Goal: Task Accomplishment & Management: Manage account settings

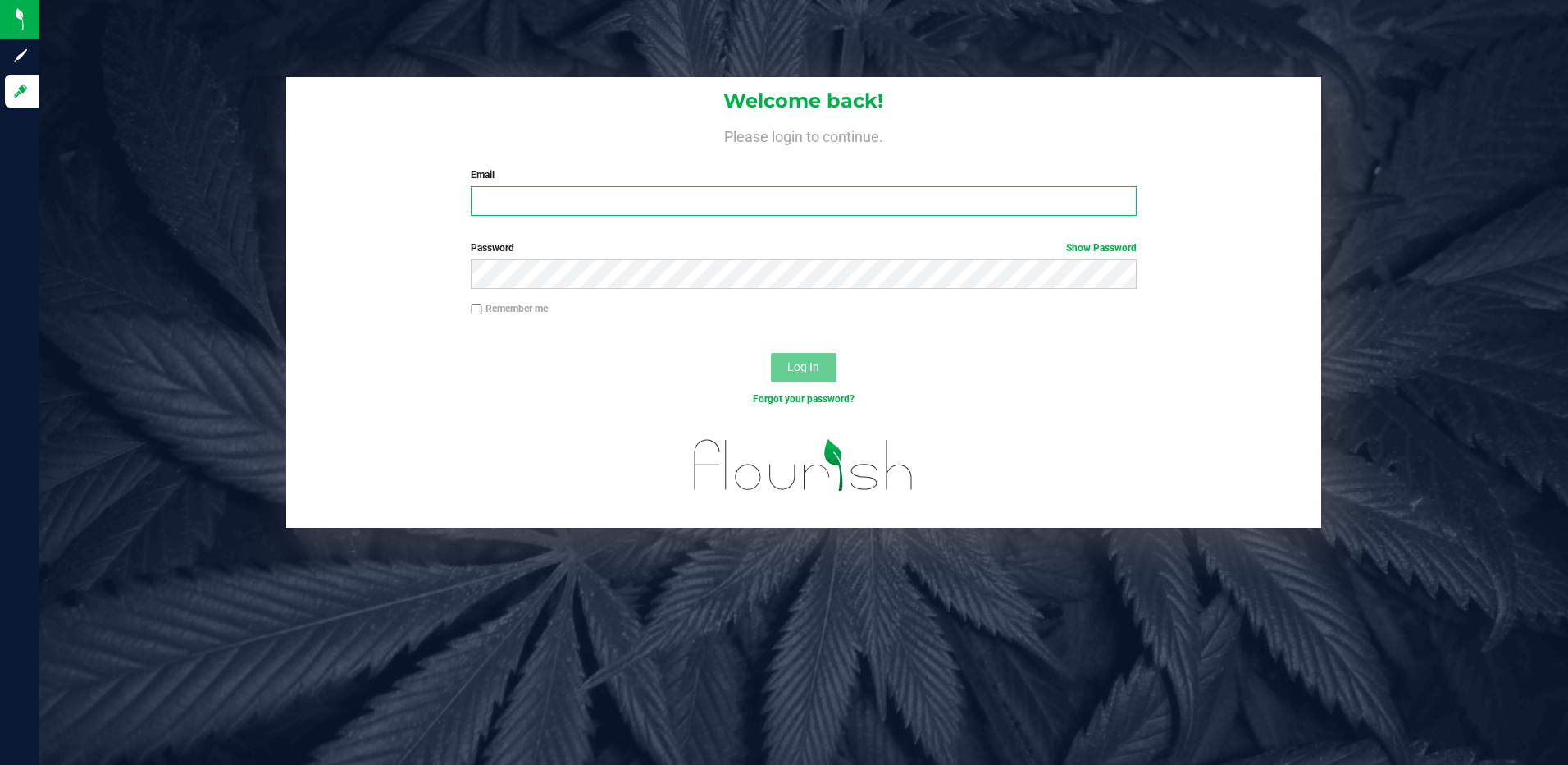
type input "[EMAIL_ADDRESS][DOMAIN_NAME]"
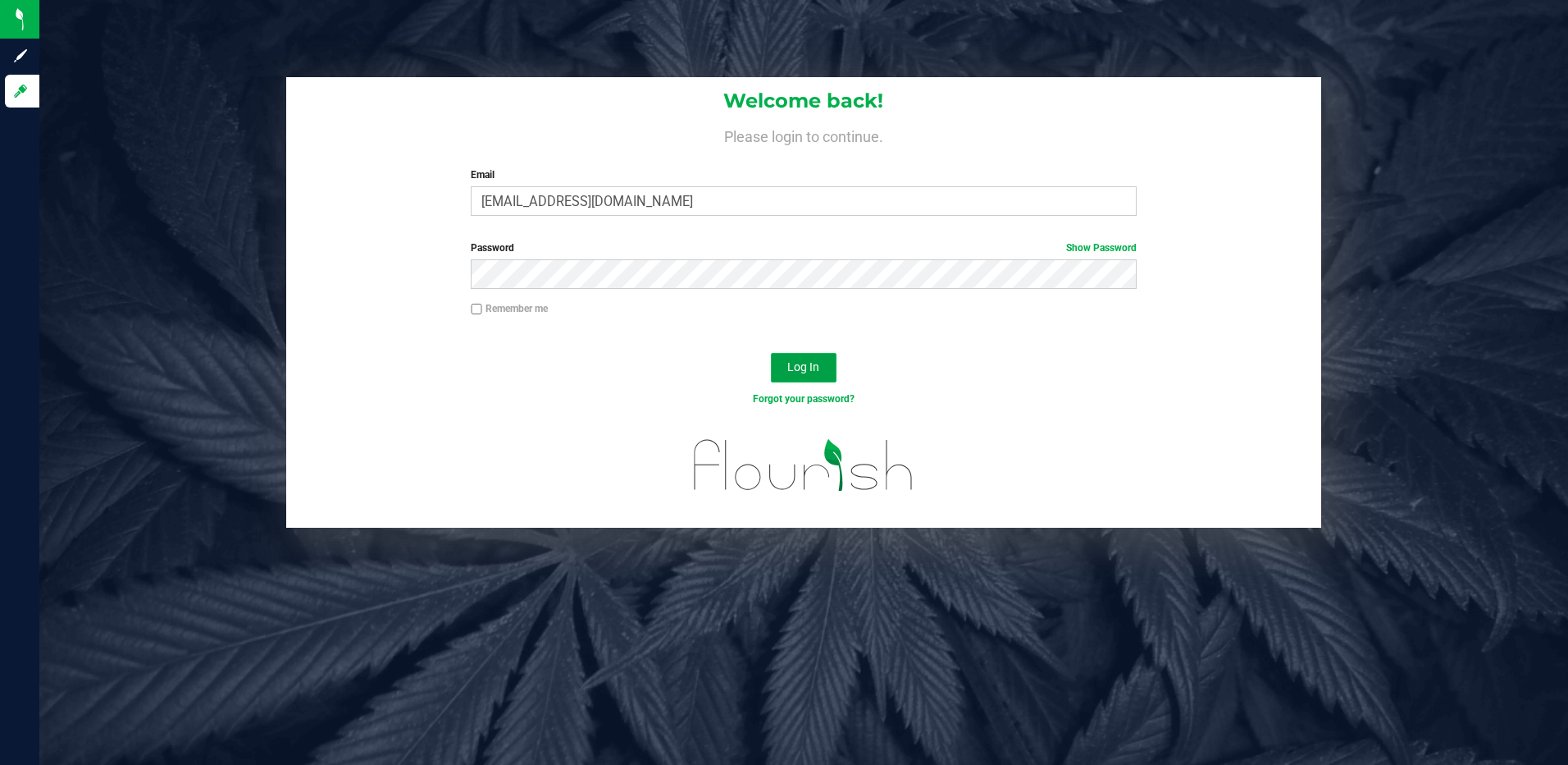
click at [803, 375] on button "Log In" at bounding box center [803, 368] width 66 height 30
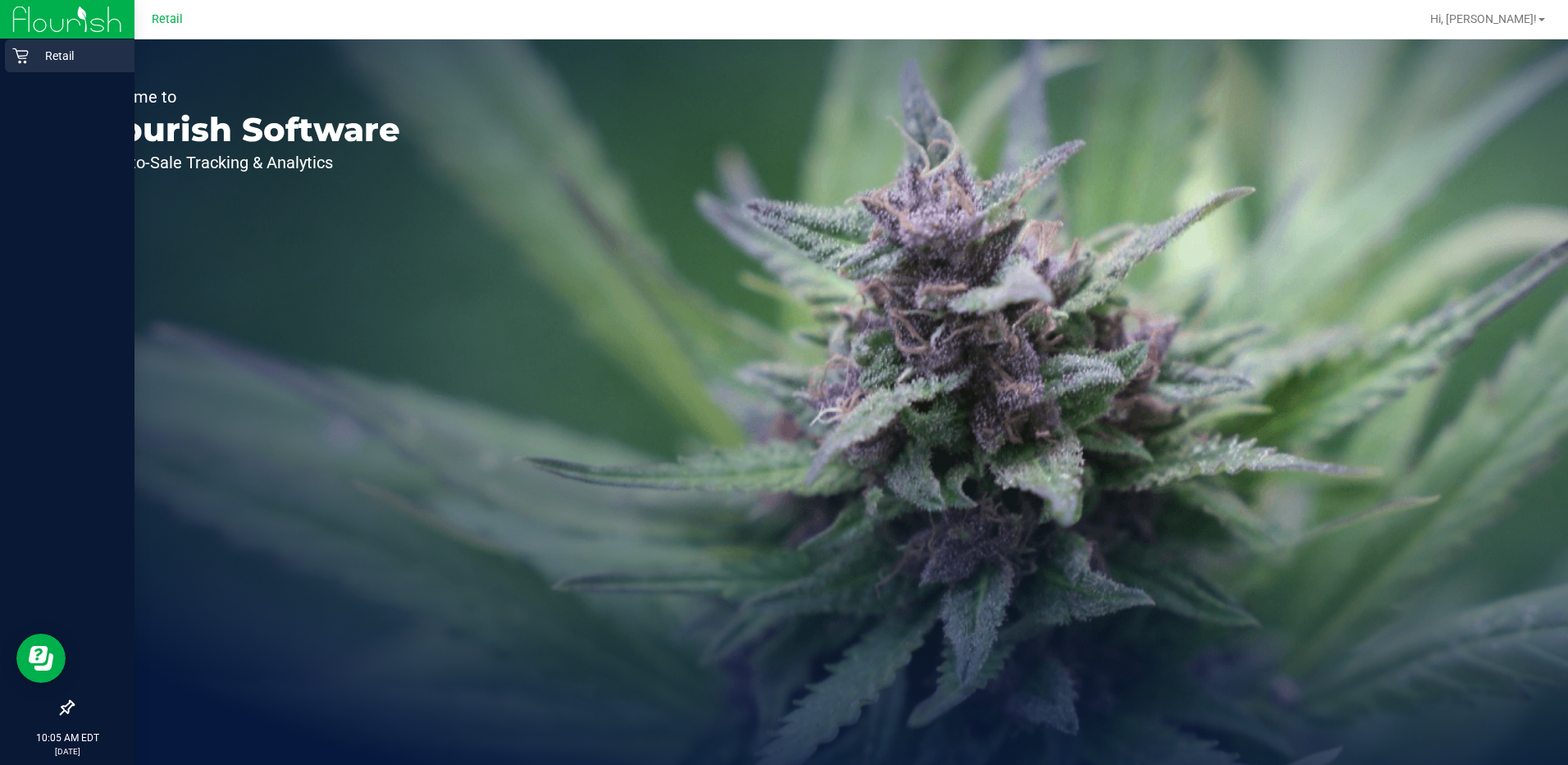
click at [74, 50] on p "Retail" at bounding box center [78, 56] width 98 height 19
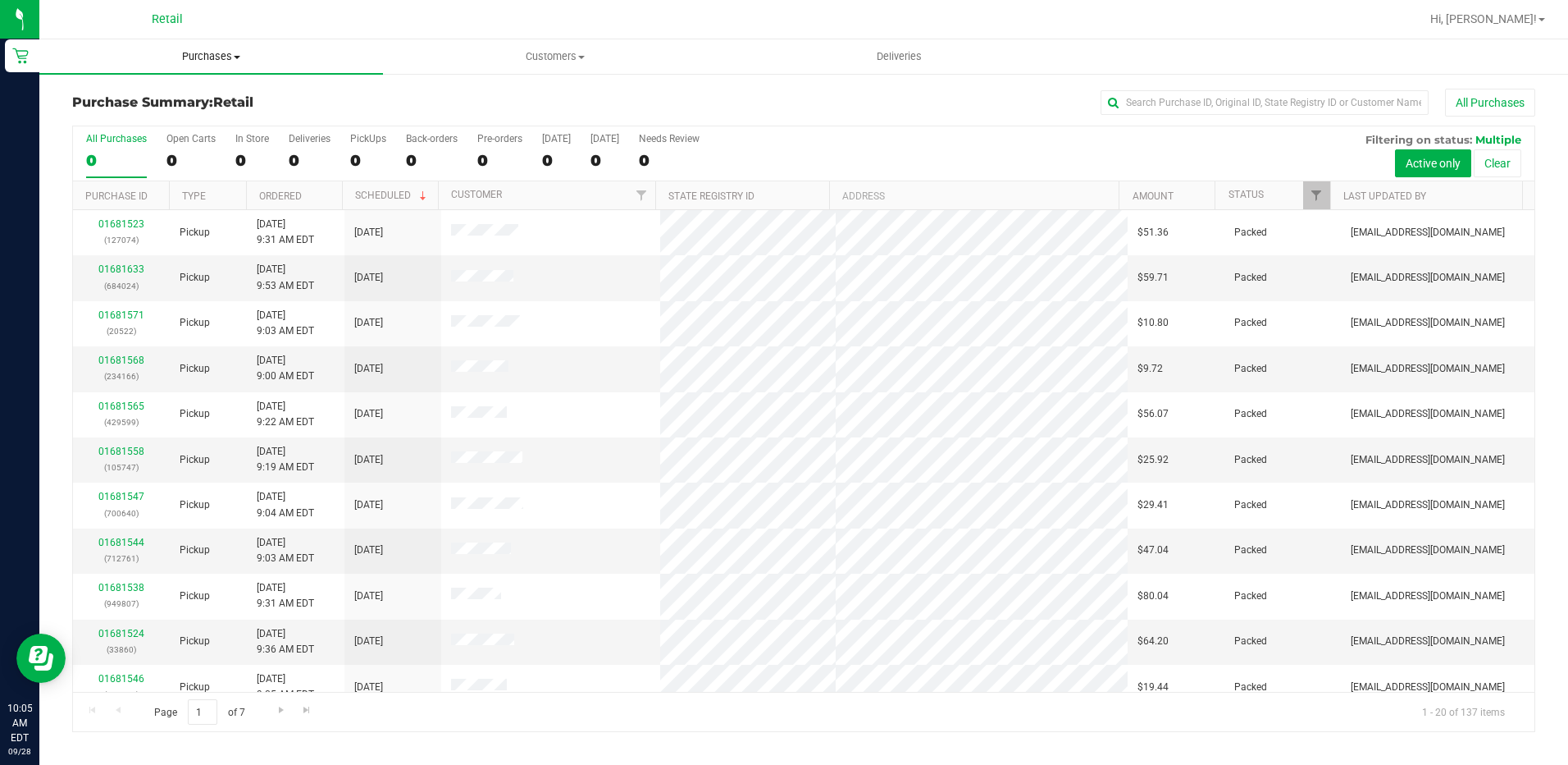
click at [230, 58] on span "Purchases" at bounding box center [211, 57] width 343 height 15
click at [213, 104] on li "Summary of purchases" at bounding box center [211, 98] width 343 height 19
click at [241, 157] on div "0" at bounding box center [252, 161] width 33 height 19
click at [0, 0] on input "In Store 0" at bounding box center [0, 0] width 0 height 0
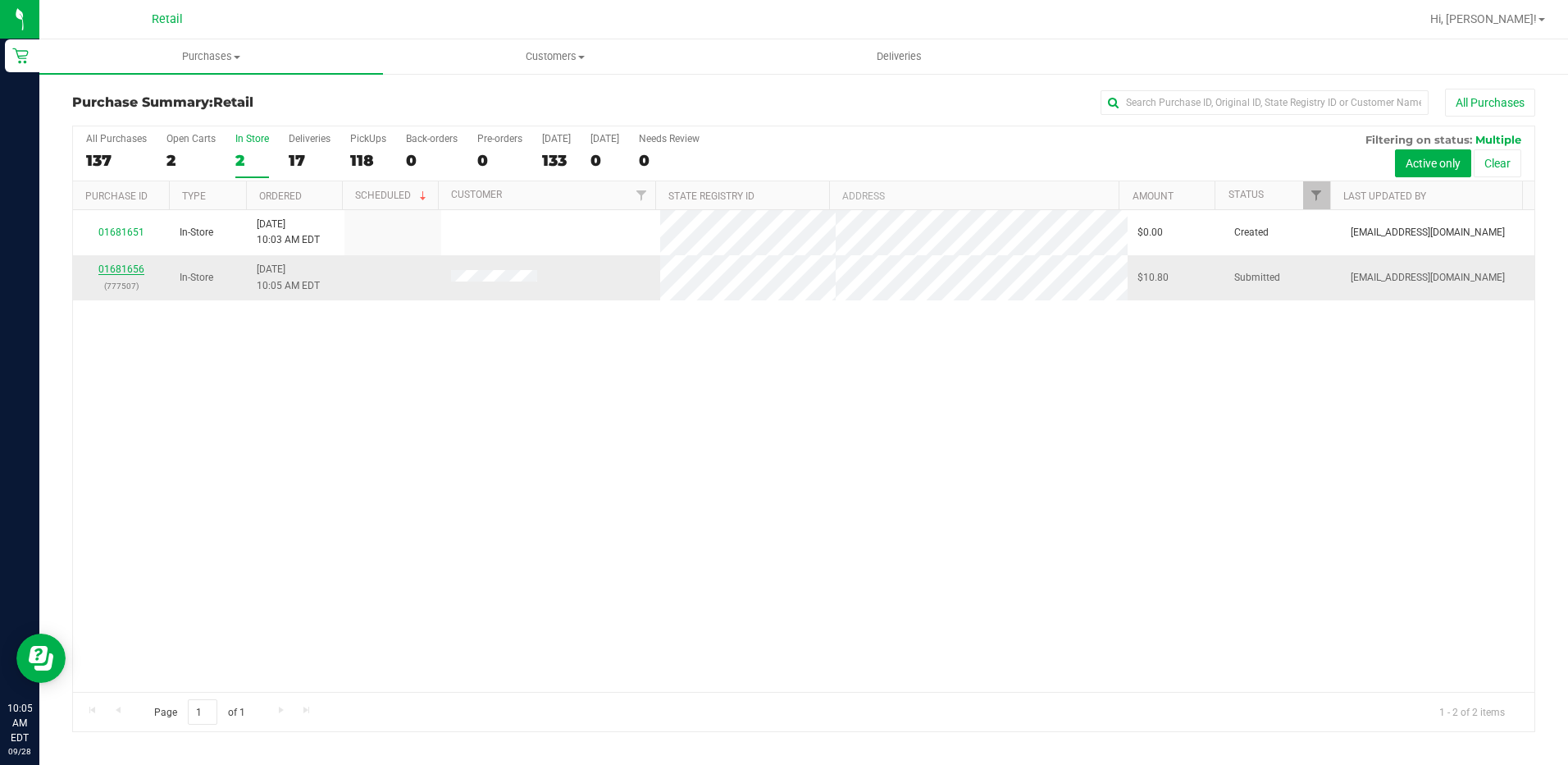
click at [129, 273] on link "01681656" at bounding box center [122, 269] width 46 height 11
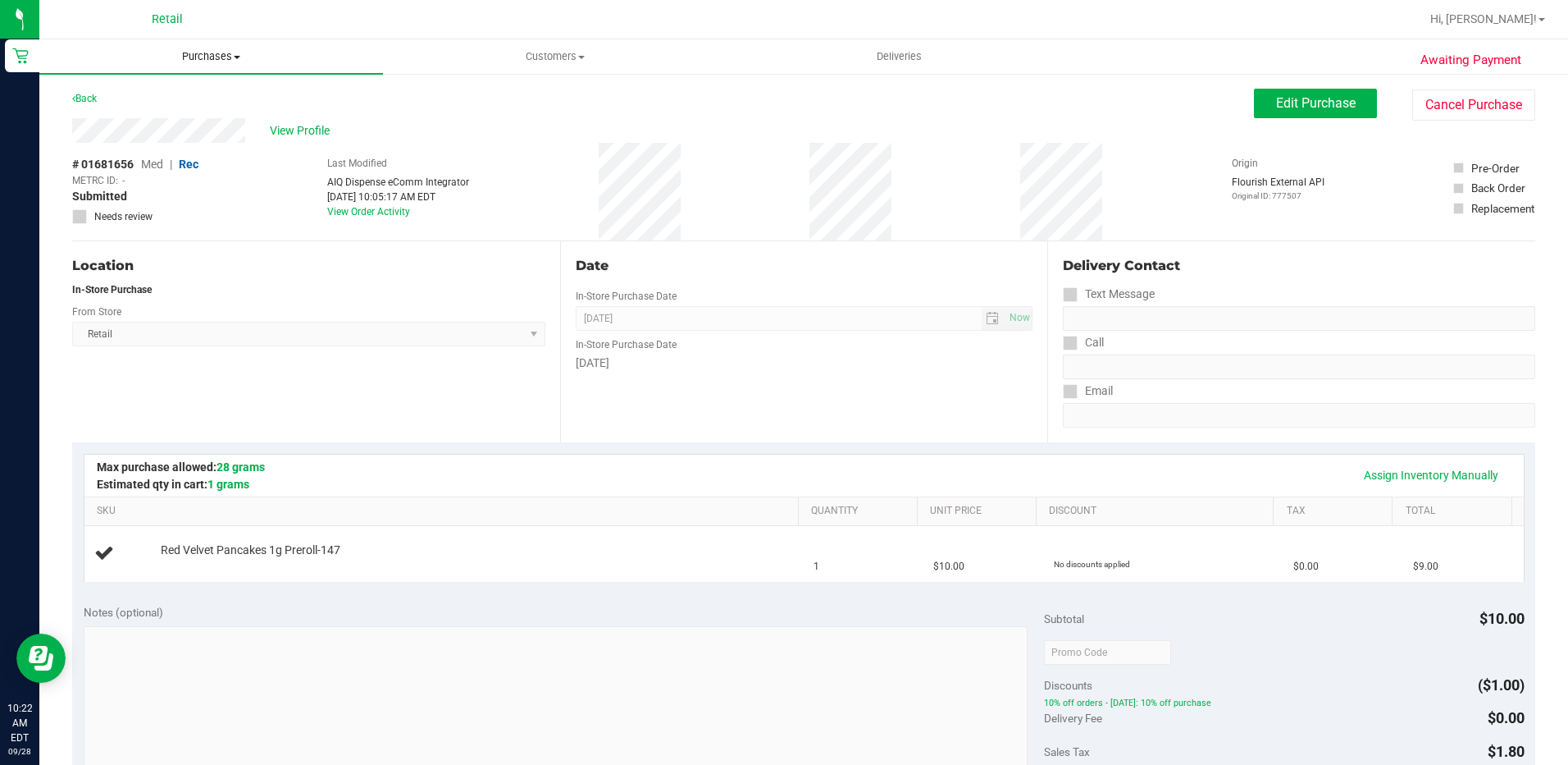
click at [223, 53] on span "Purchases" at bounding box center [211, 57] width 343 height 15
click at [193, 118] on li "Fulfillment" at bounding box center [211, 119] width 343 height 19
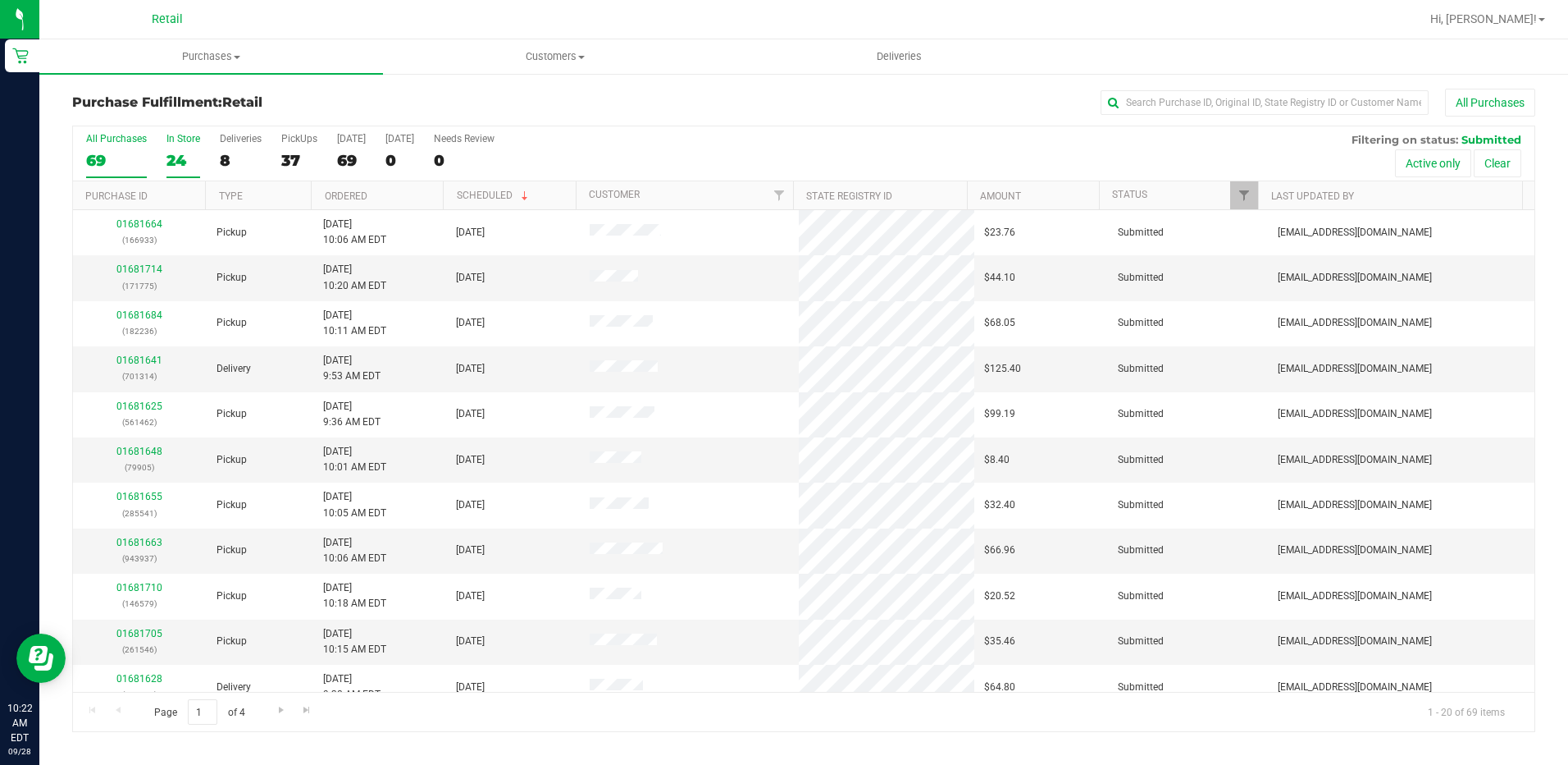
click at [186, 153] on div "24" at bounding box center [183, 161] width 33 height 19
click at [0, 0] on input "In Store 24" at bounding box center [0, 0] width 0 height 0
click at [1189, 103] on input "text" at bounding box center [1265, 102] width 328 height 25
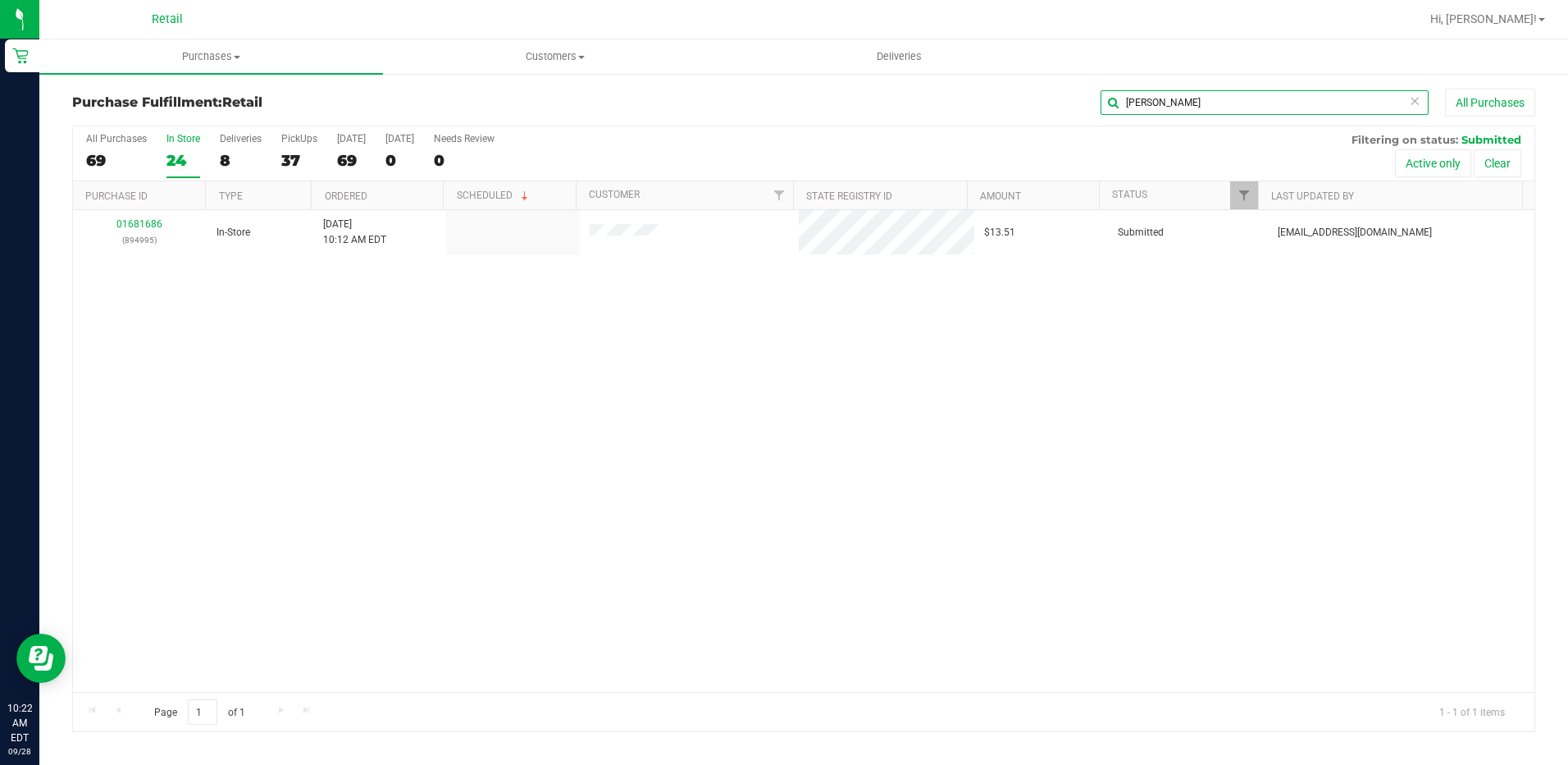
type input "[PERSON_NAME]"
click at [201, 58] on span "Purchases" at bounding box center [211, 57] width 343 height 15
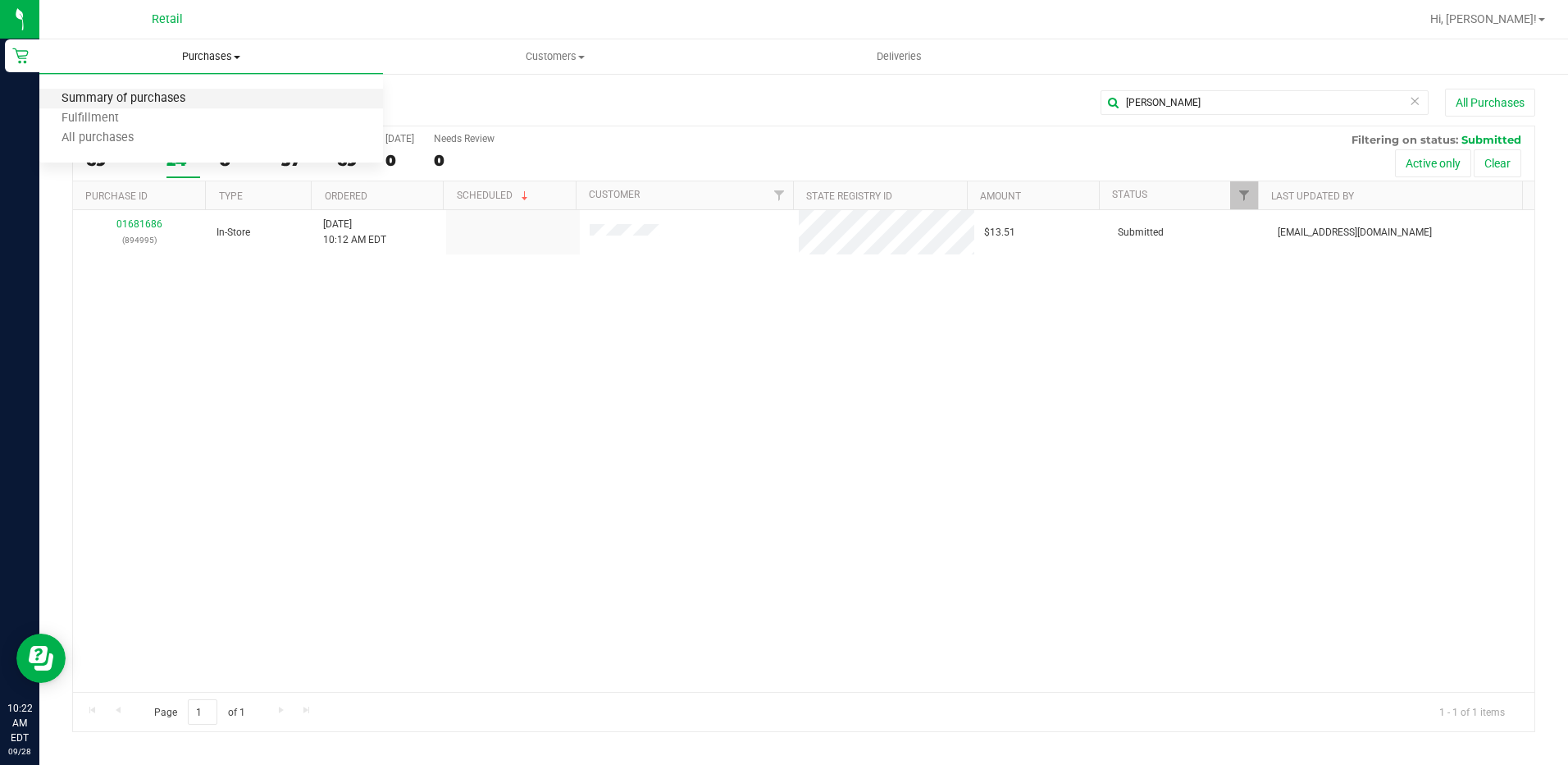
click at [187, 92] on span "Summary of purchases" at bounding box center [122, 98] width 168 height 14
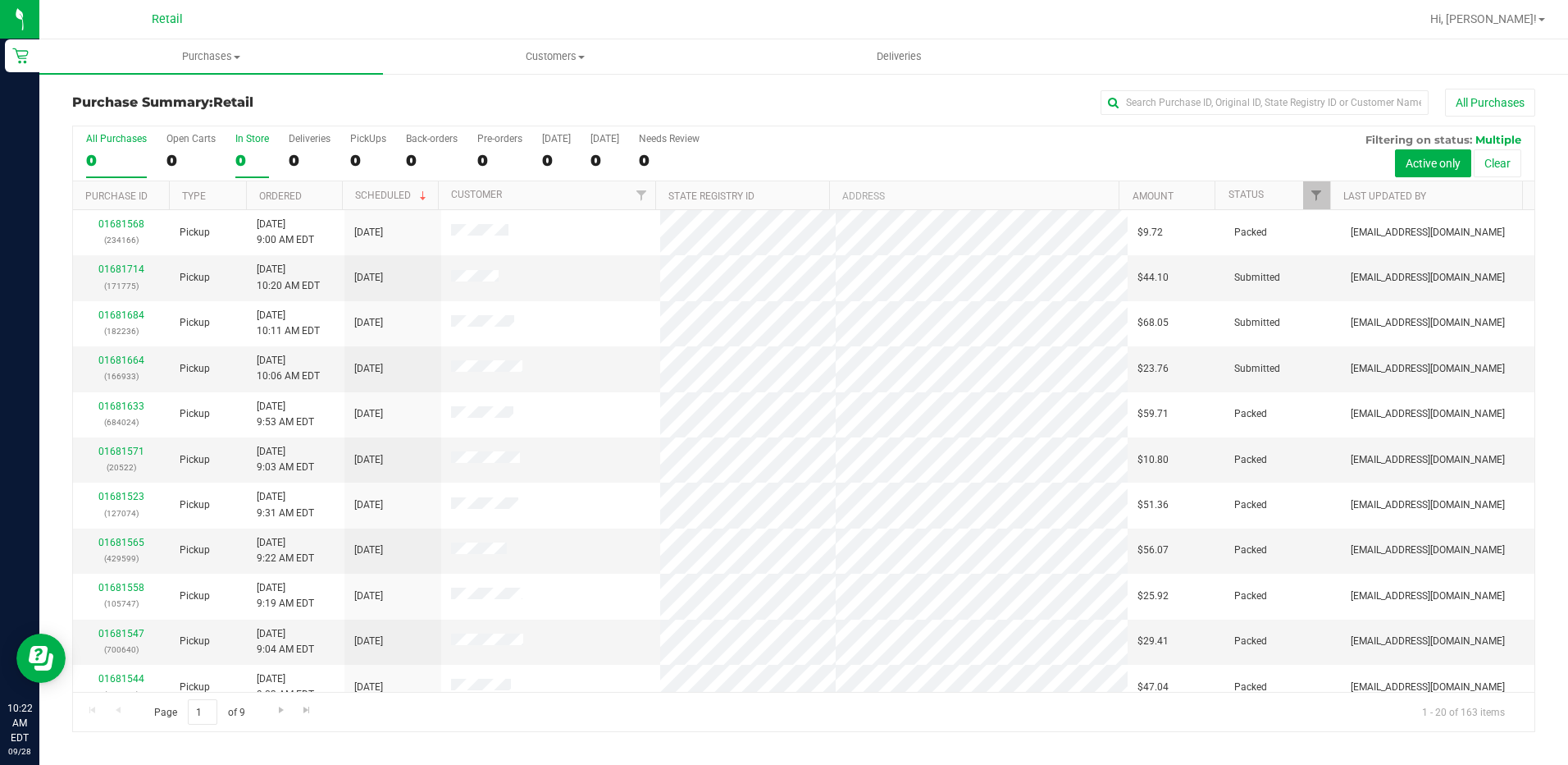
click at [248, 162] on div "0" at bounding box center [252, 161] width 33 height 19
click at [0, 0] on input "In Store 0" at bounding box center [0, 0] width 0 height 0
click at [1235, 97] on input "text" at bounding box center [1265, 102] width 328 height 25
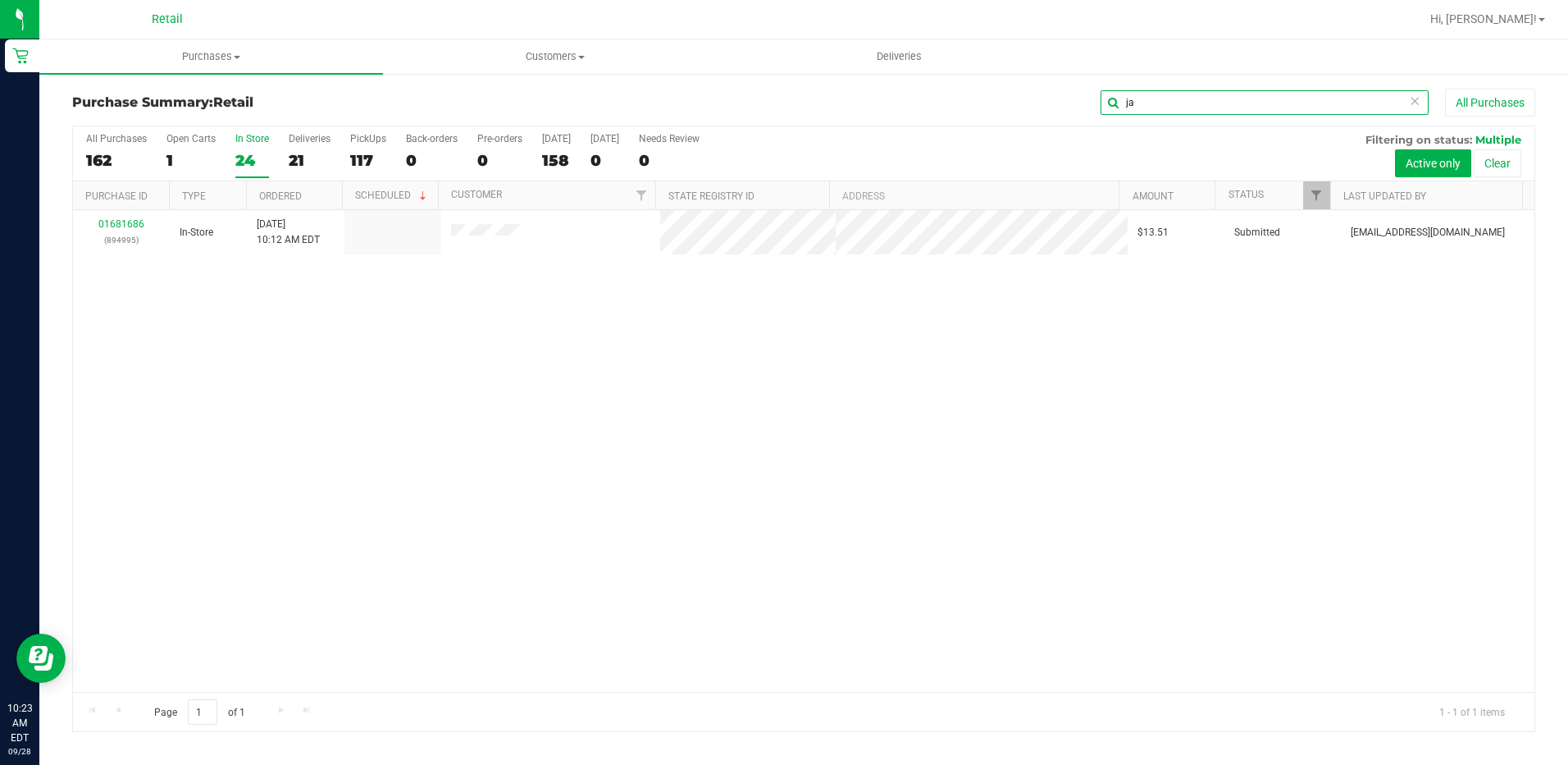
type input "j"
type input "m"
type input "jc"
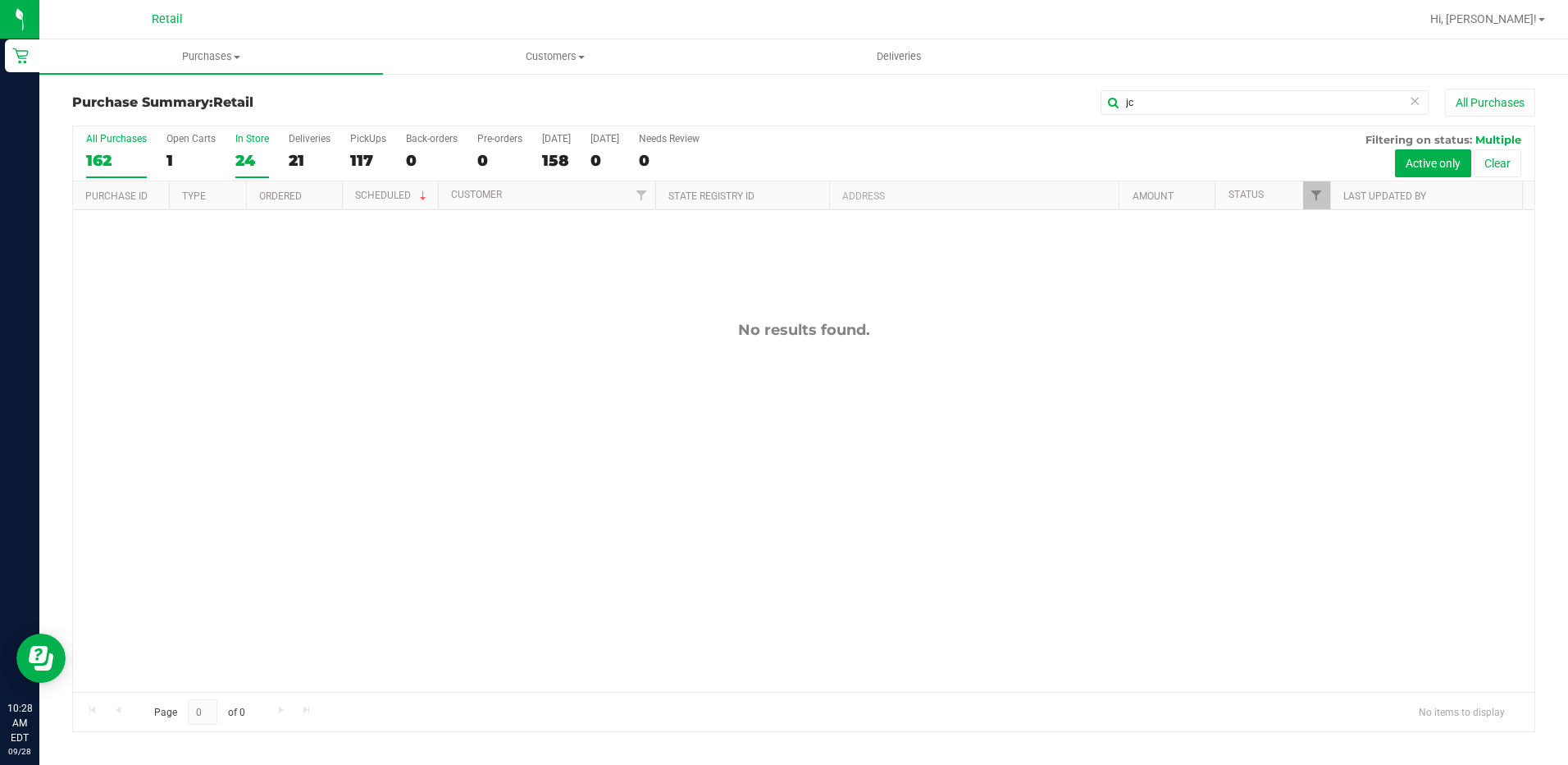
click at [120, 154] on div "162" at bounding box center [116, 161] width 60 height 19
click at [0, 0] on input "All Purchases 162" at bounding box center [0, 0] width 0 height 0
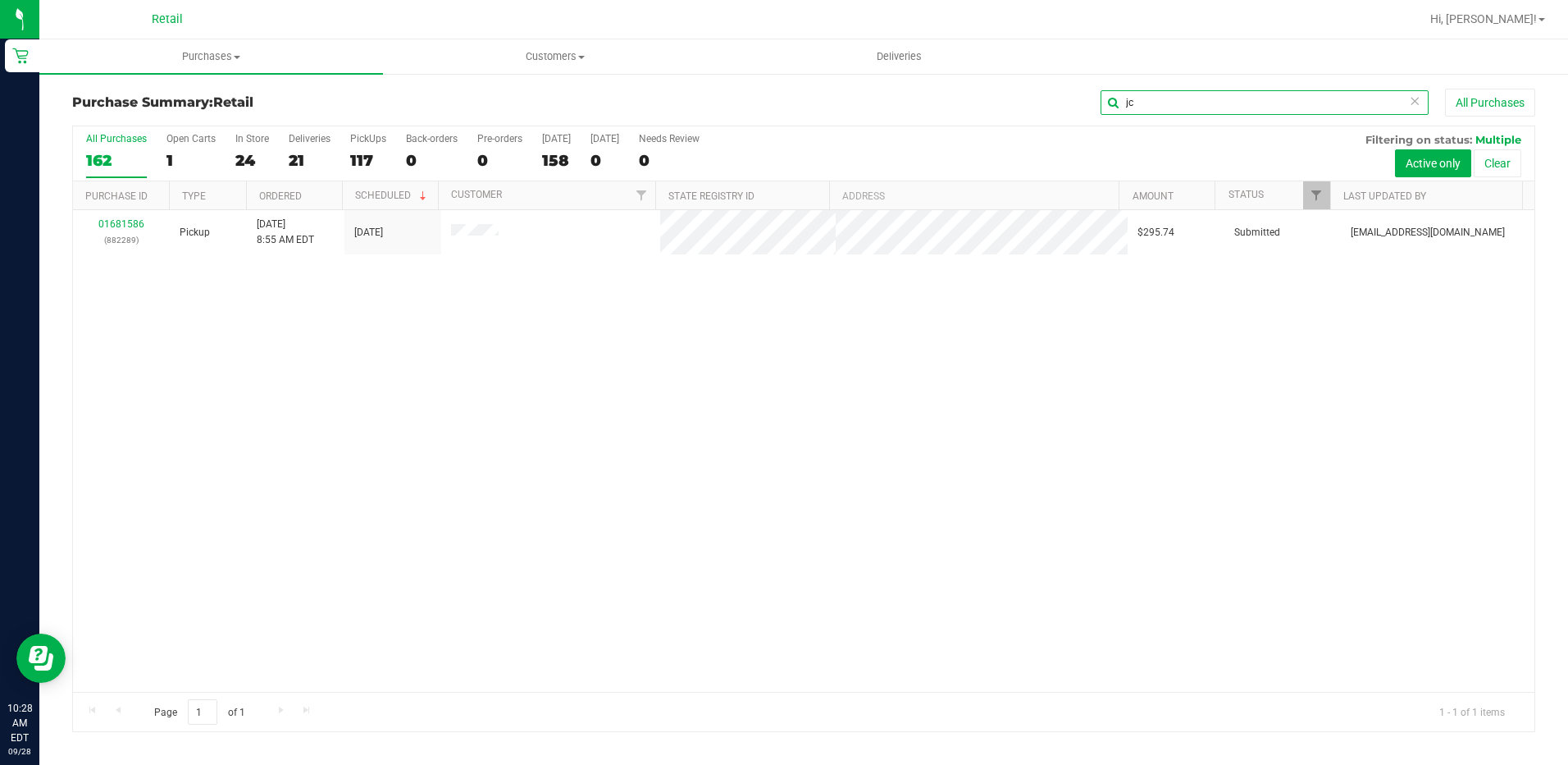
click at [1174, 103] on input "jc" at bounding box center [1265, 102] width 328 height 25
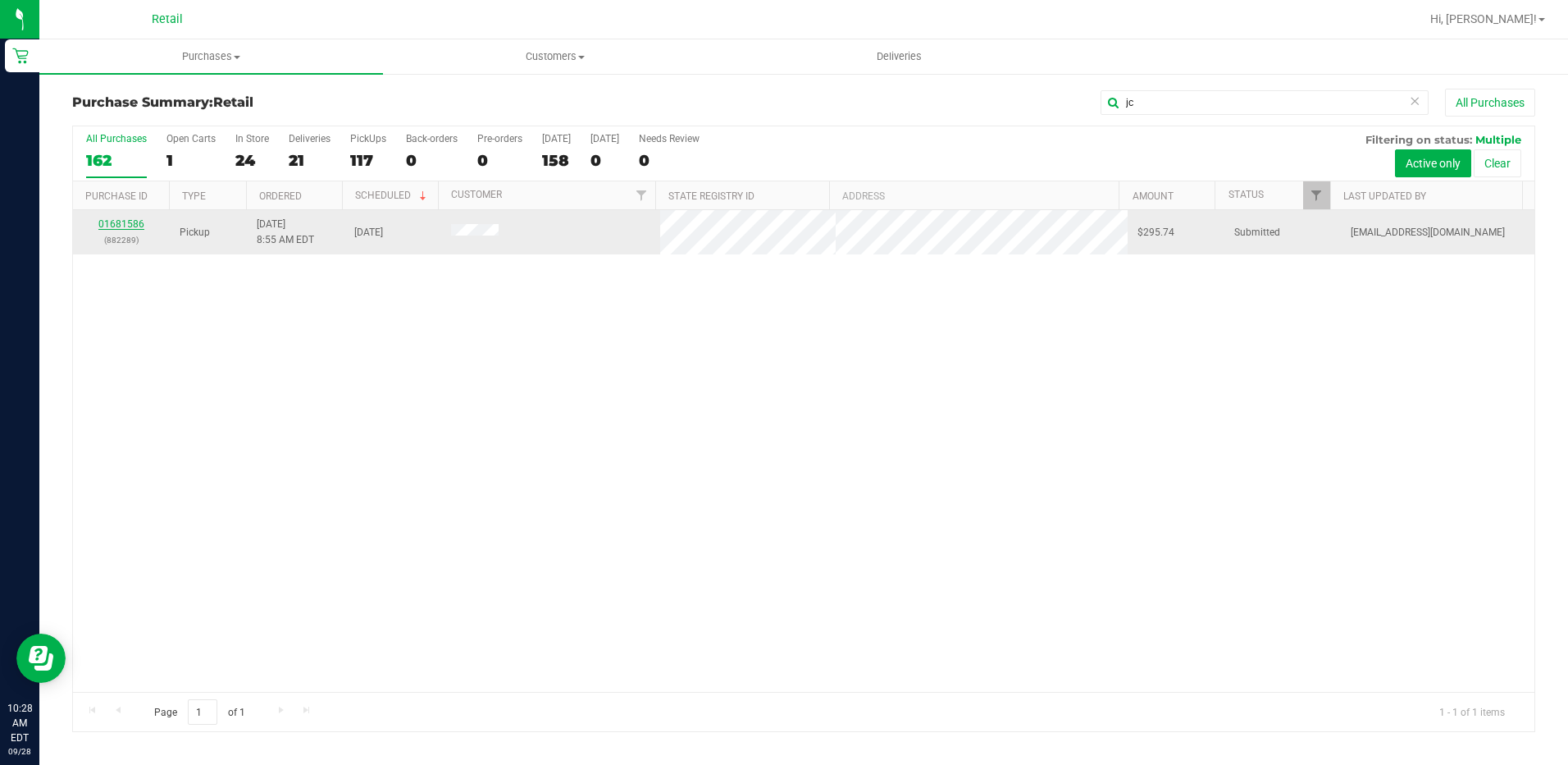
click at [137, 218] on link "01681586" at bounding box center [122, 224] width 46 height 11
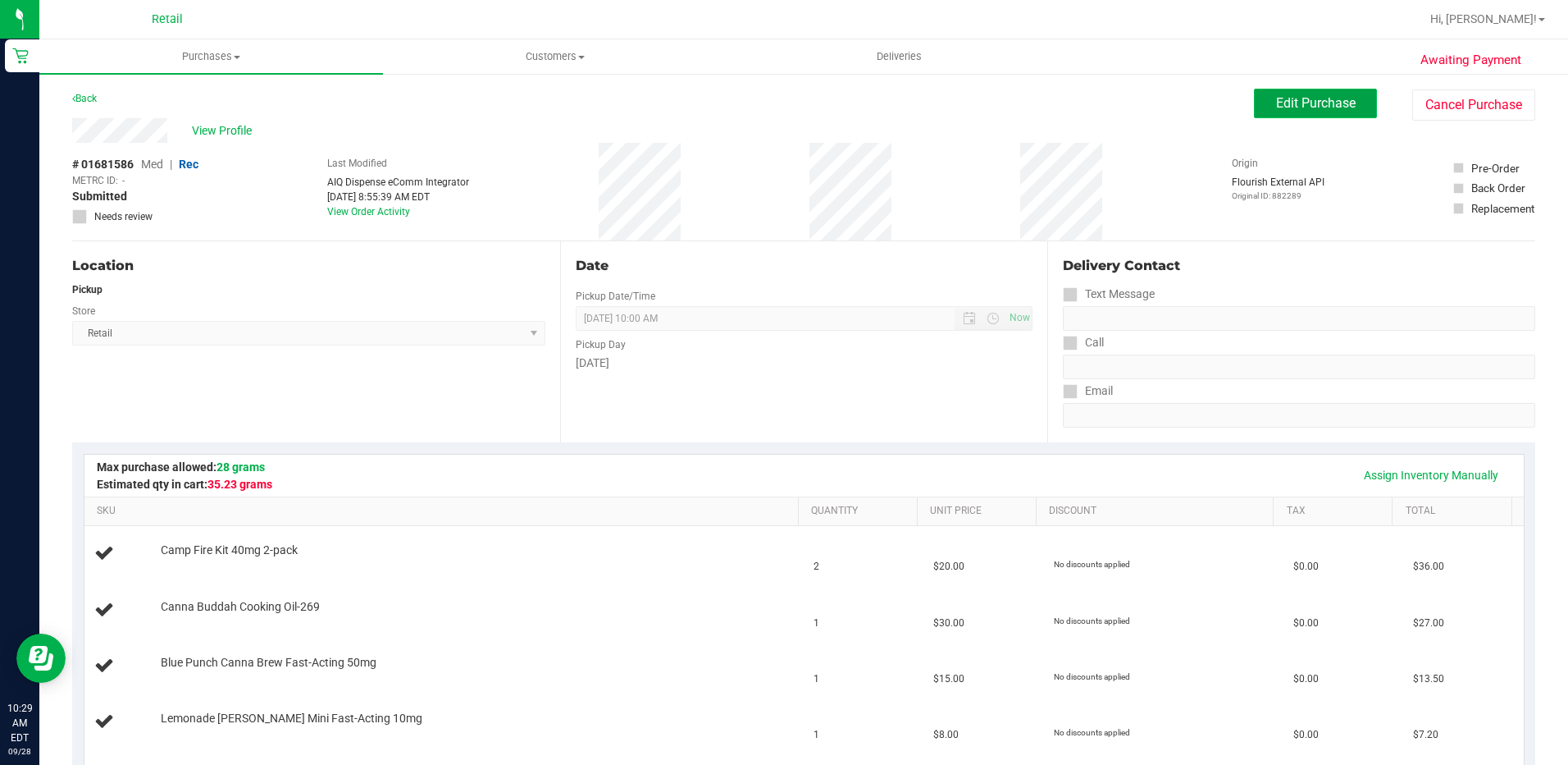
click at [1311, 96] on span "Edit Purchase" at bounding box center [1317, 103] width 80 height 16
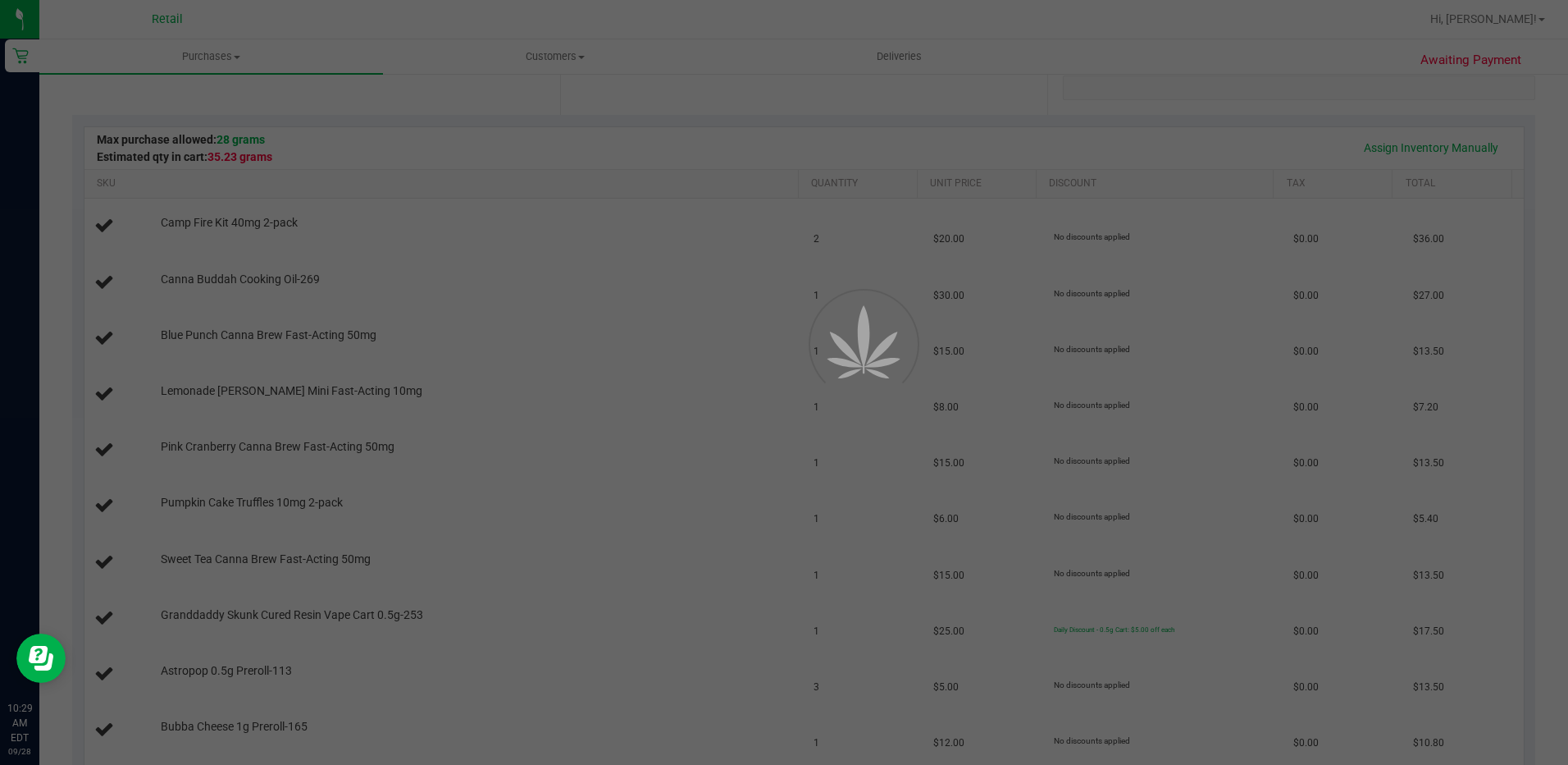
scroll to position [329, 0]
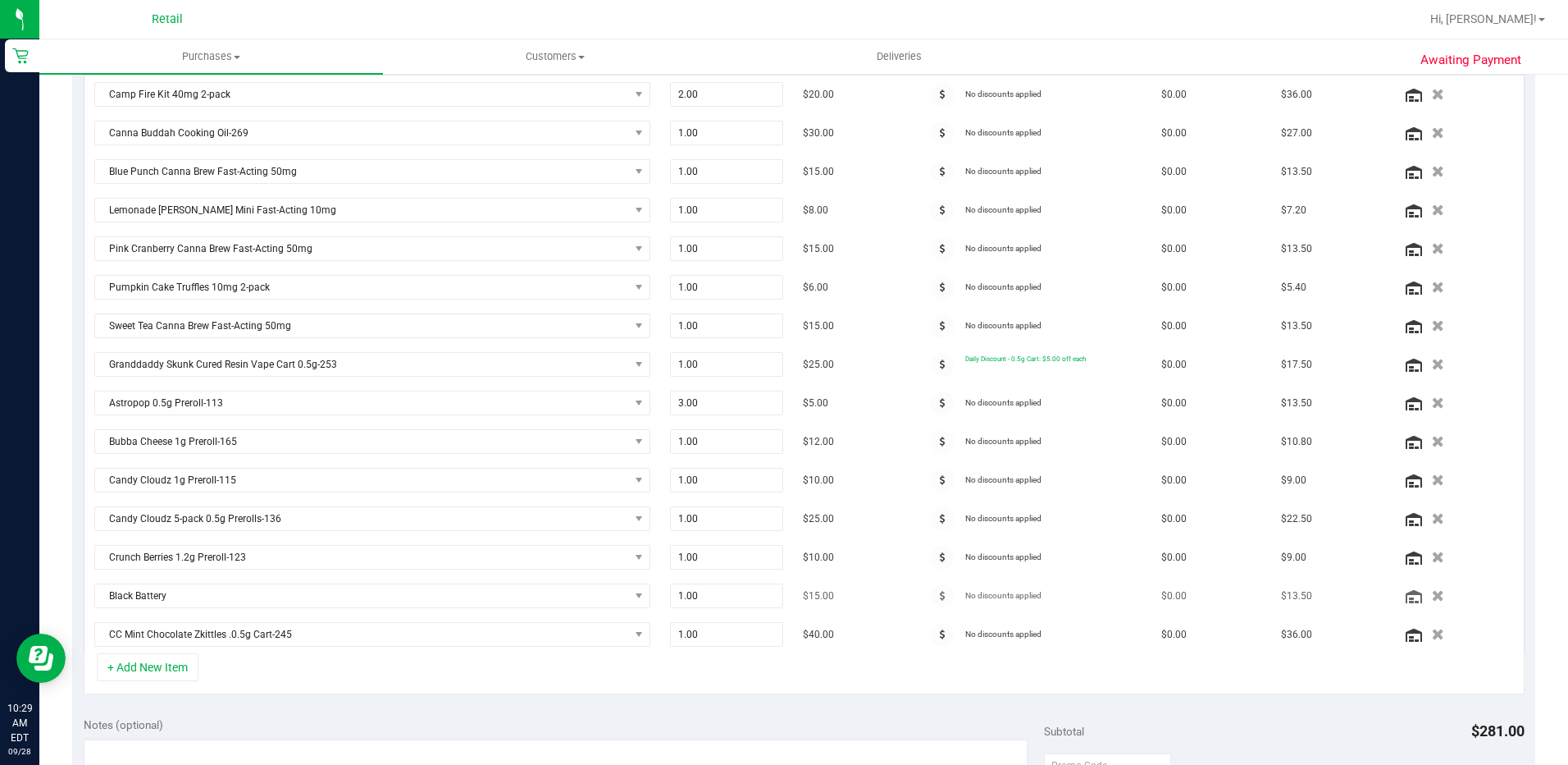
scroll to position [410, 0]
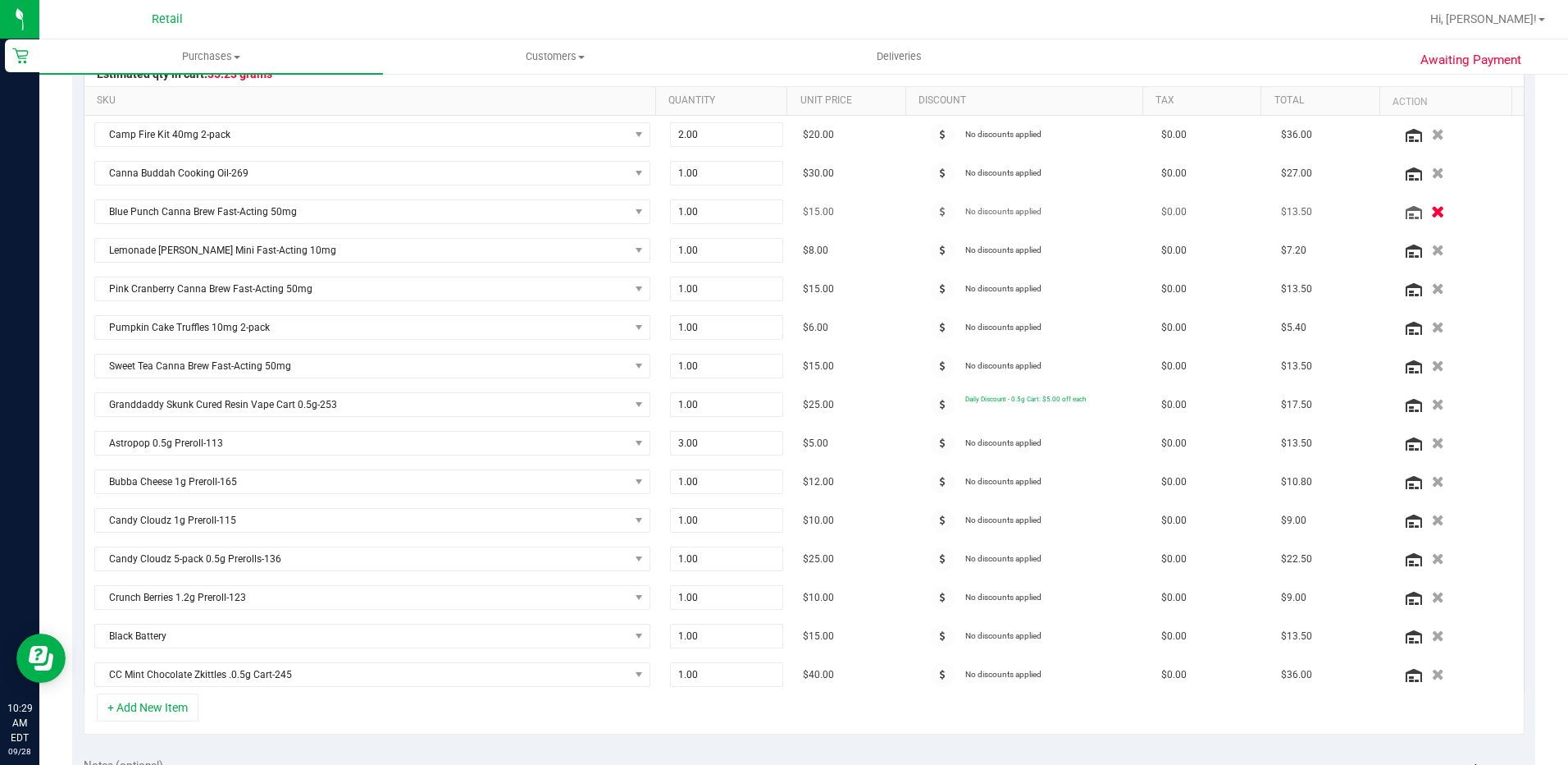
click at [1432, 210] on icon "button" at bounding box center [1438, 212] width 14 height 12
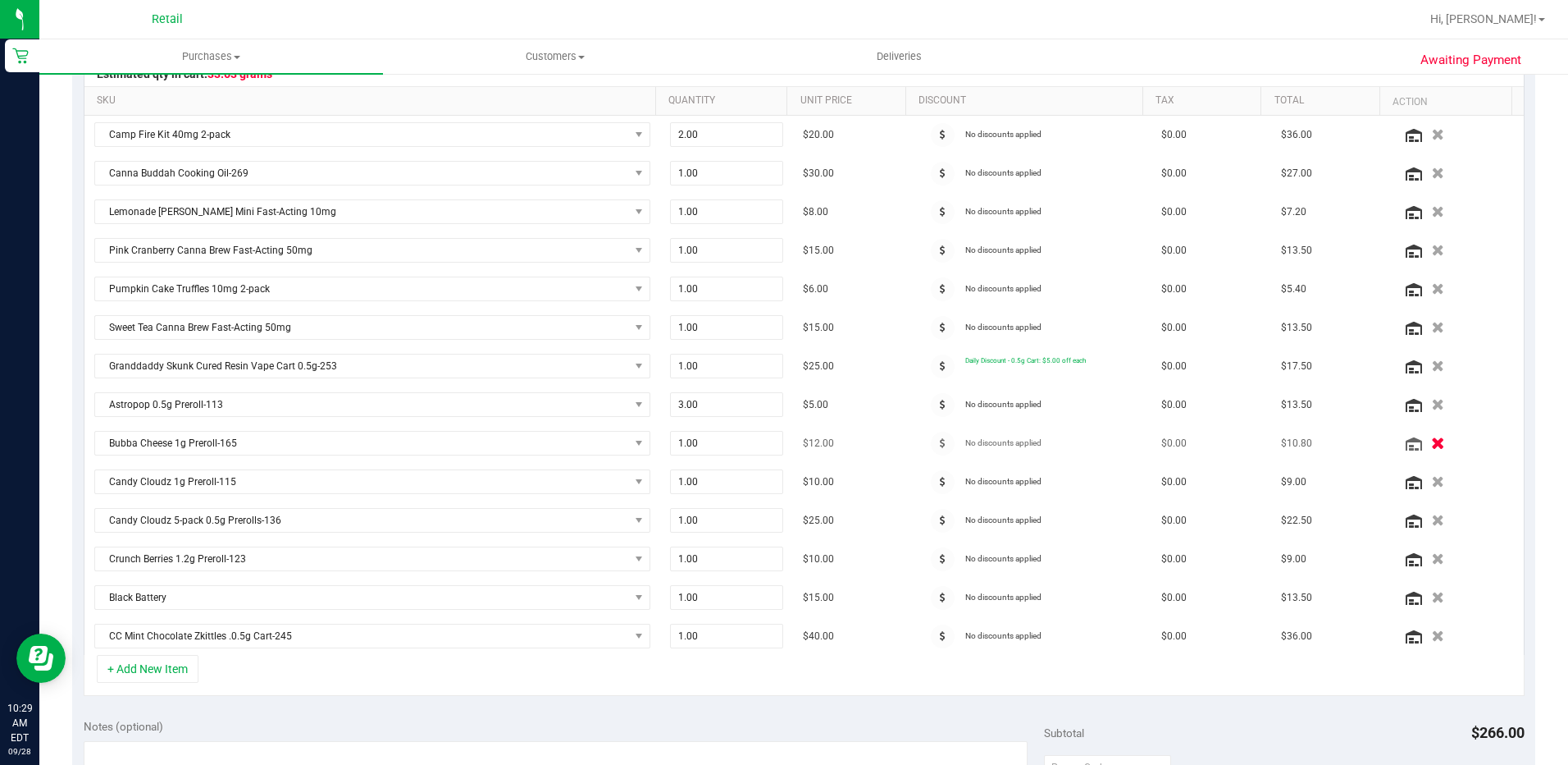
click at [1432, 442] on icon "button" at bounding box center [1438, 443] width 14 height 12
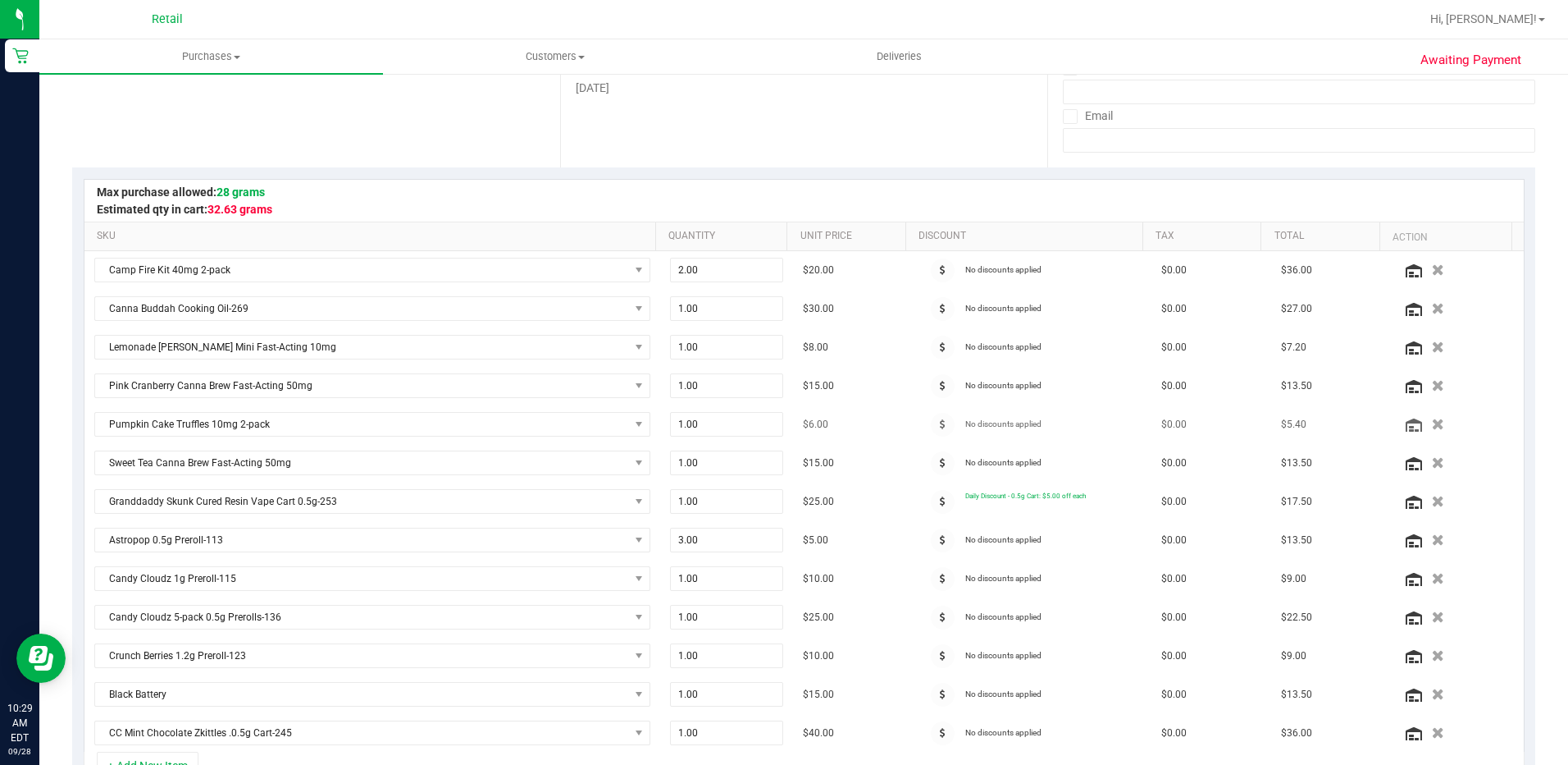
scroll to position [246, 0]
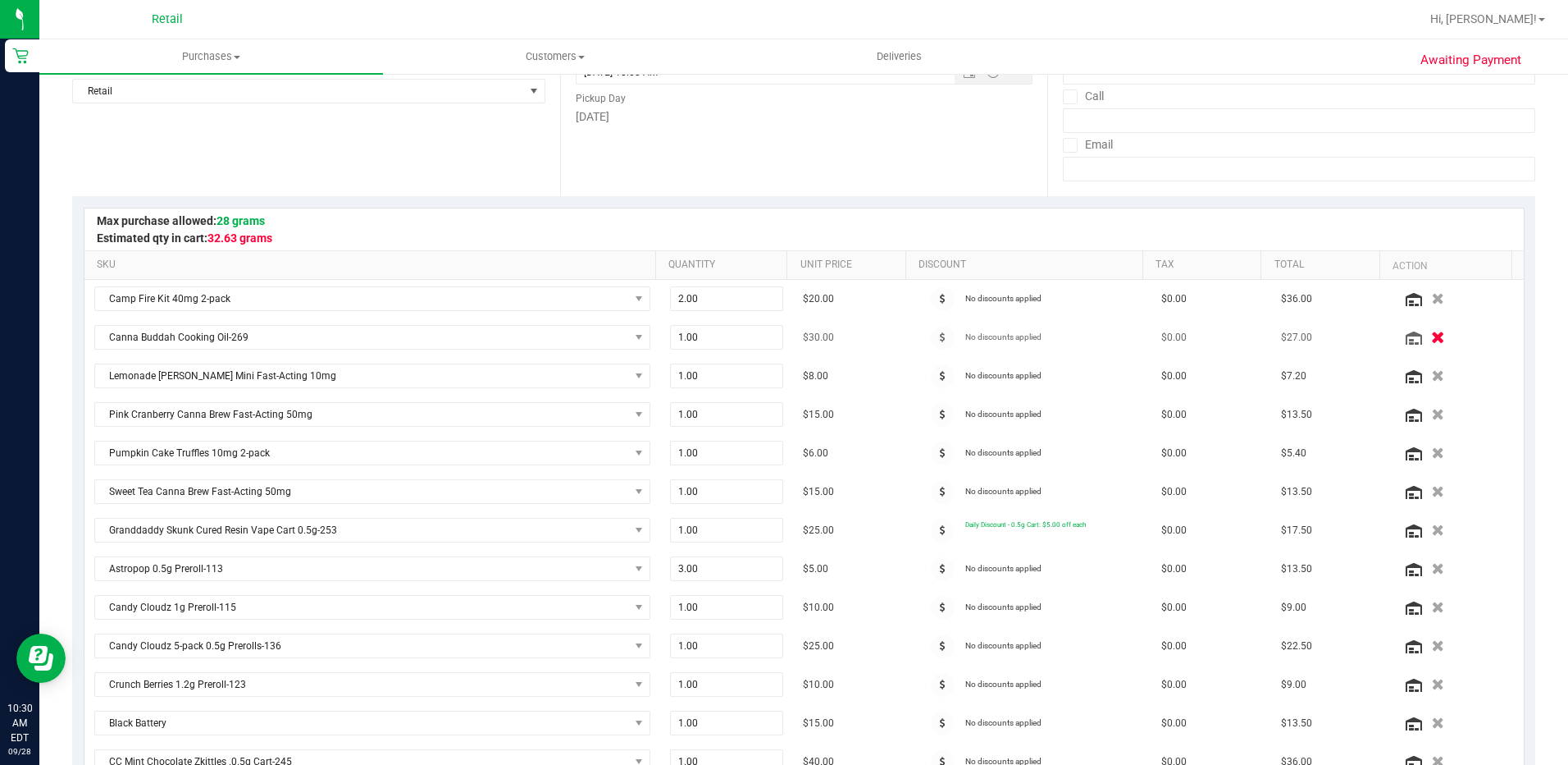
click at [1432, 340] on icon "button" at bounding box center [1438, 337] width 14 height 12
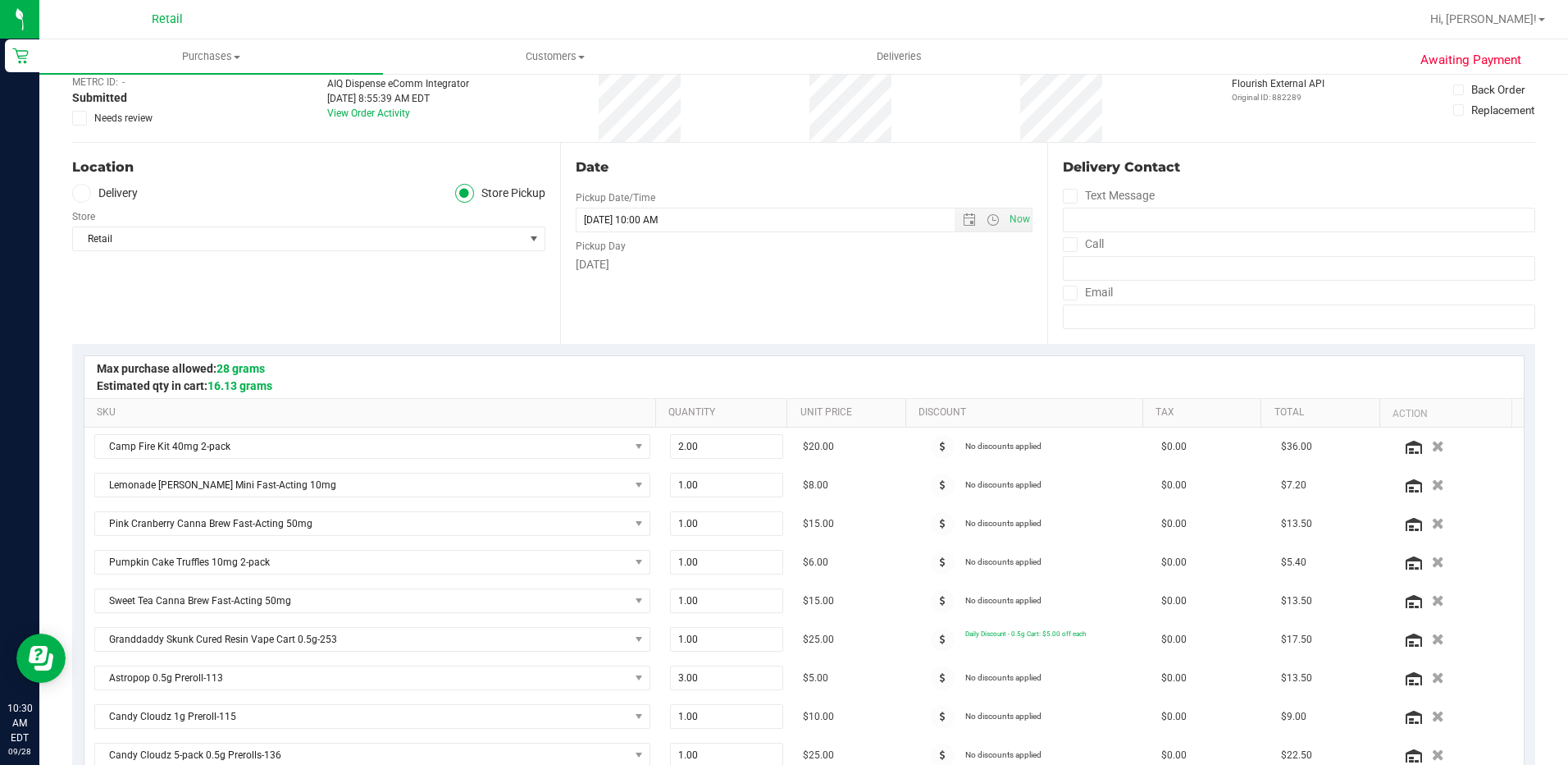
scroll to position [0, 0]
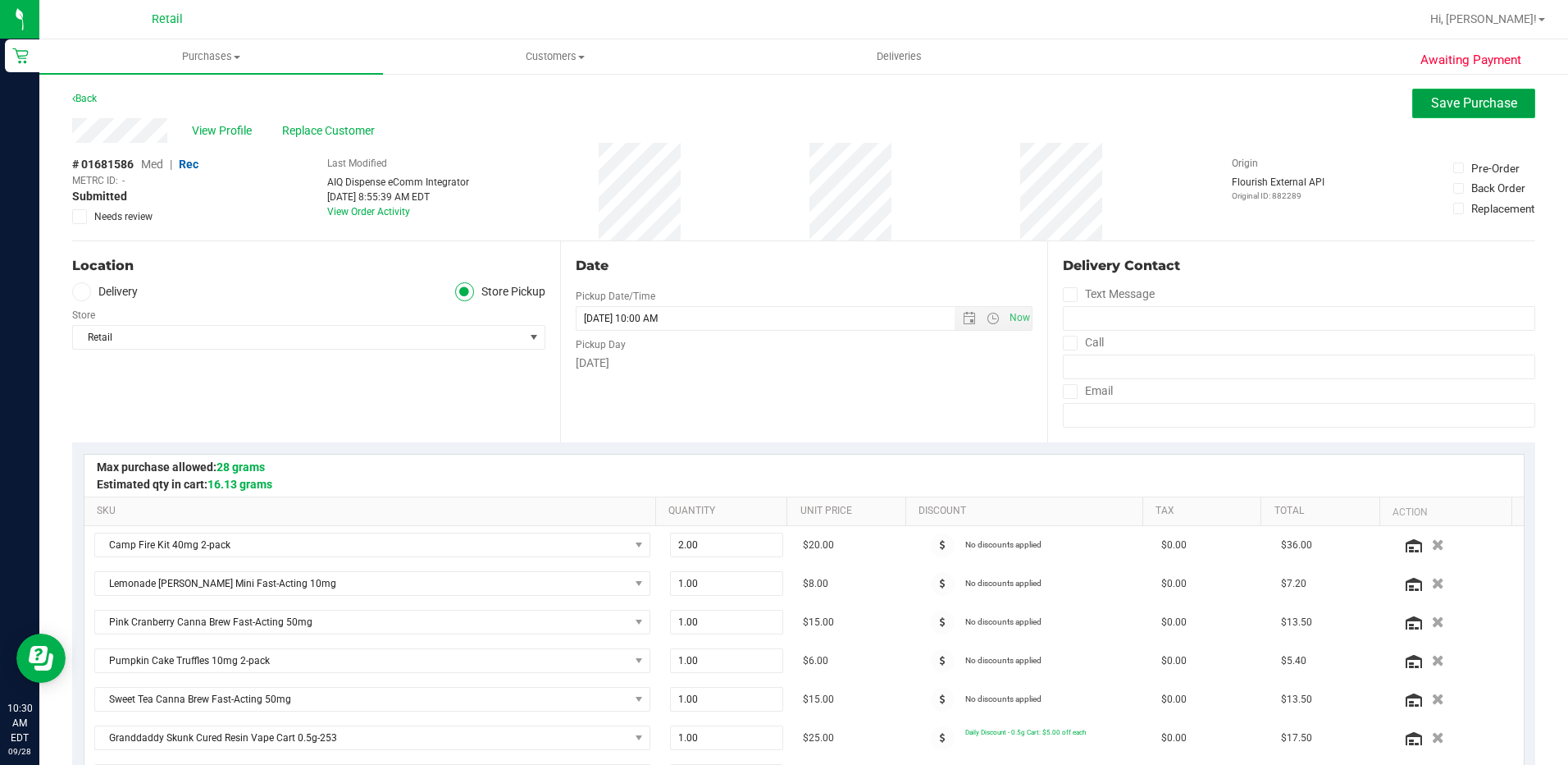
click at [1471, 96] on span "Save Purchase" at bounding box center [1474, 103] width 86 height 16
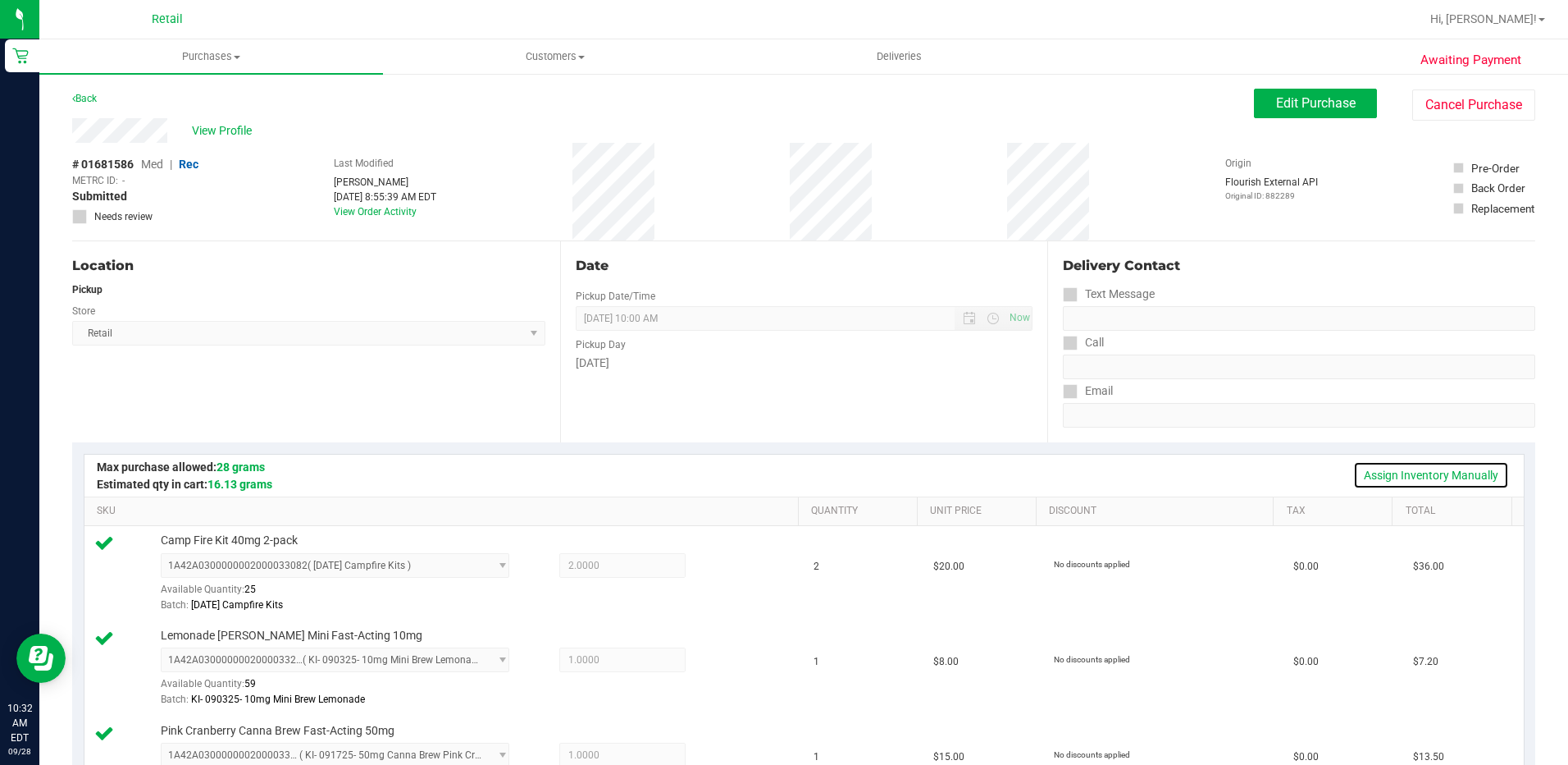
click at [1450, 479] on link "Assign Inventory Manually" at bounding box center [1432, 475] width 156 height 28
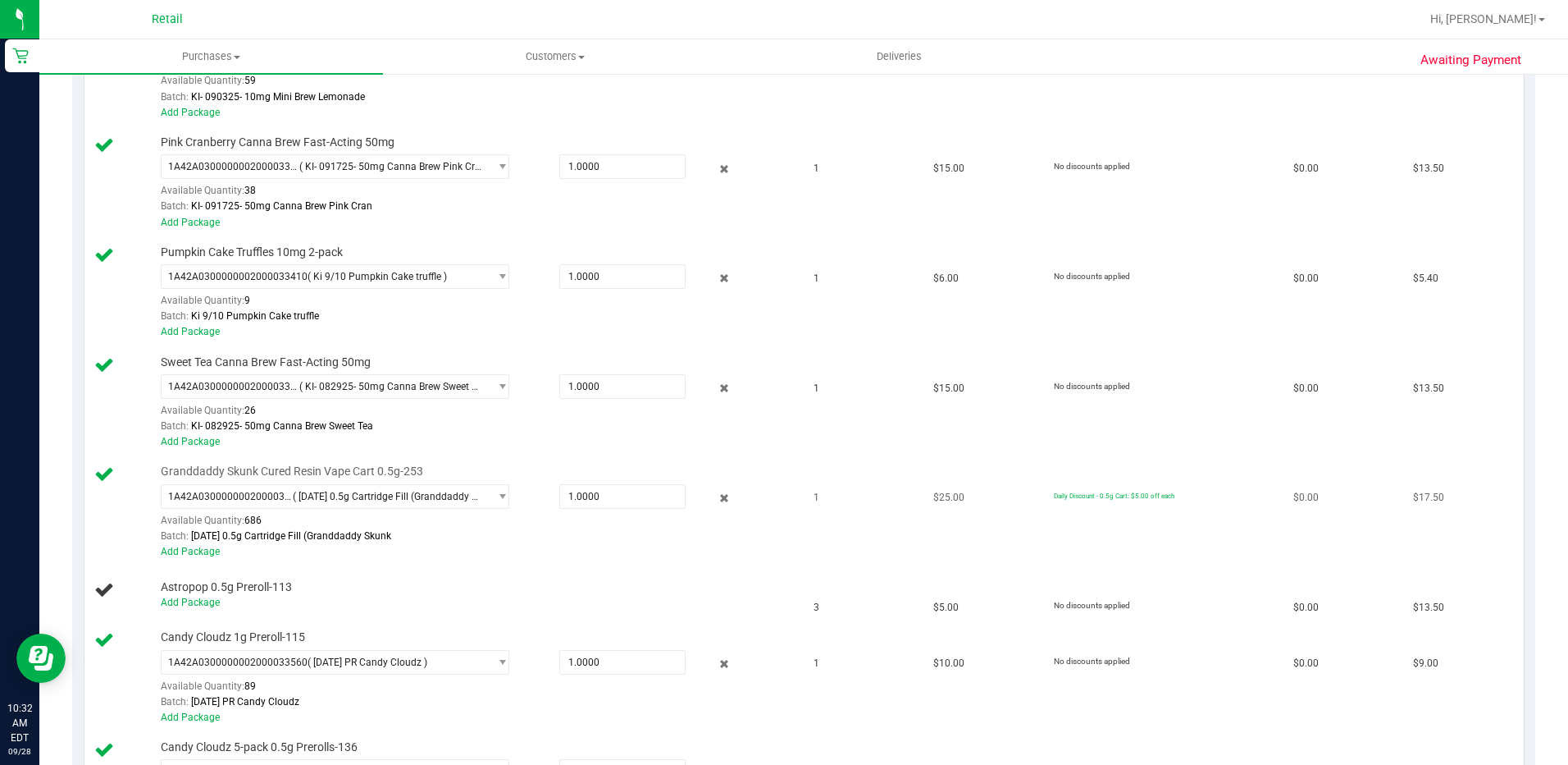
scroll to position [739, 0]
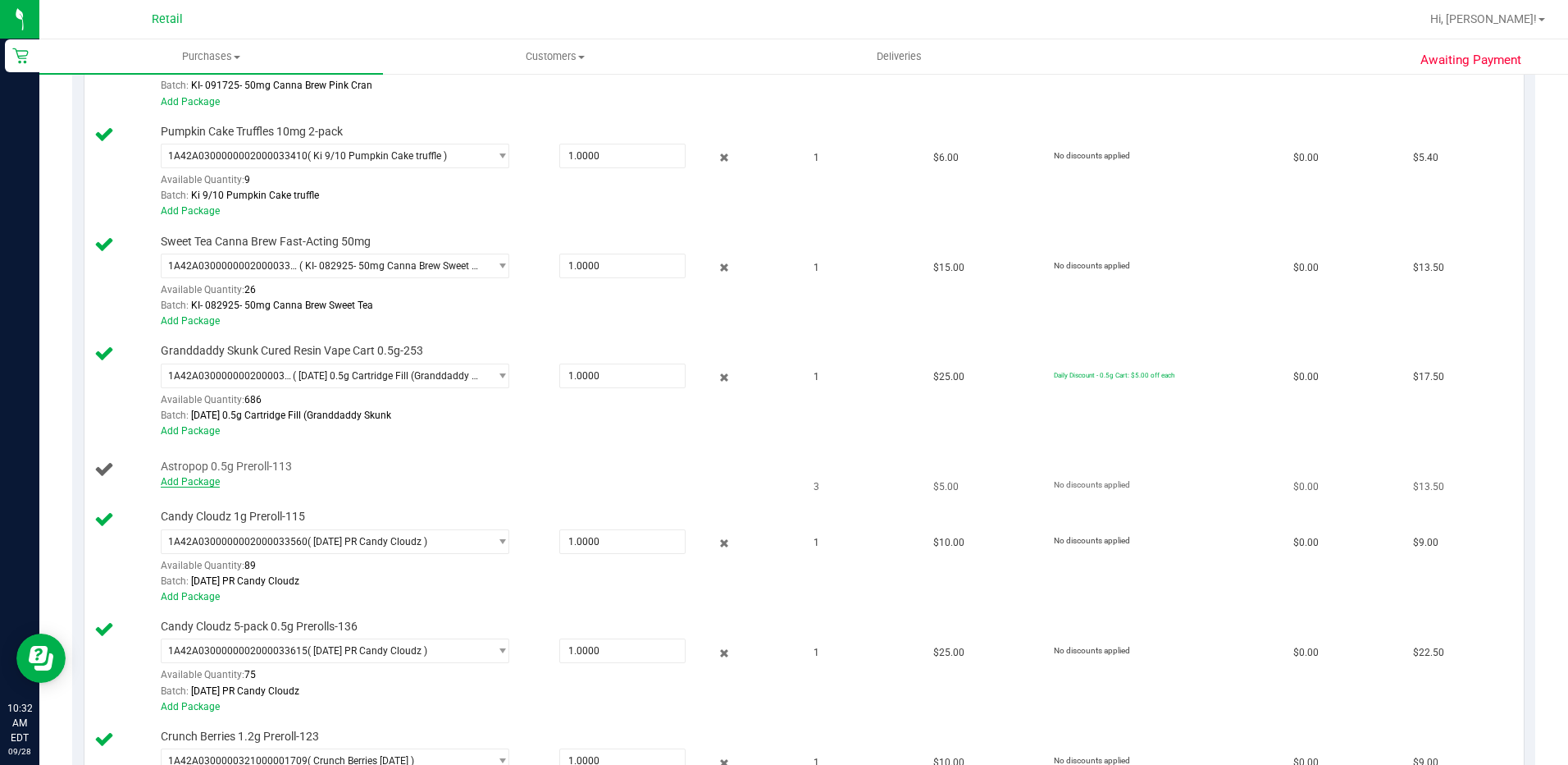
click at [181, 483] on link "Add Package" at bounding box center [190, 482] width 59 height 11
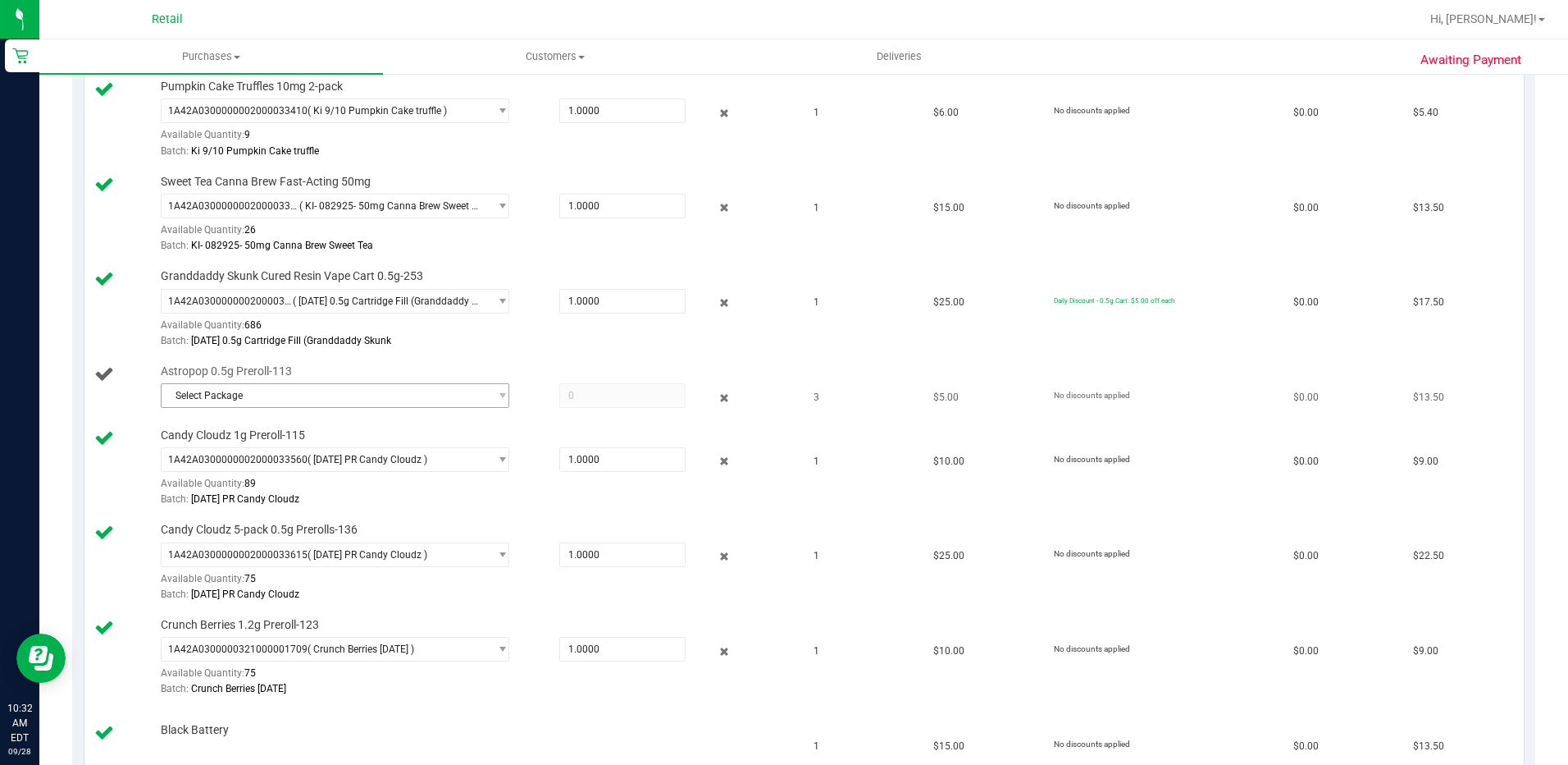
click at [372, 386] on span "Select Package" at bounding box center [325, 395] width 328 height 23
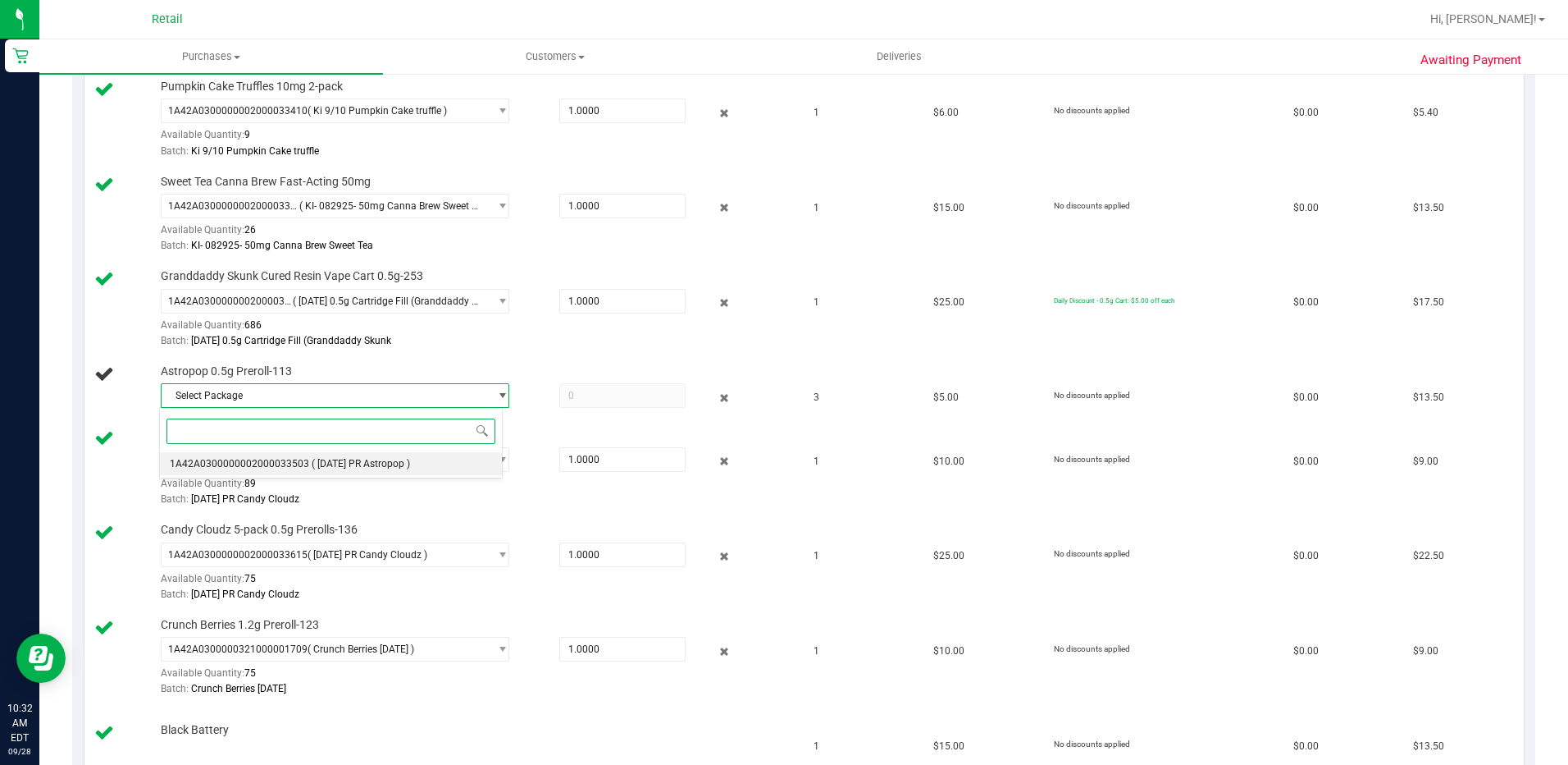
click at [348, 470] on li "1A42A0300000002000033503 ( [DATE] PR Astropop )" at bounding box center [330, 463] width 341 height 23
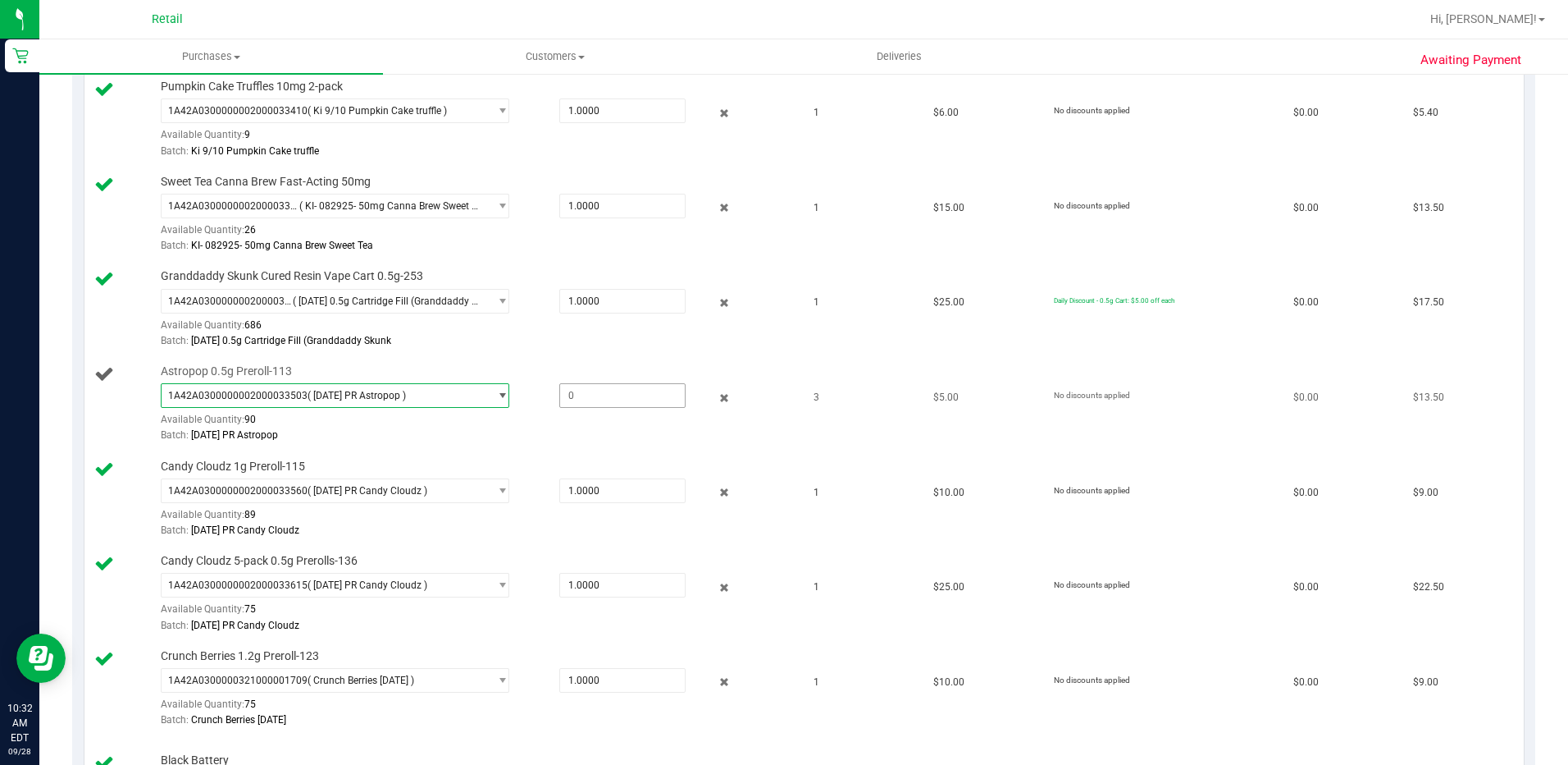
click at [585, 394] on span at bounding box center [623, 395] width 126 height 25
type input "3"
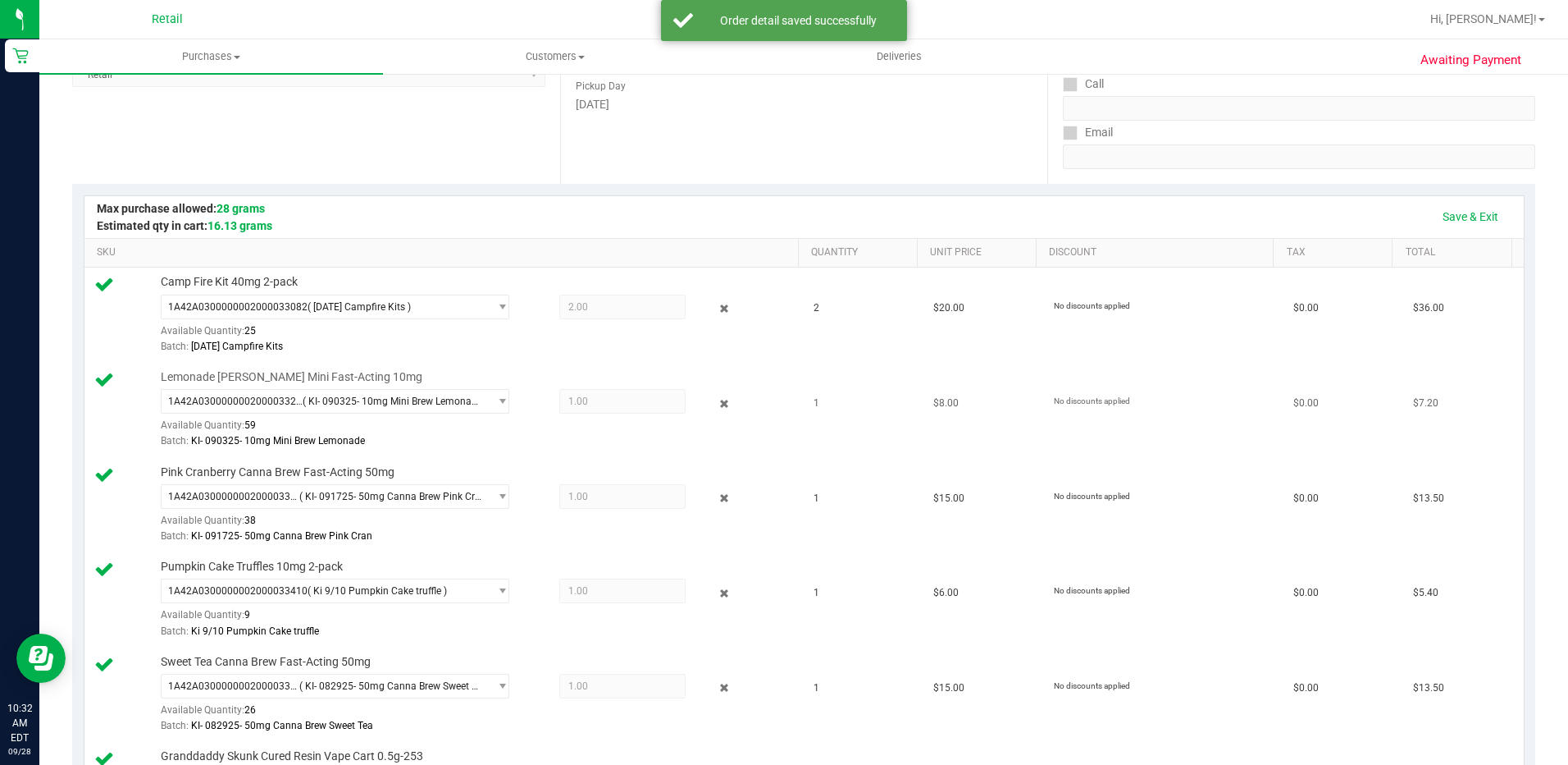
scroll to position [246, 0]
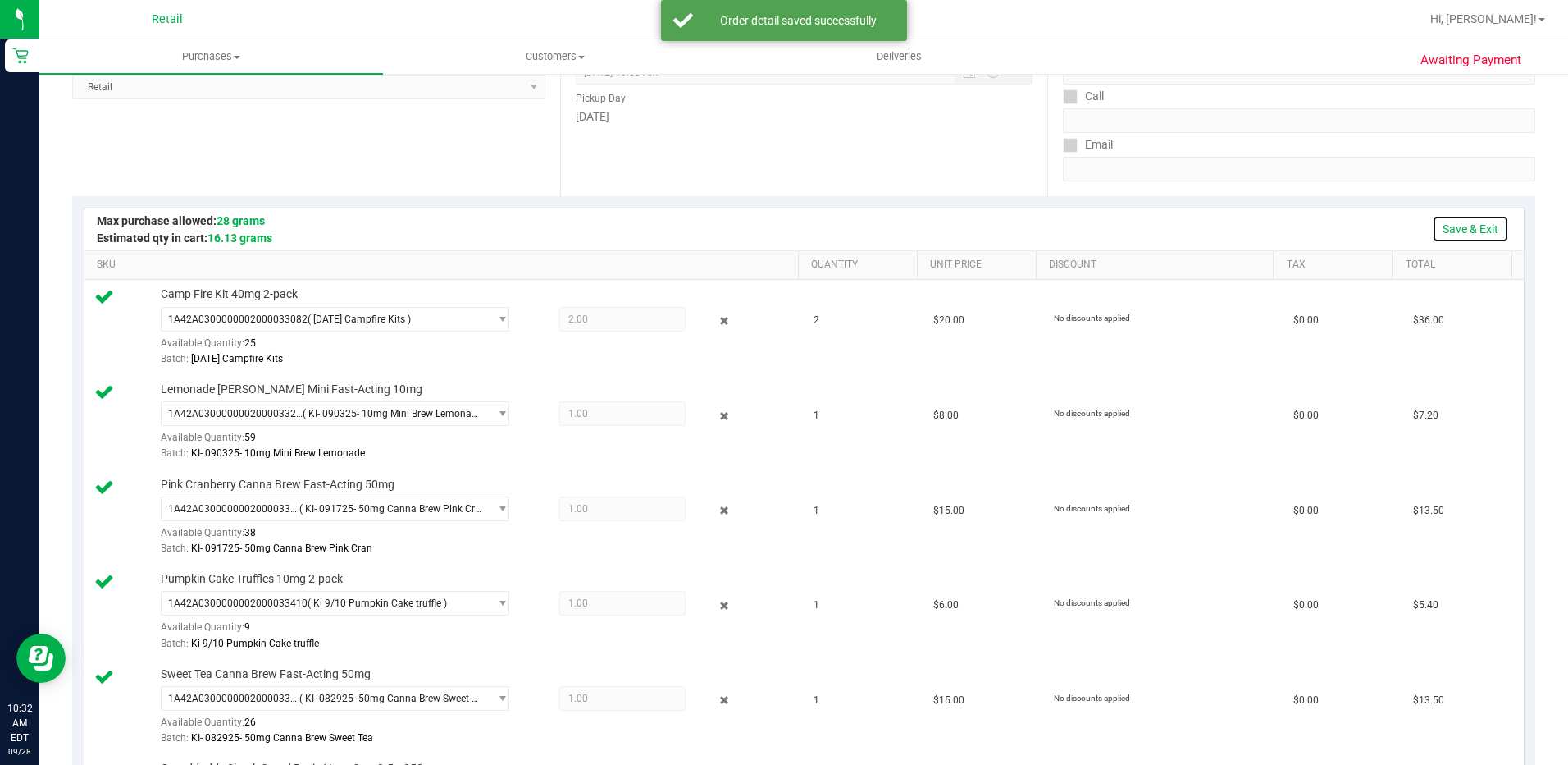
click at [1460, 225] on link "Save & Exit" at bounding box center [1471, 229] width 77 height 28
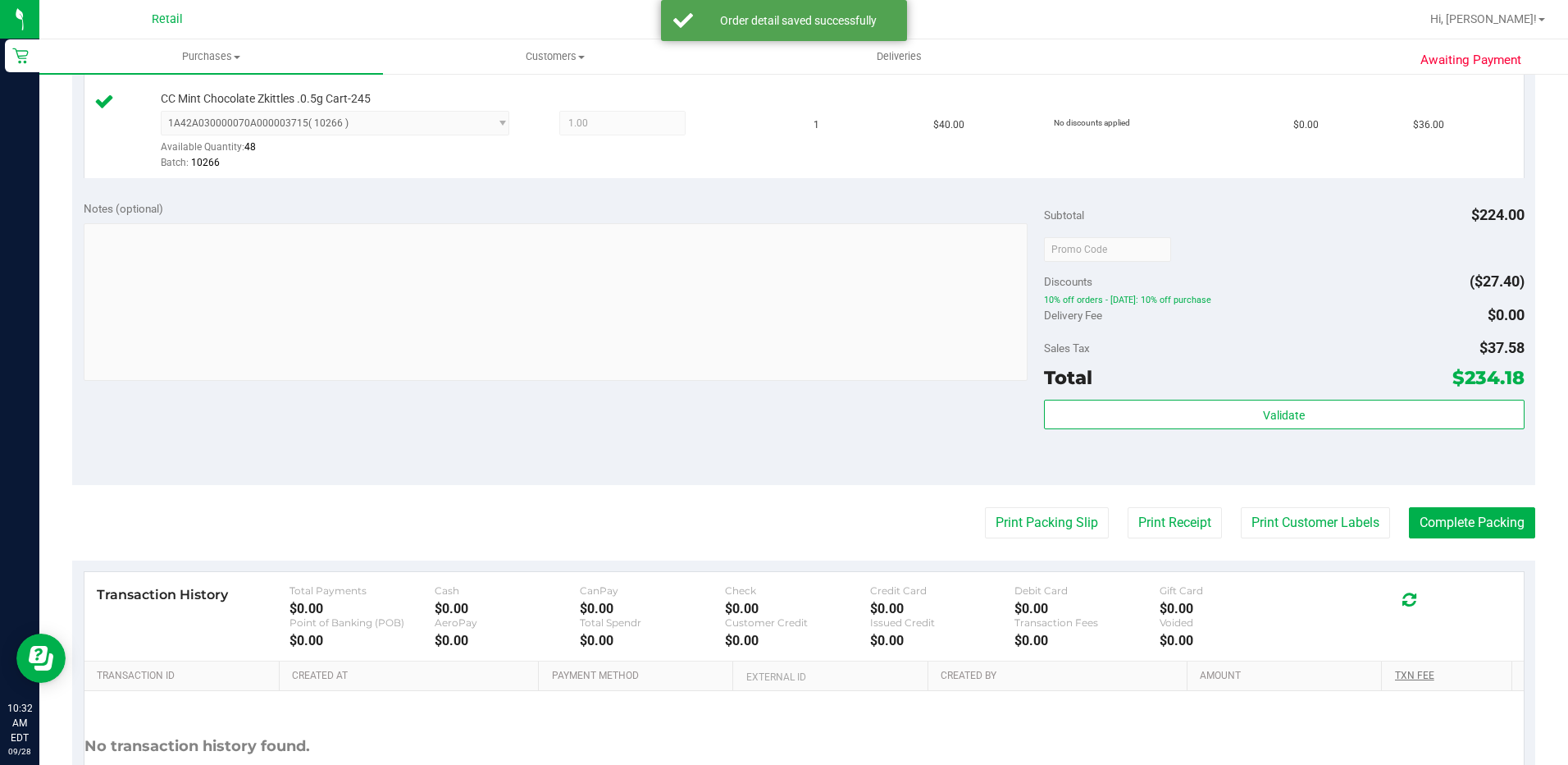
scroll to position [1560, 0]
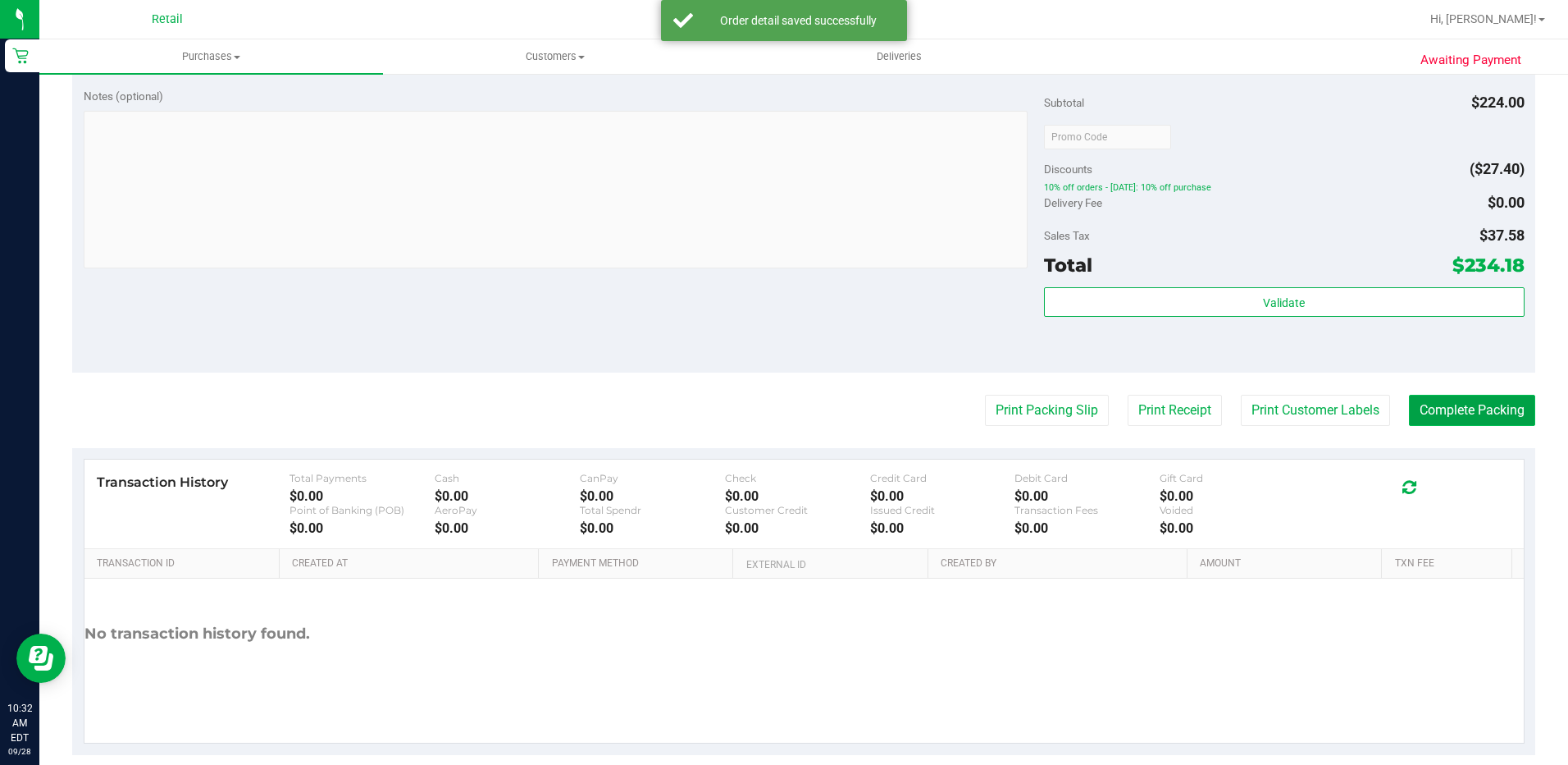
click at [1458, 408] on button "Complete Packing" at bounding box center [1472, 410] width 126 height 32
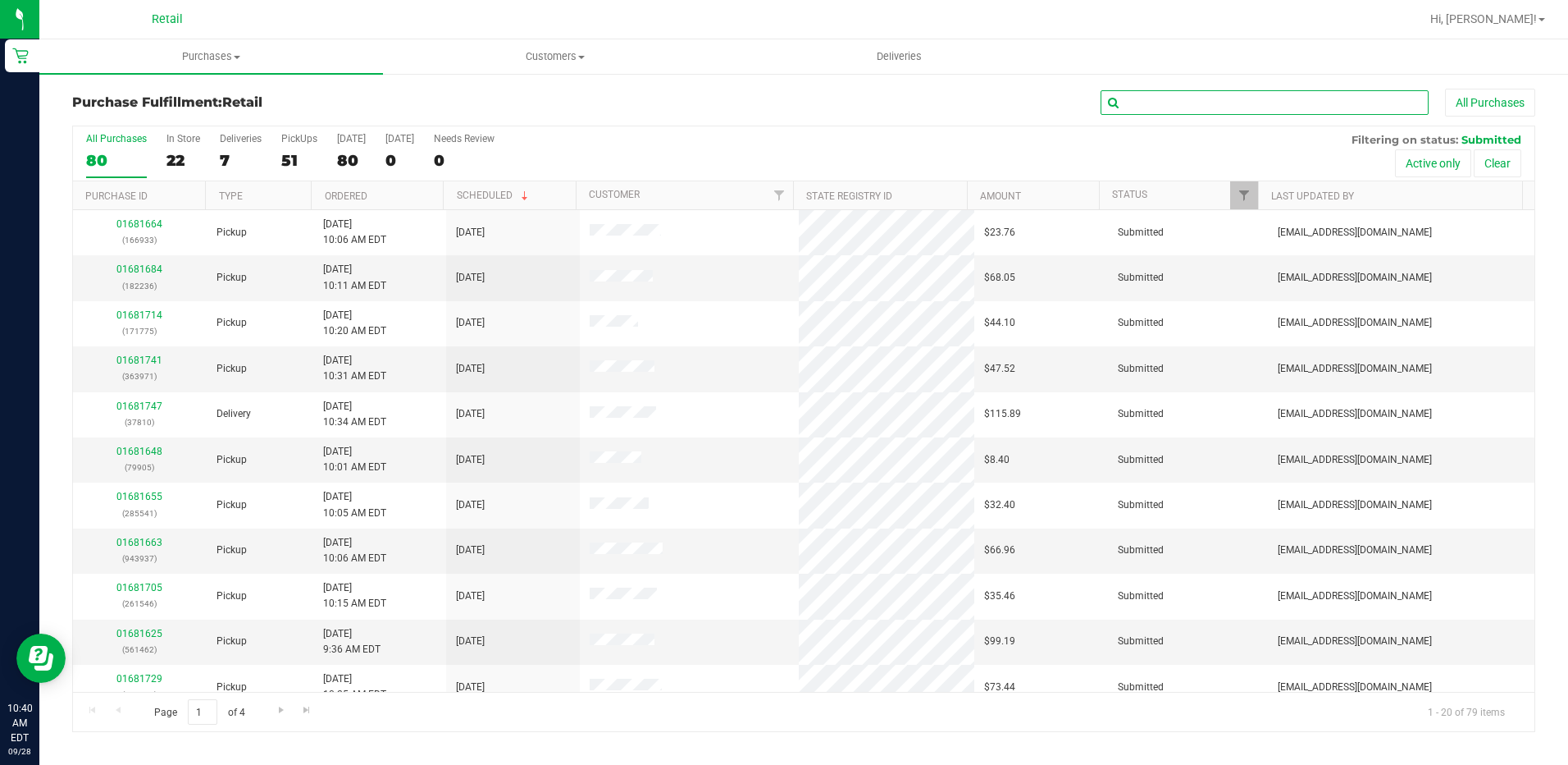
click at [1305, 96] on input "text" at bounding box center [1265, 102] width 328 height 25
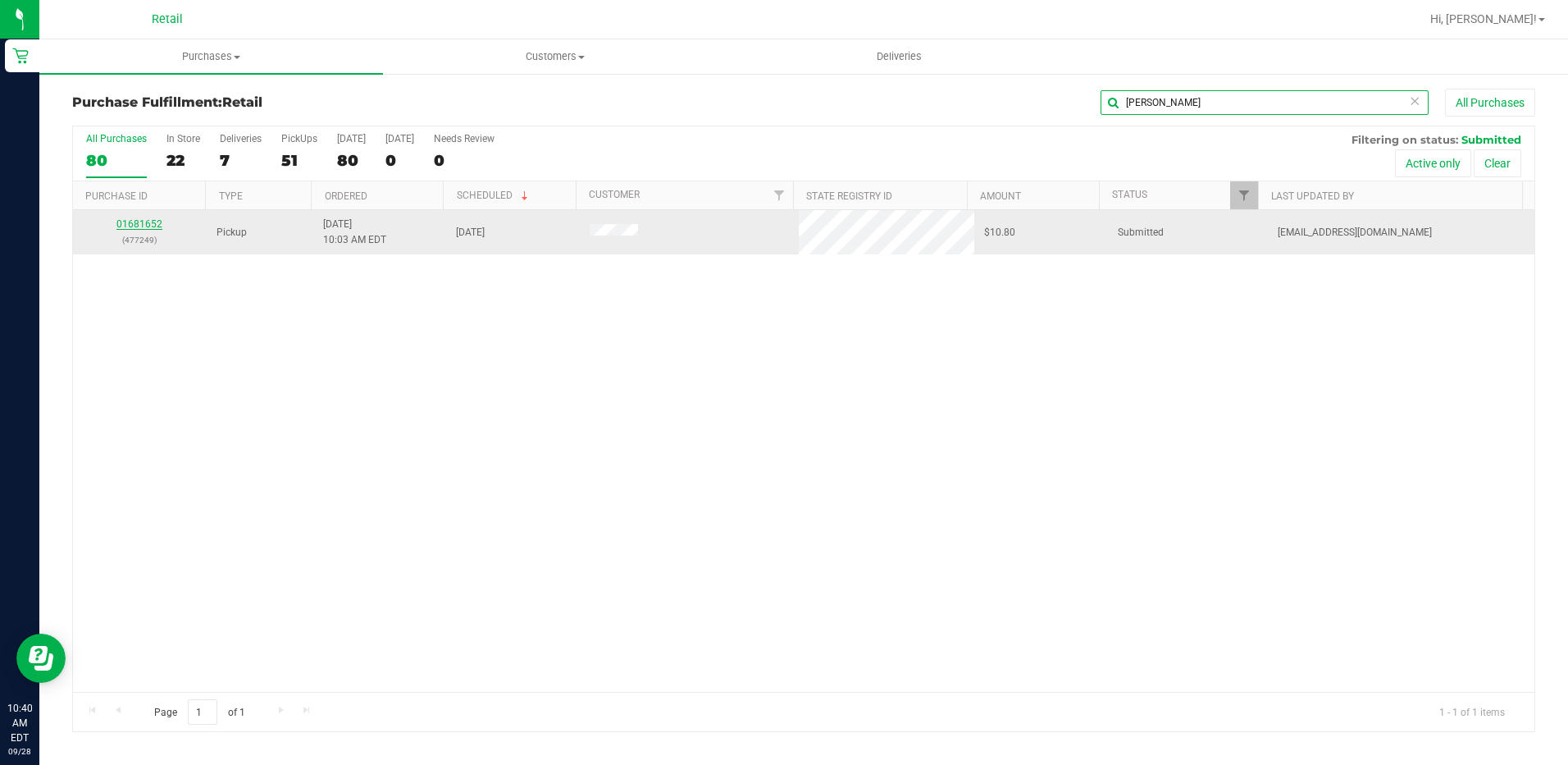
type input "[PERSON_NAME]"
click at [143, 228] on link "01681652" at bounding box center [140, 224] width 46 height 11
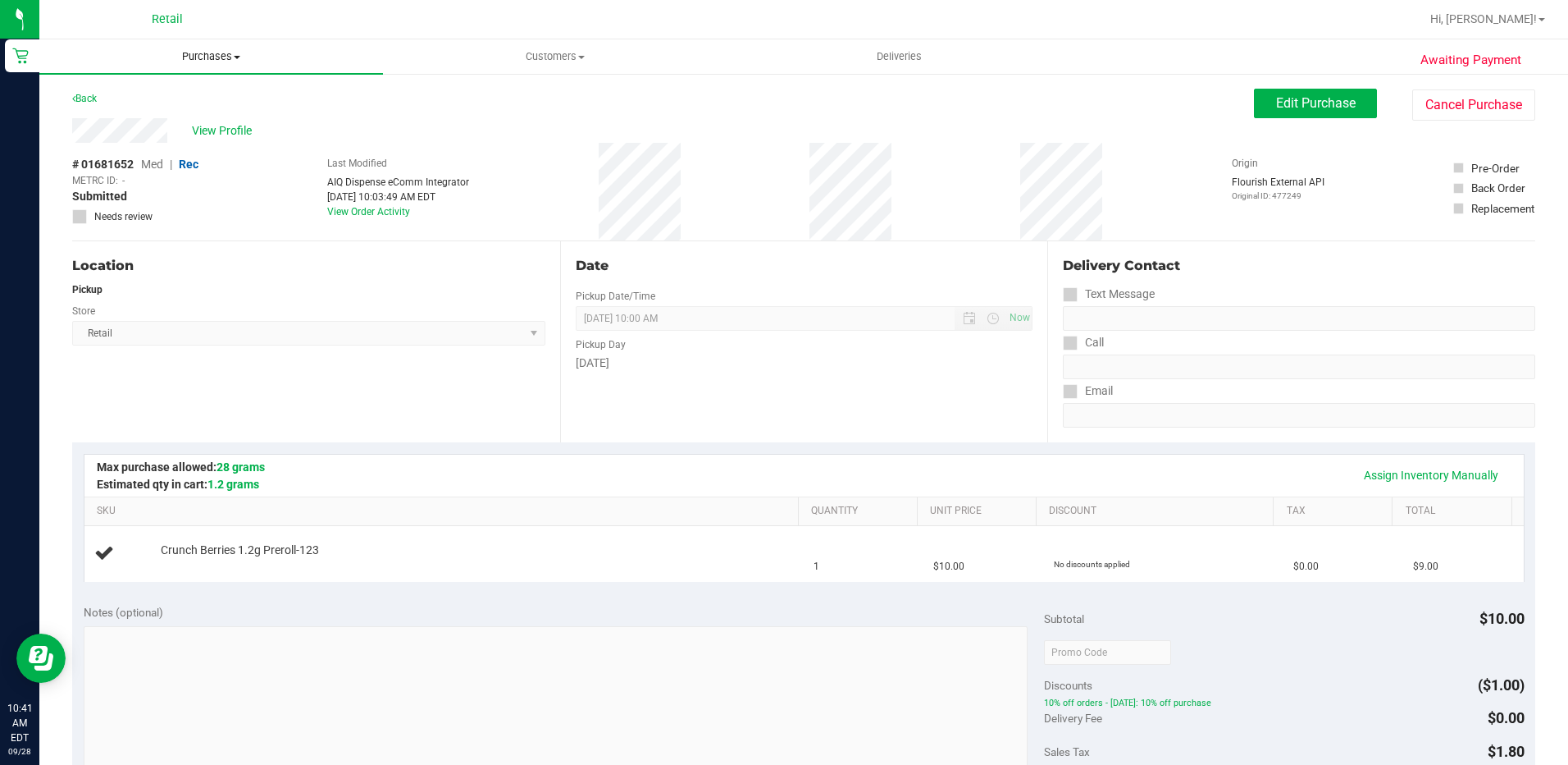
click at [237, 54] on span "Purchases" at bounding box center [211, 57] width 343 height 15
click at [211, 115] on li "Fulfillment" at bounding box center [211, 119] width 343 height 19
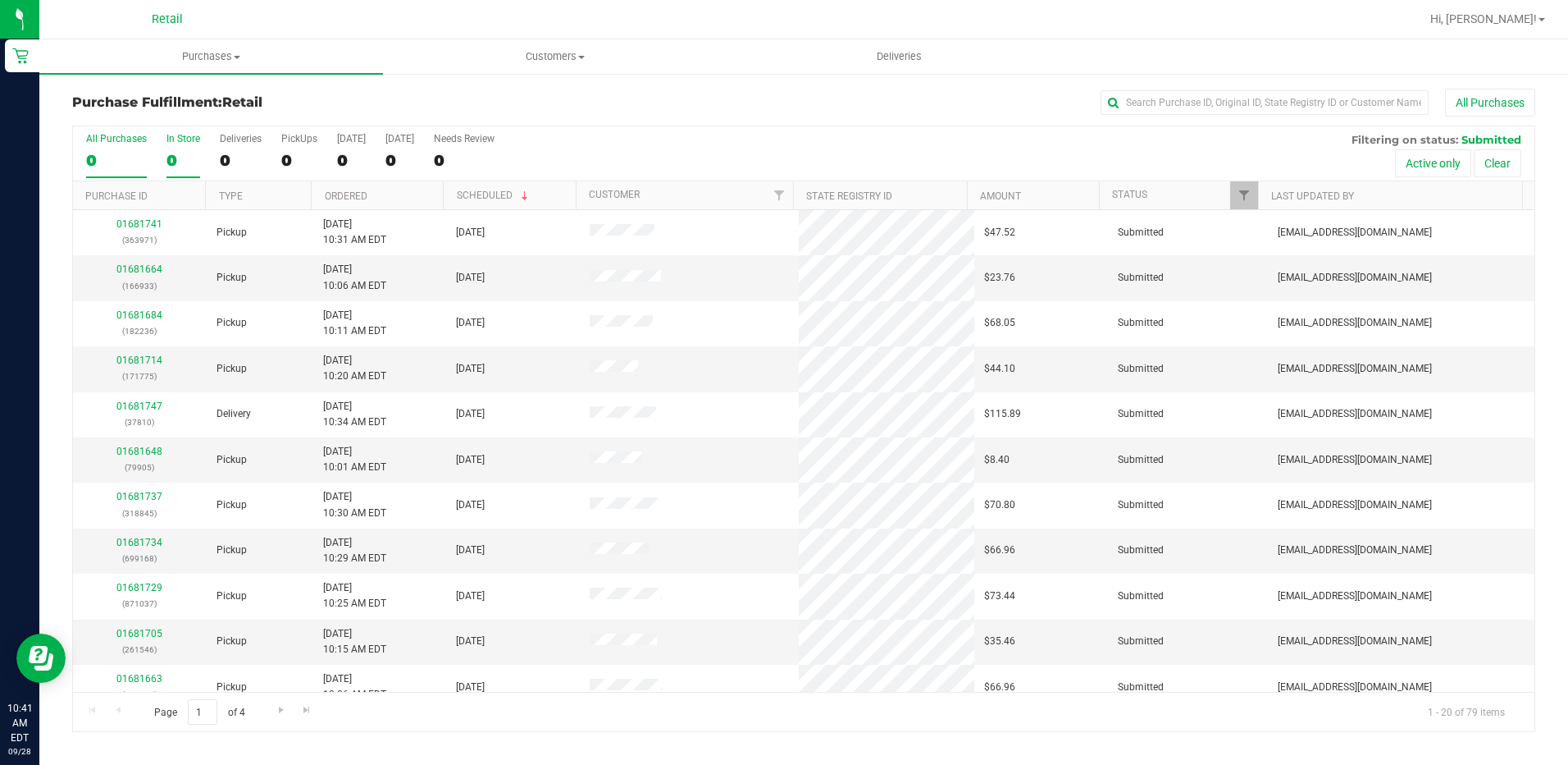
click at [181, 148] on label "In Store 0" at bounding box center [183, 155] width 33 height 45
click at [0, 0] on input "In Store 0" at bounding box center [0, 0] width 0 height 0
click at [1236, 101] on input "text" at bounding box center [1265, 102] width 328 height 25
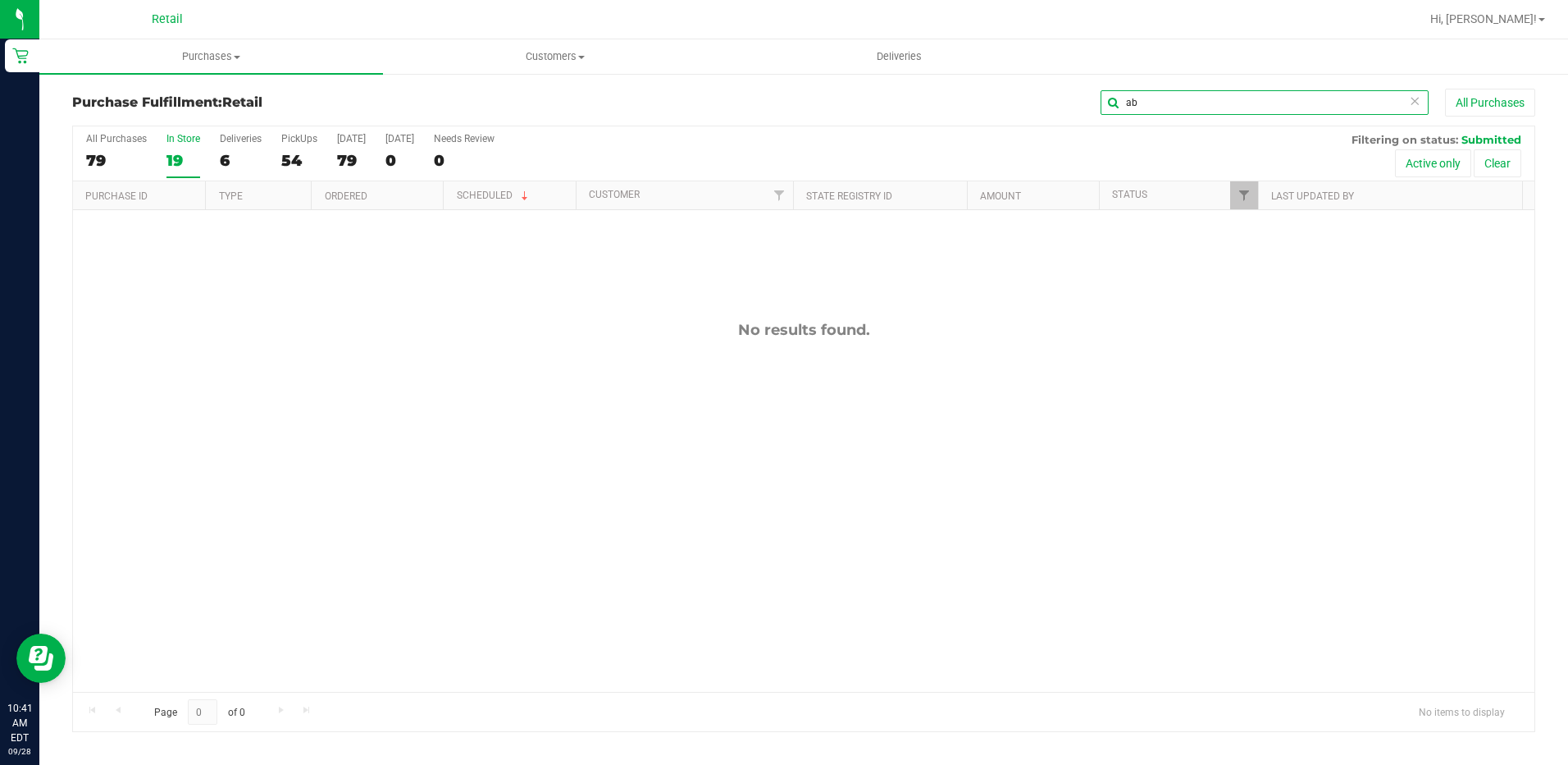
type input "a"
type input "law"
click at [209, 51] on span "Purchases" at bounding box center [211, 57] width 343 height 15
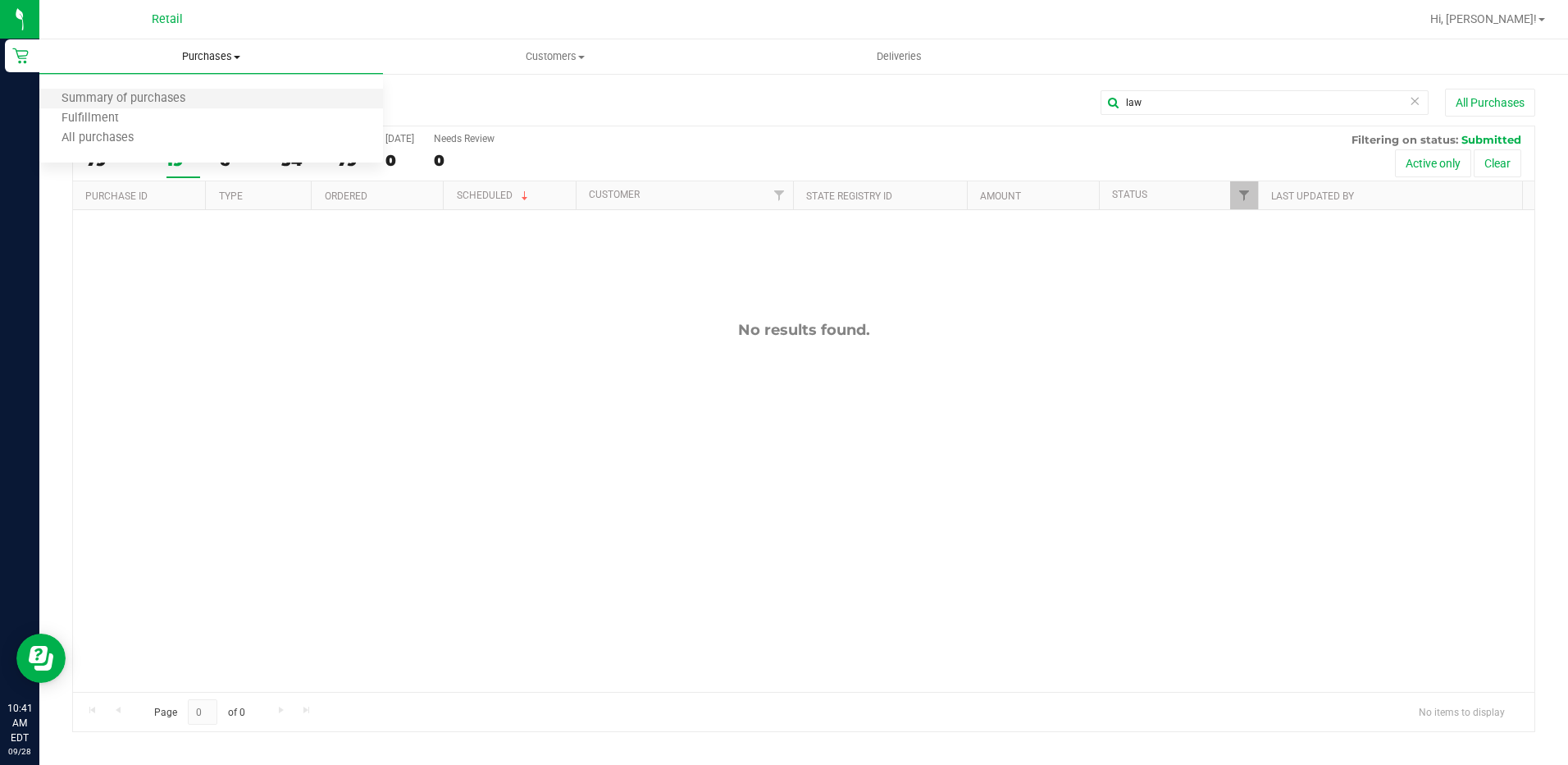
click at [207, 99] on li "Summary of purchases" at bounding box center [211, 98] width 343 height 19
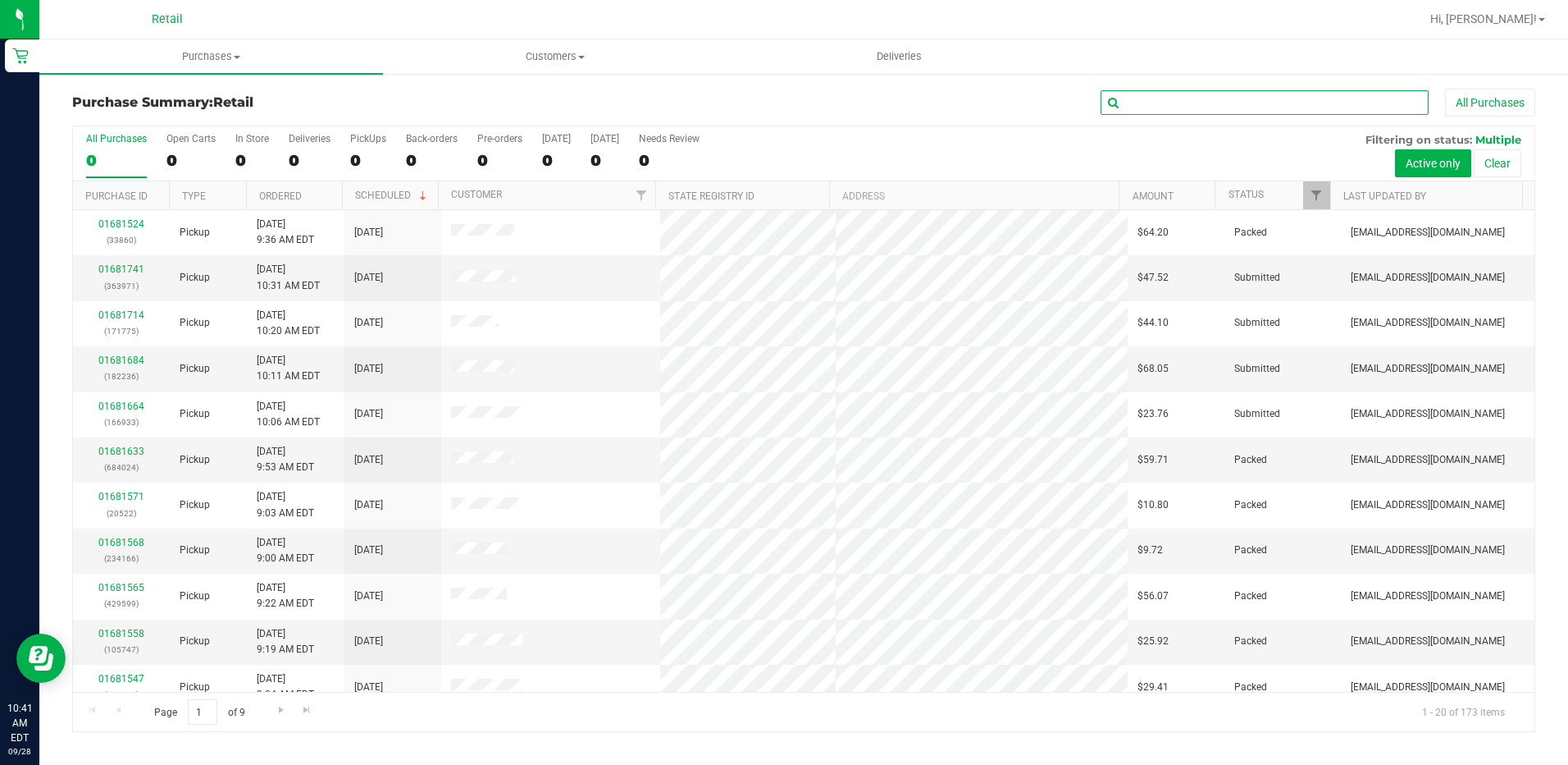
click at [1175, 97] on input "text" at bounding box center [1265, 102] width 328 height 25
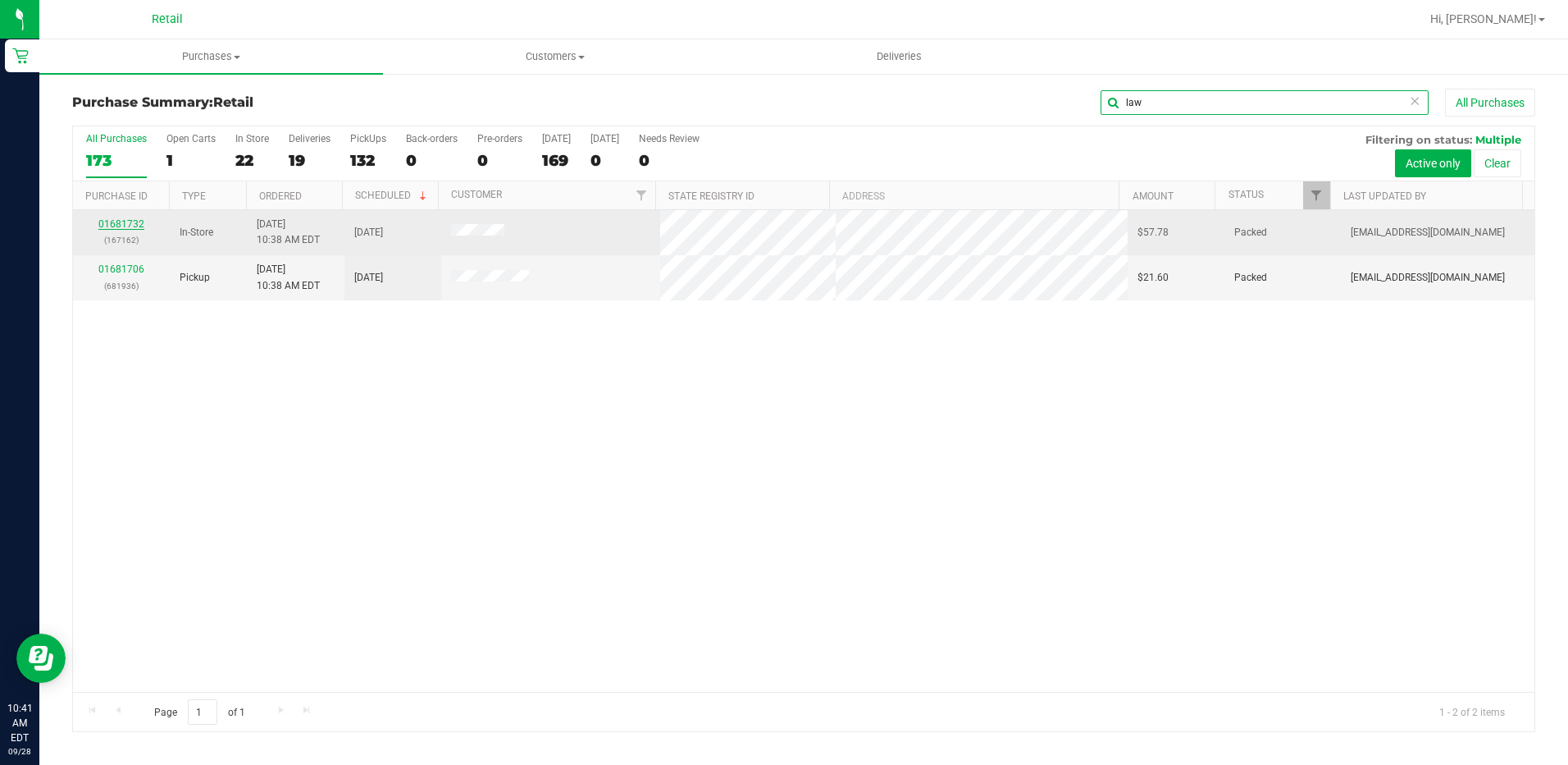
type input "law"
click at [135, 227] on link "01681732" at bounding box center [122, 224] width 46 height 11
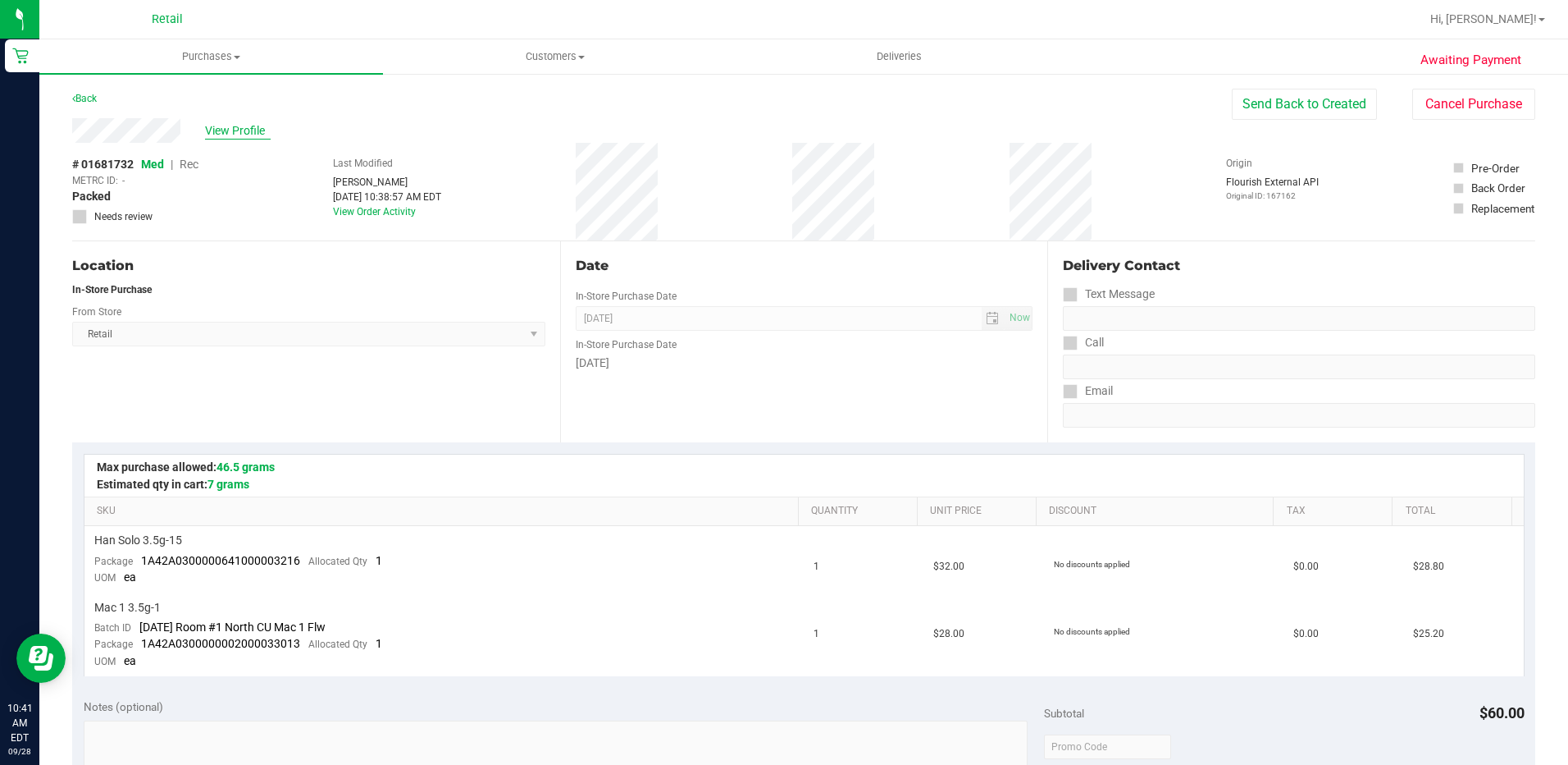
click at [251, 126] on span "View Profile" at bounding box center [238, 131] width 66 height 18
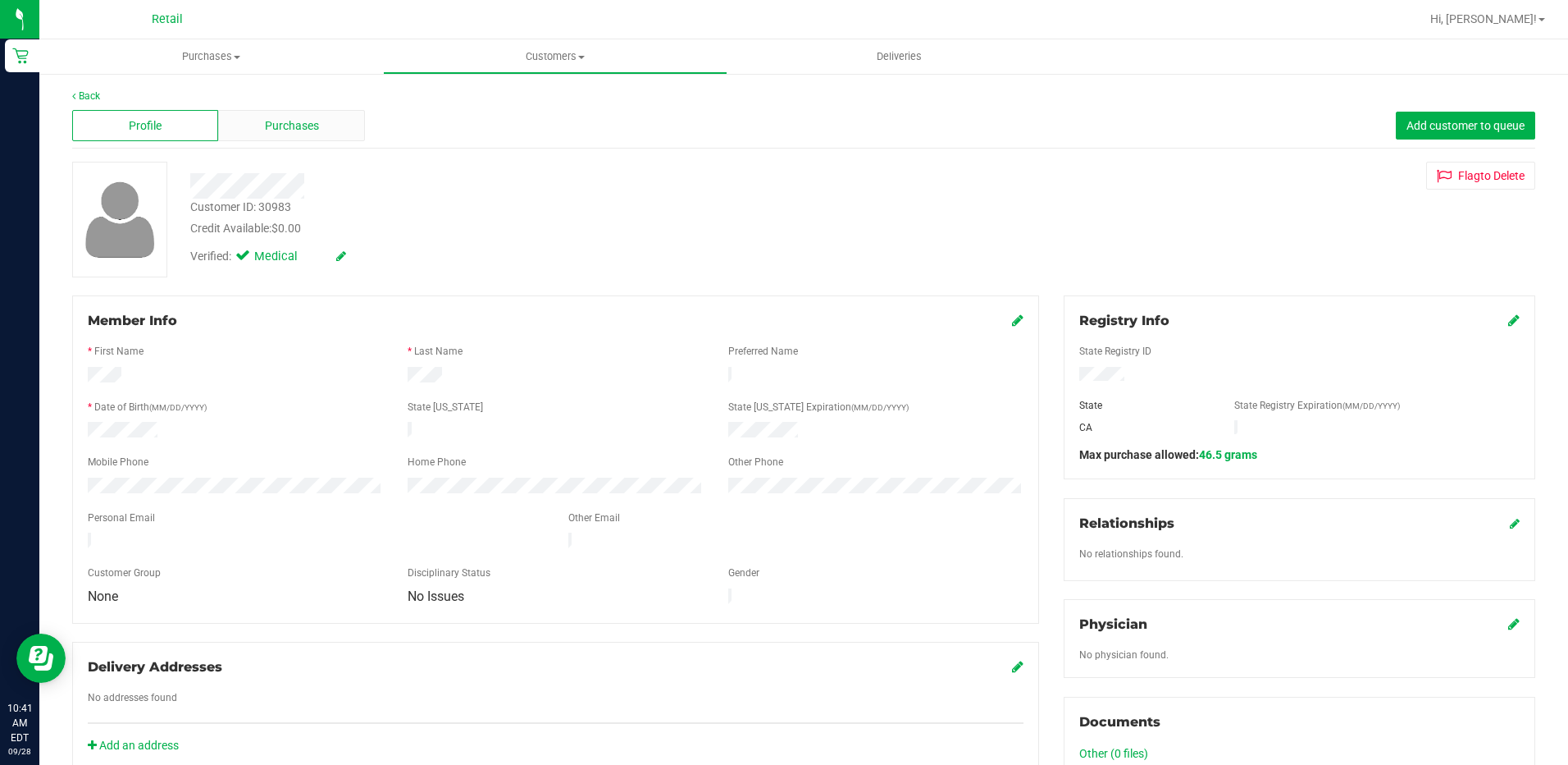
click at [289, 125] on span "Purchases" at bounding box center [292, 125] width 54 height 18
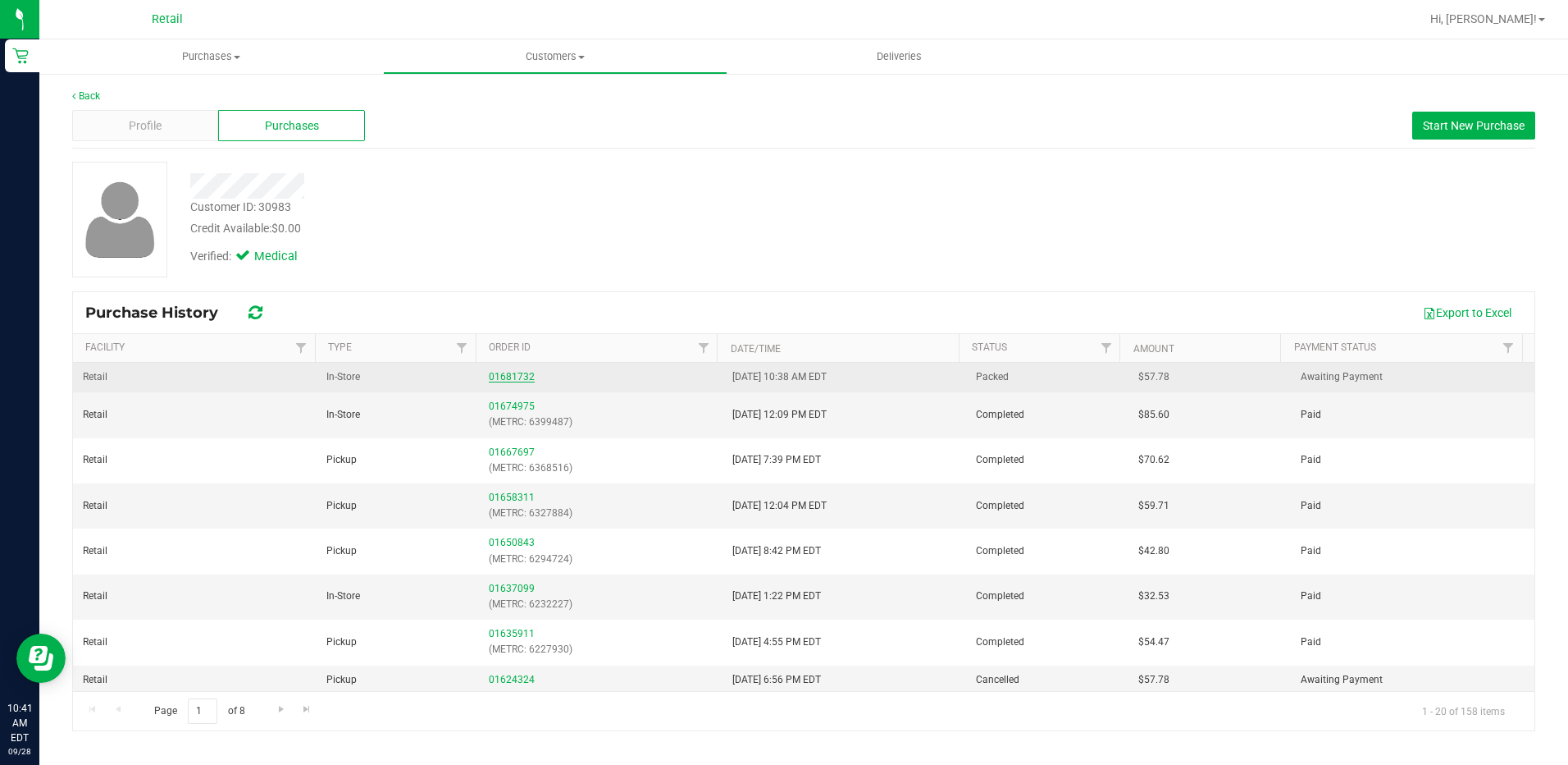
click at [519, 380] on link "01681732" at bounding box center [512, 377] width 46 height 11
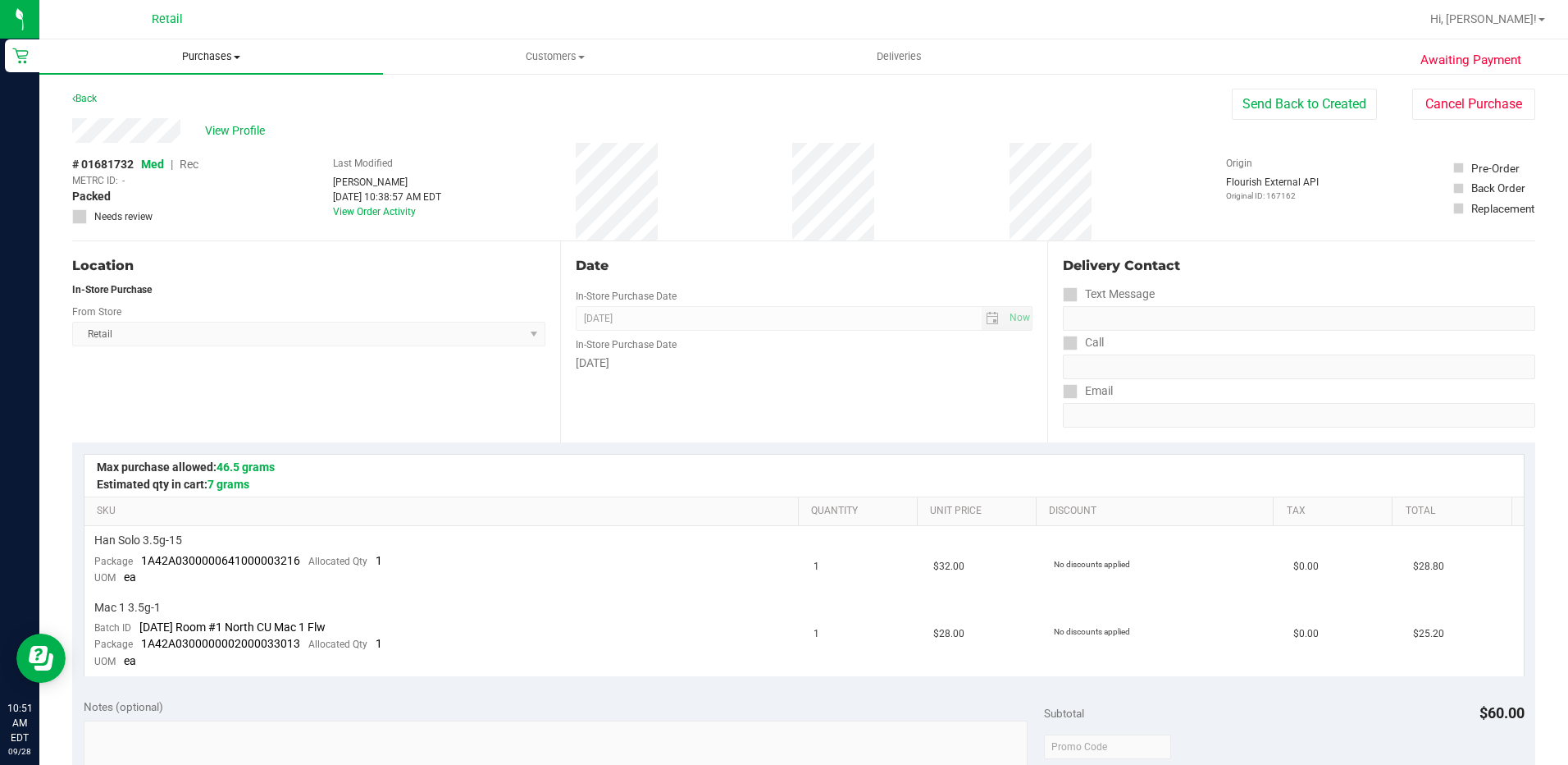
click at [195, 61] on span "Purchases" at bounding box center [211, 57] width 343 height 15
click at [199, 119] on li "Fulfillment" at bounding box center [211, 119] width 343 height 19
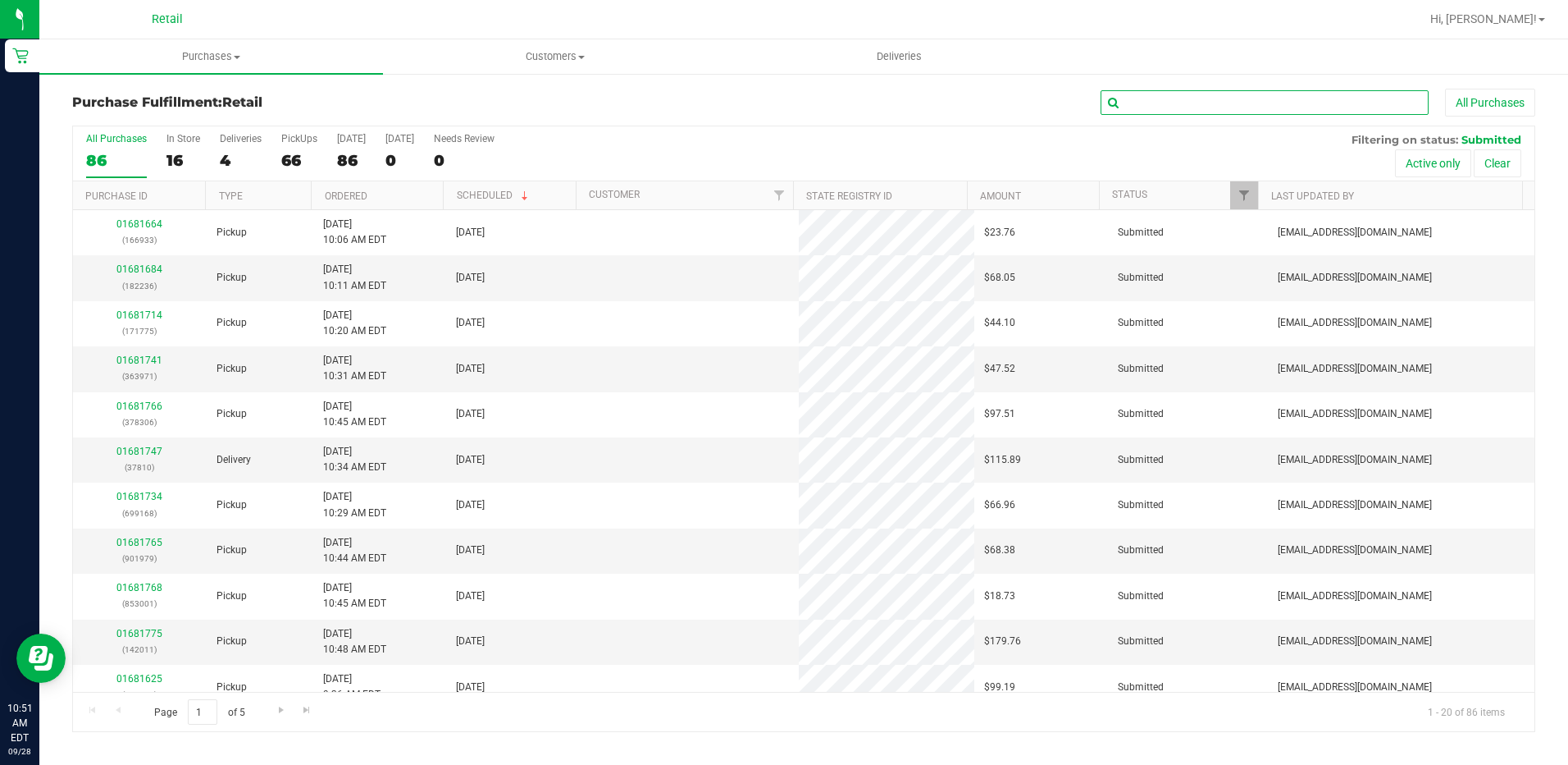
click at [1289, 98] on input "text" at bounding box center [1265, 102] width 328 height 25
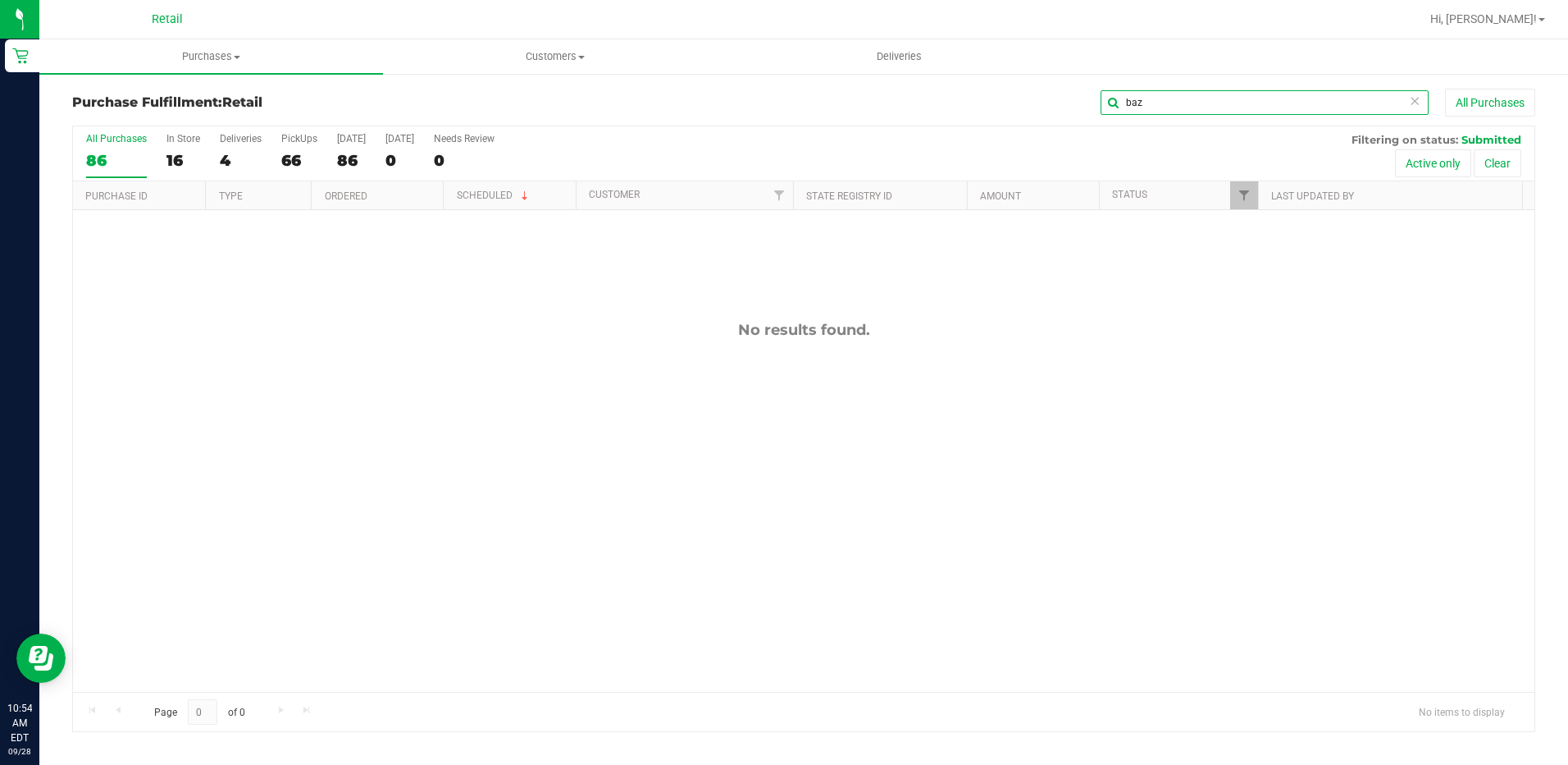
click at [1207, 97] on input "baz" at bounding box center [1265, 102] width 328 height 25
click at [1216, 104] on input "bazdanie" at bounding box center [1265, 102] width 328 height 25
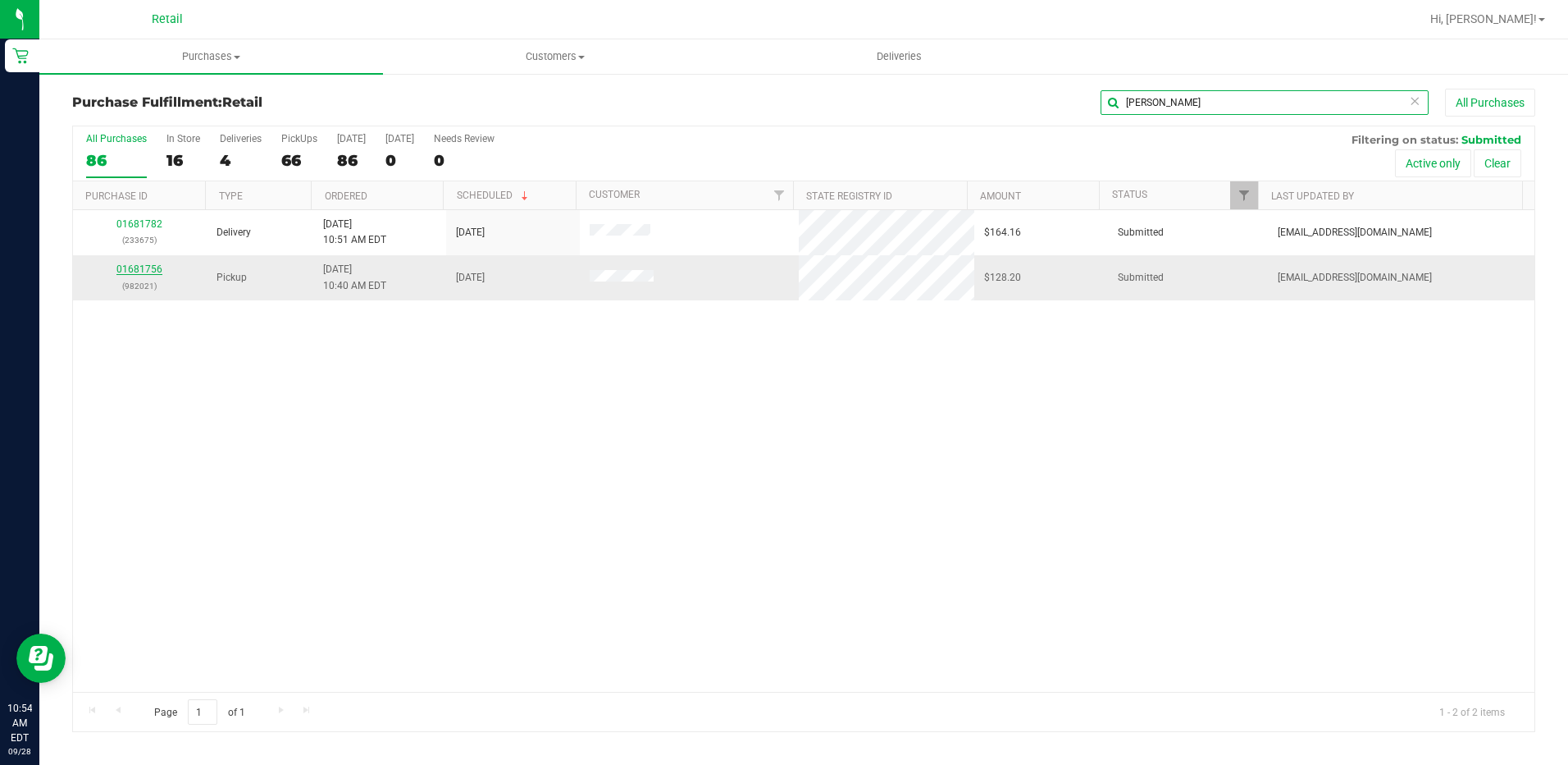
type input "[PERSON_NAME]"
click at [145, 271] on link "01681756" at bounding box center [140, 269] width 46 height 11
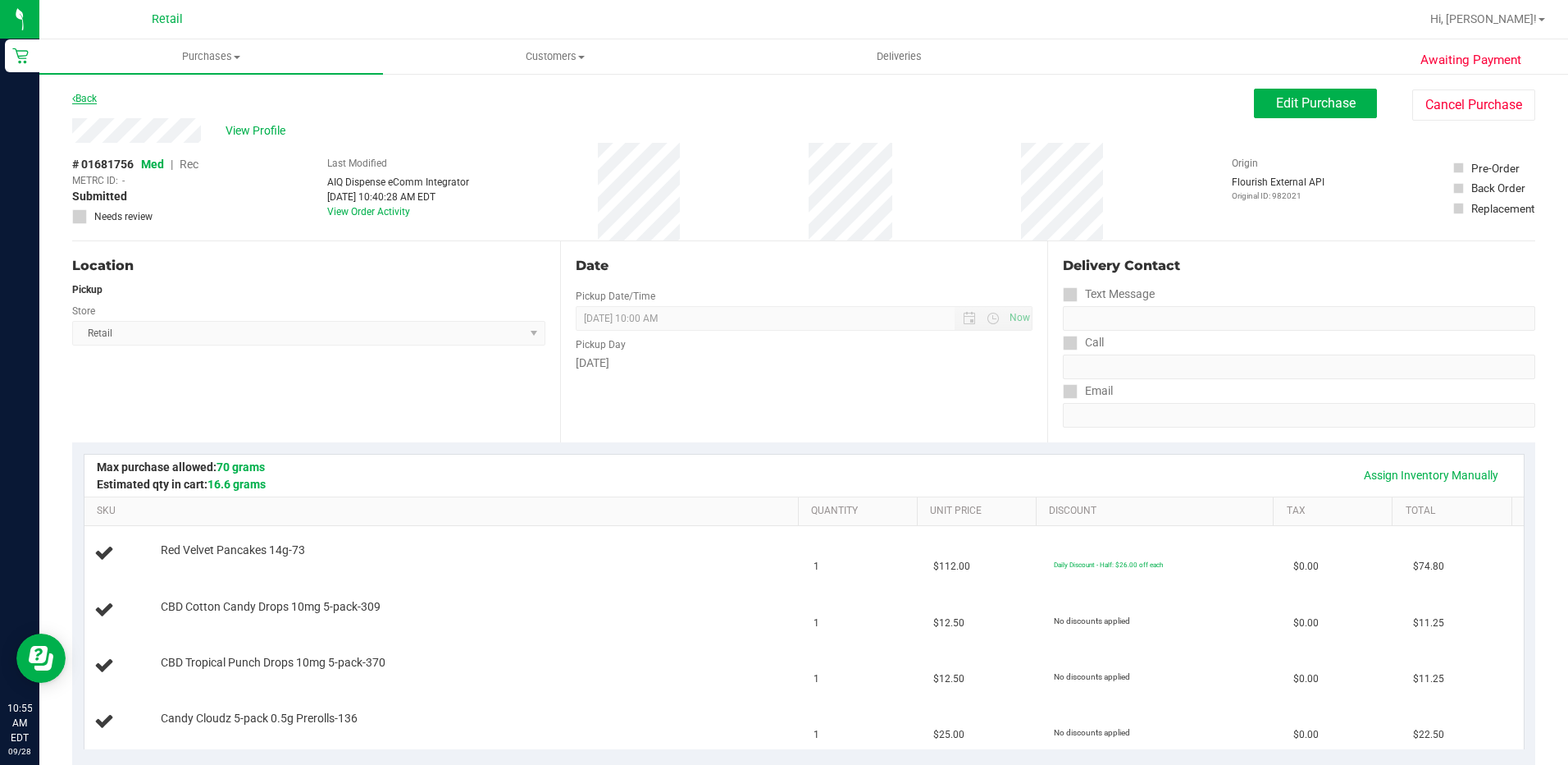
click at [92, 97] on link "Back" at bounding box center [84, 98] width 25 height 11
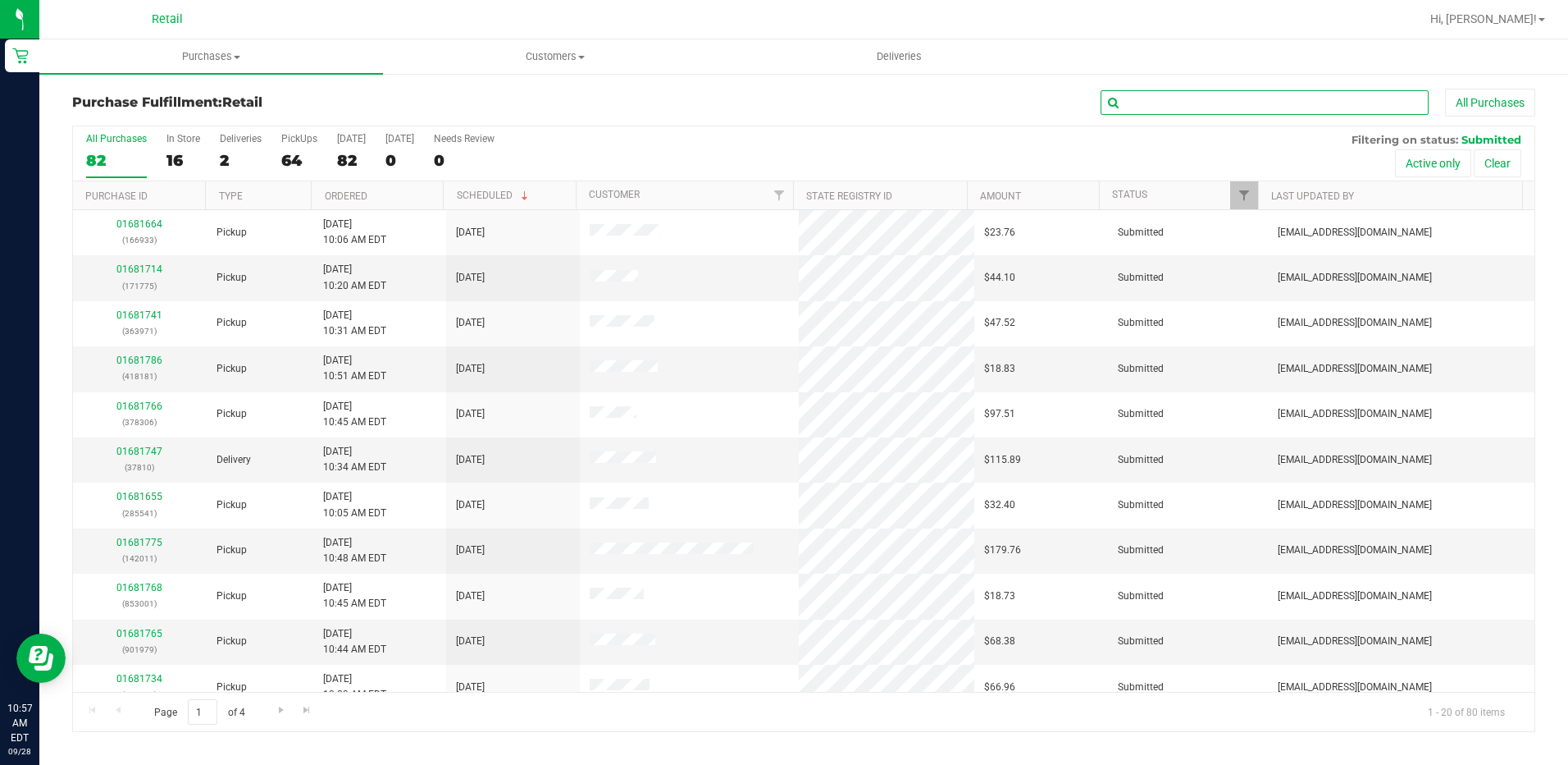
click at [1161, 98] on input "text" at bounding box center [1265, 102] width 328 height 25
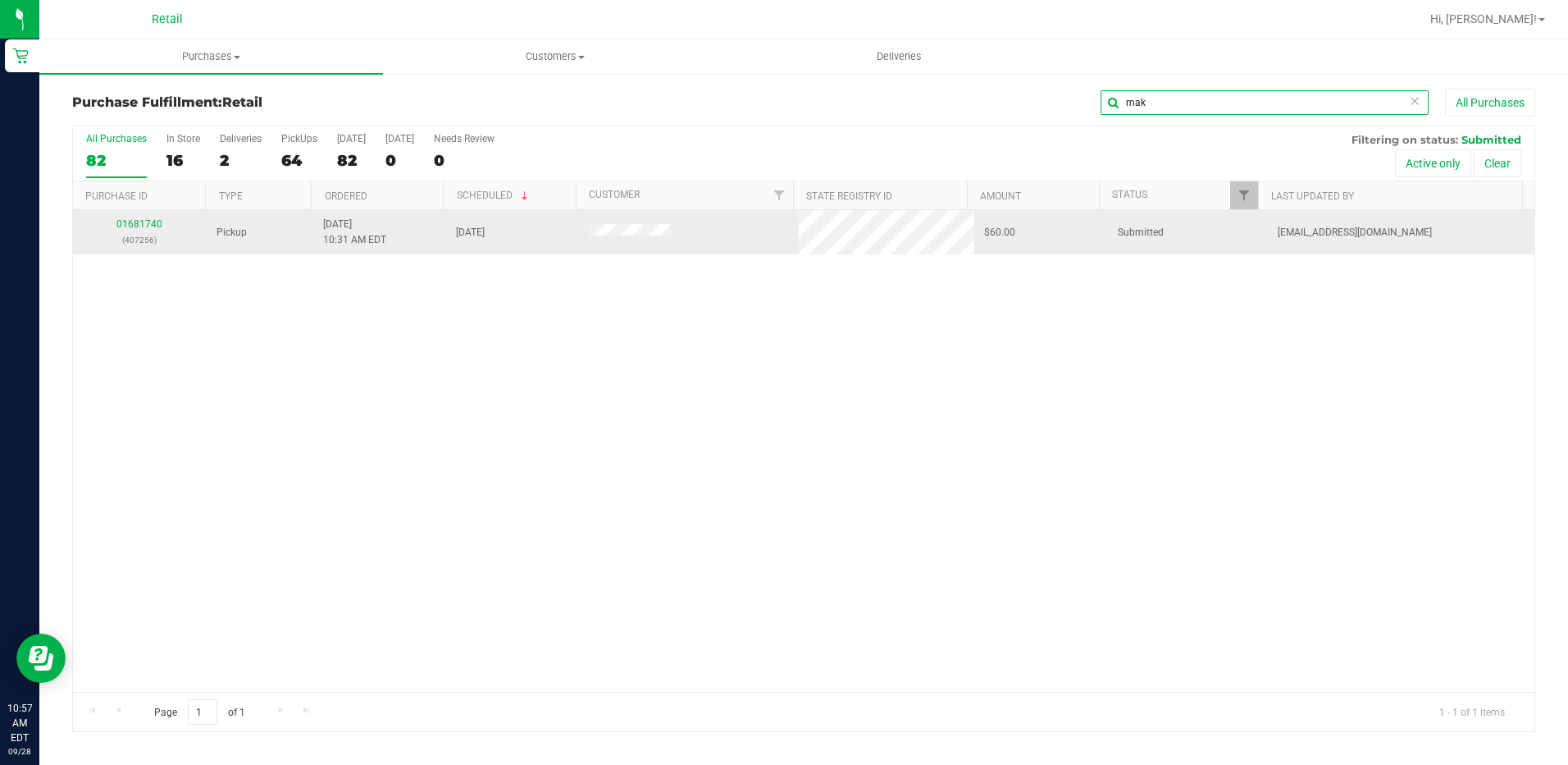
type input "mak"
click at [147, 217] on div "01681740 (407256)" at bounding box center [139, 232] width 114 height 32
click at [148, 222] on link "01681740" at bounding box center [140, 224] width 46 height 11
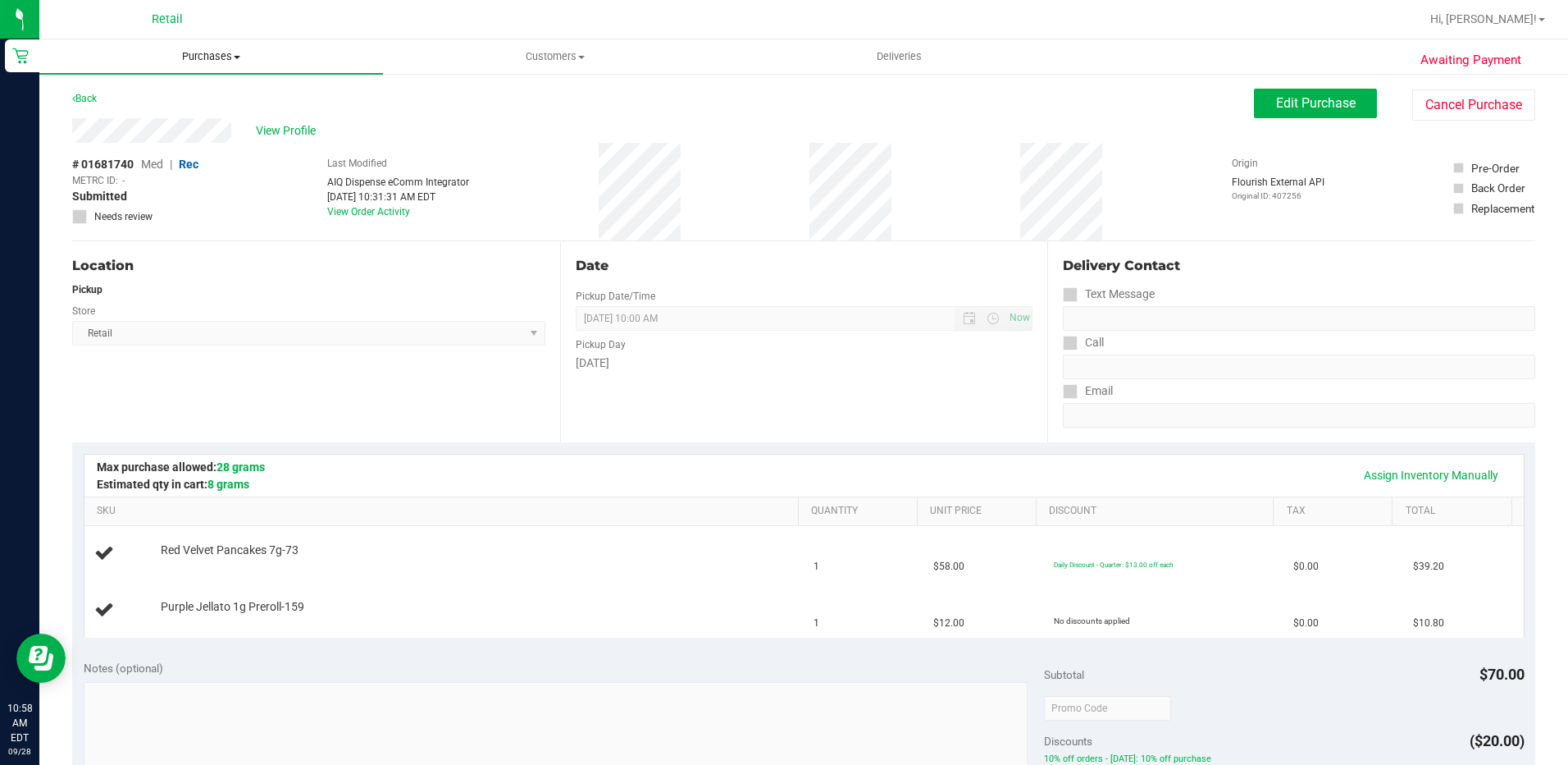
drag, startPoint x: 218, startPoint y: 53, endPoint x: 209, endPoint y: 86, distance: 34.2
click at [217, 53] on span "Purchases" at bounding box center [211, 57] width 343 height 15
click at [201, 120] on li "Fulfillment" at bounding box center [211, 119] width 343 height 19
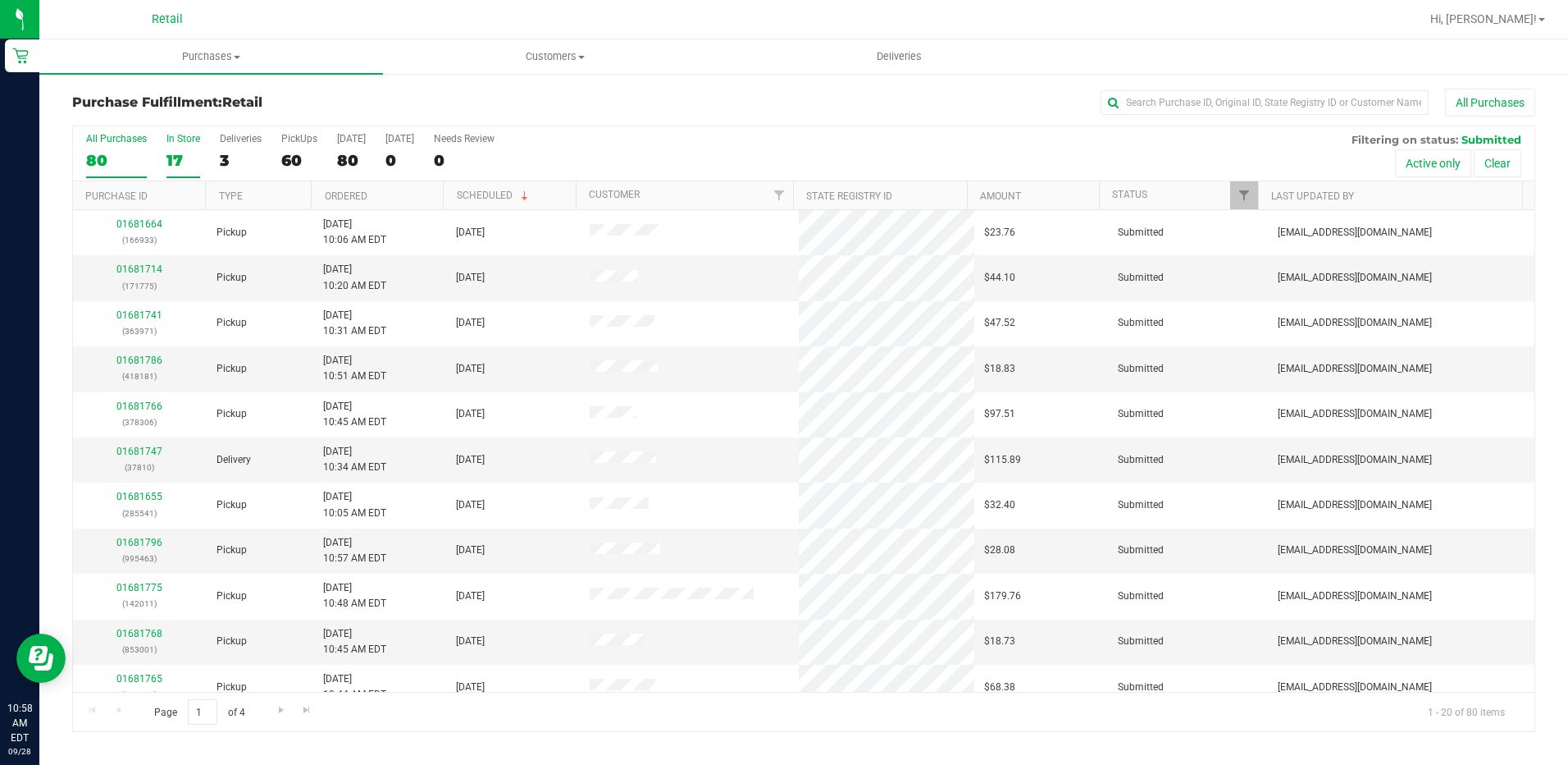
click at [173, 145] on label "In Store 17" at bounding box center [183, 155] width 33 height 45
click at [0, 0] on input "In Store 17" at bounding box center [0, 0] width 0 height 0
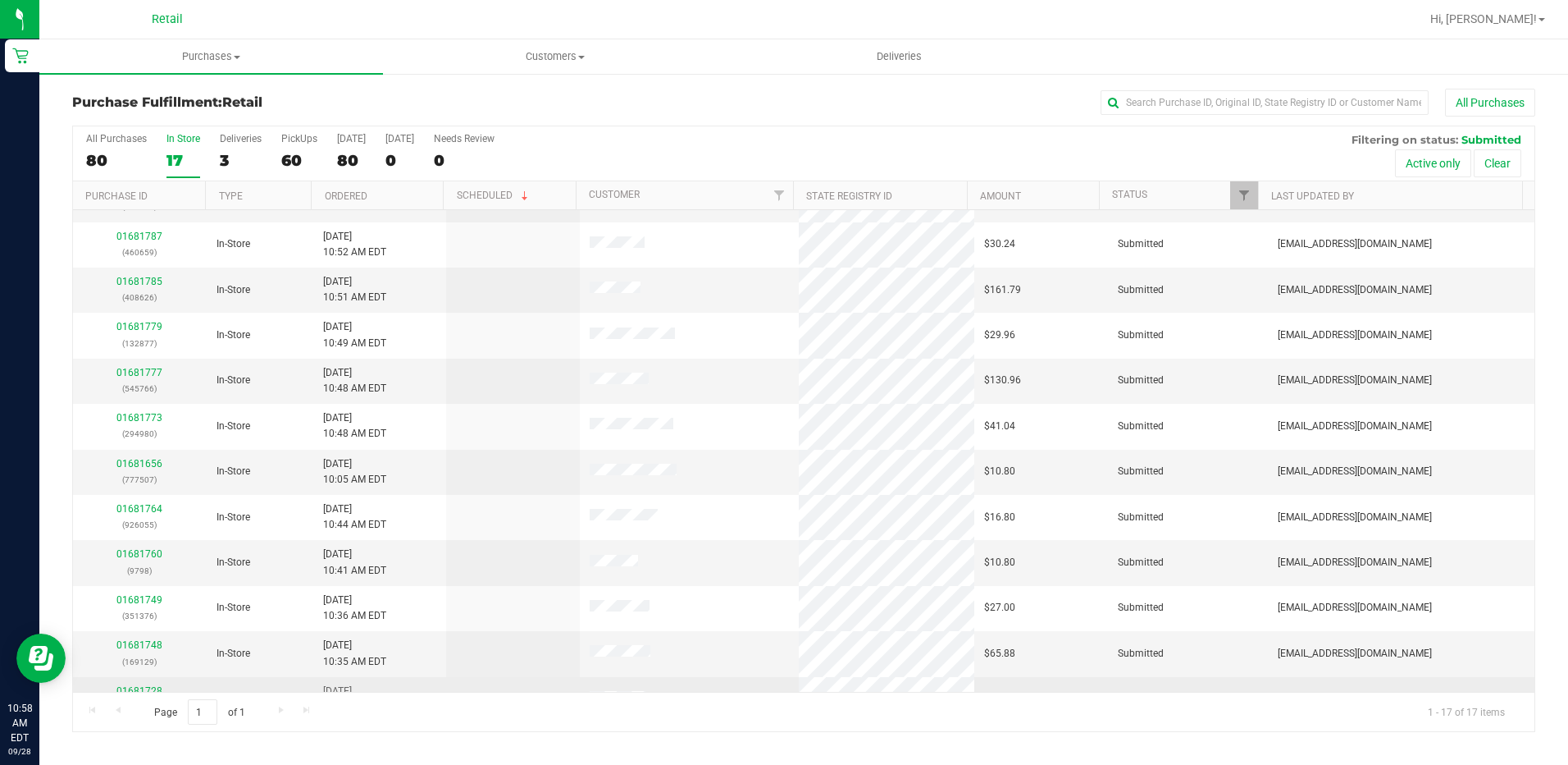
scroll to position [126, 0]
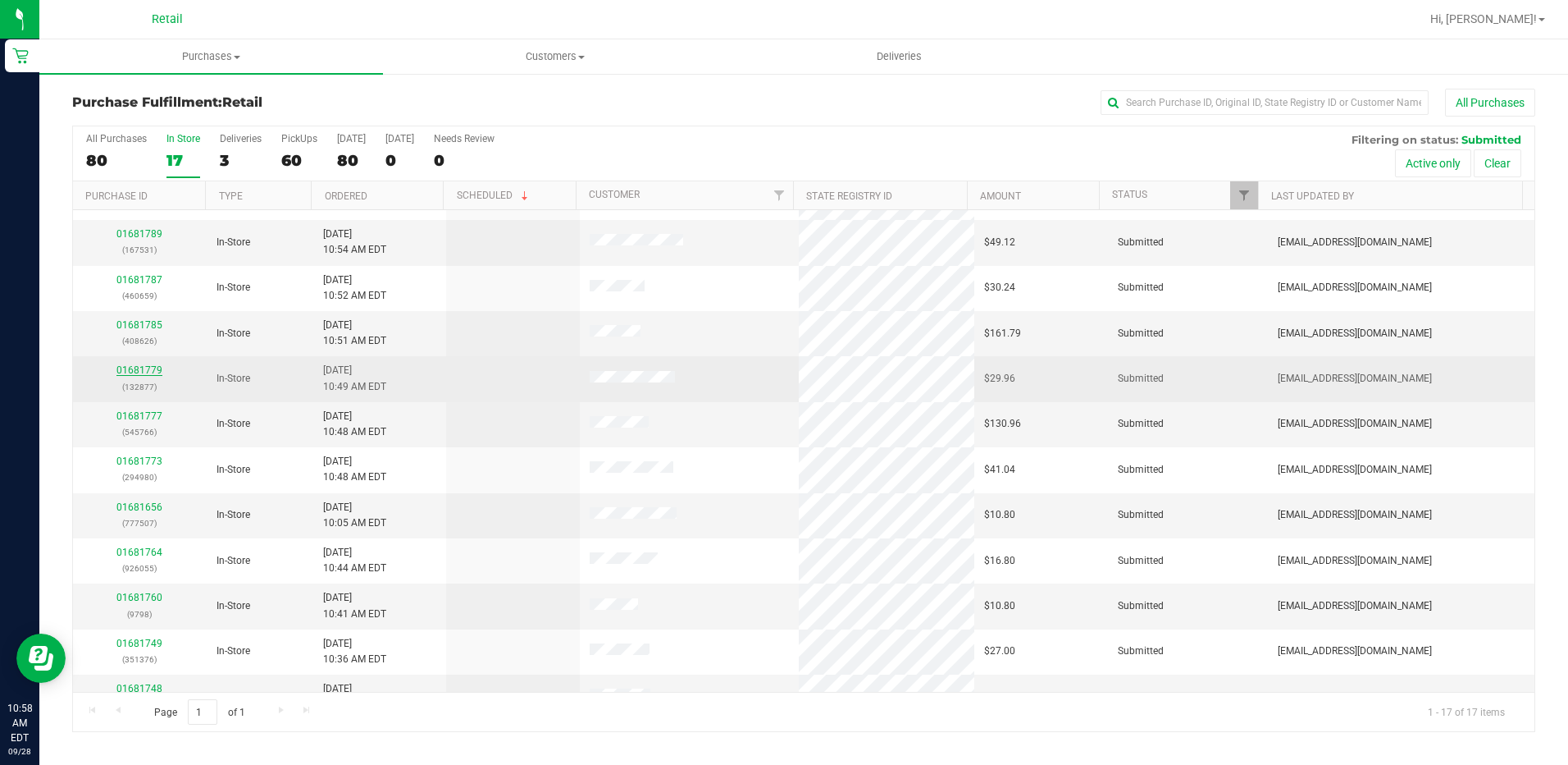
click at [157, 369] on link "01681779" at bounding box center [140, 370] width 46 height 11
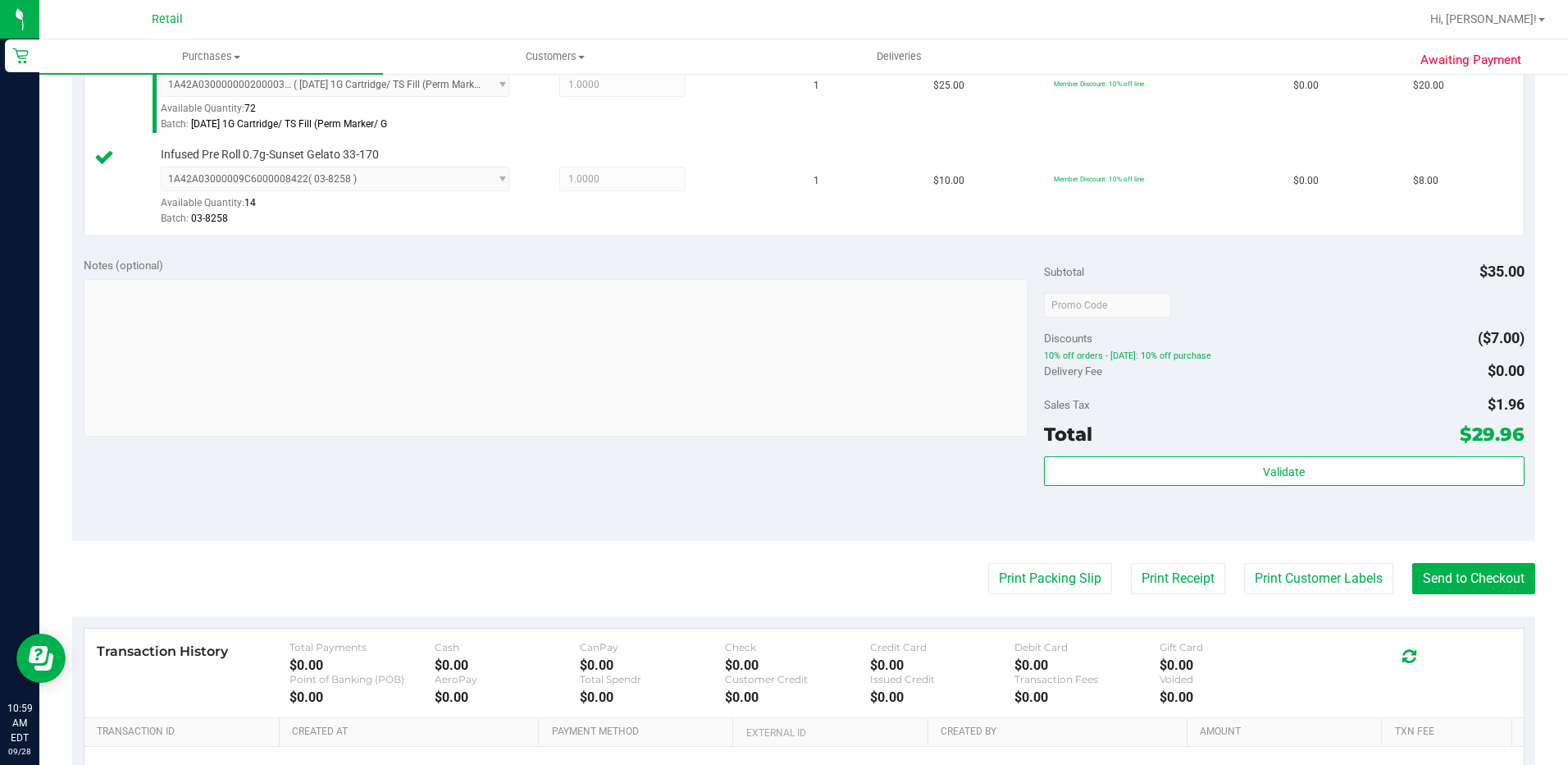
scroll to position [672, 0]
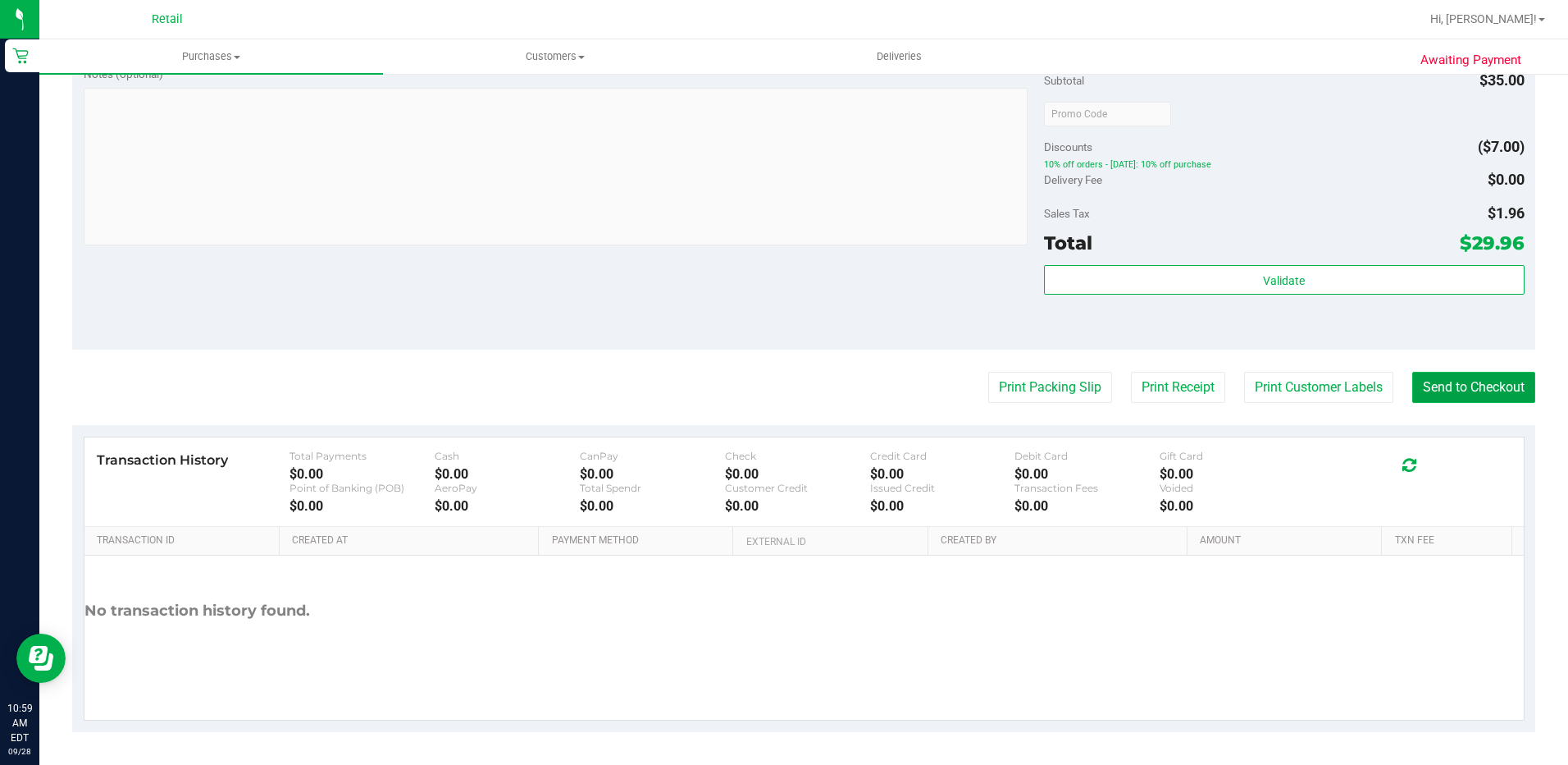
click at [1438, 398] on button "Send to Checkout" at bounding box center [1473, 387] width 123 height 32
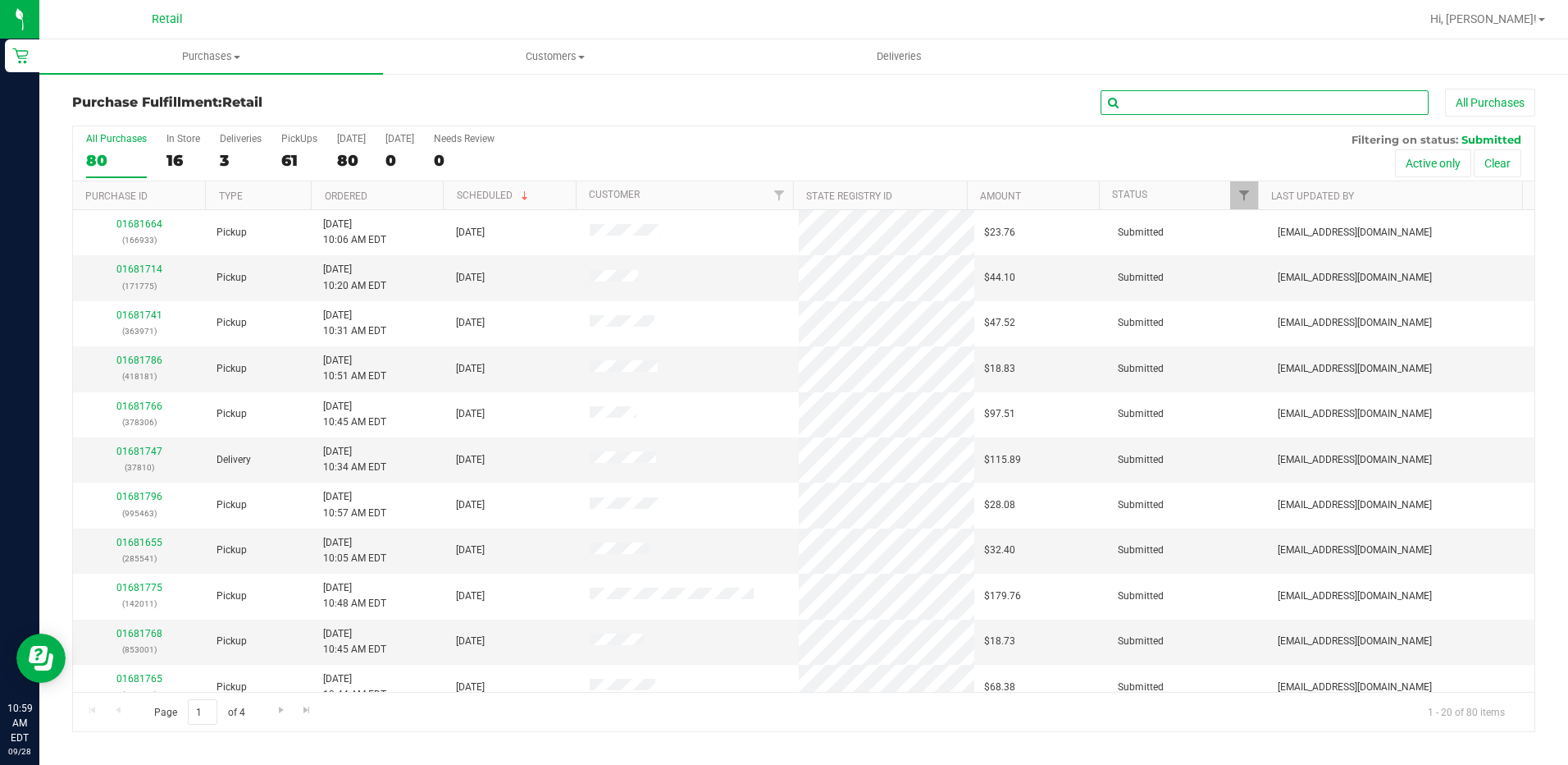
click at [1175, 113] on input "text" at bounding box center [1265, 102] width 328 height 25
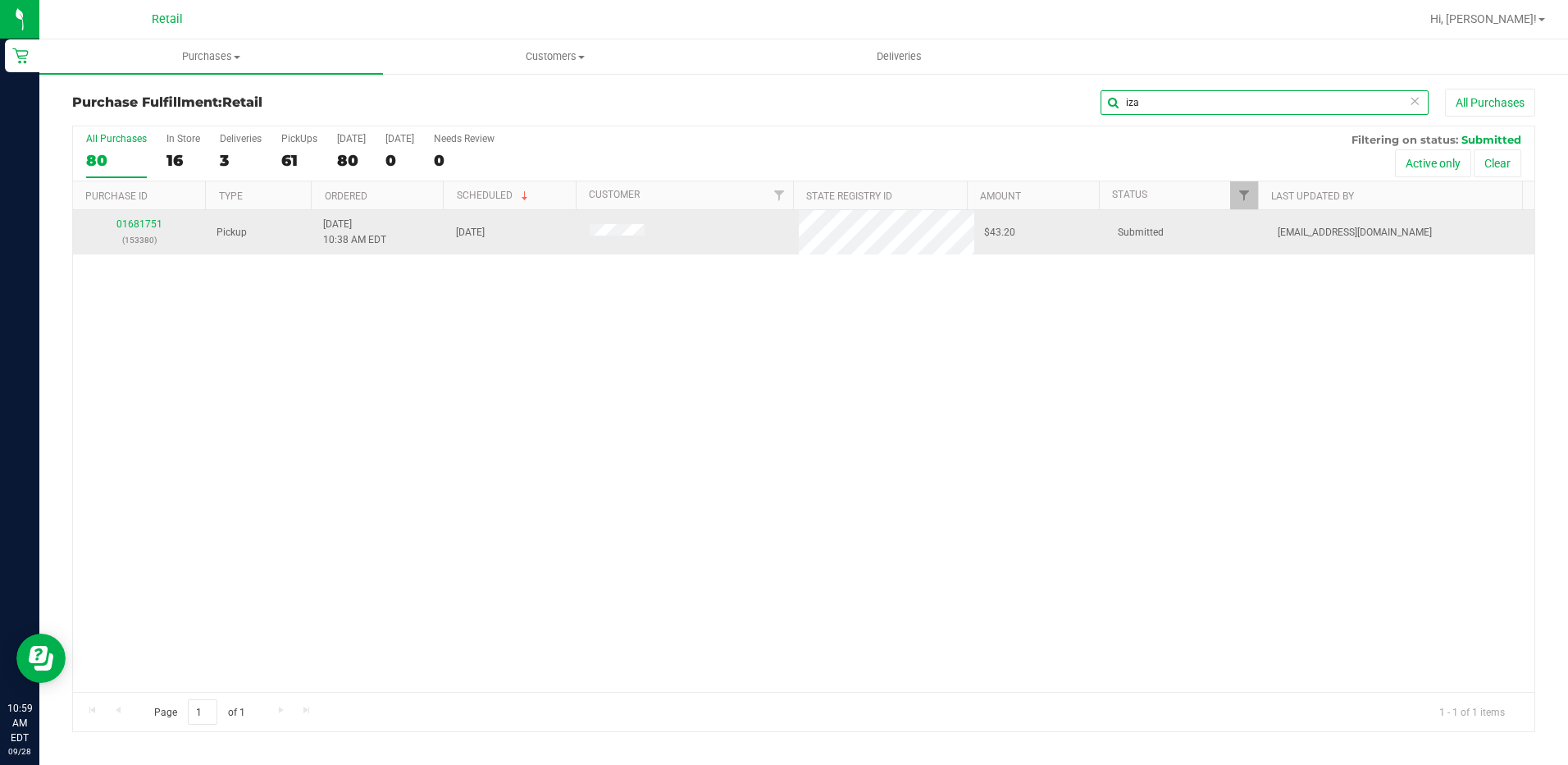
type input "iza"
click at [127, 216] on td "01681751 (153380)" at bounding box center [140, 232] width 134 height 45
click at [134, 223] on link "01681751" at bounding box center [140, 224] width 46 height 11
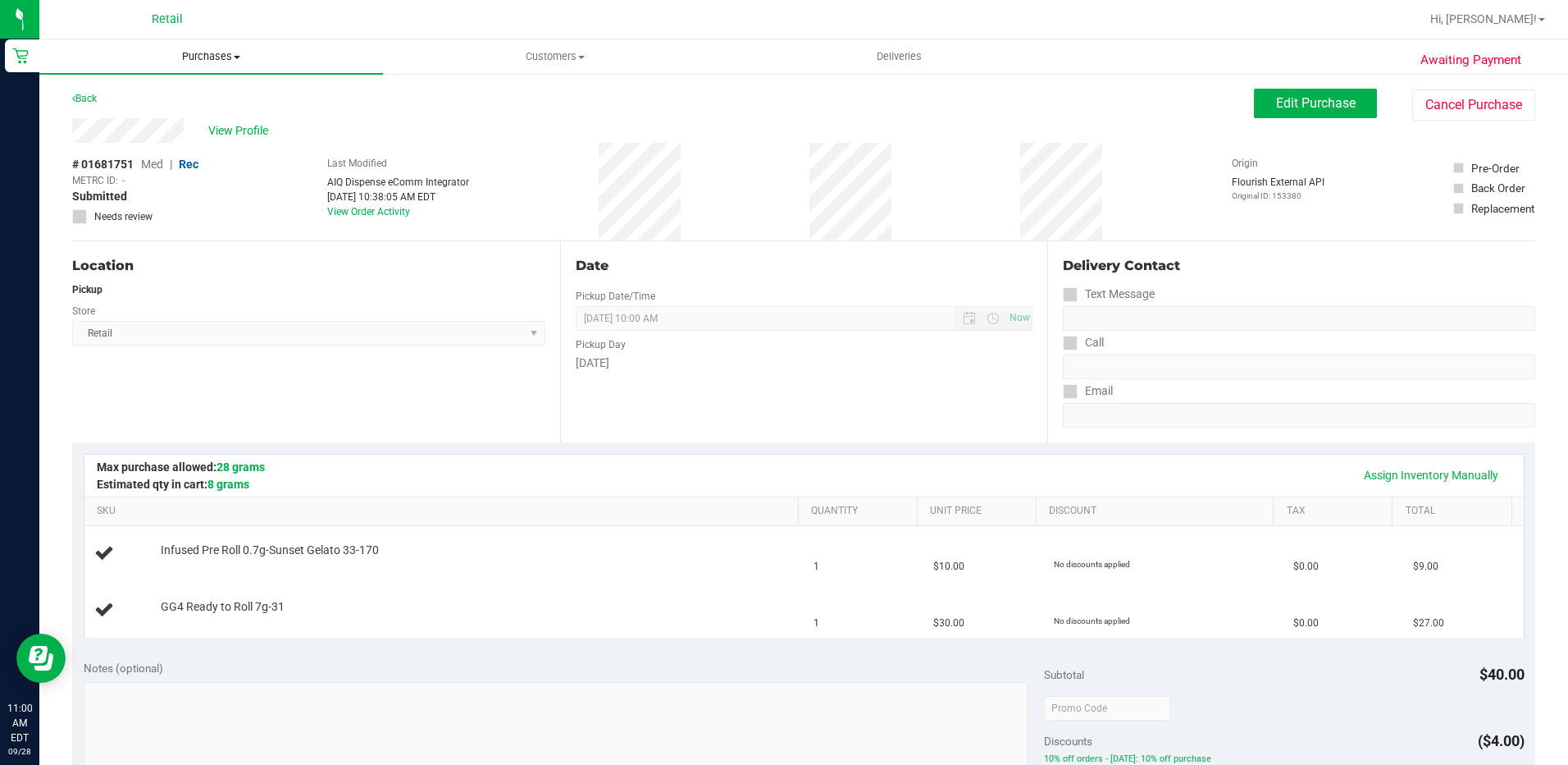
drag, startPoint x: 234, startPoint y: 53, endPoint x: 239, endPoint y: 63, distance: 11.2
click at [234, 53] on span "Purchases" at bounding box center [211, 57] width 343 height 15
click at [239, 119] on li "Fulfillment" at bounding box center [211, 119] width 343 height 19
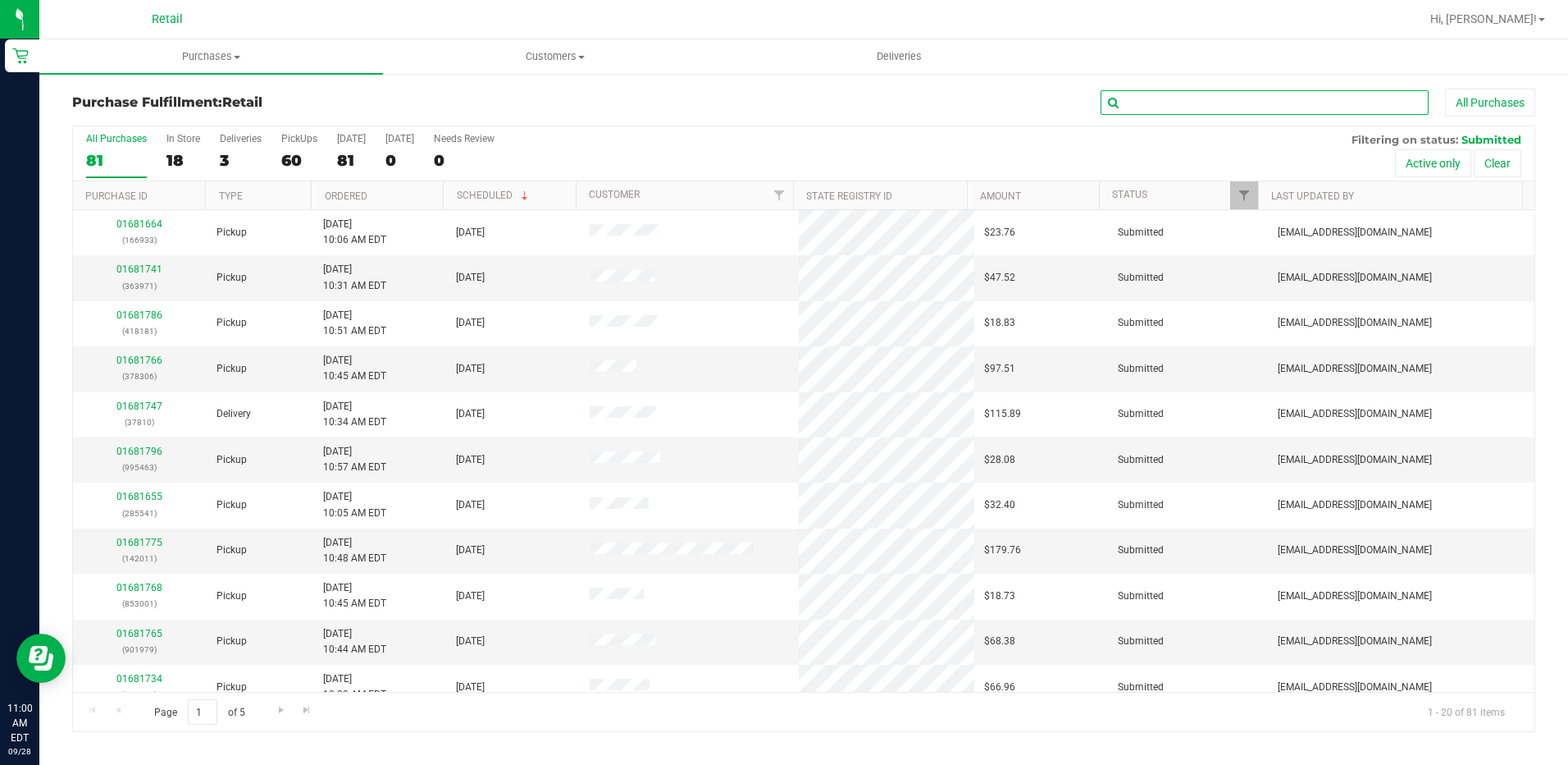
click at [1229, 103] on input "text" at bounding box center [1265, 102] width 328 height 25
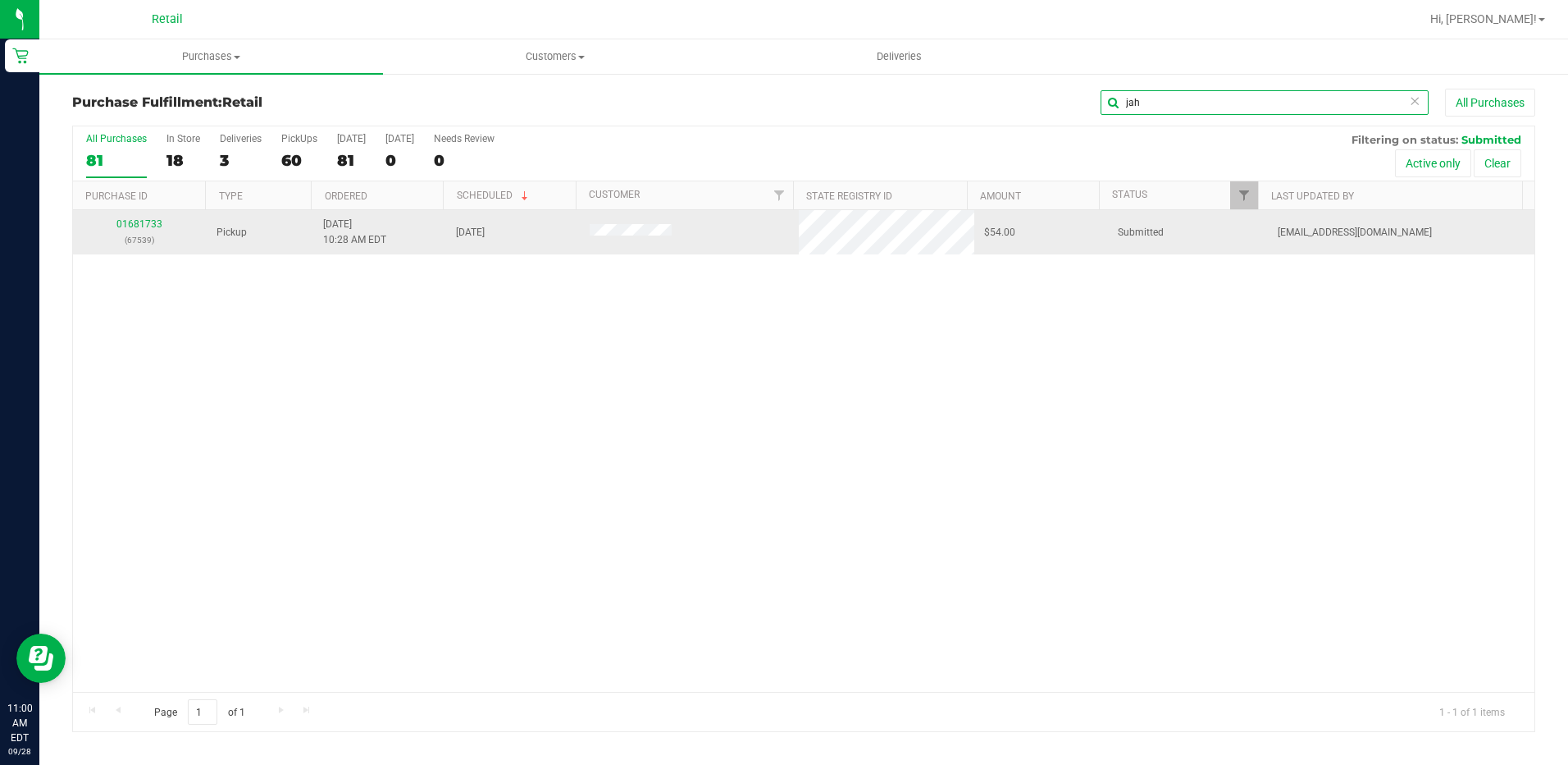
type input "jah"
click at [134, 238] on p "(67539)" at bounding box center [139, 240] width 114 height 16
click at [149, 227] on link "01681733" at bounding box center [140, 224] width 46 height 11
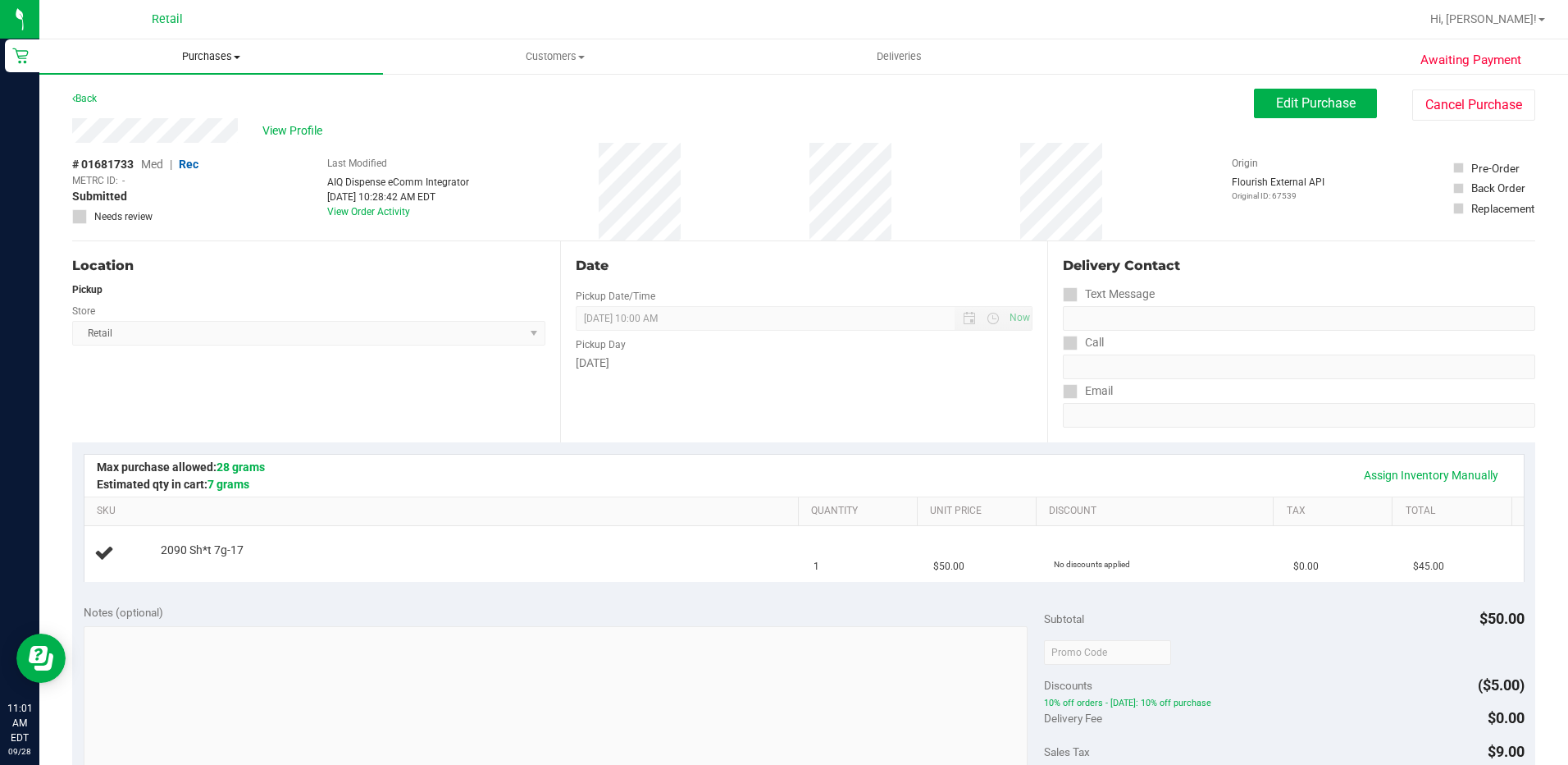
drag, startPoint x: 223, startPoint y: 56, endPoint x: 216, endPoint y: 71, distance: 16.6
click at [221, 58] on span "Purchases" at bounding box center [211, 57] width 343 height 15
click at [216, 111] on li "Fulfillment" at bounding box center [211, 119] width 343 height 19
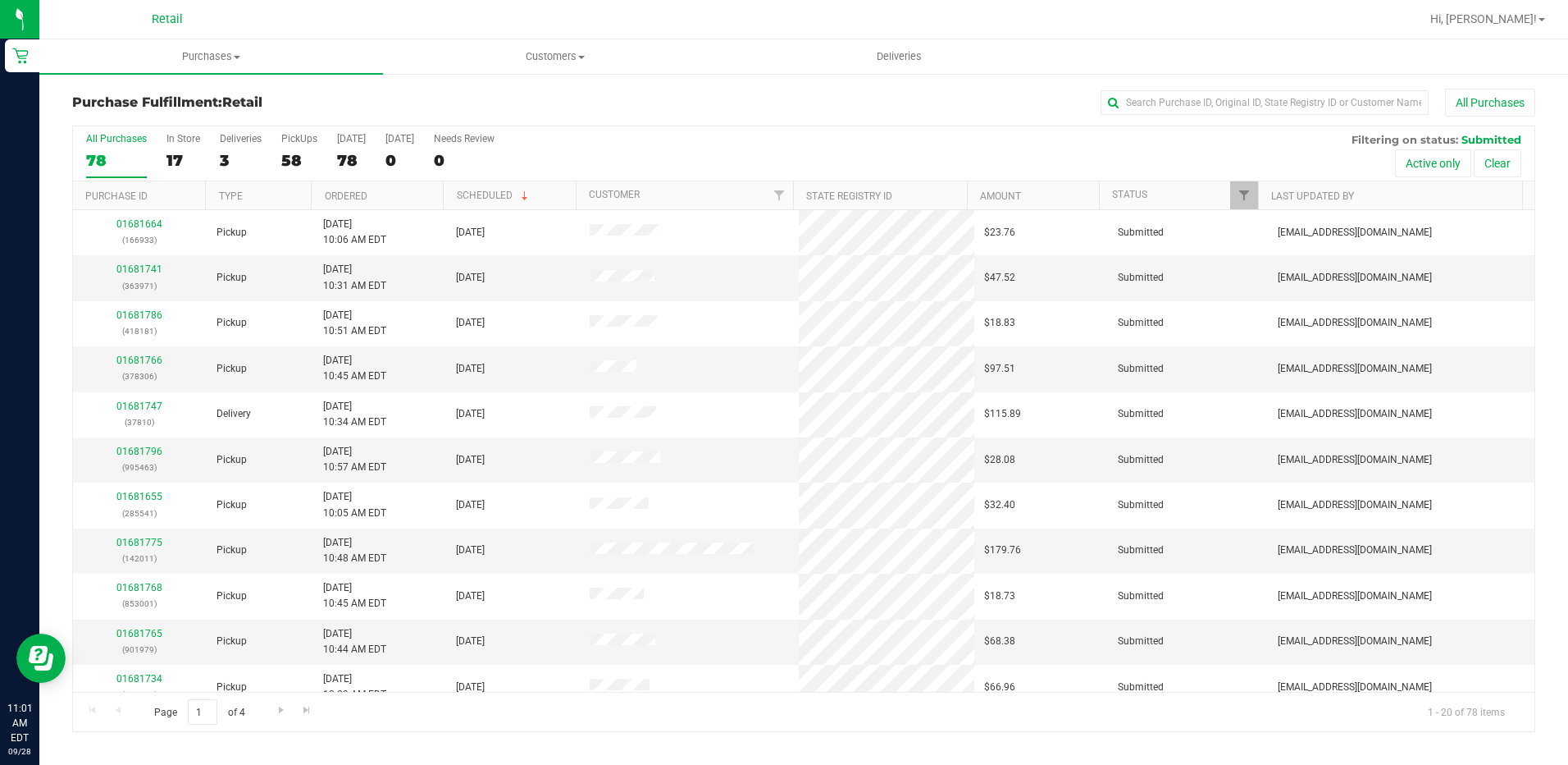
click at [161, 148] on div "All Purchases 78 In Store 17 Deliveries 3 PickUps 58 [DATE] 78 [DATE] 0 Needs R…" at bounding box center [803, 153] width 1461 height 55
click at [178, 158] on div "17" at bounding box center [183, 161] width 33 height 19
click at [0, 0] on input "In Store 17" at bounding box center [0, 0] width 0 height 0
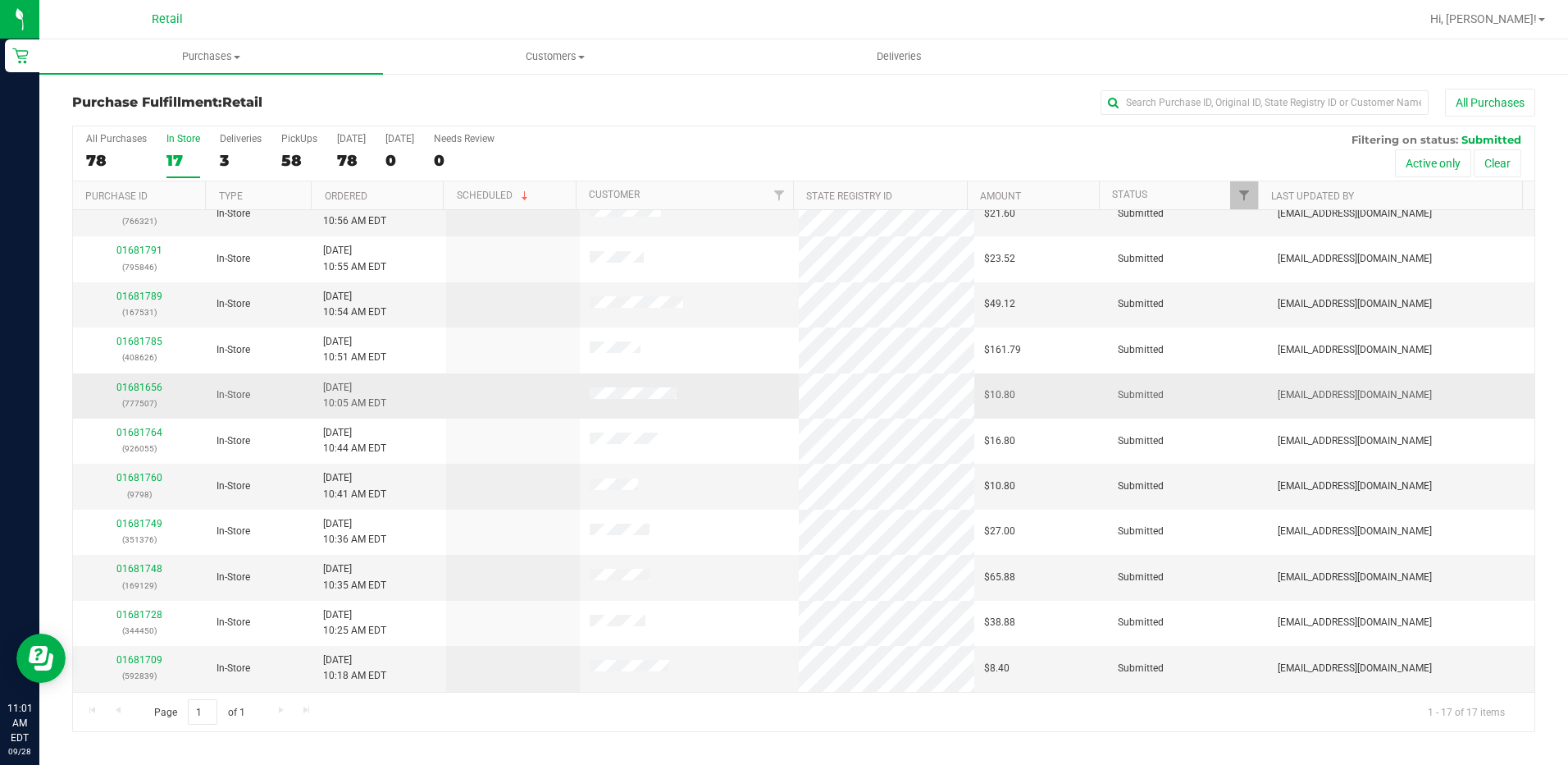
scroll to position [291, 0]
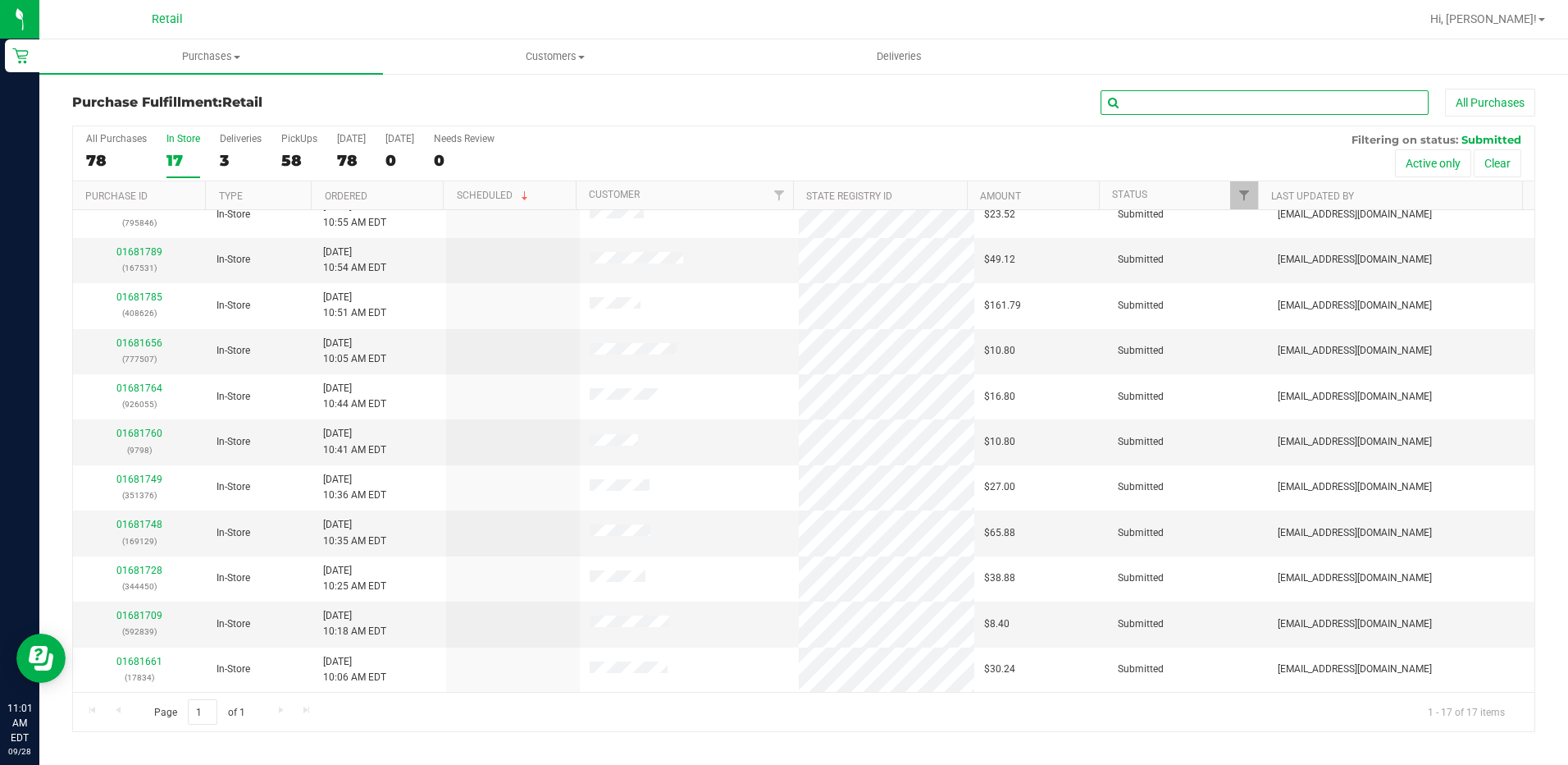
drag, startPoint x: 1262, startPoint y: 103, endPoint x: 1250, endPoint y: 136, distance: 35.1
click at [1263, 103] on input "text" at bounding box center [1265, 102] width 328 height 25
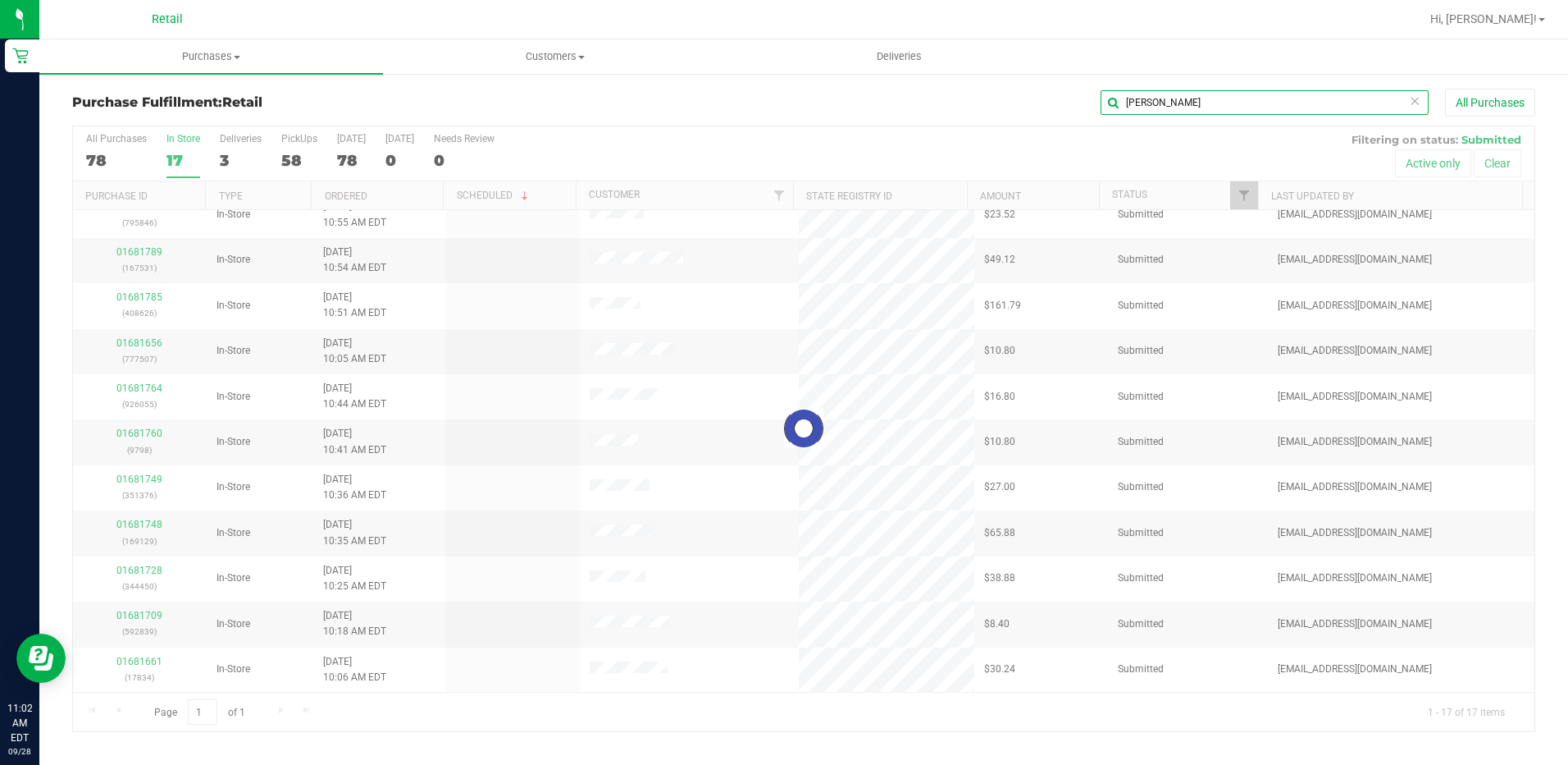
scroll to position [0, 0]
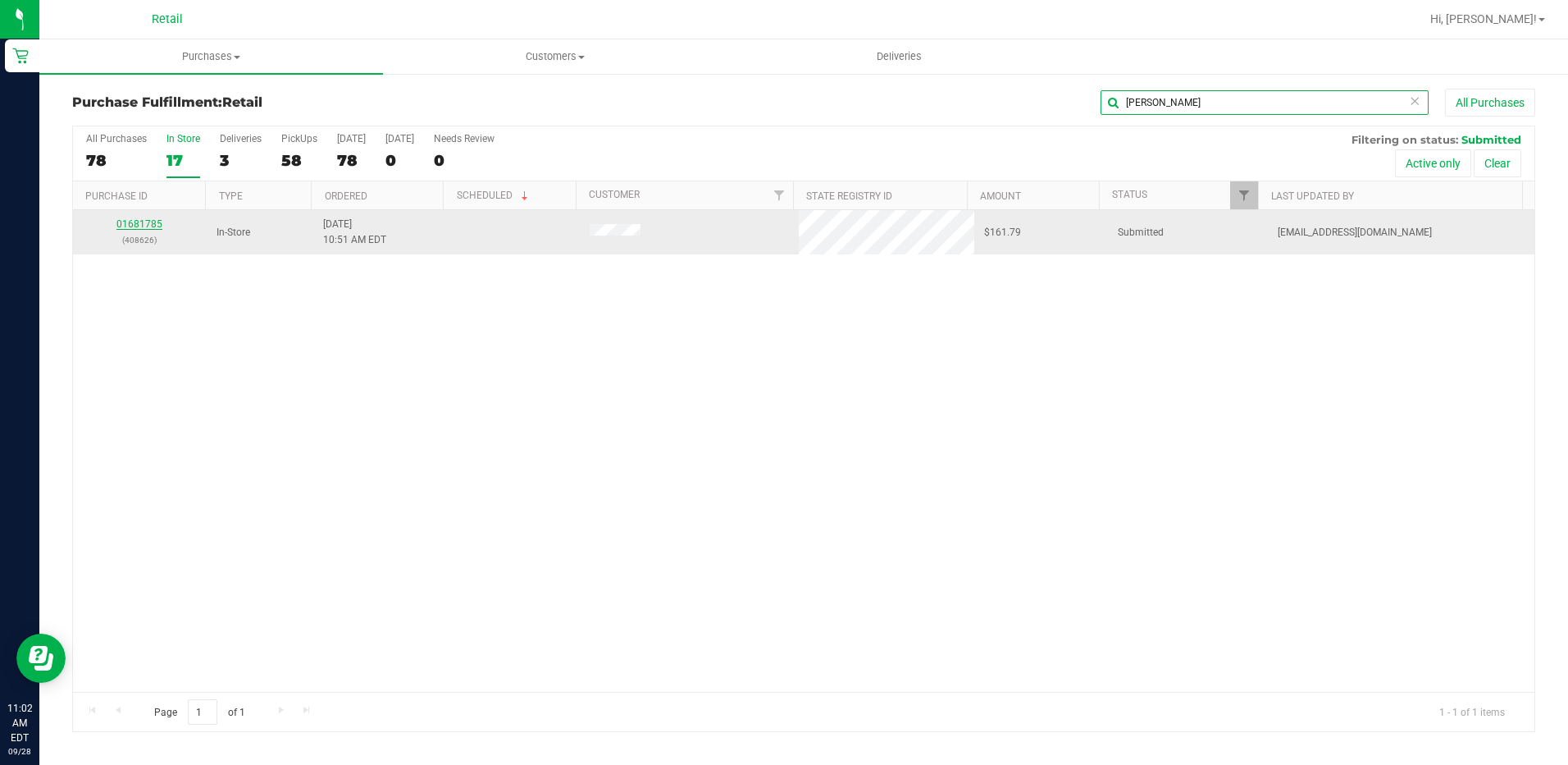
type input "[PERSON_NAME]"
click at [150, 220] on link "01681785" at bounding box center [140, 224] width 46 height 11
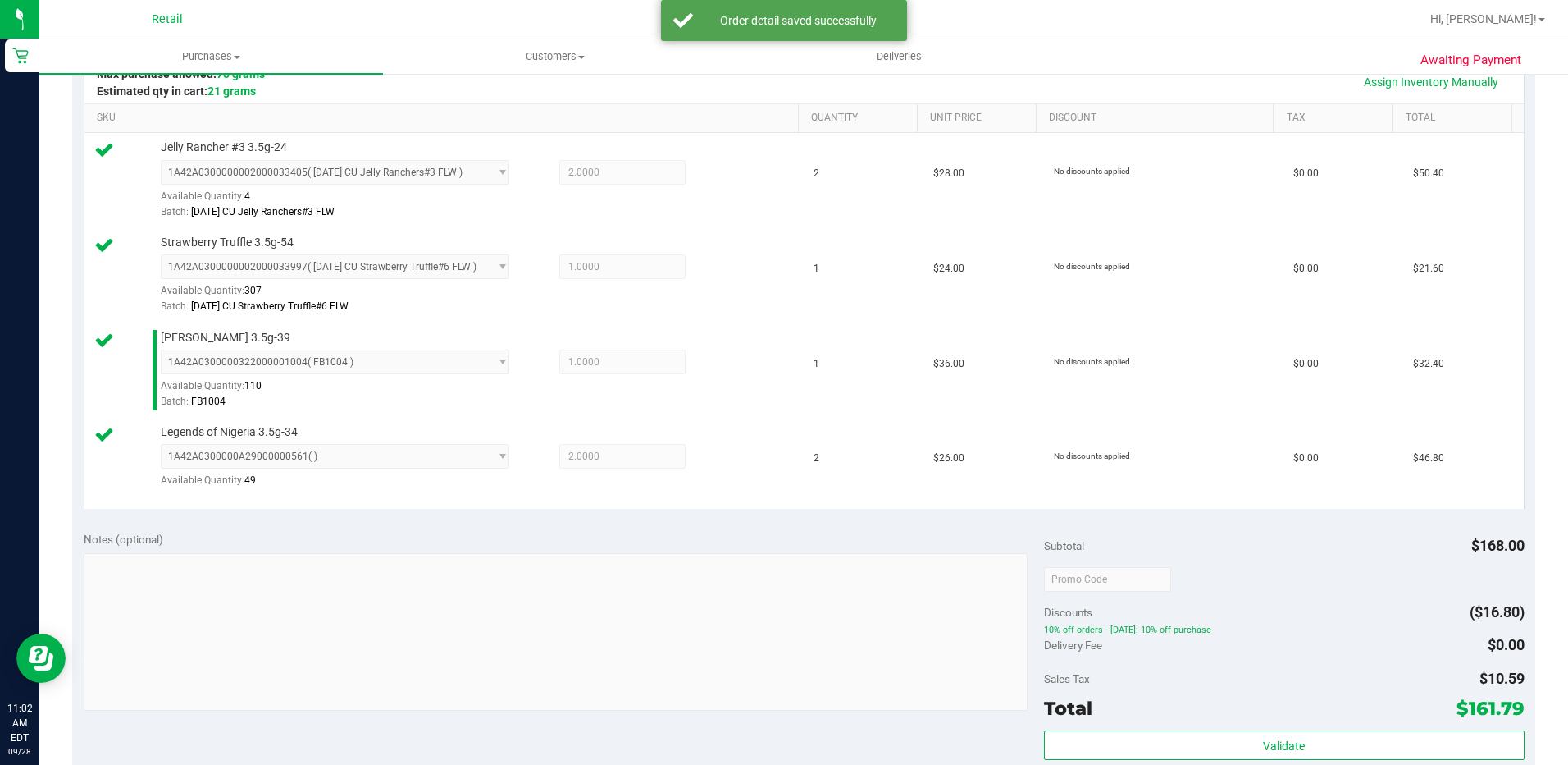
scroll to position [575, 0]
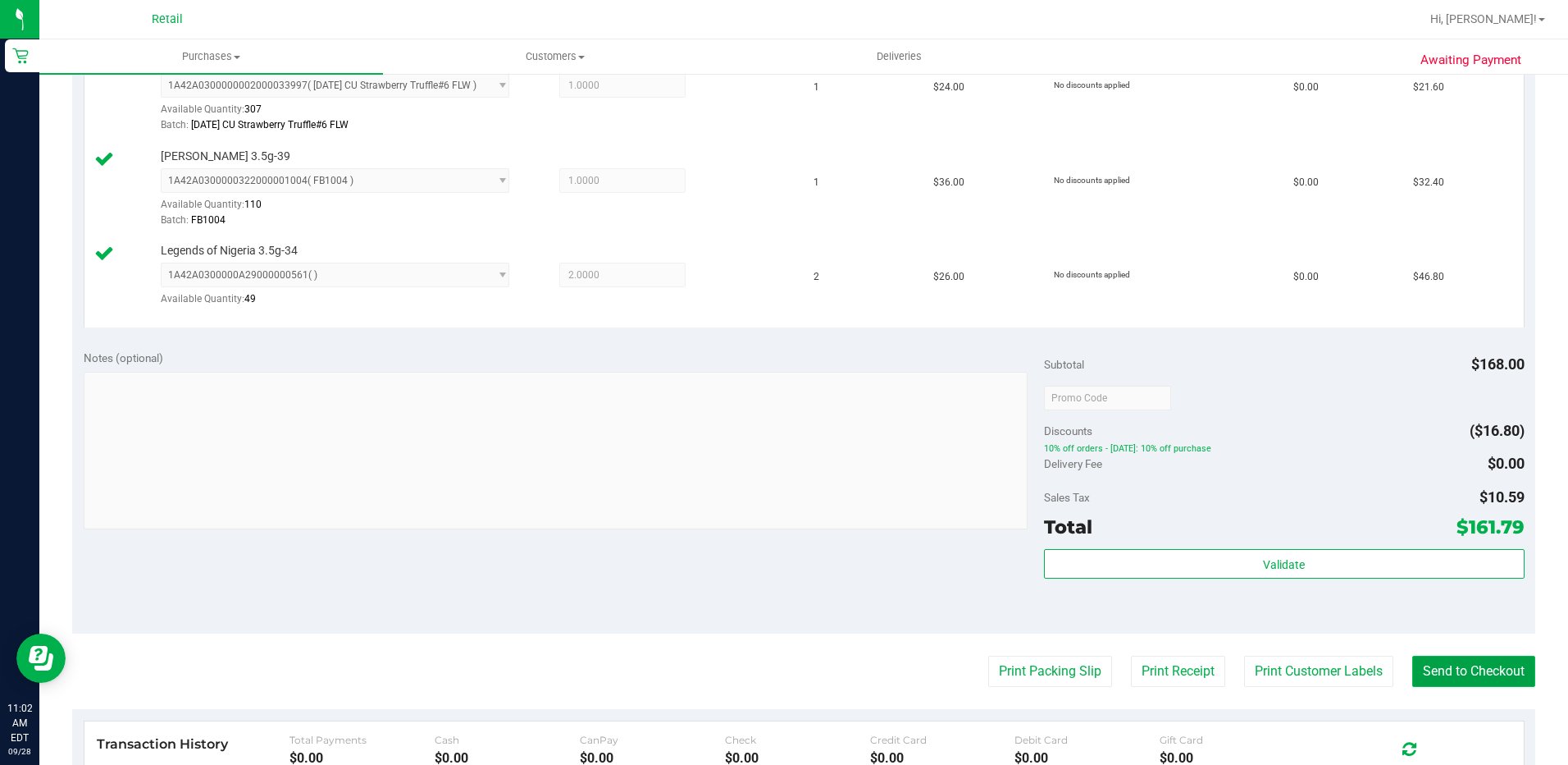
click at [1446, 674] on button "Send to Checkout" at bounding box center [1473, 671] width 123 height 32
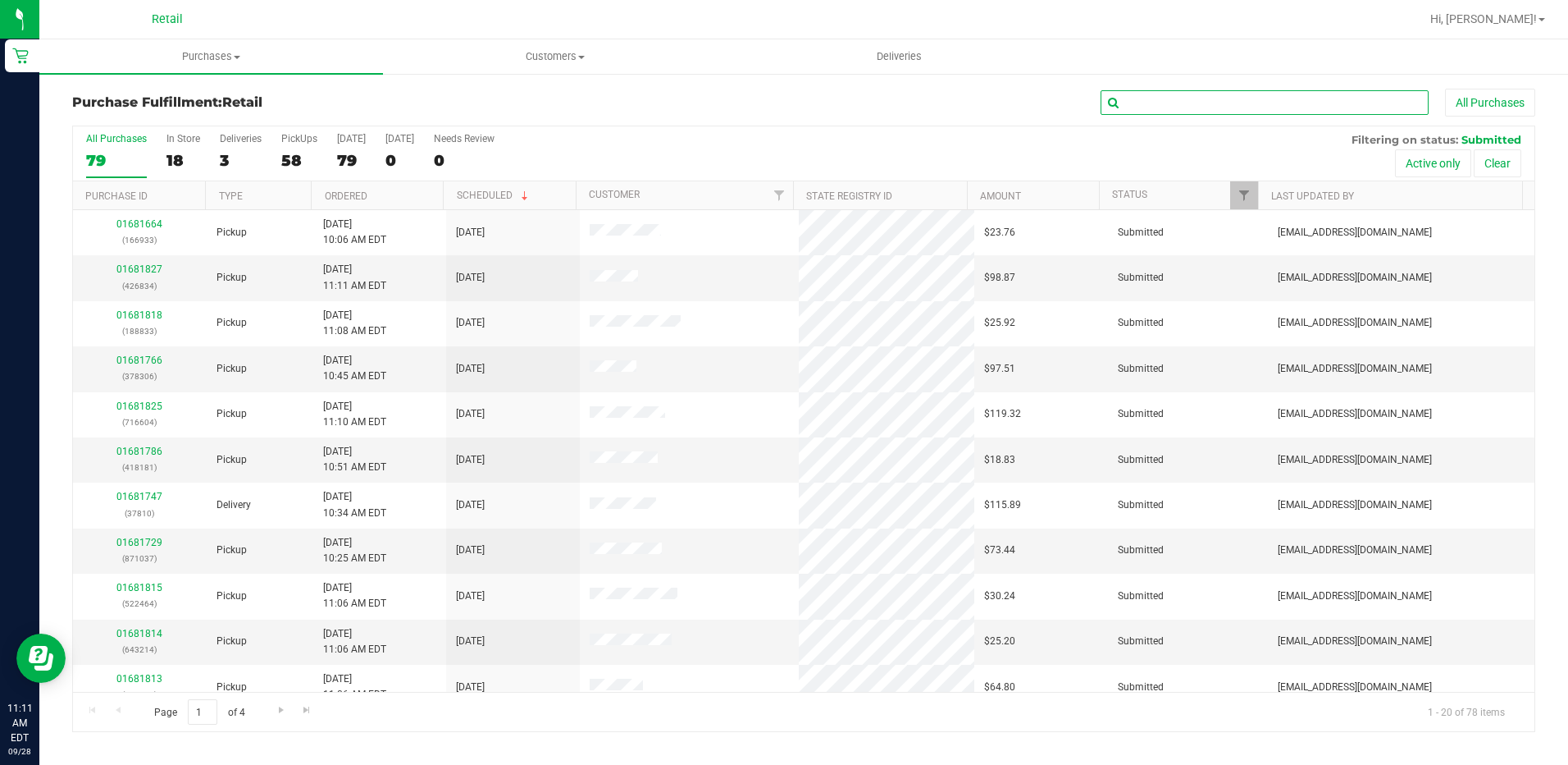
drag, startPoint x: 1258, startPoint y: 110, endPoint x: 1226, endPoint y: 96, distance: 34.9
click at [1258, 110] on input "text" at bounding box center [1265, 102] width 328 height 25
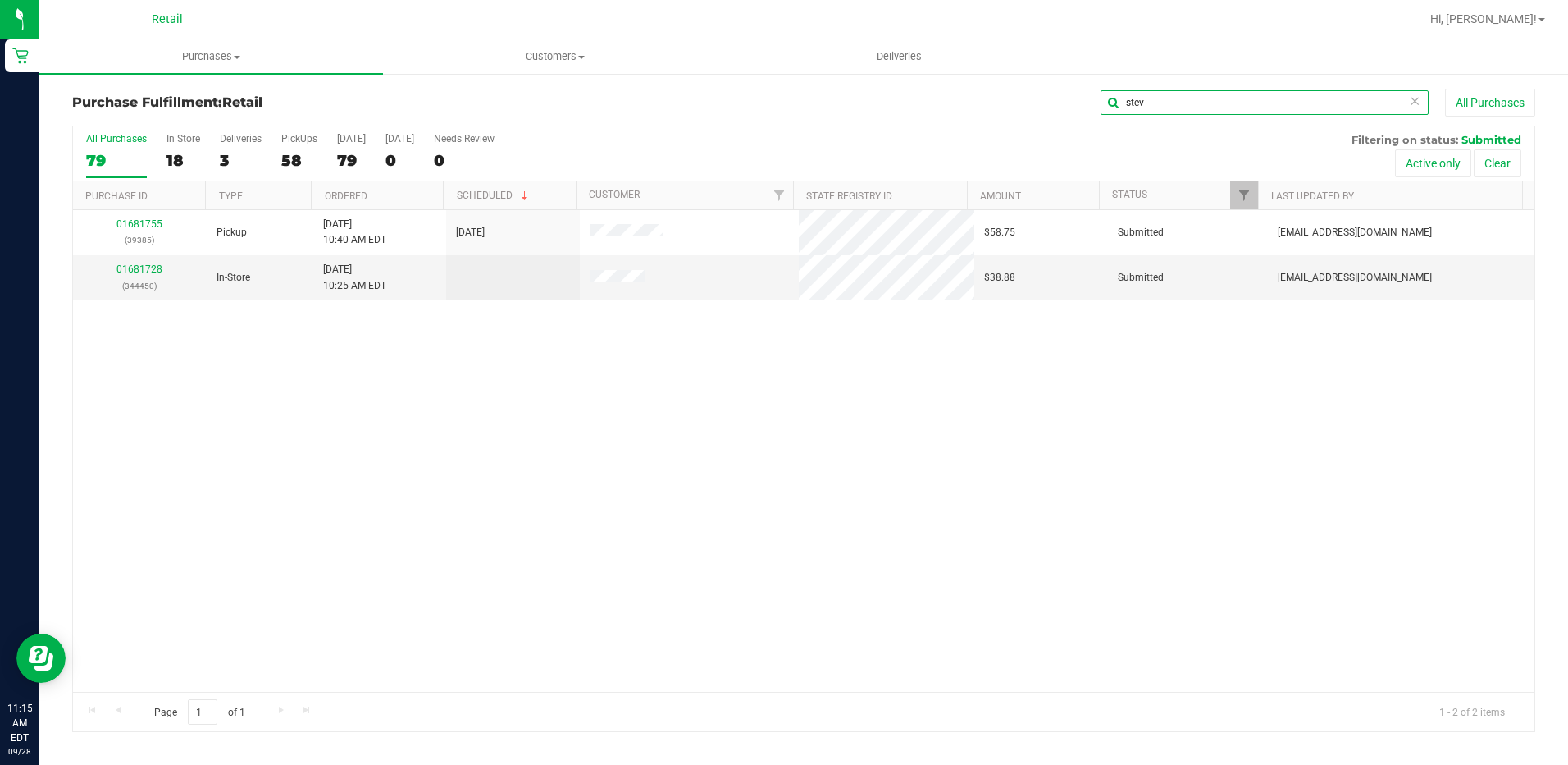
click at [1178, 104] on input "stev" at bounding box center [1265, 102] width 328 height 25
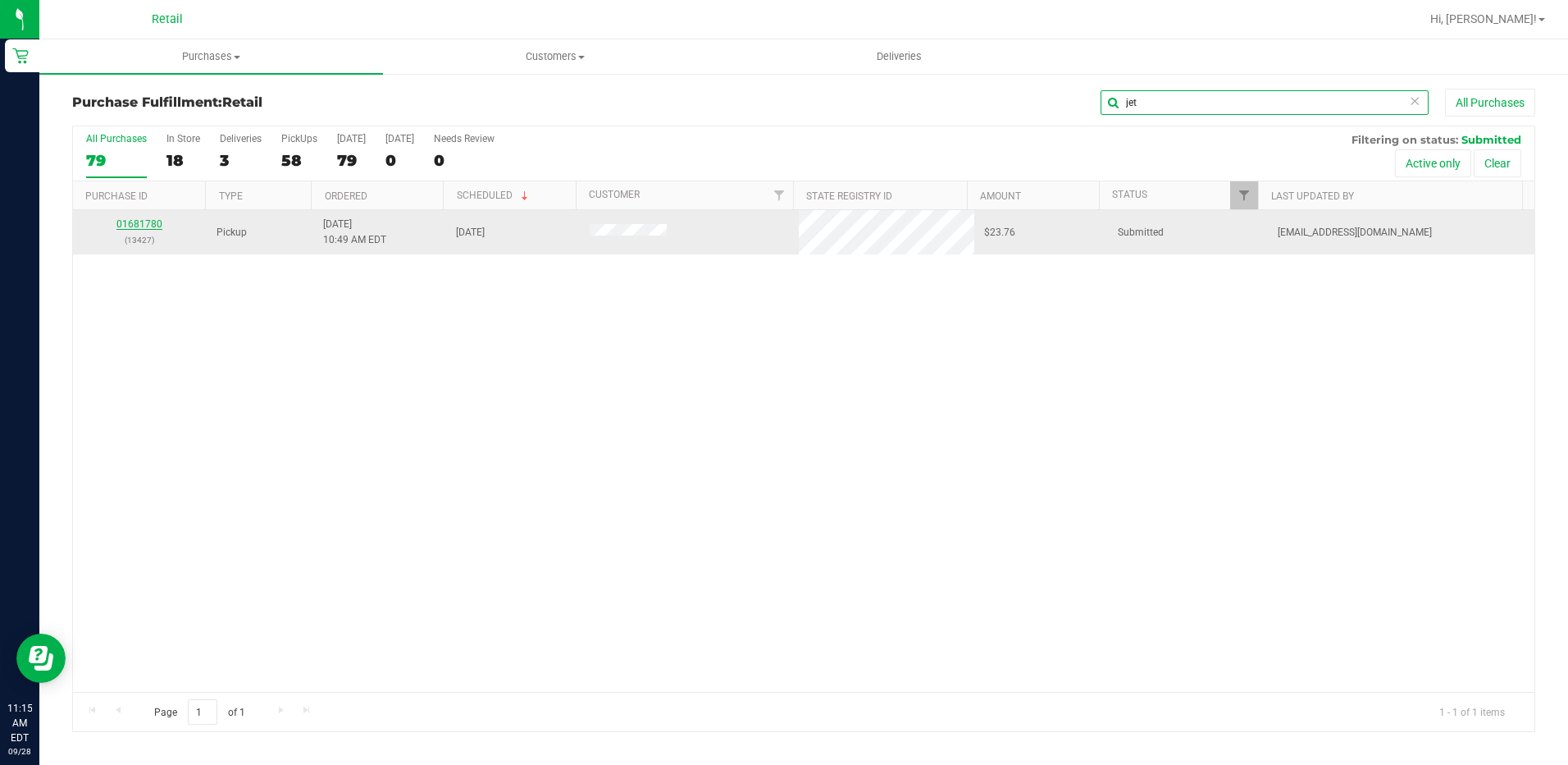
type input "jet"
click at [132, 225] on link "01681780" at bounding box center [140, 224] width 46 height 11
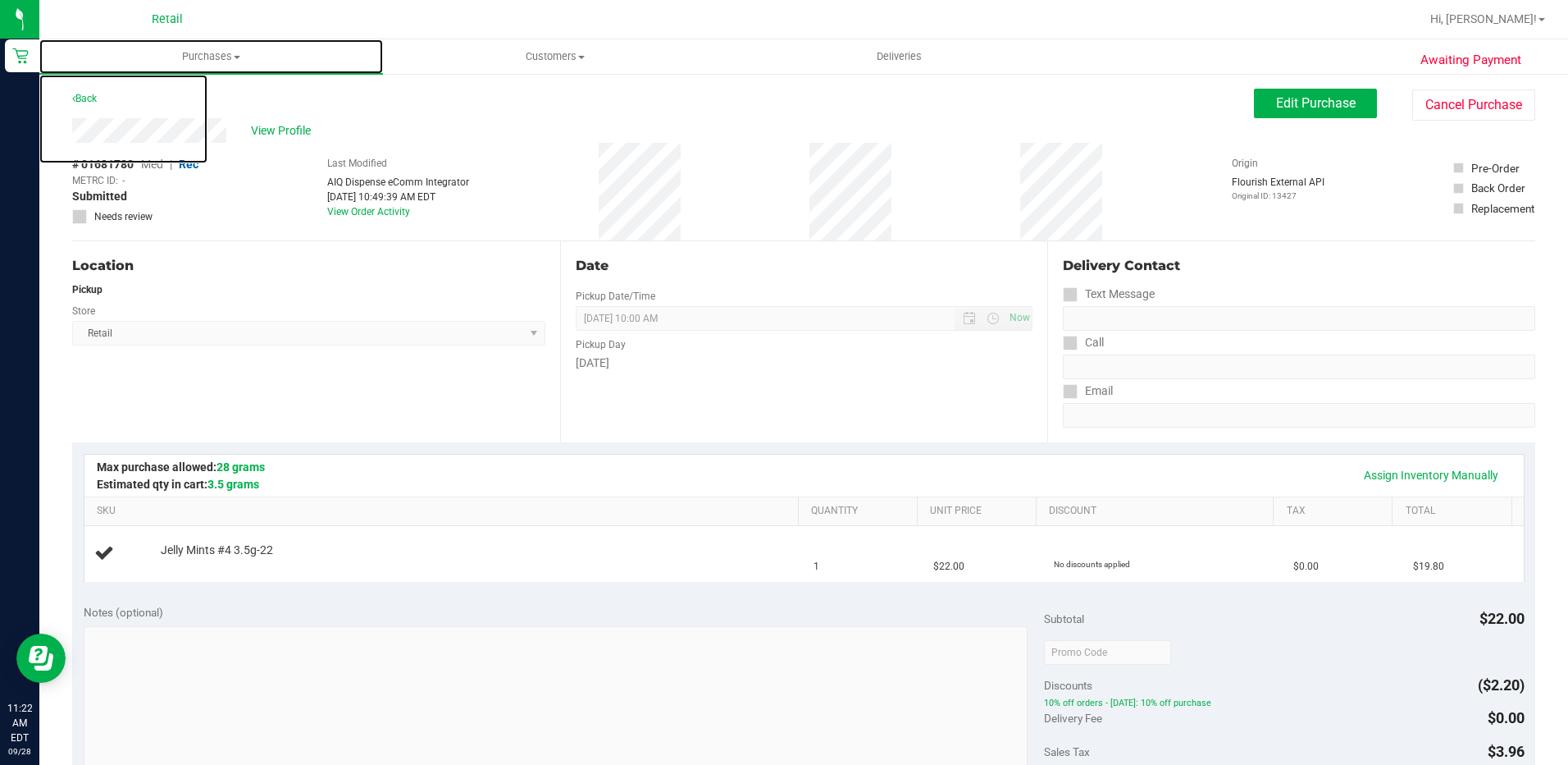
click at [212, 63] on span "Purchases" at bounding box center [211, 57] width 343 height 15
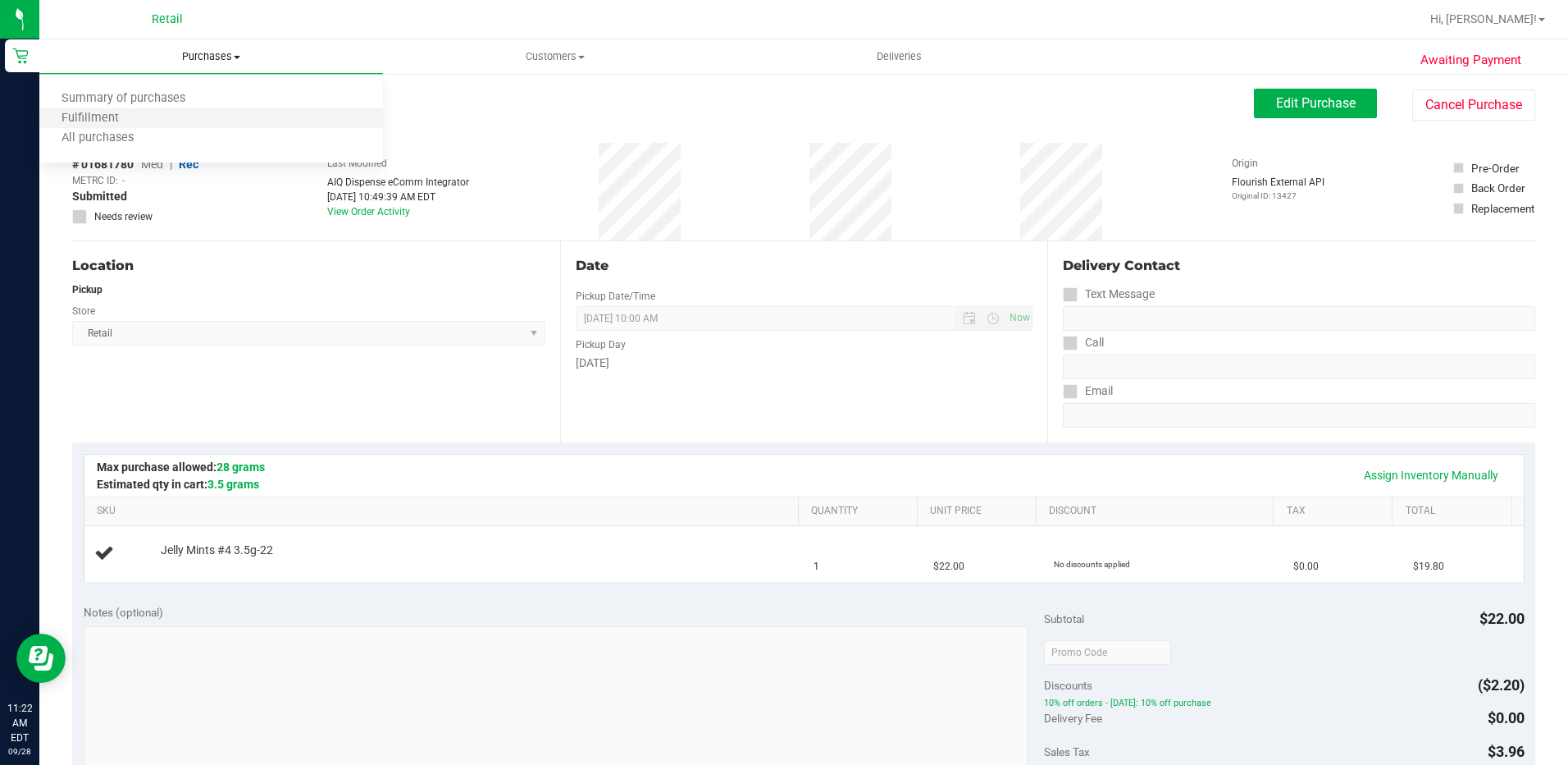
click at [192, 121] on li "Fulfillment" at bounding box center [211, 119] width 343 height 19
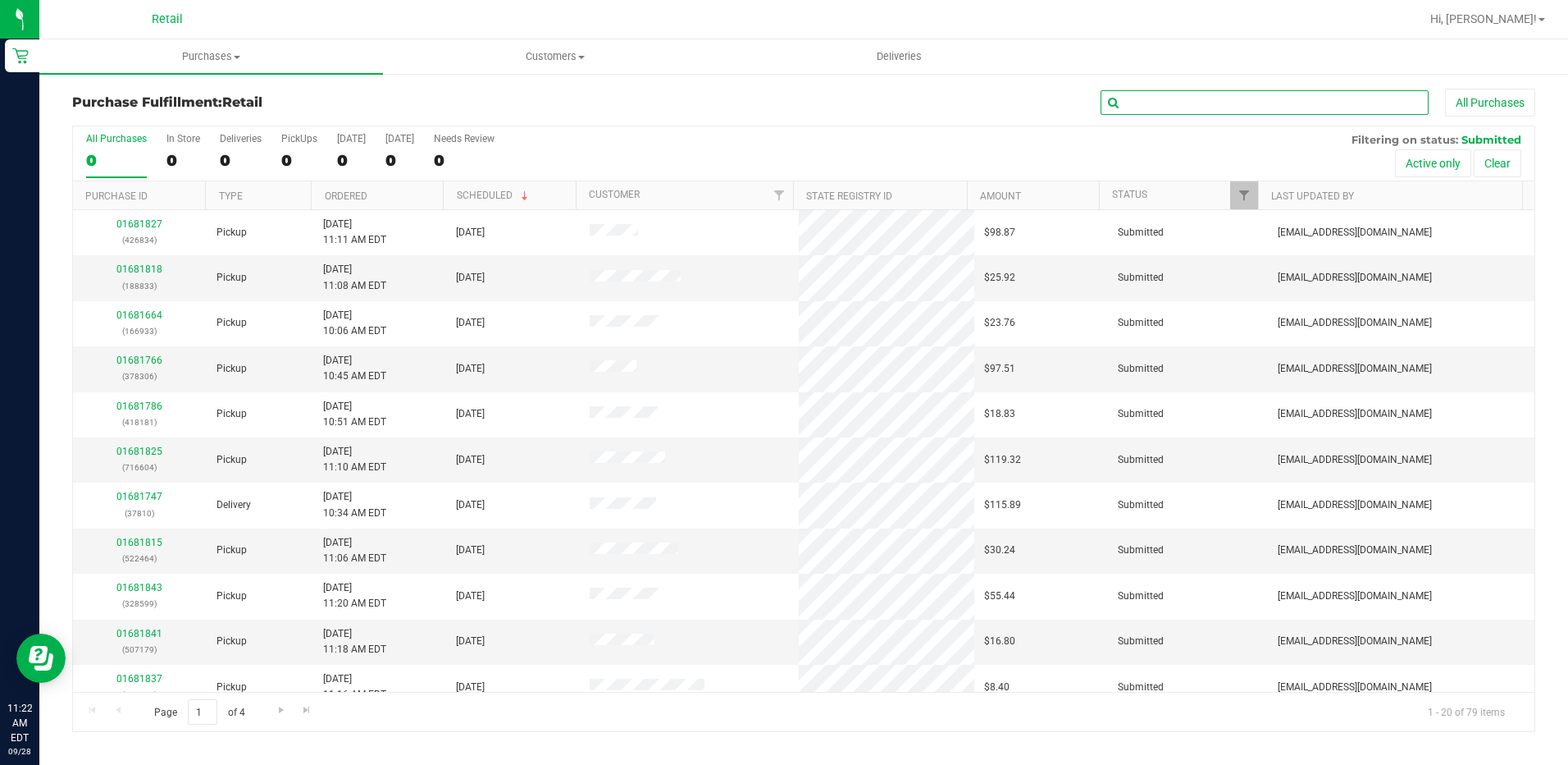
click at [1248, 105] on input "text" at bounding box center [1265, 102] width 328 height 25
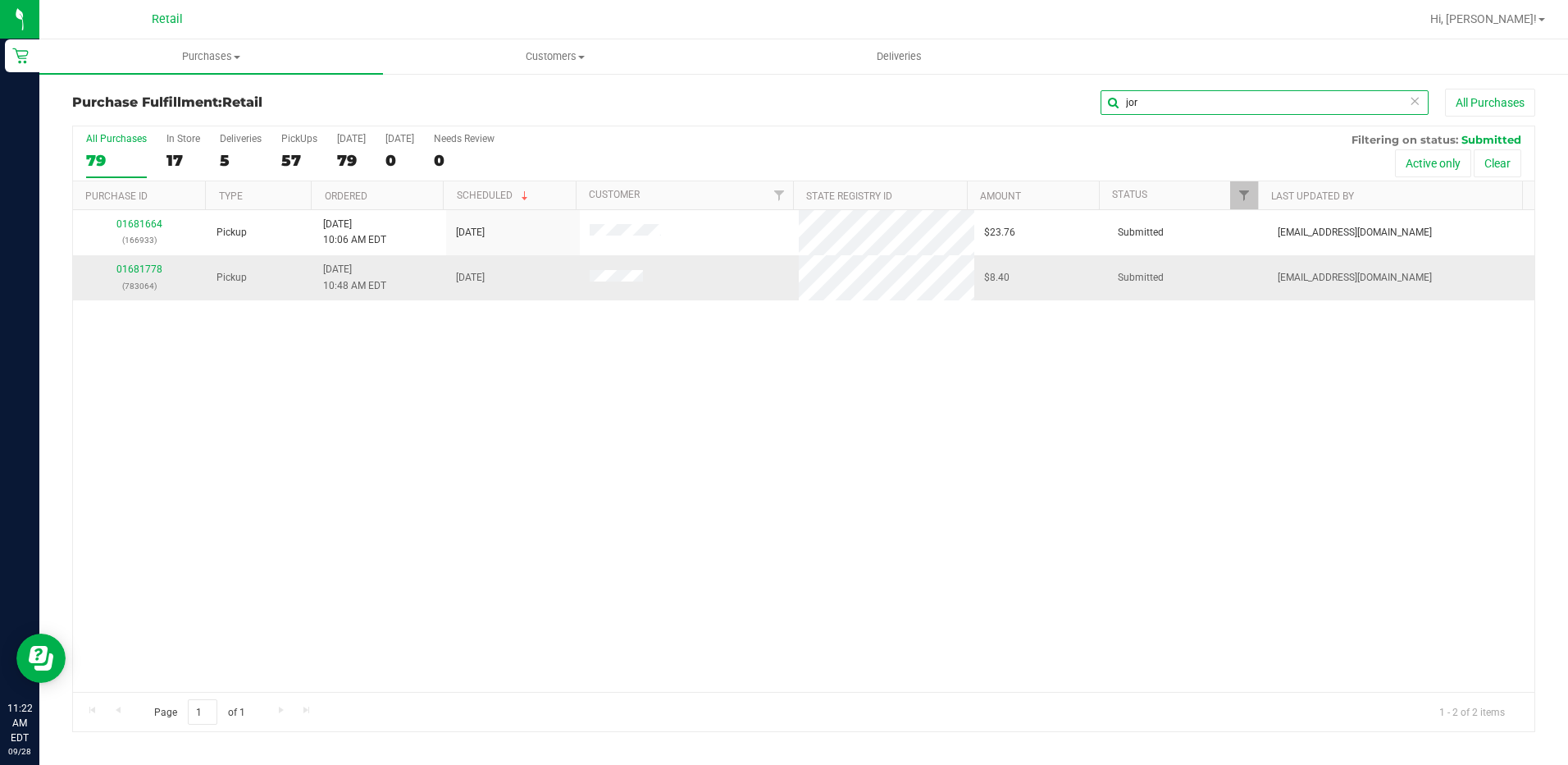
type input "jor"
click at [136, 278] on div "01681778 (783064)" at bounding box center [139, 278] width 114 height 32
click at [138, 273] on link "01681778" at bounding box center [140, 269] width 46 height 11
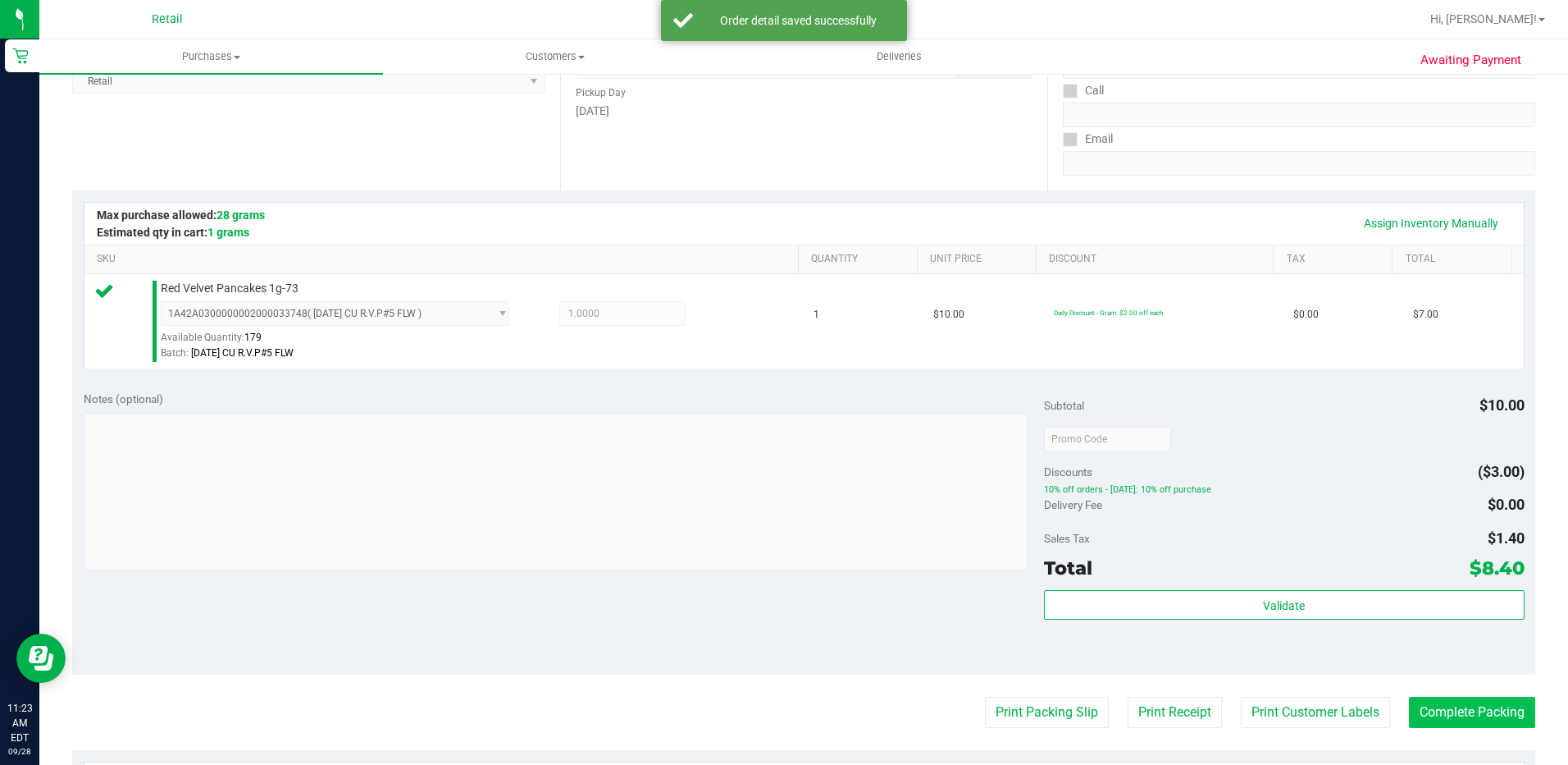
scroll to position [410, 0]
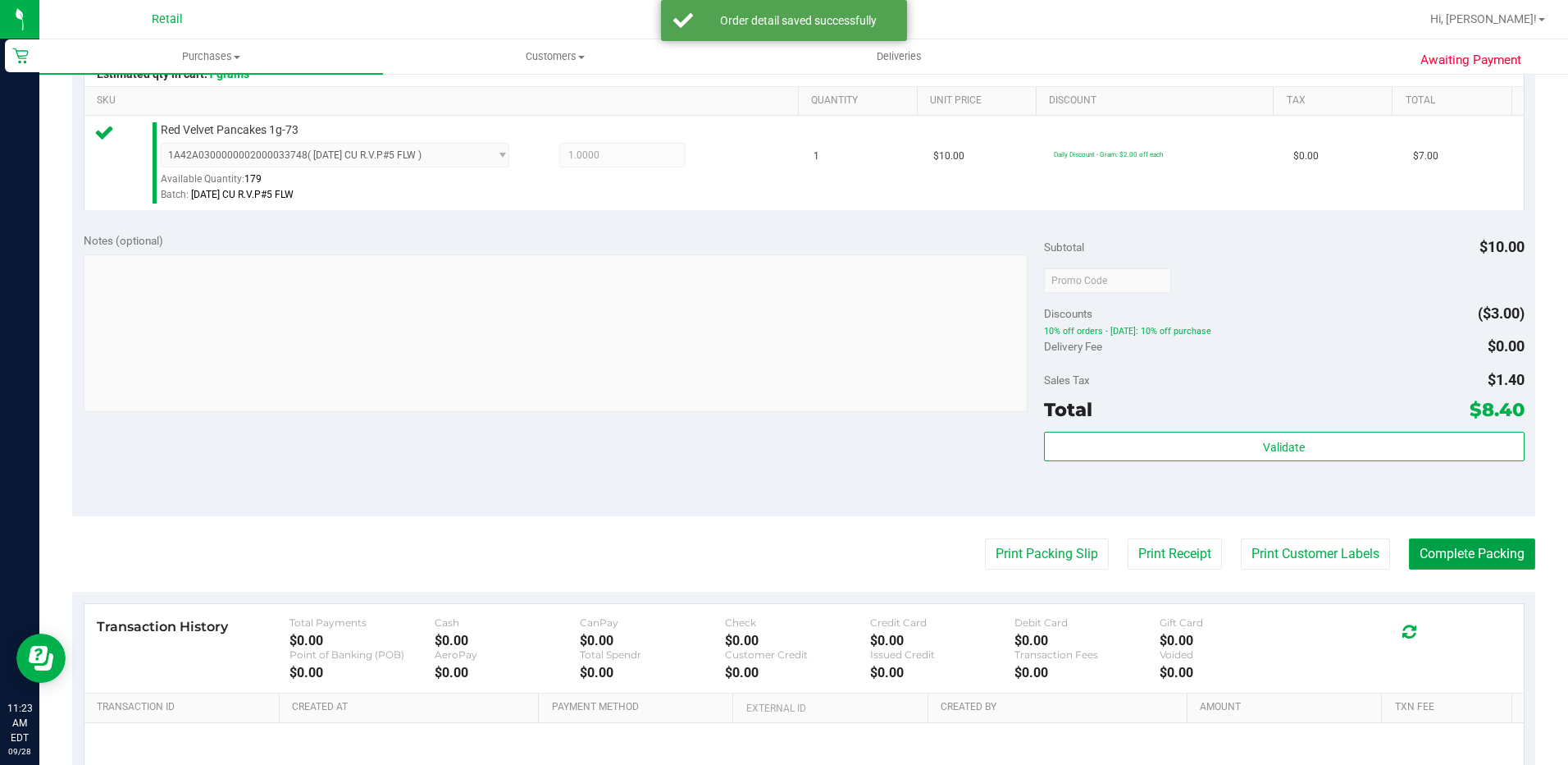
click at [1427, 550] on button "Complete Packing" at bounding box center [1472, 554] width 126 height 32
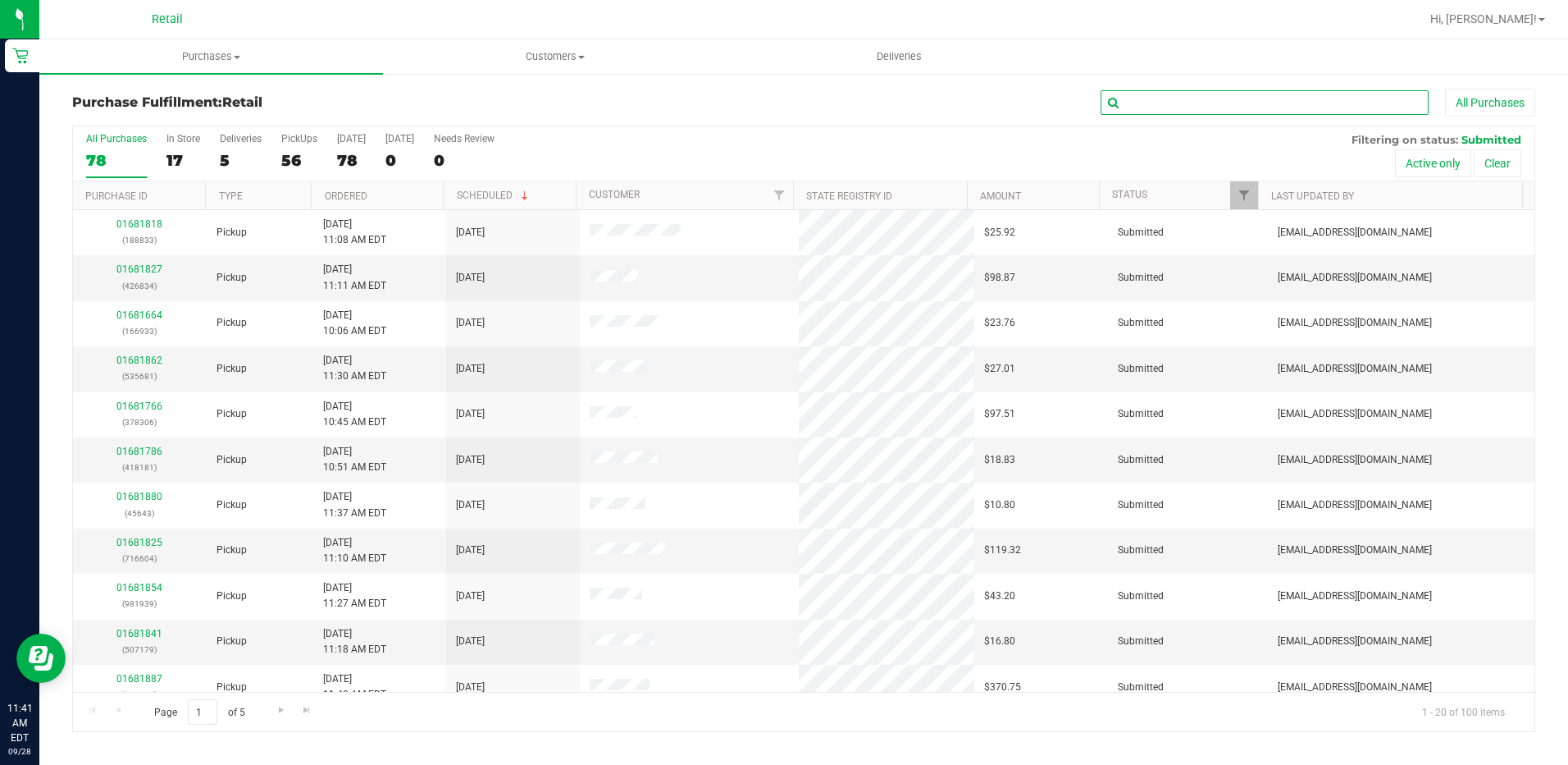
click at [1270, 104] on input "text" at bounding box center [1265, 102] width 328 height 25
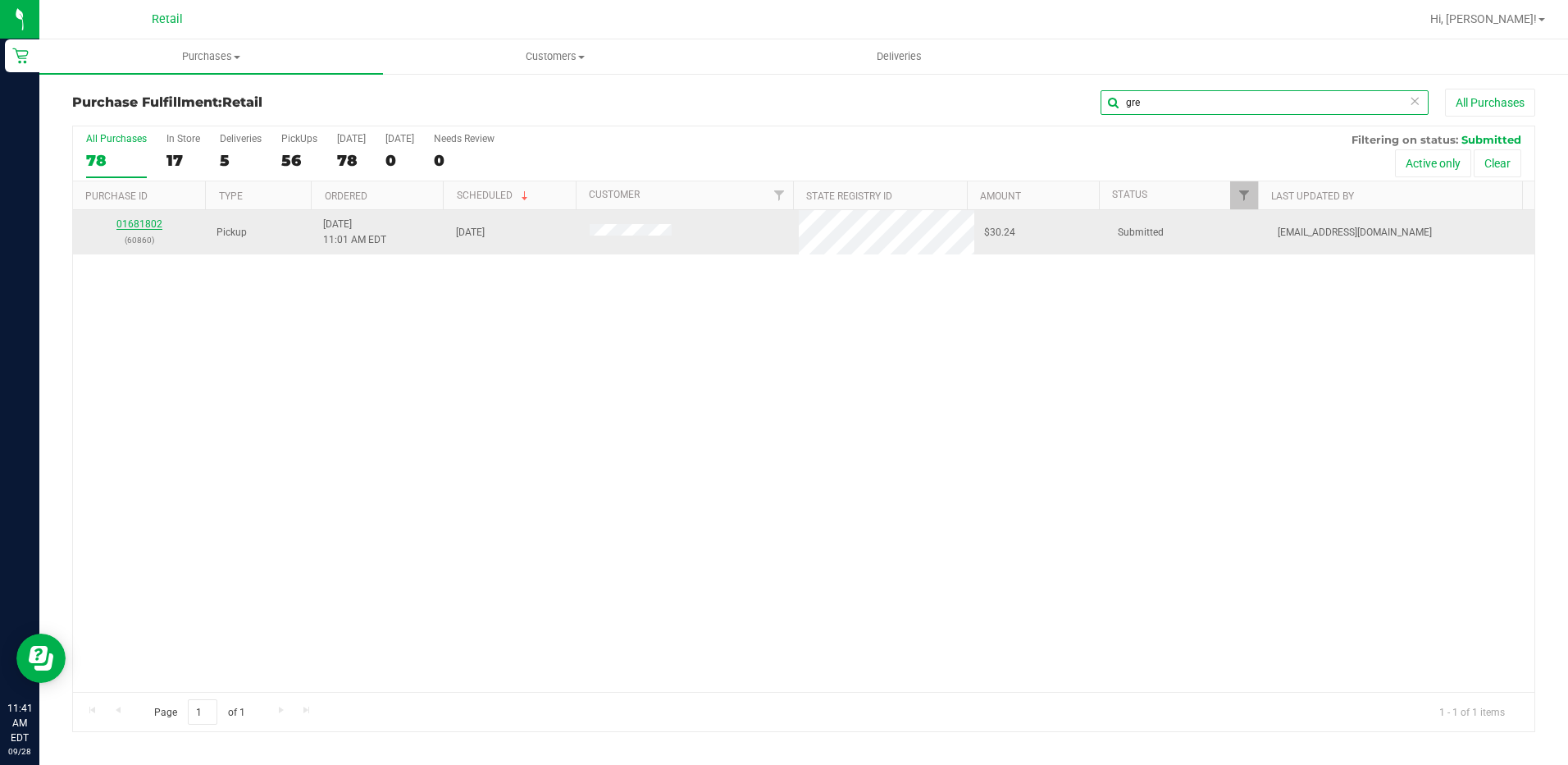
type input "gre"
click at [142, 225] on link "01681802" at bounding box center [140, 224] width 46 height 11
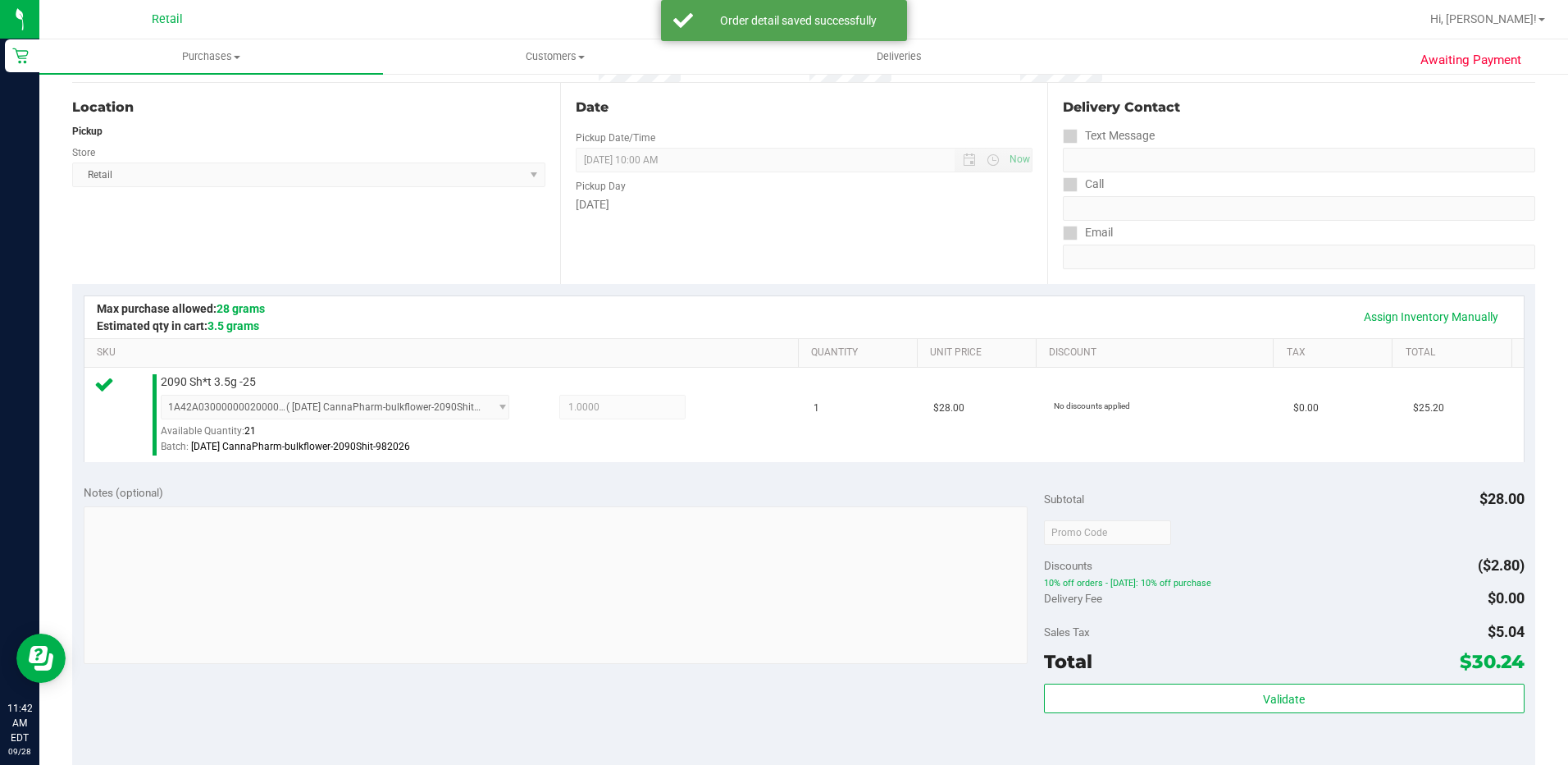
scroll to position [329, 0]
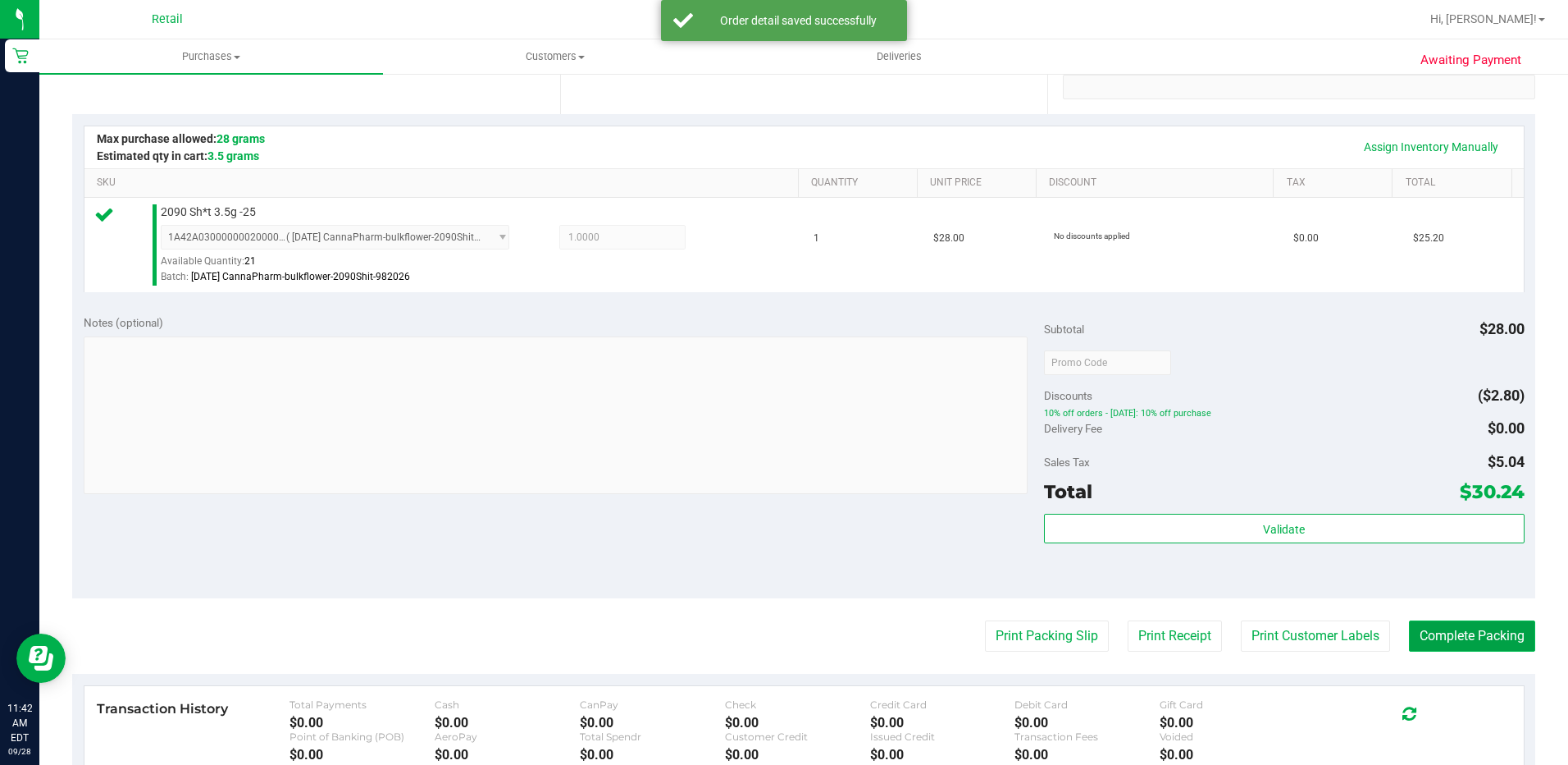
click at [1484, 627] on button "Complete Packing" at bounding box center [1472, 636] width 126 height 32
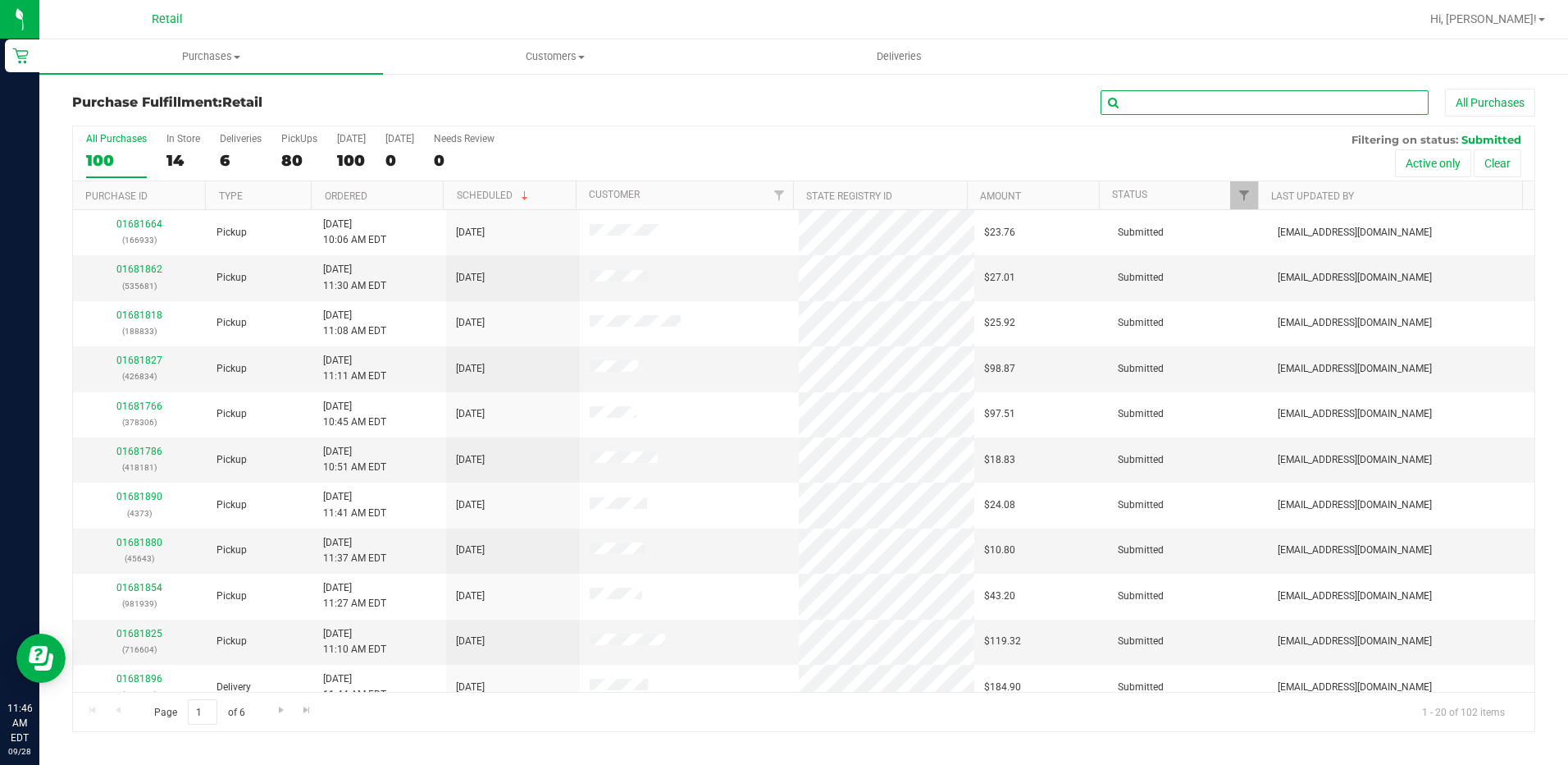
click at [1165, 102] on input "text" at bounding box center [1265, 102] width 328 height 25
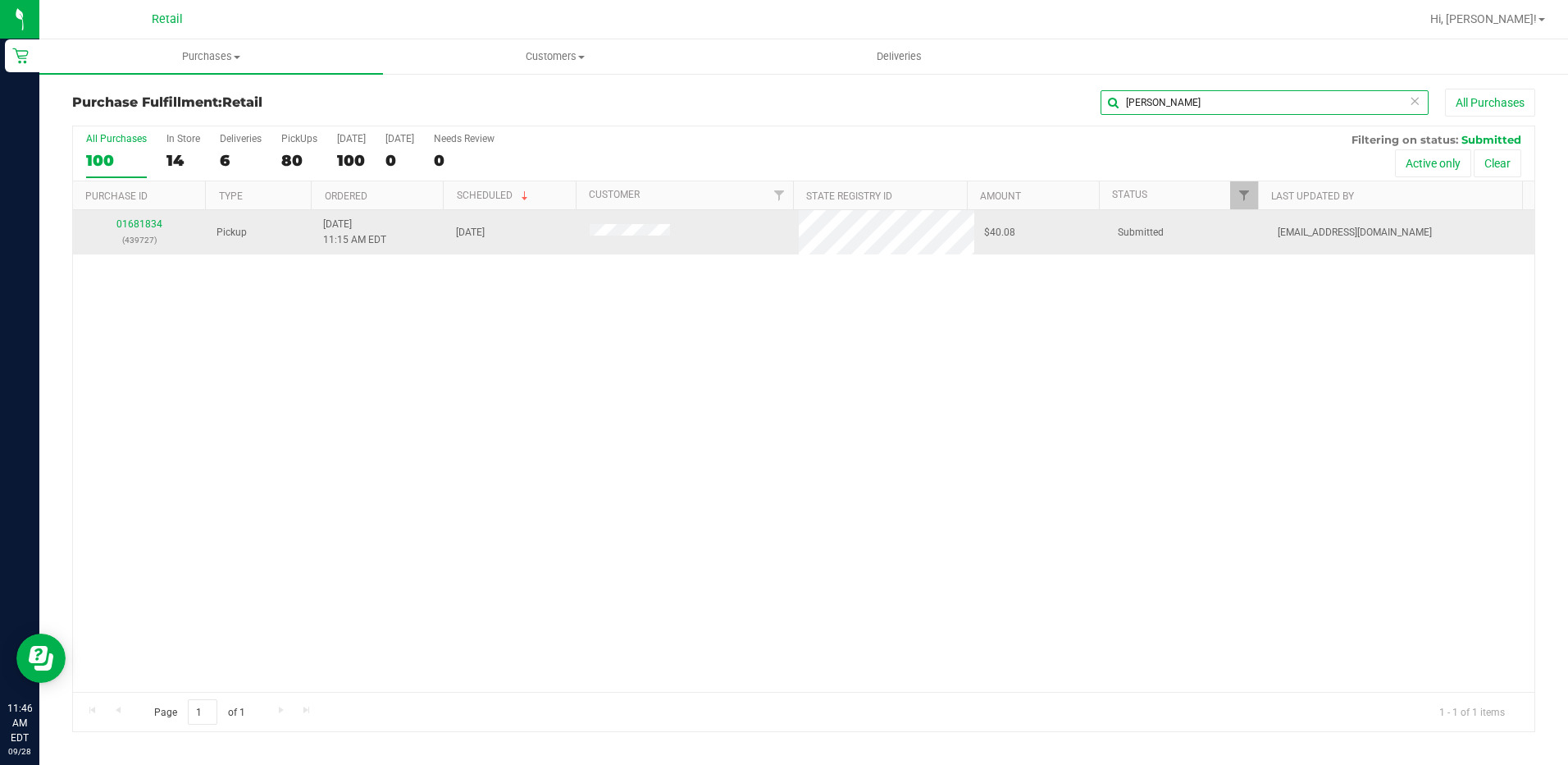
type input "[PERSON_NAME]"
click at [137, 231] on div "01681834 (439727)" at bounding box center [139, 232] width 114 height 32
click at [137, 227] on link "01681834" at bounding box center [140, 224] width 46 height 11
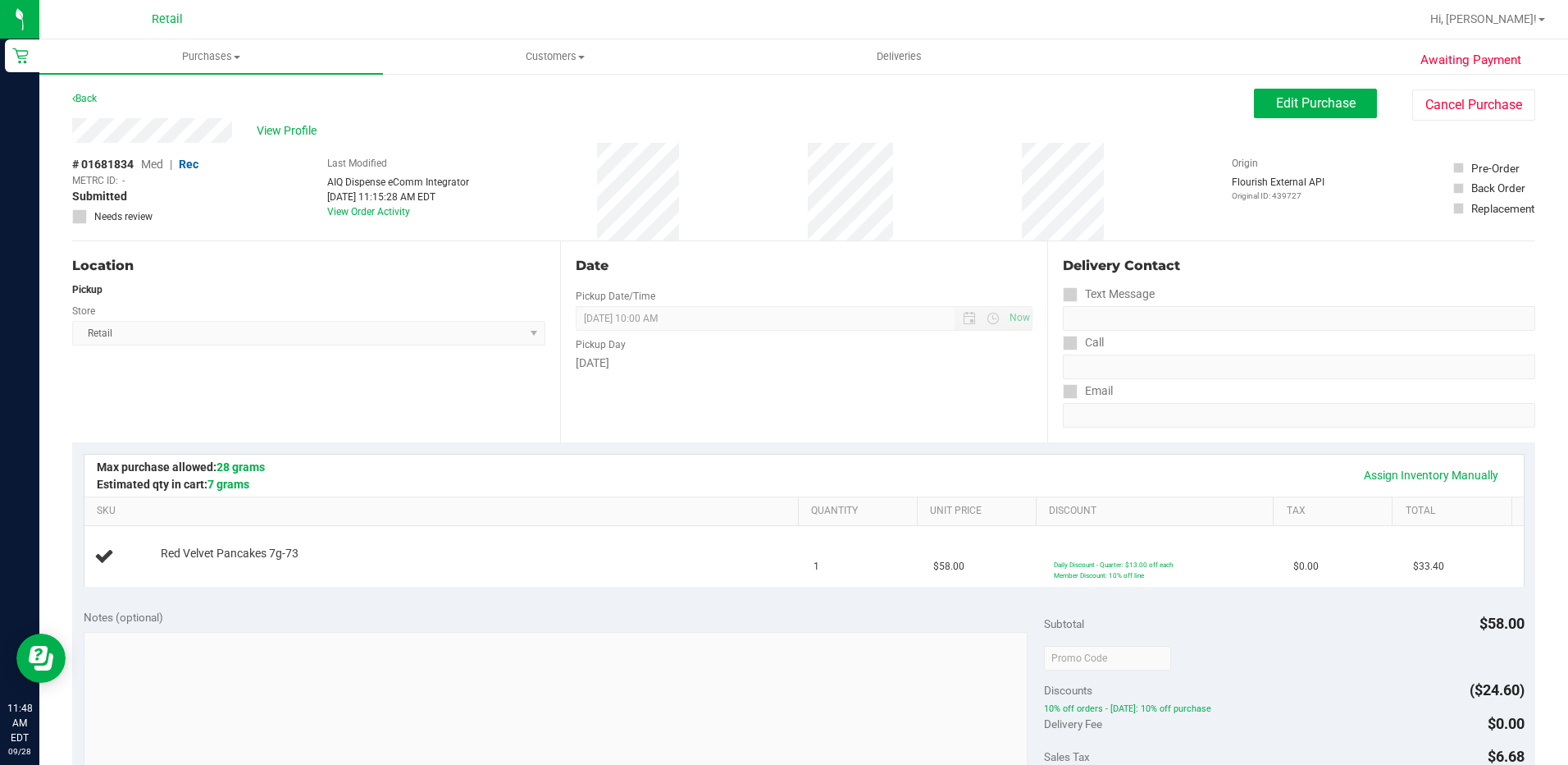
click at [109, 84] on div "Awaiting Payment Back Edit Purchase Cancel Purchase View Profile # 01681834 Med…" at bounding box center [803, 691] width 1529 height 1237
click at [92, 98] on link "Back" at bounding box center [84, 98] width 25 height 11
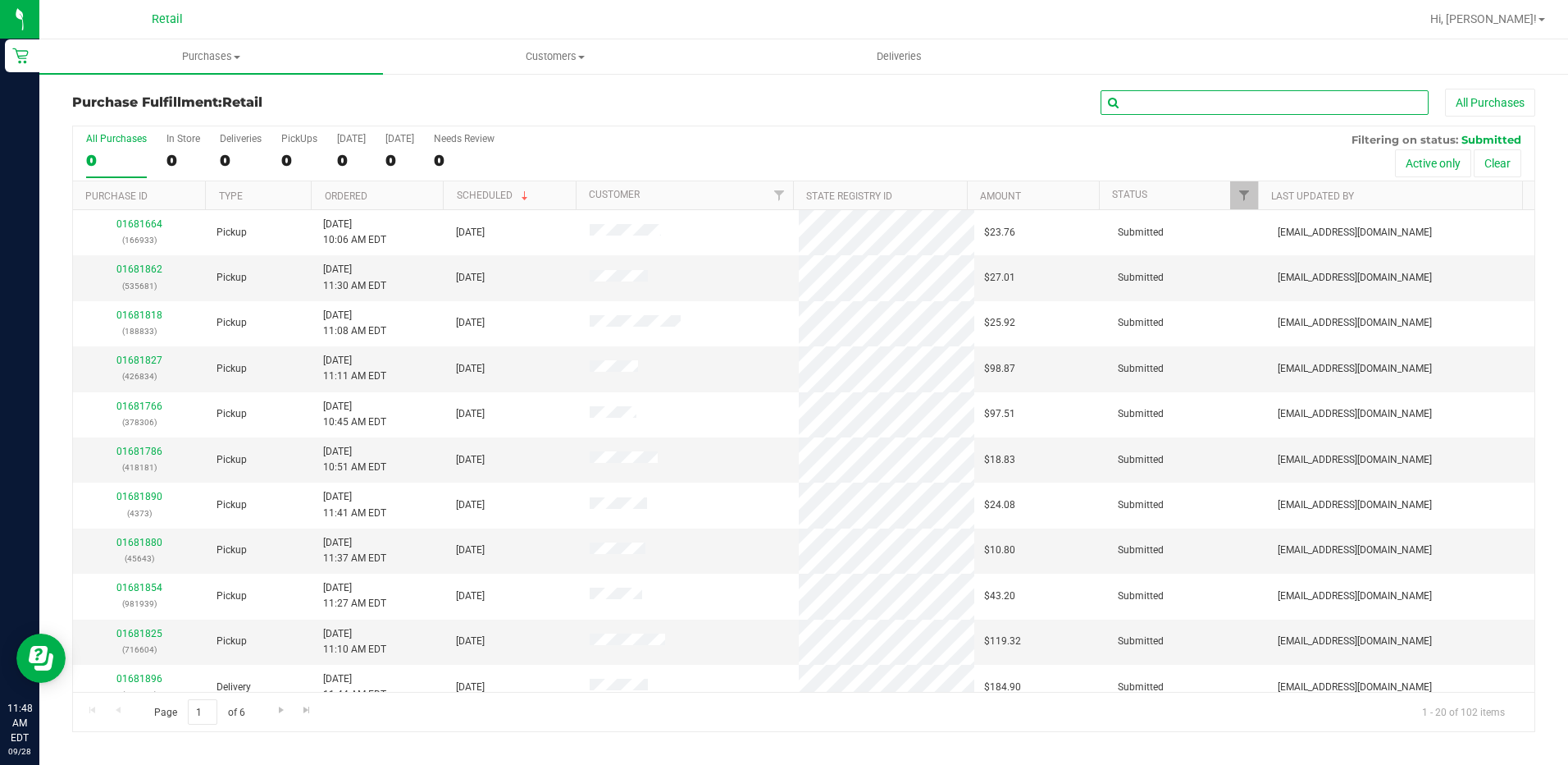
click at [1207, 100] on input "text" at bounding box center [1265, 102] width 328 height 25
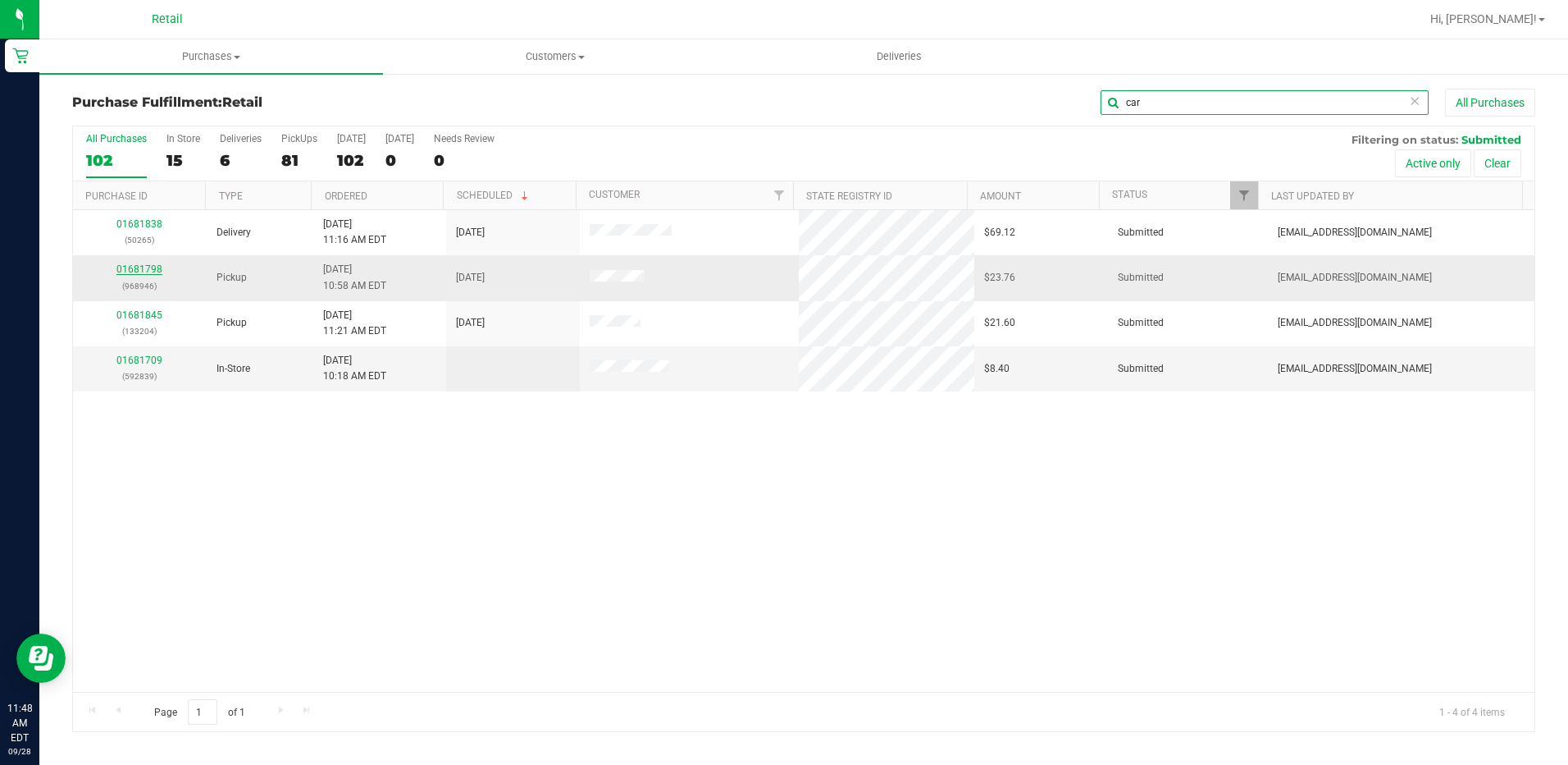
type input "car"
click at [145, 269] on link "01681798" at bounding box center [140, 269] width 46 height 11
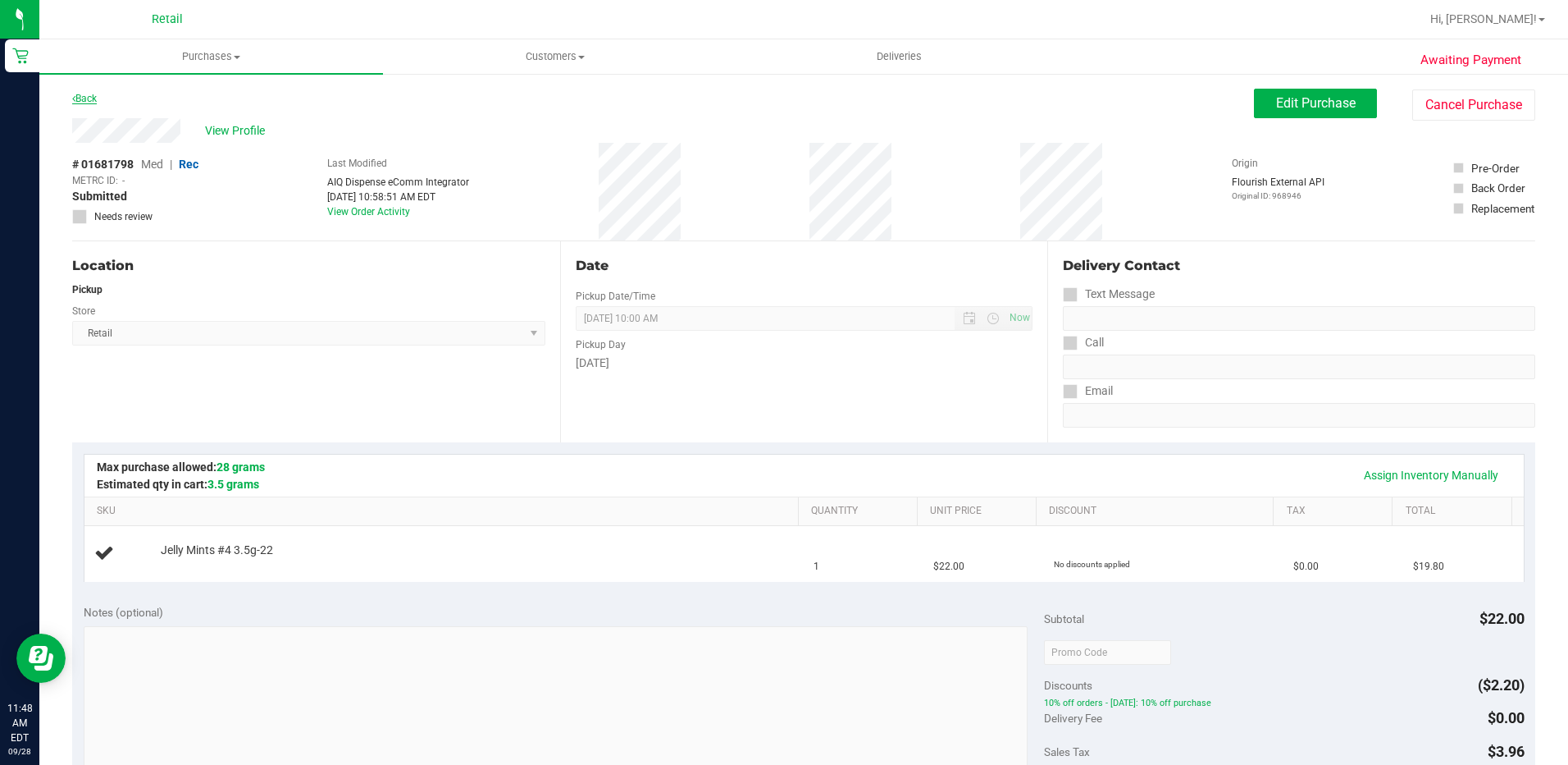
click at [91, 96] on link "Back" at bounding box center [84, 98] width 25 height 11
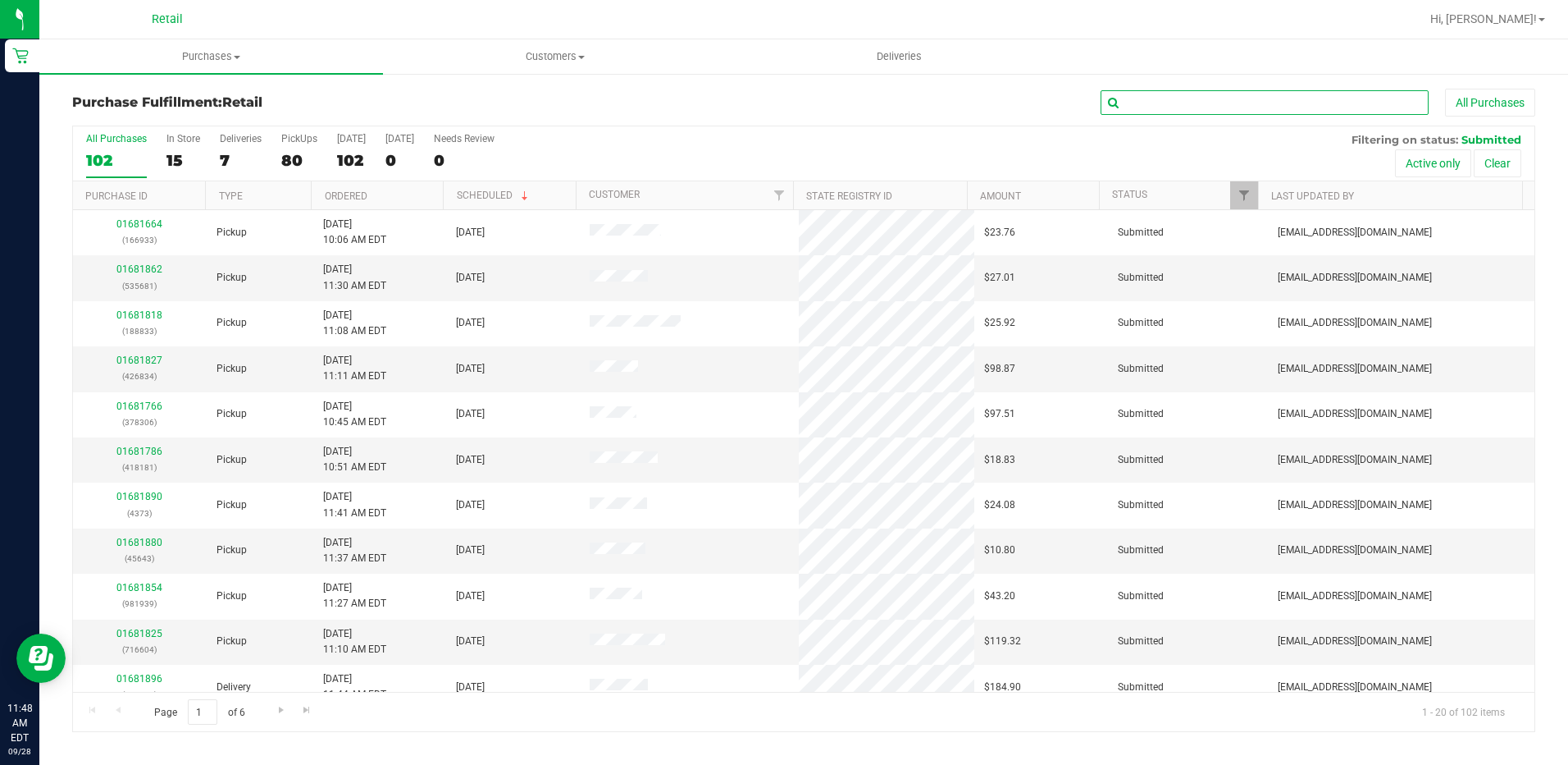
click at [1181, 108] on input "text" at bounding box center [1265, 102] width 328 height 25
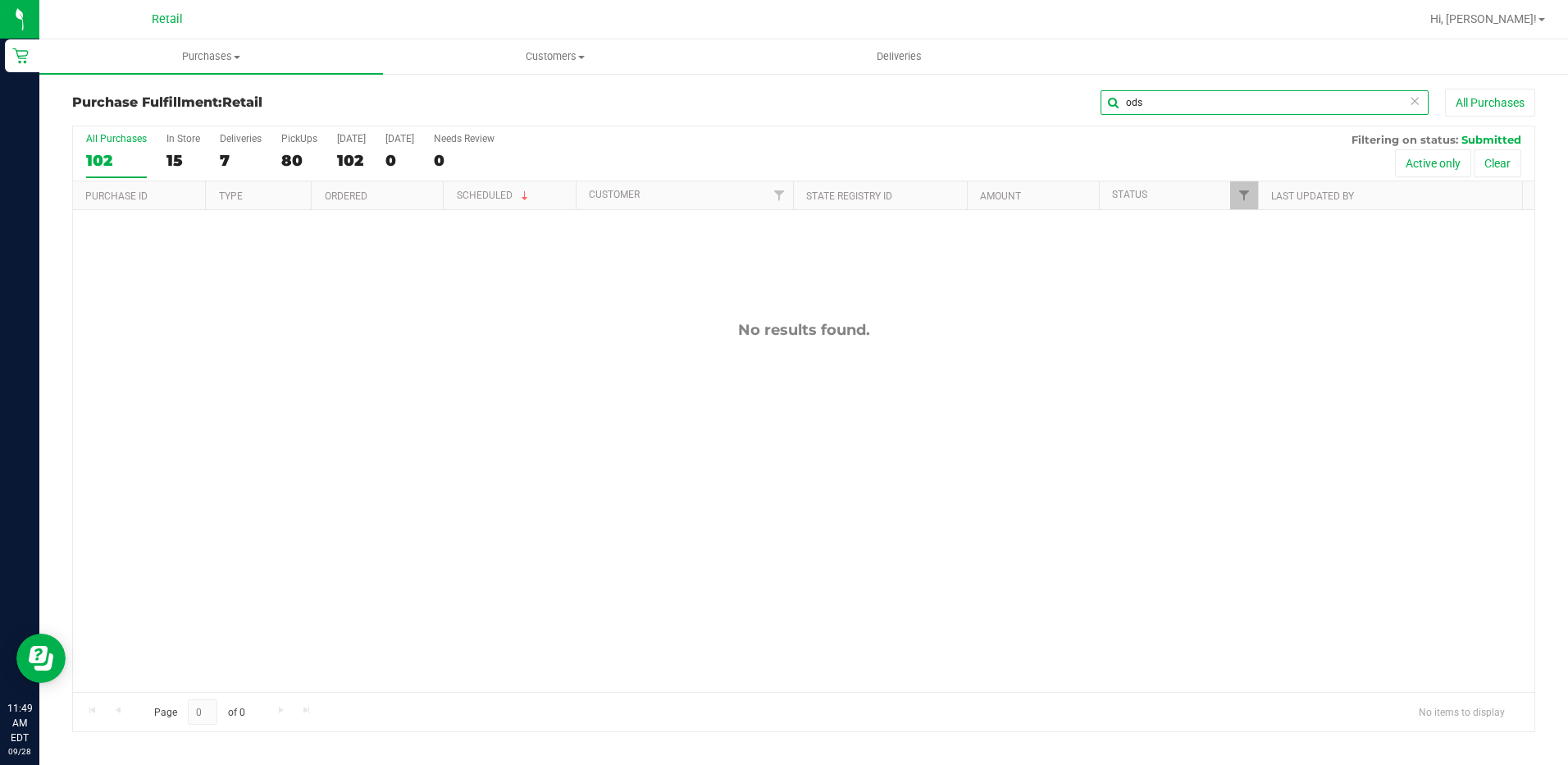
type input "ods"
click at [181, 146] on label "In Store 15" at bounding box center [183, 155] width 33 height 45
click at [0, 0] on input "In Store 15" at bounding box center [0, 0] width 0 height 0
click at [1272, 103] on input "ods" at bounding box center [1265, 102] width 328 height 25
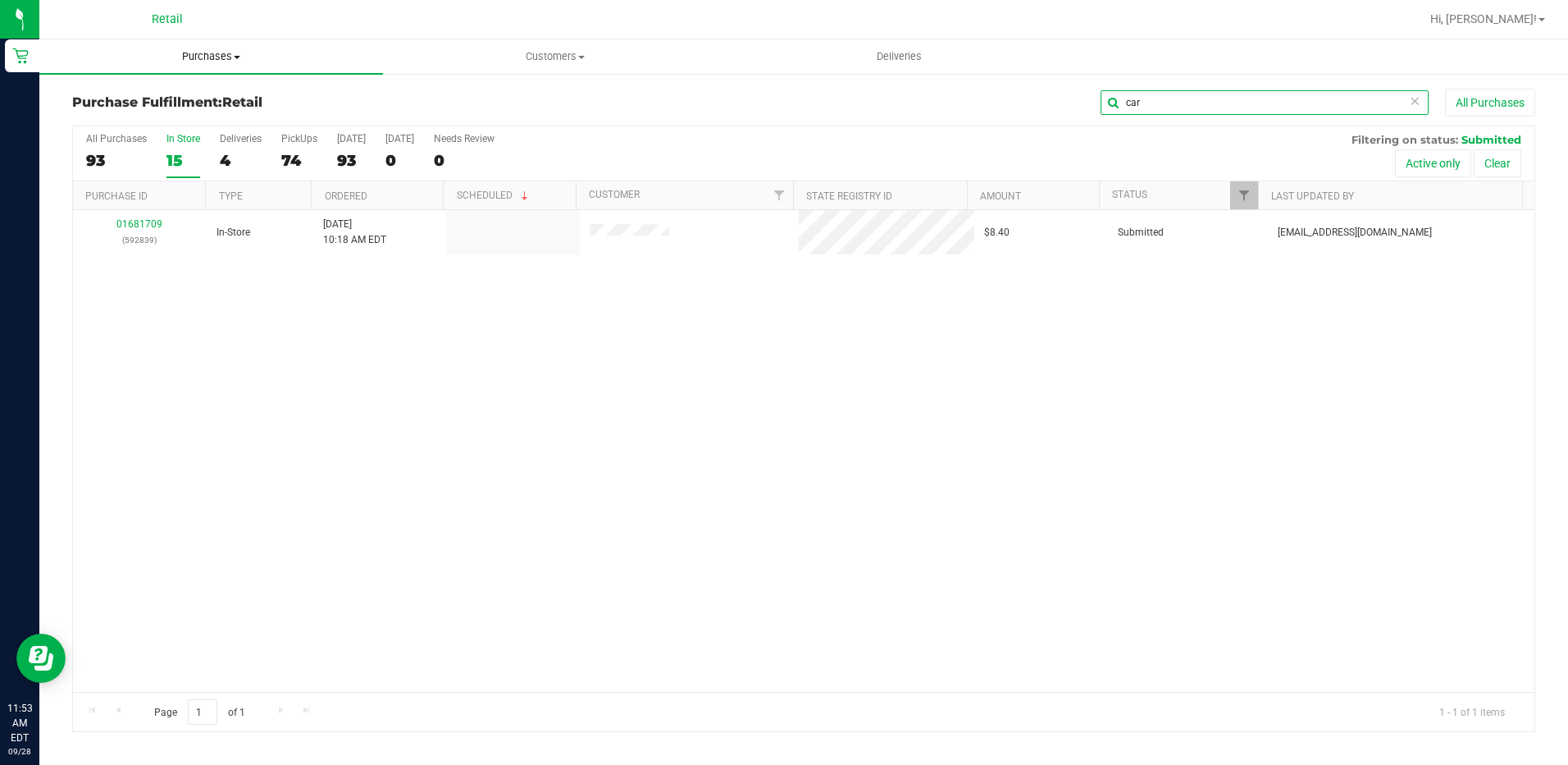
type input "car"
click at [224, 65] on uib-tab-heading "Purchases Summary of purchases Fulfillment All purchases" at bounding box center [211, 56] width 343 height 34
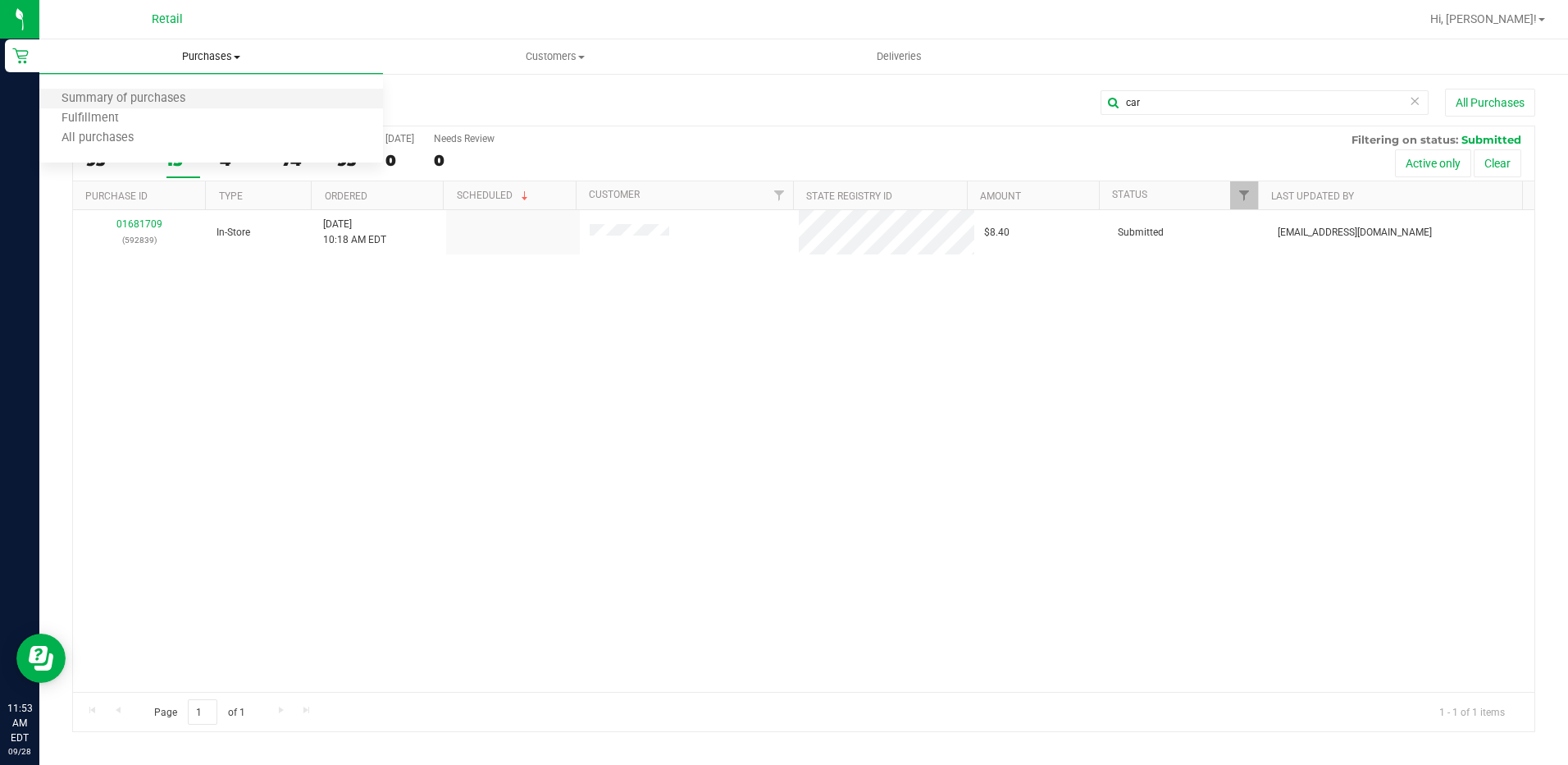
click at [219, 93] on li "Summary of purchases" at bounding box center [211, 98] width 343 height 19
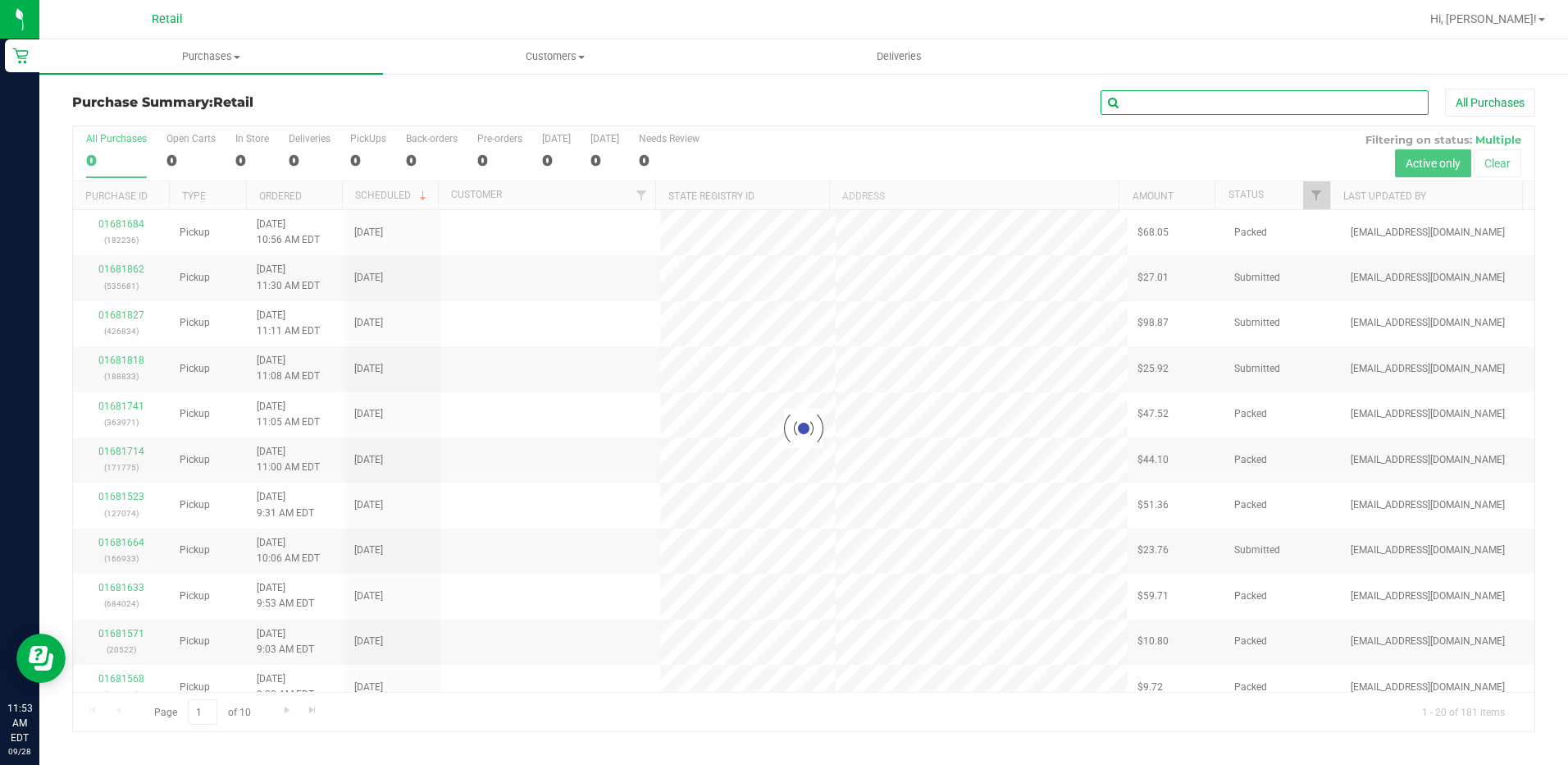
click at [1197, 97] on input "text" at bounding box center [1265, 102] width 328 height 25
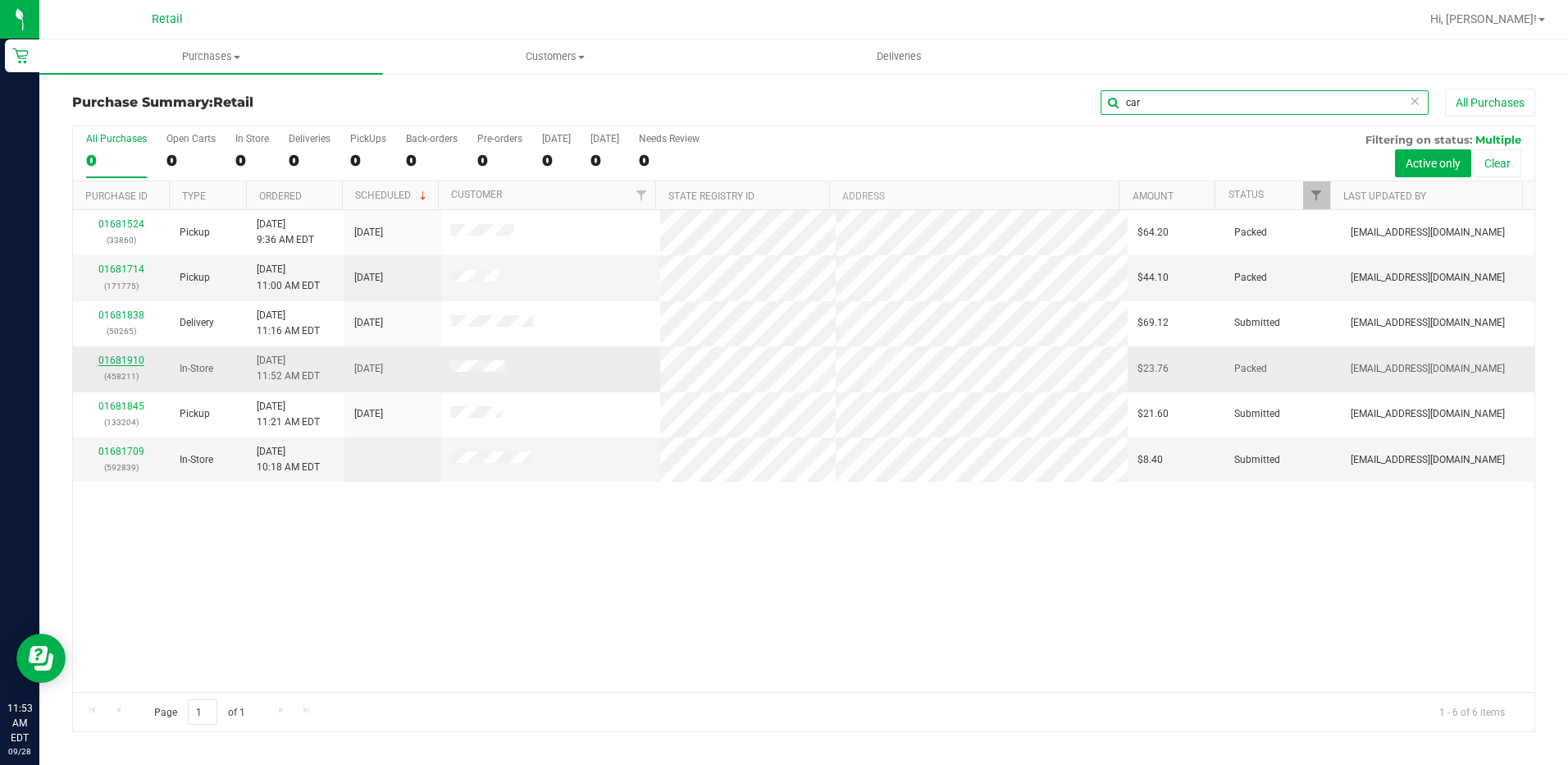
type input "car"
click at [134, 357] on link "01681910" at bounding box center [122, 360] width 46 height 11
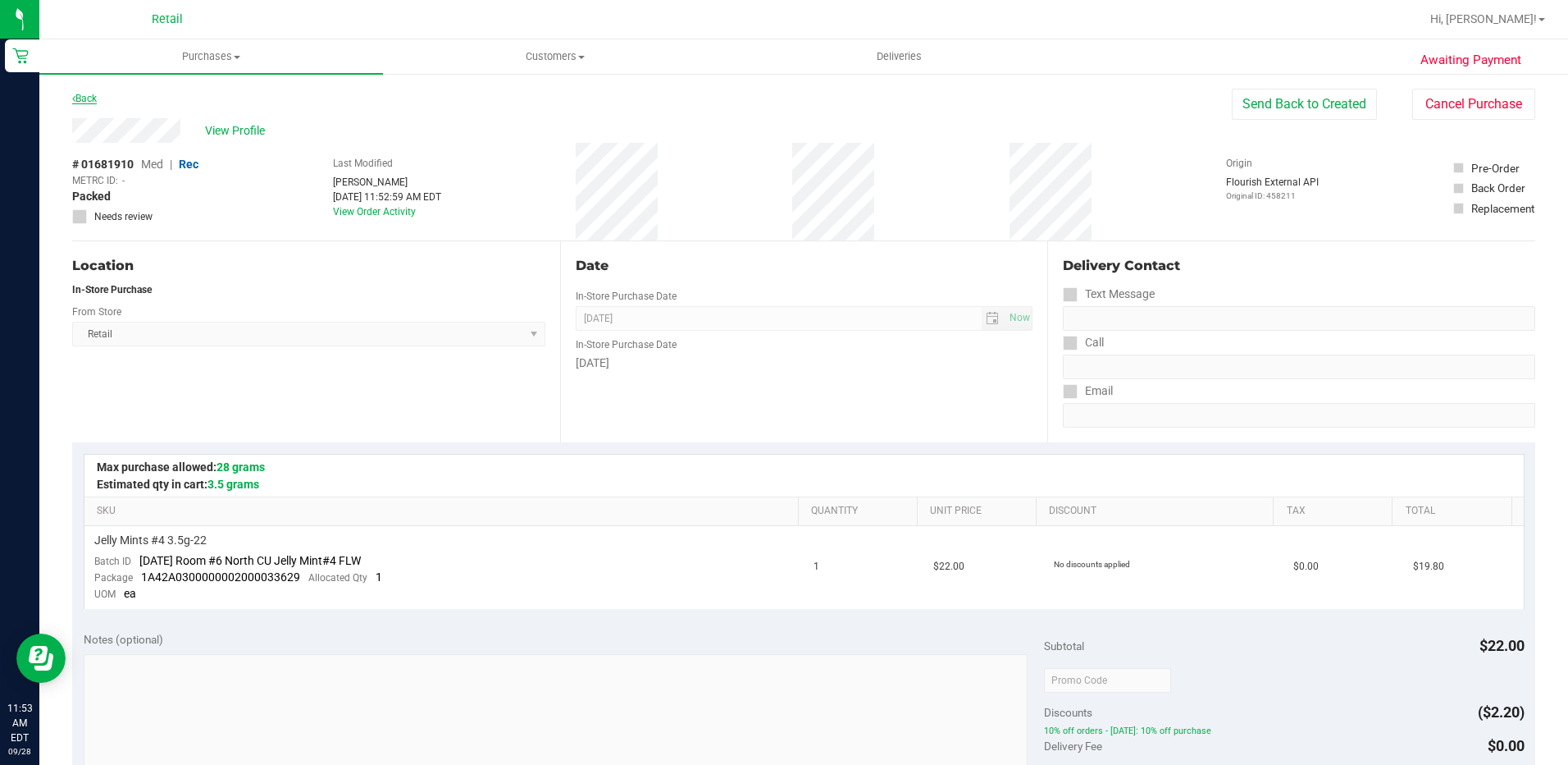
click at [84, 99] on link "Back" at bounding box center [84, 98] width 25 height 11
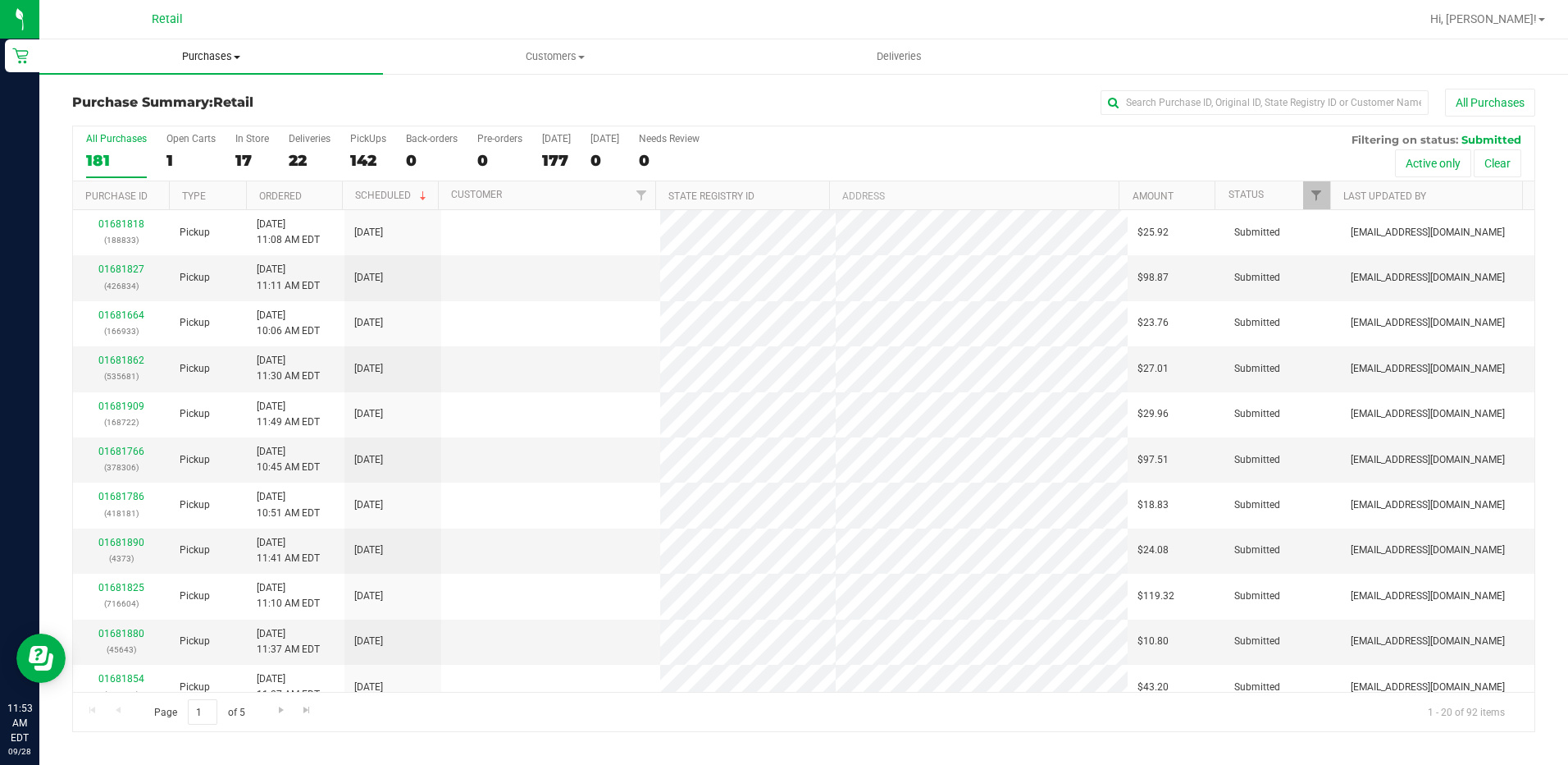
click at [229, 53] on span "Purchases" at bounding box center [211, 57] width 343 height 15
click at [243, 100] on li "Summary of purchases" at bounding box center [211, 98] width 343 height 19
click at [231, 158] on div "All Purchases 0 Open Carts 0 In Store 0 Deliveries 0 PickUps 0 Back-orders 0 Pr…" at bounding box center [803, 153] width 1461 height 55
drag, startPoint x: 232, startPoint y: 158, endPoint x: 244, endPoint y: 151, distance: 13.9
click at [233, 158] on div "All Purchases 181 Open Carts 1 In Store 17 Deliveries 22 PickUps 142 Back-order…" at bounding box center [803, 153] width 1461 height 55
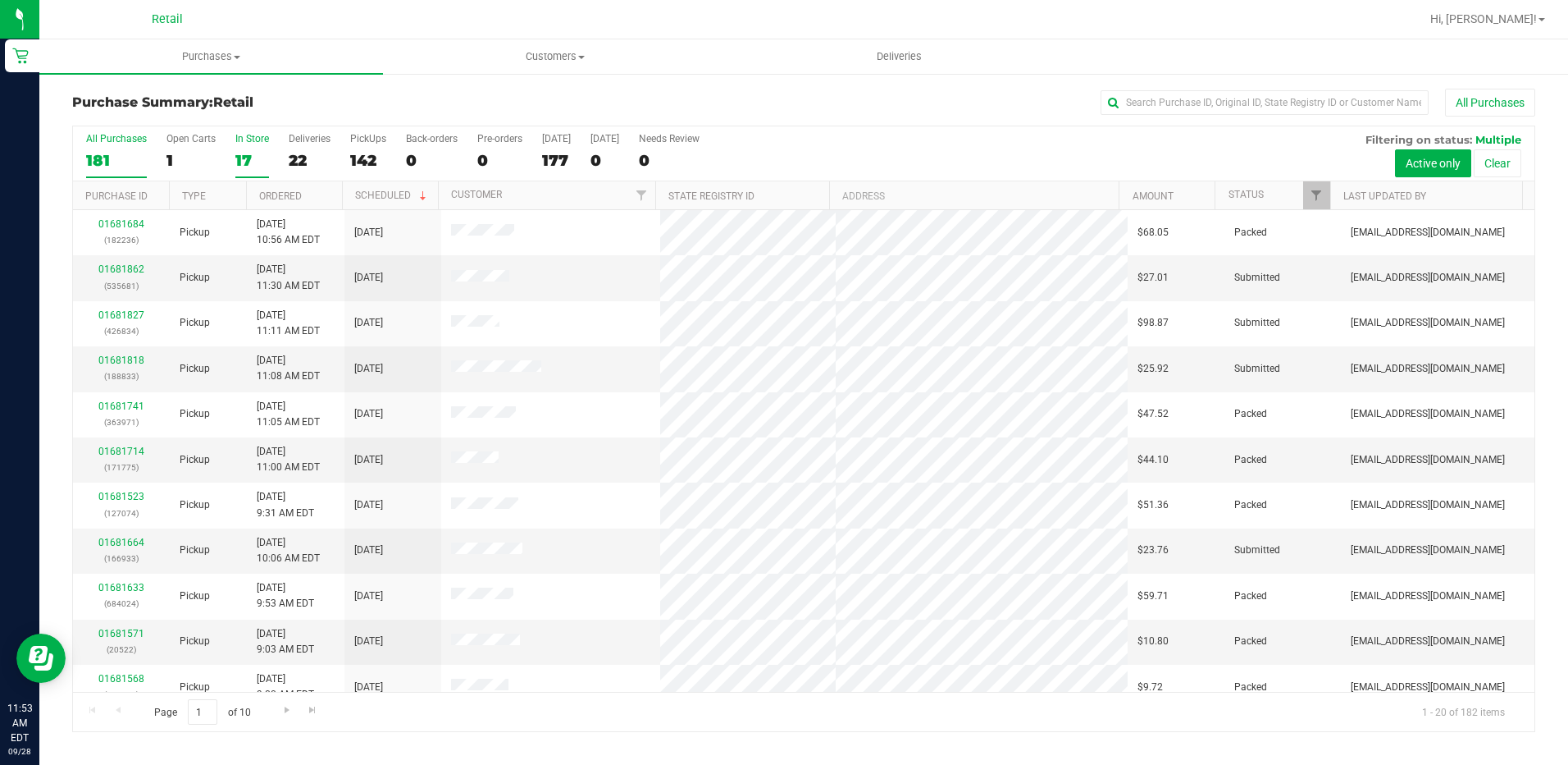
click at [244, 151] on div "17" at bounding box center [252, 161] width 33 height 19
click at [0, 0] on input "In Store 17" at bounding box center [0, 0] width 0 height 0
click at [1200, 109] on input "text" at bounding box center [1265, 102] width 328 height 25
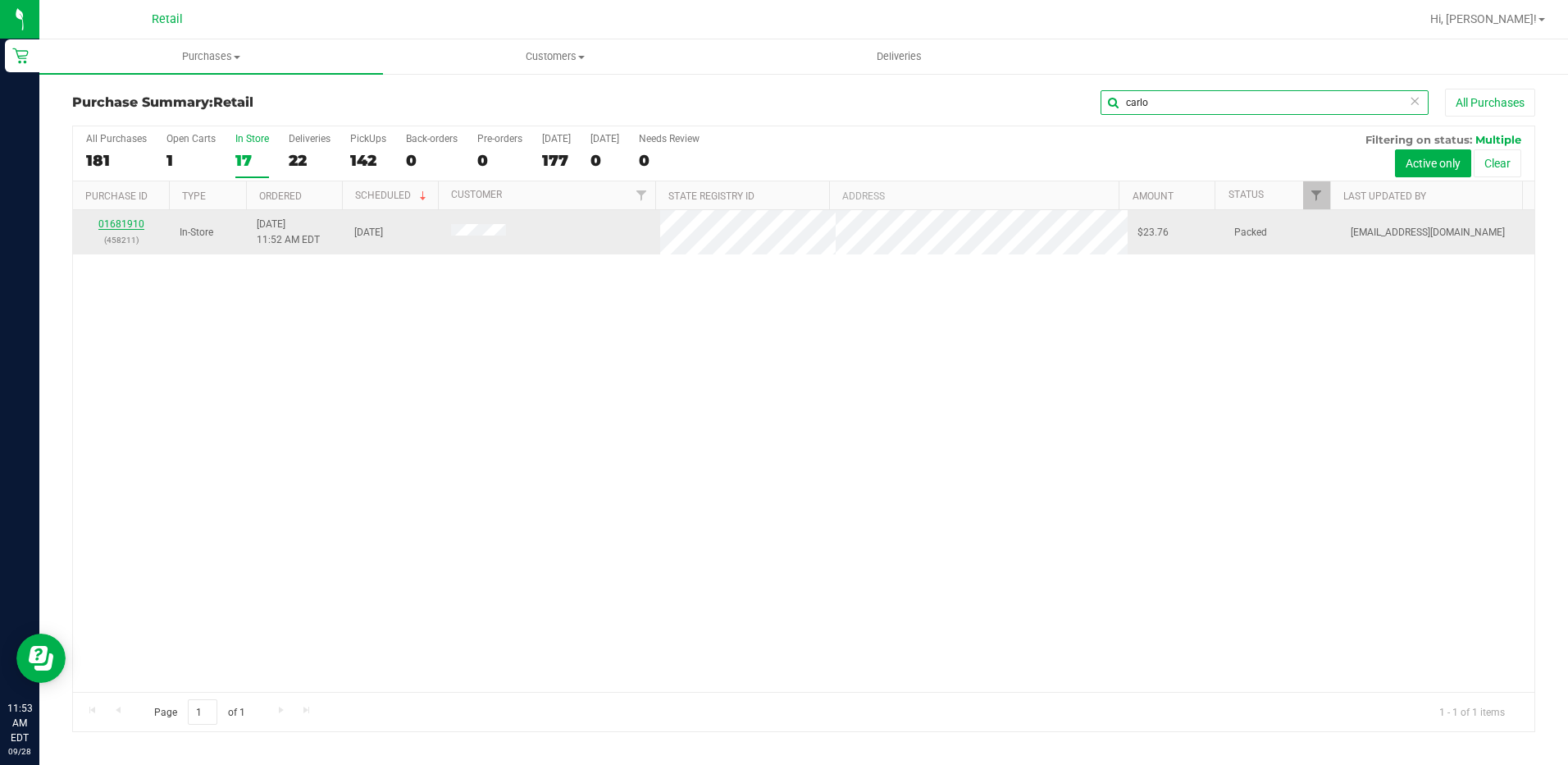
type input "carlo"
click at [106, 223] on link "01681910" at bounding box center [122, 224] width 46 height 11
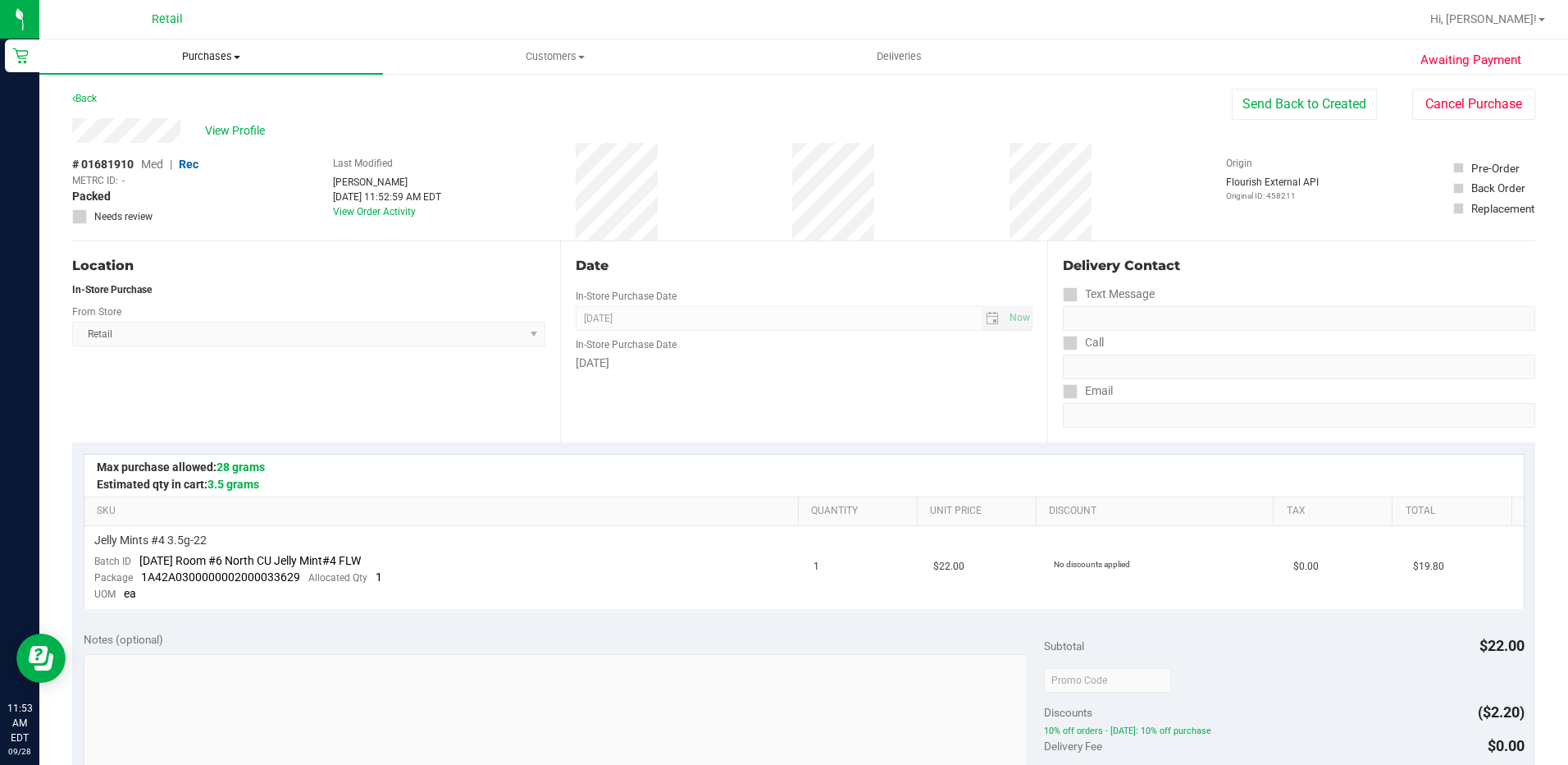
click at [208, 54] on span "Purchases" at bounding box center [211, 57] width 343 height 15
click at [189, 84] on ul "Summary of purchases Fulfillment All purchases" at bounding box center [211, 118] width 343 height 88
click at [216, 57] on span "Purchases" at bounding box center [211, 57] width 343 height 15
click at [199, 95] on span "Summary of purchases" at bounding box center [122, 98] width 168 height 14
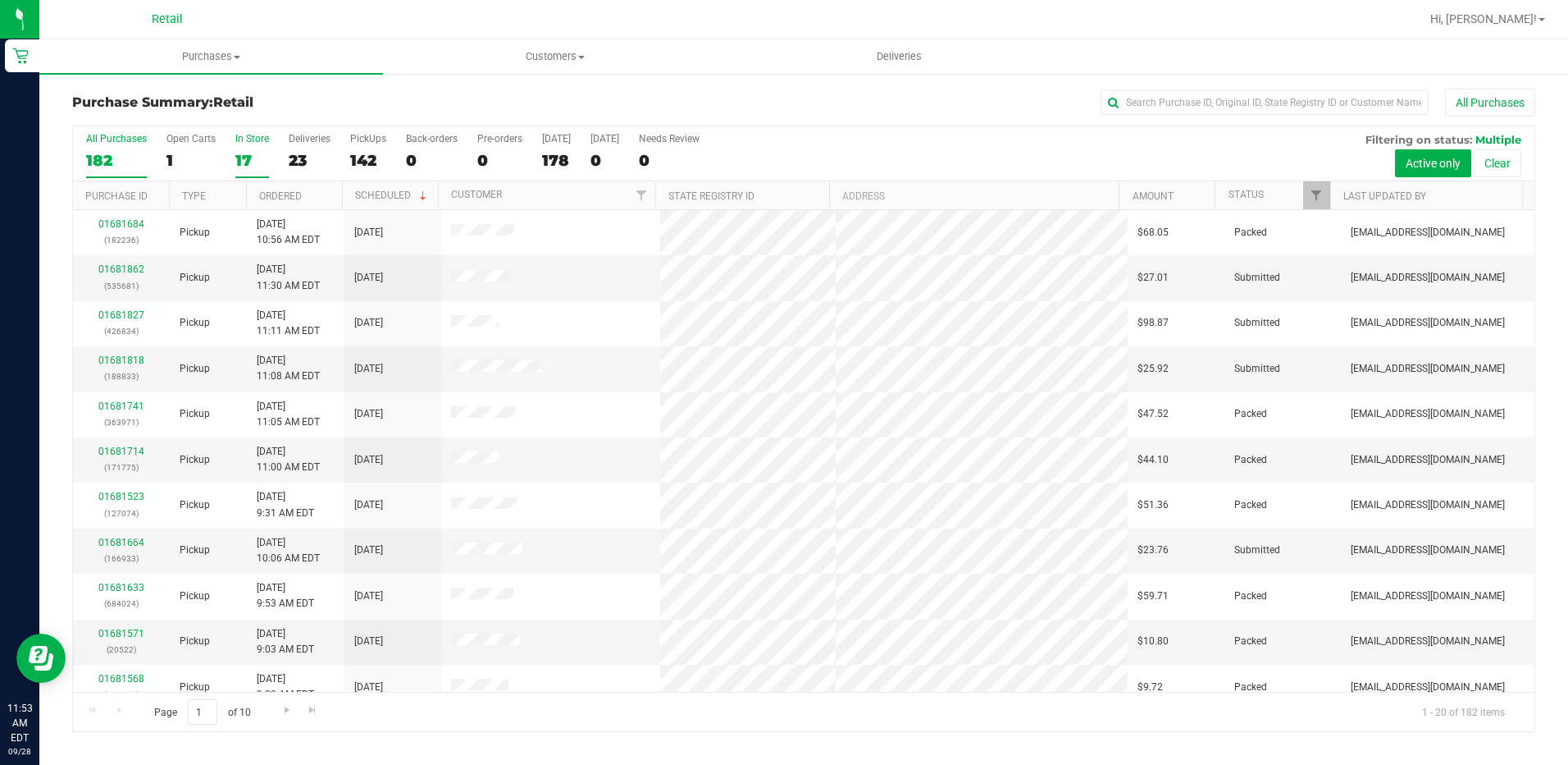
click at [245, 151] on div "17" at bounding box center [252, 161] width 33 height 19
click at [0, 0] on input "In Store 17" at bounding box center [0, 0] width 0 height 0
click at [1176, 109] on input "text" at bounding box center [1265, 102] width 328 height 25
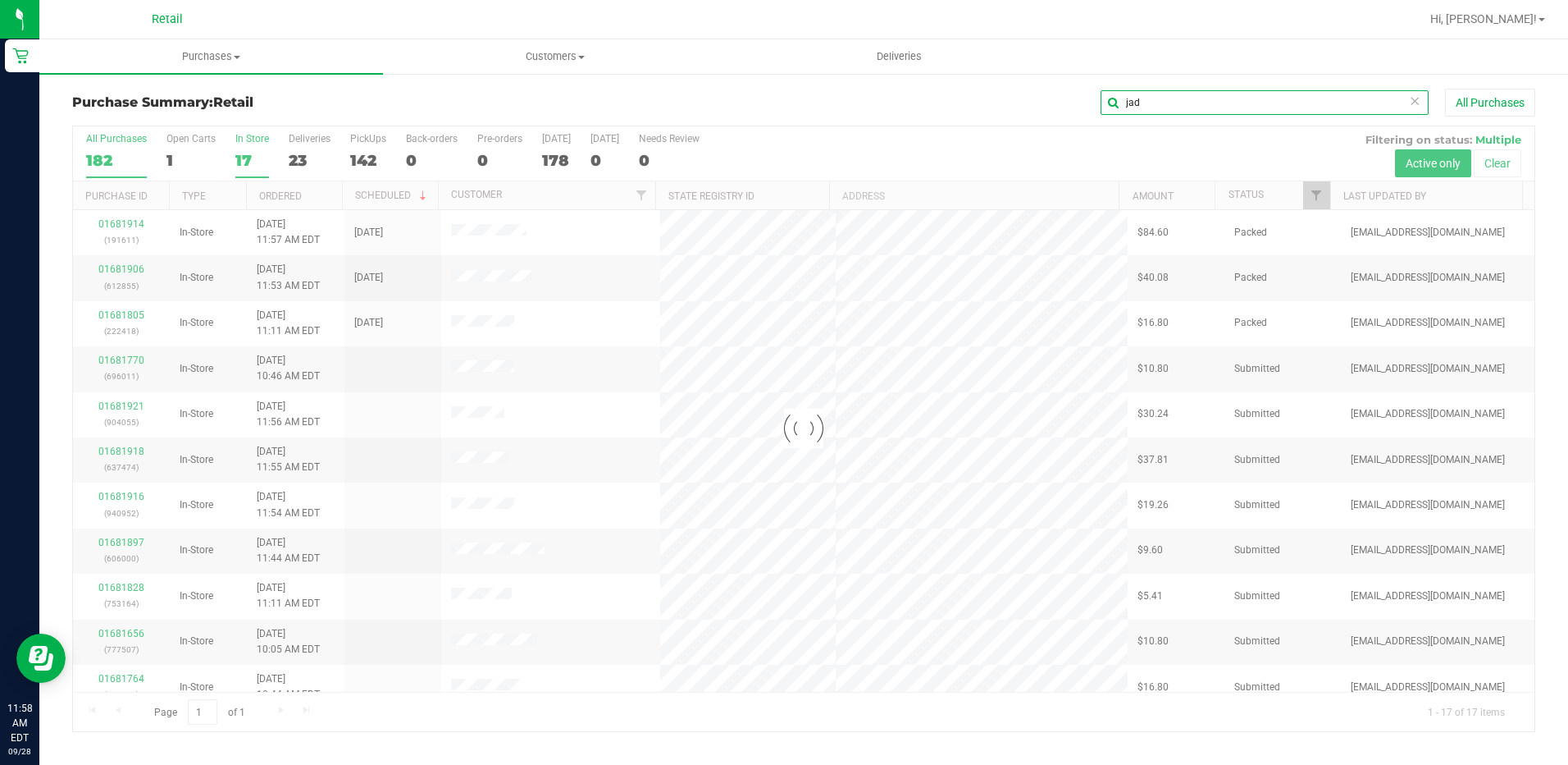
type input "jad"
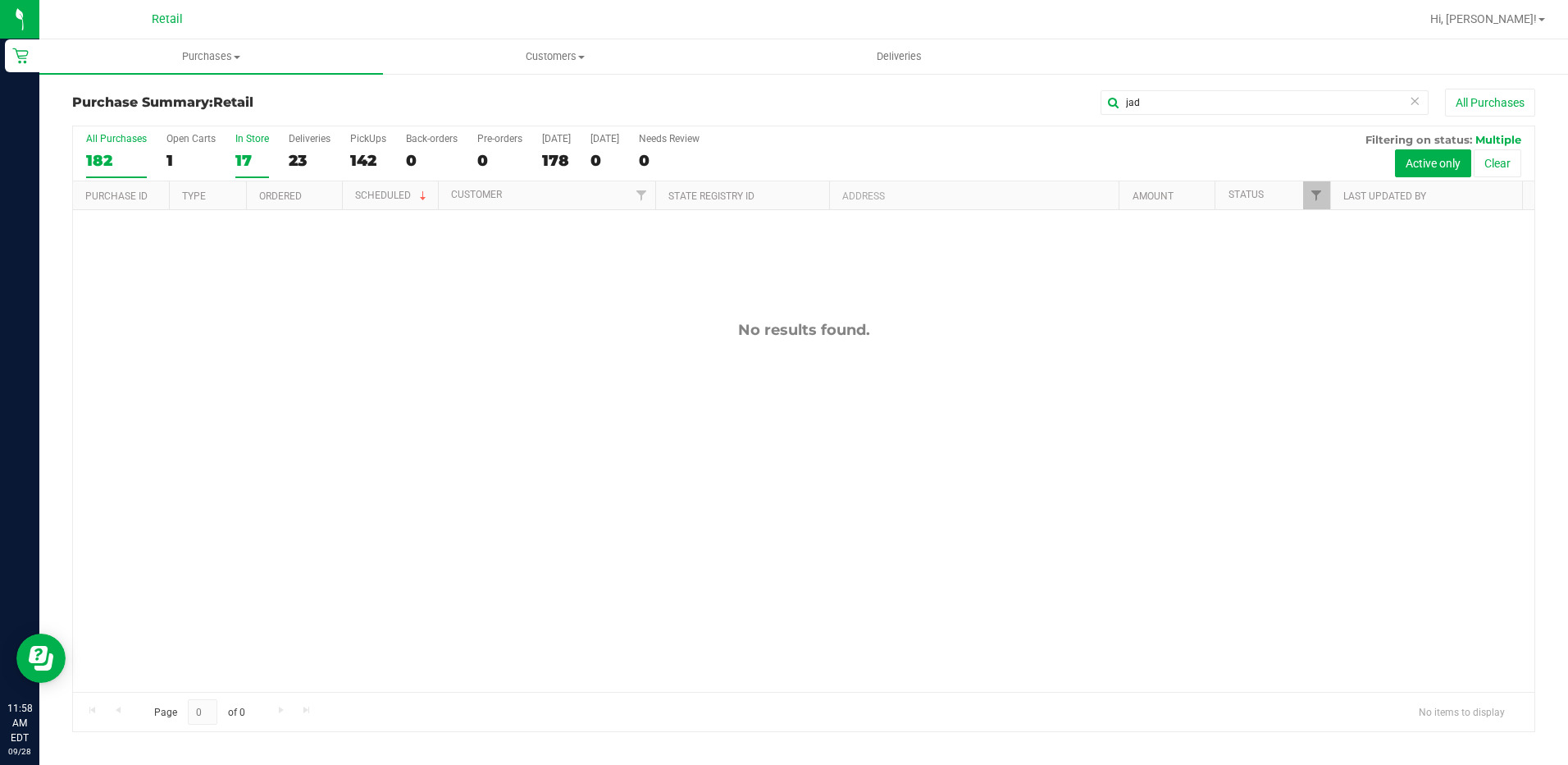
click at [97, 152] on div "182" at bounding box center [116, 161] width 60 height 19
click at [0, 0] on input "All Purchases 182" at bounding box center [0, 0] width 0 height 0
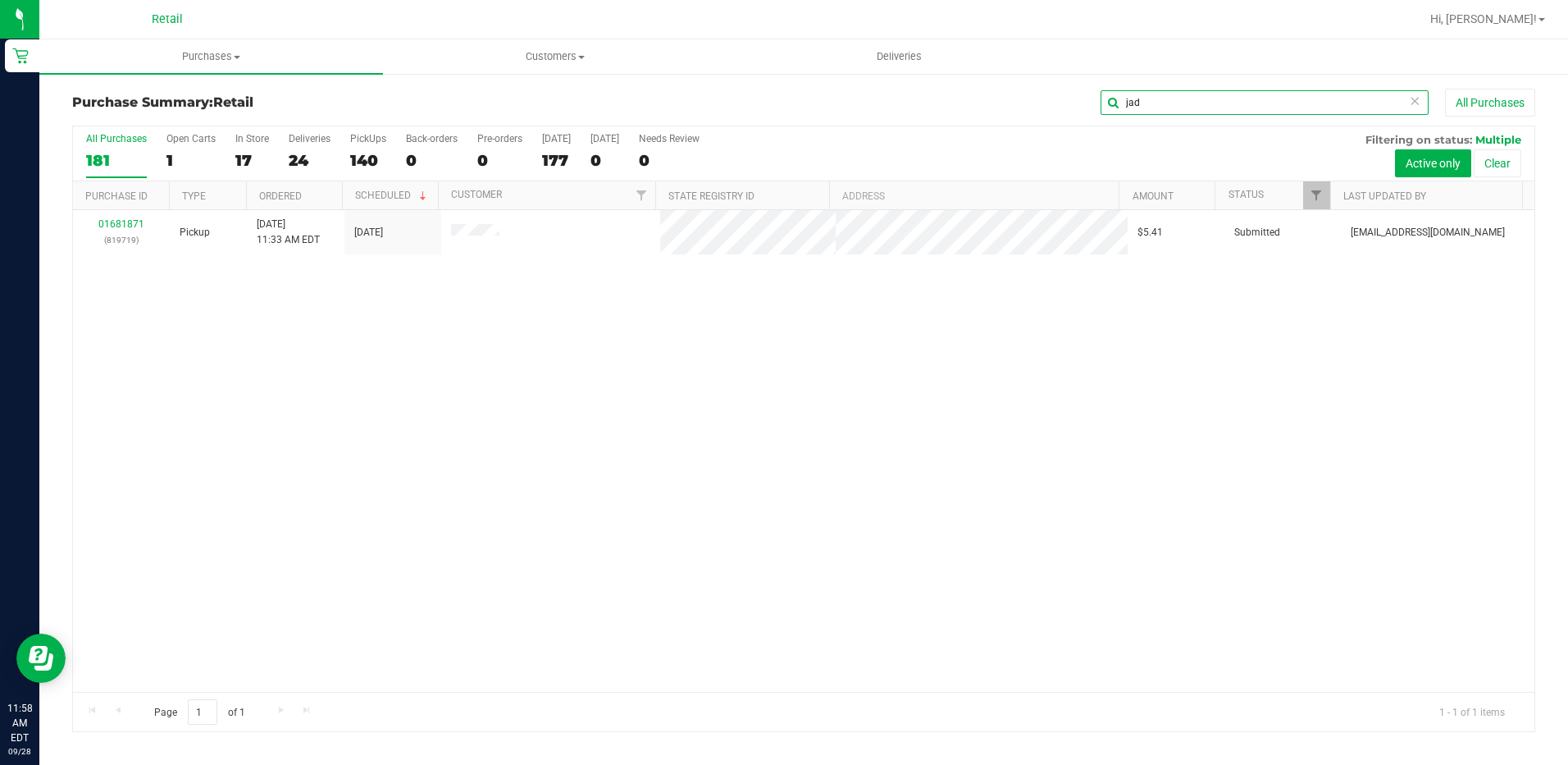
click at [1160, 102] on input "jad" at bounding box center [1265, 102] width 328 height 25
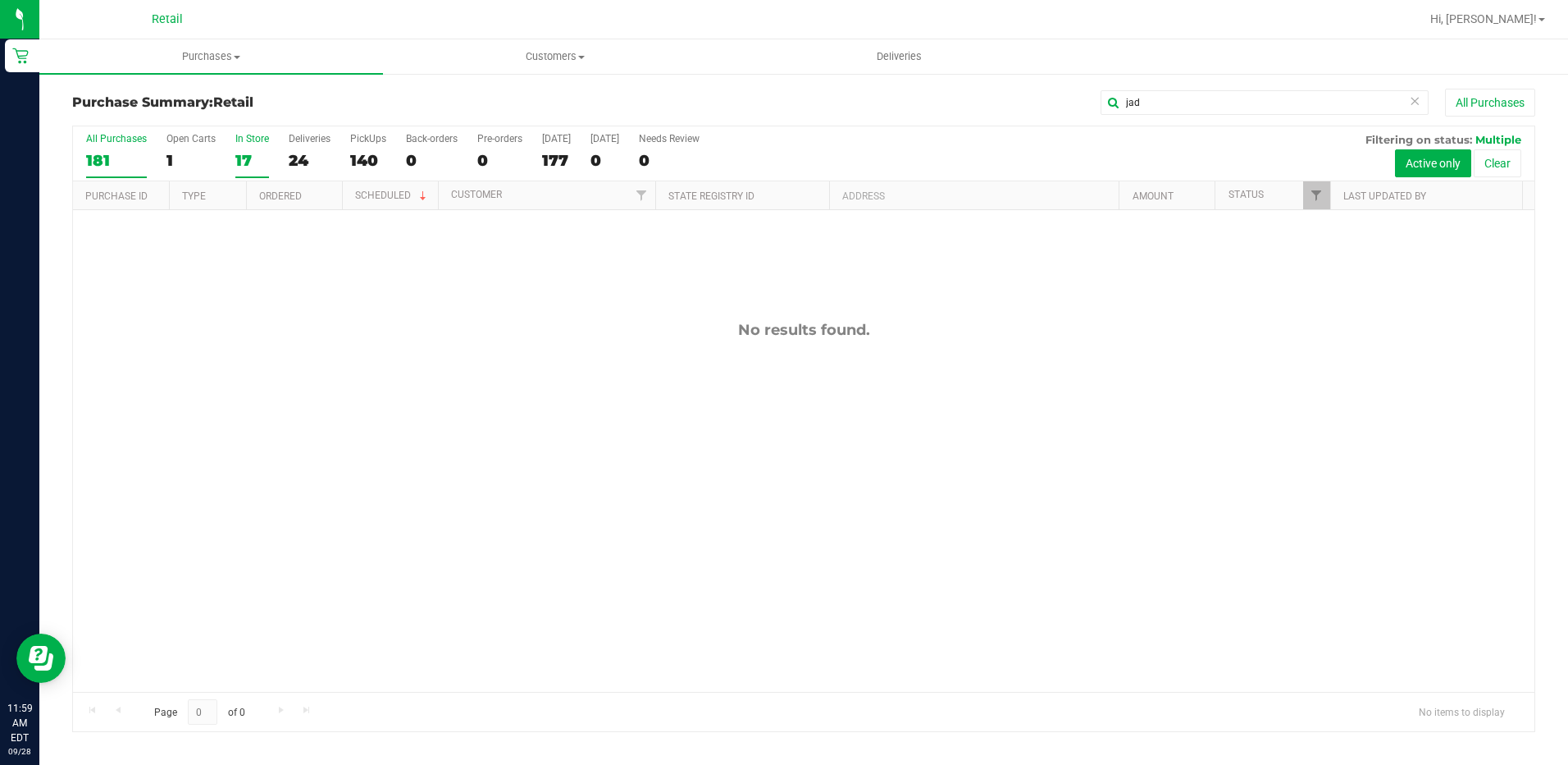
click at [247, 148] on label "In Store 17" at bounding box center [252, 155] width 33 height 45
click at [0, 0] on input "In Store 17" at bounding box center [0, 0] width 0 height 0
click at [1229, 93] on input "jad" at bounding box center [1265, 102] width 328 height 25
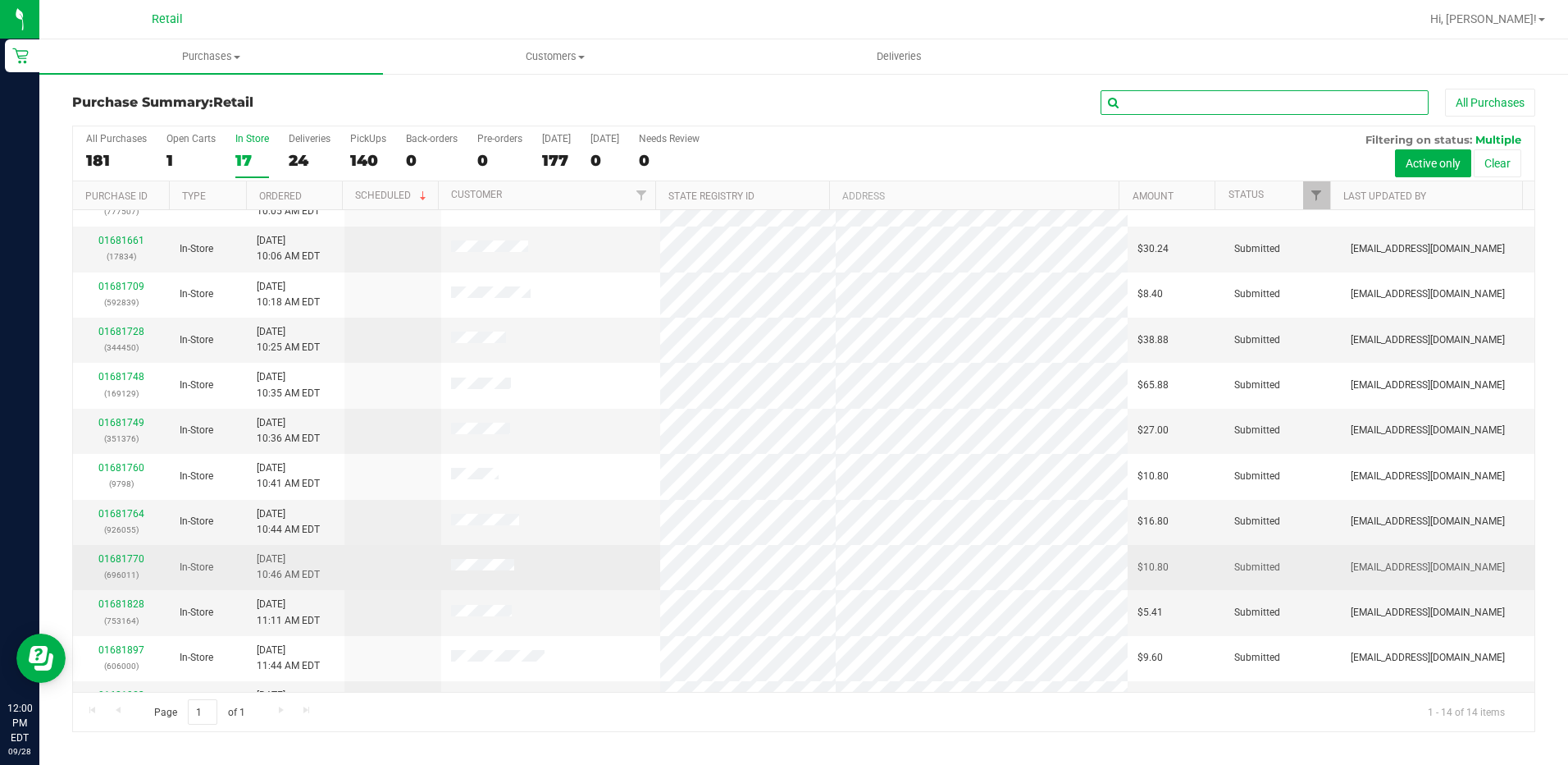
scroll to position [154, 0]
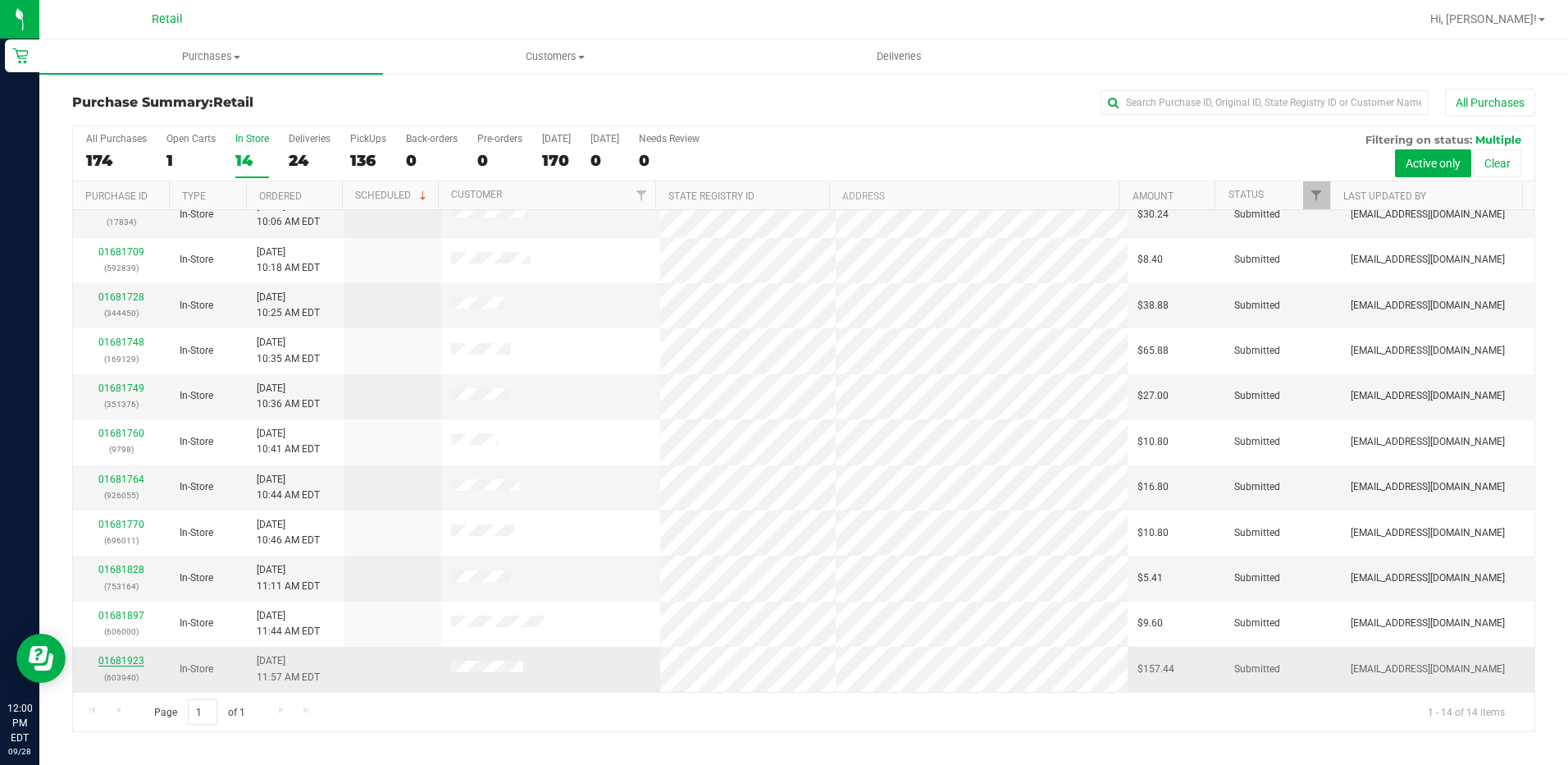
click at [126, 658] on link "01681923" at bounding box center [122, 661] width 46 height 11
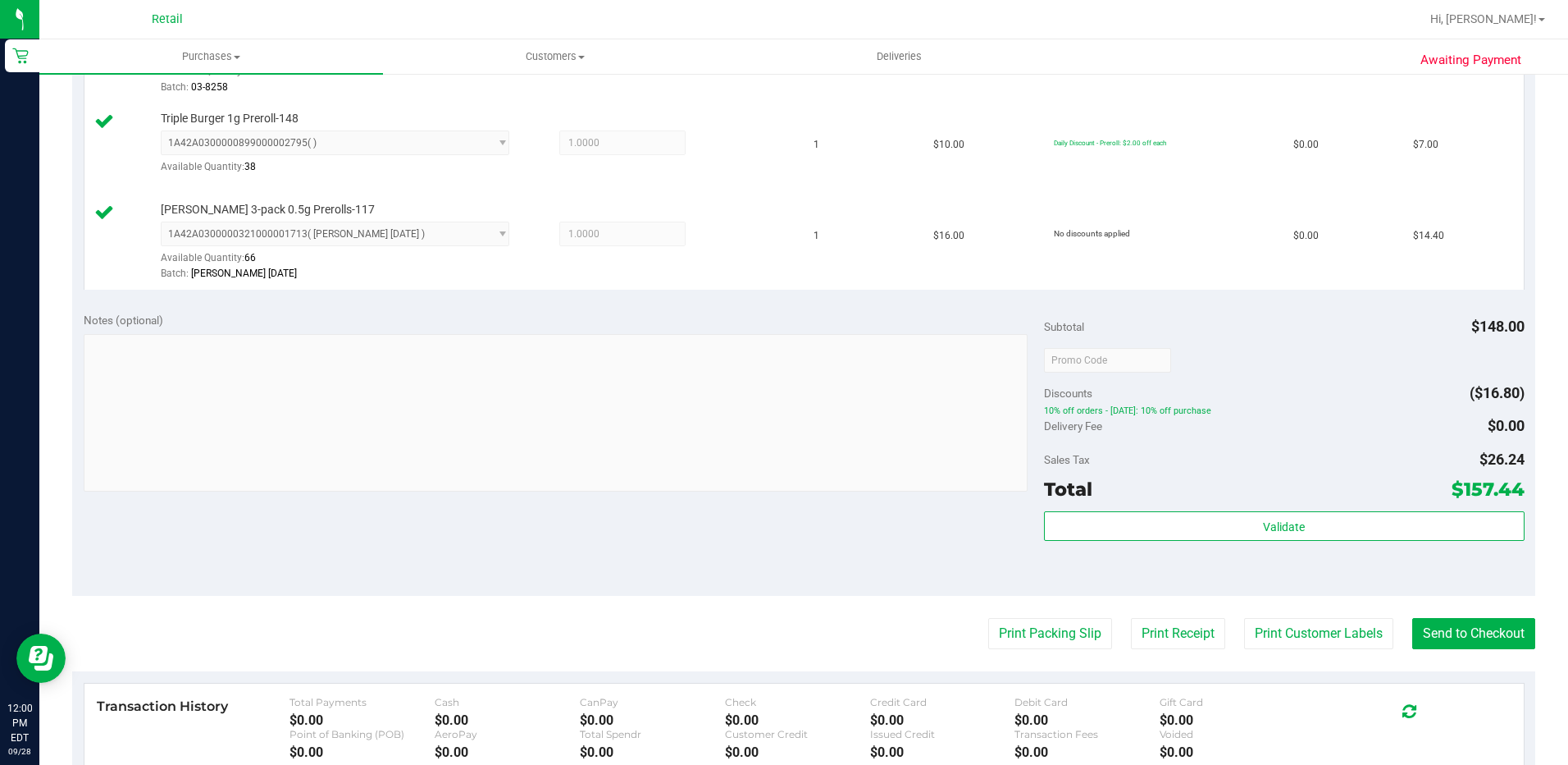
scroll to position [739, 0]
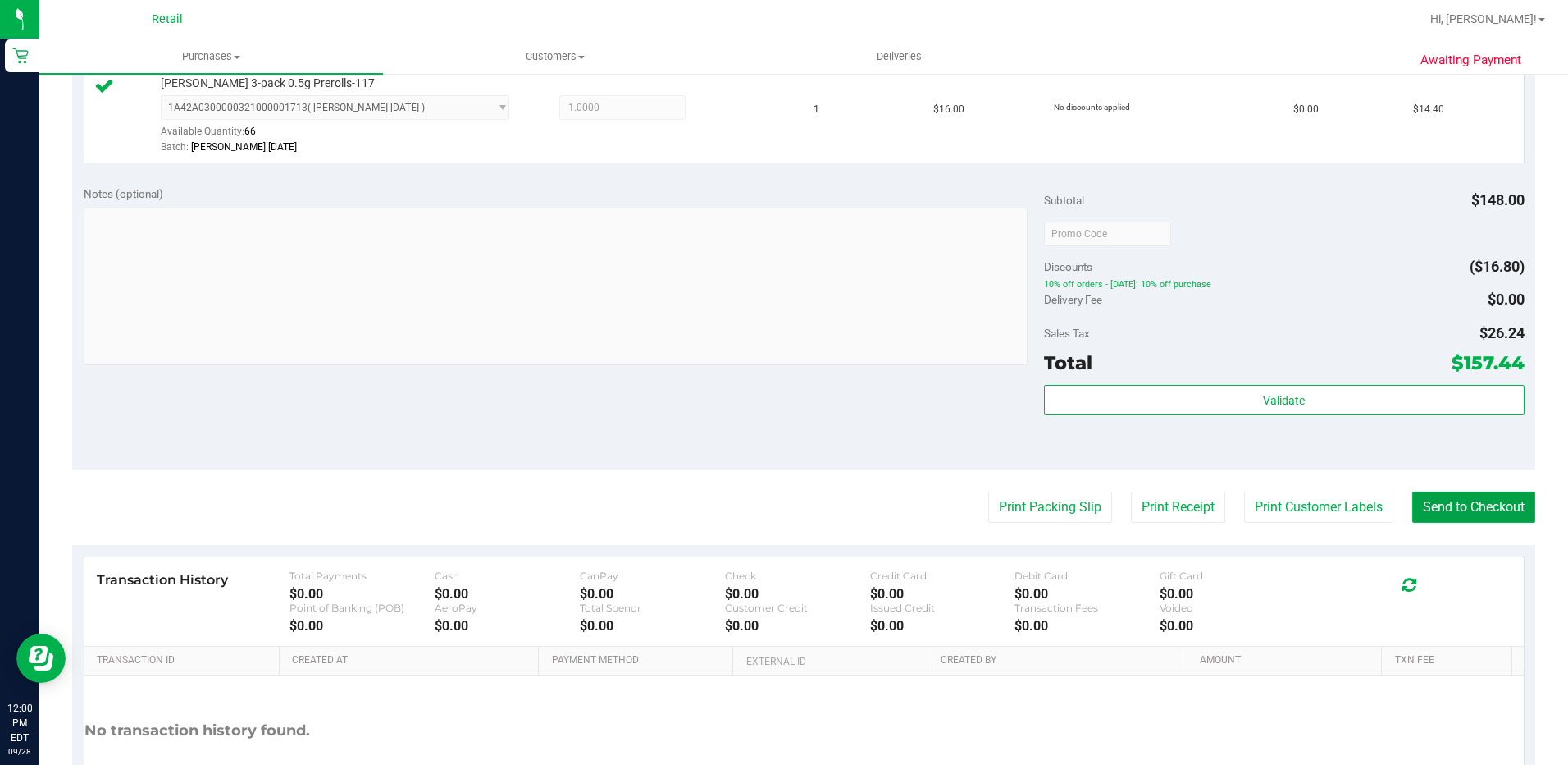
click at [1453, 506] on button "Send to Checkout" at bounding box center [1473, 508] width 123 height 32
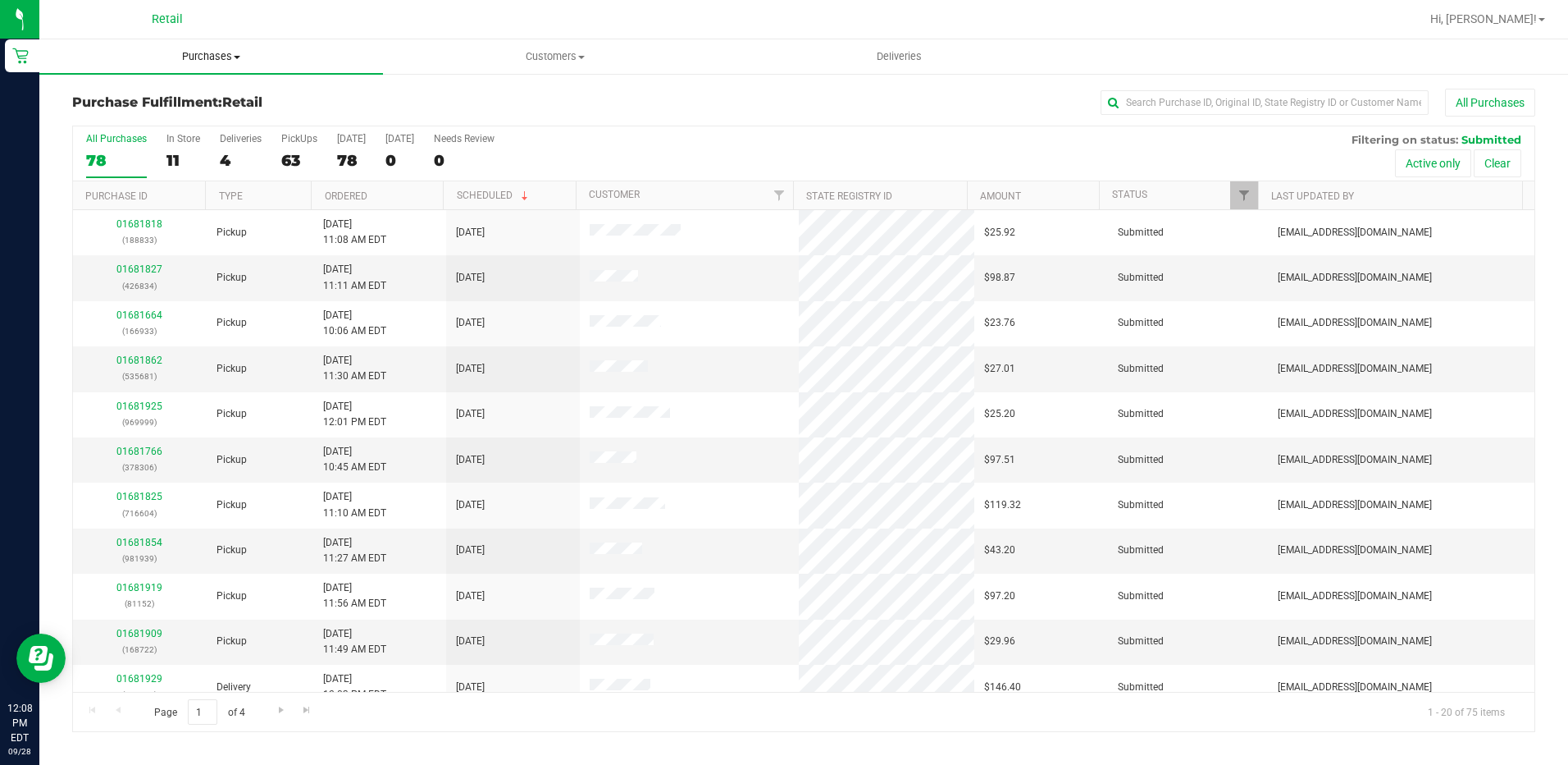
click at [191, 65] on uib-tab-heading "Purchases Summary of purchases Fulfillment All purchases" at bounding box center [211, 56] width 343 height 34
click at [173, 97] on span "Summary of purchases" at bounding box center [122, 98] width 168 height 14
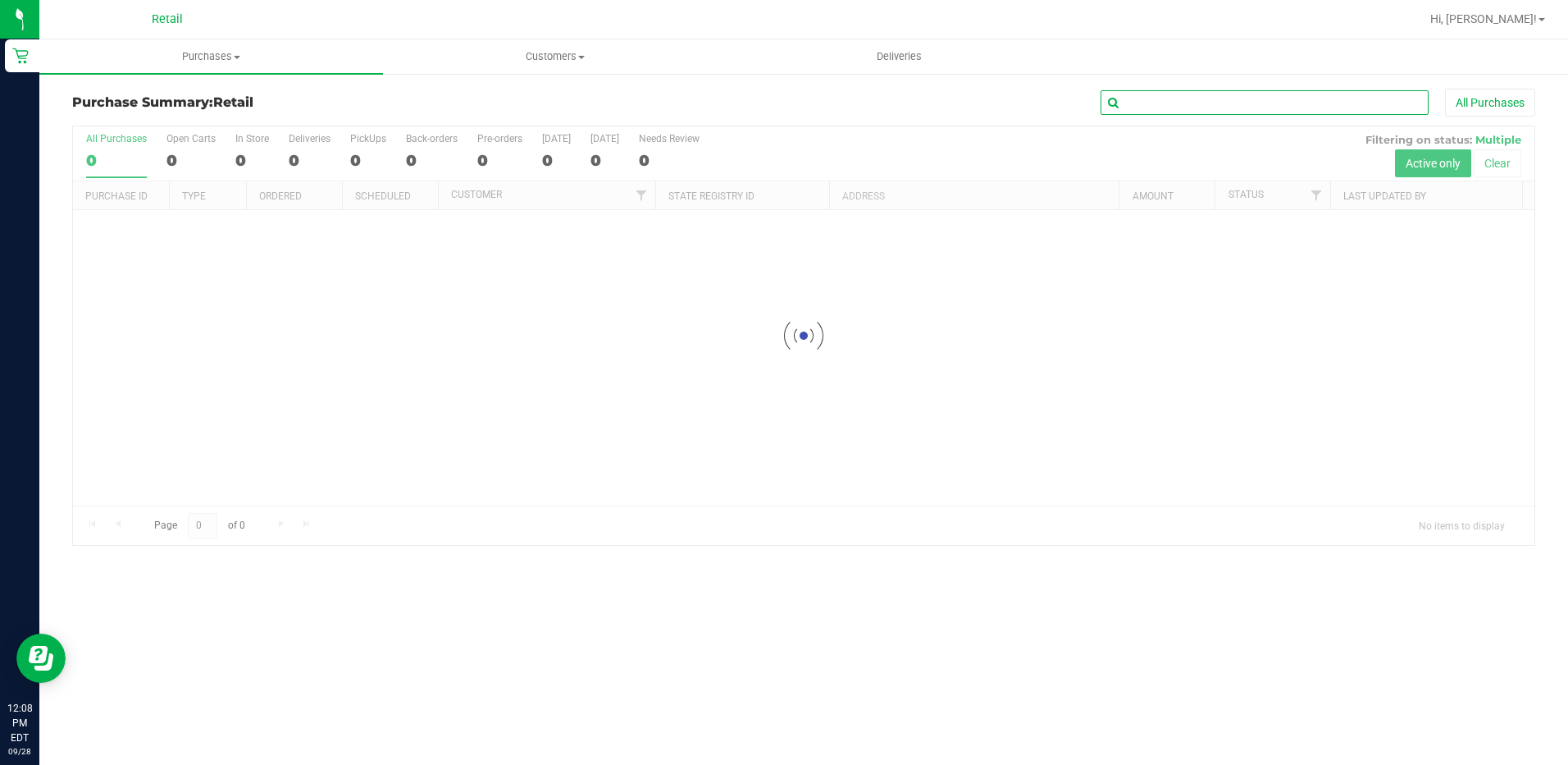
click at [1156, 102] on input "text" at bounding box center [1265, 102] width 328 height 25
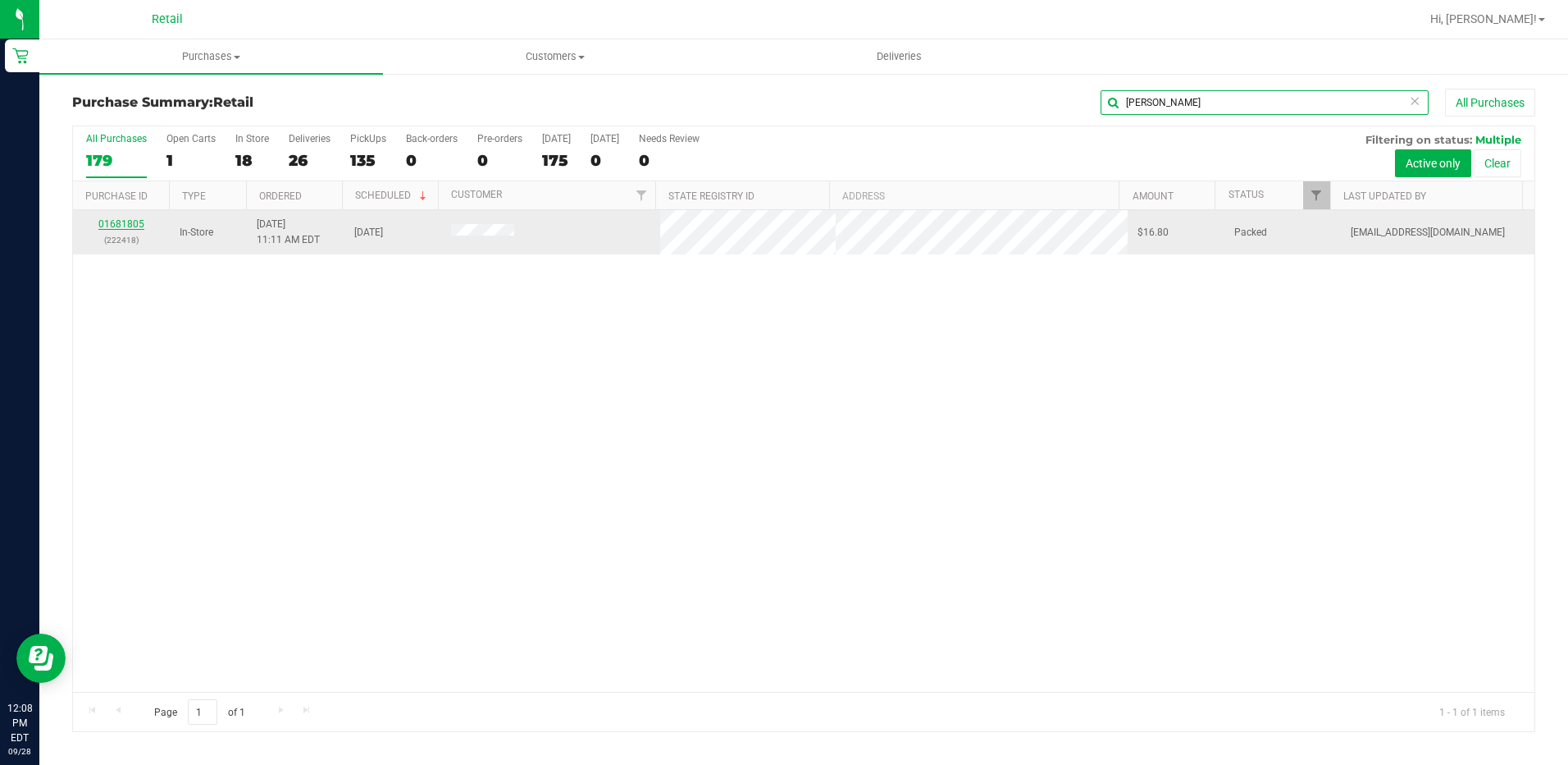
type input "[PERSON_NAME]"
click at [120, 227] on link "01681805" at bounding box center [122, 224] width 46 height 11
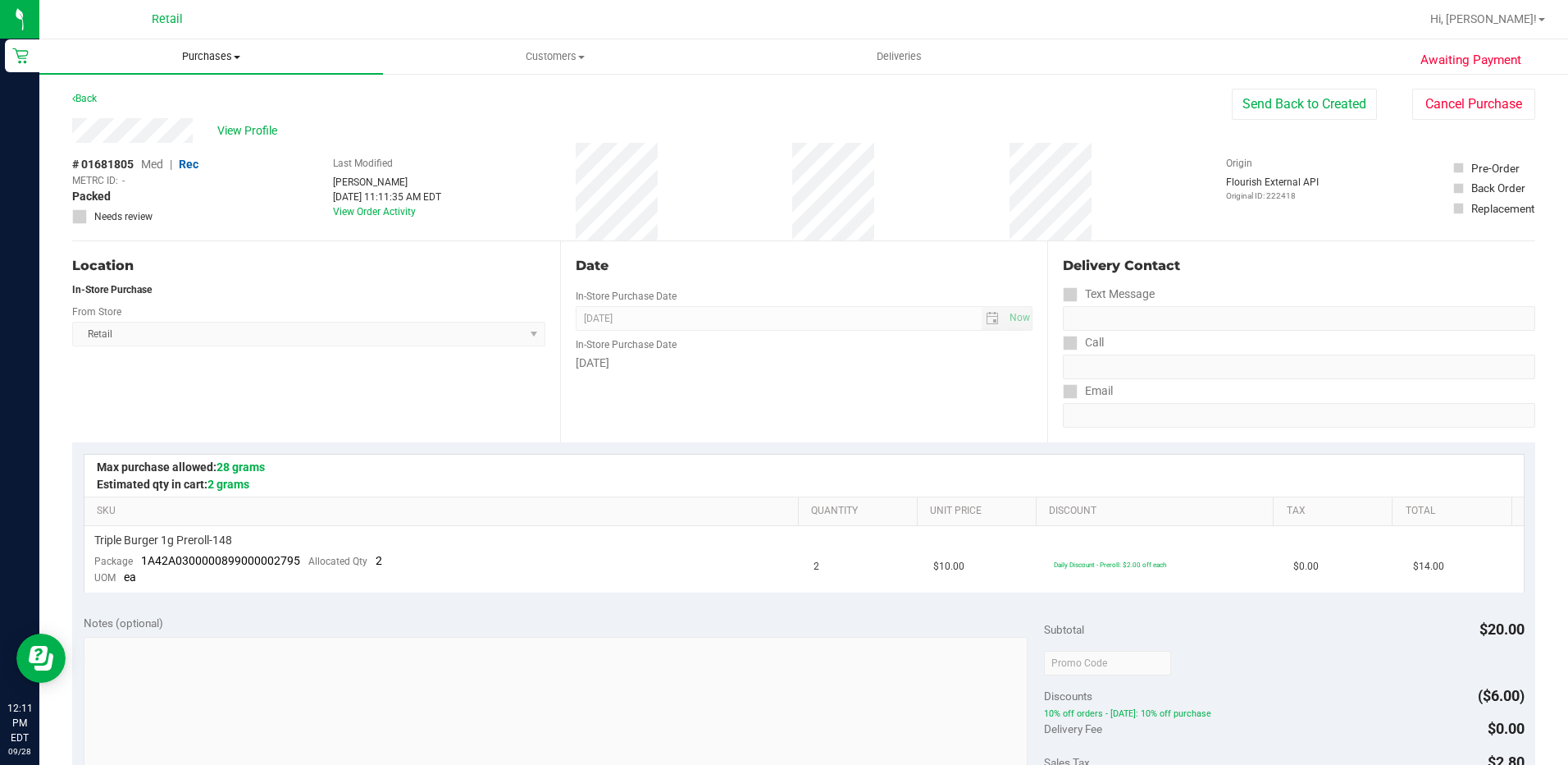
click at [224, 50] on span "Purchases" at bounding box center [211, 57] width 343 height 15
click at [231, 119] on li "Fulfillment" at bounding box center [211, 119] width 343 height 19
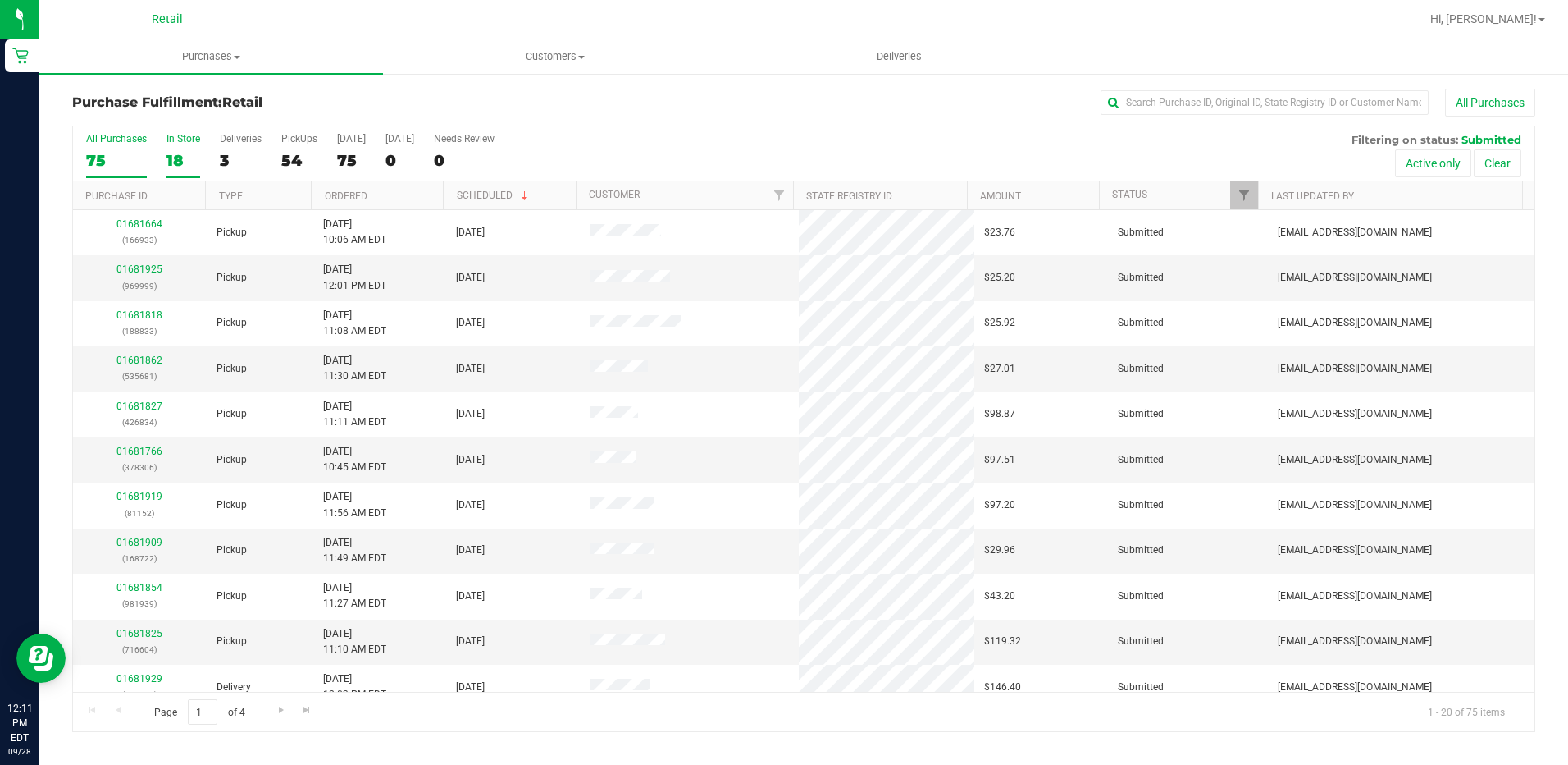
click at [185, 152] on div "18" at bounding box center [183, 161] width 33 height 19
click at [0, 0] on input "In Store 18" at bounding box center [0, 0] width 0 height 0
click at [1364, 108] on input "text" at bounding box center [1265, 102] width 328 height 25
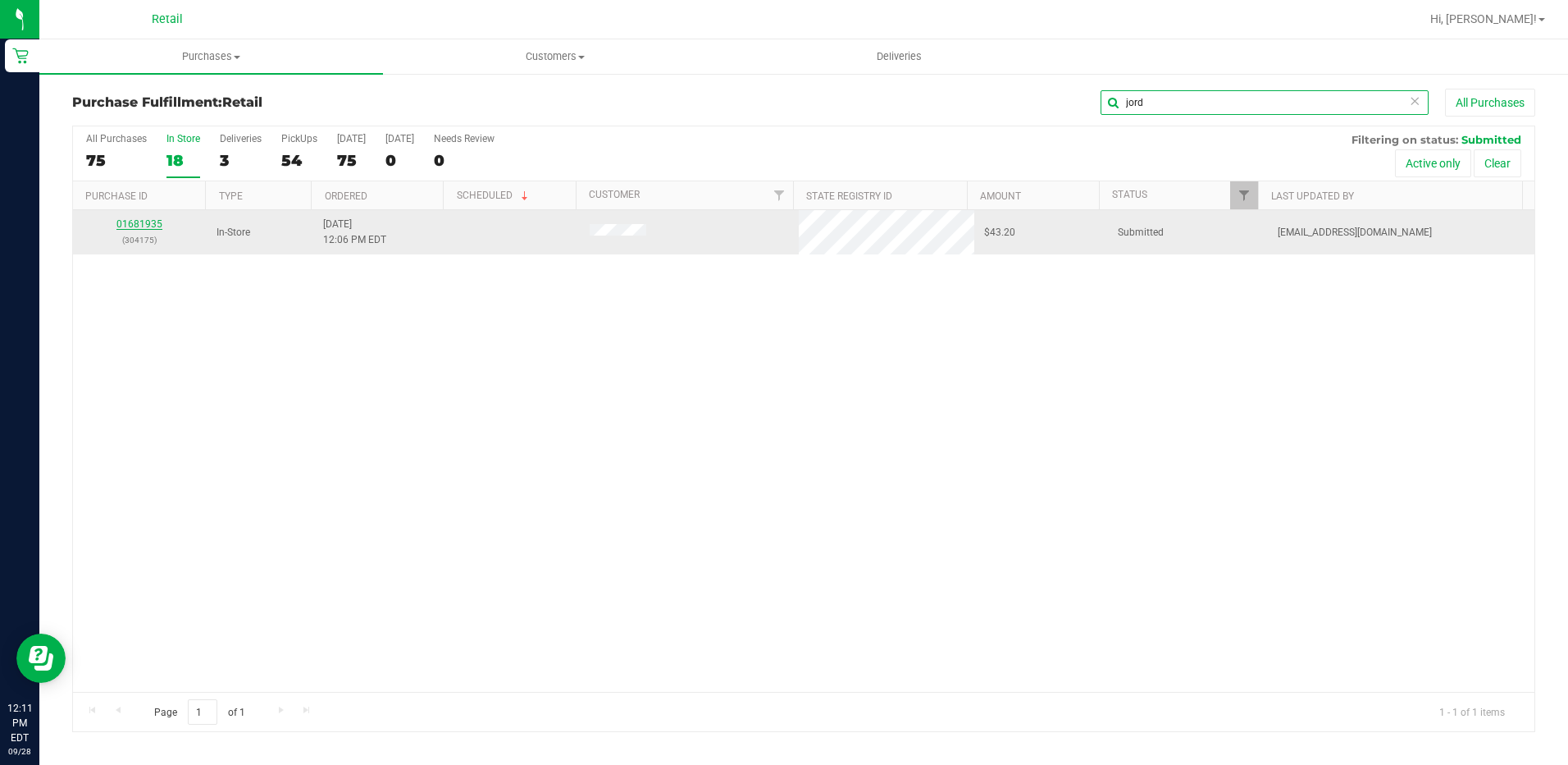
type input "jord"
click at [131, 224] on link "01681935" at bounding box center [140, 224] width 46 height 11
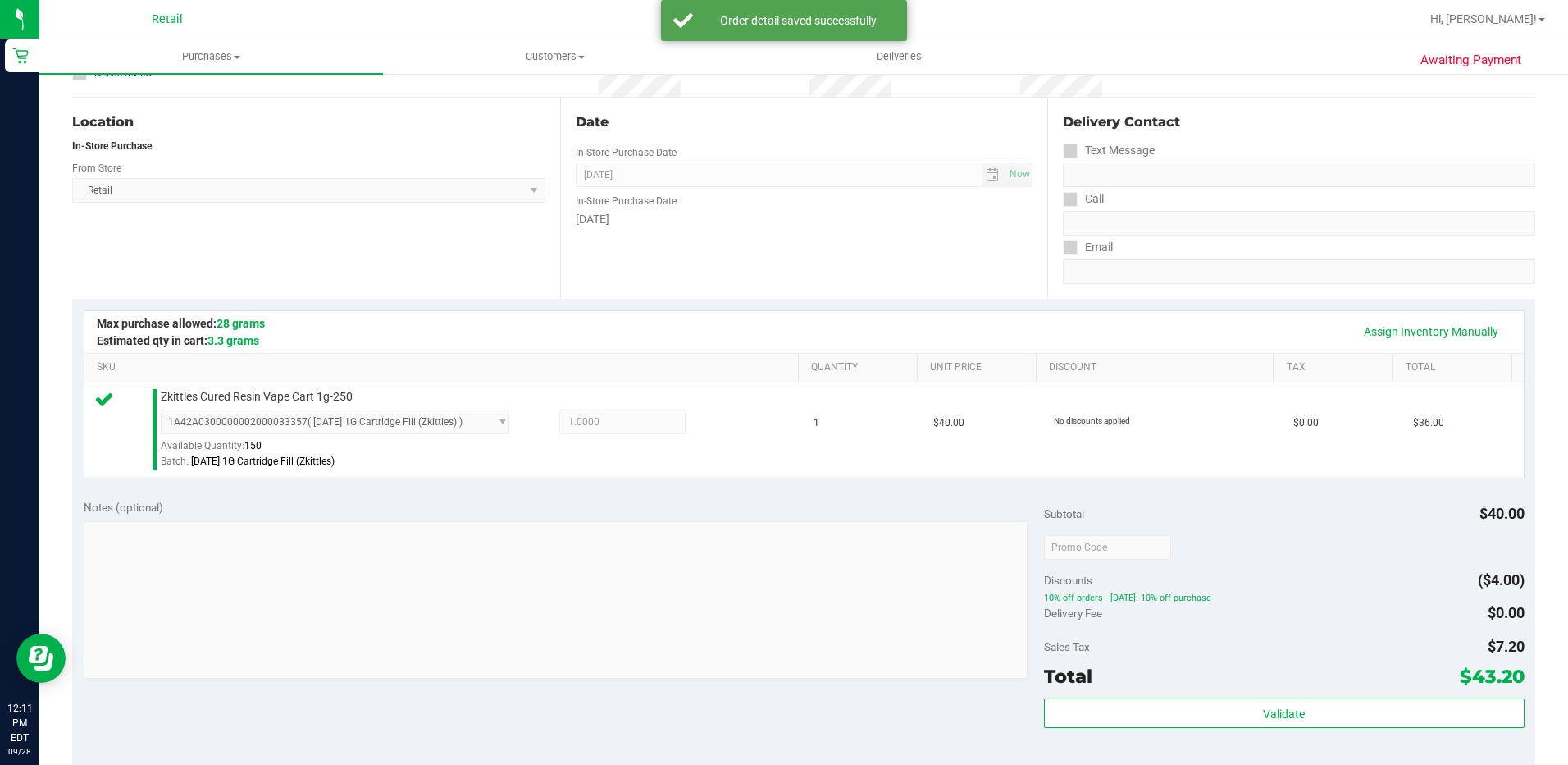
scroll to position [410, 0]
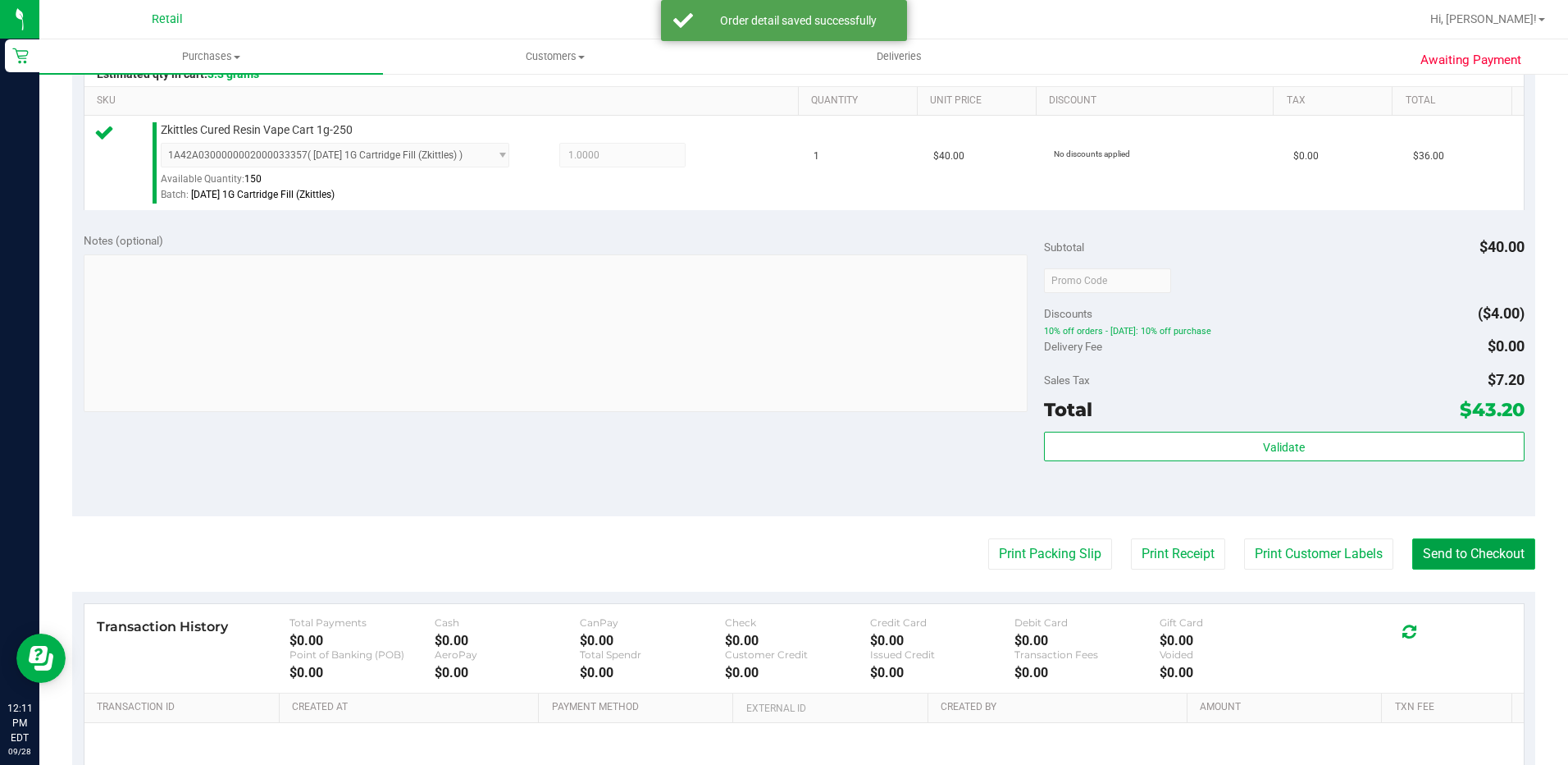
click at [1475, 556] on button "Send to Checkout" at bounding box center [1473, 554] width 123 height 32
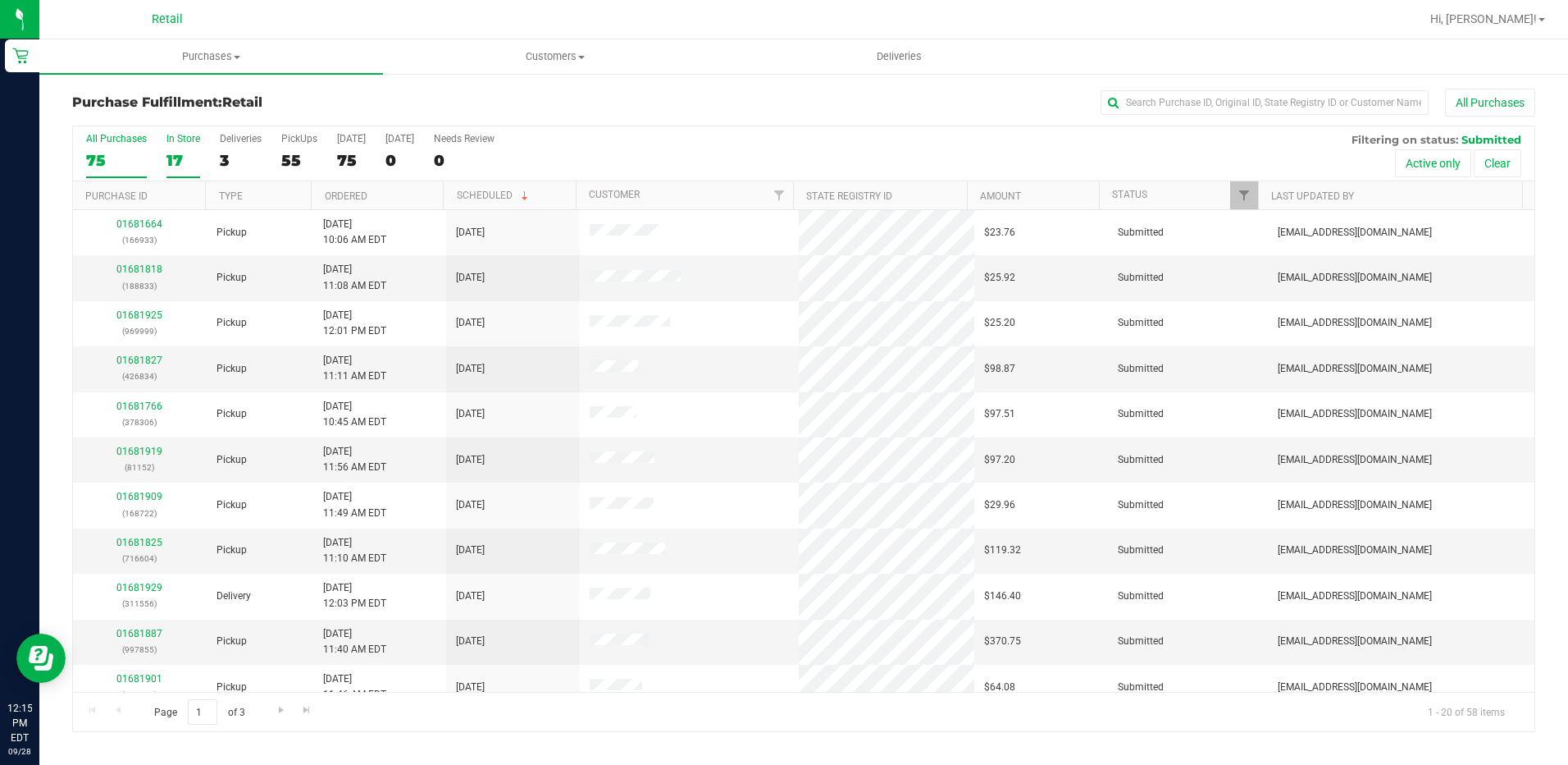
click at [175, 145] on label "In Store 17" at bounding box center [183, 155] width 33 height 45
click at [0, 0] on input "In Store 17" at bounding box center [0, 0] width 0 height 0
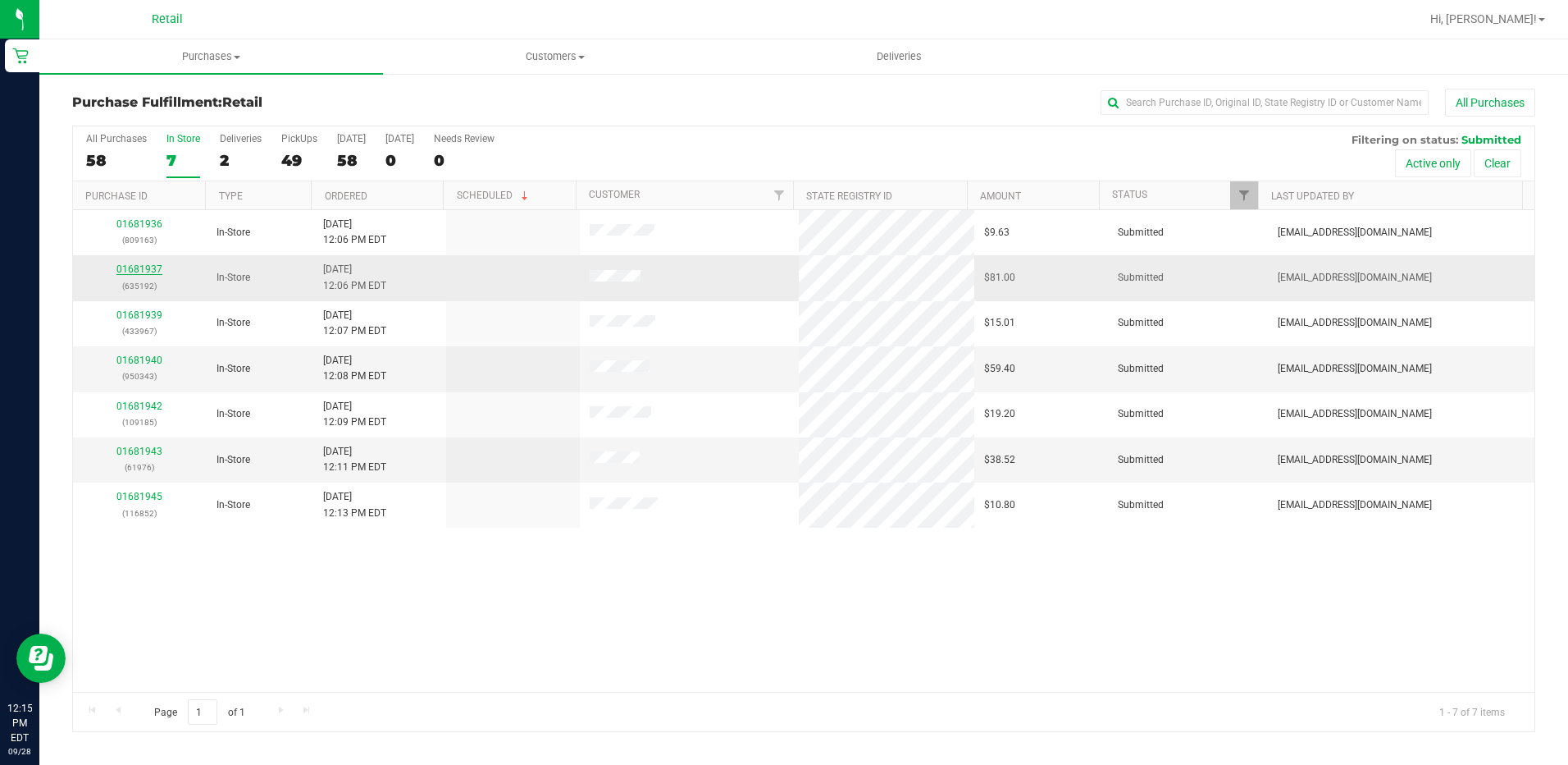
click at [146, 273] on link "01681937" at bounding box center [140, 269] width 46 height 11
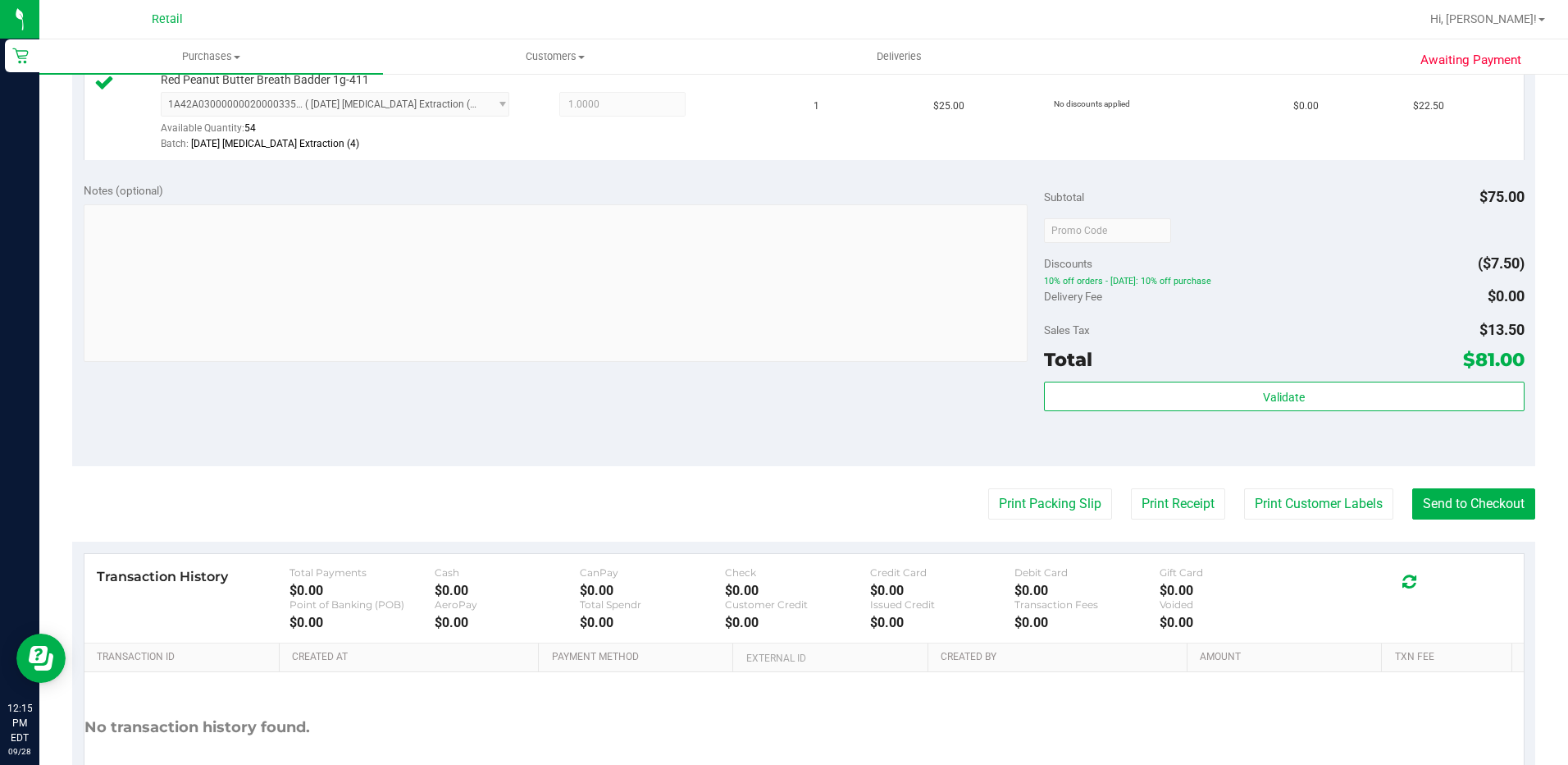
scroll to position [672, 0]
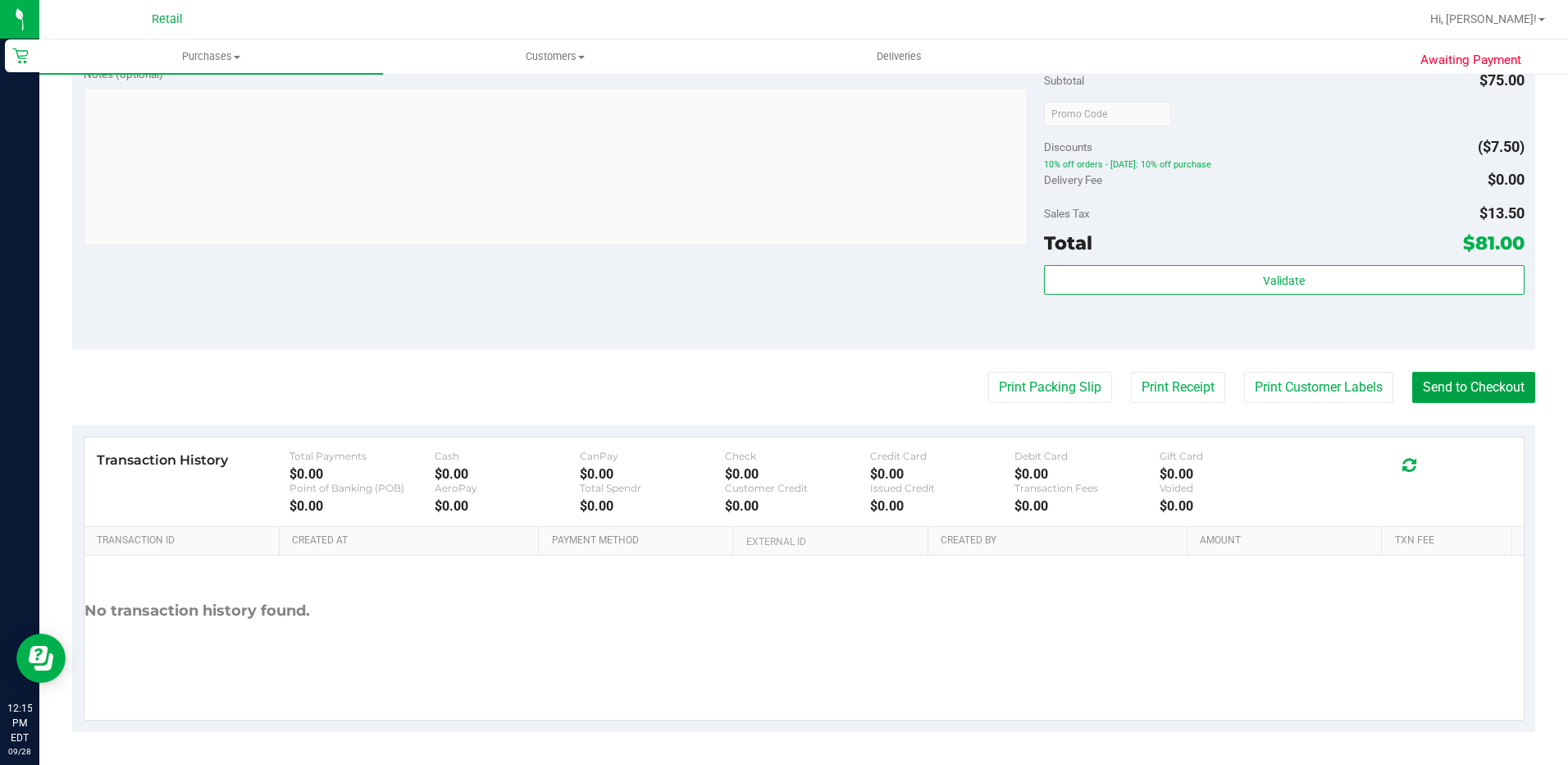
drag, startPoint x: 1490, startPoint y: 389, endPoint x: 1258, endPoint y: 258, distance: 266.4
click at [1490, 389] on button "Send to Checkout" at bounding box center [1473, 387] width 123 height 32
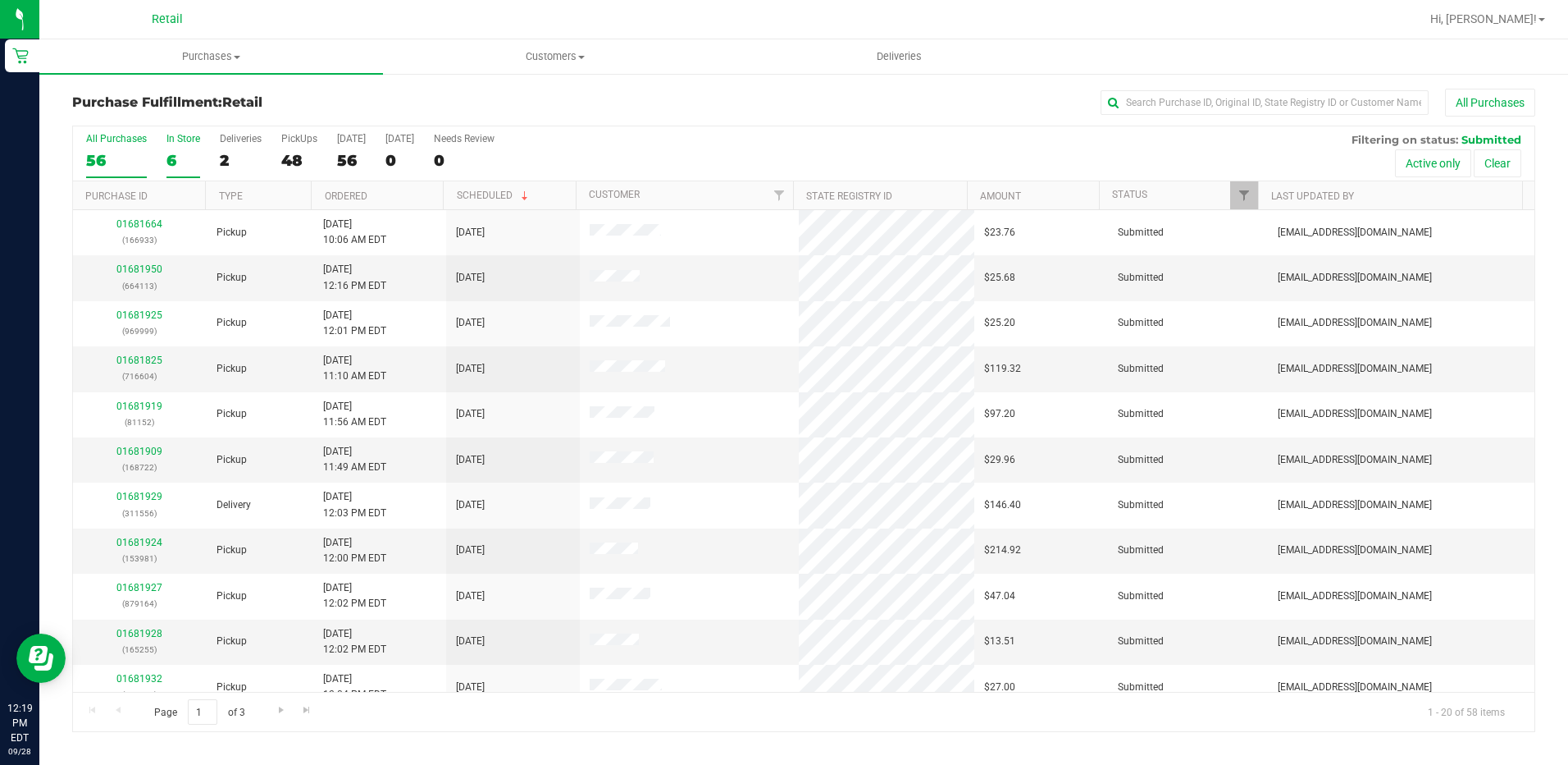
click at [173, 152] on div "6" at bounding box center [183, 161] width 33 height 19
click at [0, 0] on input "In Store 6" at bounding box center [0, 0] width 0 height 0
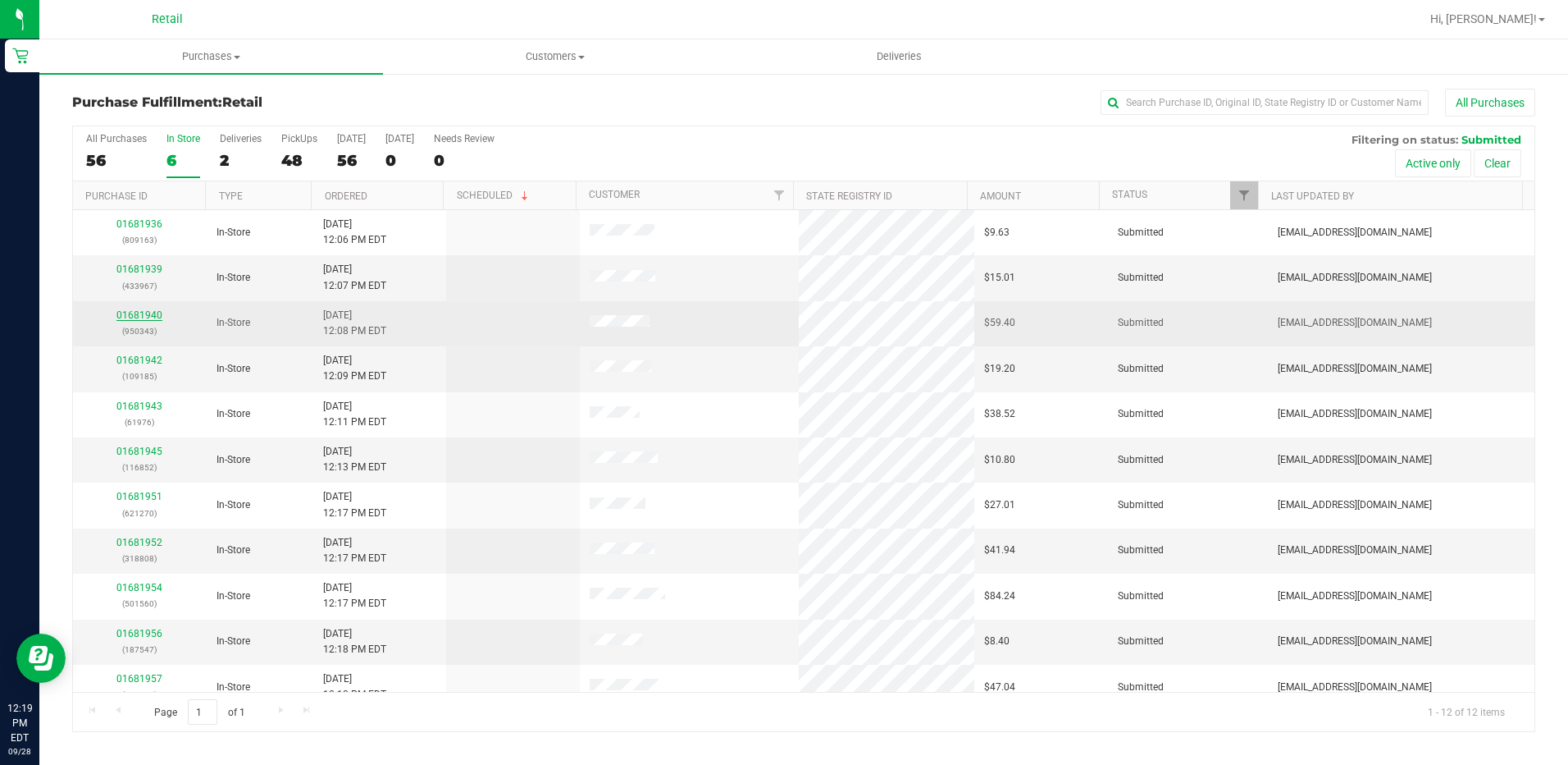
click at [138, 312] on link "01681940" at bounding box center [140, 315] width 46 height 11
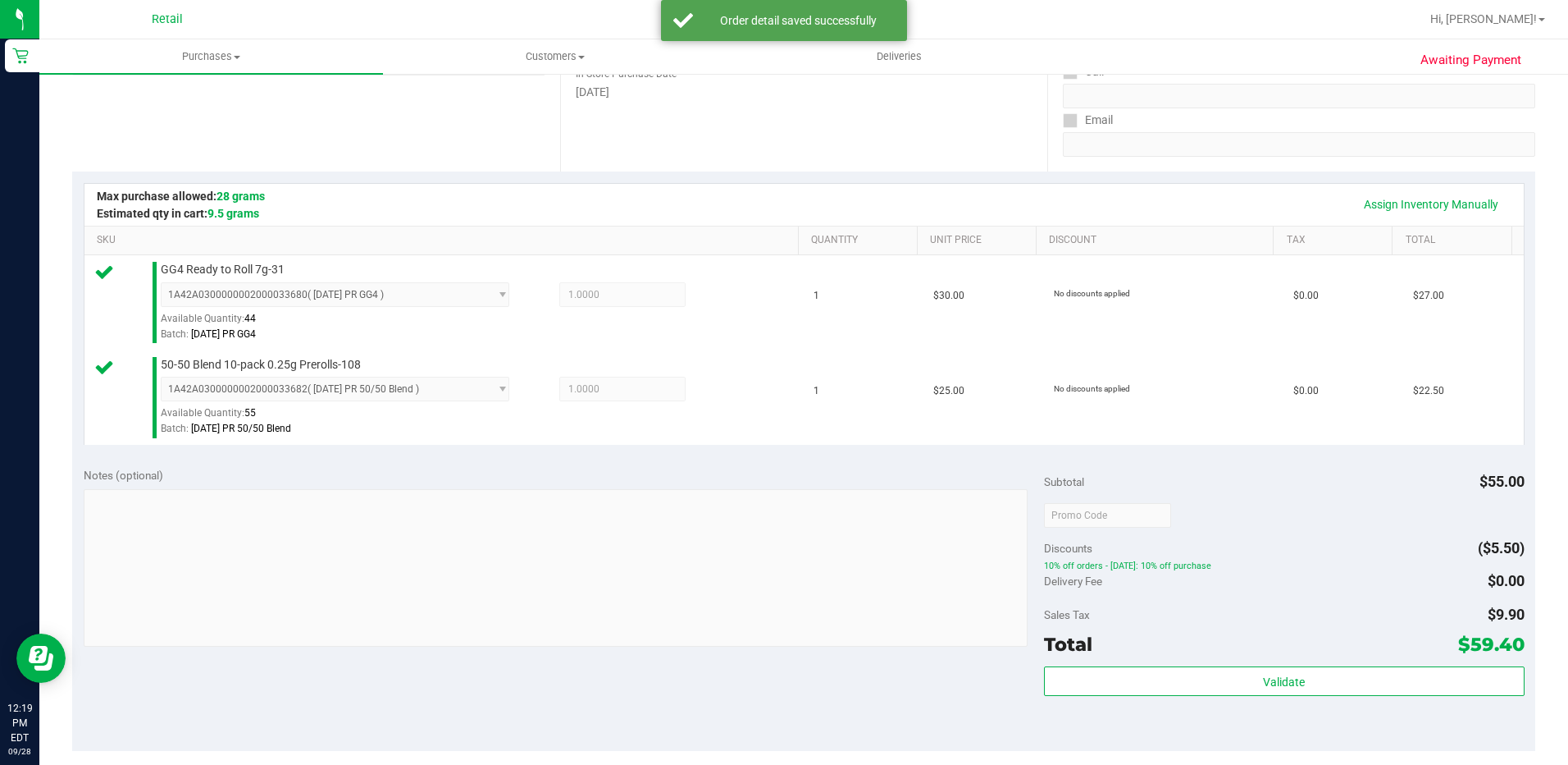
scroll to position [672, 0]
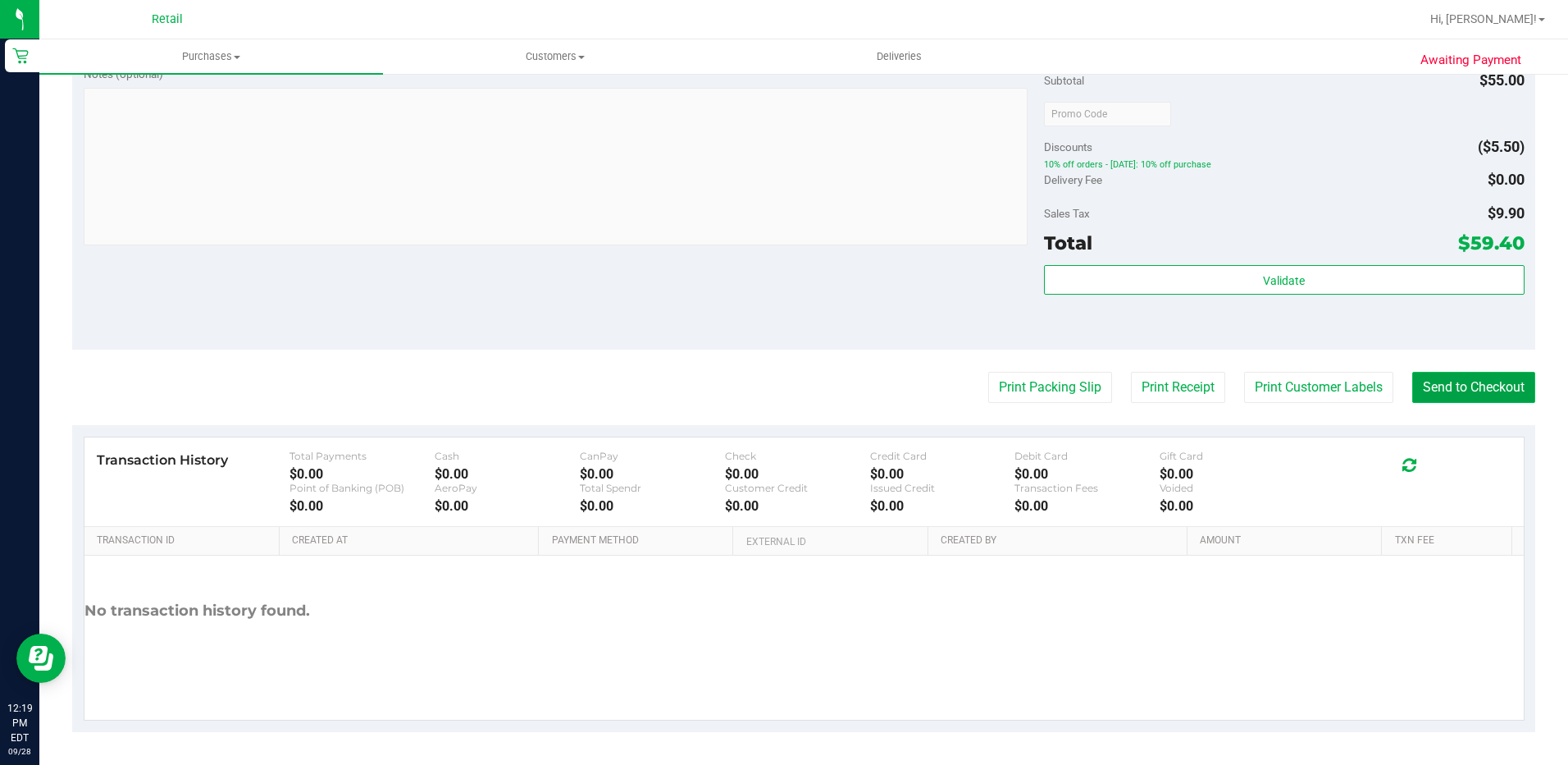
click at [1481, 400] on button "Send to Checkout" at bounding box center [1473, 387] width 123 height 32
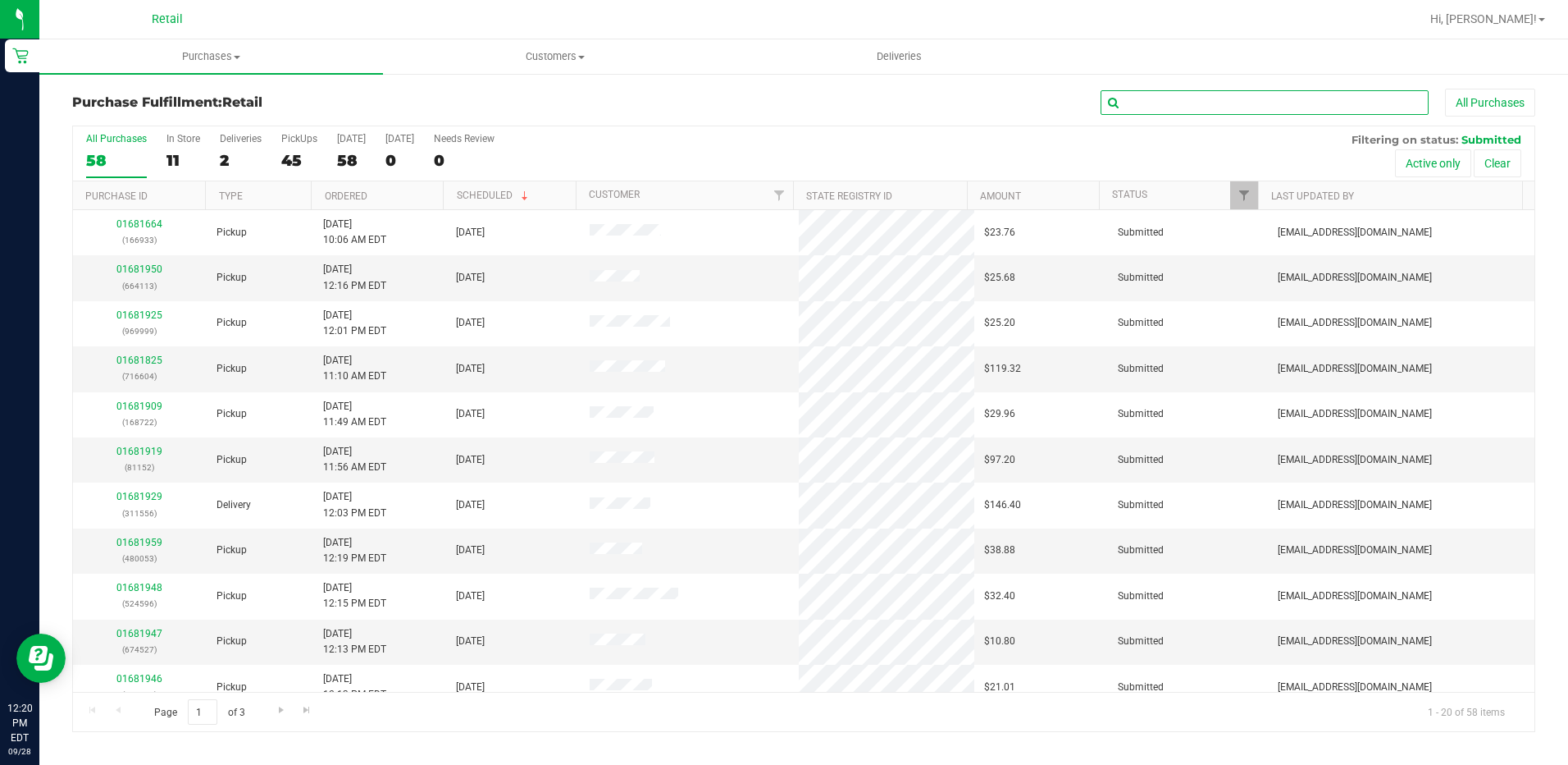
drag, startPoint x: 1162, startPoint y: 111, endPoint x: 1114, endPoint y: 123, distance: 49.5
click at [1162, 111] on input "text" at bounding box center [1265, 102] width 328 height 25
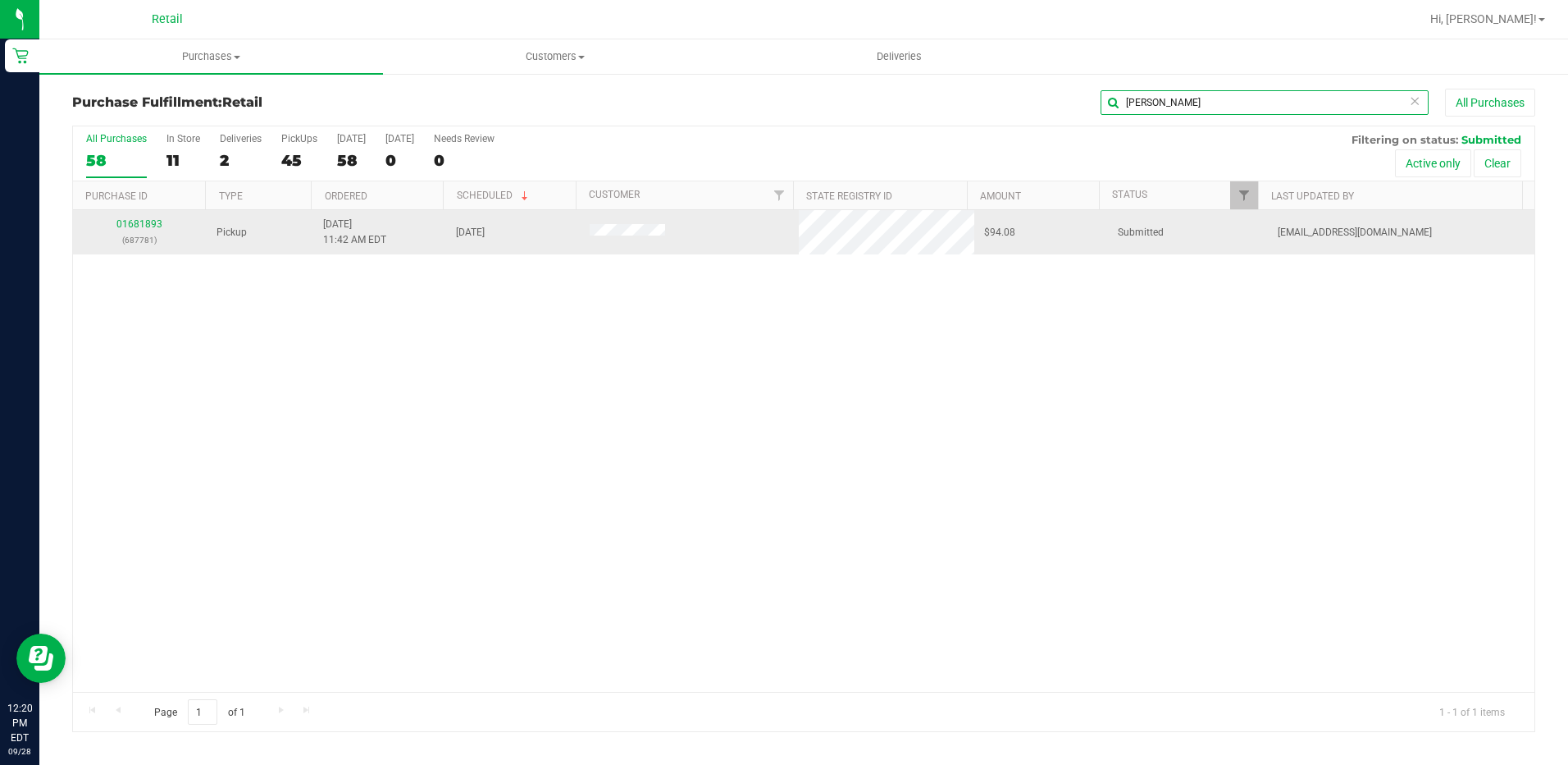
type input "[PERSON_NAME]"
click at [114, 221] on div "01681893 (687781)" at bounding box center [139, 232] width 114 height 32
click at [126, 223] on link "01681893" at bounding box center [140, 224] width 46 height 11
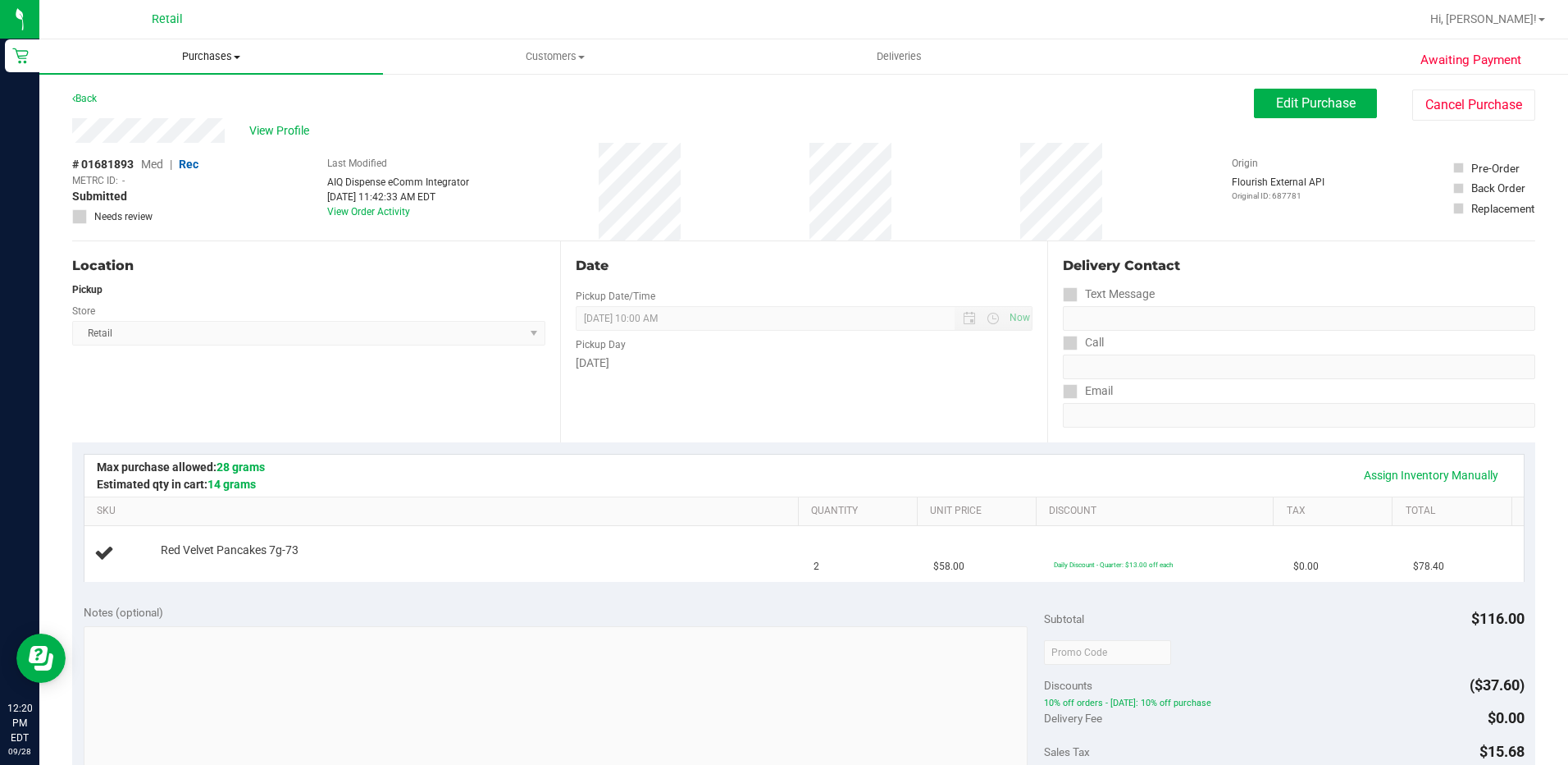
click at [220, 55] on span "Purchases" at bounding box center [211, 57] width 343 height 15
click at [151, 110] on li "Fulfillment" at bounding box center [211, 119] width 343 height 19
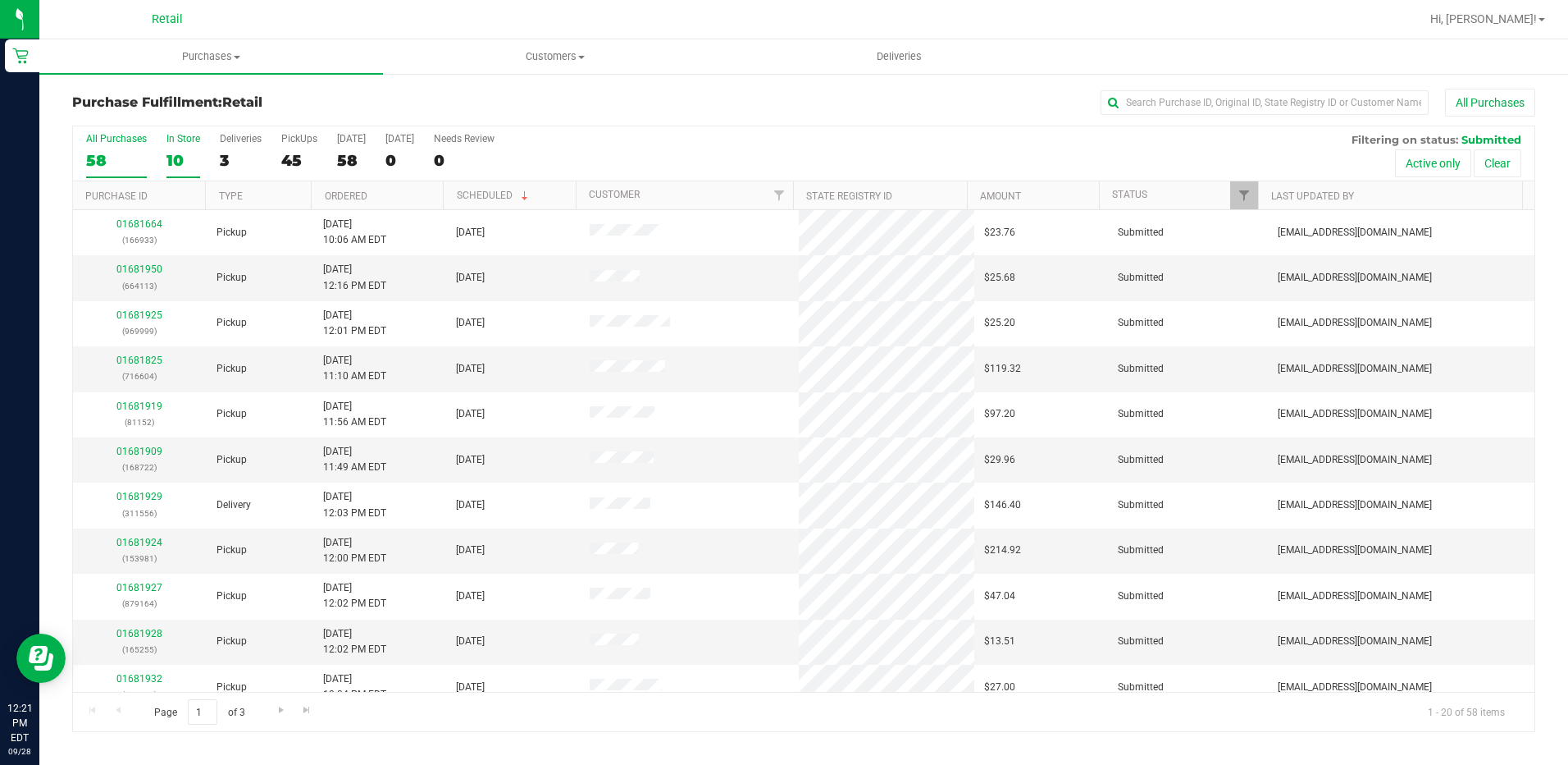
click at [174, 152] on div "10" at bounding box center [183, 161] width 33 height 19
click at [0, 0] on input "In Store 10" at bounding box center [0, 0] width 0 height 0
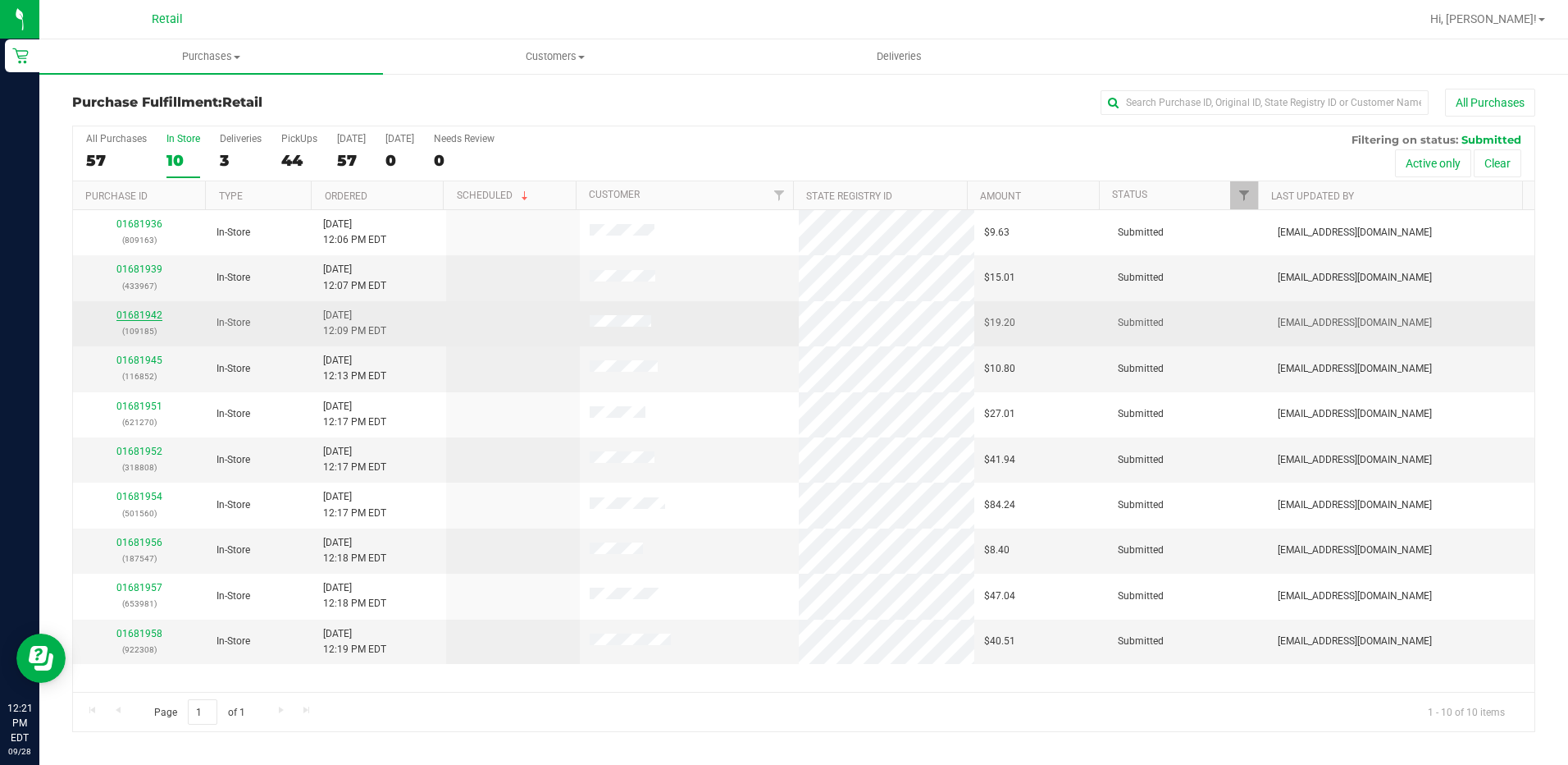
click at [154, 318] on link "01681942" at bounding box center [140, 315] width 46 height 11
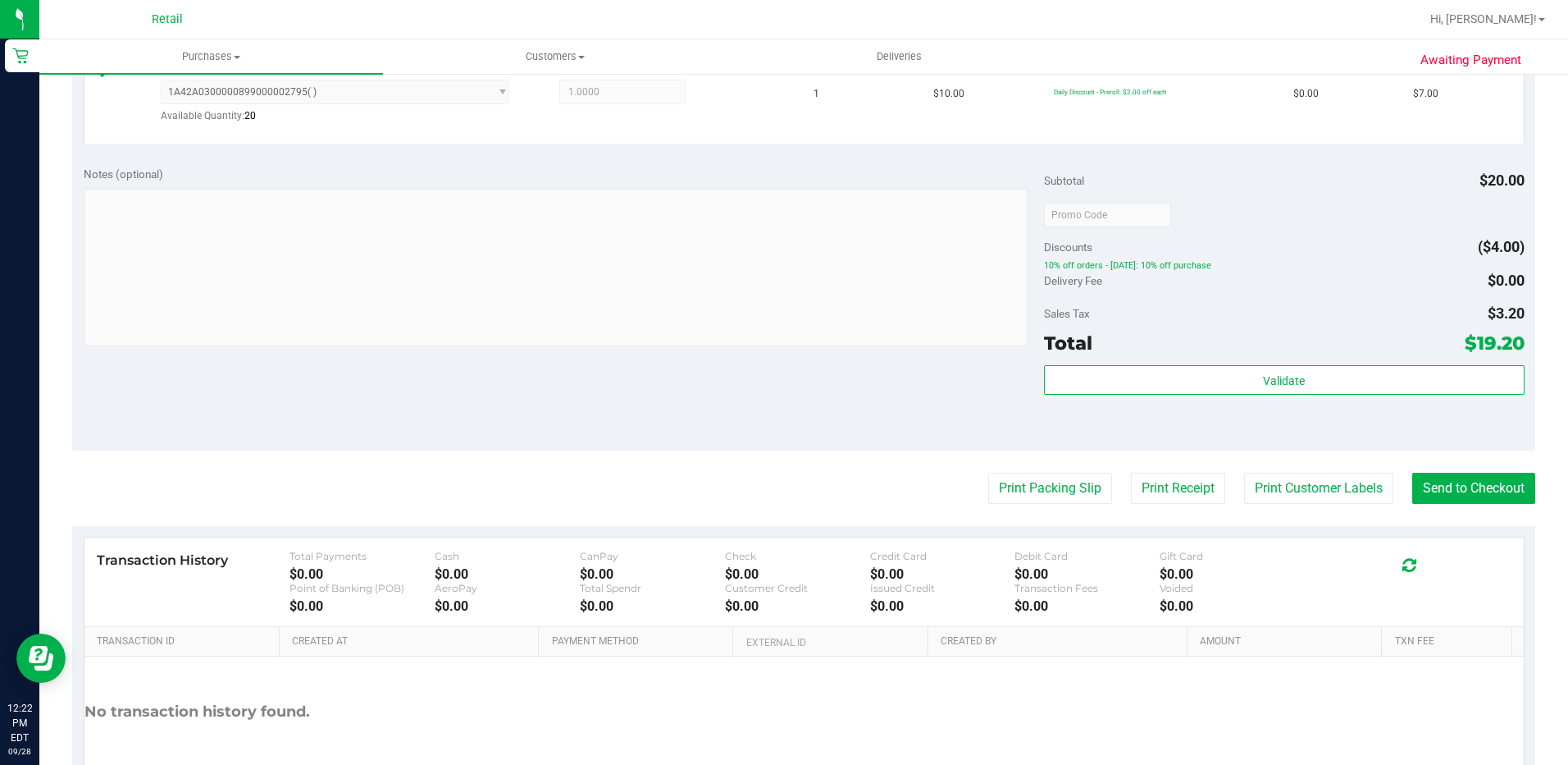
scroll to position [656, 0]
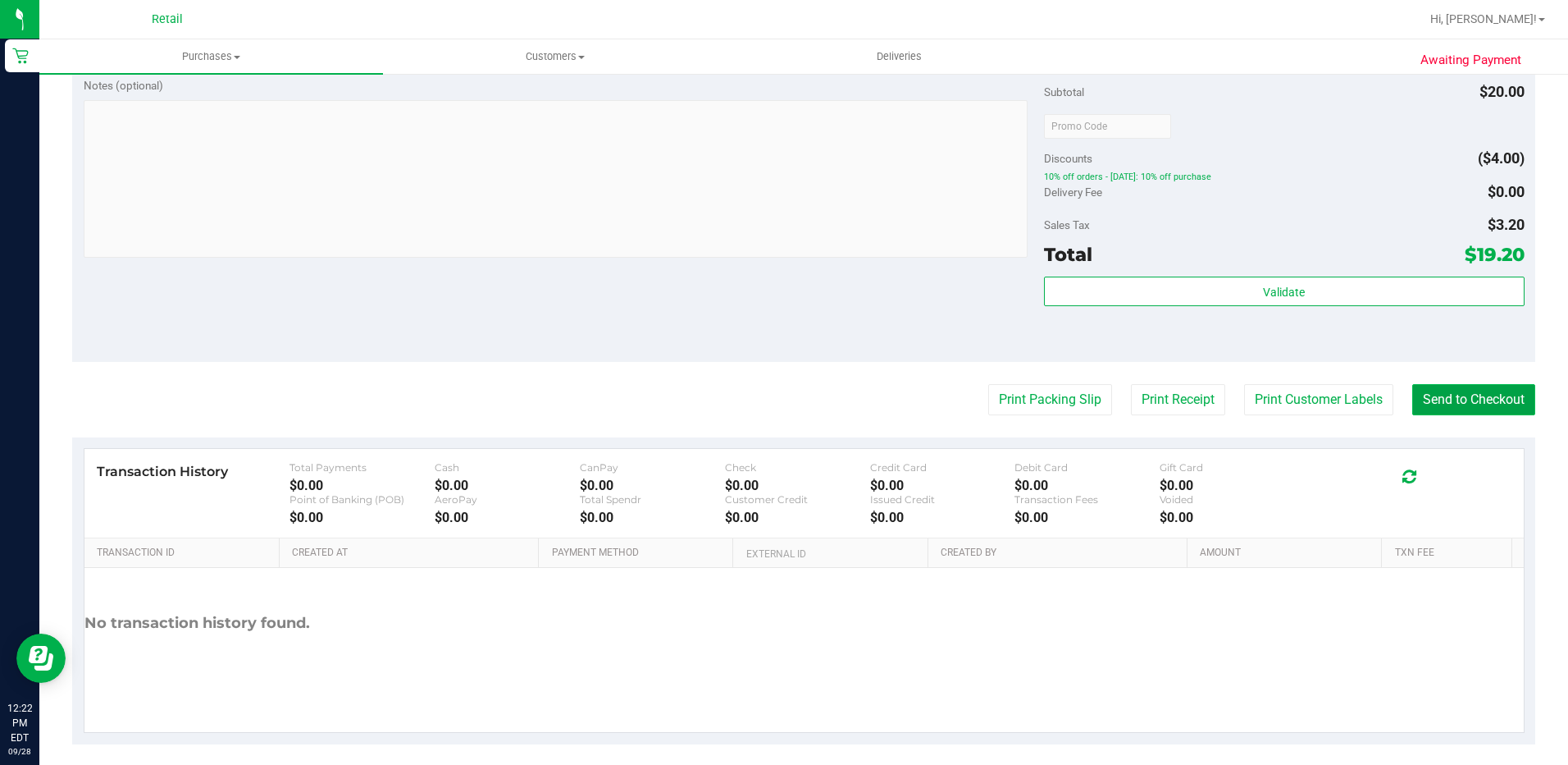
click at [1444, 398] on button "Send to Checkout" at bounding box center [1473, 400] width 123 height 32
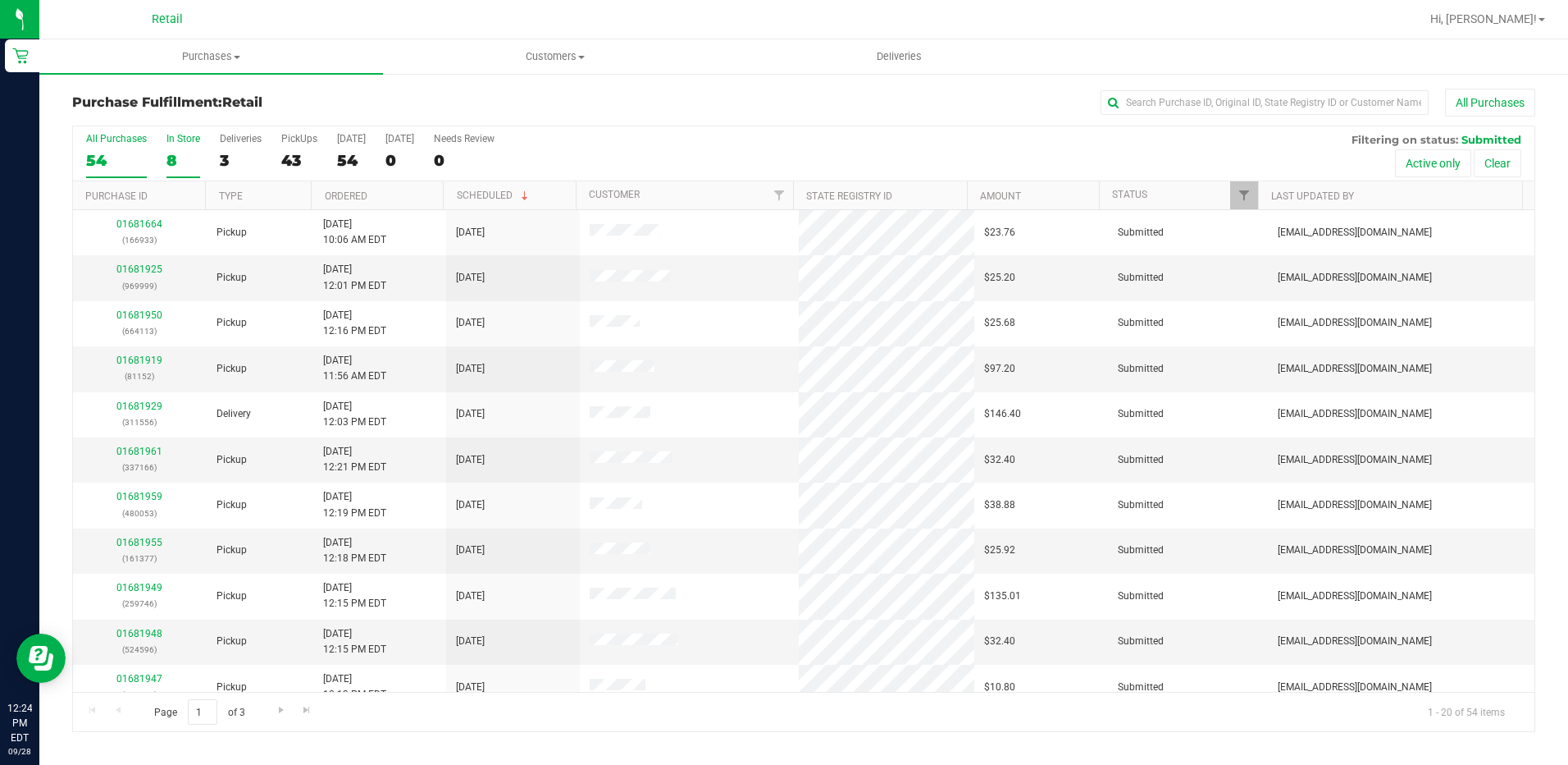
click at [180, 152] on div "8" at bounding box center [183, 161] width 33 height 19
click at [0, 0] on input "In Store 8" at bounding box center [0, 0] width 0 height 0
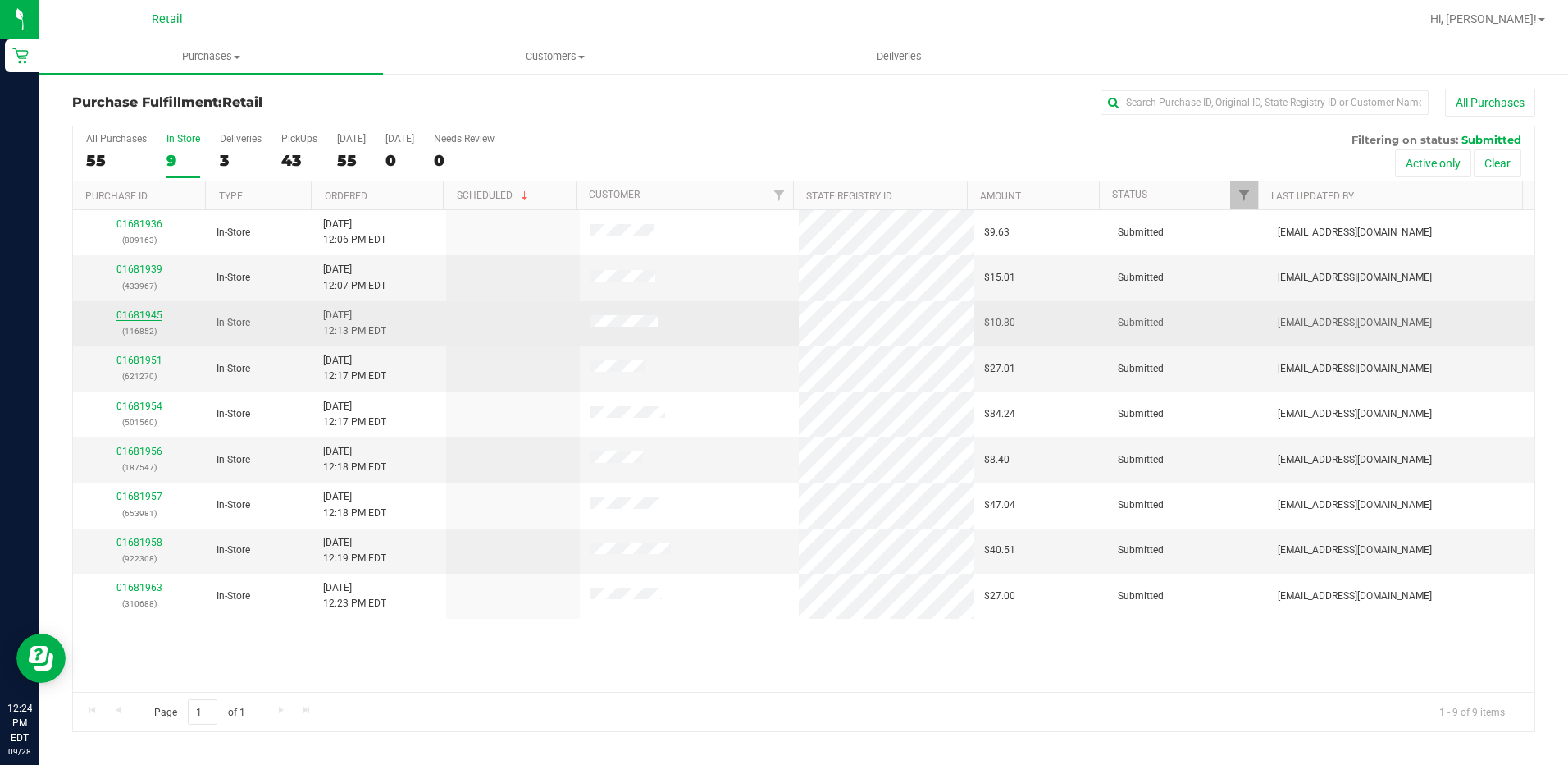
click at [148, 312] on link "01681945" at bounding box center [140, 315] width 46 height 11
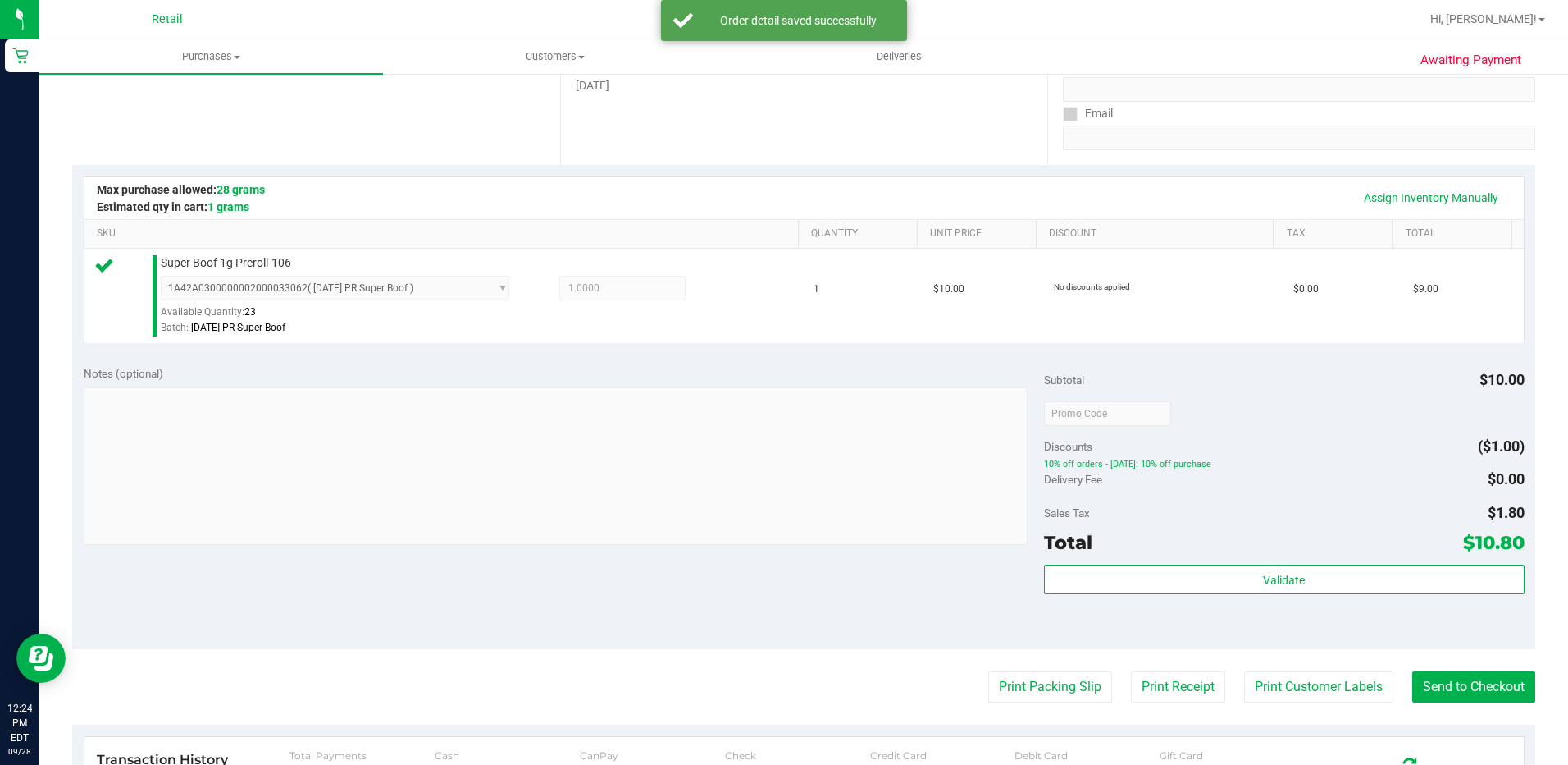
scroll to position [575, 0]
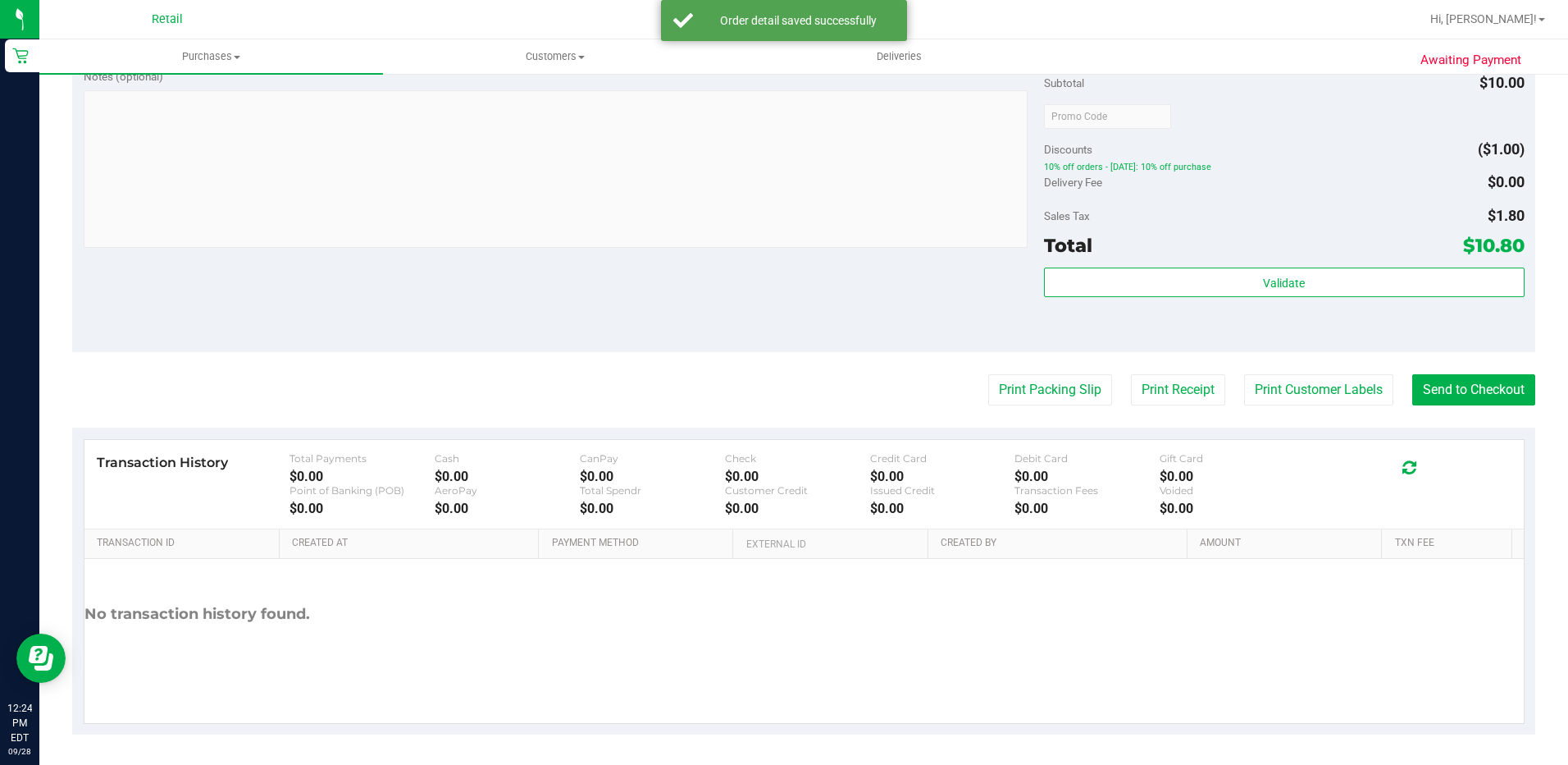
click at [1433, 362] on purchase-details "Back Edit Purchase Cancel Purchase View Profile # 01681945 Med | Rec METRC ID: …" at bounding box center [803, 124] width 1463 height 1221
click at [1448, 390] on button "Send to Checkout" at bounding box center [1473, 390] width 123 height 32
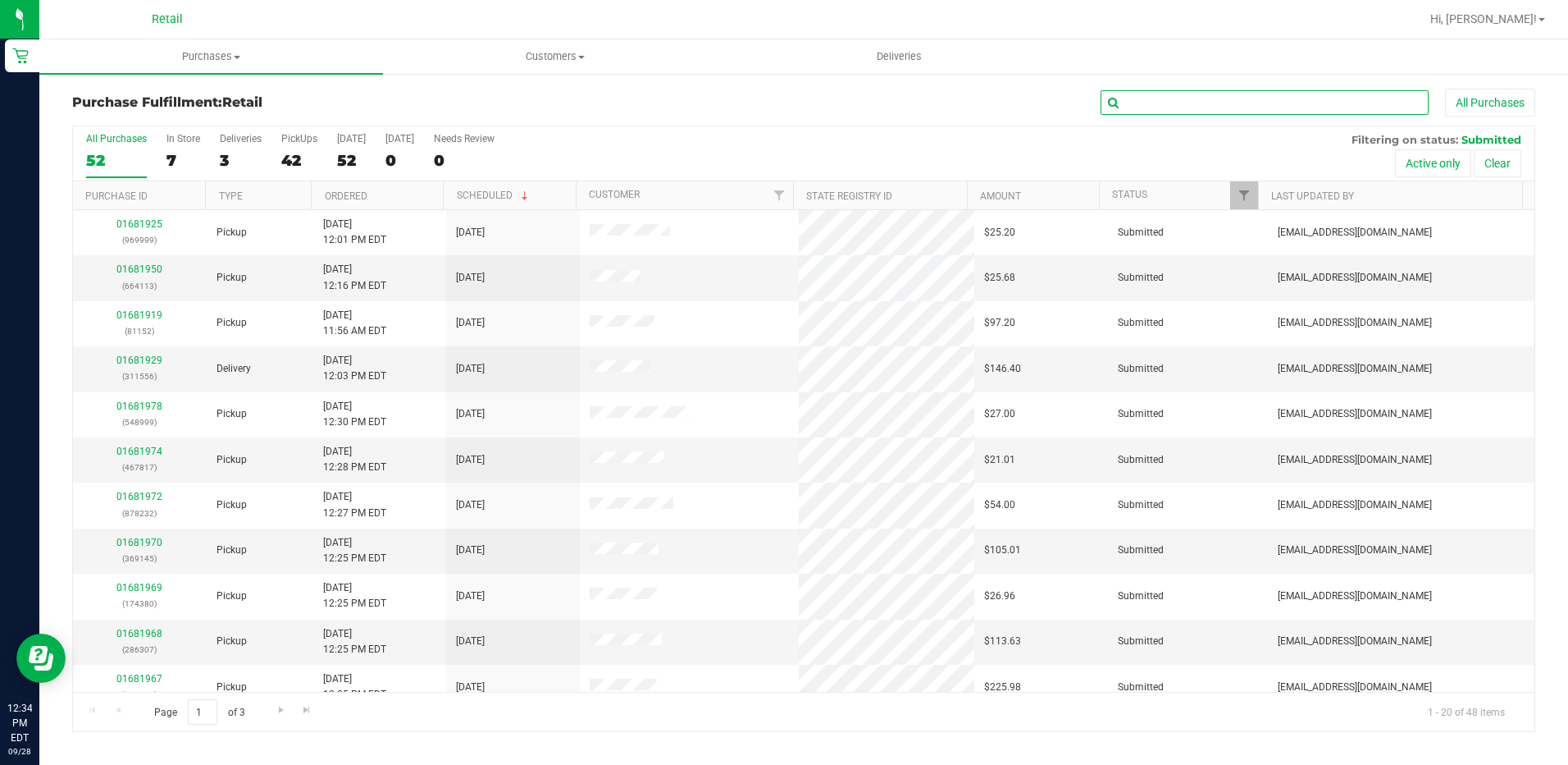
click at [1164, 97] on input "text" at bounding box center [1265, 102] width 328 height 25
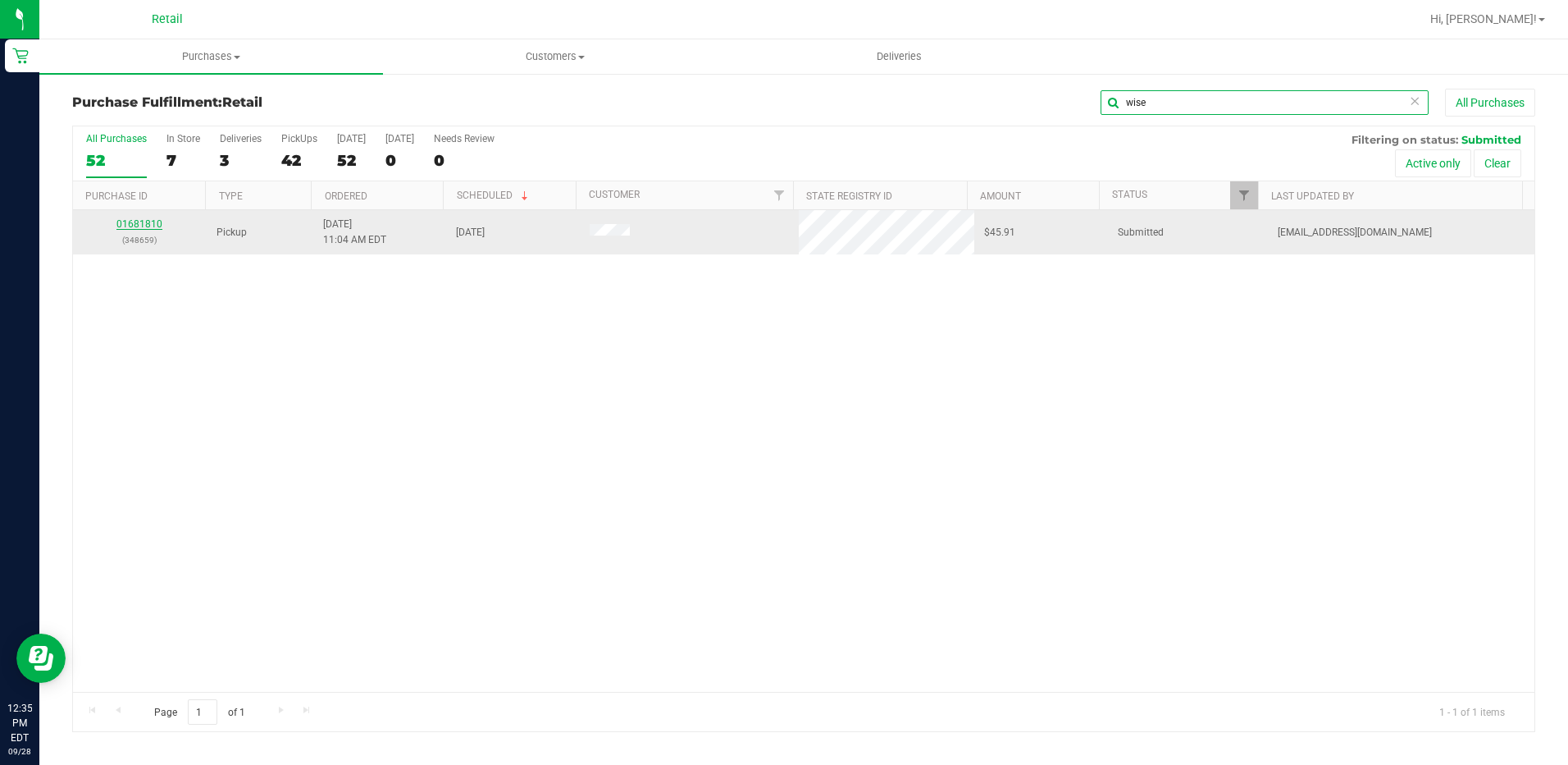
type input "wise"
click at [140, 225] on link "01681810" at bounding box center [140, 224] width 46 height 11
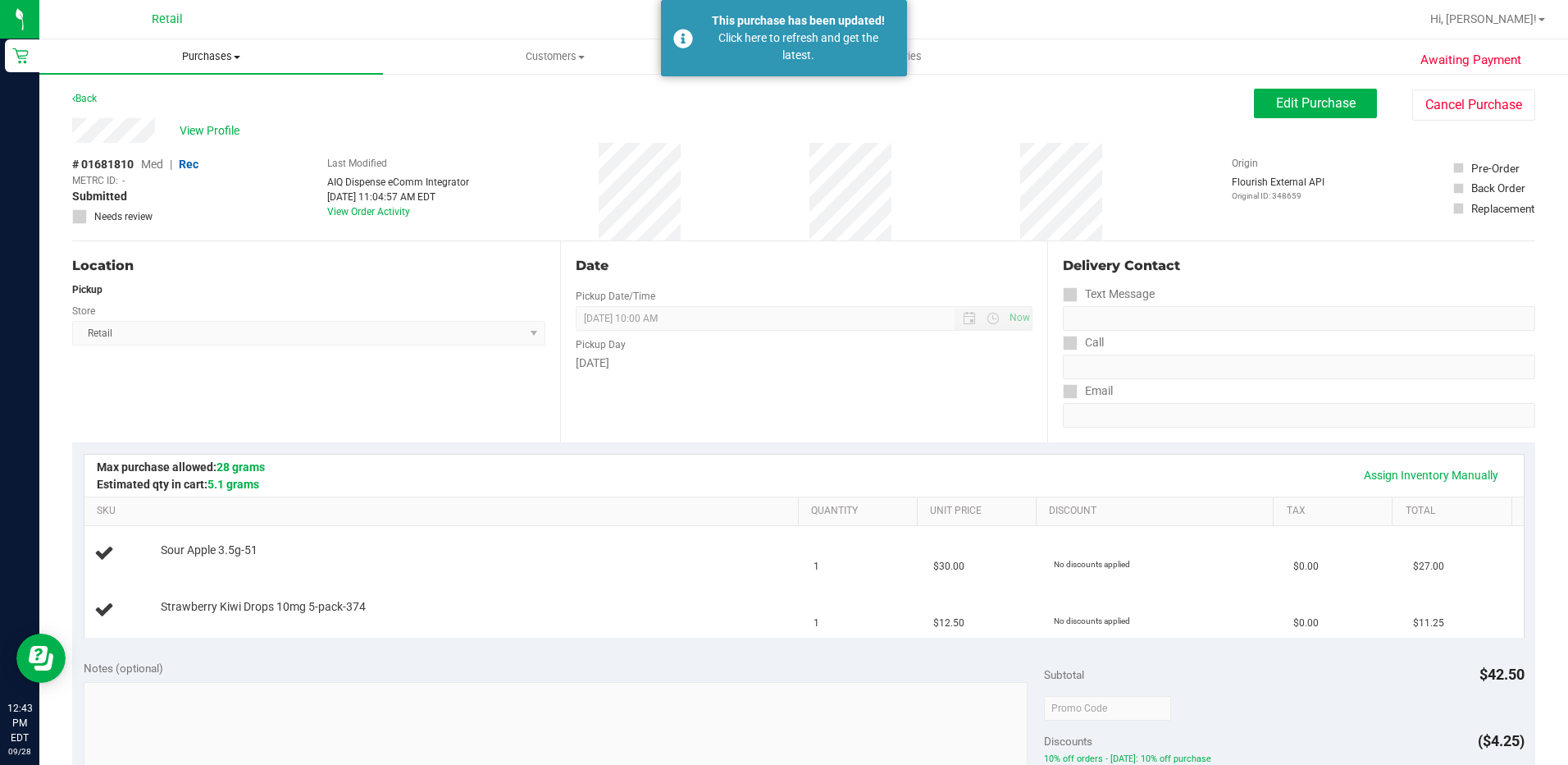
drag, startPoint x: 210, startPoint y: 59, endPoint x: 211, endPoint y: 75, distance: 16.0
click at [210, 59] on span "Purchases" at bounding box center [211, 57] width 343 height 15
click at [204, 111] on li "Fulfillment" at bounding box center [211, 119] width 343 height 19
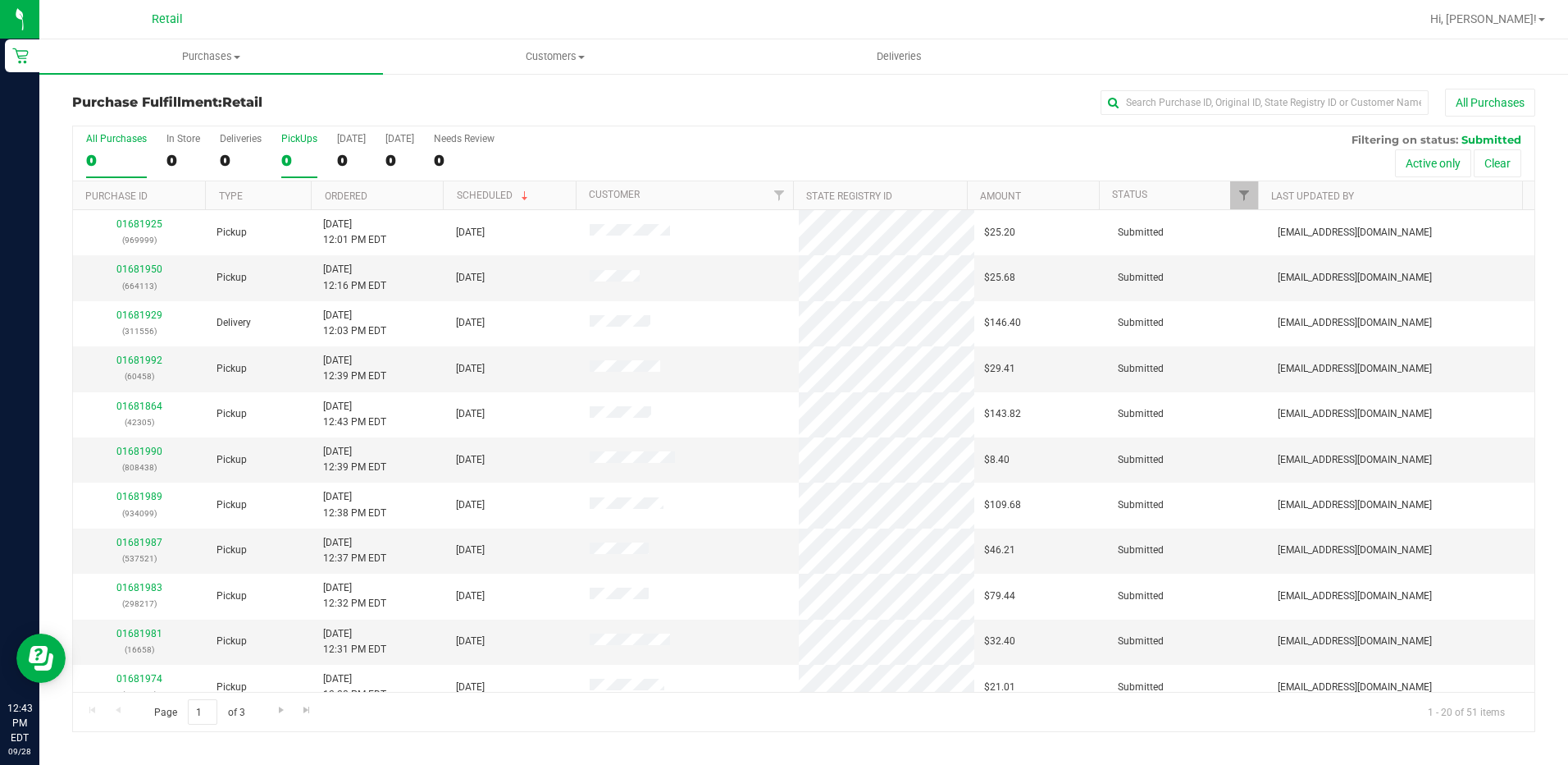
click at [297, 149] on label "PickUps 0" at bounding box center [299, 155] width 36 height 45
click at [0, 0] on input "PickUps 0" at bounding box center [0, 0] width 0 height 0
click at [185, 158] on div "0" at bounding box center [183, 161] width 33 height 19
click at [0, 0] on input "In Store 0" at bounding box center [0, 0] width 0 height 0
click at [140, 357] on td "01681986 (117276)" at bounding box center [140, 369] width 134 height 45
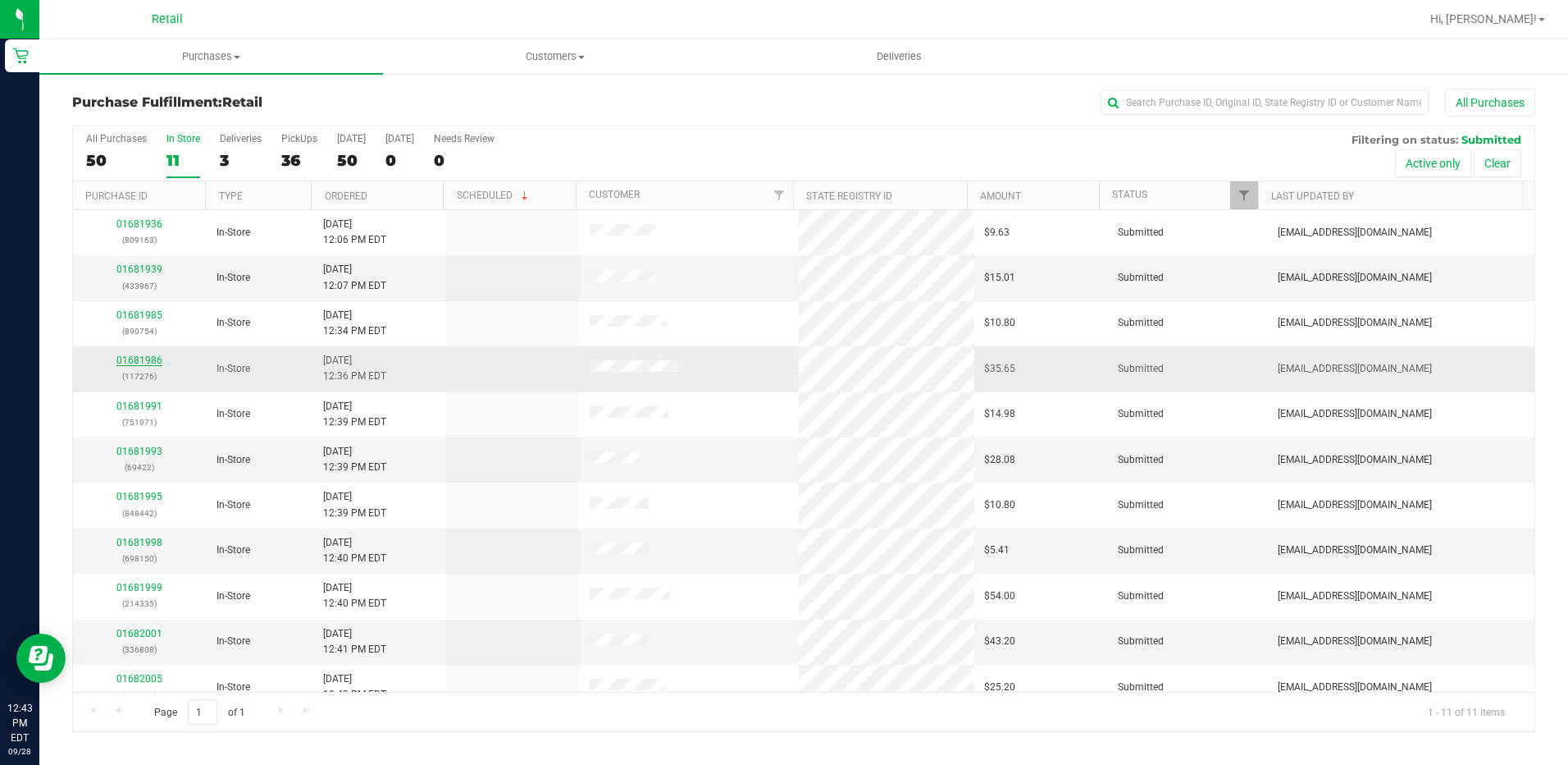
click at [140, 357] on link "01681986" at bounding box center [140, 360] width 46 height 11
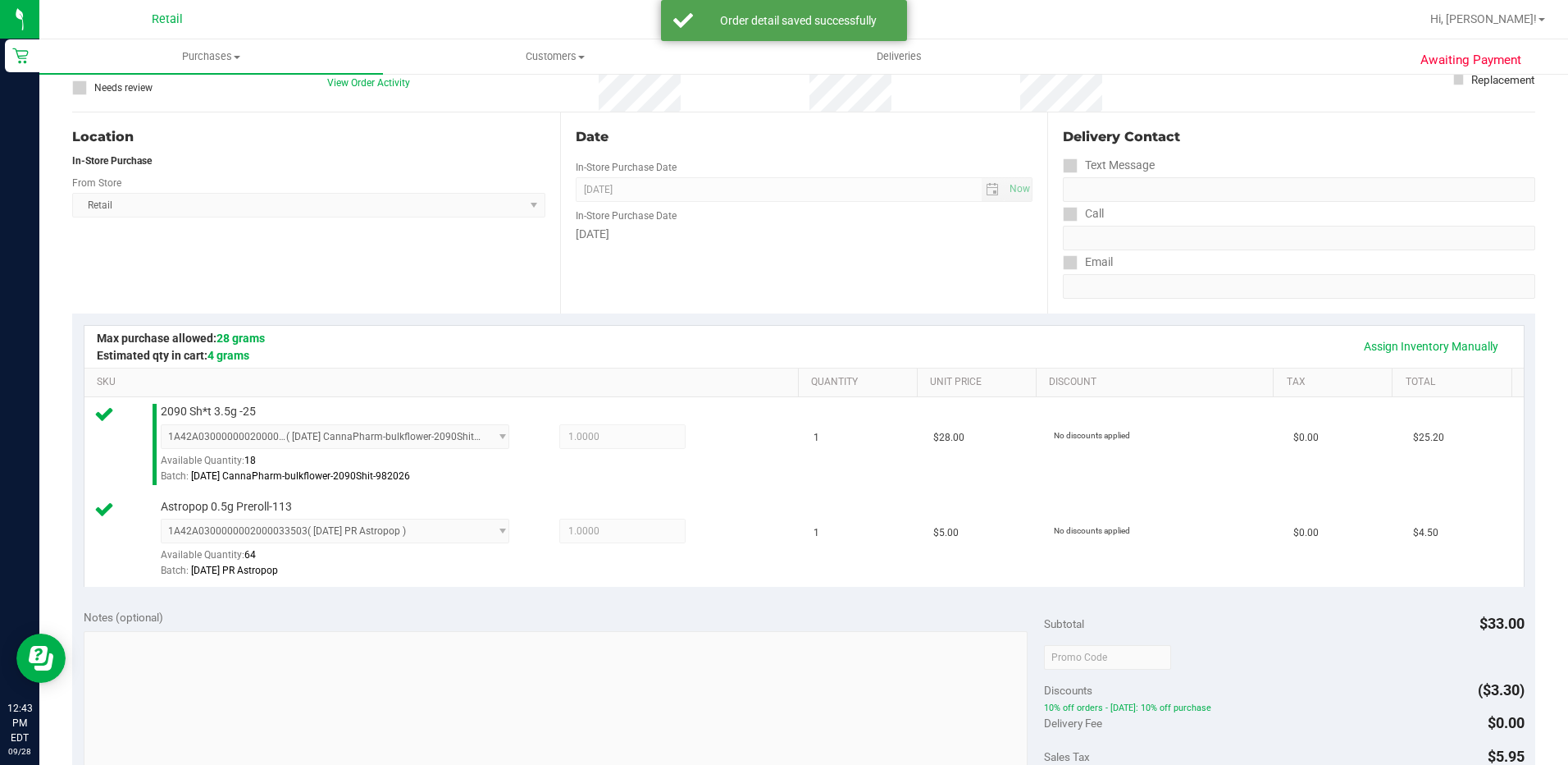
scroll to position [329, 0]
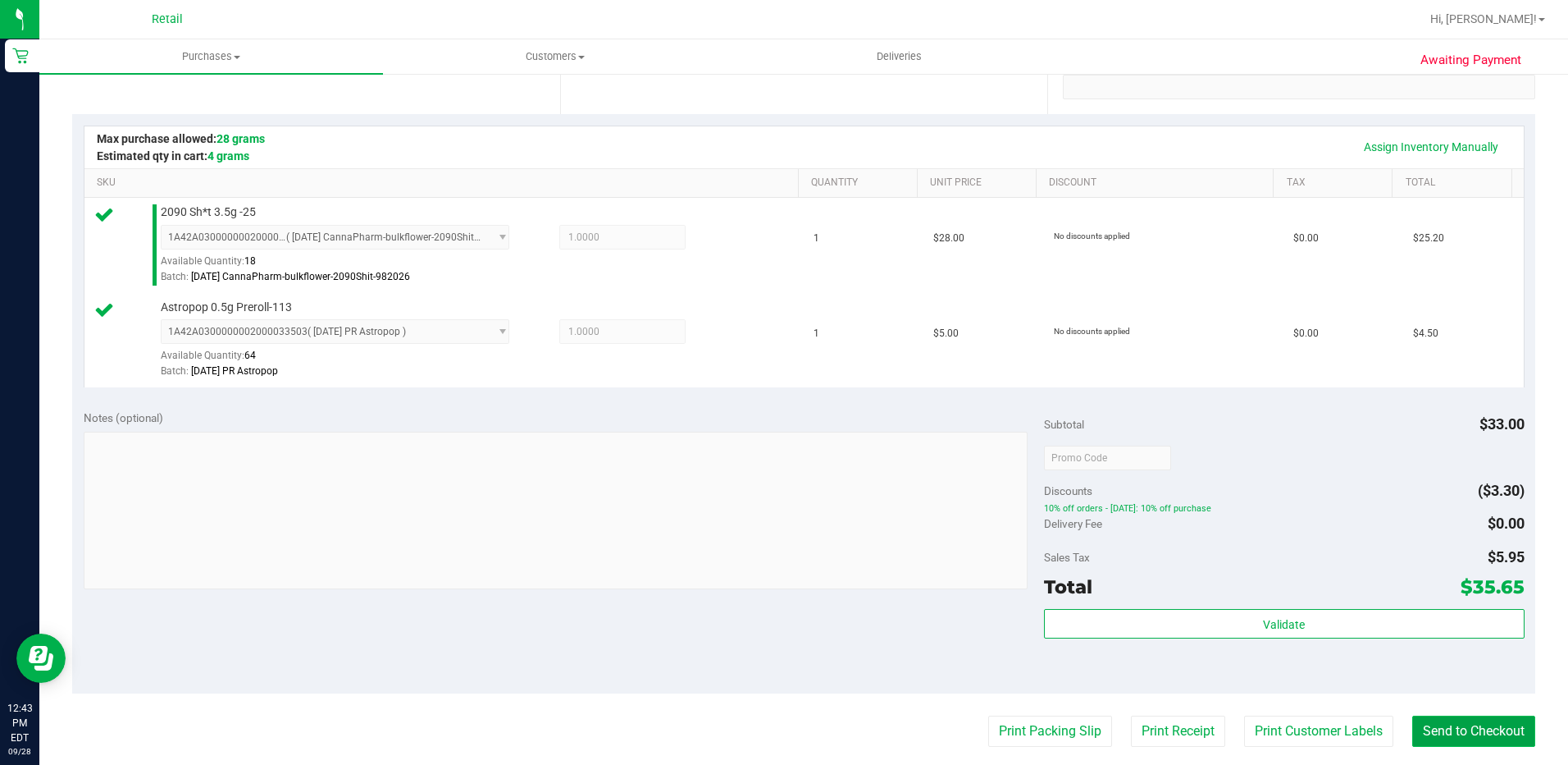
click at [1464, 726] on button "Send to Checkout" at bounding box center [1473, 732] width 123 height 32
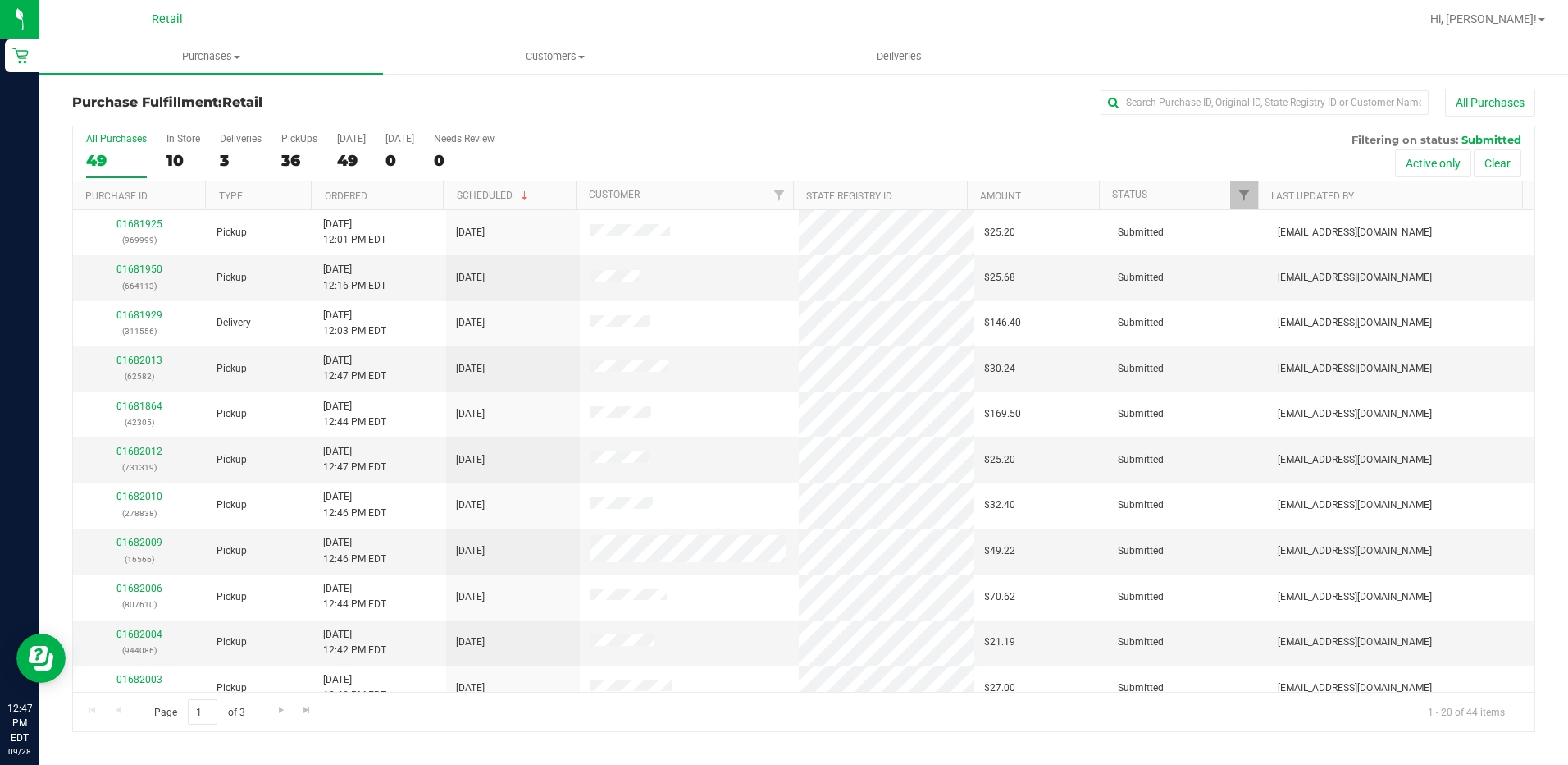
click at [172, 82] on div "Purchase Fulfillment: Retail All Purchases All Purchases 49 In Store 10 Deliver…" at bounding box center [803, 410] width 1529 height 676
click at [195, 59] on span "Purchases" at bounding box center [211, 57] width 343 height 15
click at [174, 97] on span "Summary of purchases" at bounding box center [122, 98] width 168 height 14
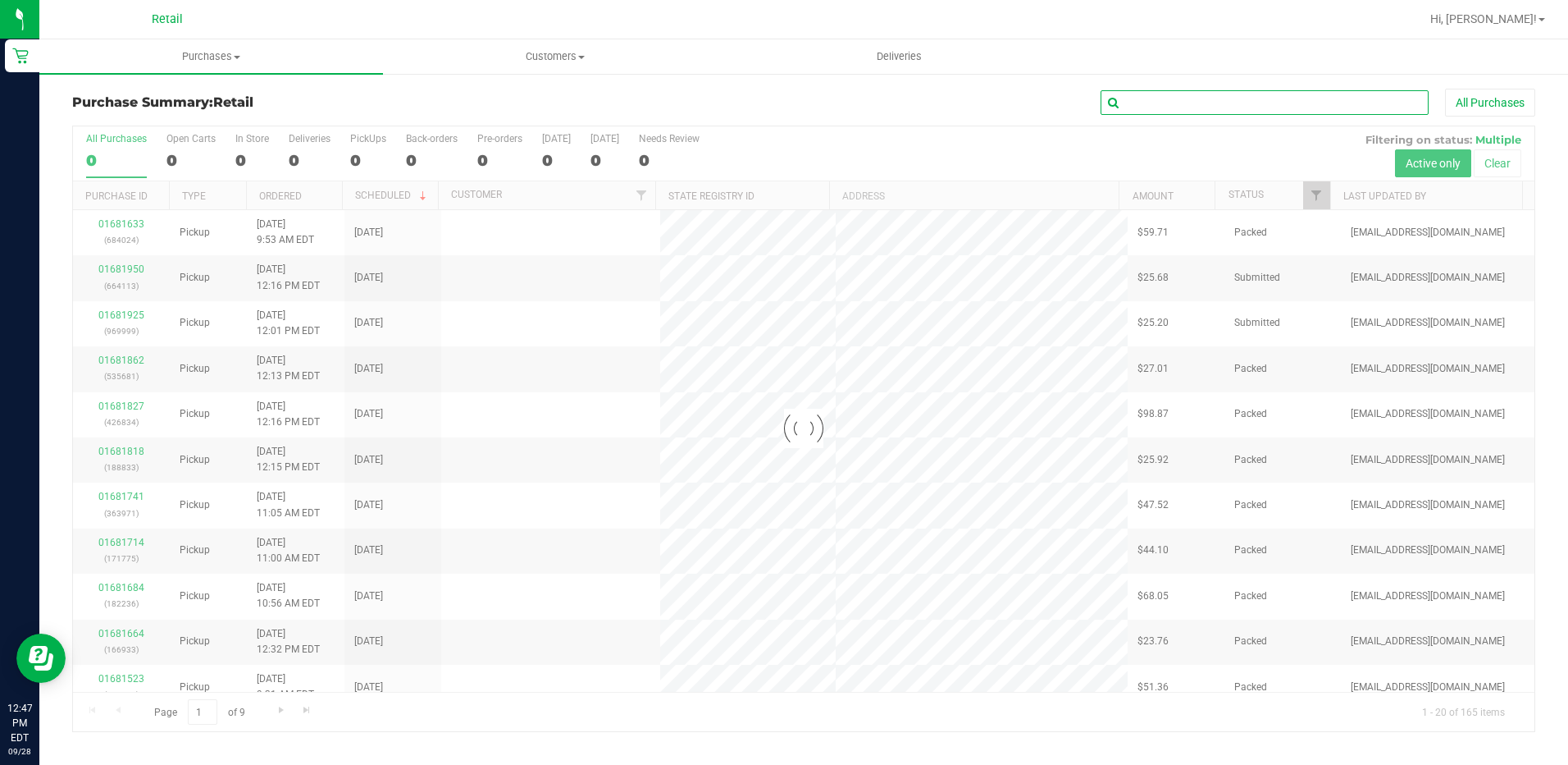
click at [1408, 103] on input "text" at bounding box center [1265, 102] width 328 height 25
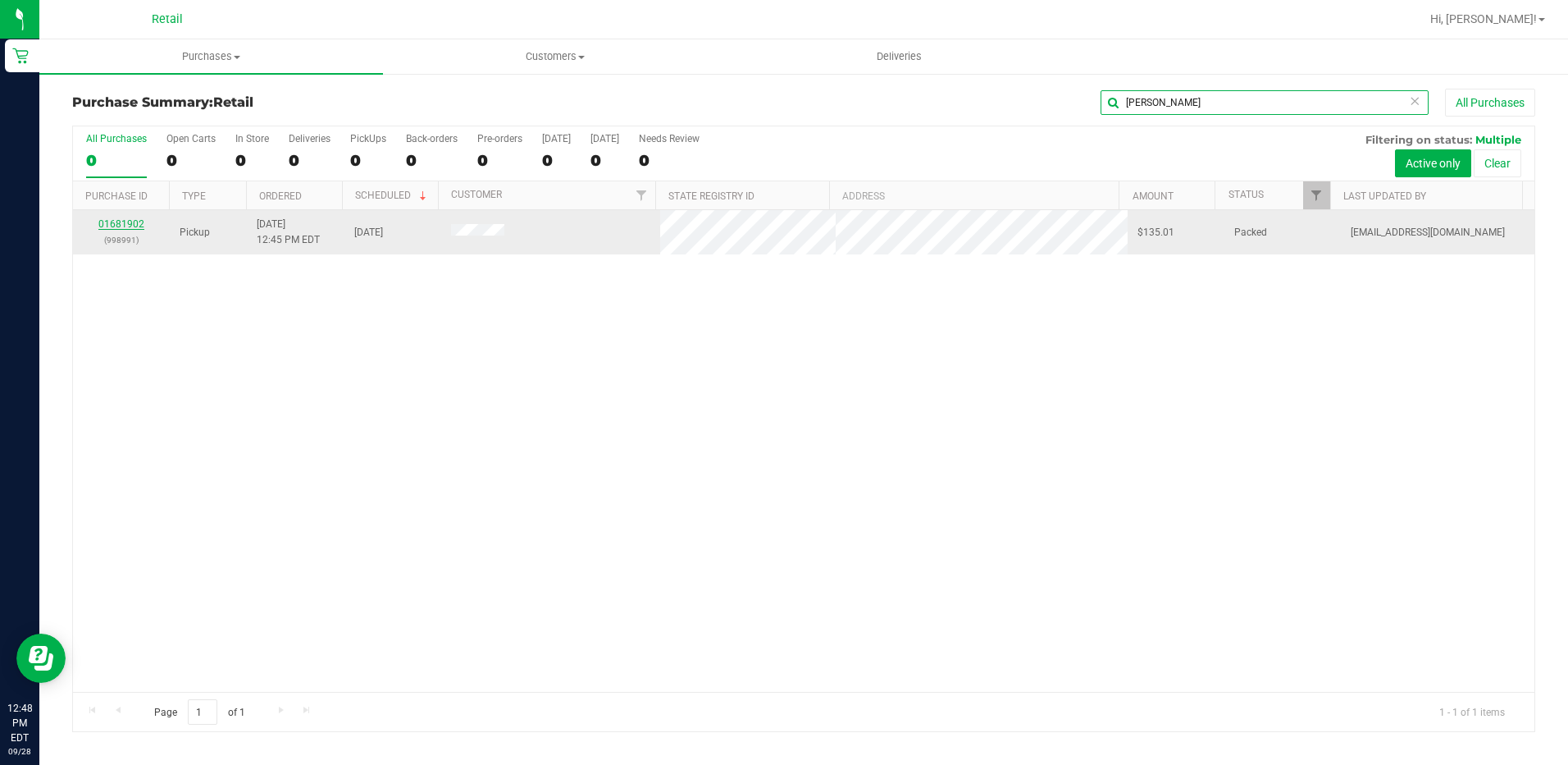
type input "[PERSON_NAME]"
click at [127, 223] on link "01681902" at bounding box center [122, 224] width 46 height 11
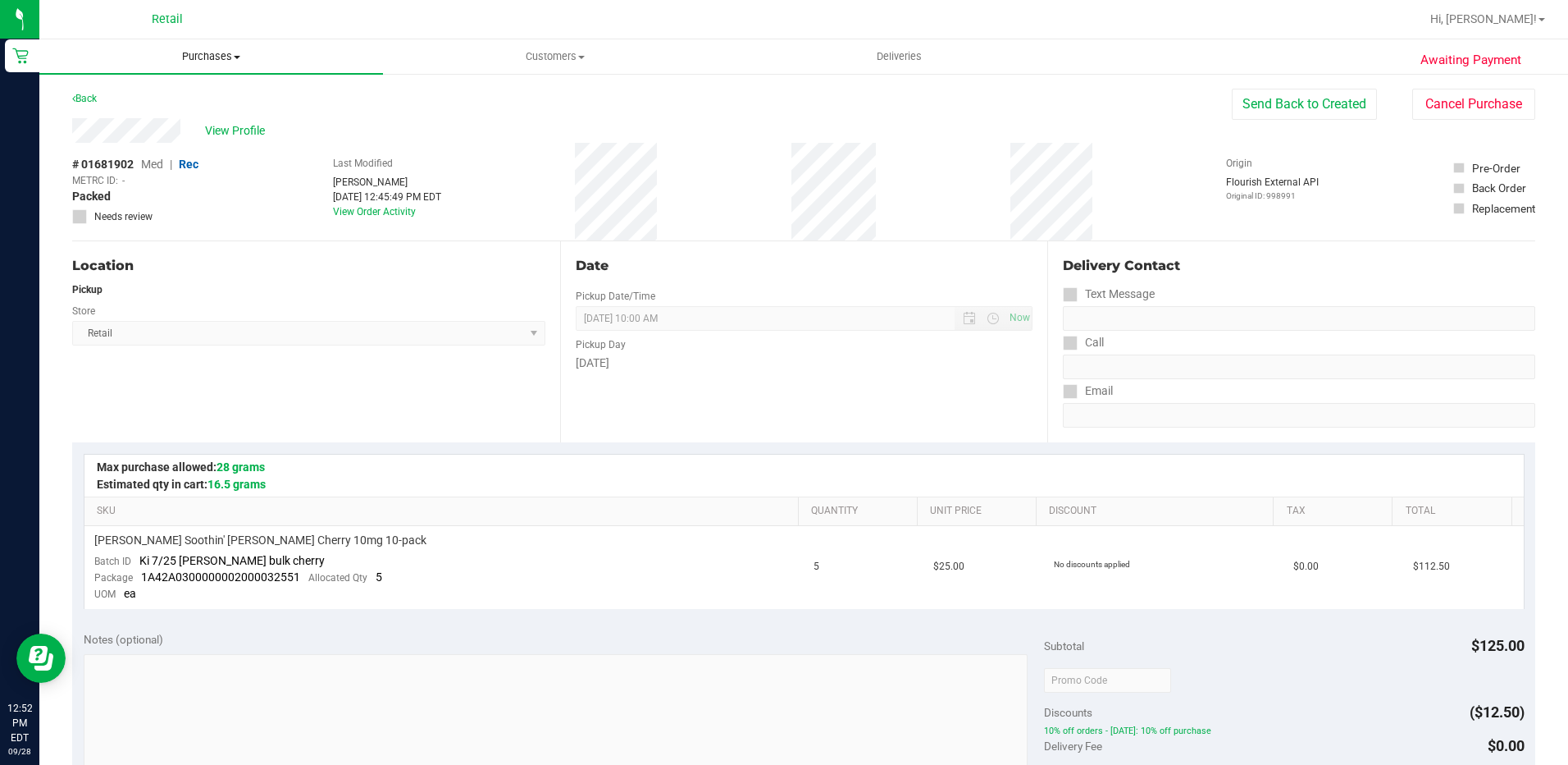
click at [219, 56] on span "Purchases" at bounding box center [211, 57] width 343 height 15
click at [219, 103] on li "Summary of purchases" at bounding box center [211, 98] width 343 height 19
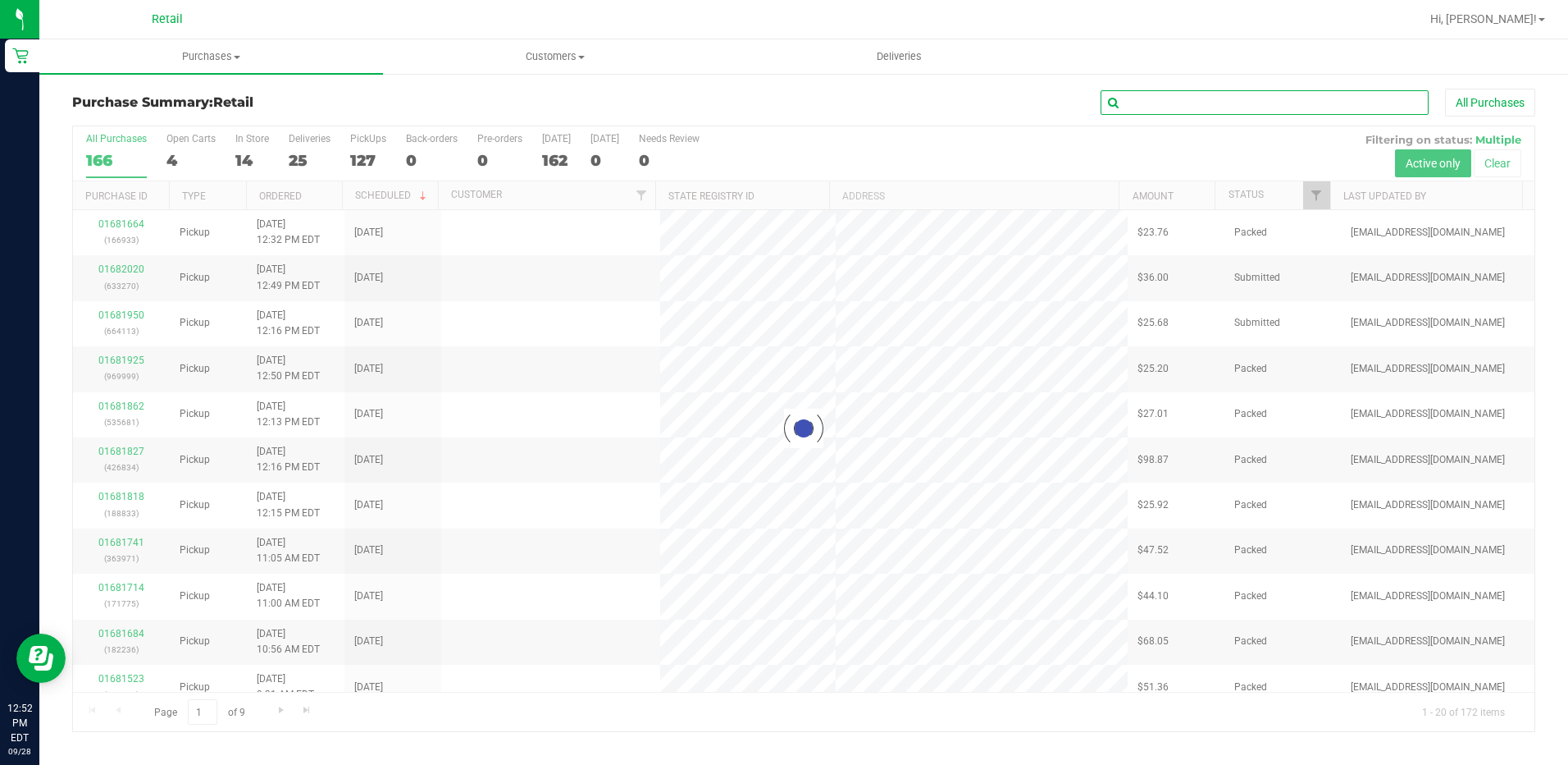
click at [1266, 96] on input "text" at bounding box center [1265, 102] width 328 height 25
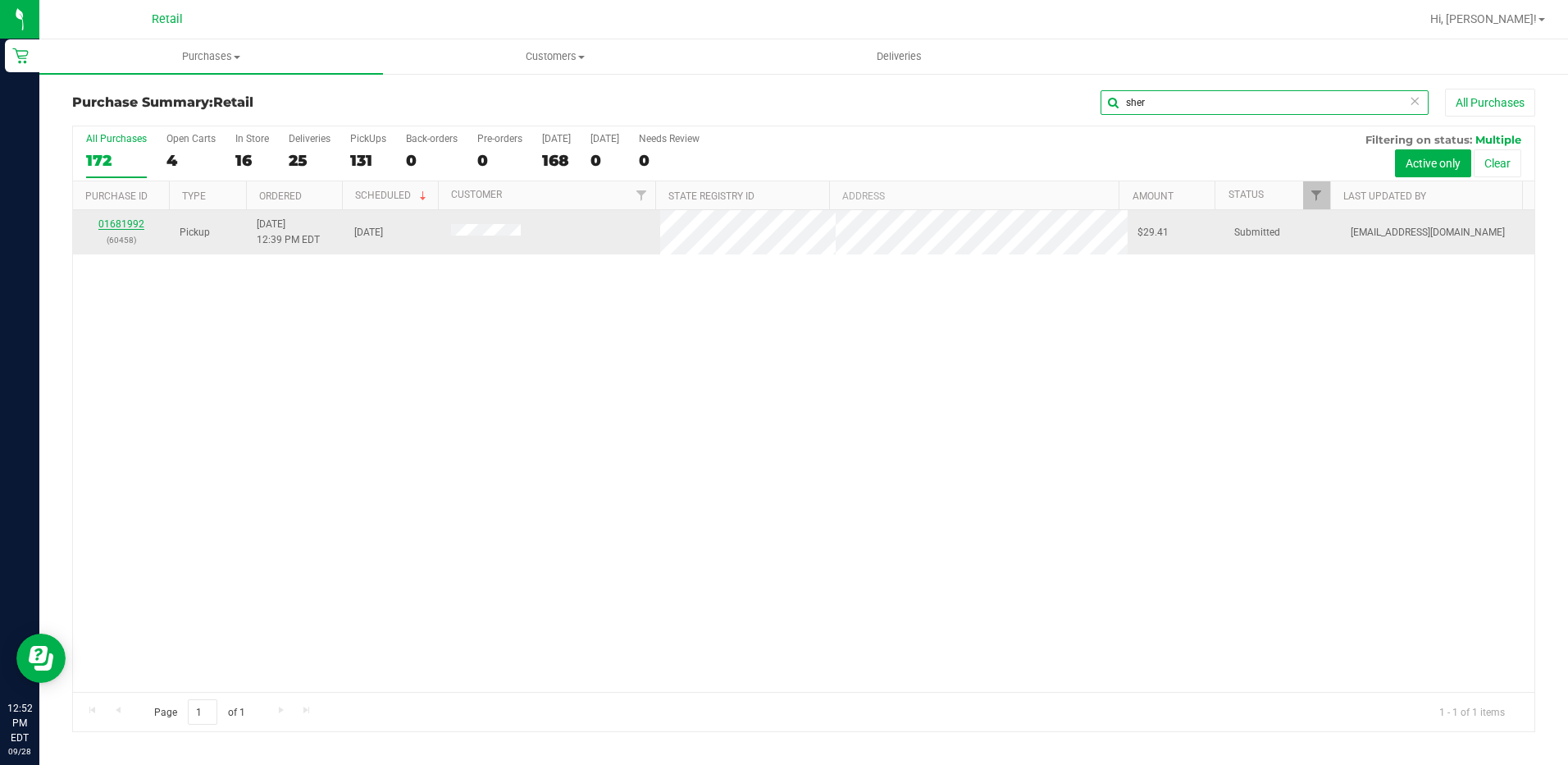
type input "sher"
click at [126, 221] on link "01681992" at bounding box center [122, 224] width 46 height 11
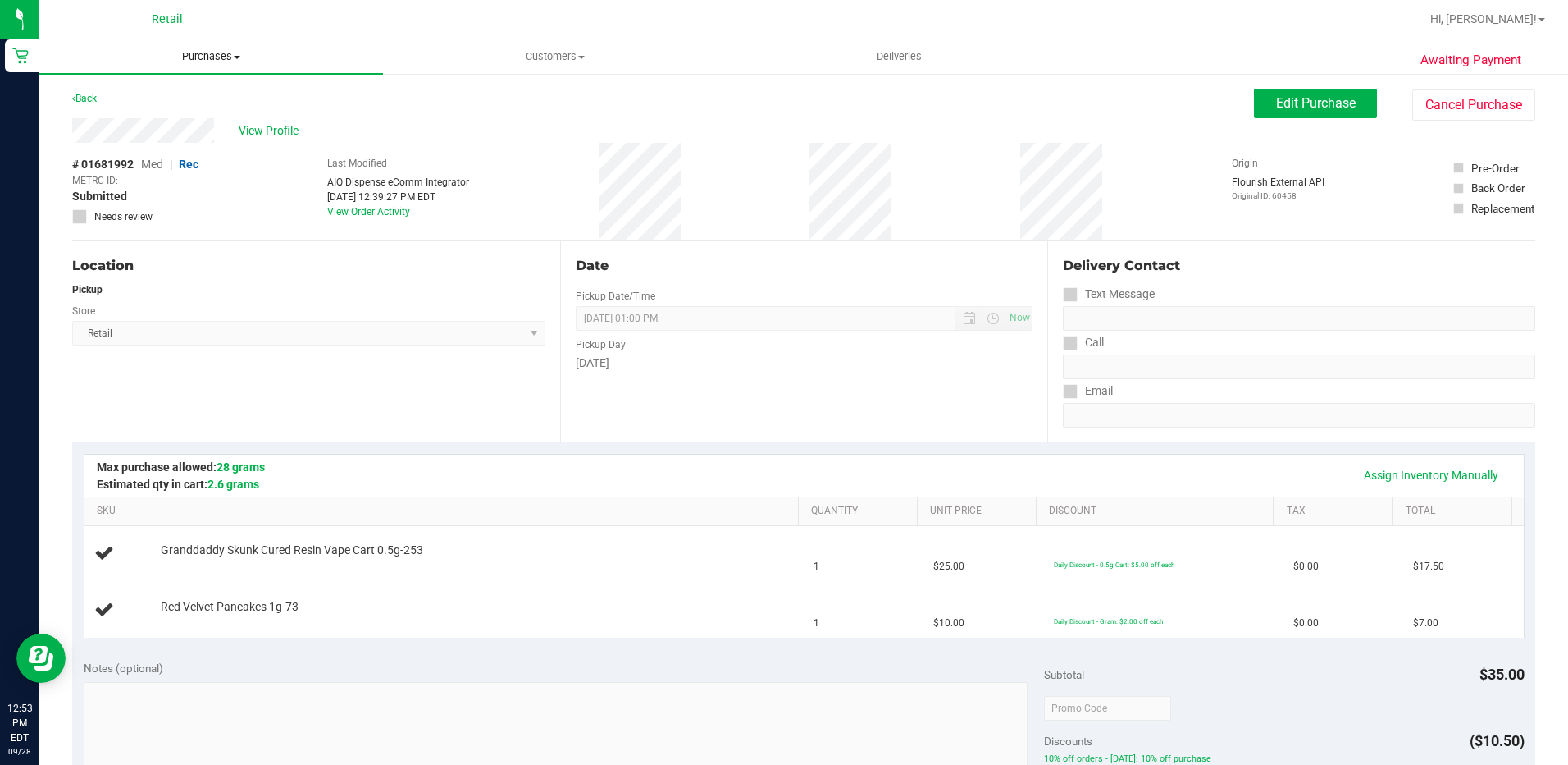
click at [216, 59] on span "Purchases" at bounding box center [211, 57] width 343 height 15
click at [207, 104] on li "Summary of purchases" at bounding box center [211, 98] width 343 height 19
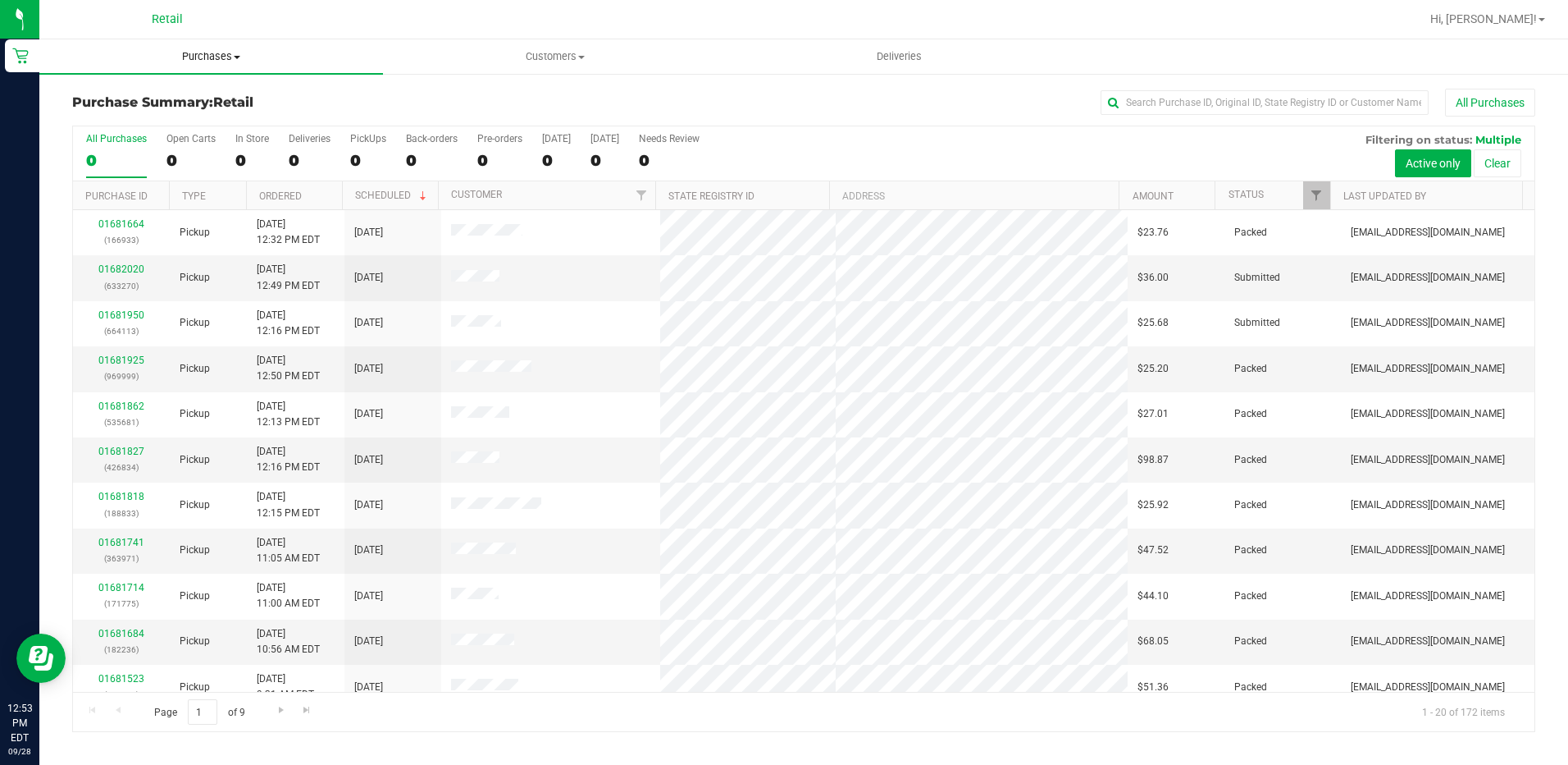
click at [204, 55] on span "Purchases" at bounding box center [211, 57] width 343 height 15
click at [155, 122] on li "Fulfillment" at bounding box center [211, 119] width 343 height 19
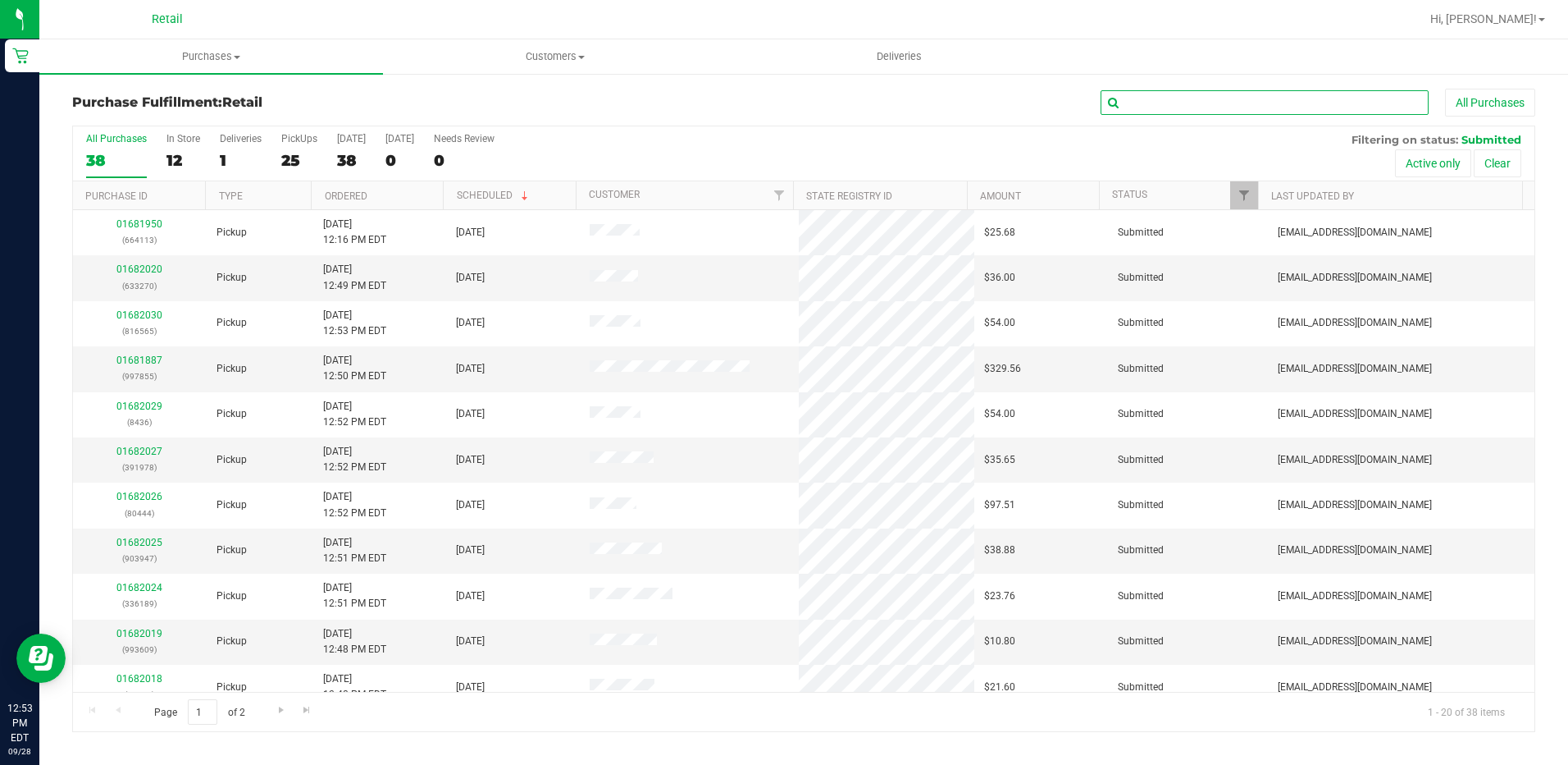
click at [1290, 100] on input "text" at bounding box center [1265, 102] width 328 height 25
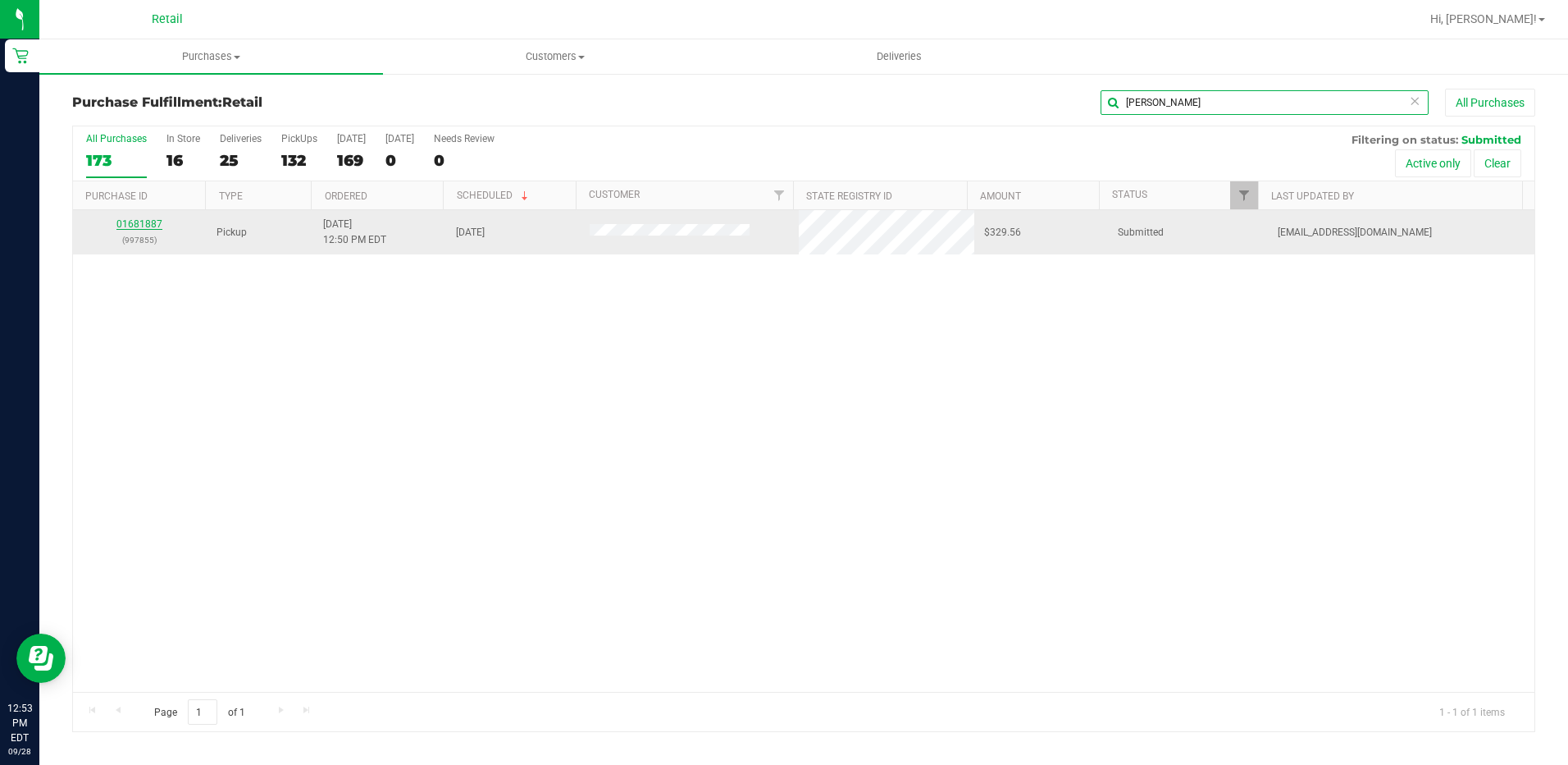
type input "[PERSON_NAME]"
click at [141, 226] on link "01681887" at bounding box center [140, 224] width 46 height 11
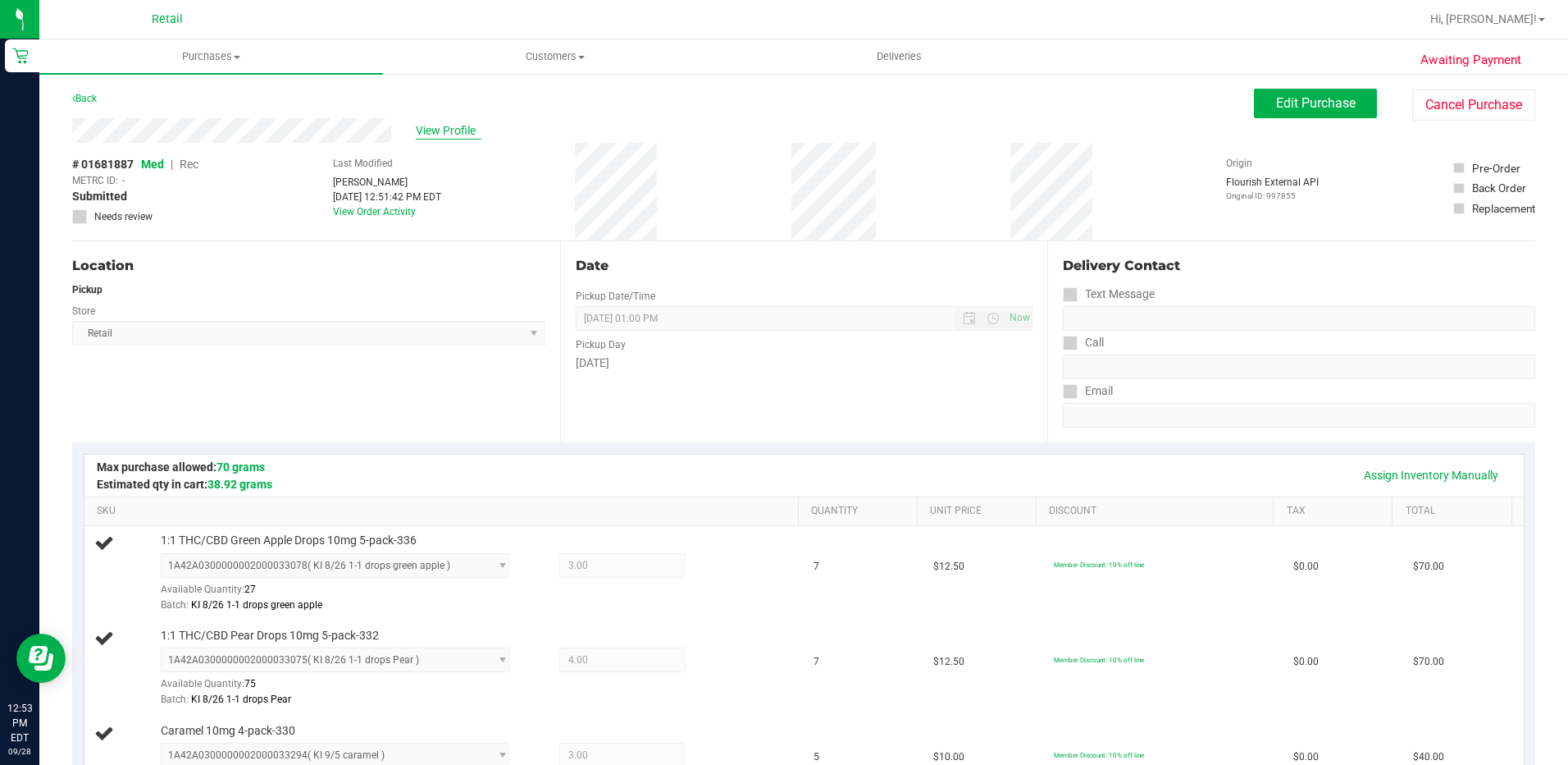
click at [439, 131] on span "View Profile" at bounding box center [448, 131] width 66 height 18
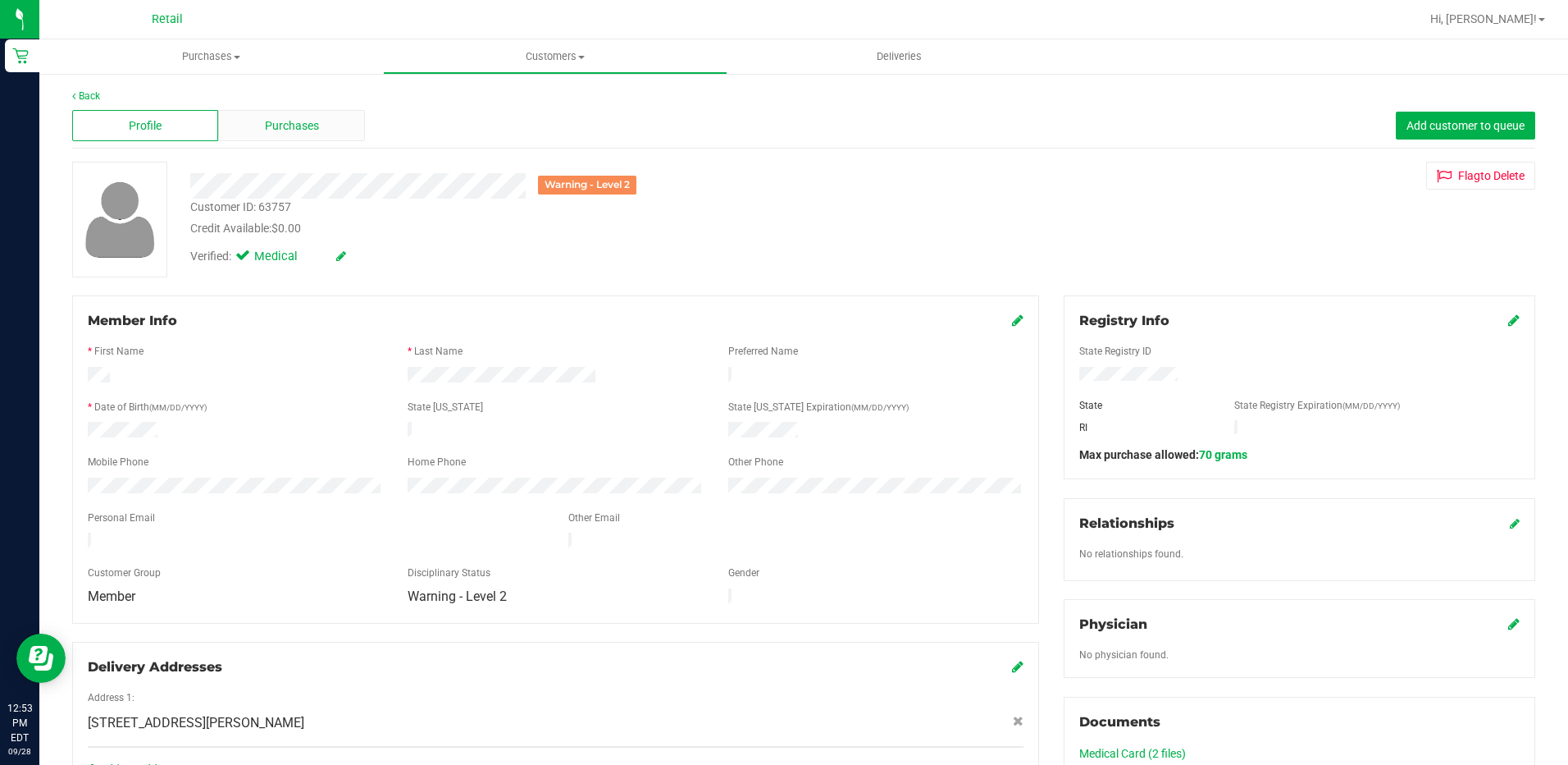
click at [296, 117] on span "Purchases" at bounding box center [292, 125] width 54 height 18
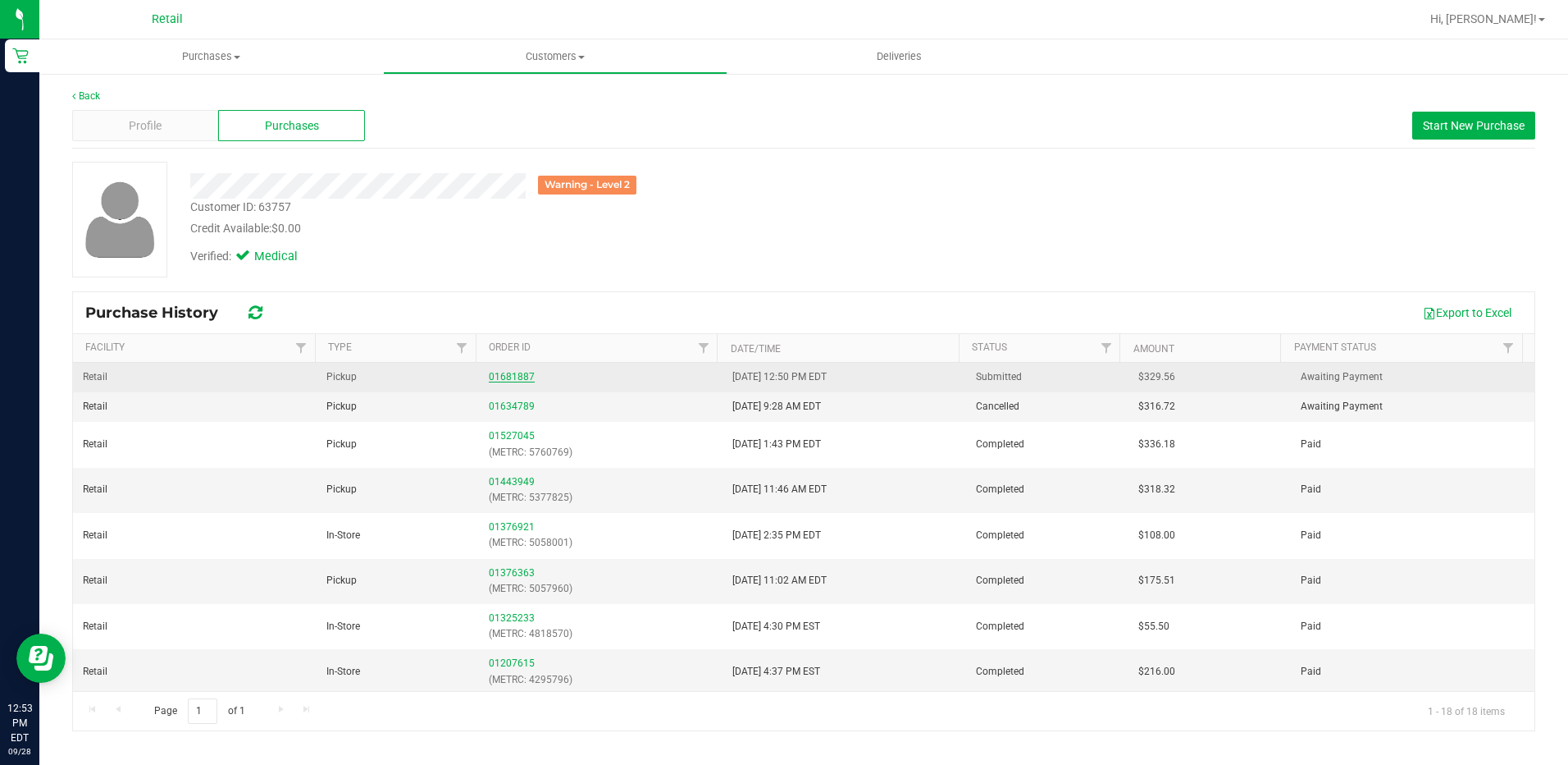
click at [521, 371] on link "01681887" at bounding box center [512, 377] width 46 height 11
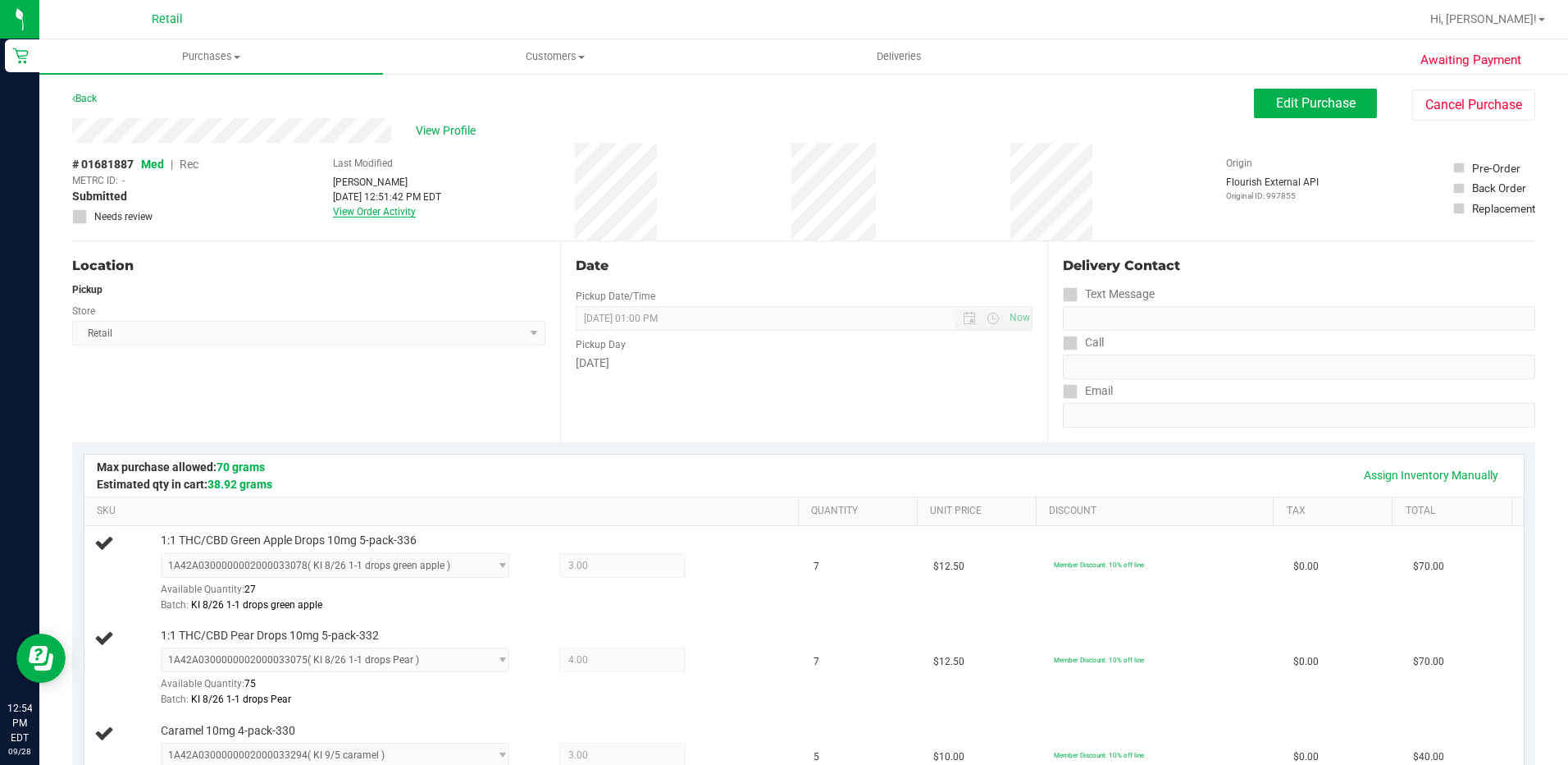
click at [353, 216] on link "View Order Activity" at bounding box center [374, 212] width 83 height 11
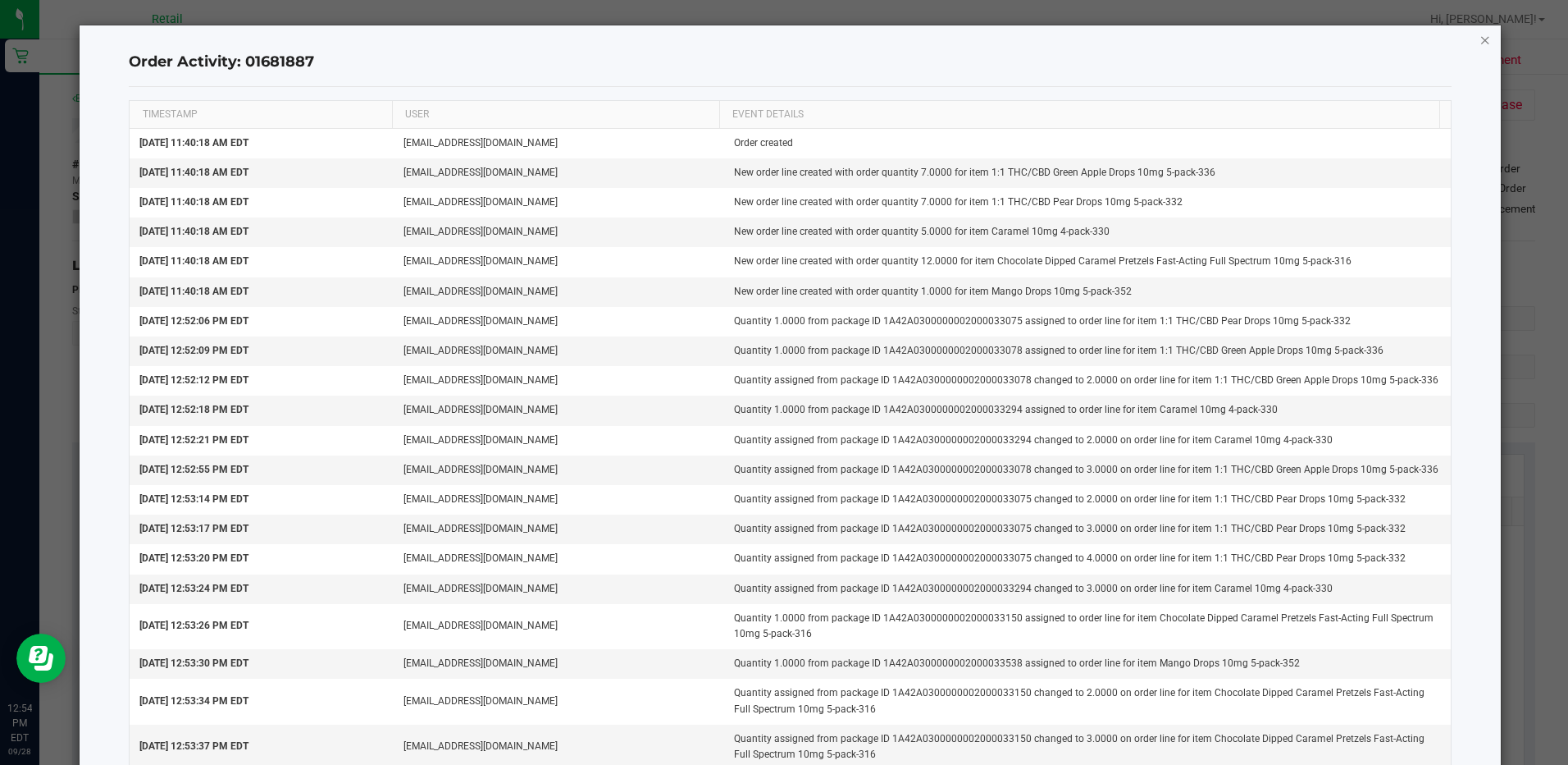
click at [1480, 45] on icon "button" at bounding box center [1485, 39] width 11 height 19
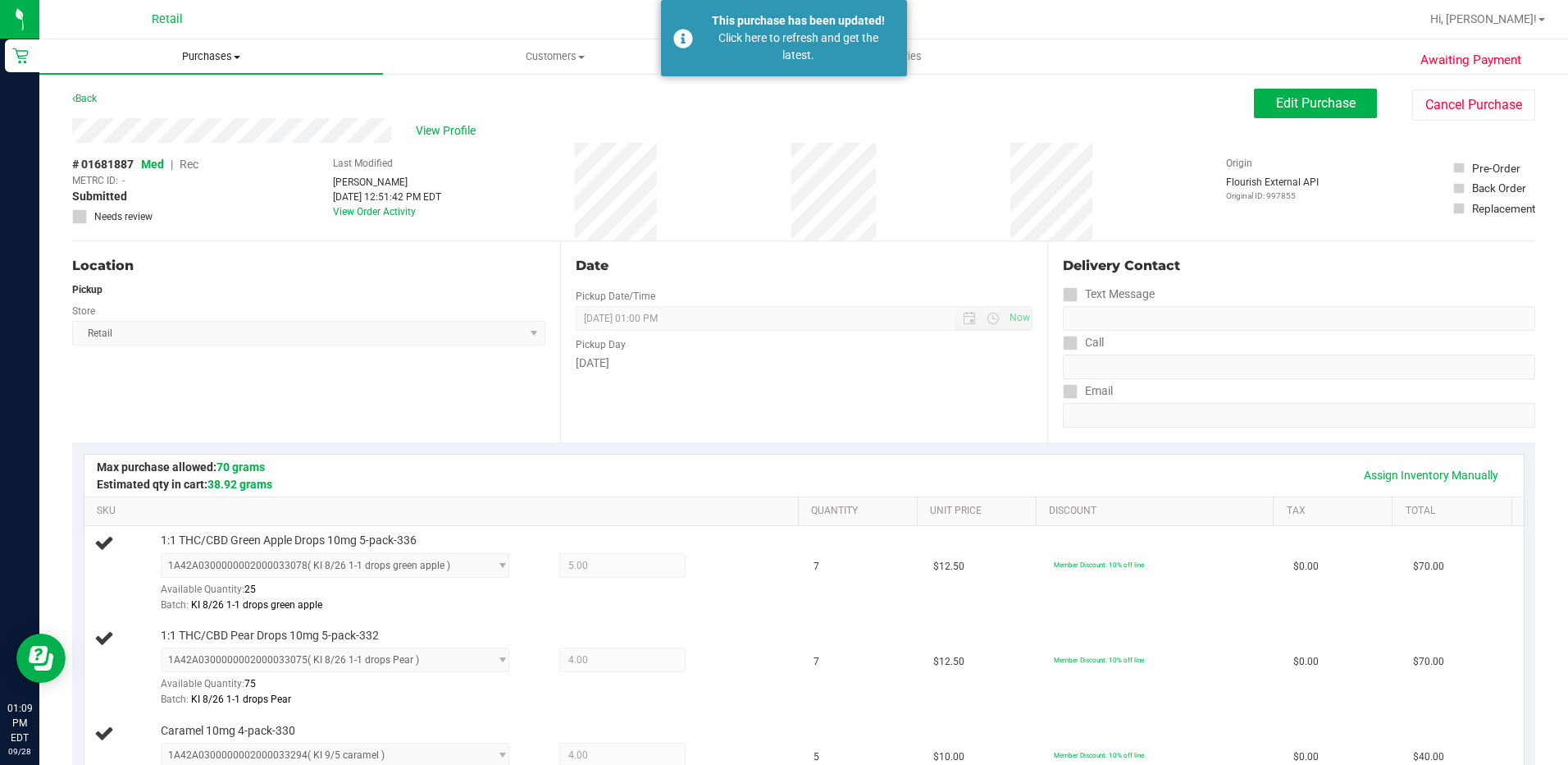
click at [205, 46] on uib-tab-heading "Purchases Summary of purchases Fulfillment All purchases" at bounding box center [211, 56] width 343 height 34
click at [200, 124] on li "Fulfillment" at bounding box center [211, 119] width 343 height 19
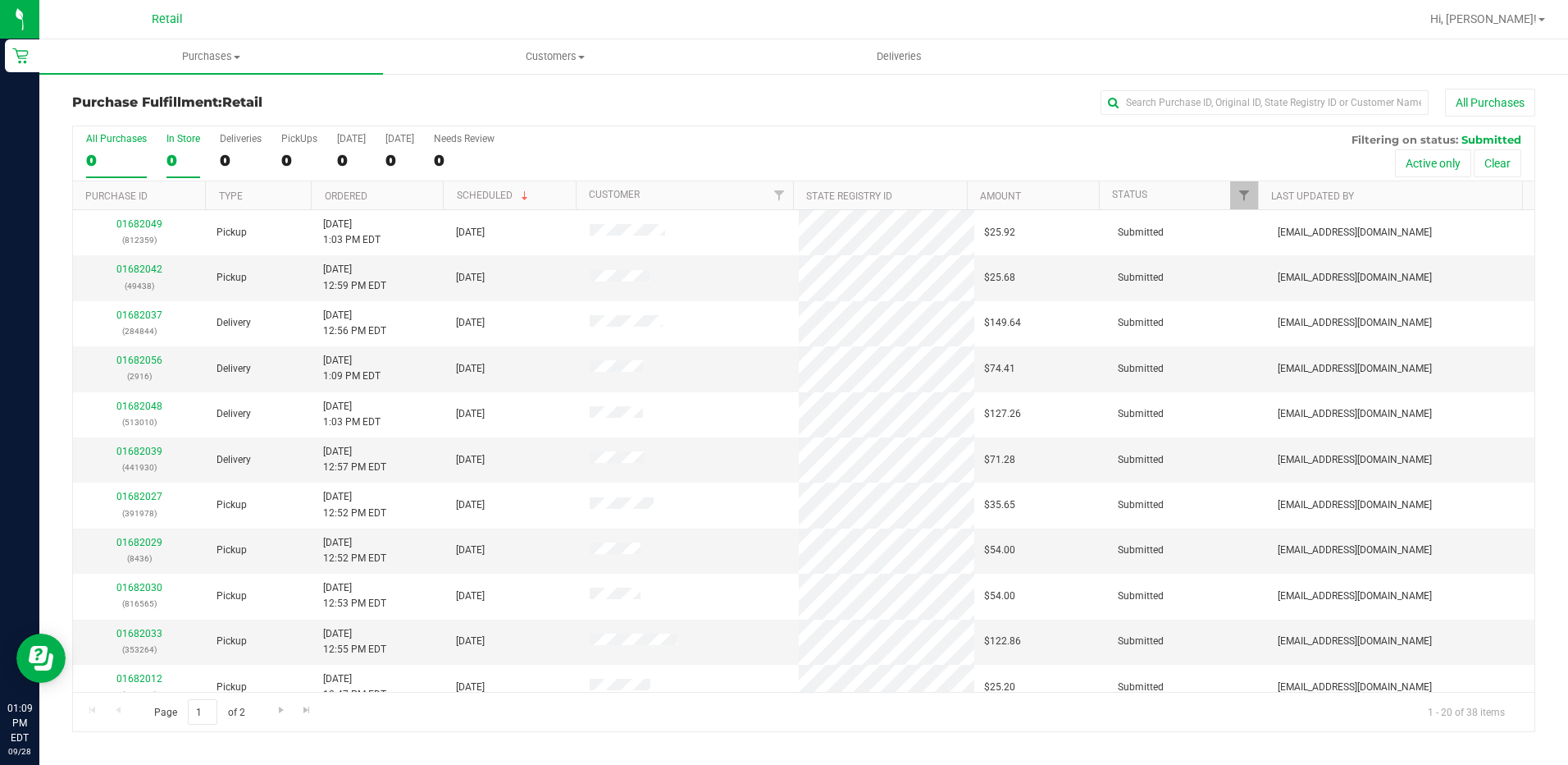
click at [183, 151] on div "0" at bounding box center [183, 161] width 33 height 19
click at [0, 0] on input "In Store 0" at bounding box center [0, 0] width 0 height 0
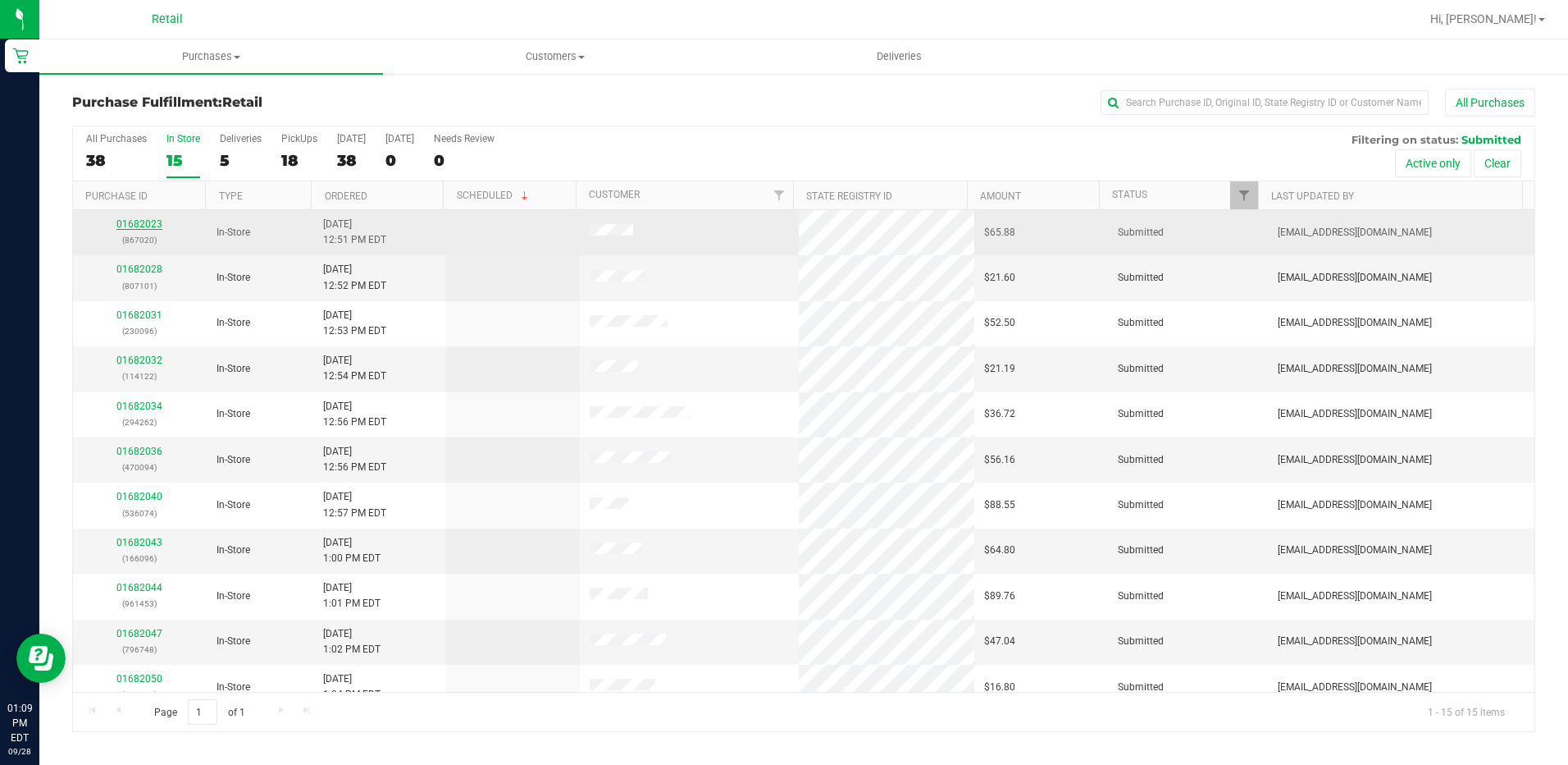
click at [133, 221] on link "01682023" at bounding box center [140, 224] width 46 height 11
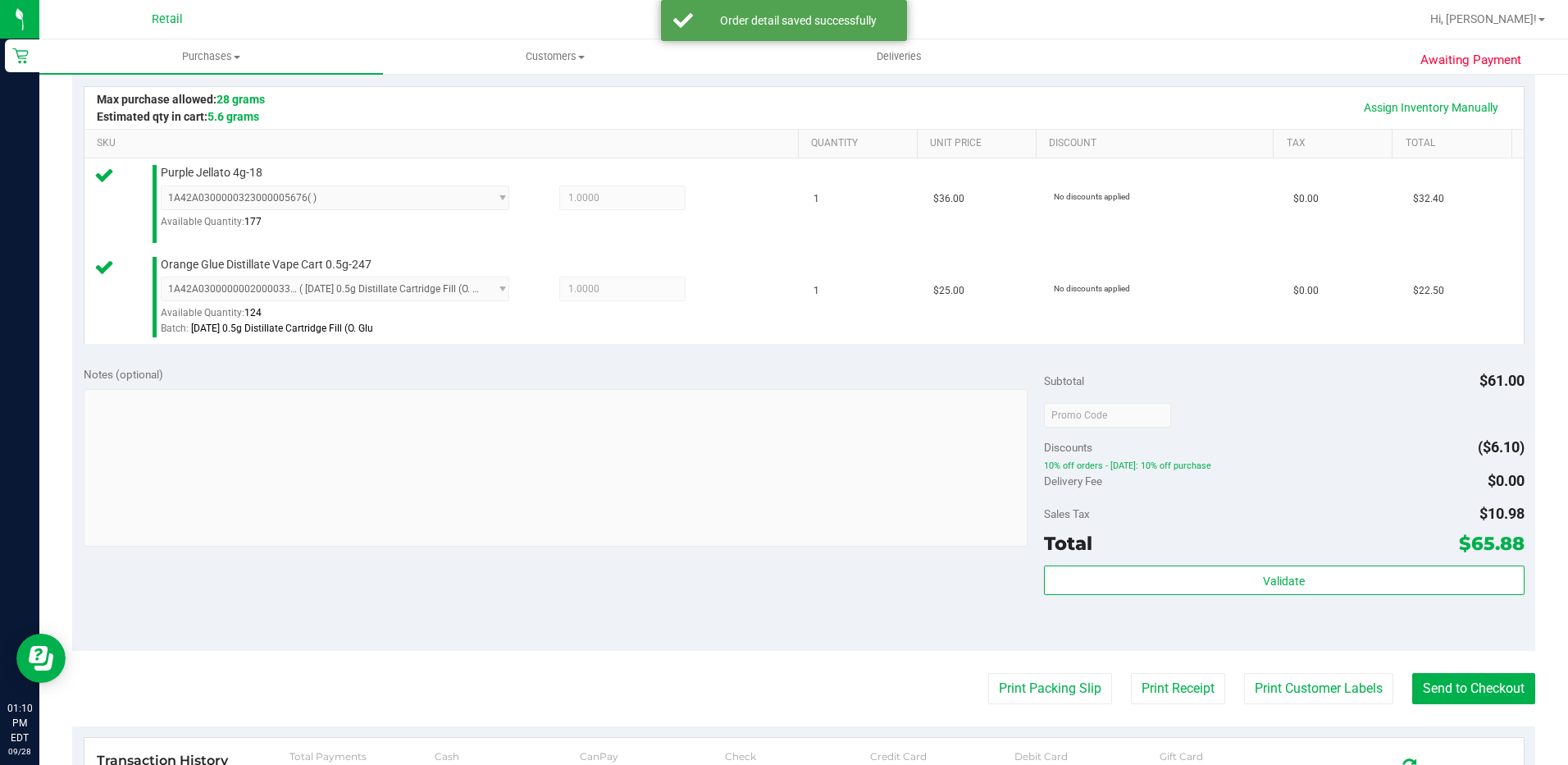
scroll to position [492, 0]
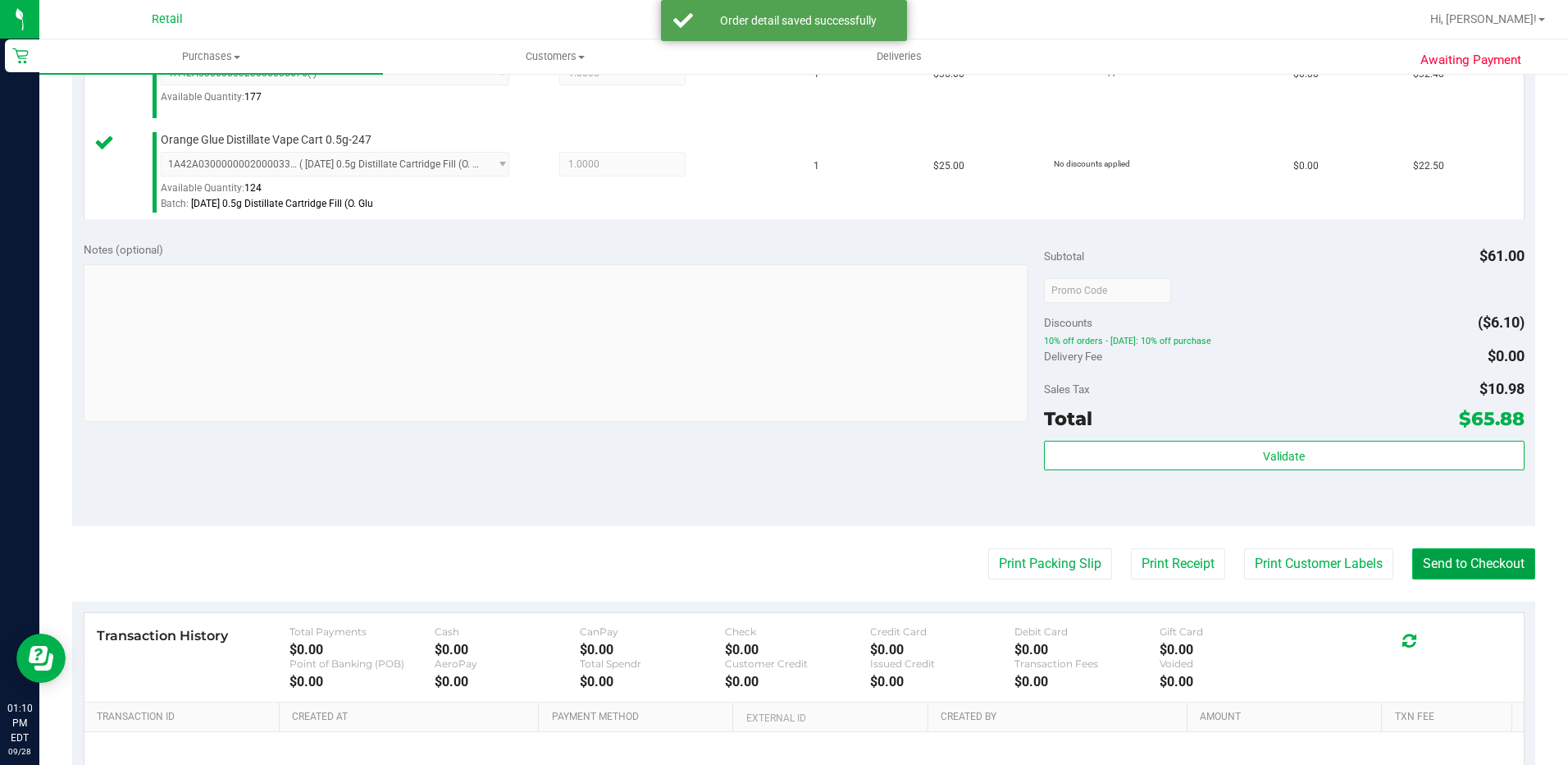
click at [1437, 573] on button "Send to Checkout" at bounding box center [1473, 564] width 123 height 32
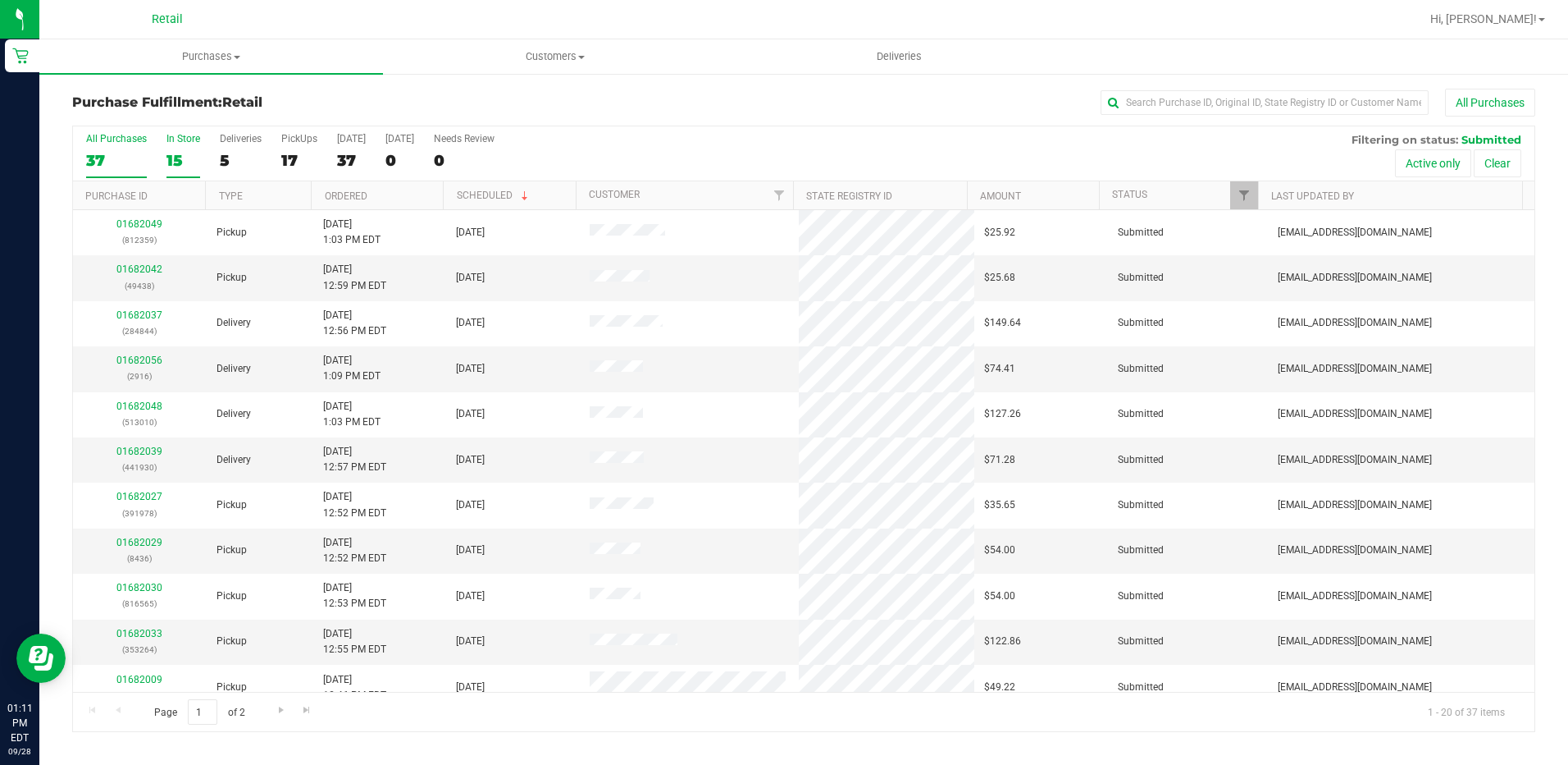
click at [191, 152] on div "15" at bounding box center [183, 161] width 33 height 19
click at [0, 0] on input "In Store 15" at bounding box center [0, 0] width 0 height 0
click at [1155, 99] on input "text" at bounding box center [1265, 102] width 328 height 25
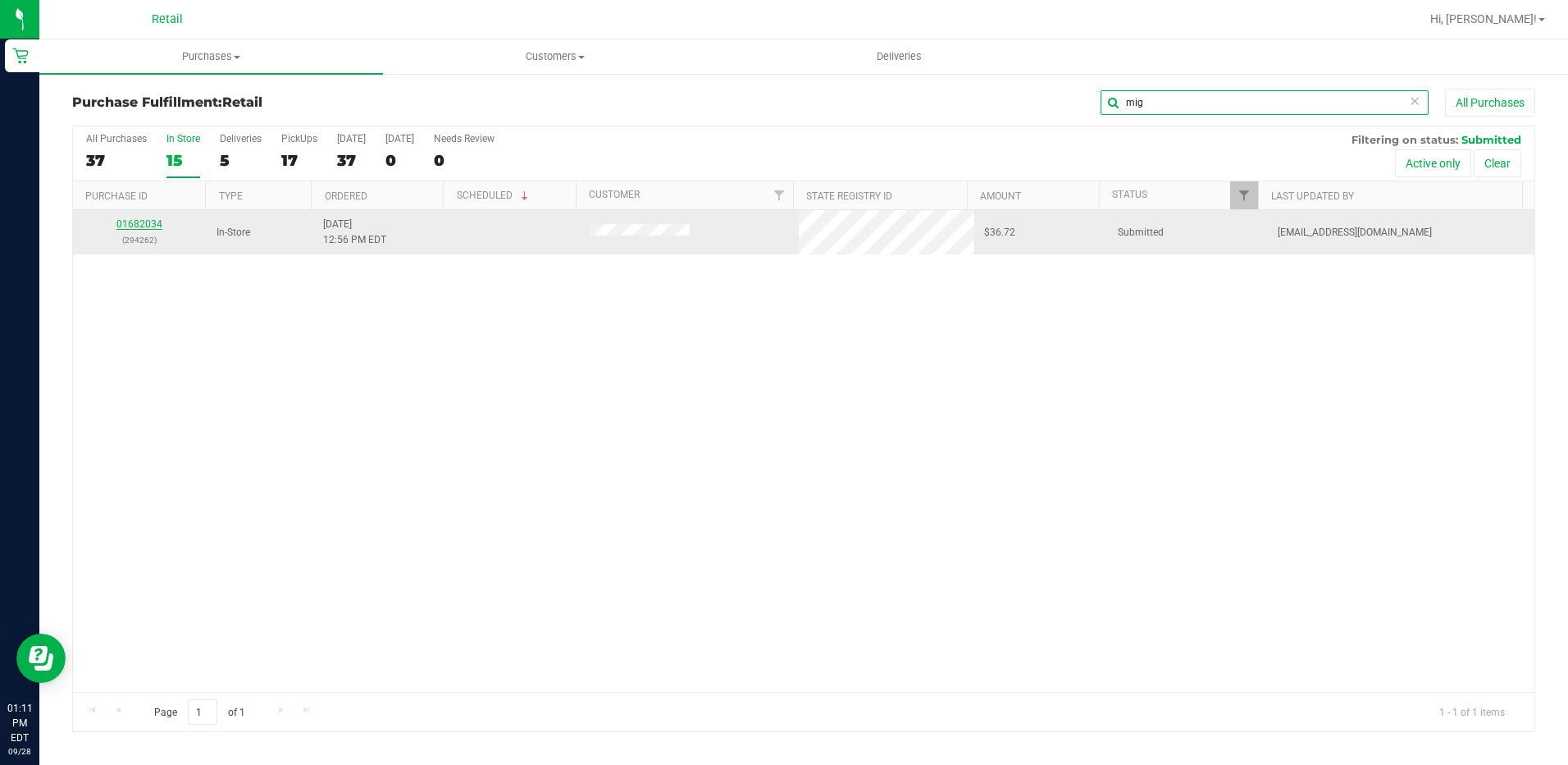
type input "mig"
click at [138, 224] on link "01682034" at bounding box center [140, 224] width 46 height 11
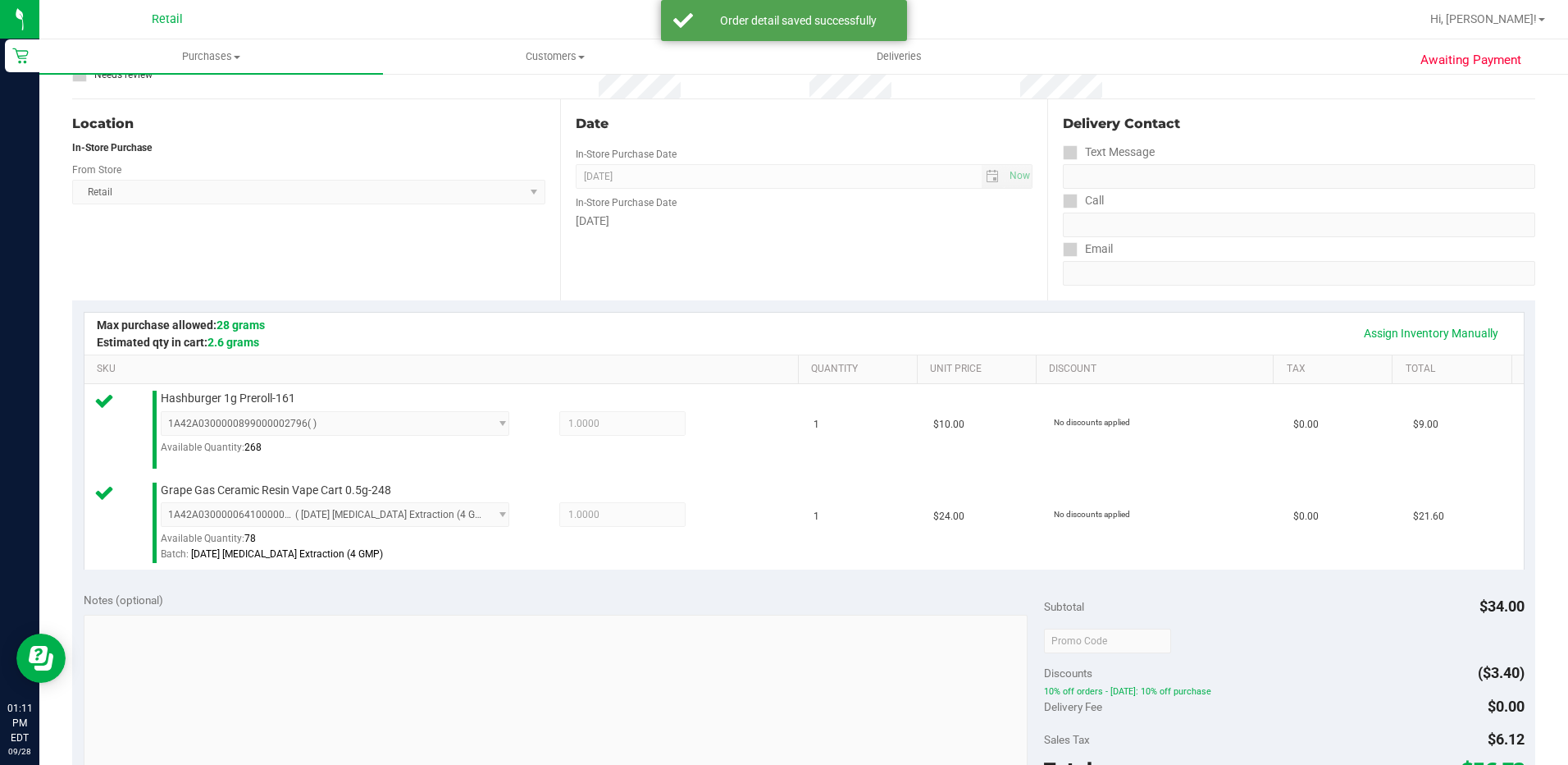
scroll to position [329, 0]
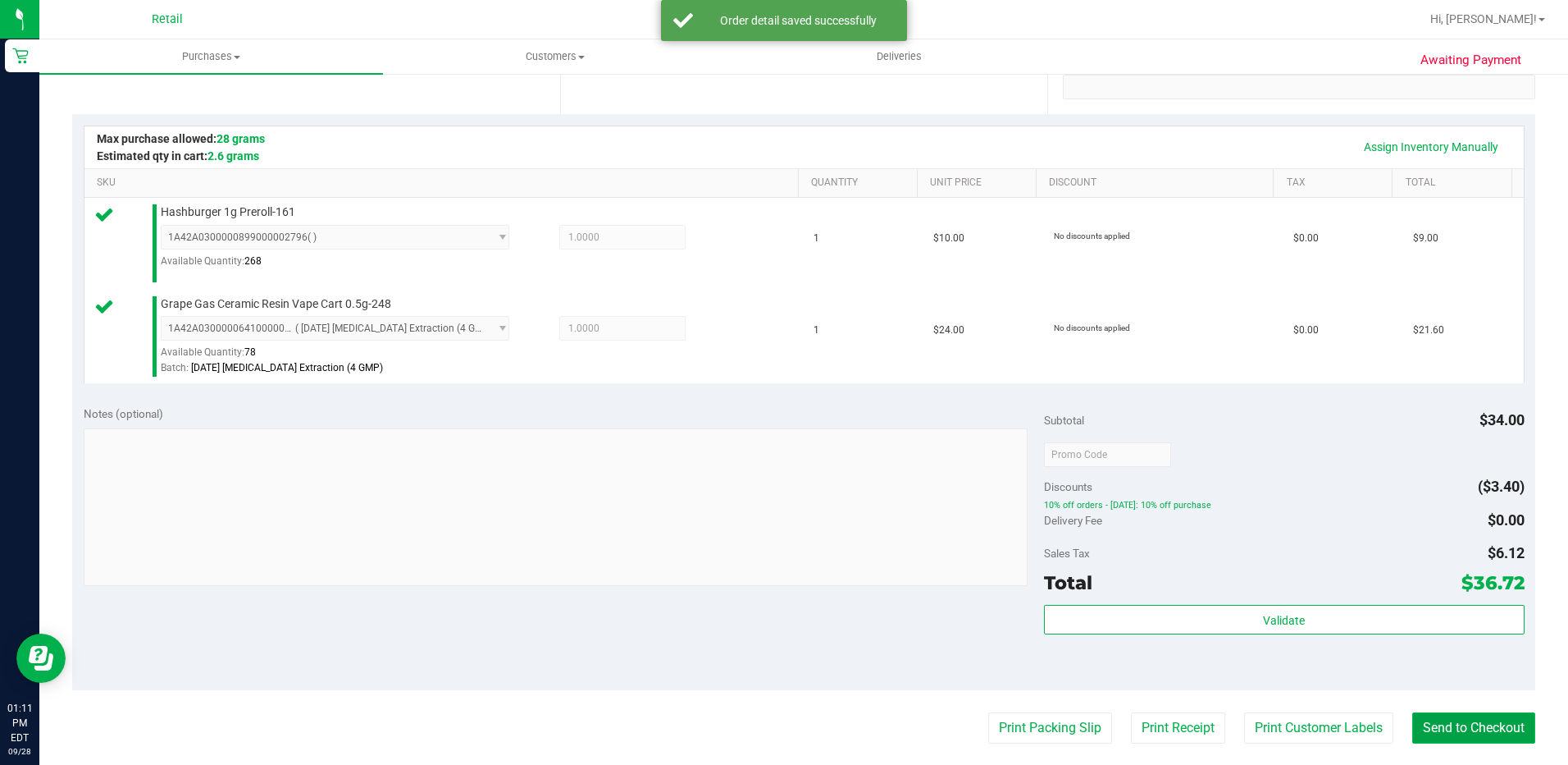
click at [1435, 720] on button "Send to Checkout" at bounding box center [1473, 728] width 123 height 32
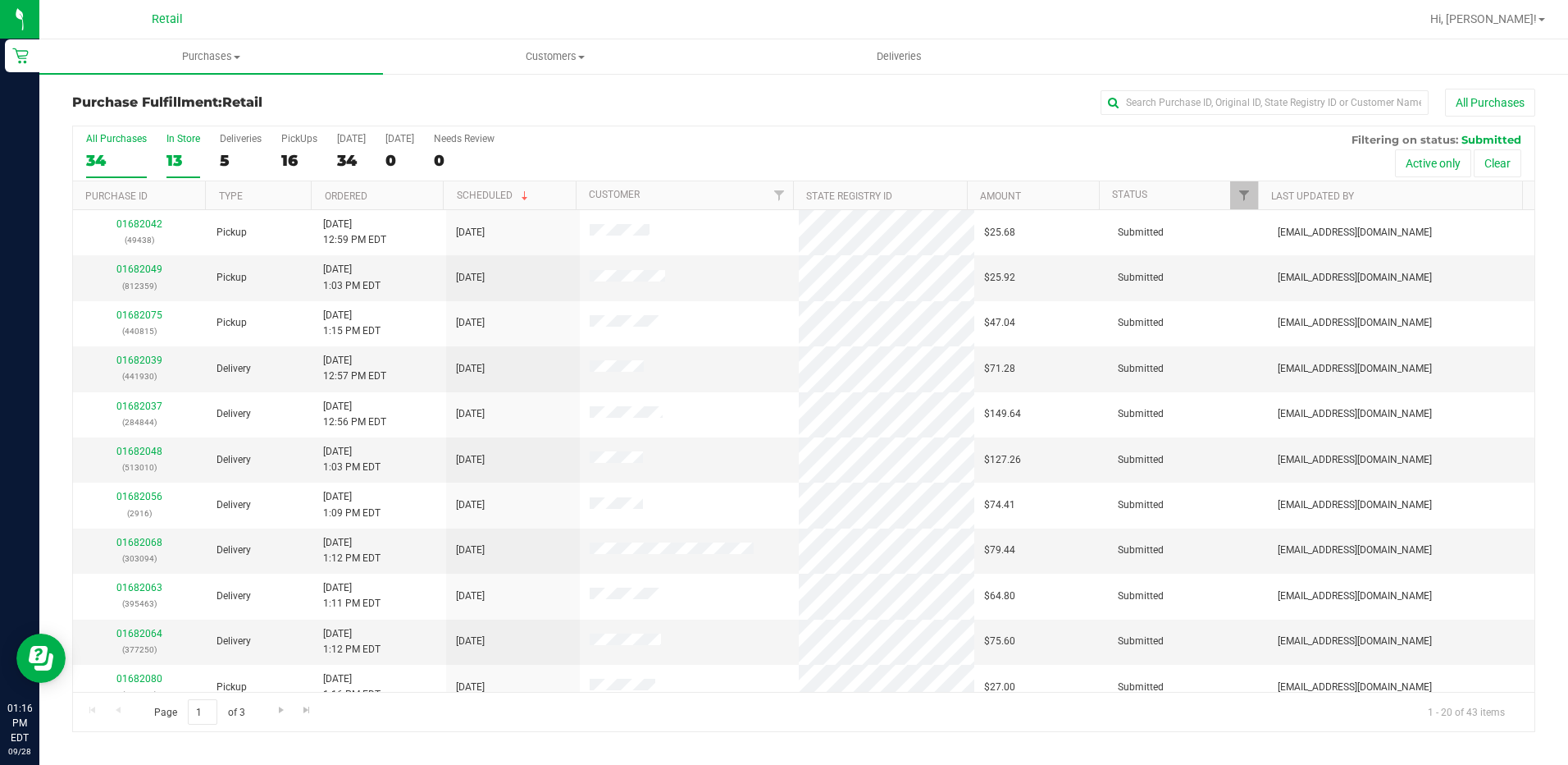
click at [187, 149] on label "In Store 13" at bounding box center [183, 155] width 33 height 45
click at [0, 0] on input "In Store 13" at bounding box center [0, 0] width 0 height 0
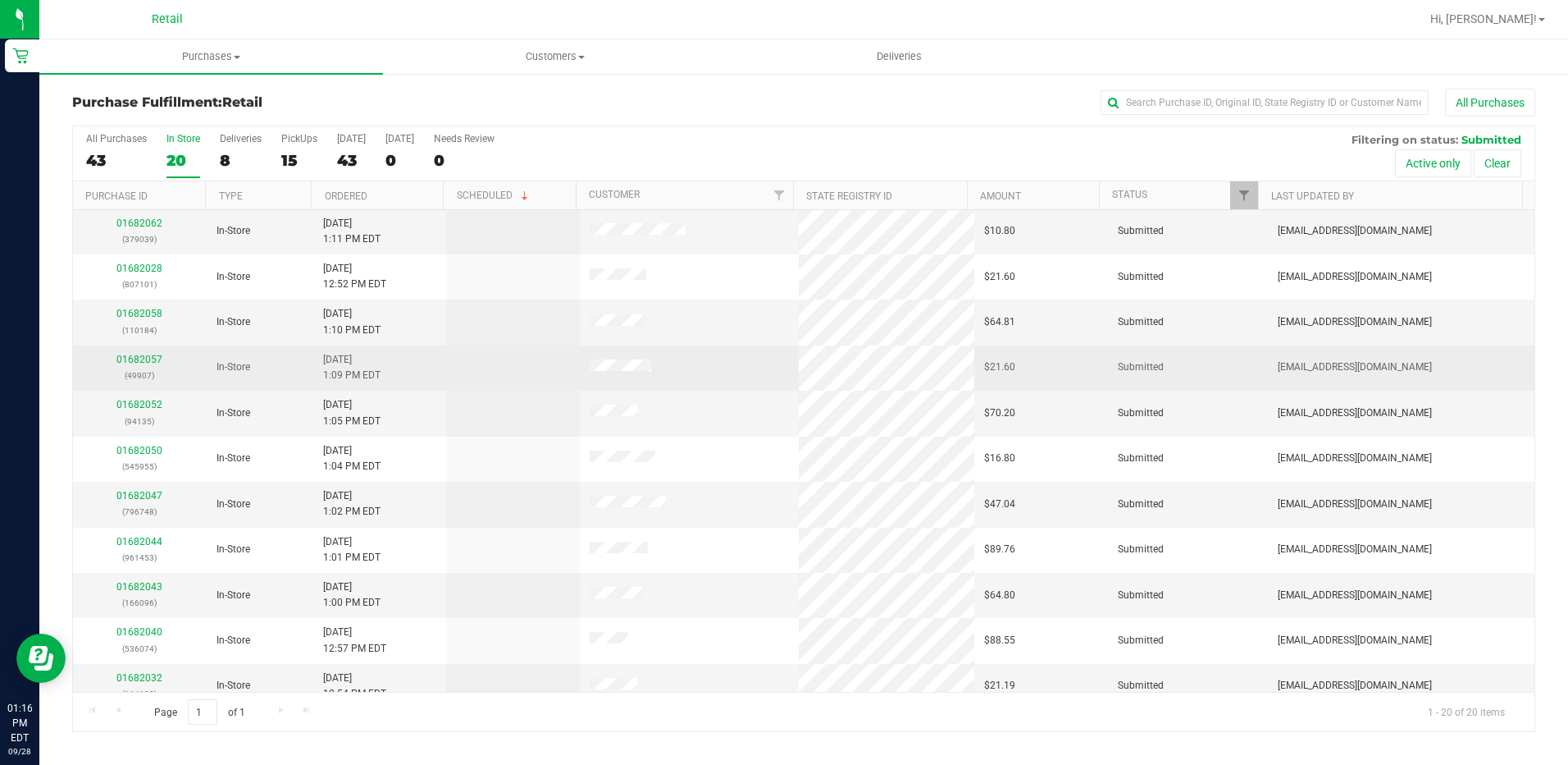
scroll to position [427, 0]
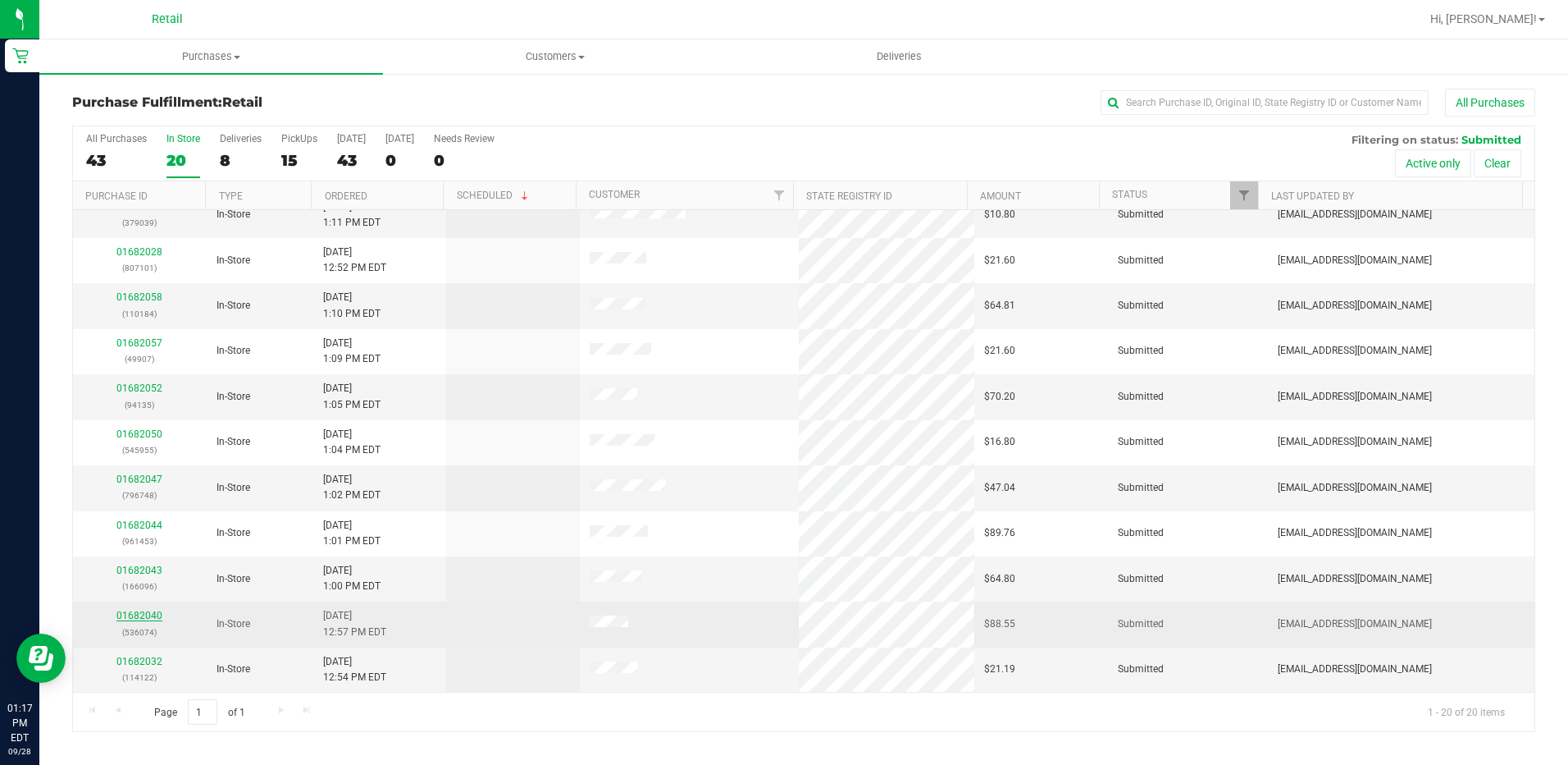
click at [132, 616] on link "01682040" at bounding box center [140, 616] width 46 height 11
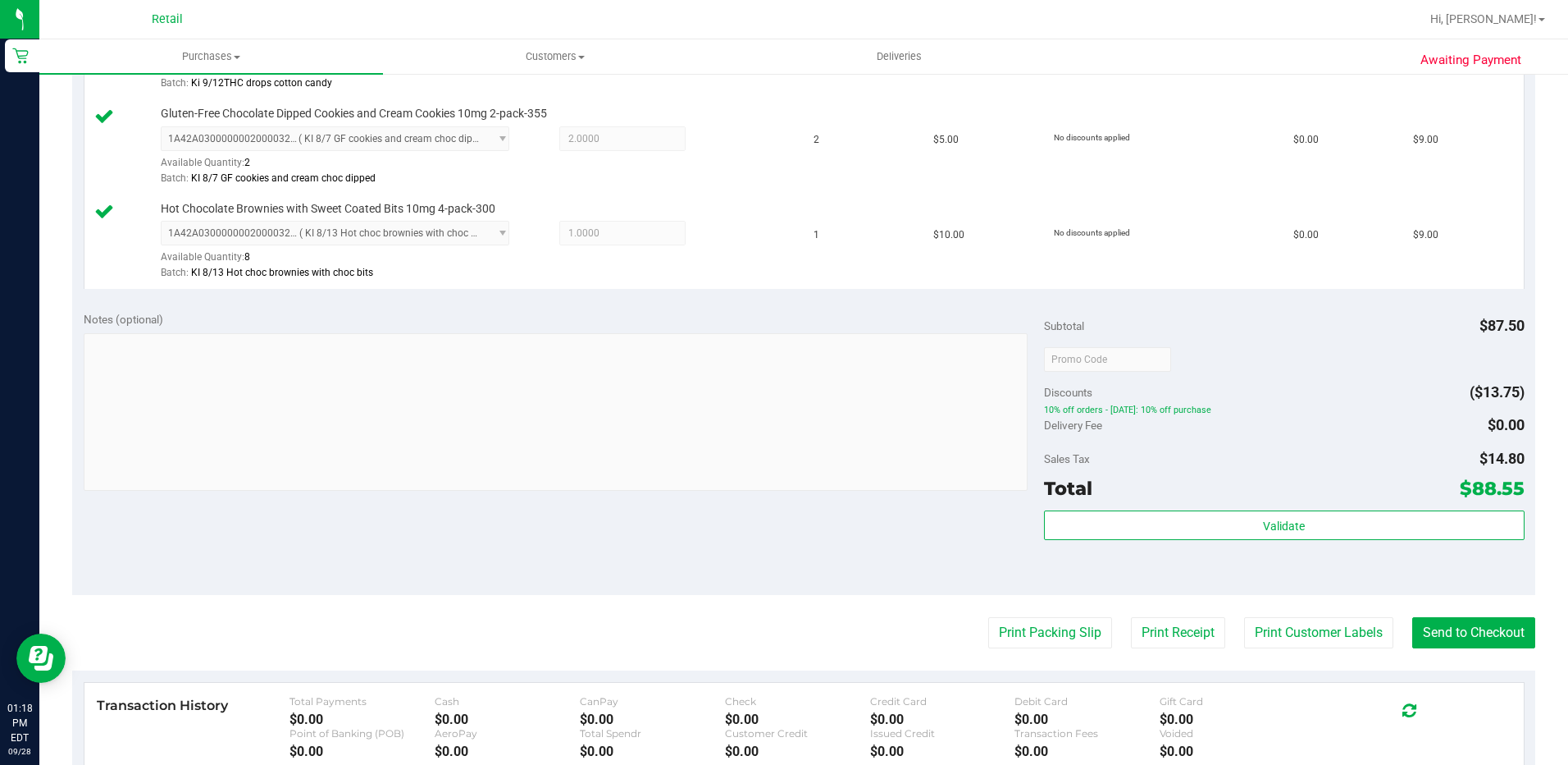
scroll to position [903, 0]
click at [1488, 628] on button "Send to Checkout" at bounding box center [1473, 631] width 123 height 32
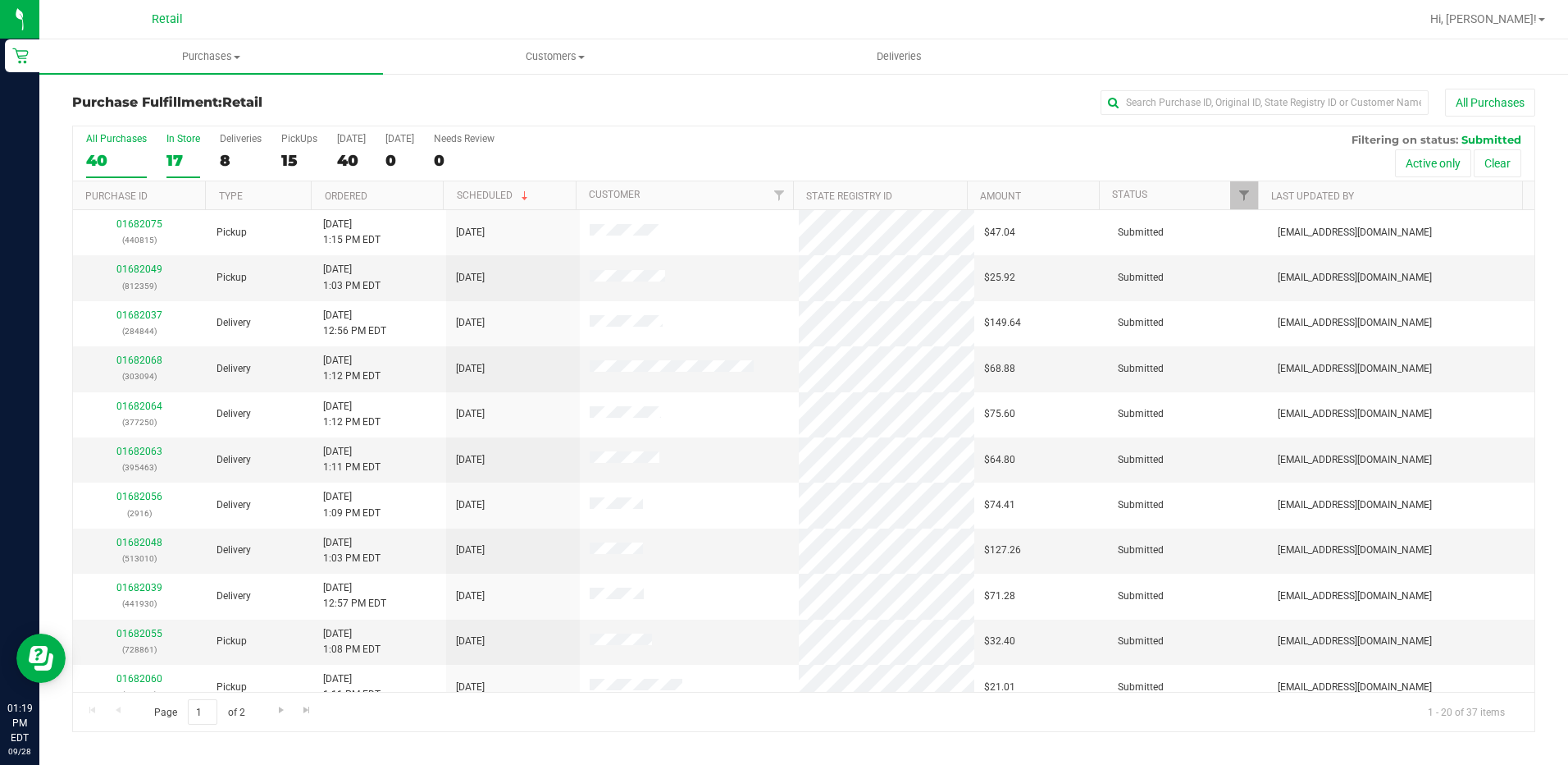
click at [193, 149] on label "In Store 17" at bounding box center [183, 155] width 33 height 45
click at [0, 0] on input "In Store 17" at bounding box center [0, 0] width 0 height 0
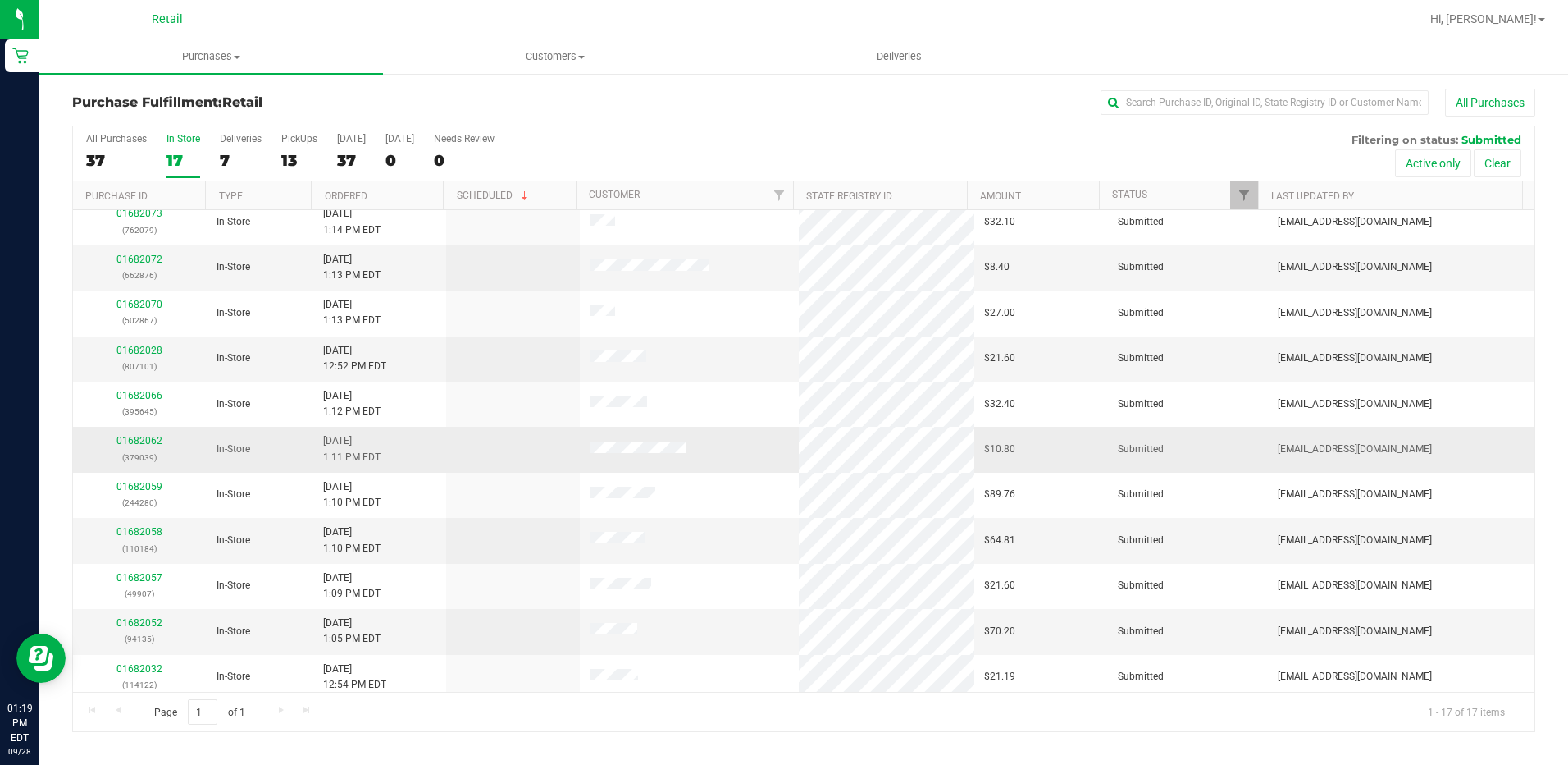
scroll to position [291, 0]
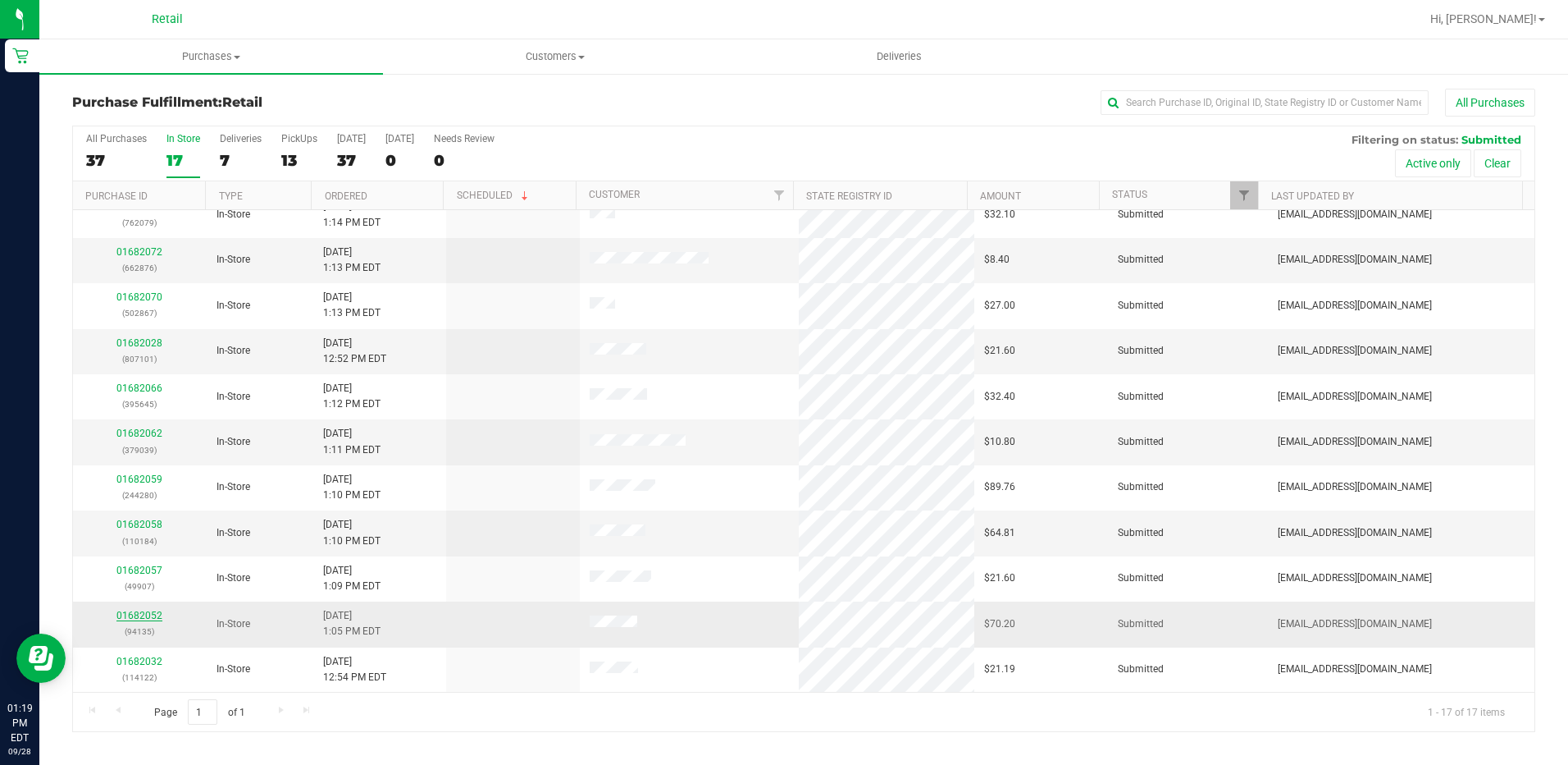
click at [150, 613] on link "01682052" at bounding box center [140, 616] width 46 height 11
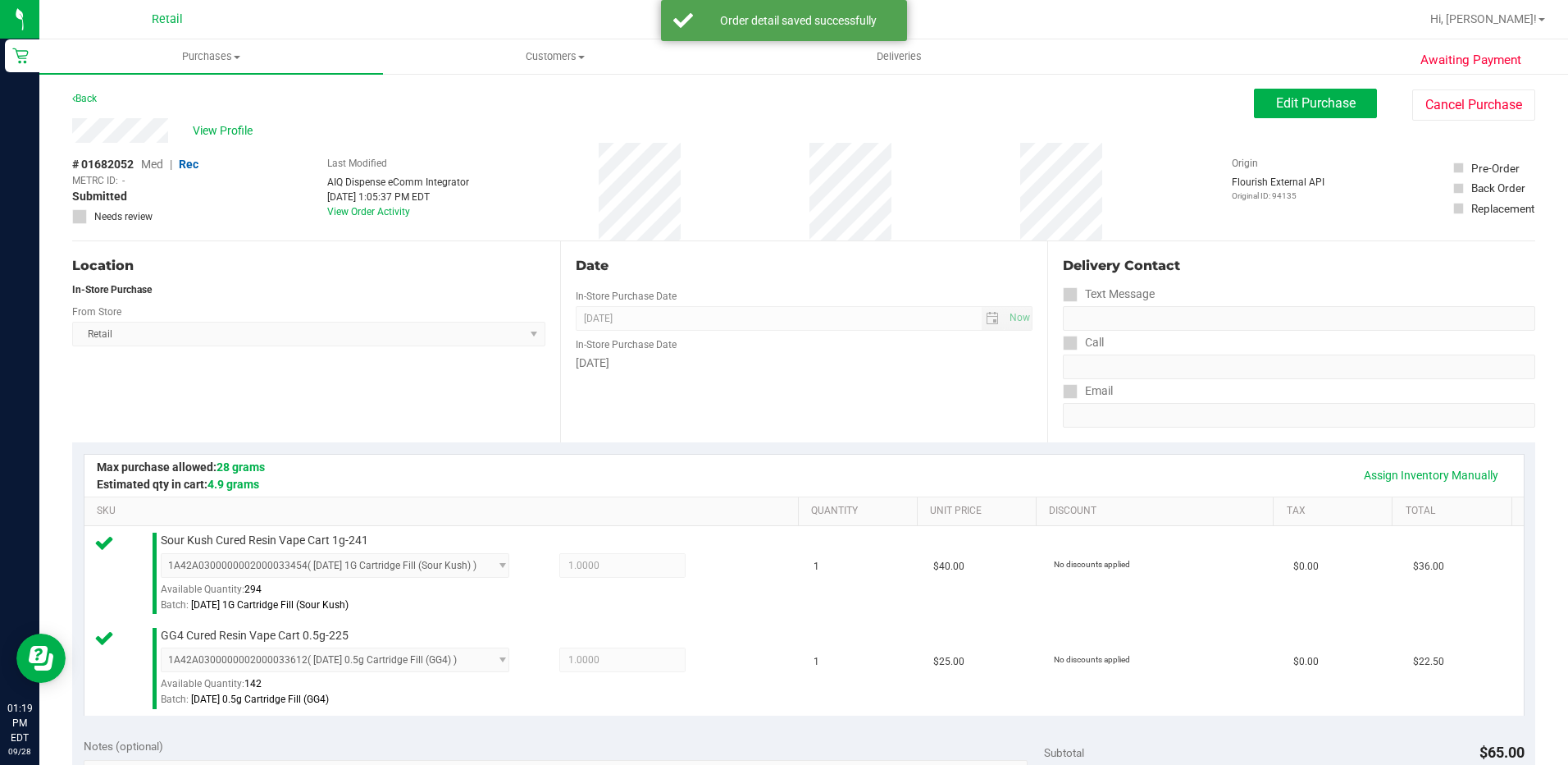
scroll to position [329, 0]
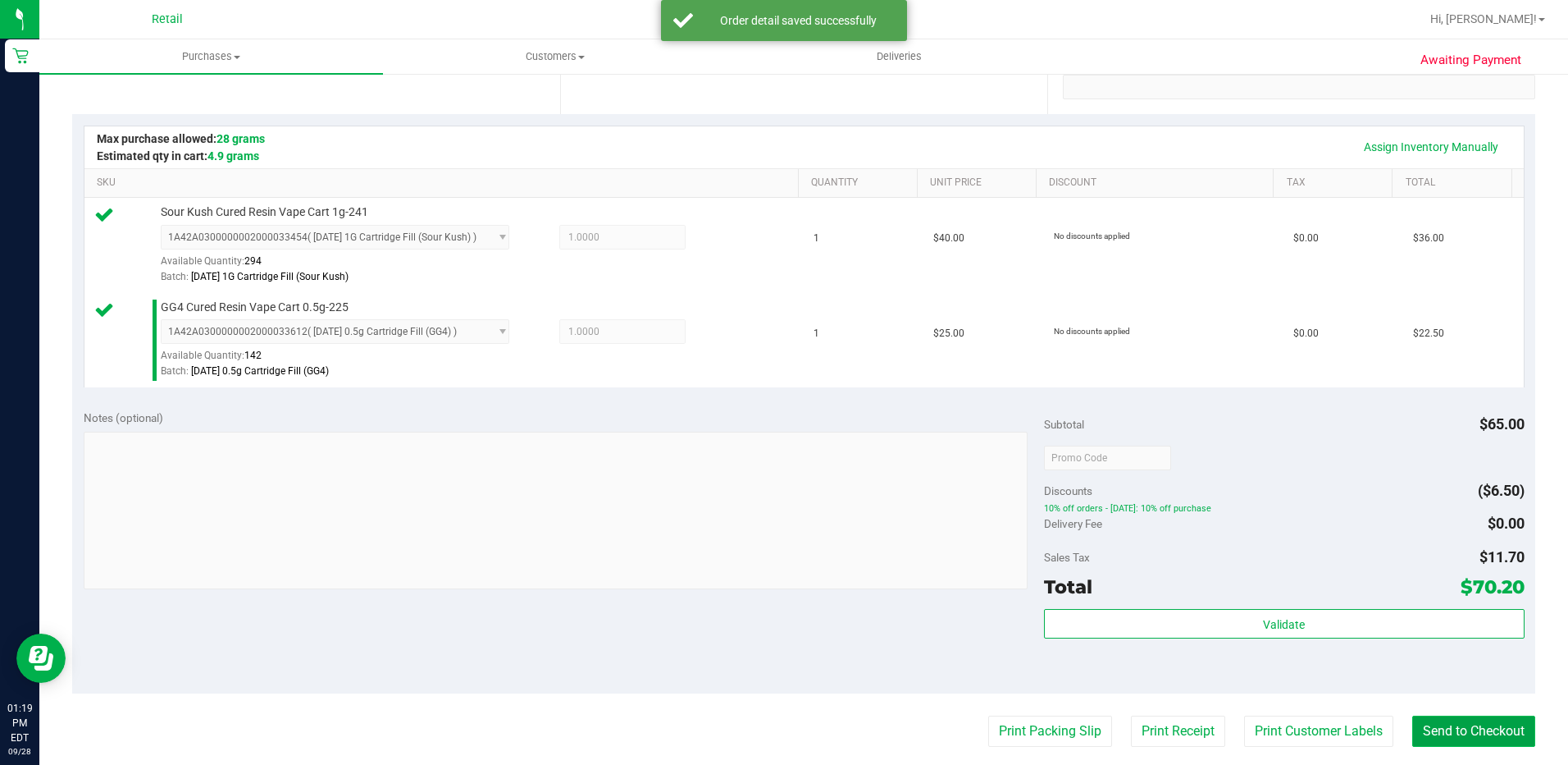
click at [1474, 720] on button "Send to Checkout" at bounding box center [1473, 732] width 123 height 32
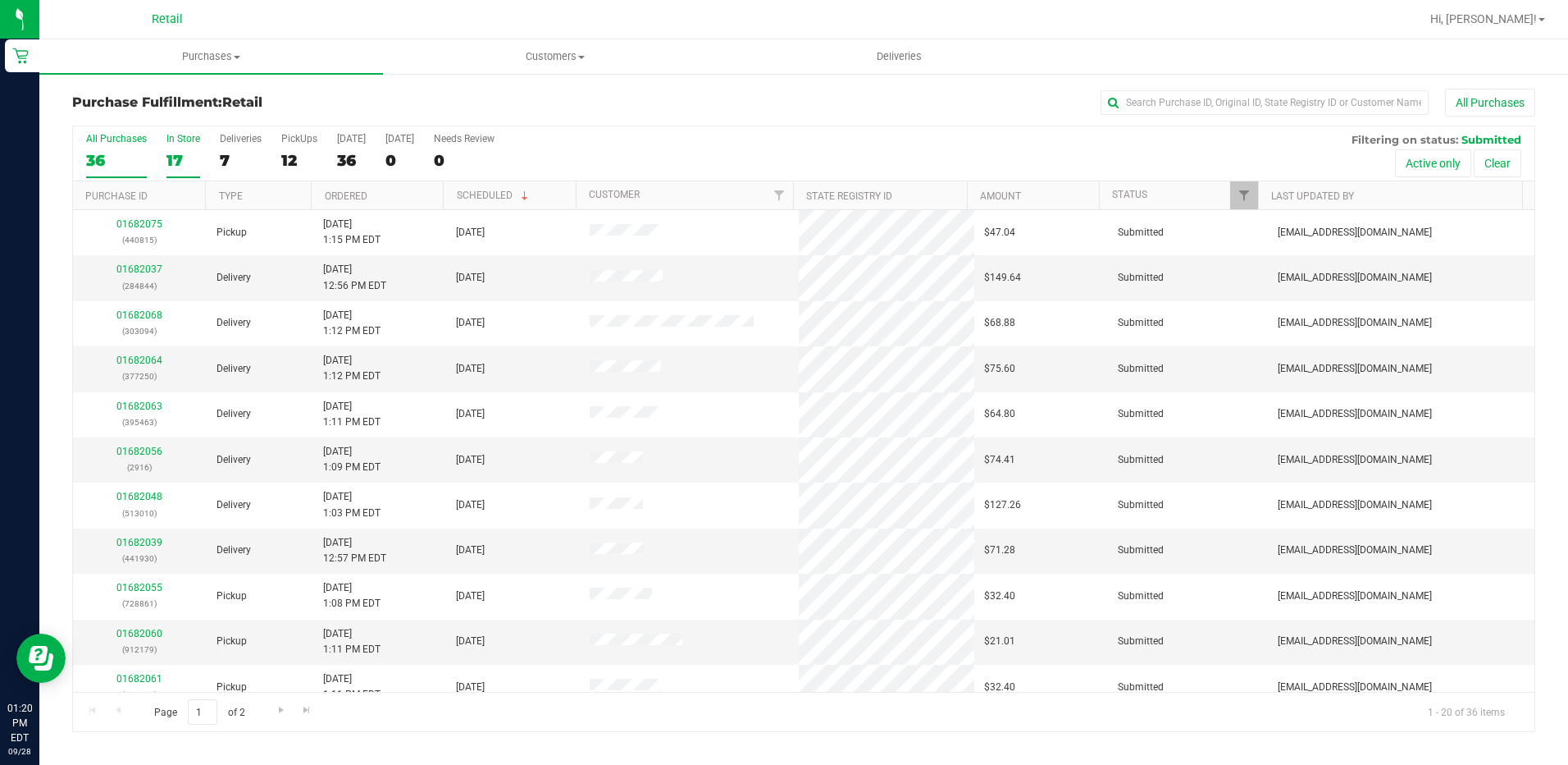
click at [177, 162] on div "17" at bounding box center [183, 161] width 33 height 19
click at [0, 0] on input "In Store 17" at bounding box center [0, 0] width 0 height 0
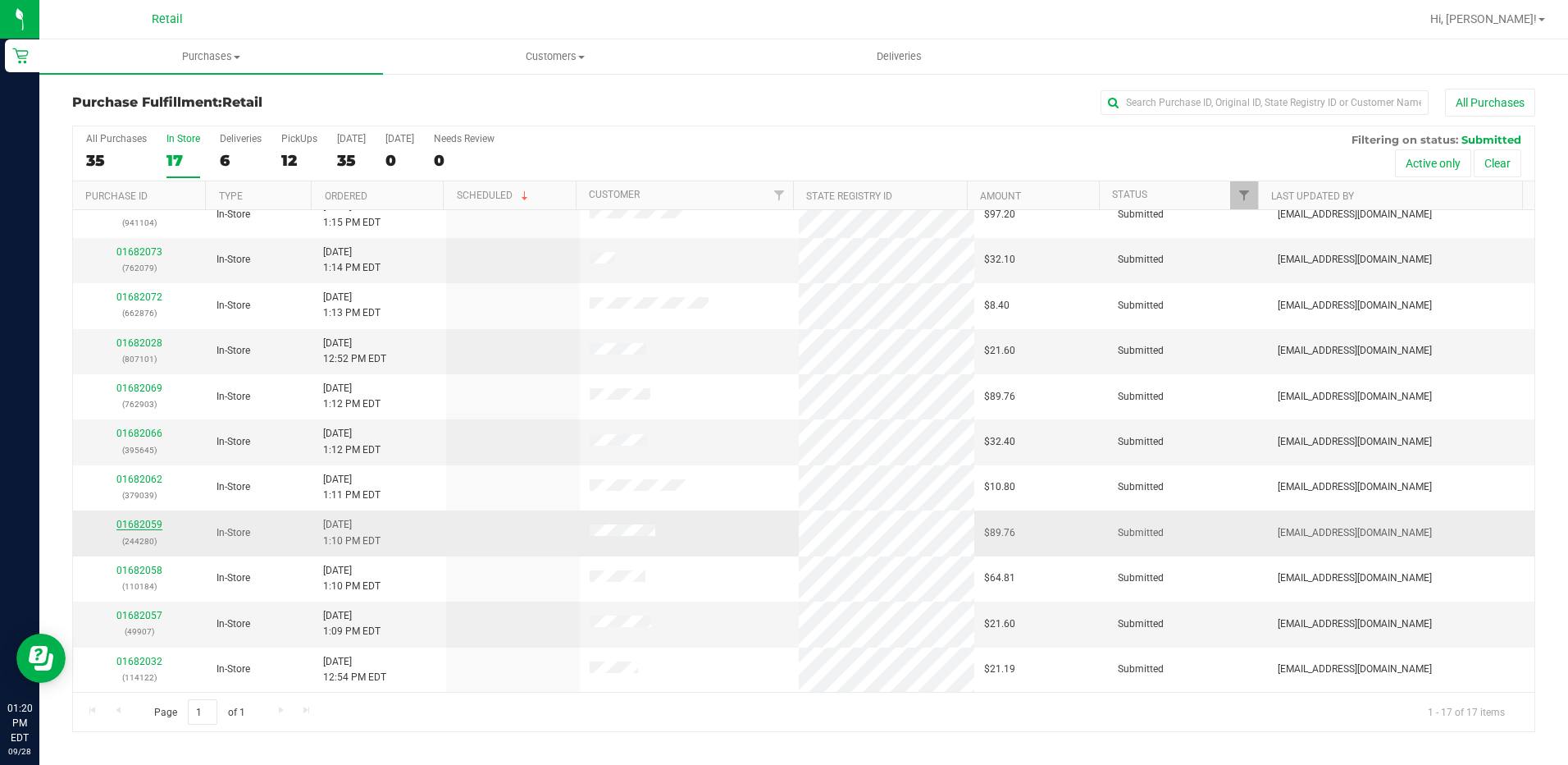
click at [152, 526] on link "01682059" at bounding box center [140, 525] width 46 height 11
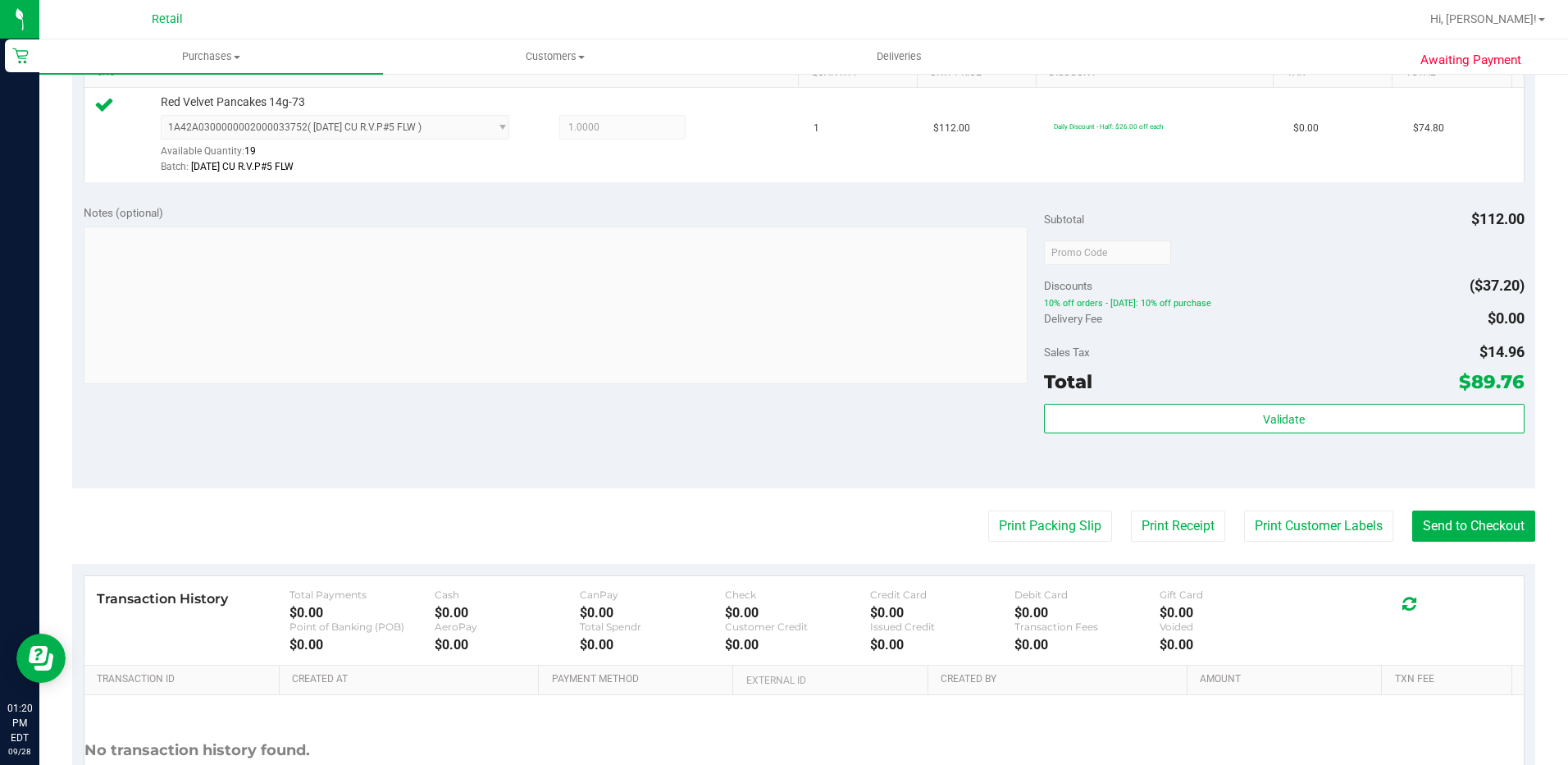
scroll to position [575, 0]
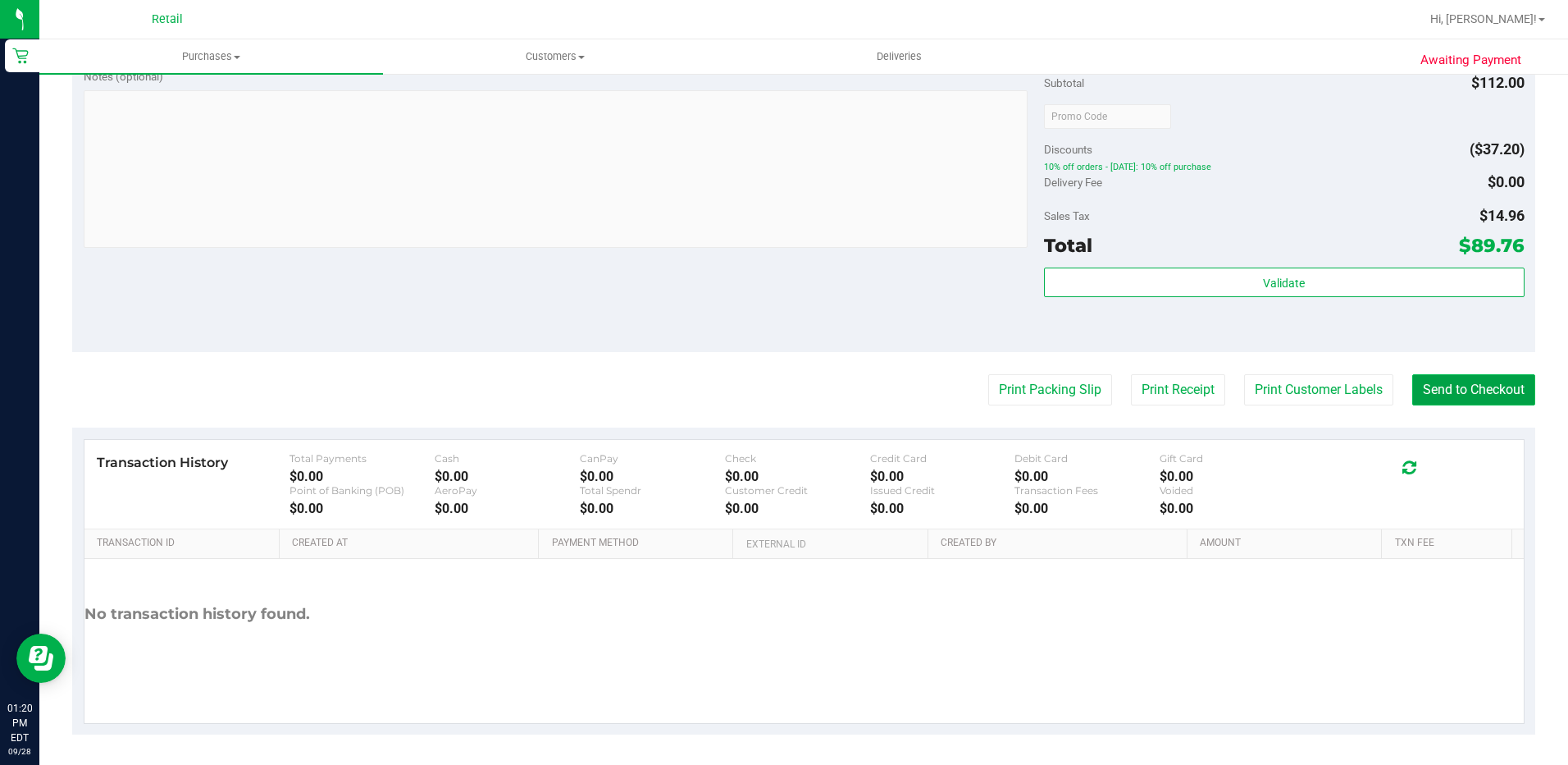
click at [1483, 385] on button "Send to Checkout" at bounding box center [1473, 390] width 123 height 32
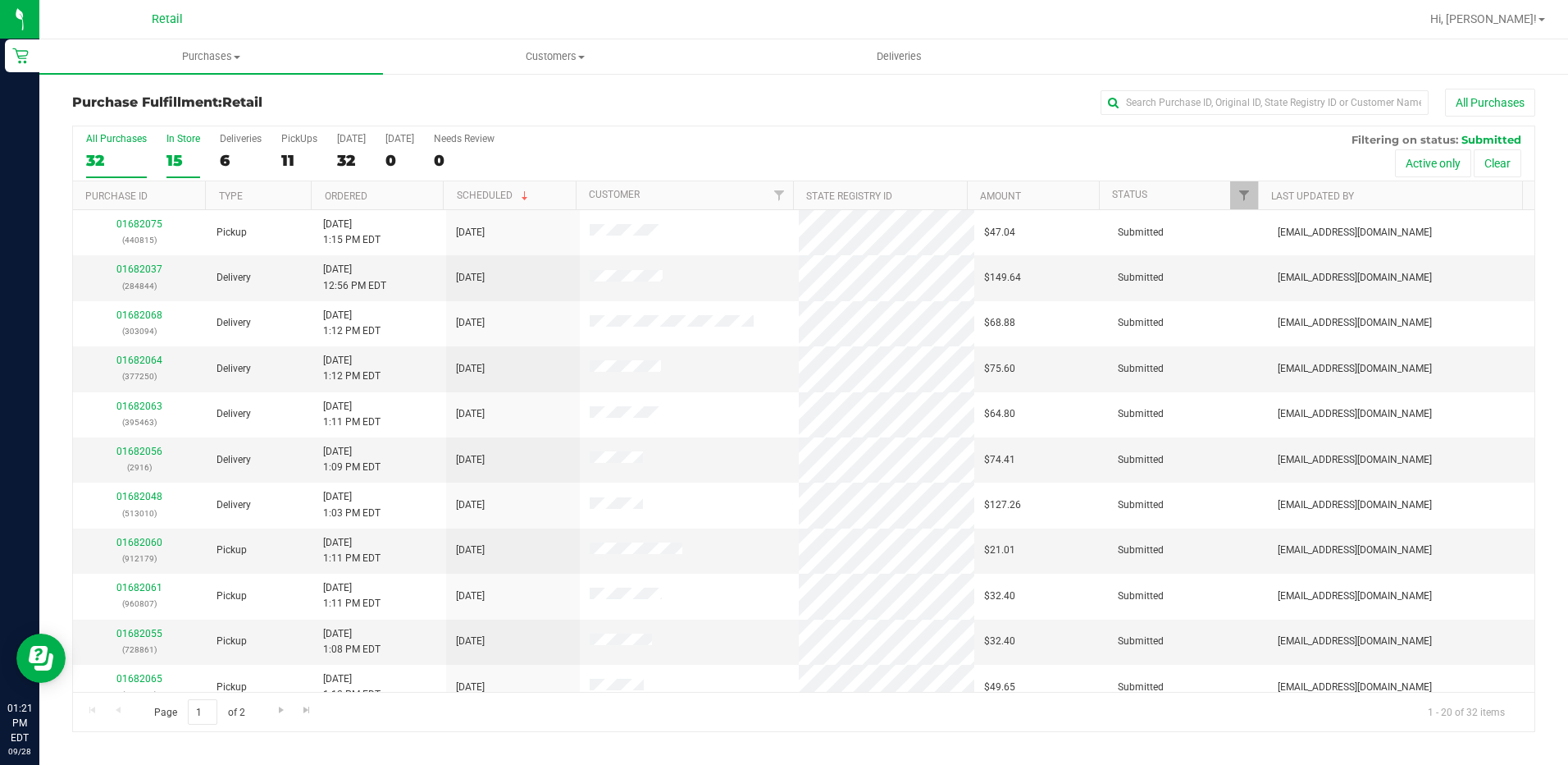
click at [177, 148] on label "In Store 15" at bounding box center [183, 155] width 33 height 45
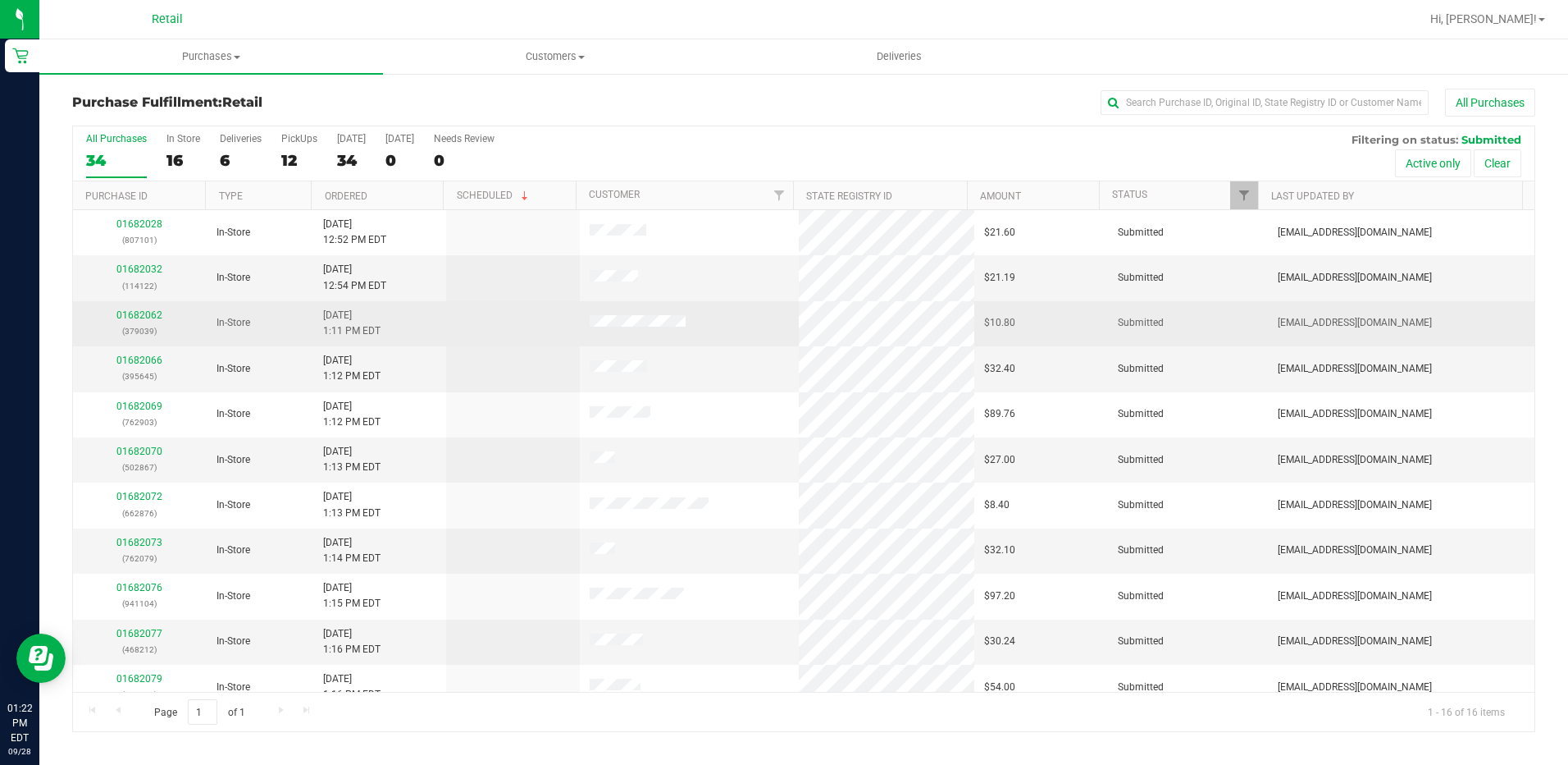
click at [143, 321] on div "01682062 (379039)" at bounding box center [139, 324] width 114 height 32
click at [140, 322] on div "01682062 (379039)" at bounding box center [139, 324] width 114 height 32
click at [140, 311] on link "01682062" at bounding box center [140, 315] width 46 height 11
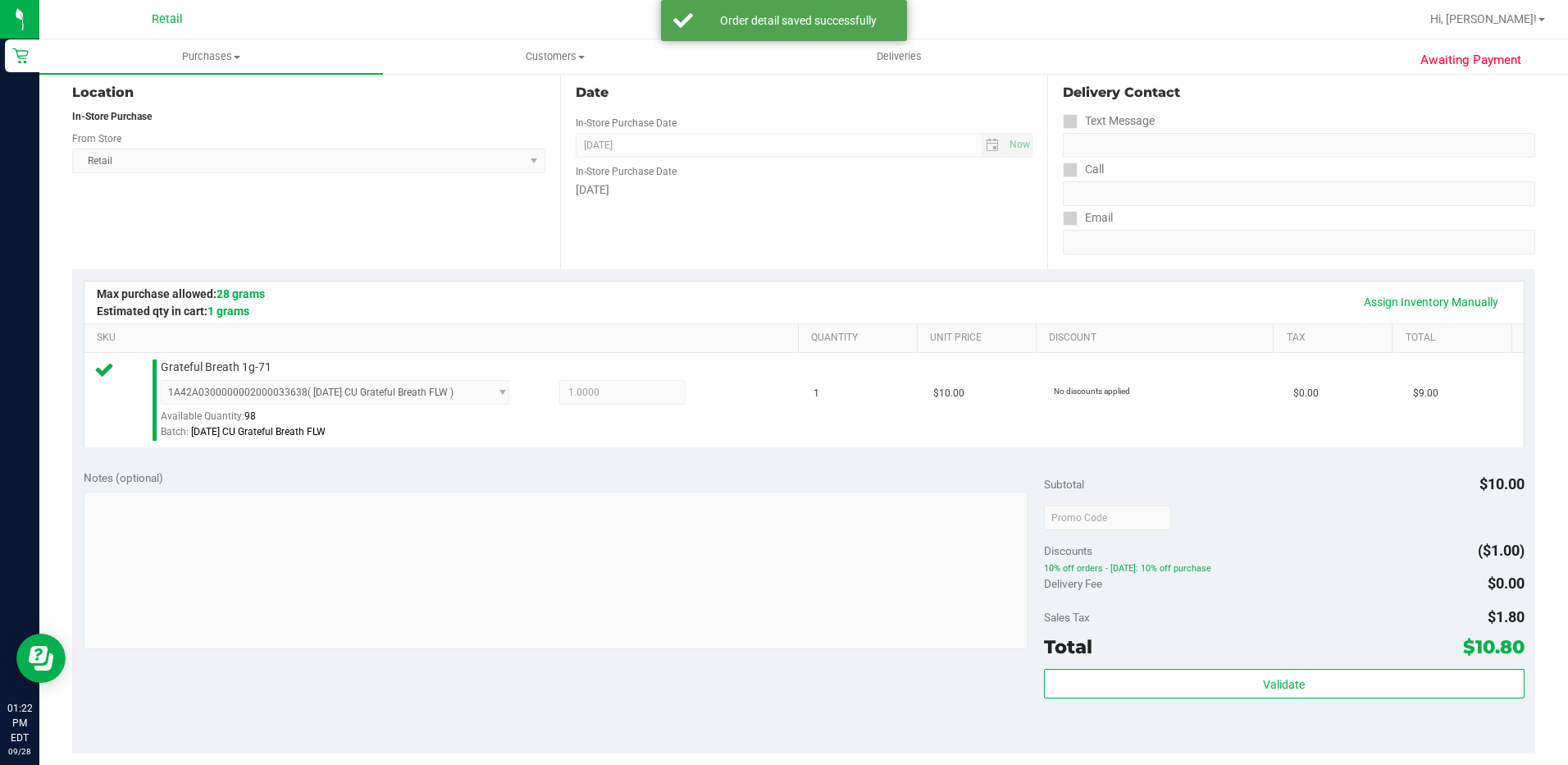
scroll to position [410, 0]
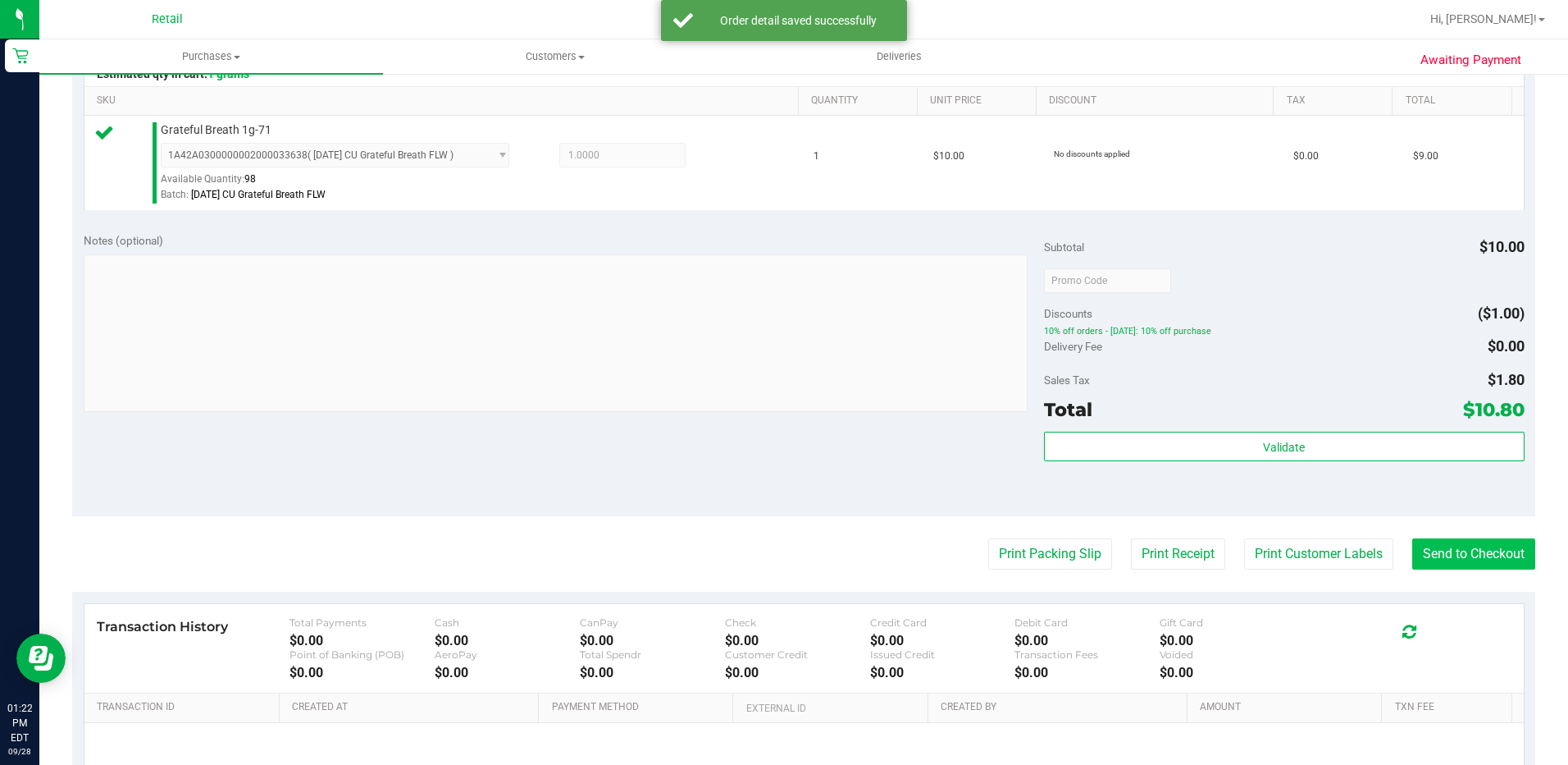
drag, startPoint x: 1481, startPoint y: 572, endPoint x: 1477, endPoint y: 558, distance: 14.6
click at [1479, 572] on purchase-details "Back Edit Purchase Cancel Purchase View Profile # 01682062 Med | Rec METRC ID: …" at bounding box center [803, 288] width 1463 height 1221
click at [1478, 552] on button "Send to Checkout" at bounding box center [1473, 554] width 123 height 32
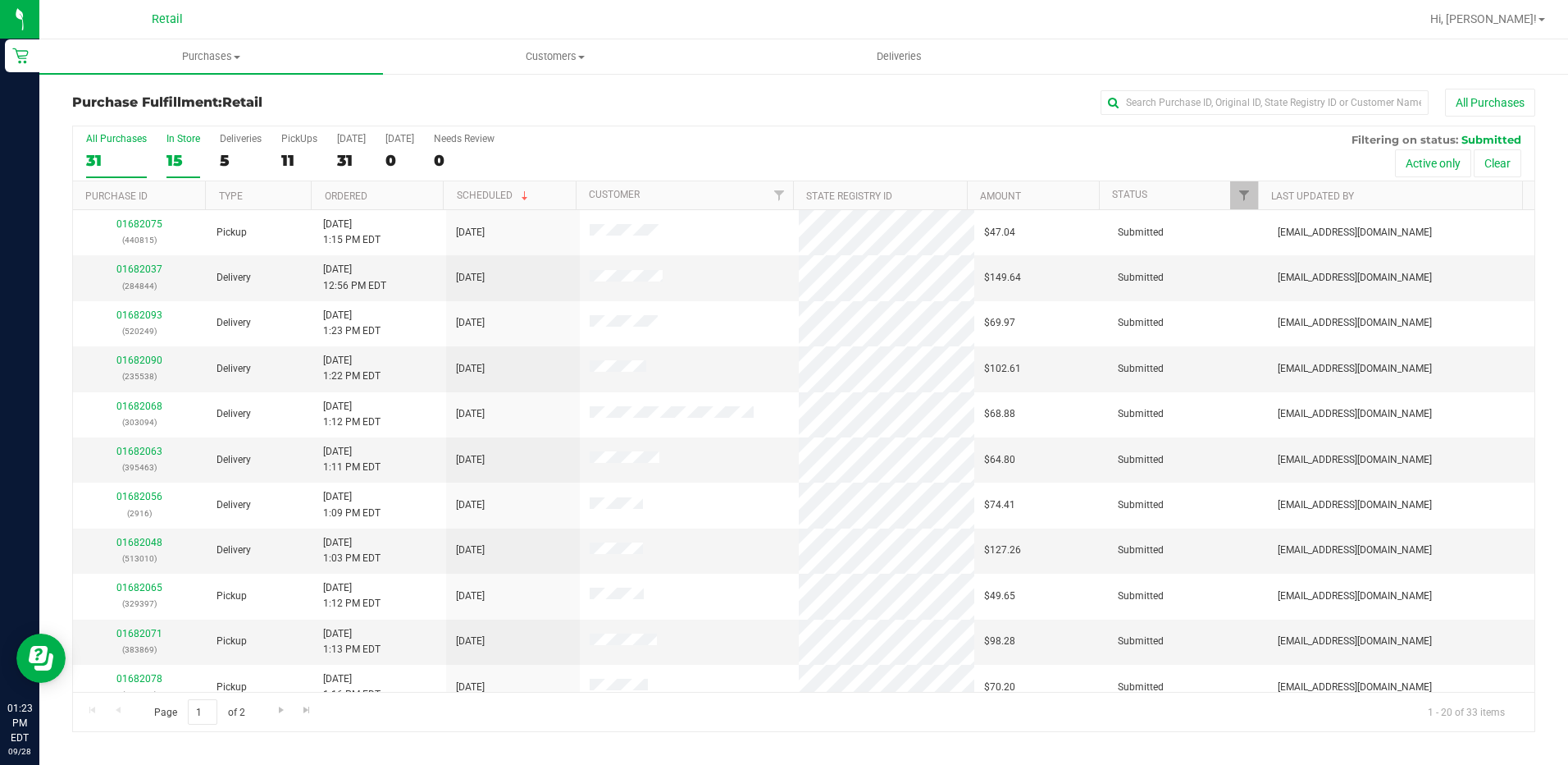
click at [177, 152] on div "15" at bounding box center [183, 161] width 33 height 19
click at [0, 0] on input "In Store 15" at bounding box center [0, 0] width 0 height 0
drag, startPoint x: 1210, startPoint y: 108, endPoint x: 1205, endPoint y: 134, distance: 26.5
click at [1209, 108] on input "text" at bounding box center [1265, 102] width 328 height 25
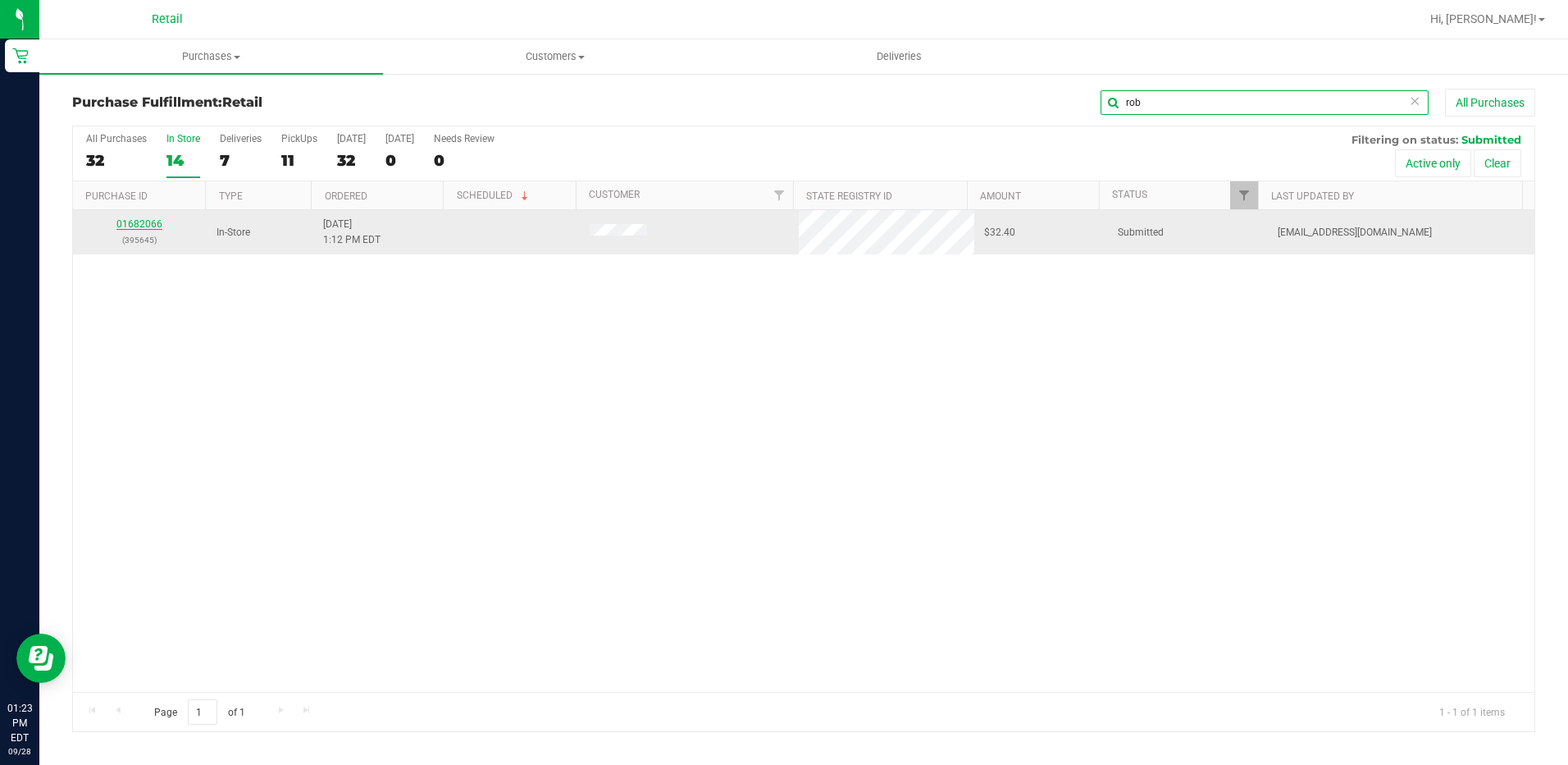
type input "rob"
click at [154, 223] on link "01682066" at bounding box center [140, 224] width 46 height 11
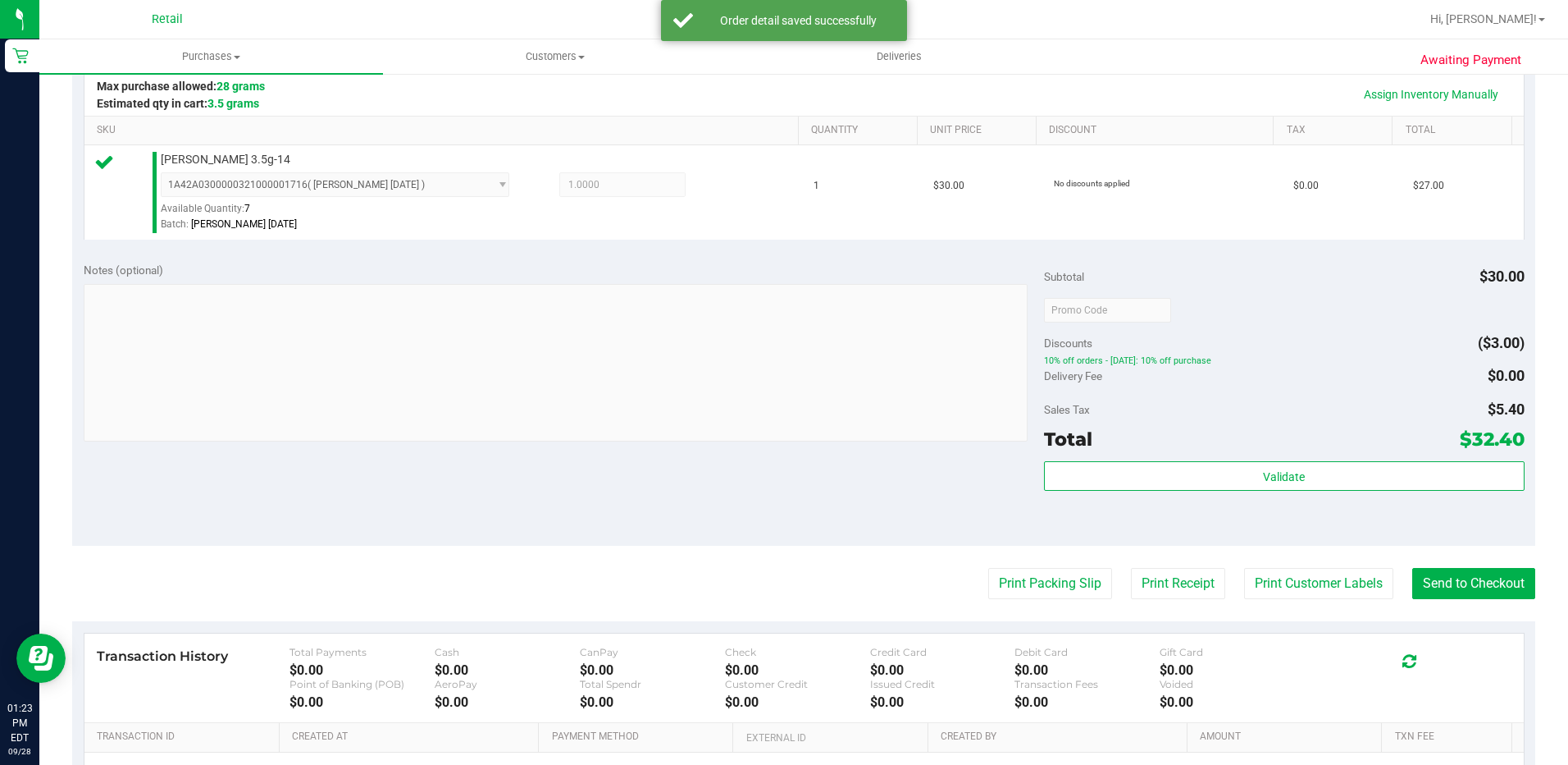
scroll to position [492, 0]
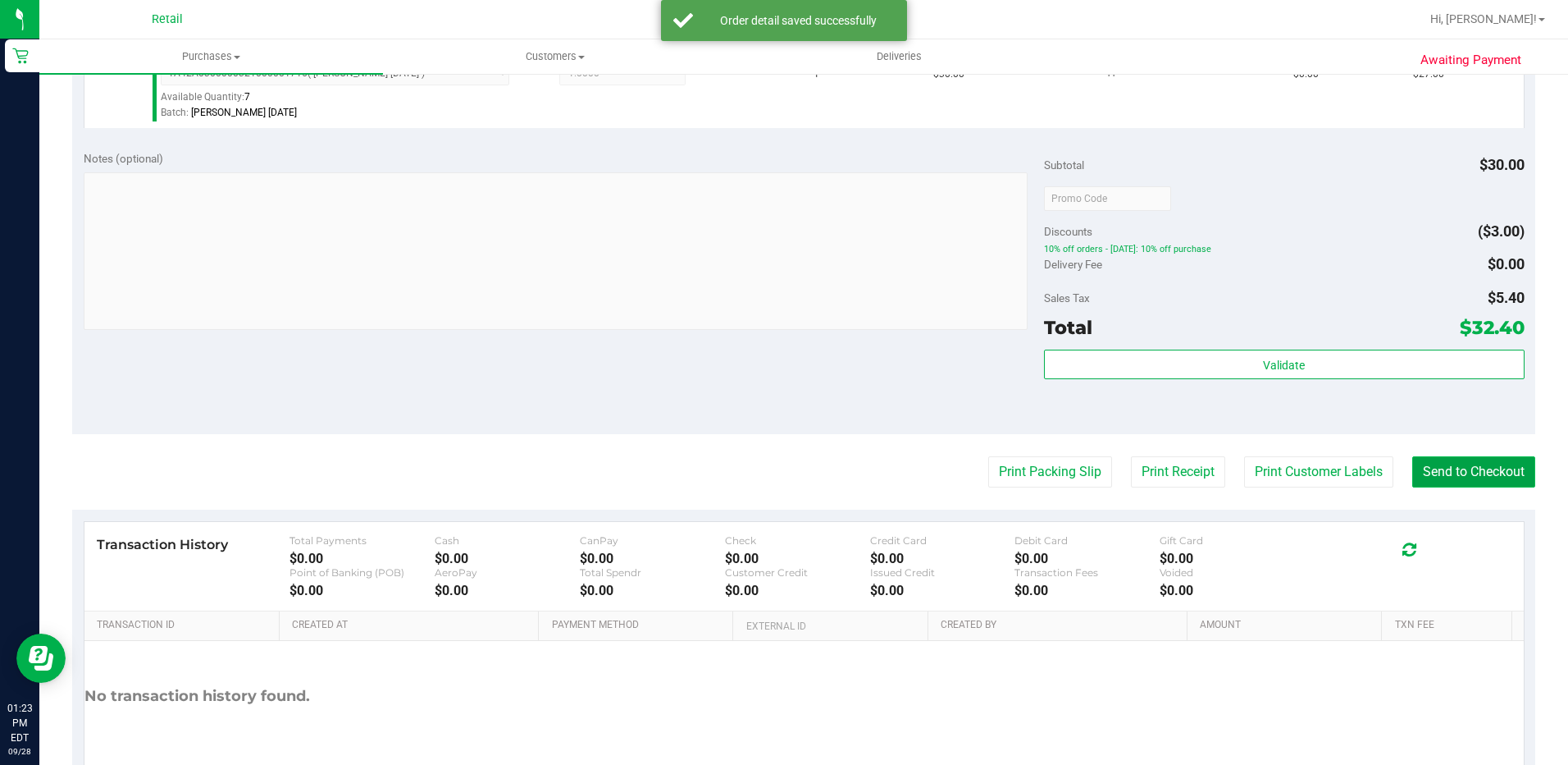
click at [1412, 480] on button "Send to Checkout" at bounding box center [1473, 473] width 123 height 32
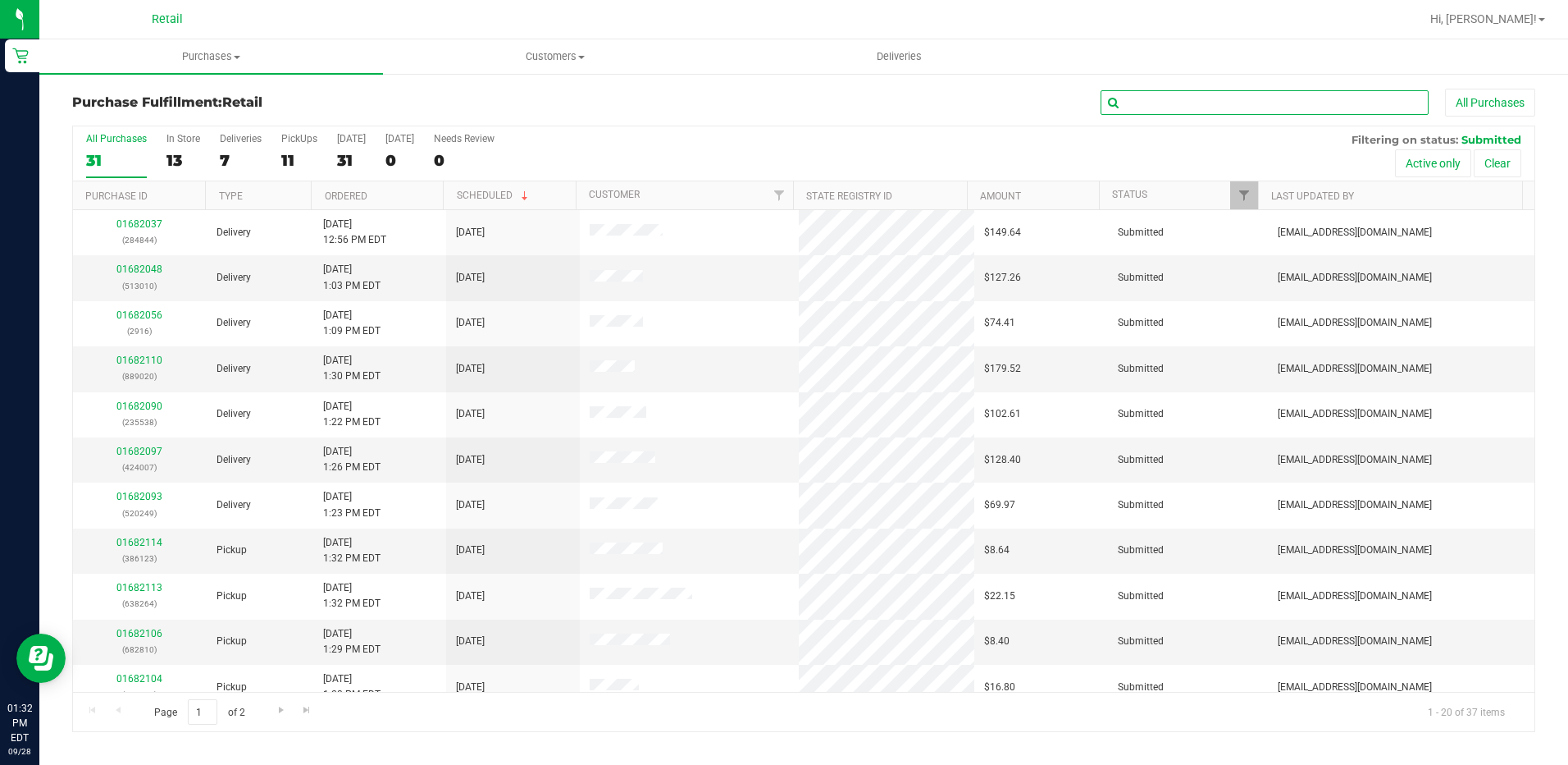
click at [1235, 103] on input "text" at bounding box center [1265, 102] width 328 height 25
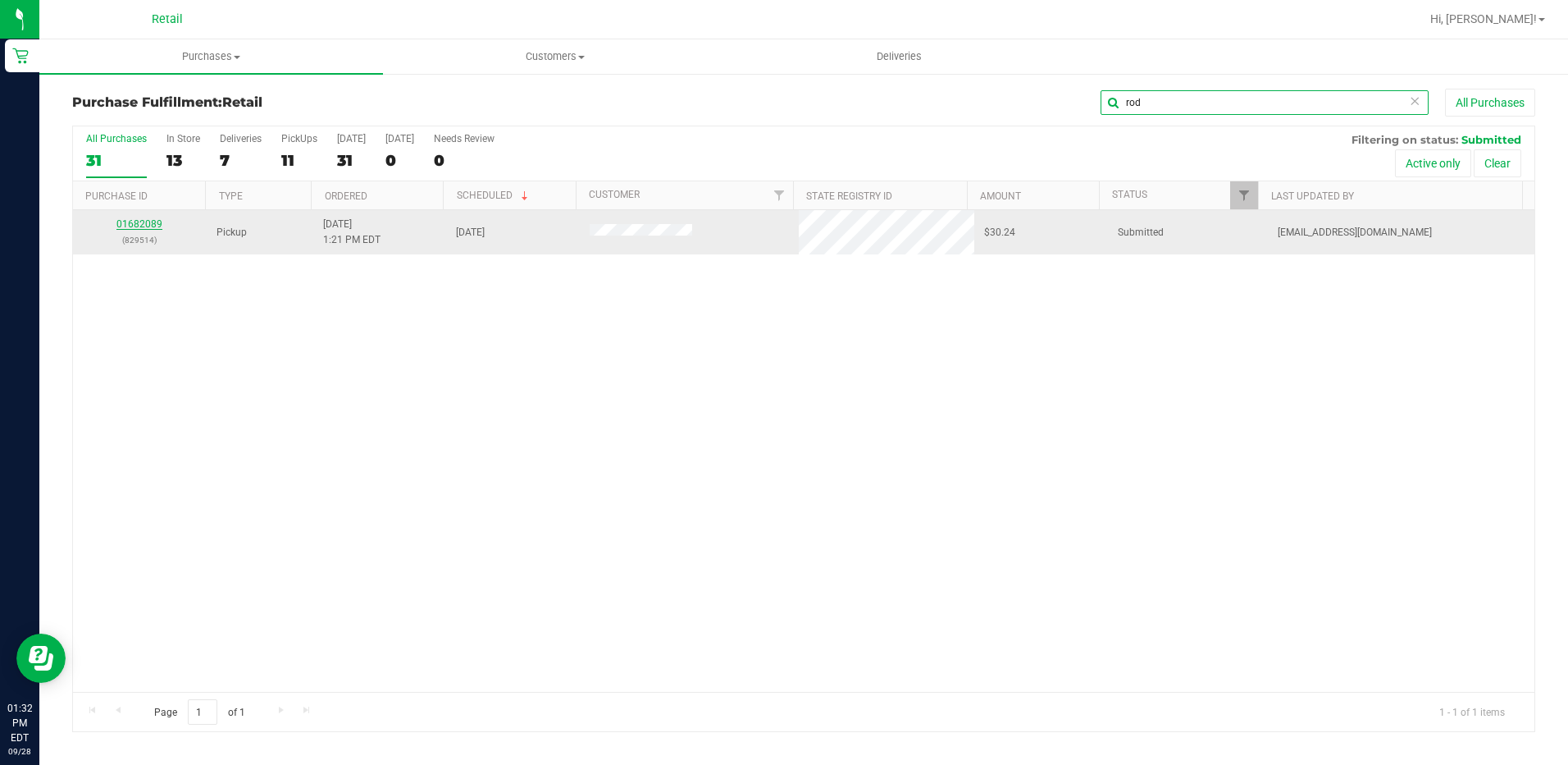
type input "rod"
click at [141, 228] on link "01682089" at bounding box center [140, 224] width 46 height 11
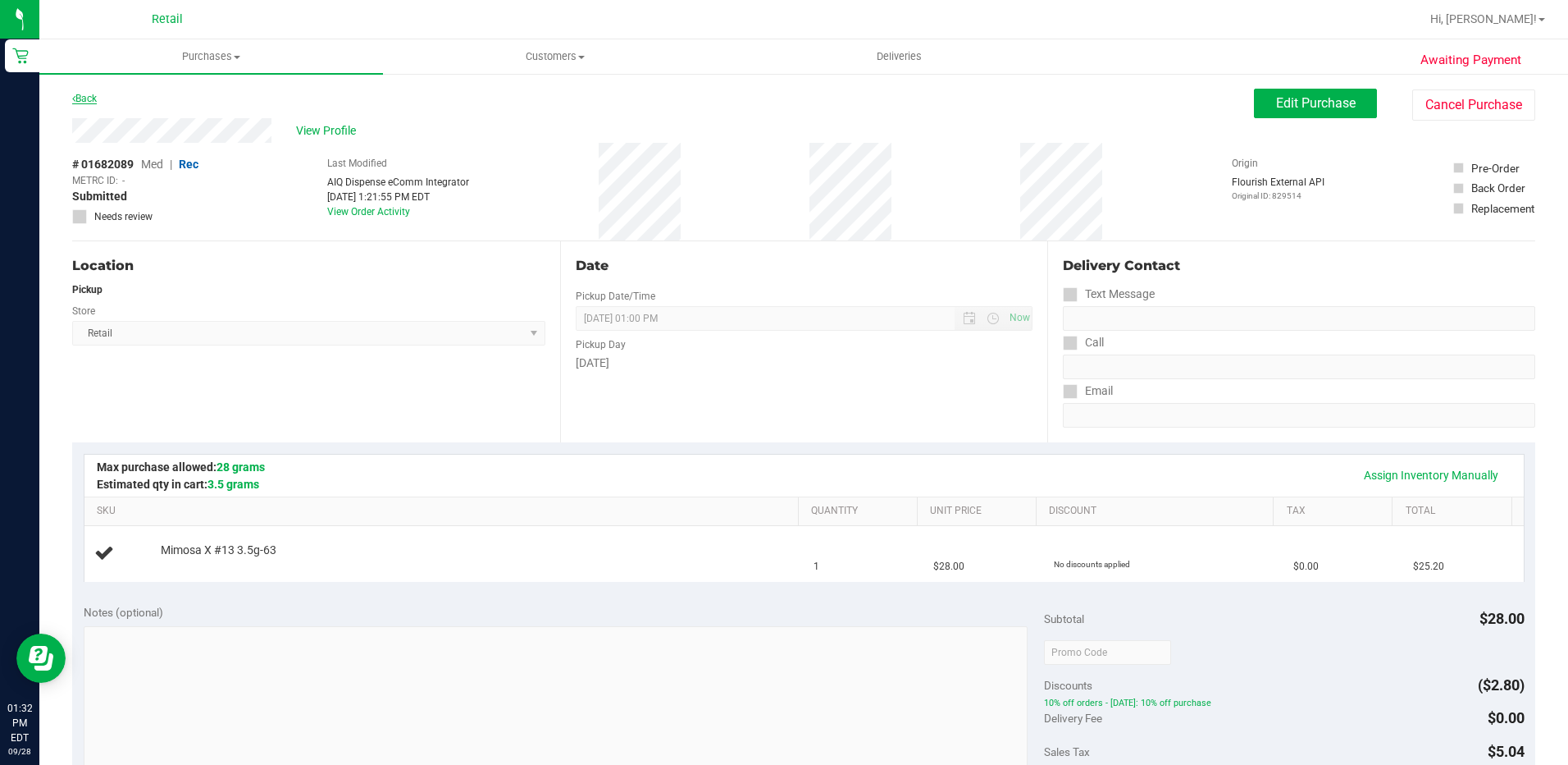
click at [86, 97] on link "Back" at bounding box center [84, 98] width 25 height 11
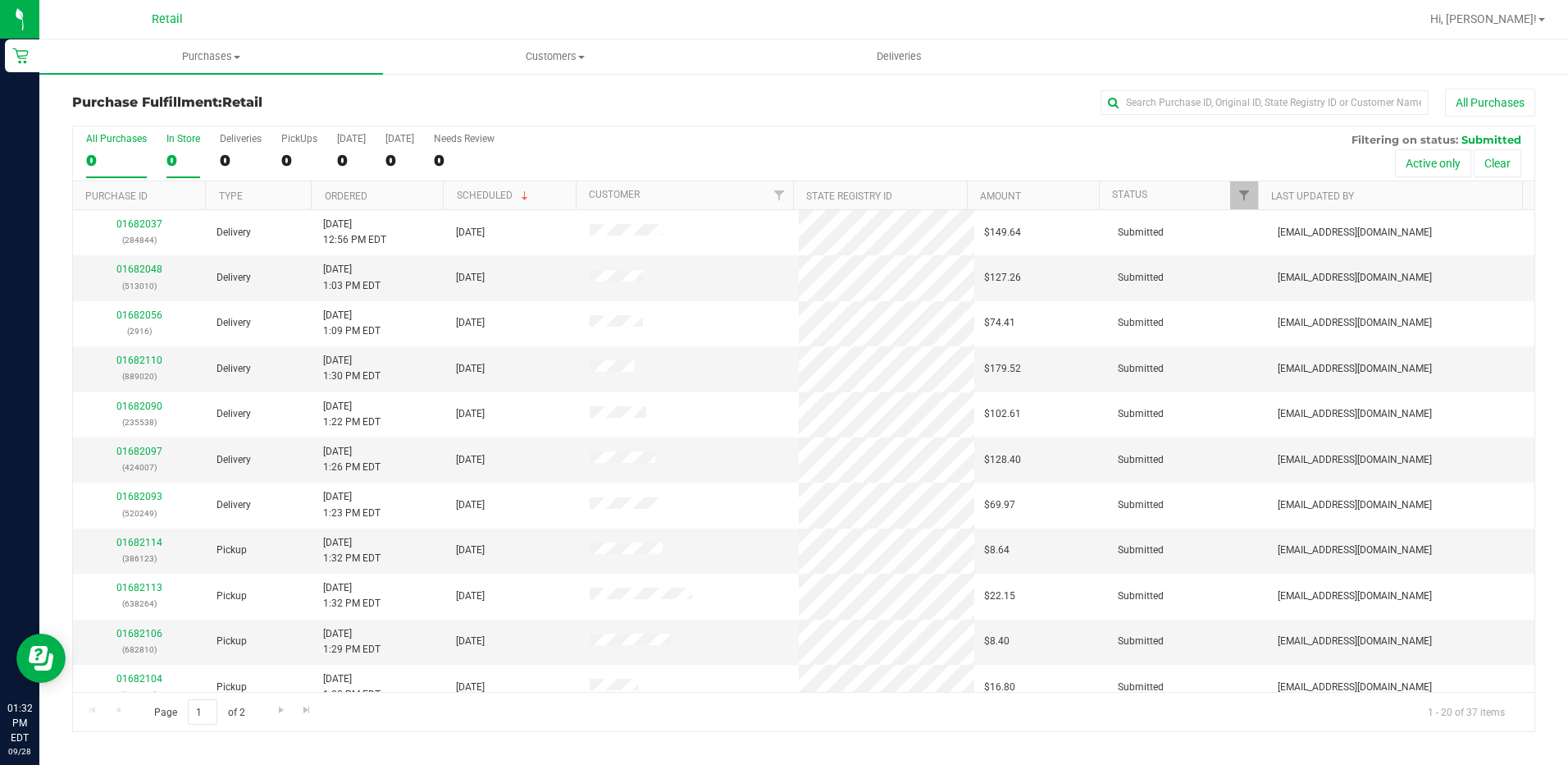
click at [177, 152] on div "0" at bounding box center [183, 161] width 33 height 19
click at [0, 0] on input "In Store 0" at bounding box center [0, 0] width 0 height 0
click at [126, 160] on div "37" at bounding box center [116, 161] width 60 height 19
click at [0, 0] on input "All Purchases 37" at bounding box center [0, 0] width 0 height 0
click at [163, 146] on div "All Purchases 37 In Store 19 Deliveries 7 PickUps 11 Today 37 Tomorrow 0 Needs …" at bounding box center [803, 153] width 1461 height 55
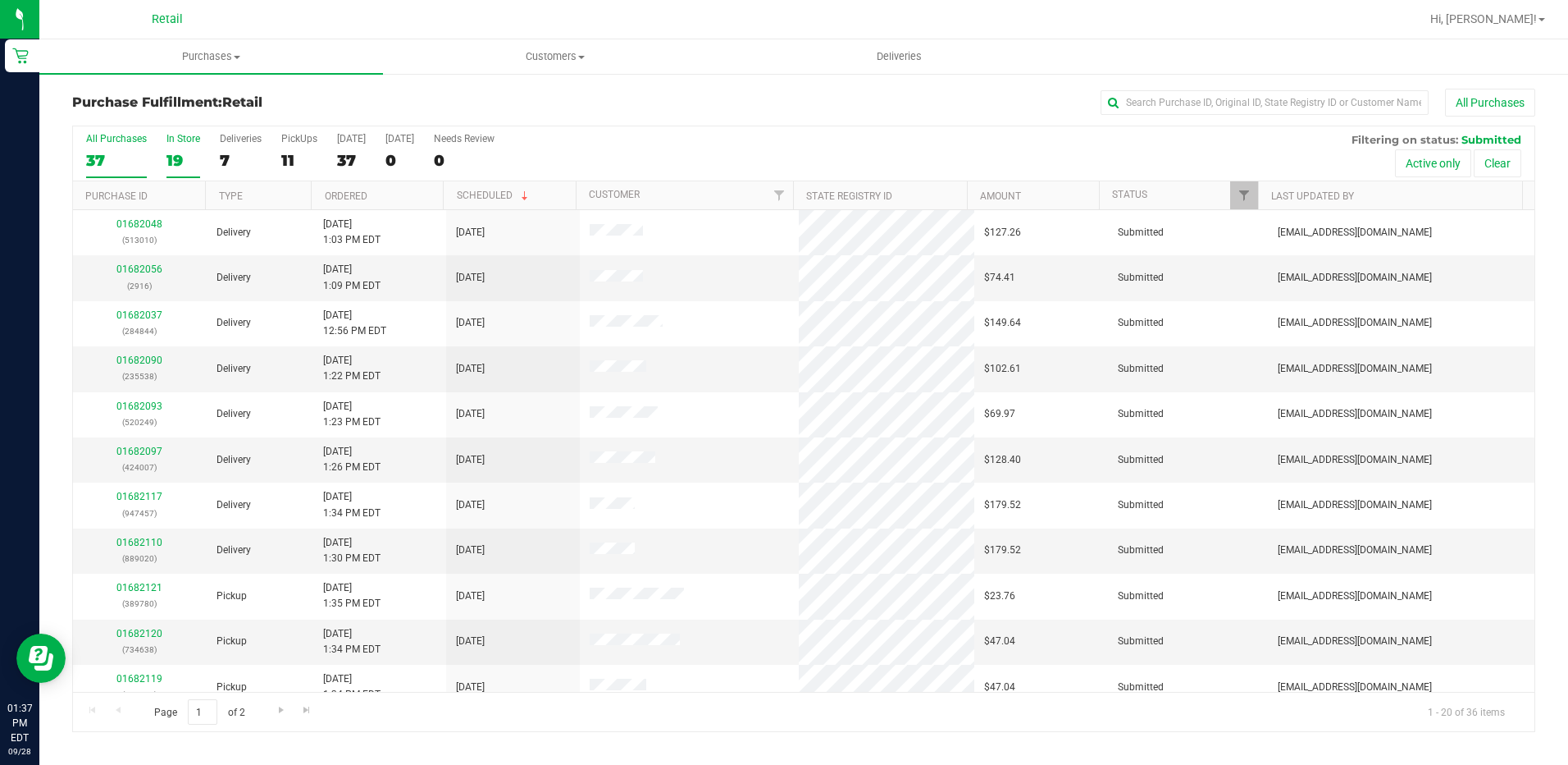
click at [186, 147] on label "In Store 19" at bounding box center [183, 155] width 33 height 45
click at [0, 0] on input "In Store 19" at bounding box center [0, 0] width 0 height 0
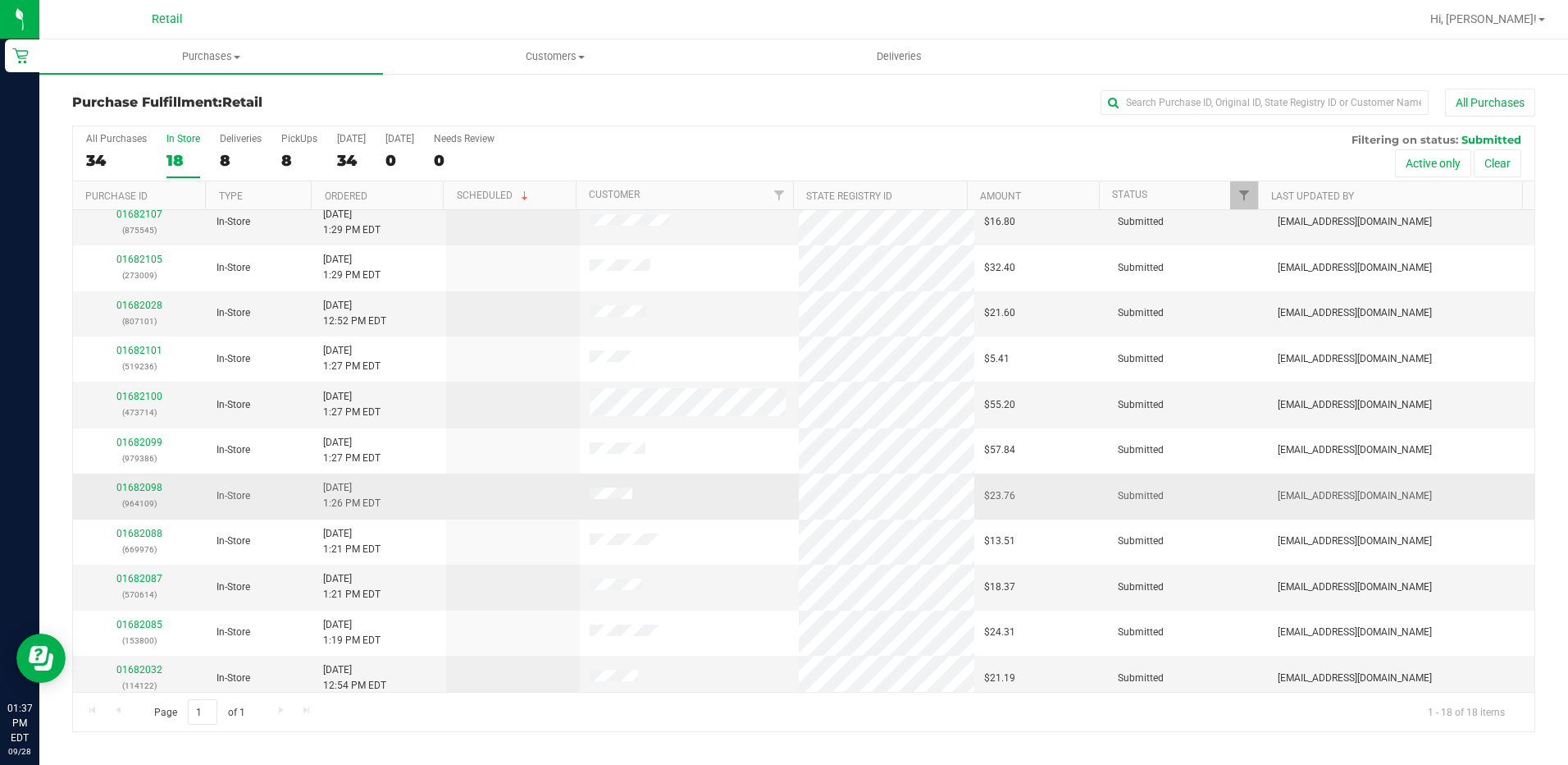
scroll to position [336, 0]
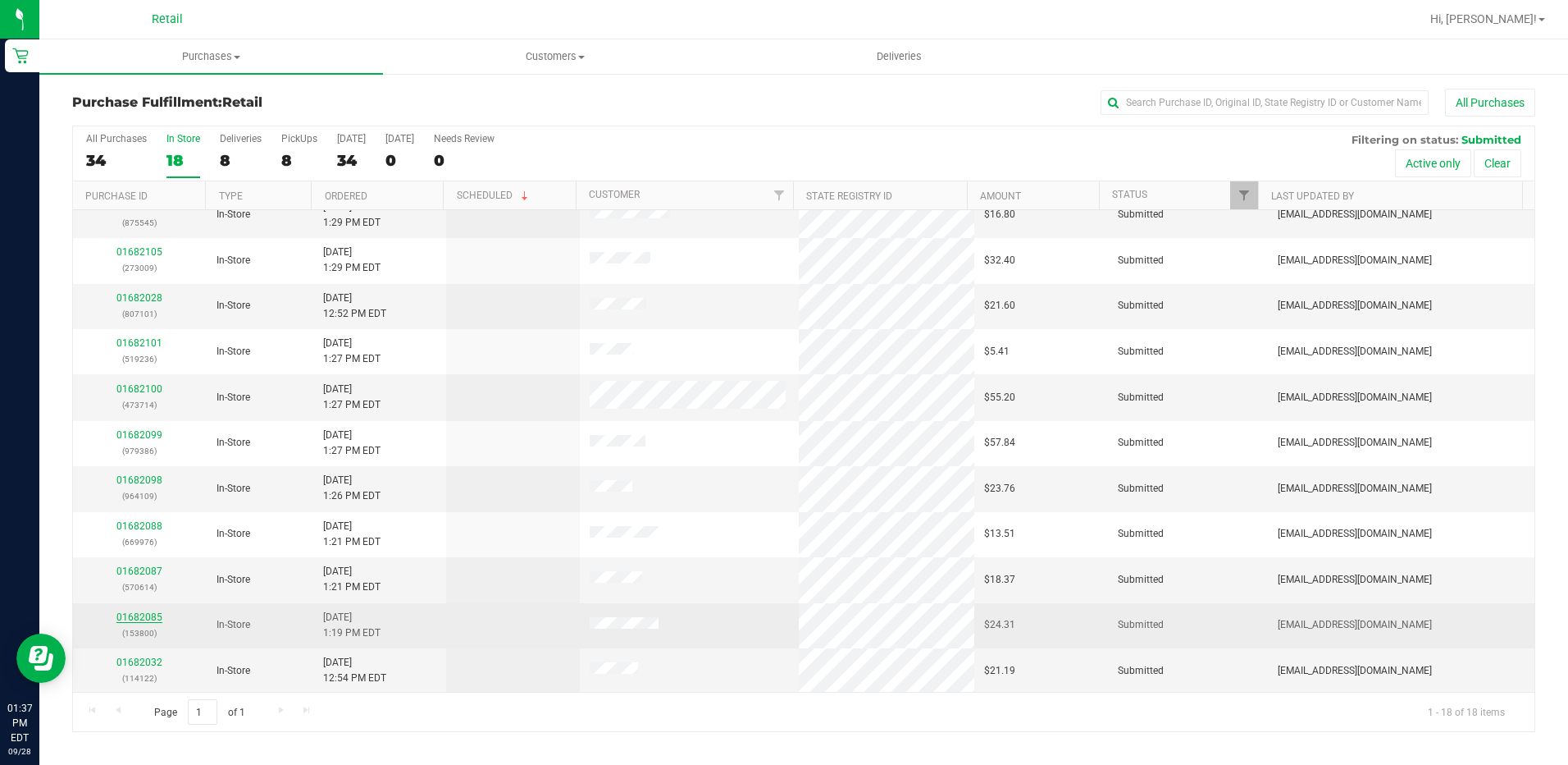
click at [150, 616] on link "01682085" at bounding box center [140, 617] width 46 height 11
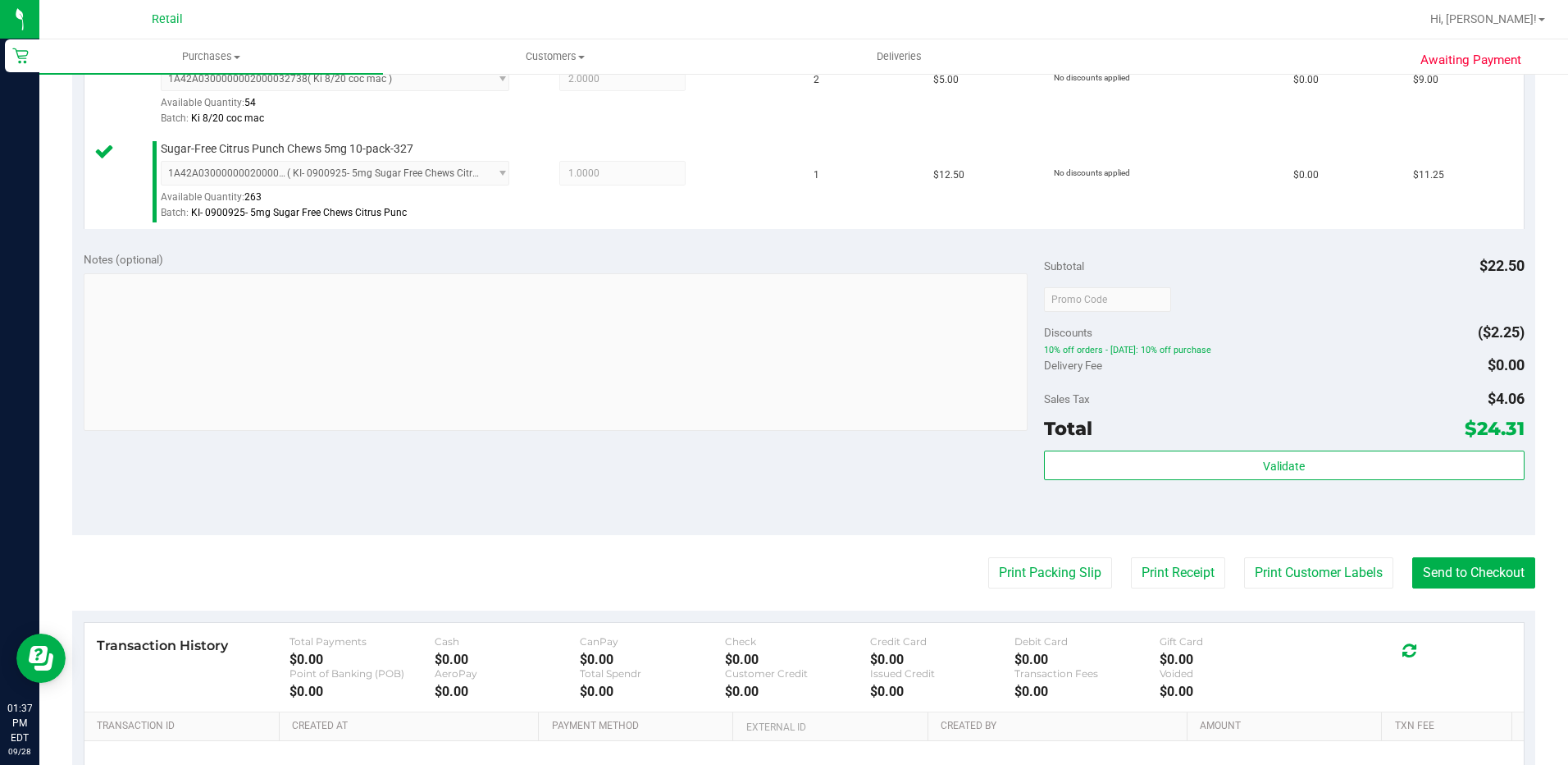
scroll to position [672, 0]
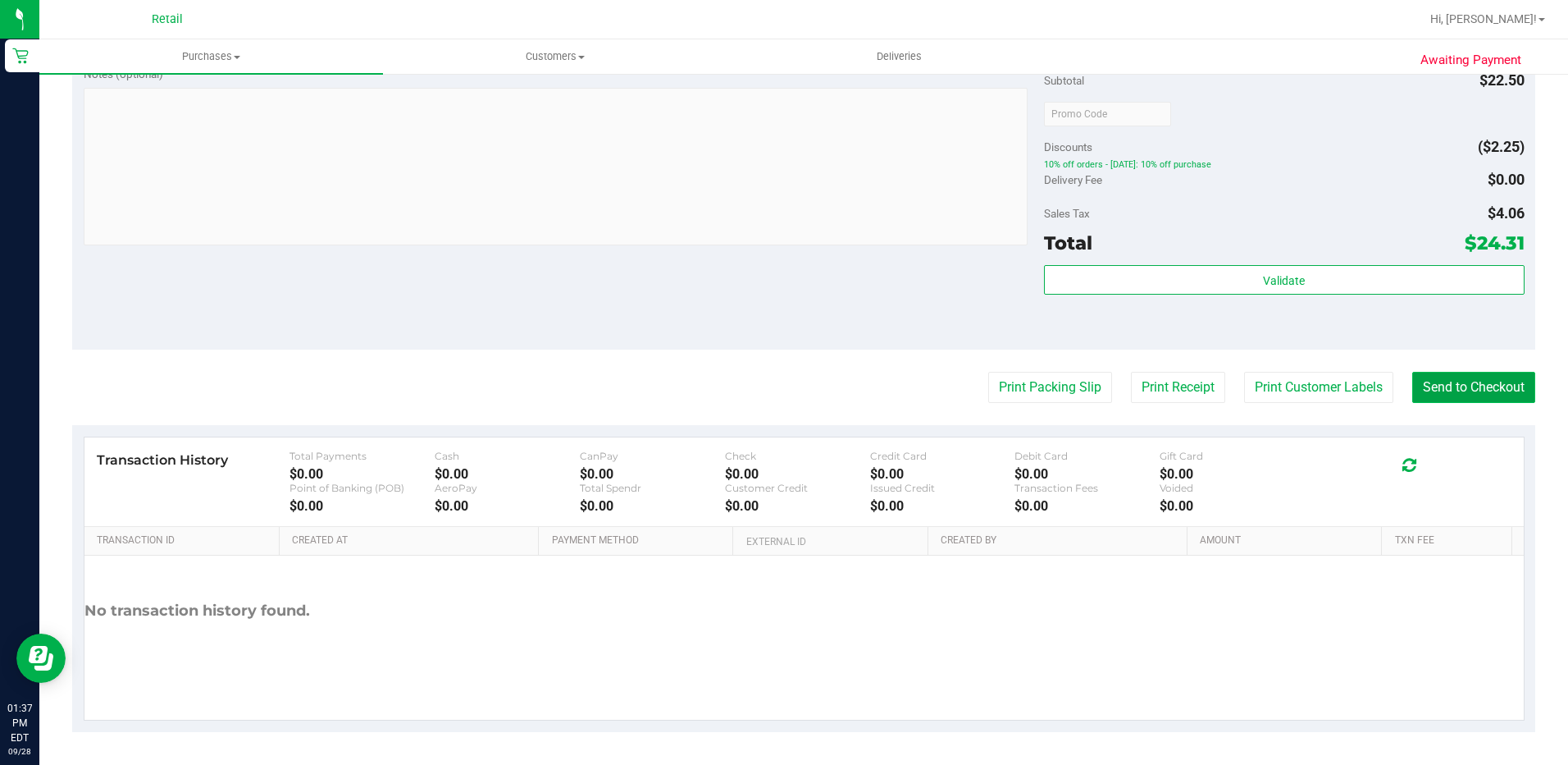
click at [1472, 393] on button "Send to Checkout" at bounding box center [1473, 387] width 123 height 32
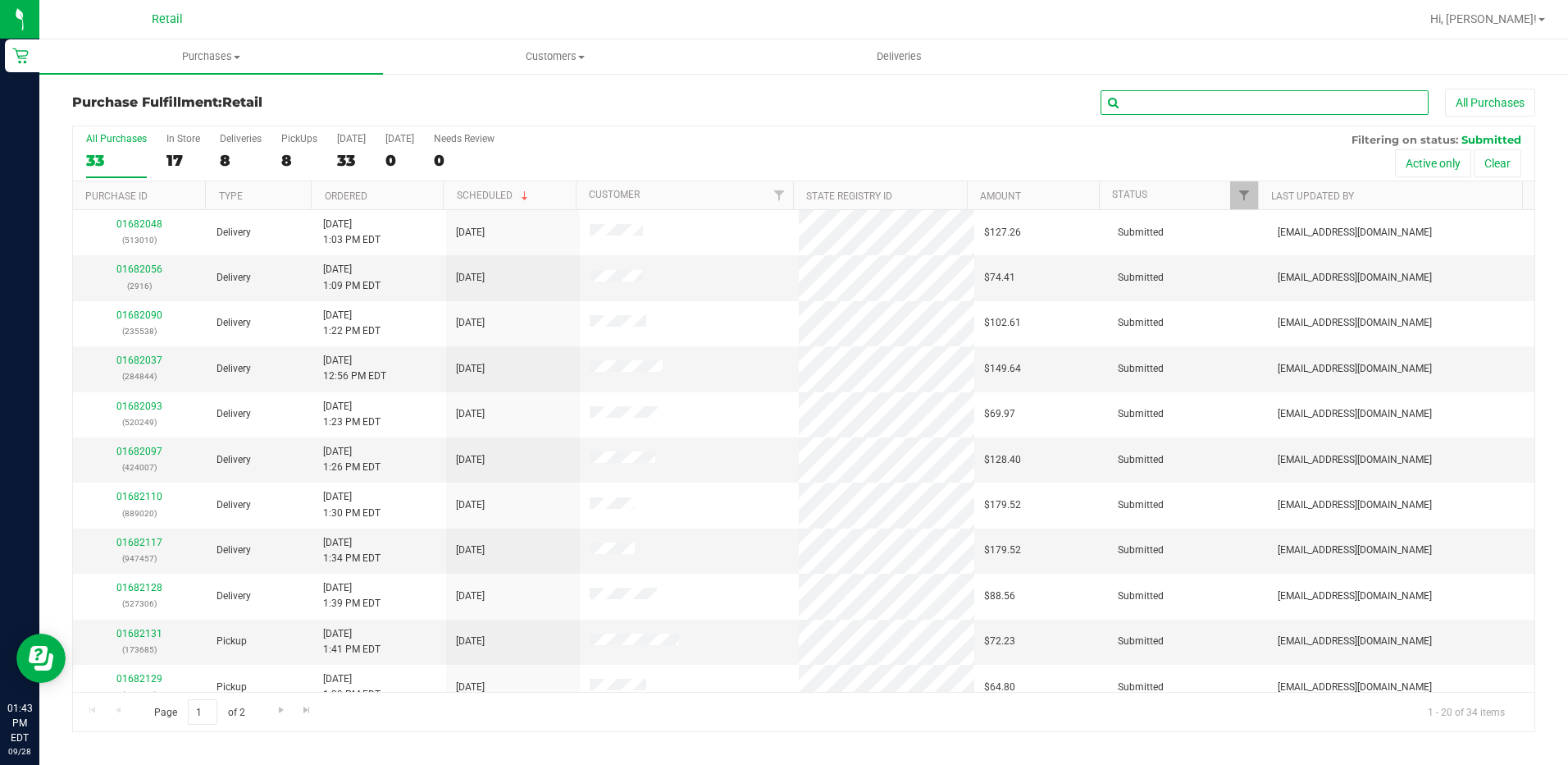
click at [1260, 95] on input "text" at bounding box center [1265, 102] width 328 height 25
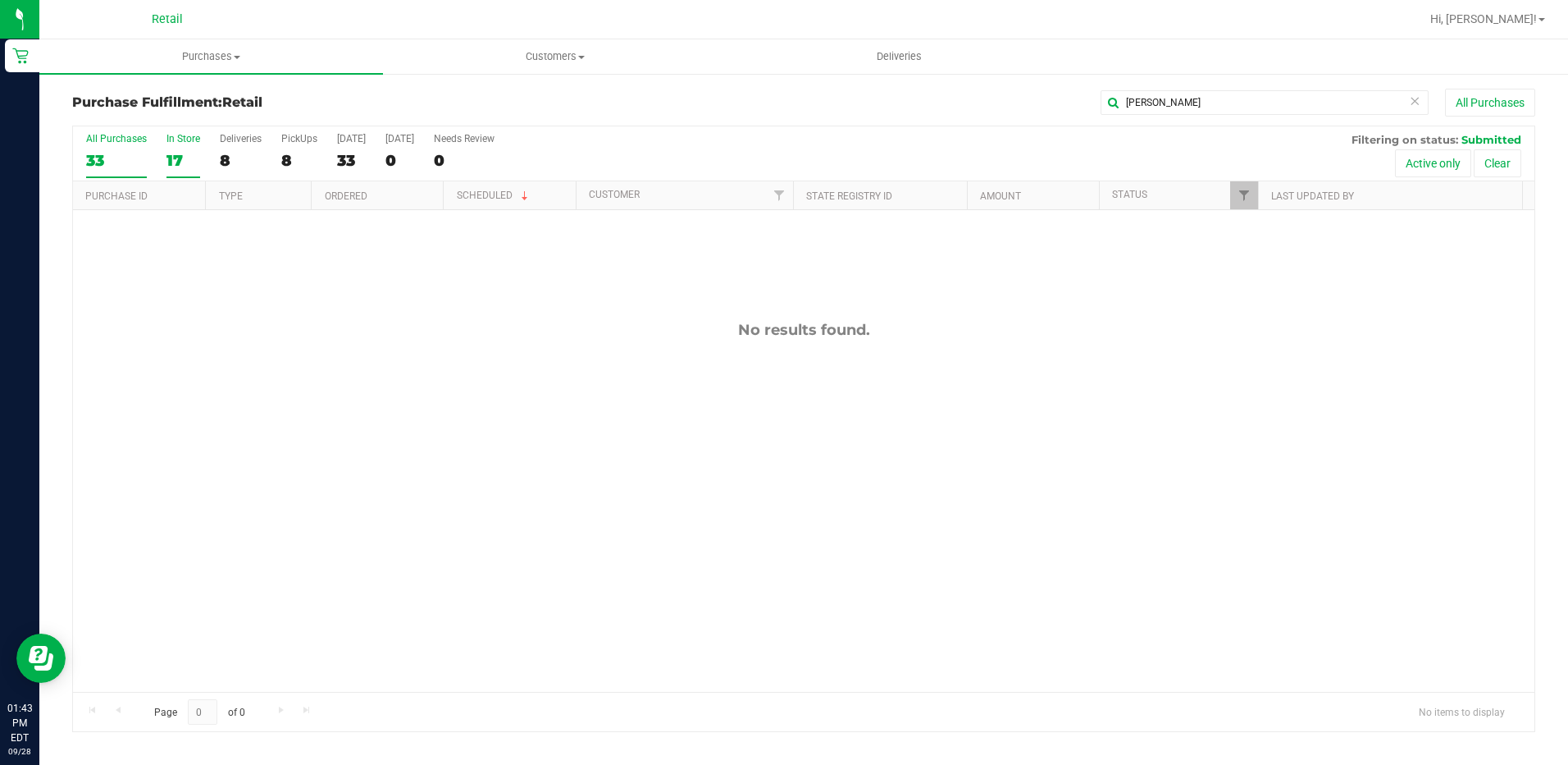
click at [172, 151] on div "17" at bounding box center [183, 161] width 33 height 19
click at [0, 0] on input "In Store 17" at bounding box center [0, 0] width 0 height 0
click at [1169, 104] on input "todd" at bounding box center [1265, 102] width 328 height 25
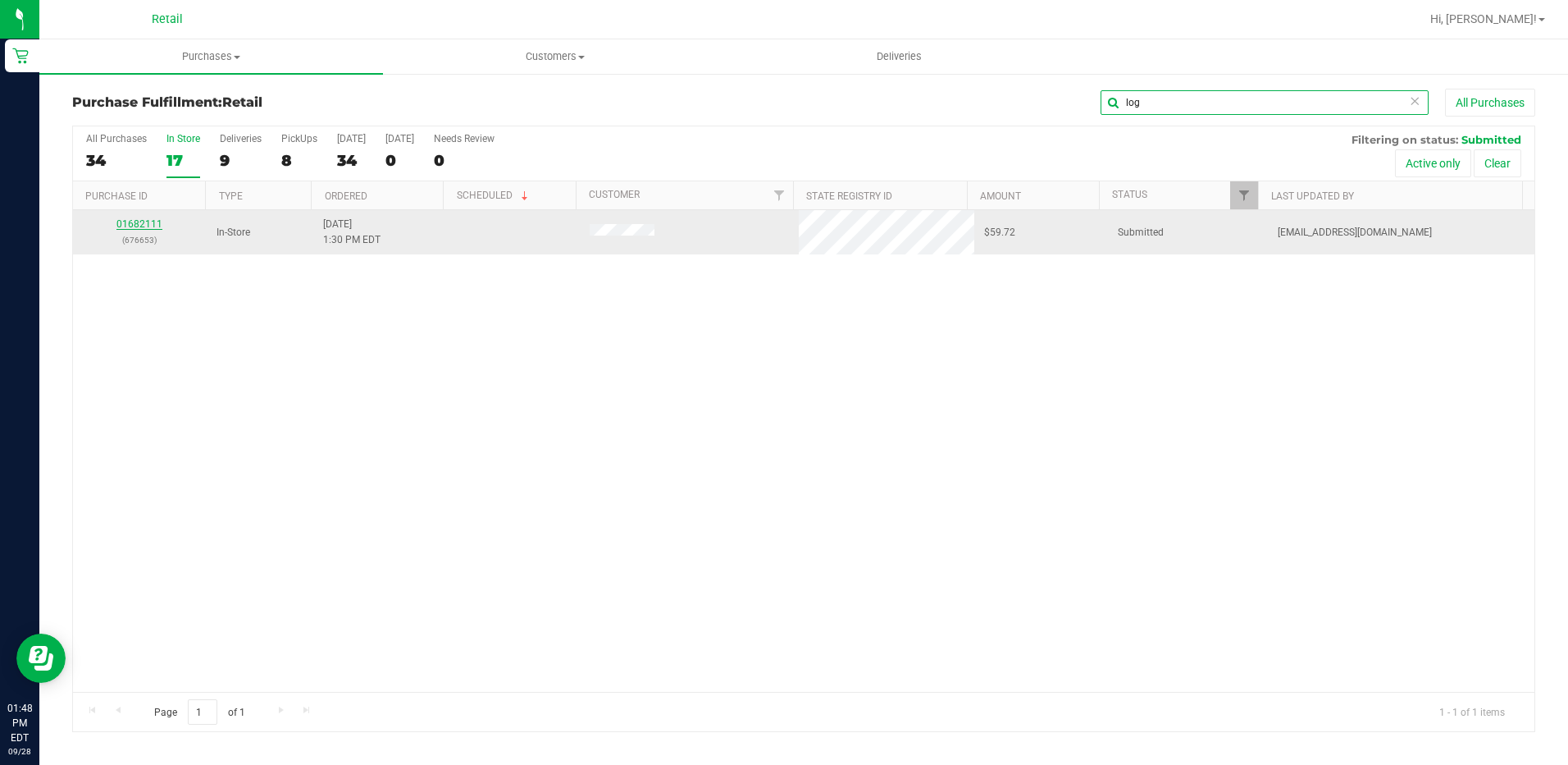
type input "log"
click at [149, 220] on link "01682111" at bounding box center [140, 224] width 46 height 11
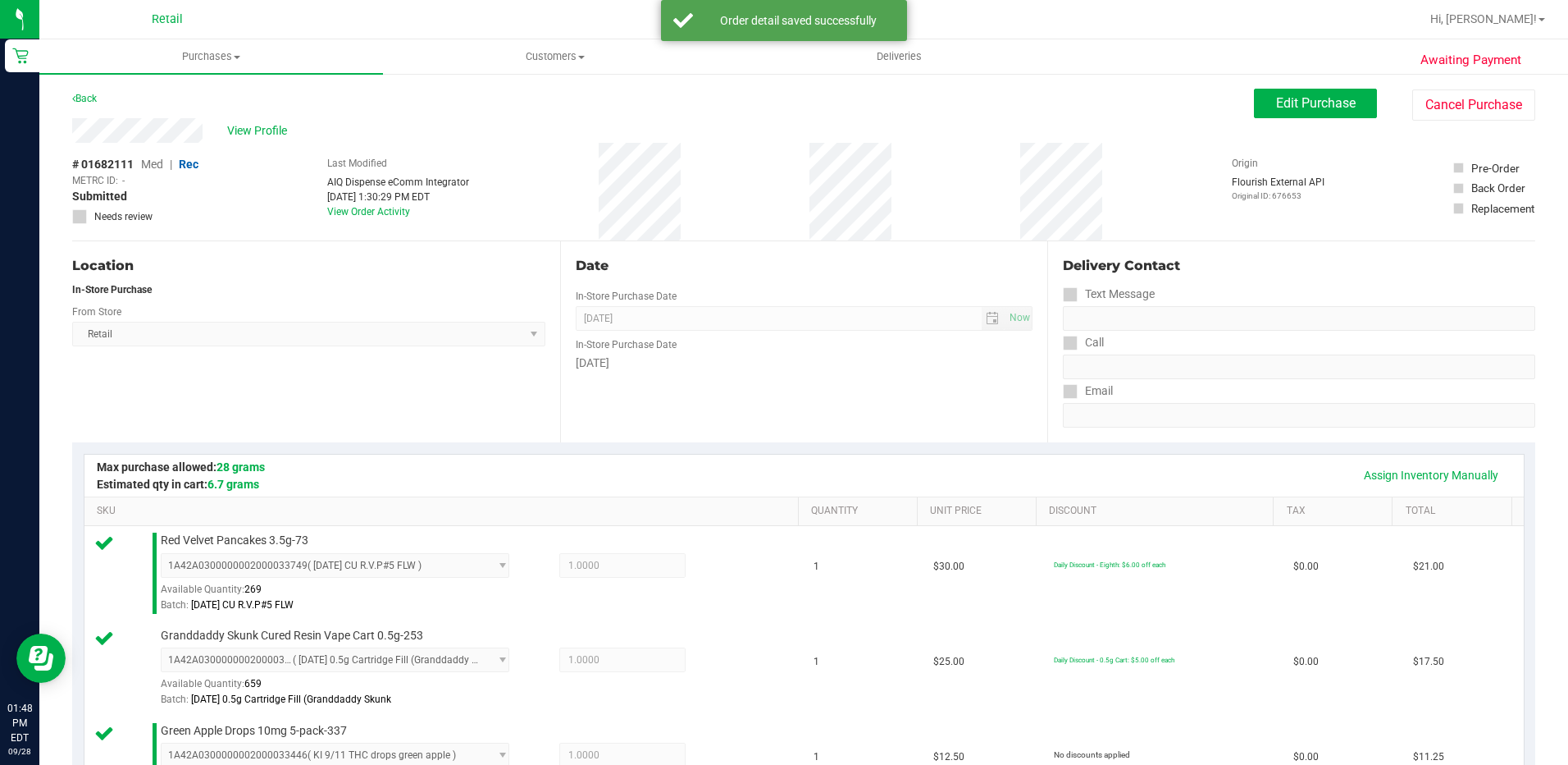
scroll to position [410, 0]
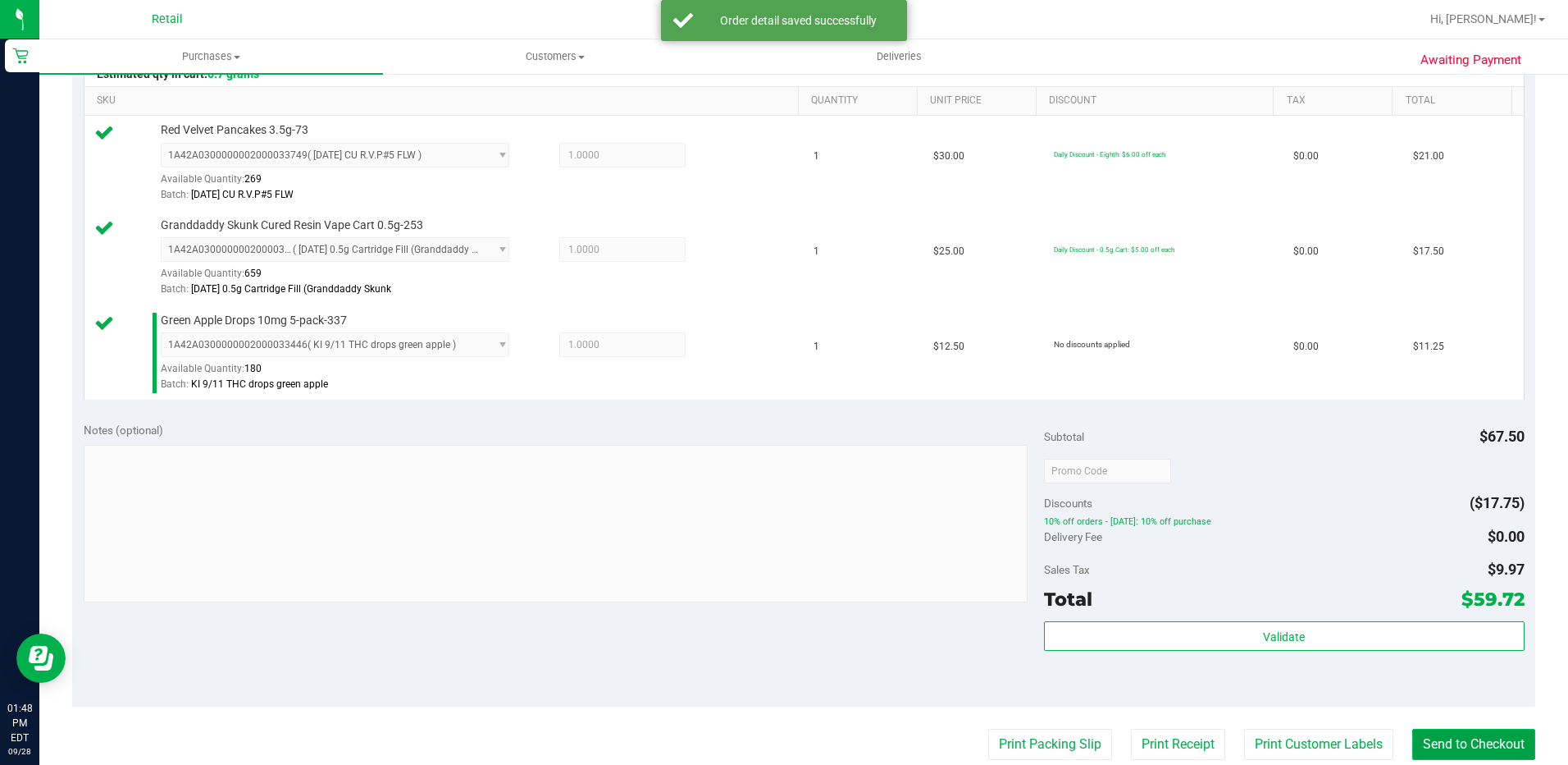
click at [1419, 746] on button "Send to Checkout" at bounding box center [1473, 745] width 123 height 32
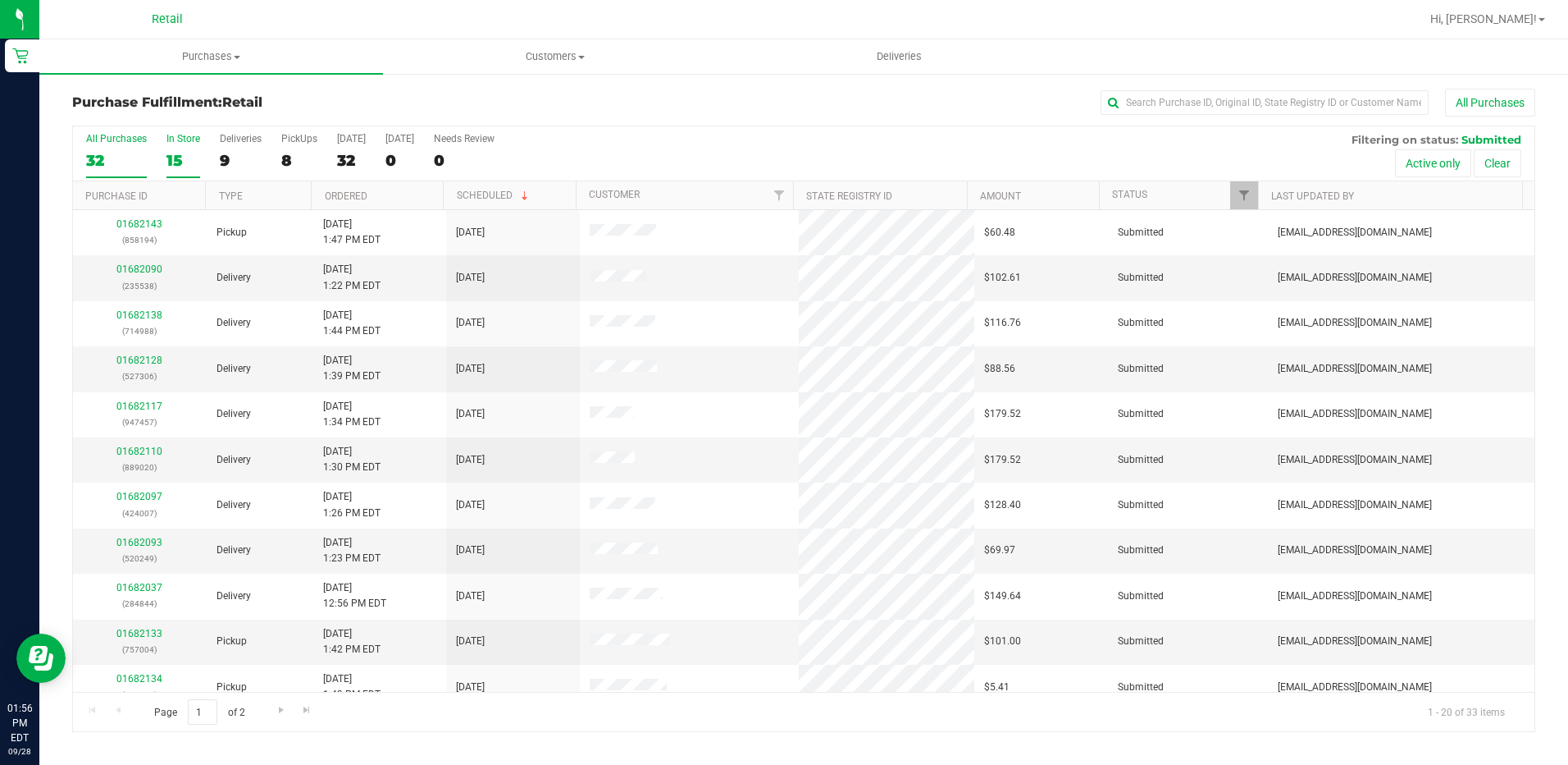
click at [179, 145] on label "In Store 15" at bounding box center [183, 155] width 33 height 45
click at [0, 0] on input "In Store 15" at bounding box center [0, 0] width 0 height 0
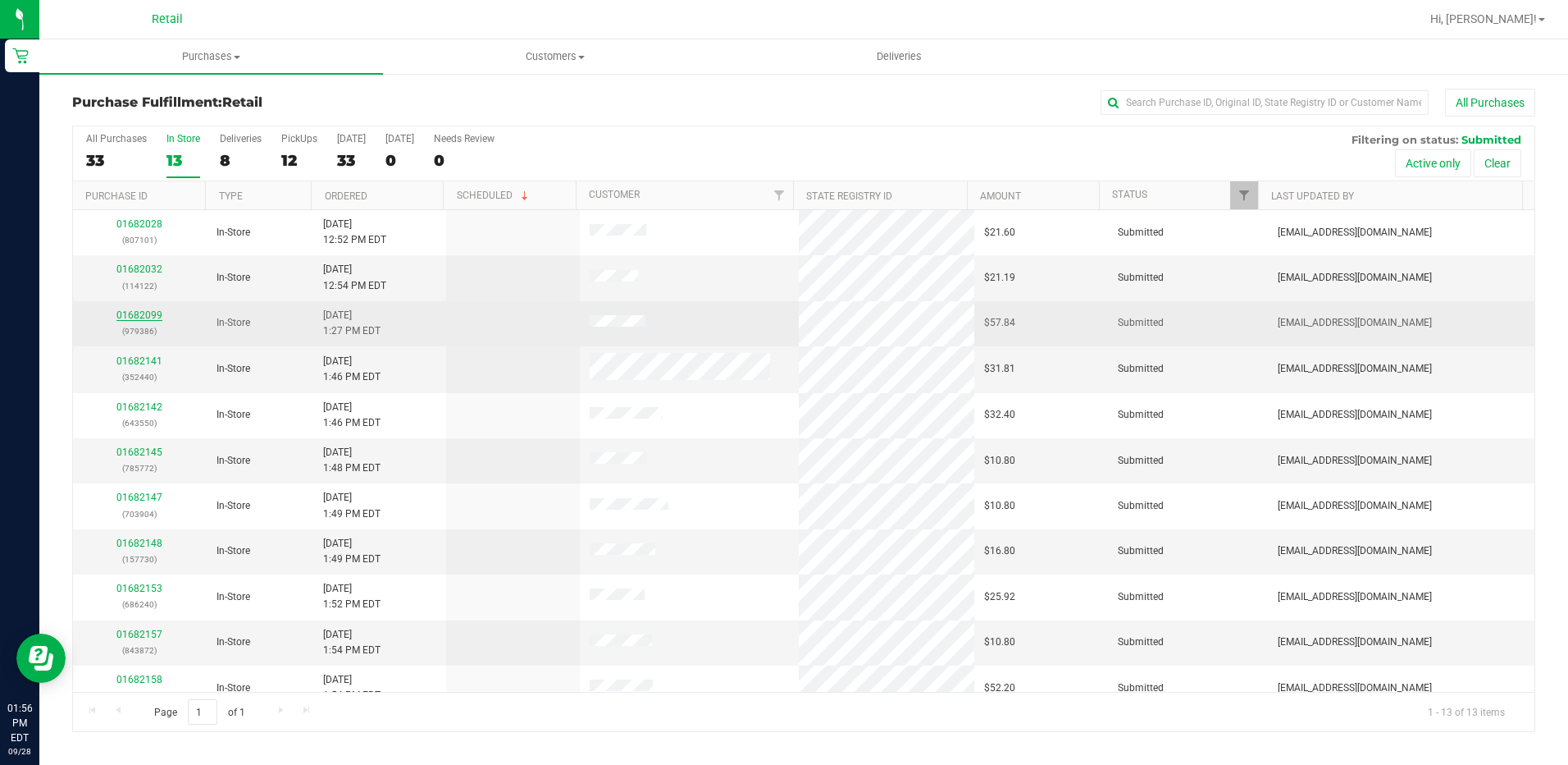
click at [135, 313] on link "01682099" at bounding box center [140, 315] width 46 height 11
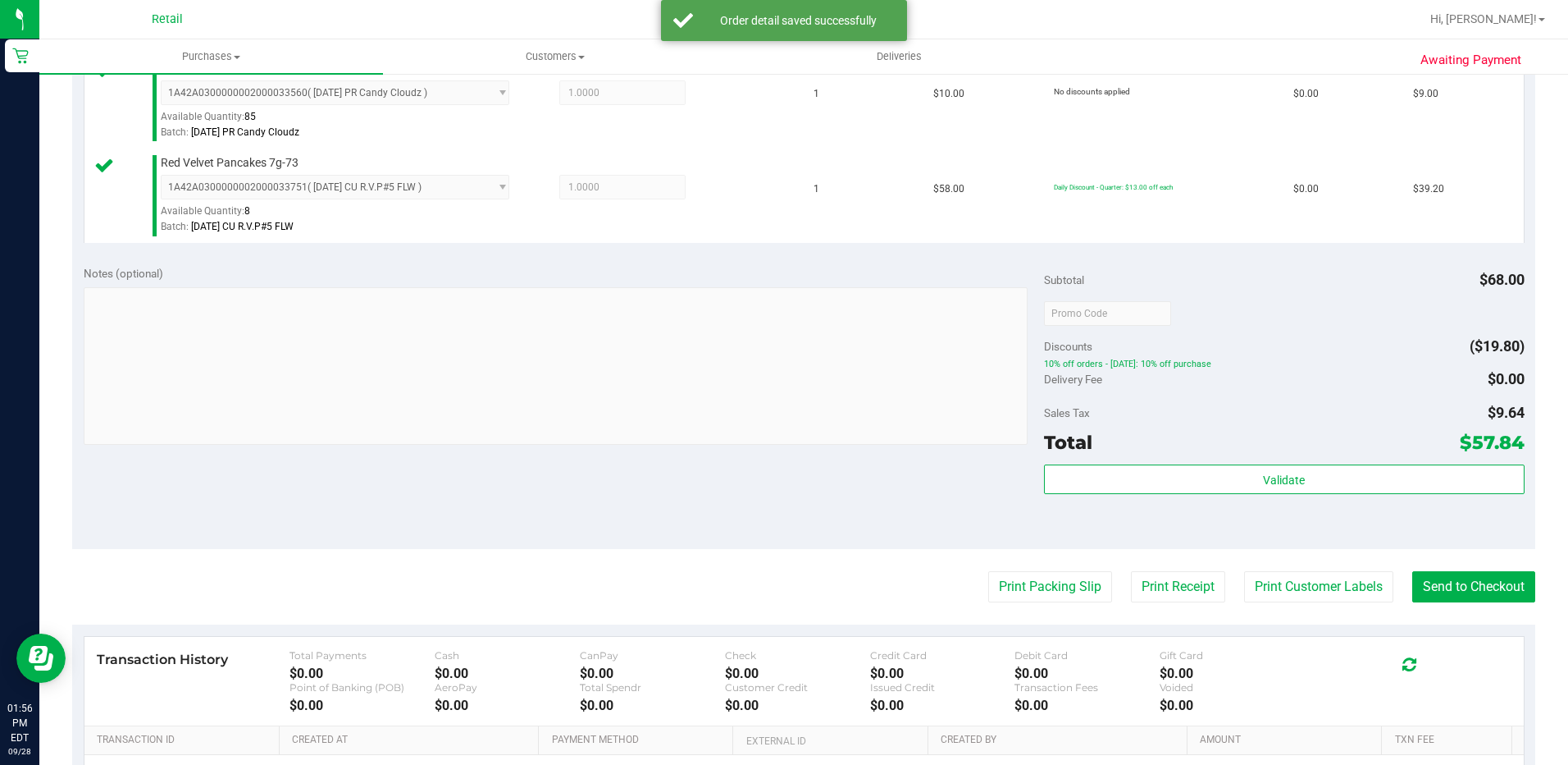
scroll to position [672, 0]
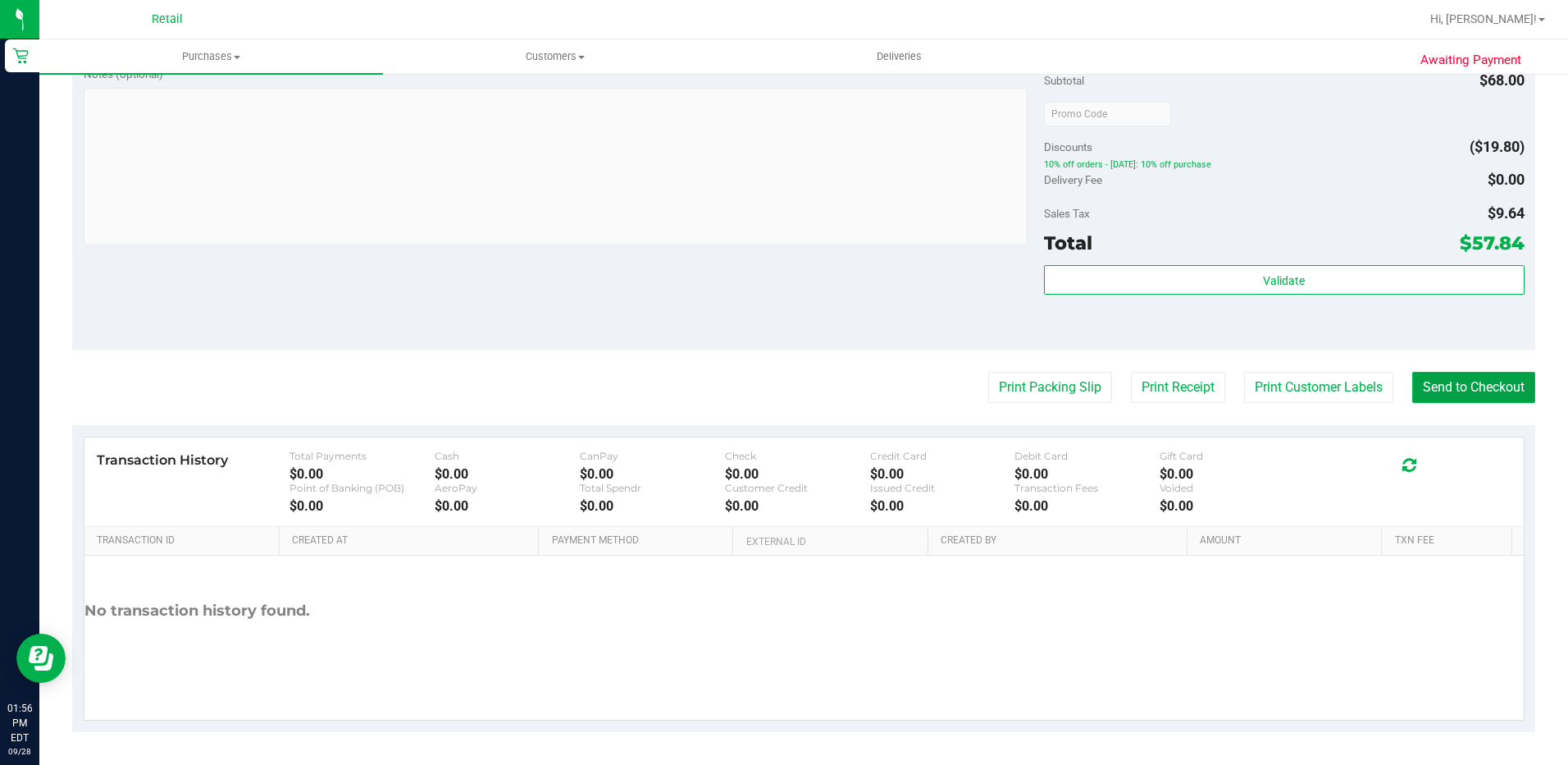
click at [1447, 378] on button "Send to Checkout" at bounding box center [1473, 387] width 123 height 32
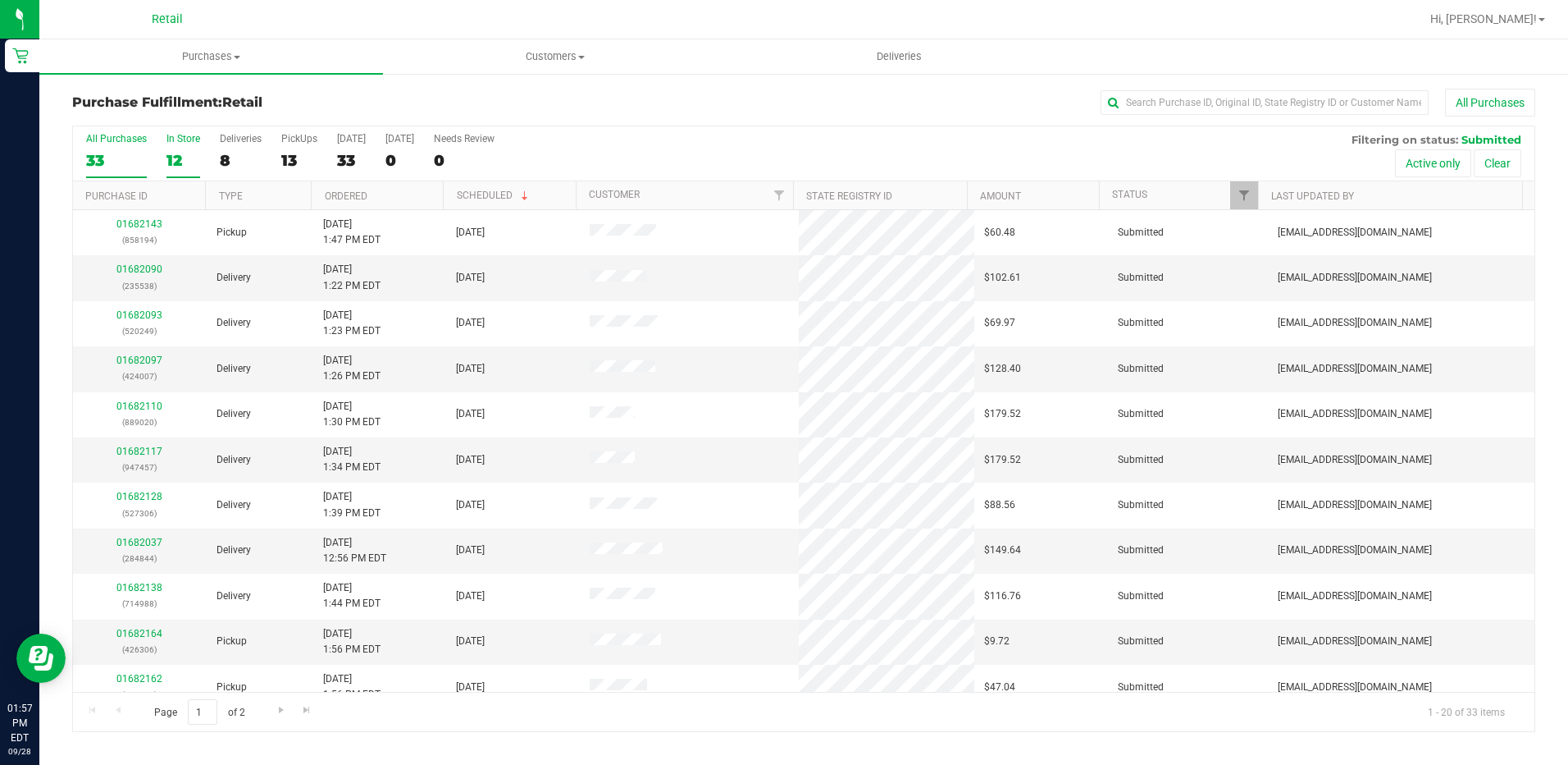
click at [186, 153] on div "12" at bounding box center [183, 161] width 33 height 19
click at [0, 0] on input "In Store 12" at bounding box center [0, 0] width 0 height 0
click at [183, 158] on div "12" at bounding box center [183, 161] width 33 height 19
click at [0, 0] on input "In Store 12" at bounding box center [0, 0] width 0 height 0
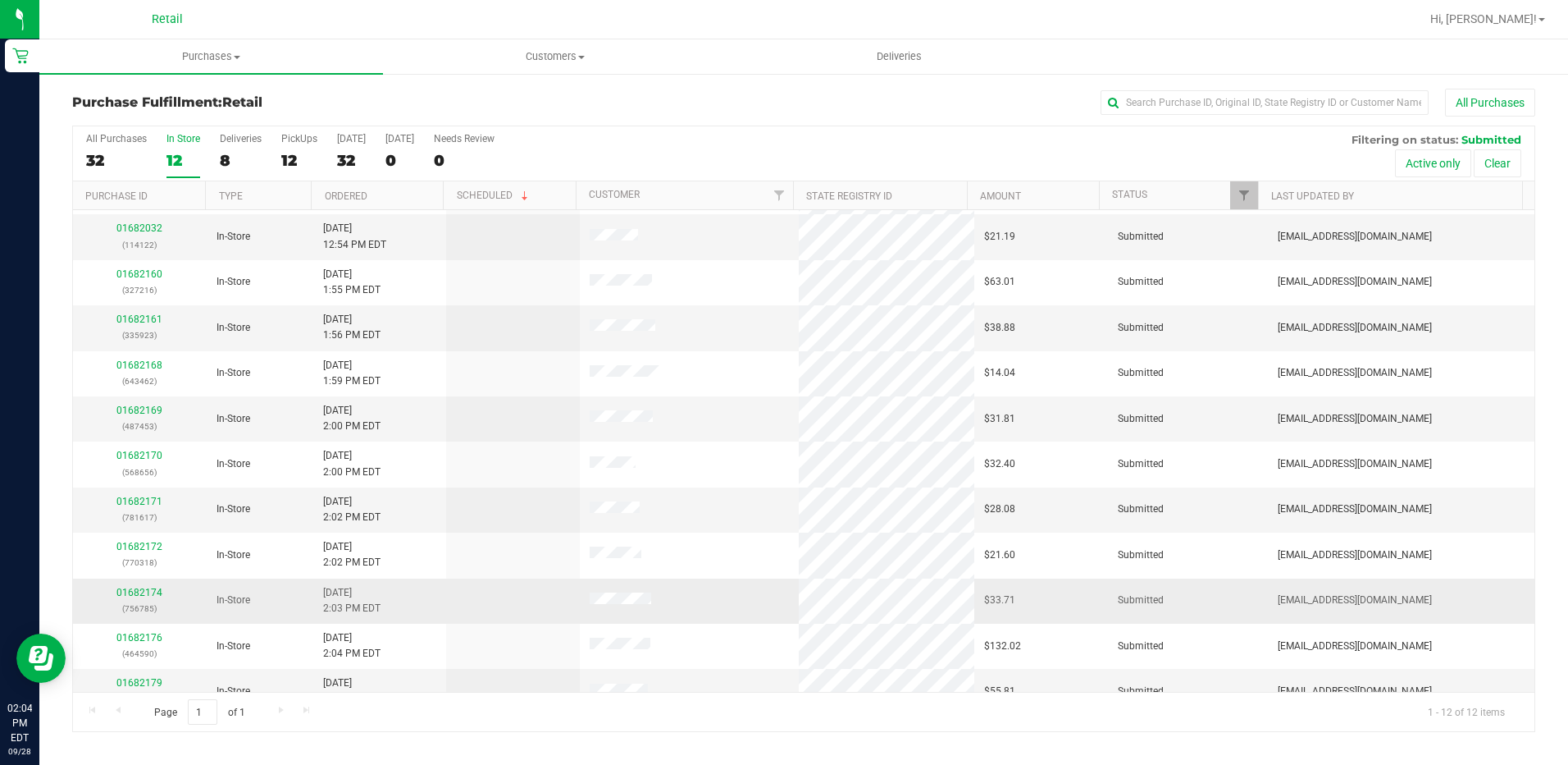
scroll to position [63, 0]
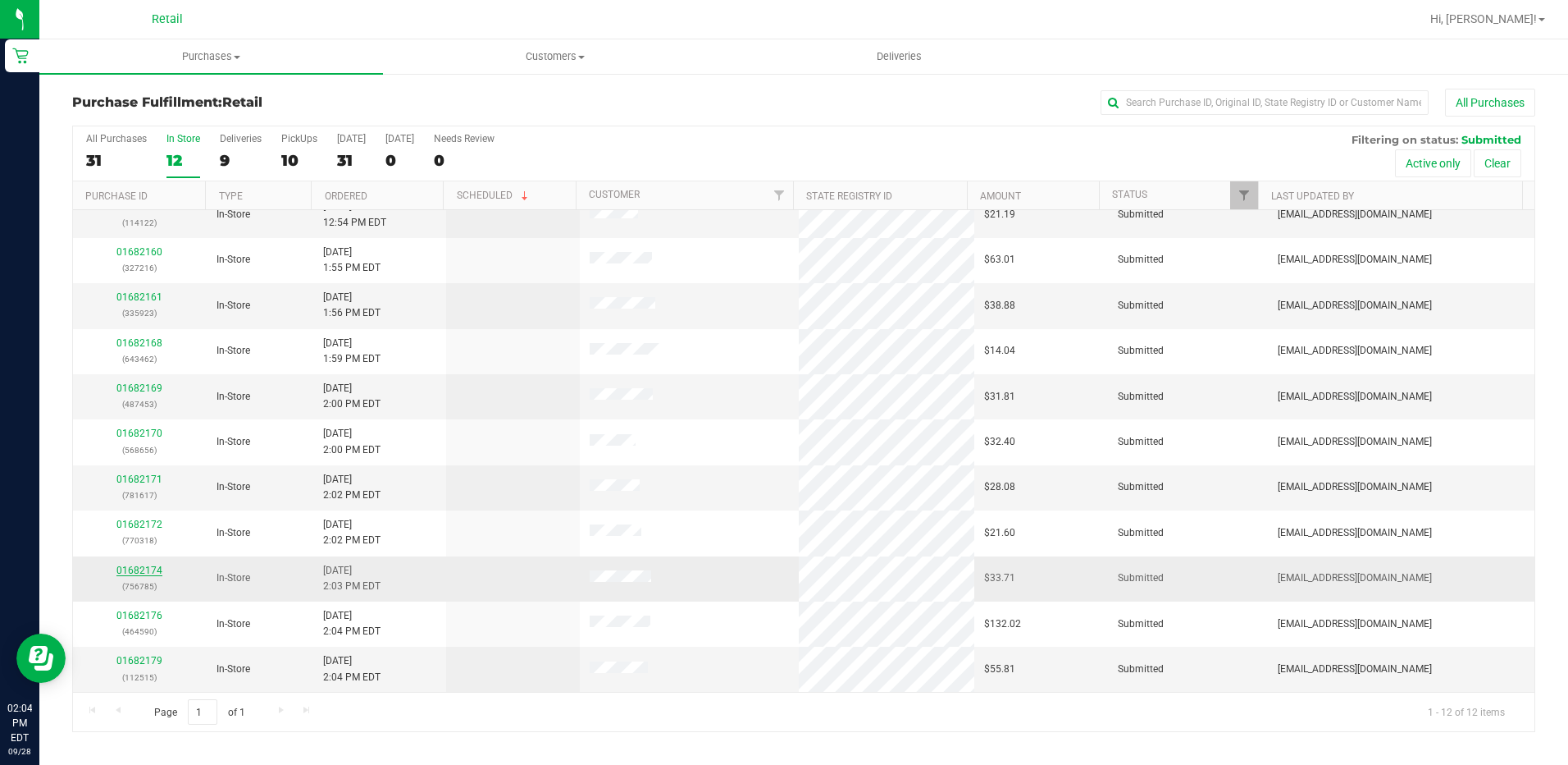
click at [144, 572] on link "01682174" at bounding box center [140, 570] width 46 height 11
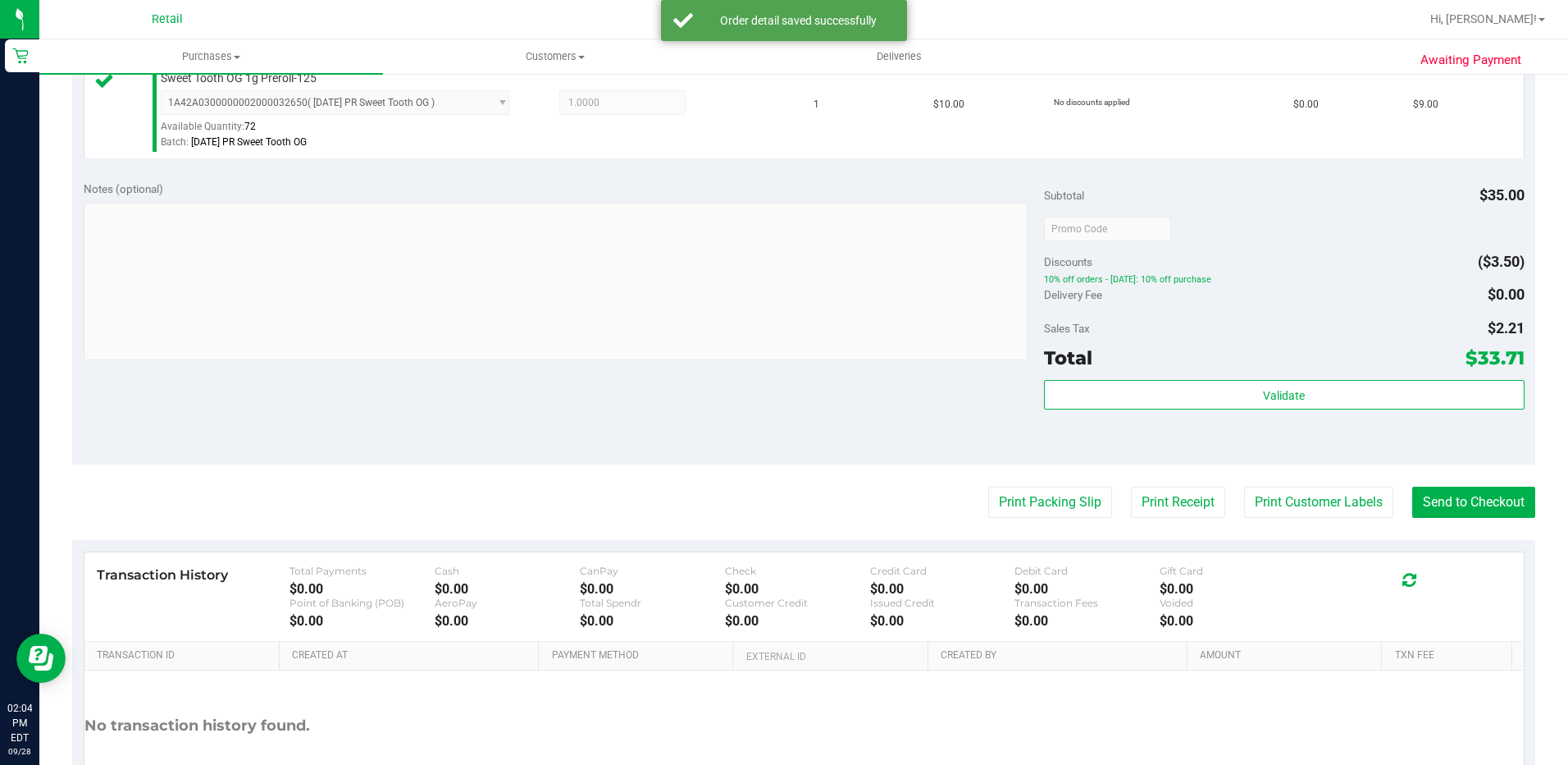
scroll to position [575, 0]
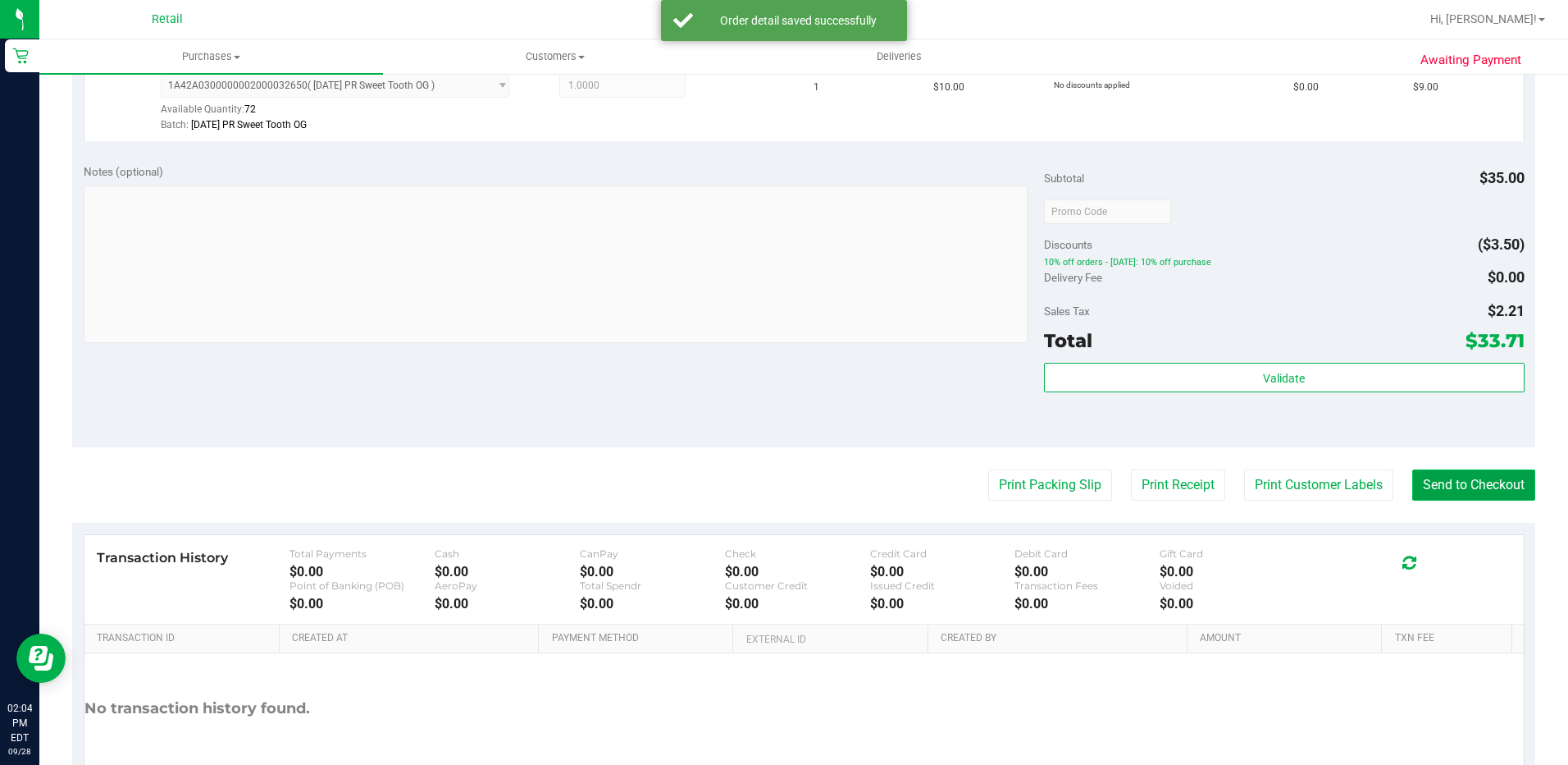
click at [1491, 479] on button "Send to Checkout" at bounding box center [1473, 486] width 123 height 32
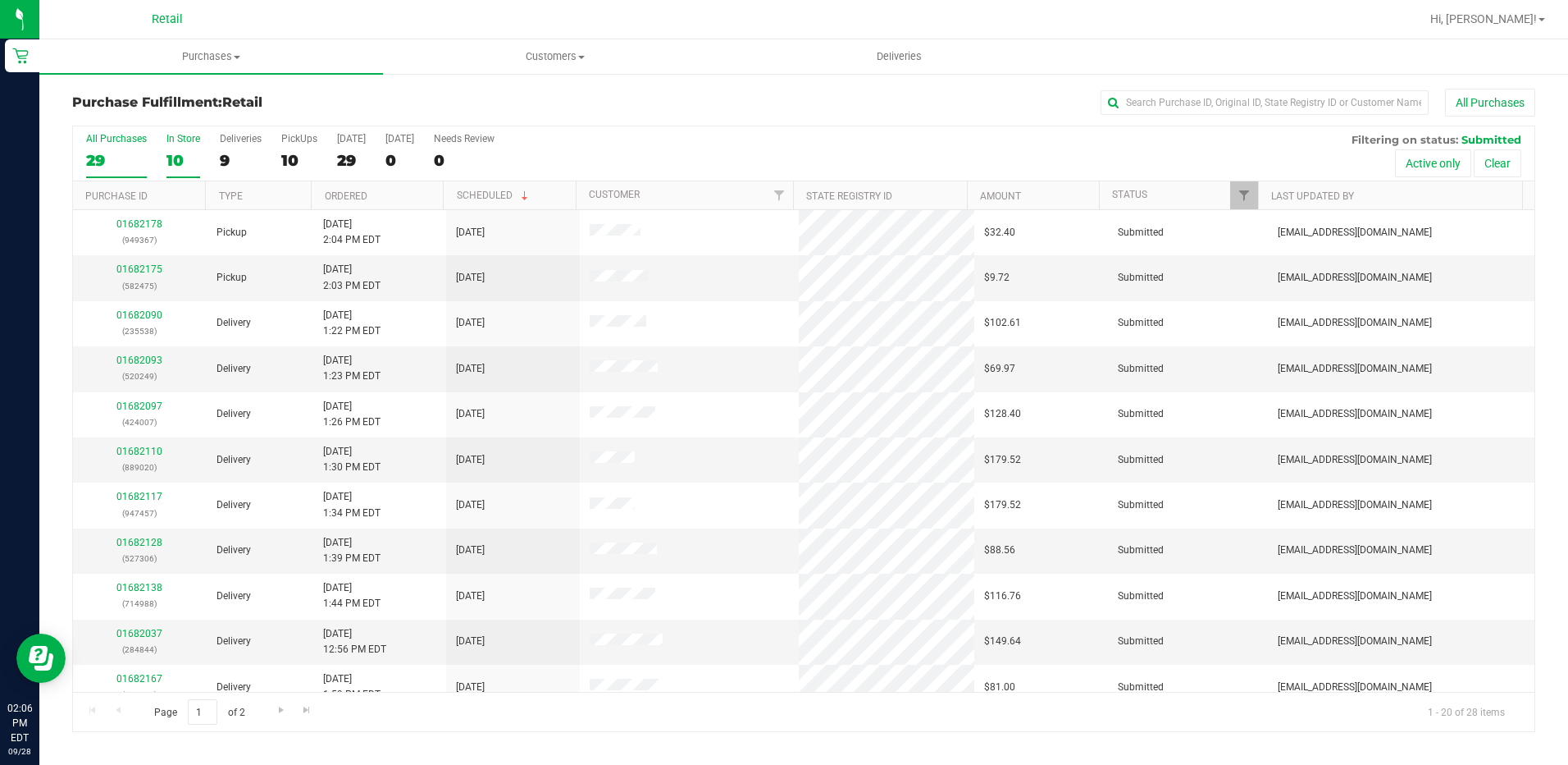
click at [179, 151] on div "10" at bounding box center [183, 161] width 33 height 19
click at [0, 0] on input "In Store 10" at bounding box center [0, 0] width 0 height 0
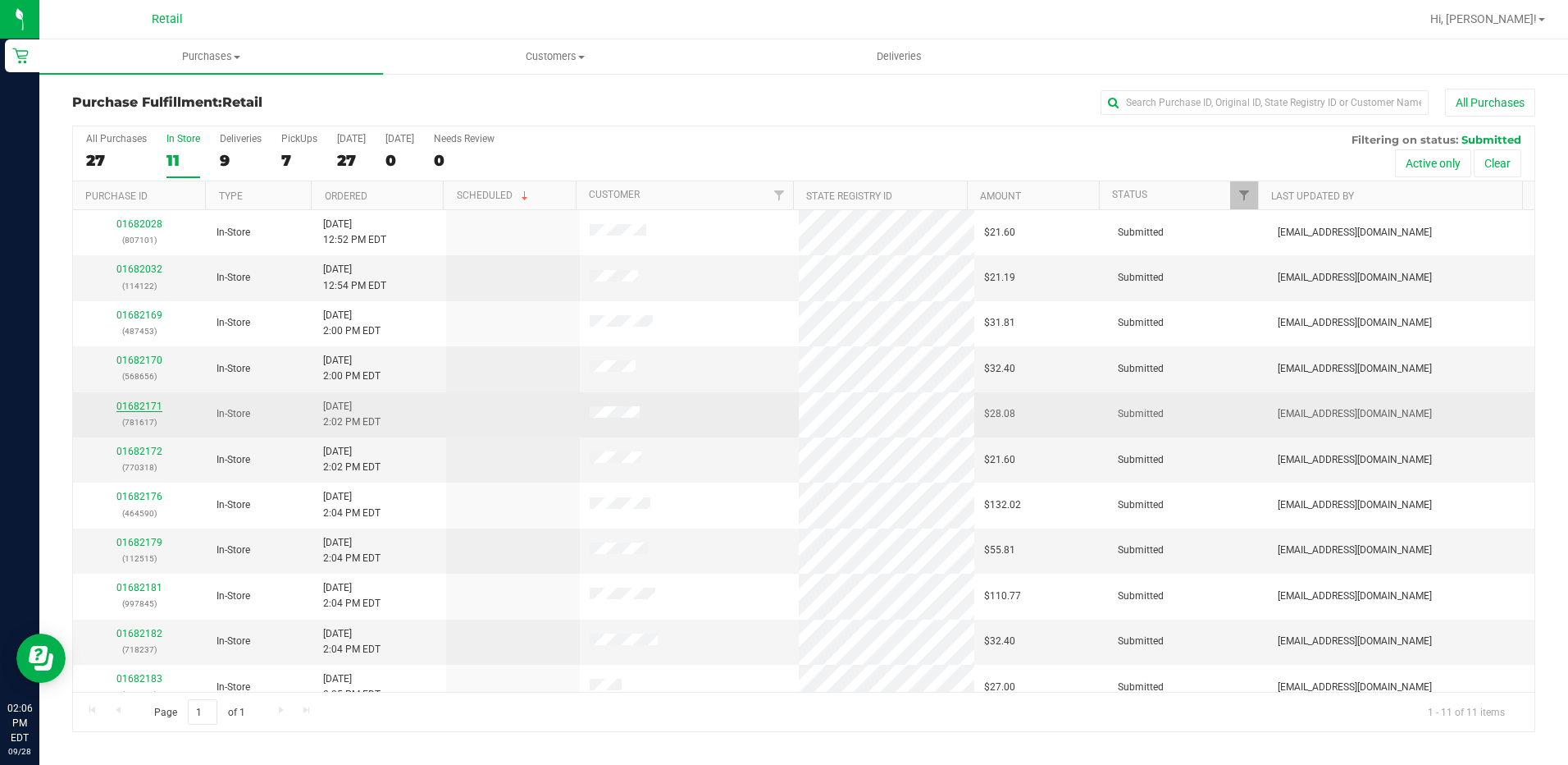
click at [144, 408] on link "01682171" at bounding box center [140, 406] width 46 height 11
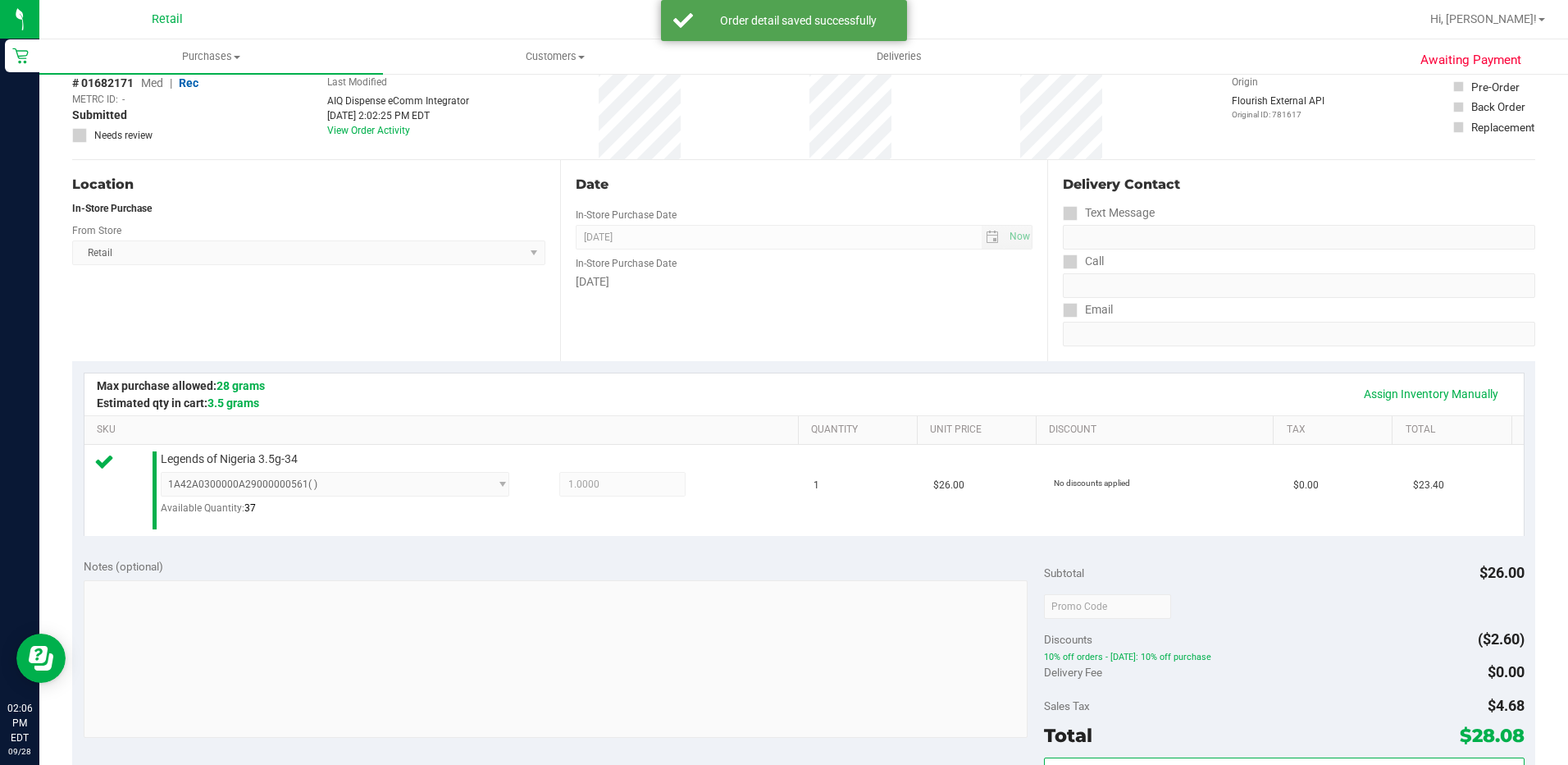
scroll to position [329, 0]
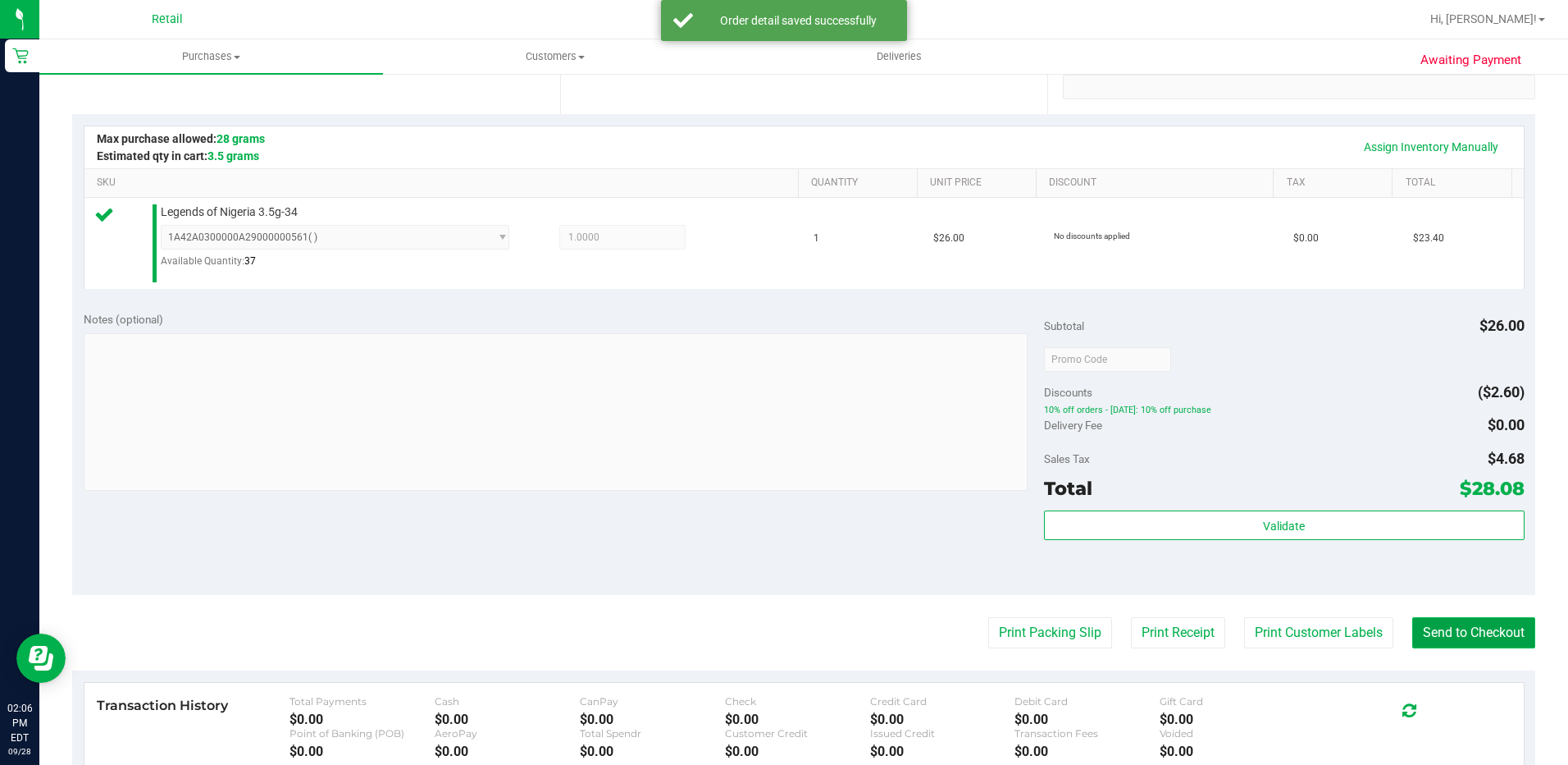
click at [1459, 647] on button "Send to Checkout" at bounding box center [1473, 633] width 123 height 32
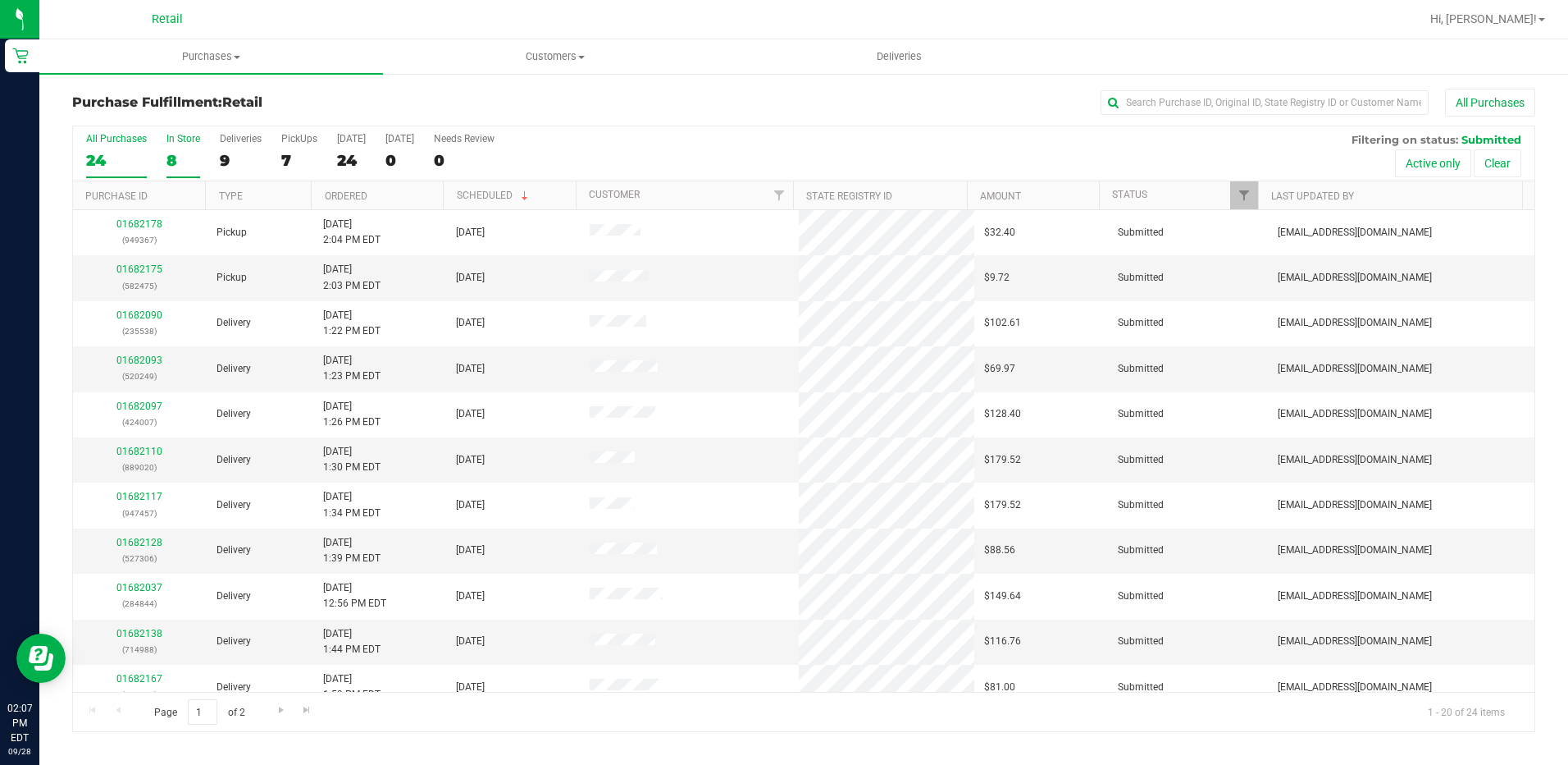
click at [170, 133] on div "In Store" at bounding box center [183, 138] width 33 height 11
click at [0, 0] on input "In Store 8" at bounding box center [0, 0] width 0 height 0
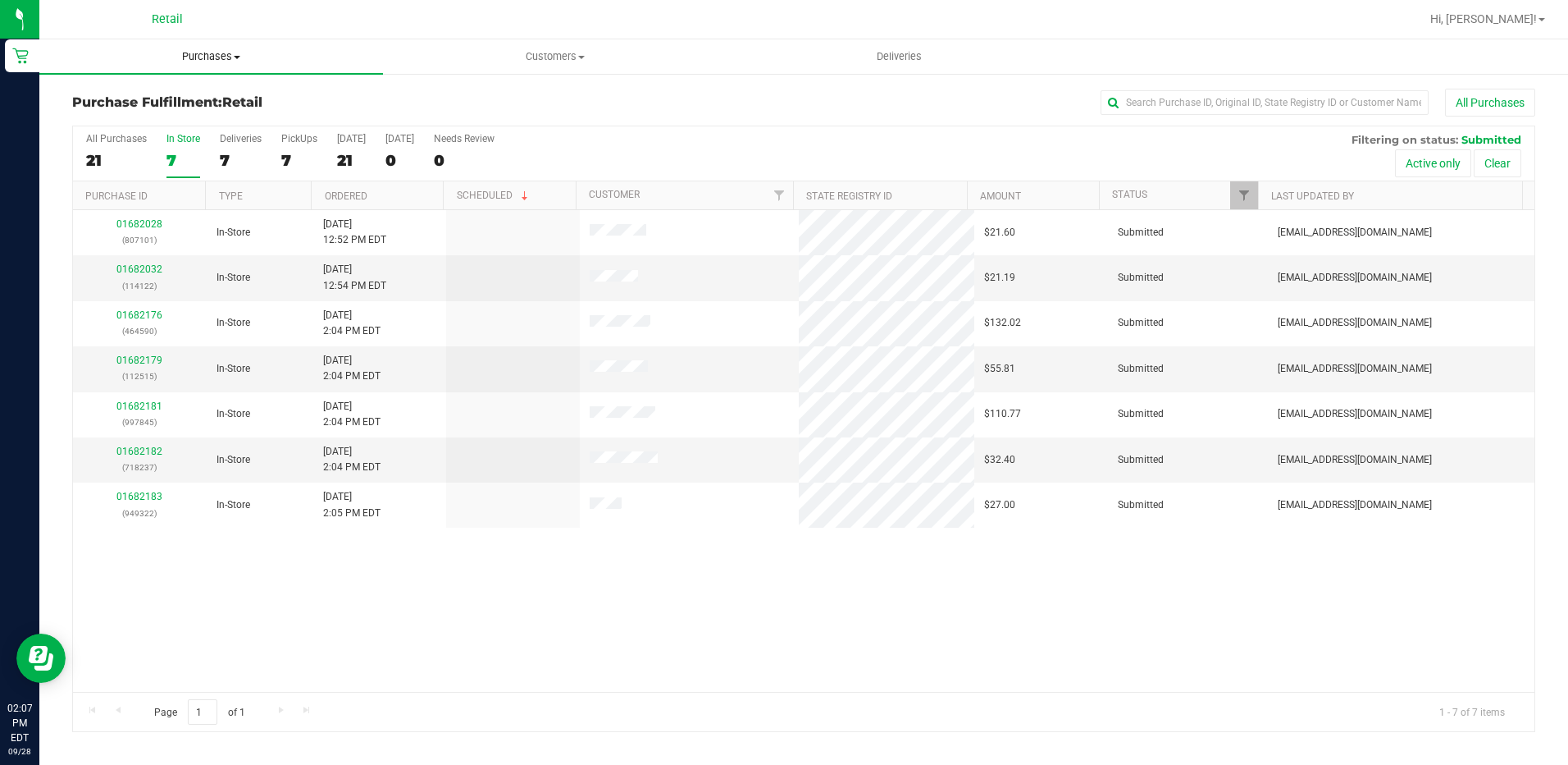
drag, startPoint x: 222, startPoint y: 56, endPoint x: 227, endPoint y: 82, distance: 26.5
click at [222, 58] on span "Purchases" at bounding box center [211, 57] width 343 height 15
click at [229, 96] on li "Summary of purchases" at bounding box center [211, 98] width 343 height 19
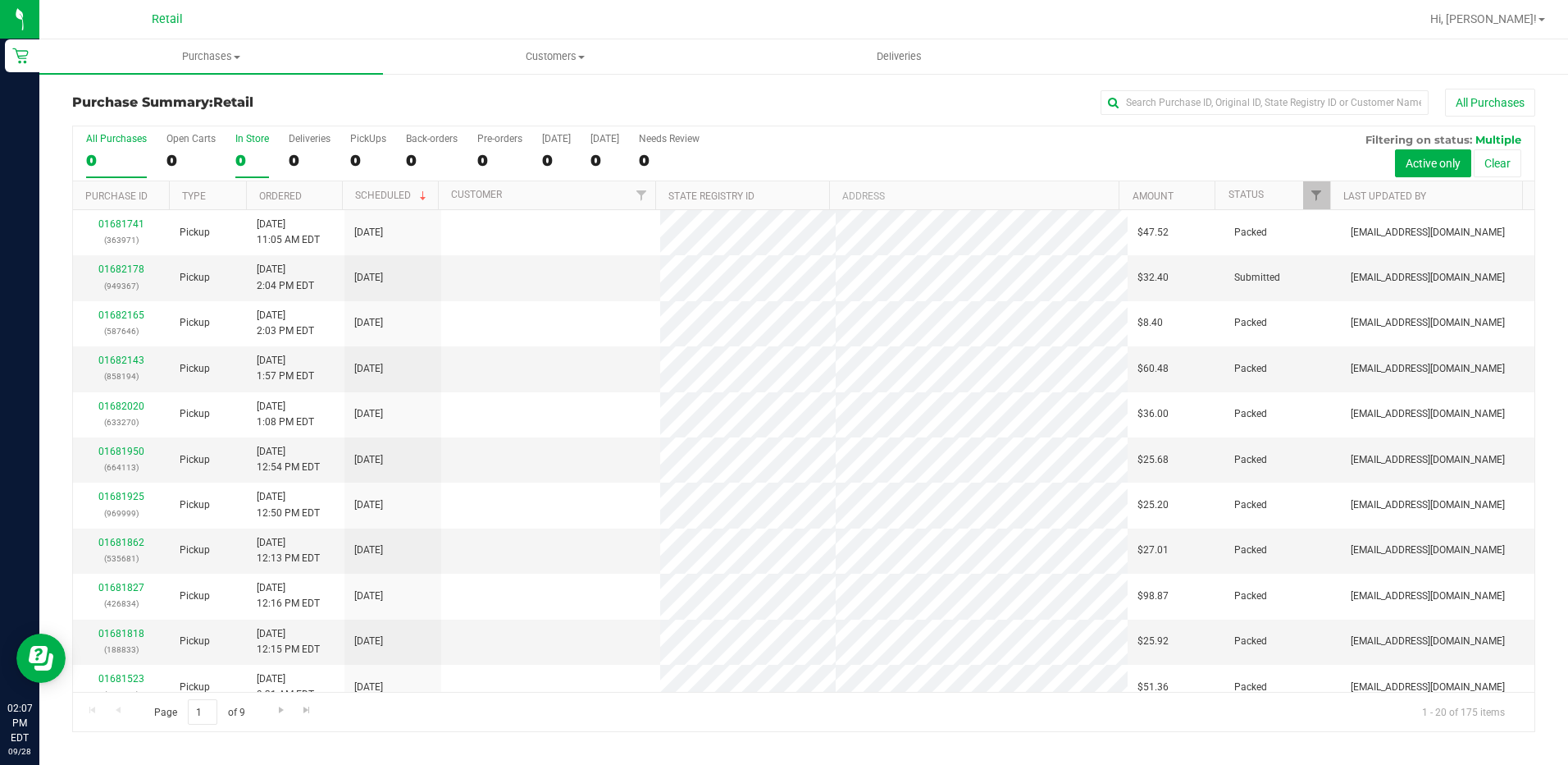
click at [236, 158] on div "0" at bounding box center [252, 161] width 33 height 19
click at [0, 0] on input "In Store 0" at bounding box center [0, 0] width 0 height 0
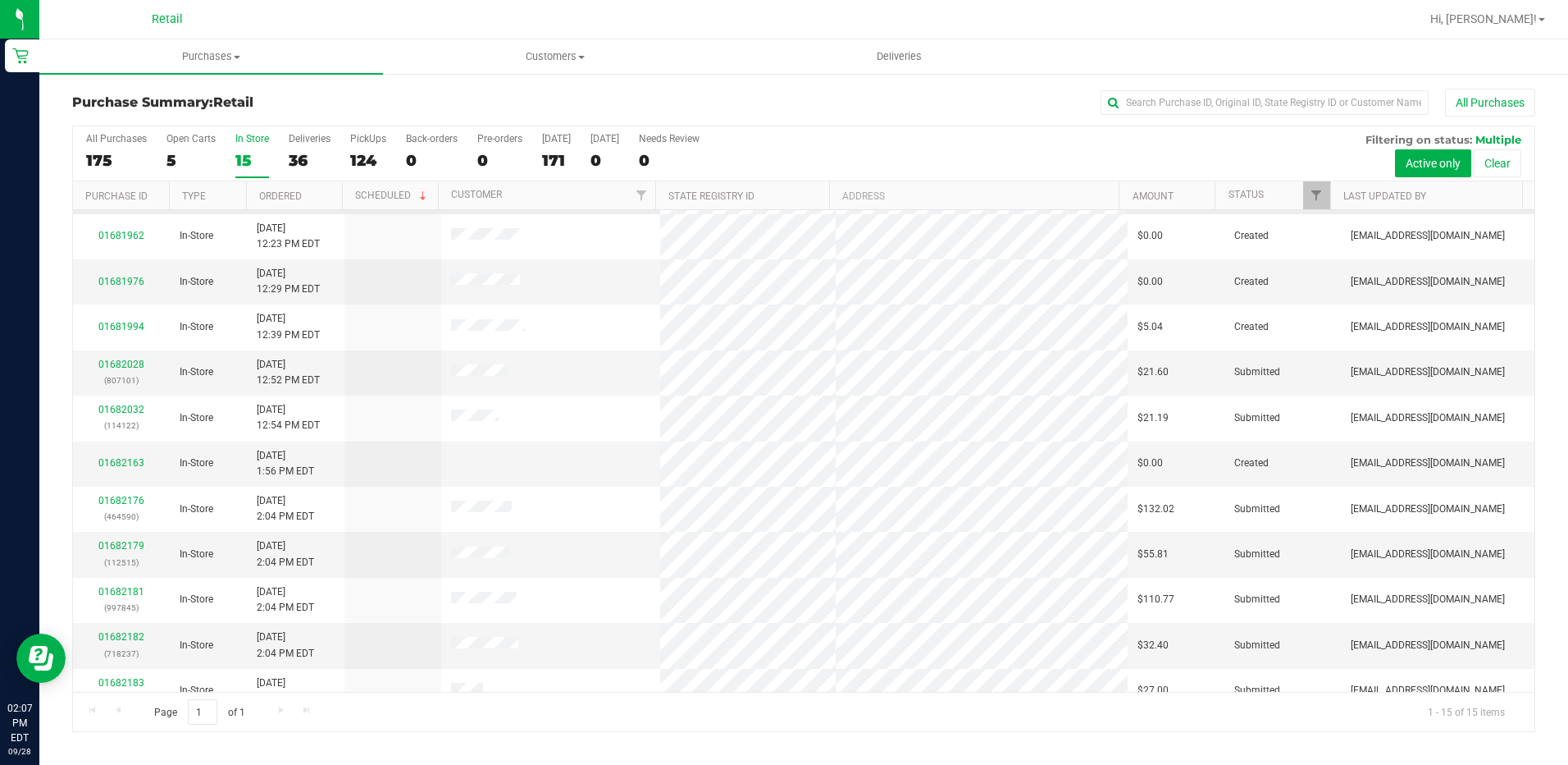
scroll to position [200, 0]
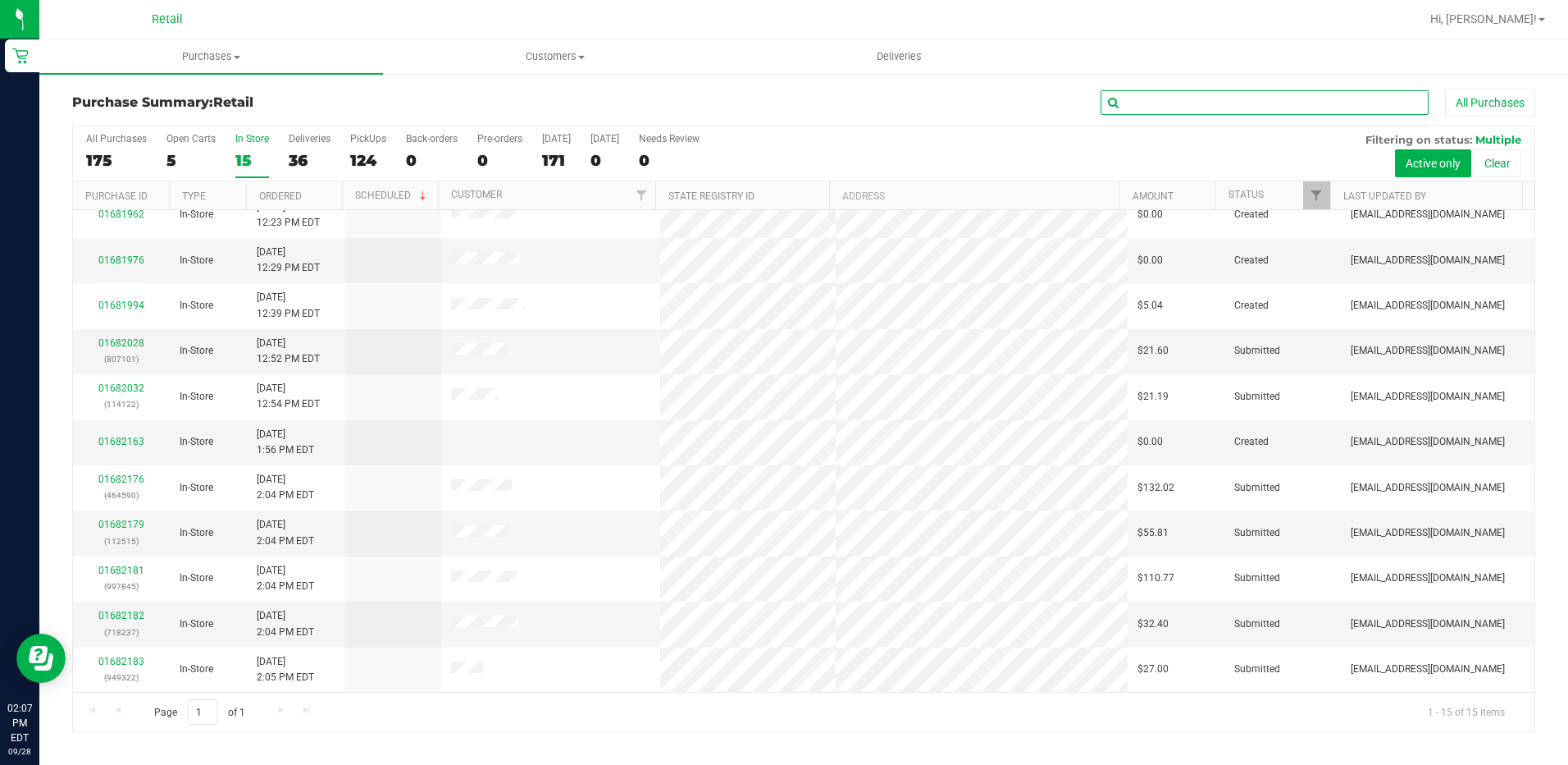
click at [1325, 105] on input "text" at bounding box center [1265, 102] width 328 height 25
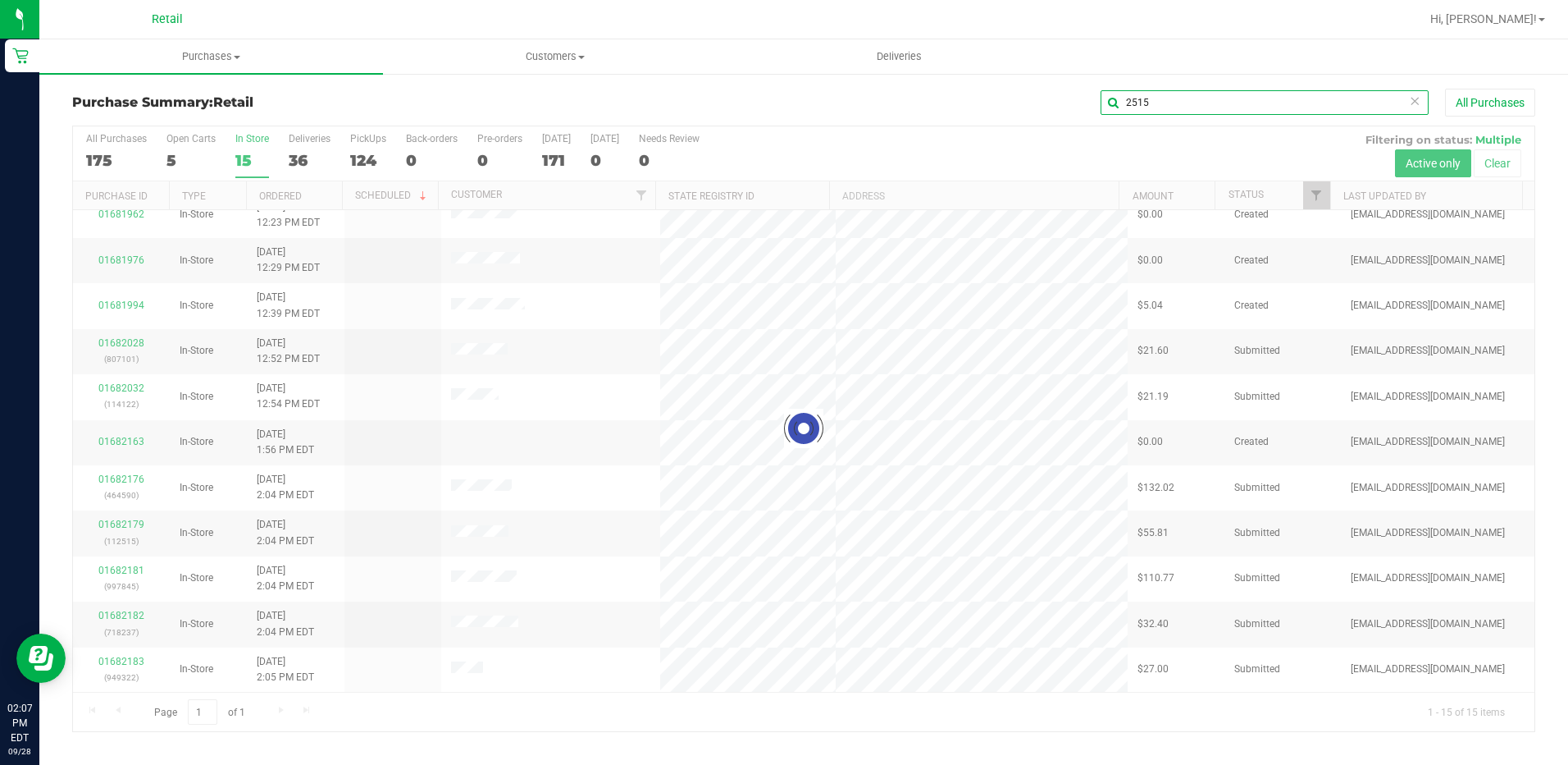
scroll to position [0, 0]
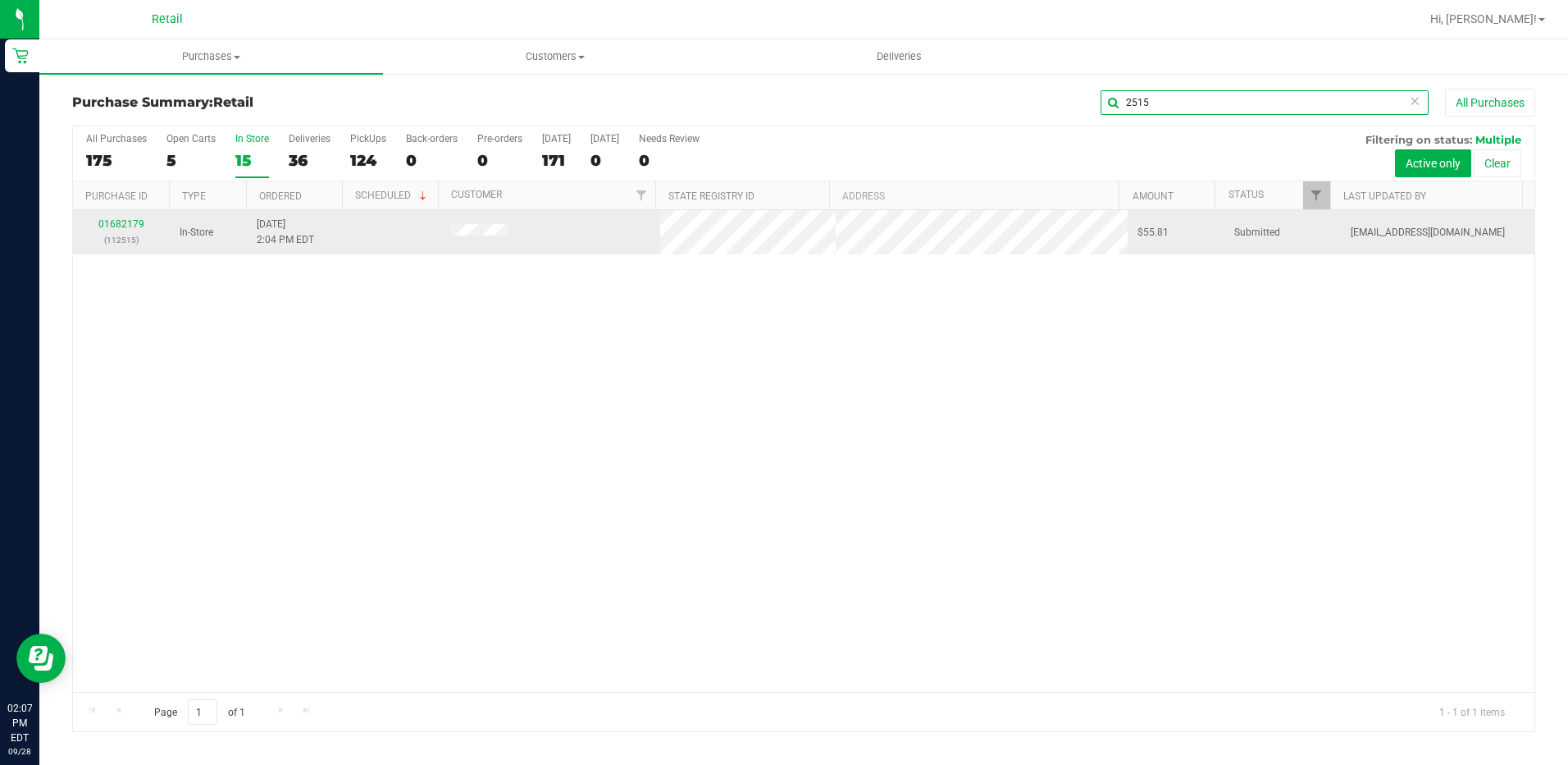
type input "2515"
click at [123, 216] on div "01682179 (112515)" at bounding box center [121, 232] width 77 height 32
click at [122, 227] on link "01682179" at bounding box center [122, 224] width 46 height 11
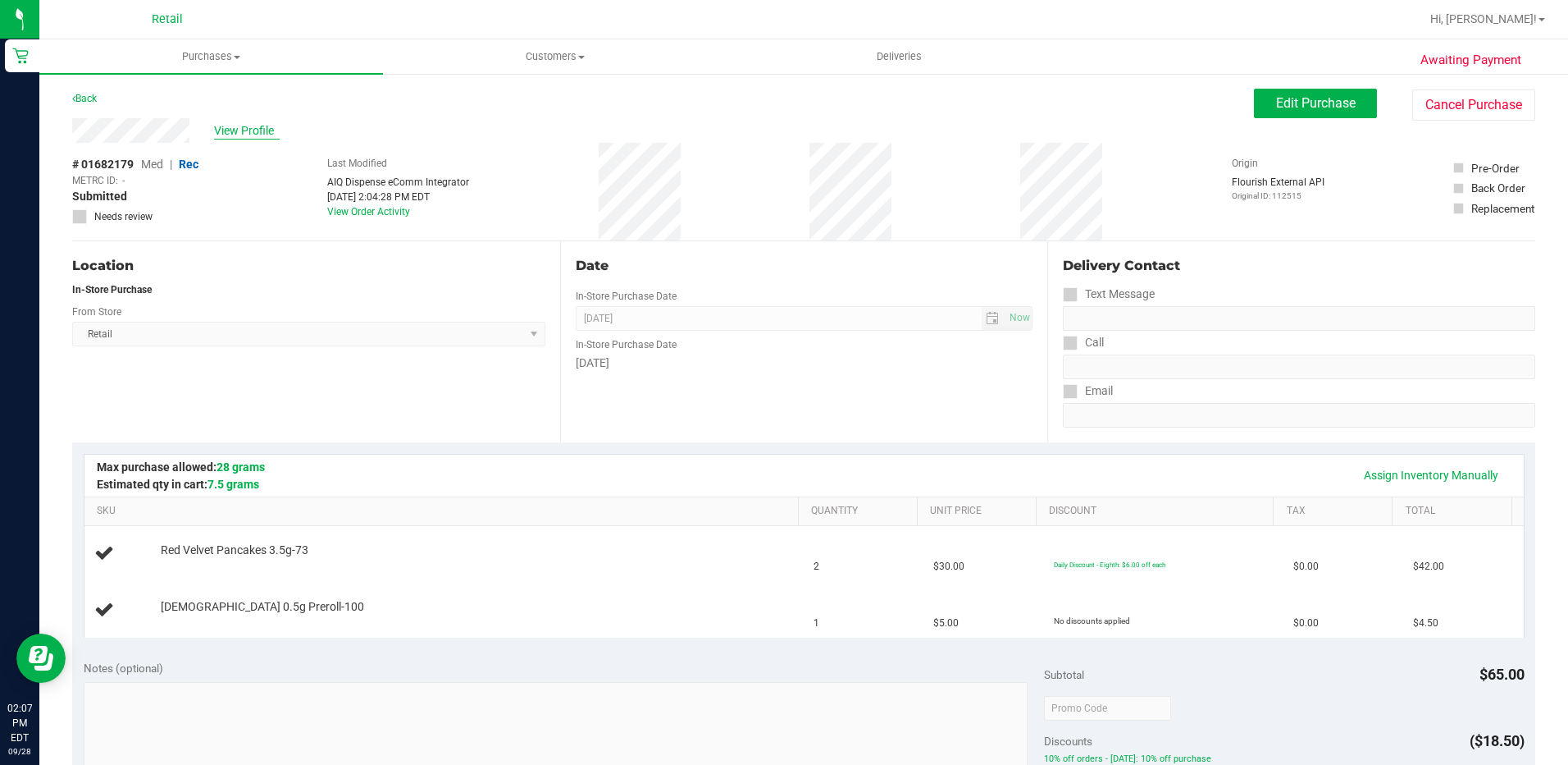
click at [261, 125] on span "View Profile" at bounding box center [247, 131] width 66 height 18
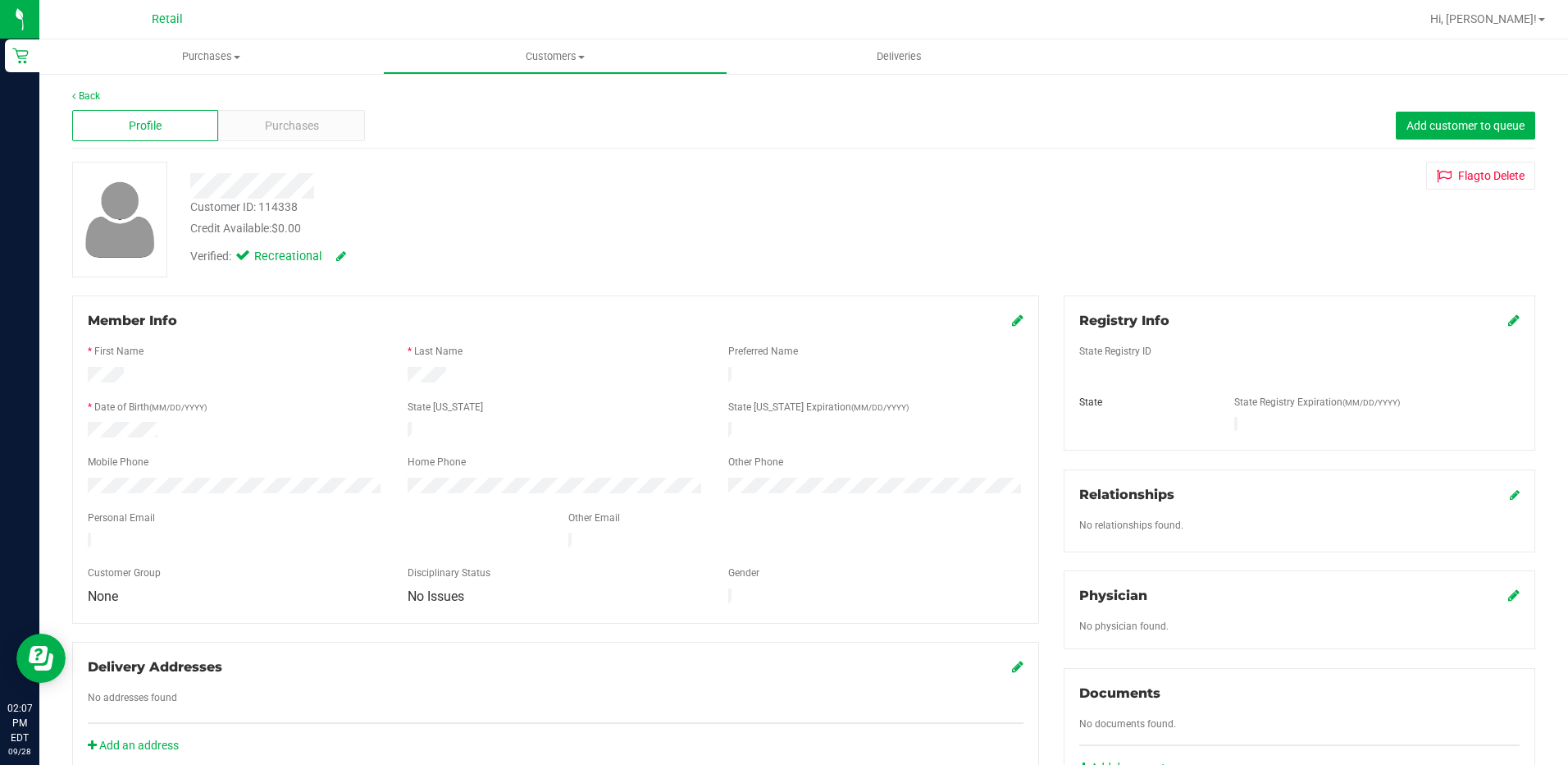
click at [261, 125] on div "Purchases" at bounding box center [290, 125] width 146 height 32
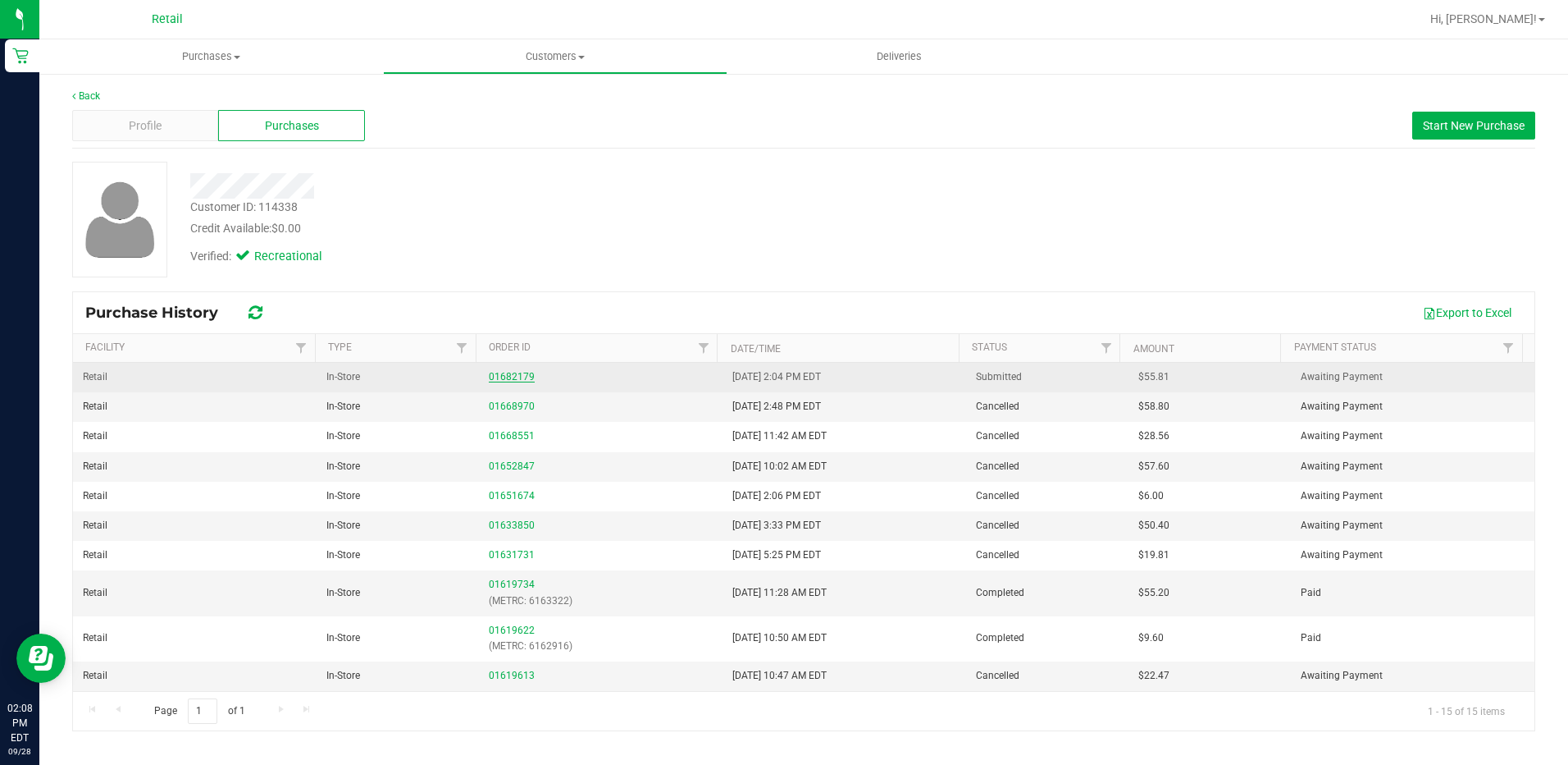
click at [520, 379] on link "01682179" at bounding box center [512, 377] width 46 height 11
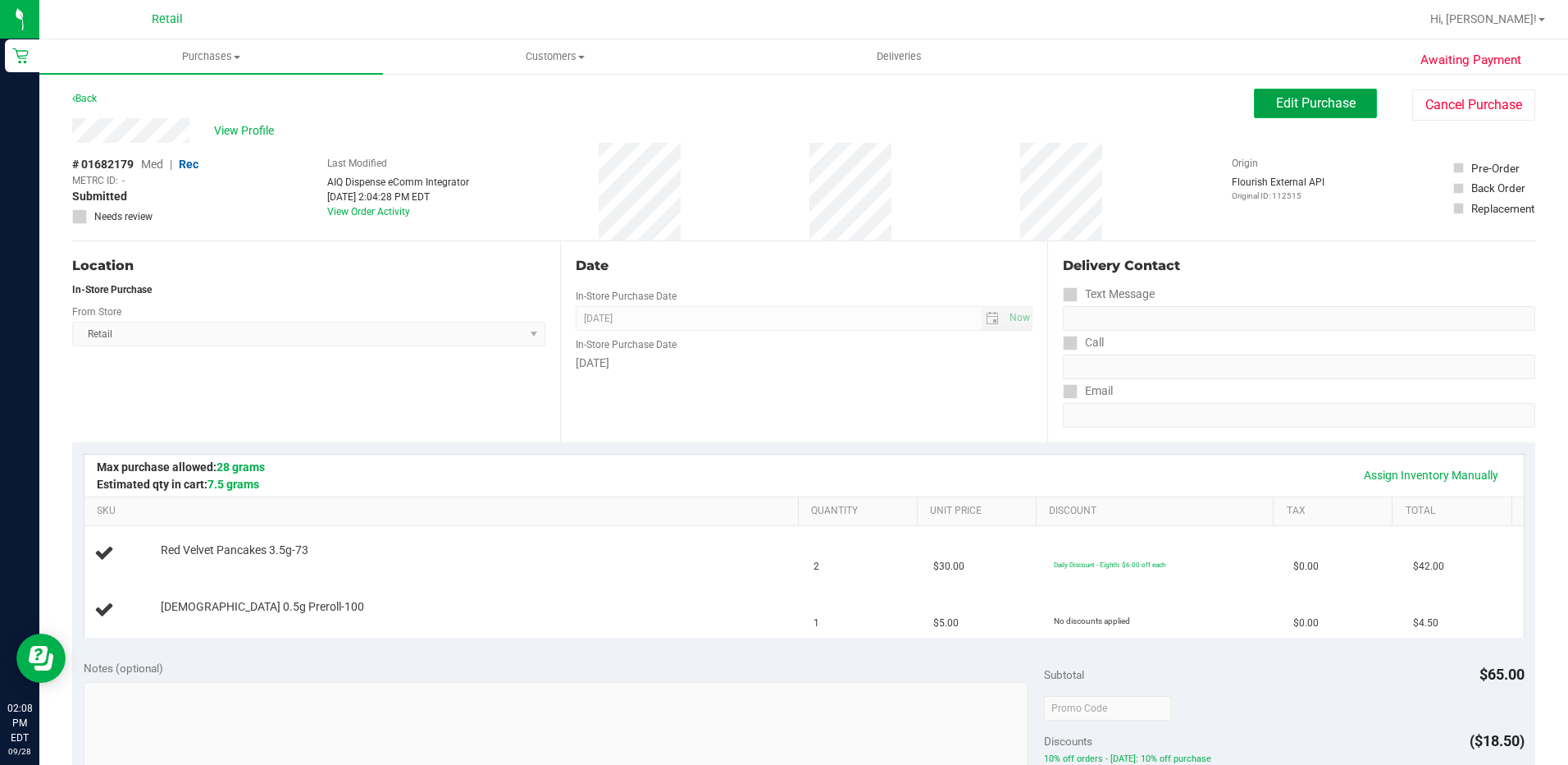
click at [1315, 94] on button "Edit Purchase" at bounding box center [1316, 103] width 123 height 30
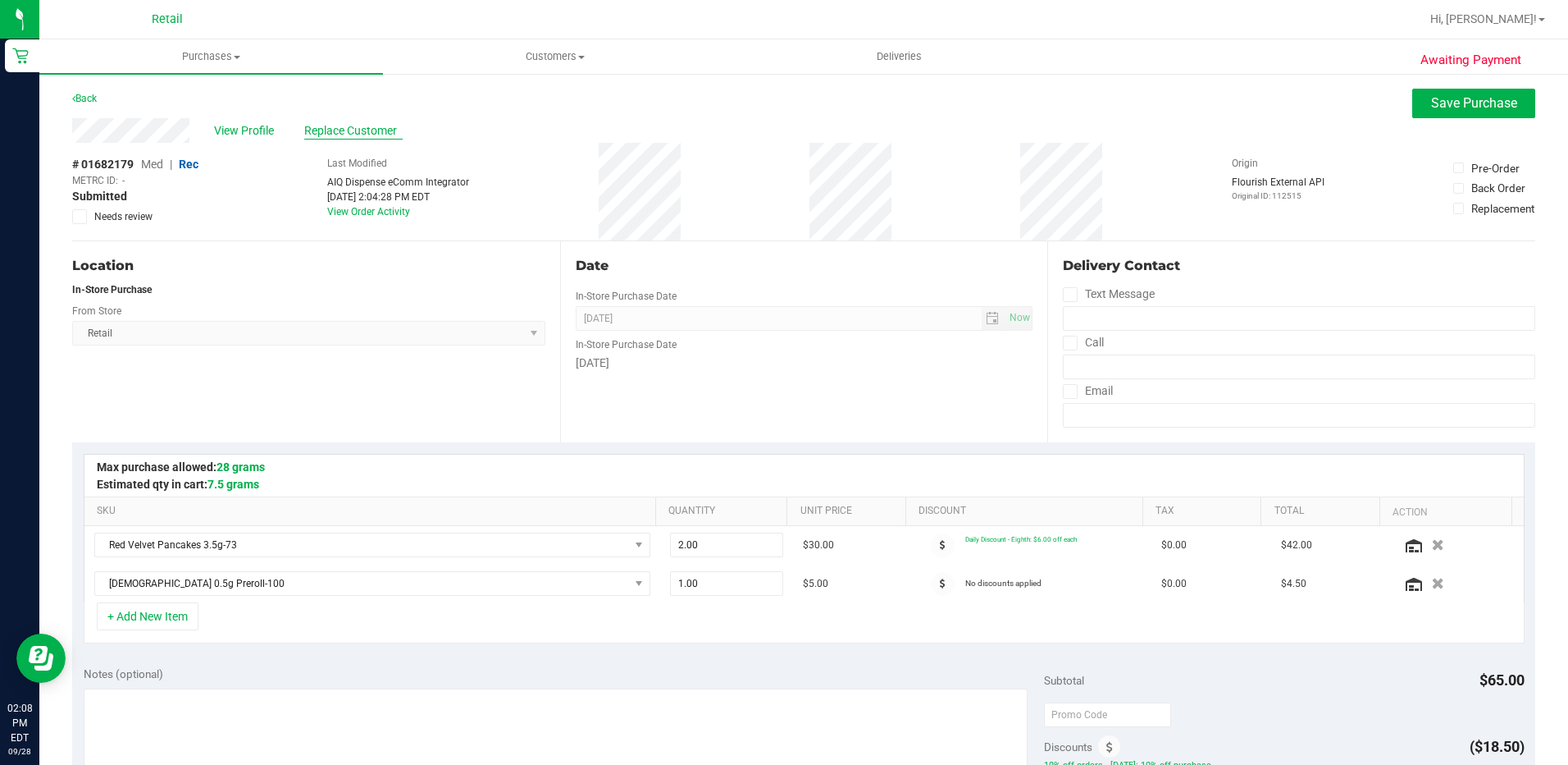
click at [345, 131] on span "Replace Customer" at bounding box center [353, 131] width 98 height 18
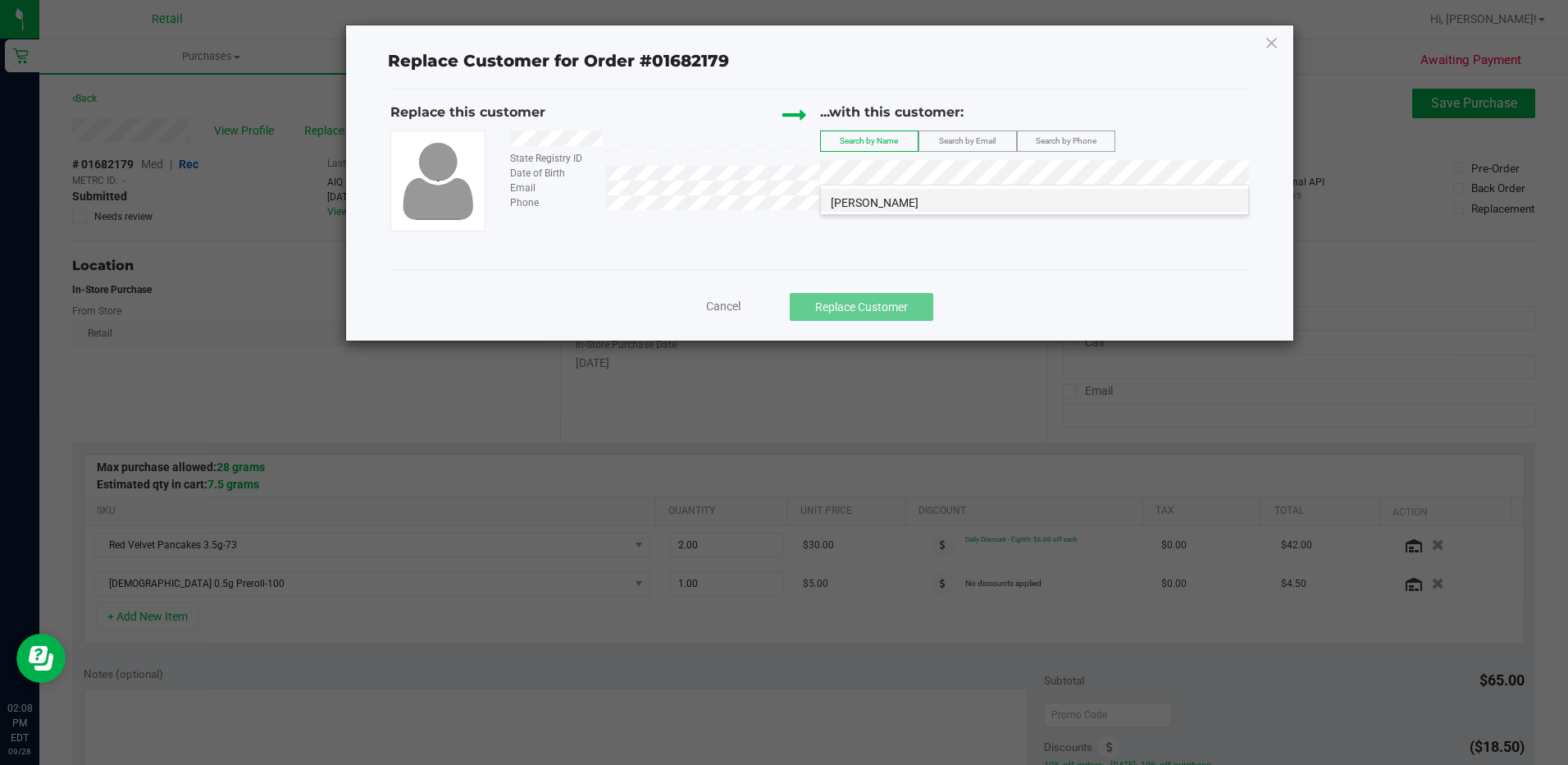
click at [888, 201] on span "Daren Famiglietti" at bounding box center [875, 202] width 88 height 13
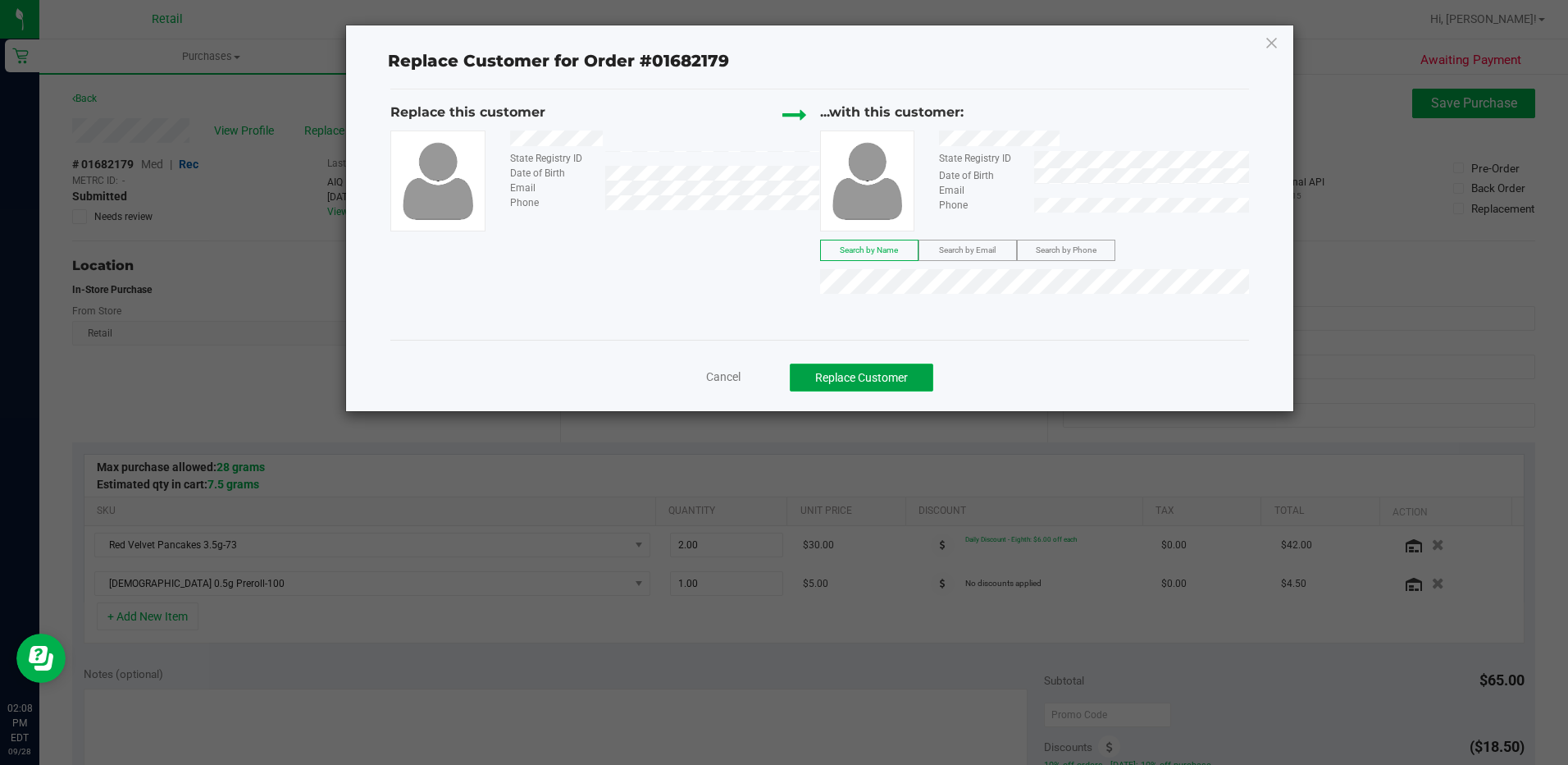
click at [841, 378] on button "Replace Customer" at bounding box center [861, 378] width 144 height 28
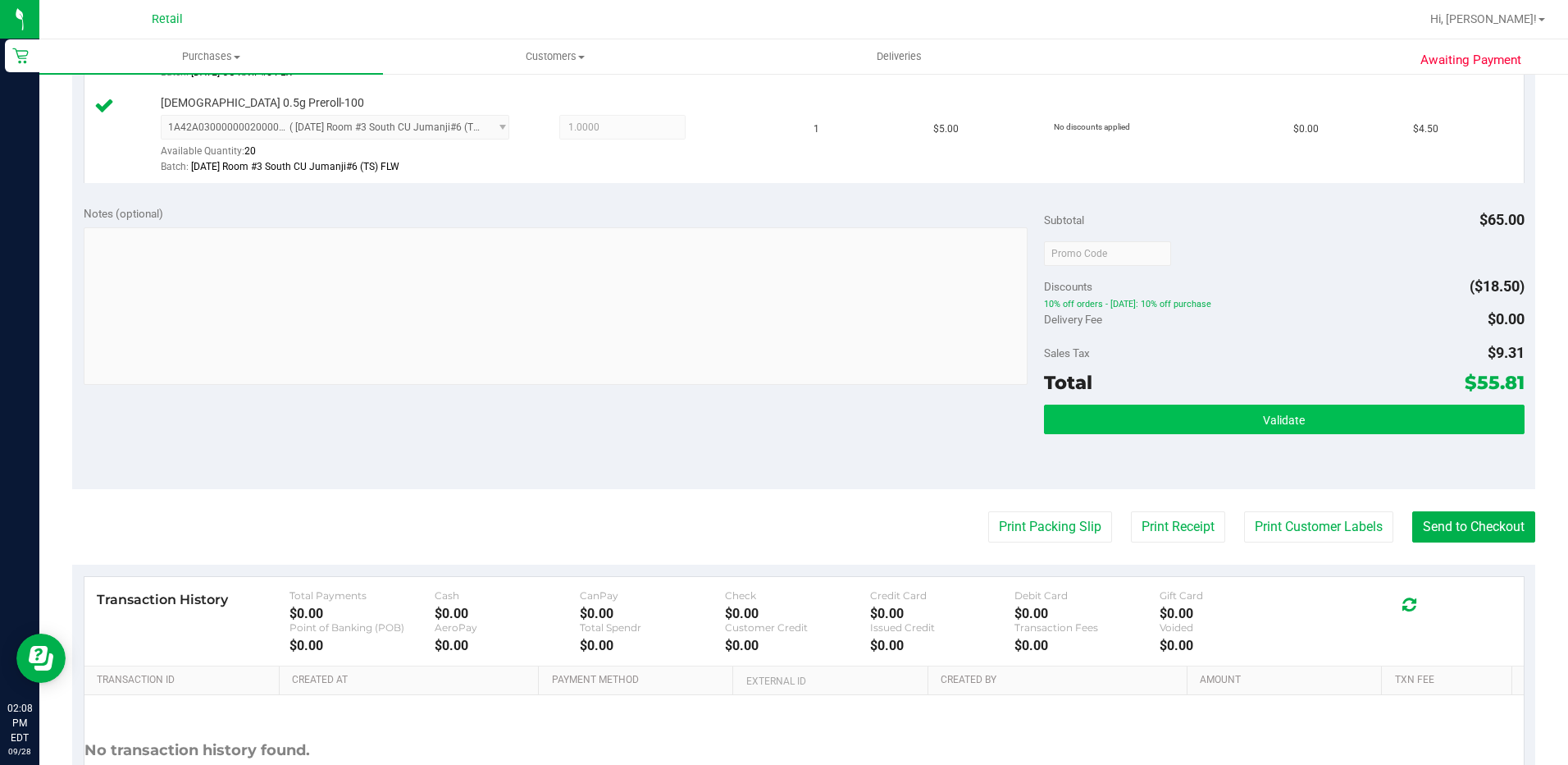
scroll to position [656, 0]
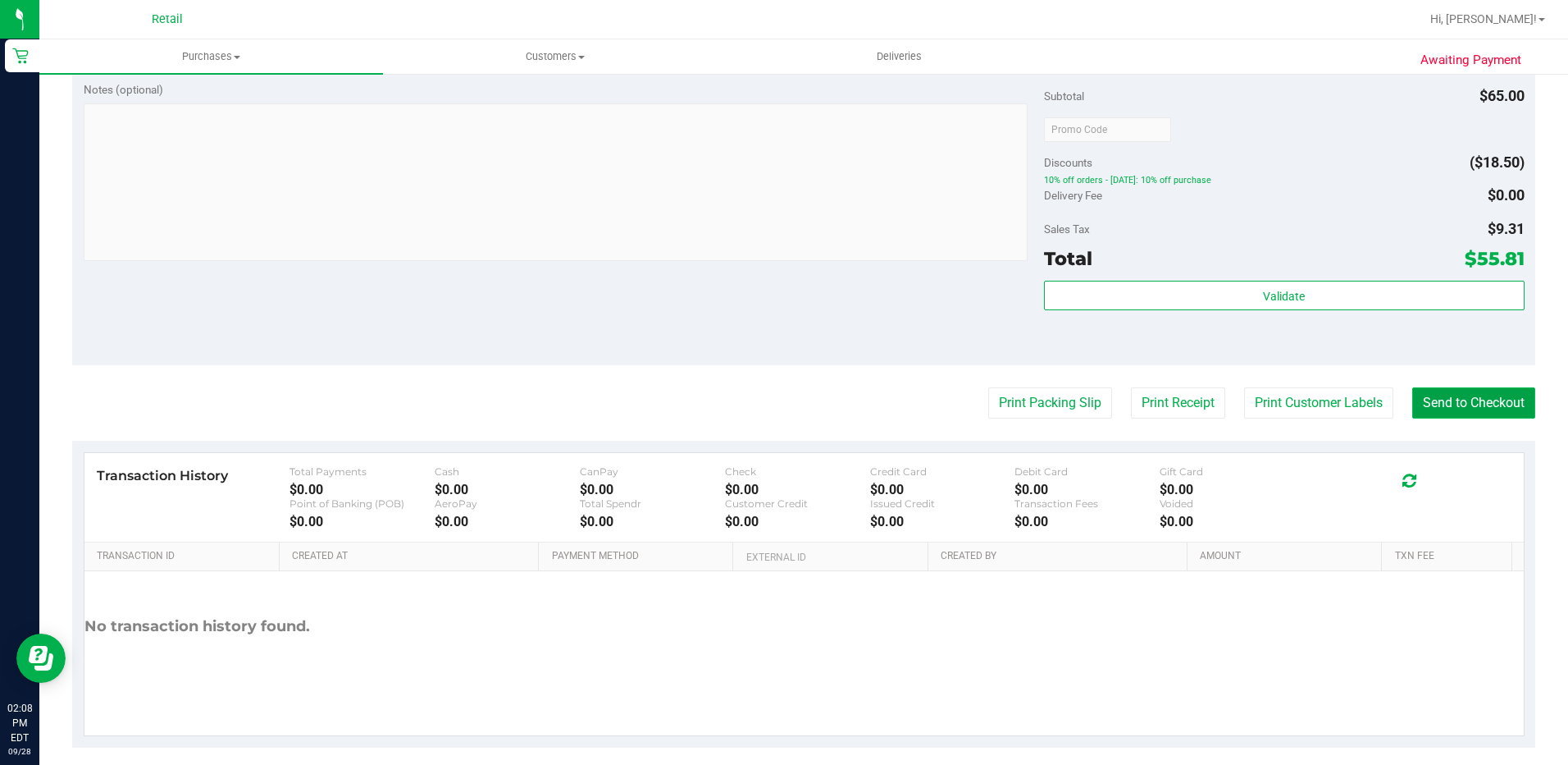
click at [1434, 403] on button "Send to Checkout" at bounding box center [1473, 403] width 123 height 32
